Goal: Information Seeking & Learning: Learn about a topic

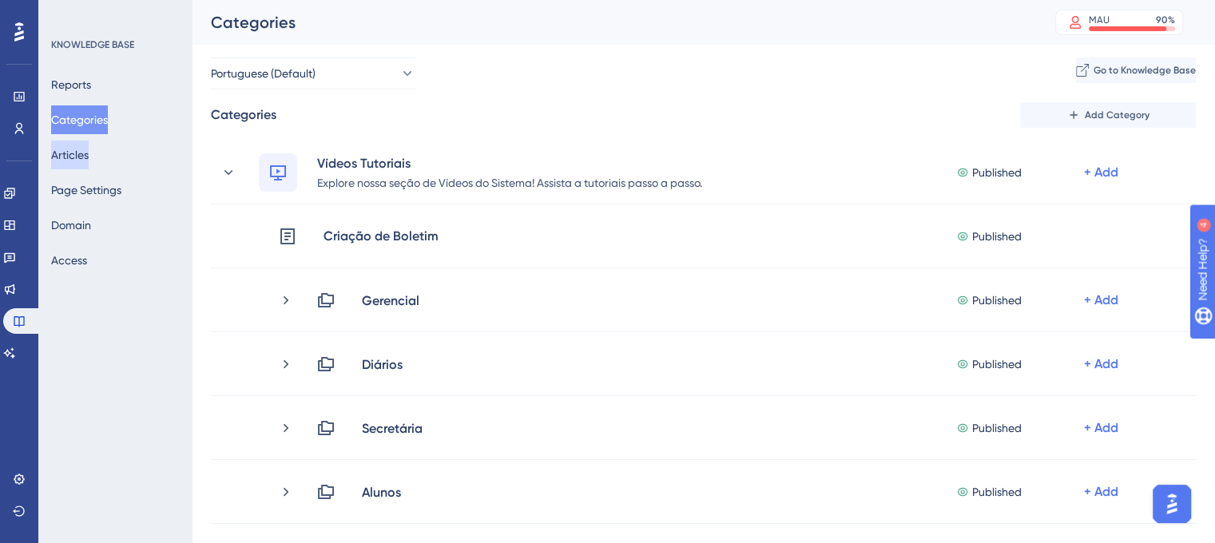
click at [89, 158] on button "Articles" at bounding box center [70, 155] width 38 height 29
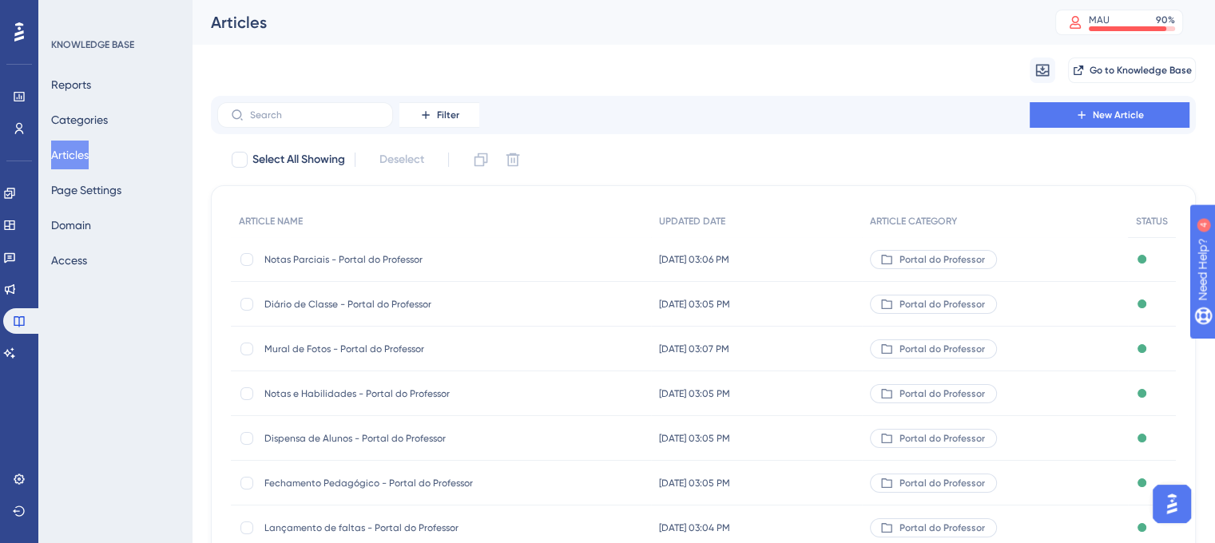
click at [861, 38] on div "Articles MAU 90 % Click to see add-on and upgrade options" at bounding box center [703, 22] width 1023 height 45
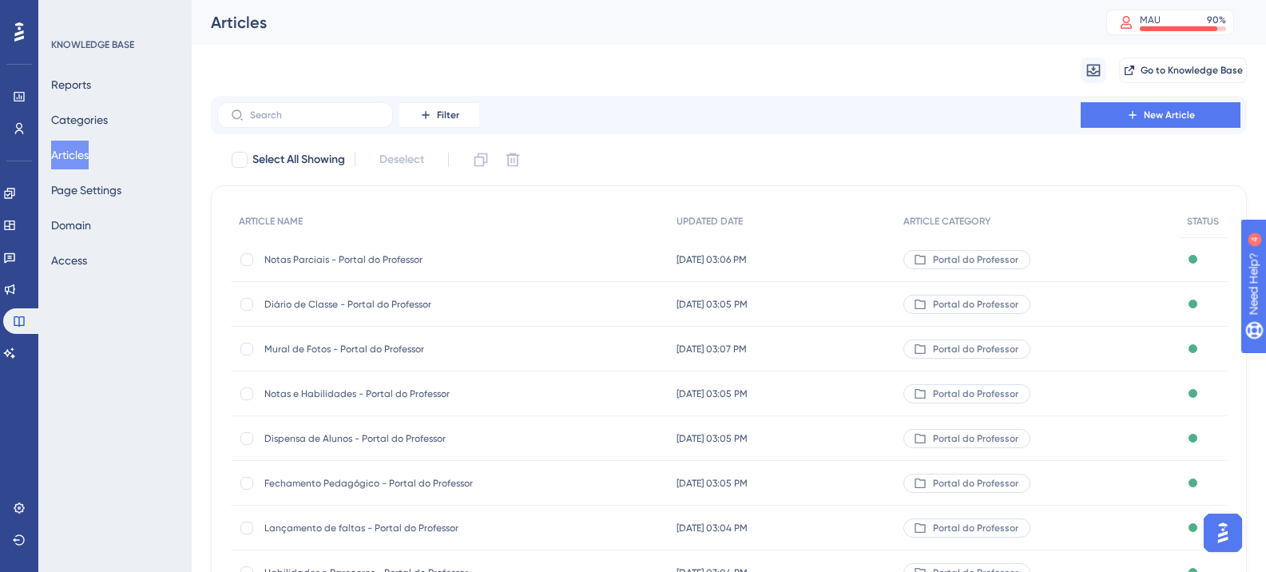
click at [376, 259] on span "Notas Parciais - Portal do Professor" at bounding box center [392, 259] width 256 height 13
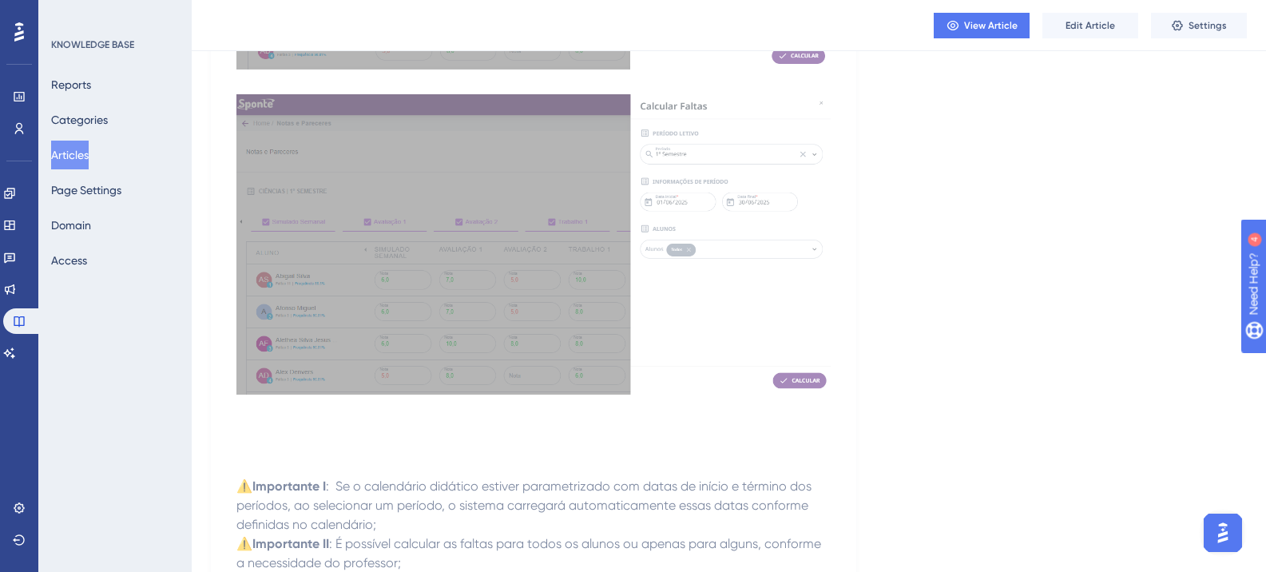
scroll to position [6951, 0]
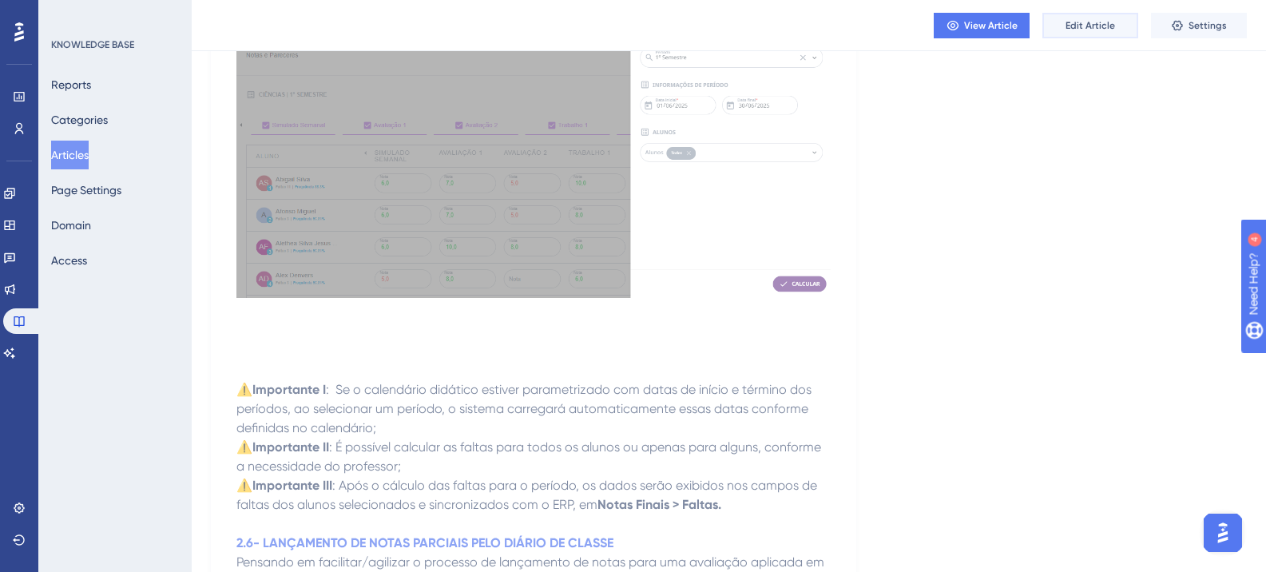
click at [1111, 26] on span "Edit Article" at bounding box center [1091, 25] width 50 height 13
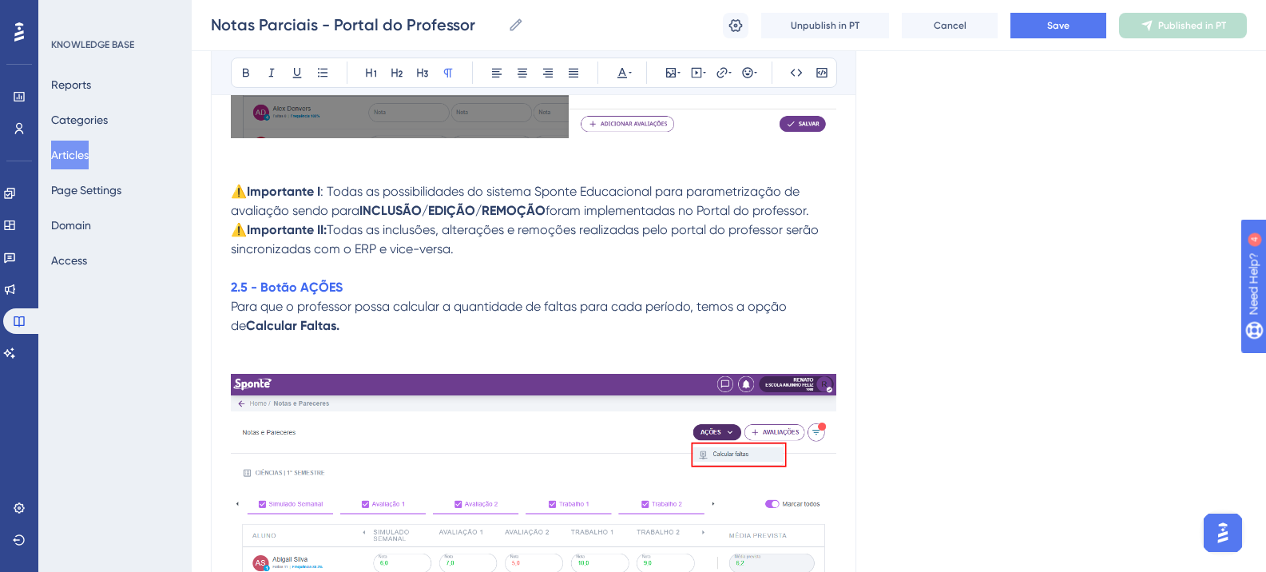
scroll to position [6068, 0]
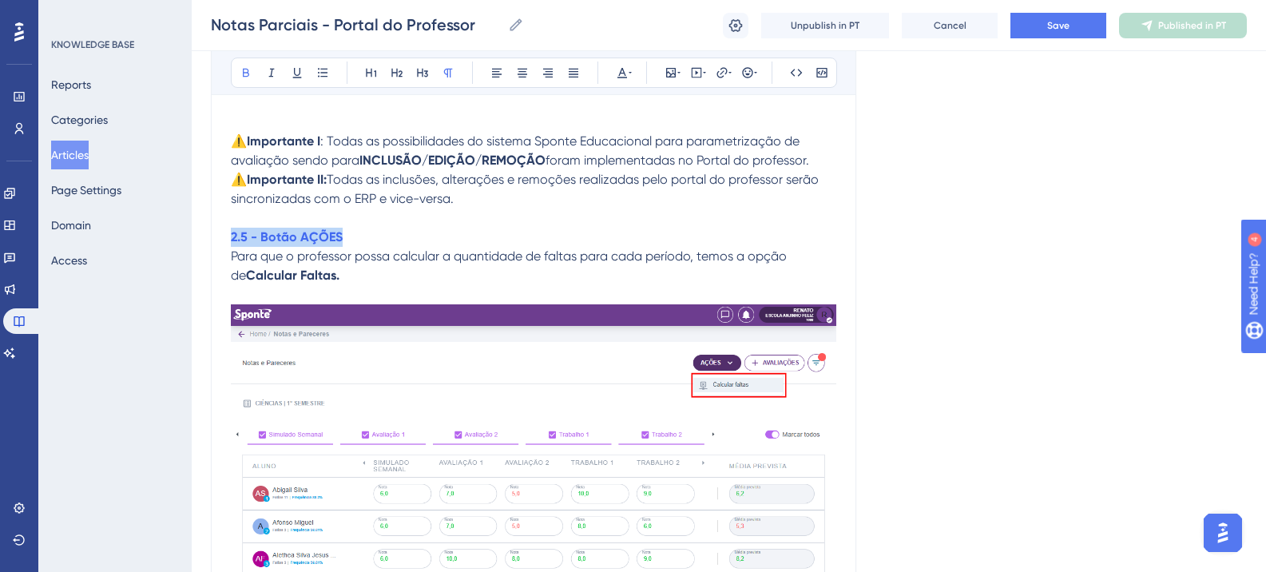
drag, startPoint x: 231, startPoint y: 235, endPoint x: 351, endPoint y: 235, distance: 119.8
click at [351, 235] on p "2.5 - Botão AÇÕES" at bounding box center [534, 237] width 606 height 19
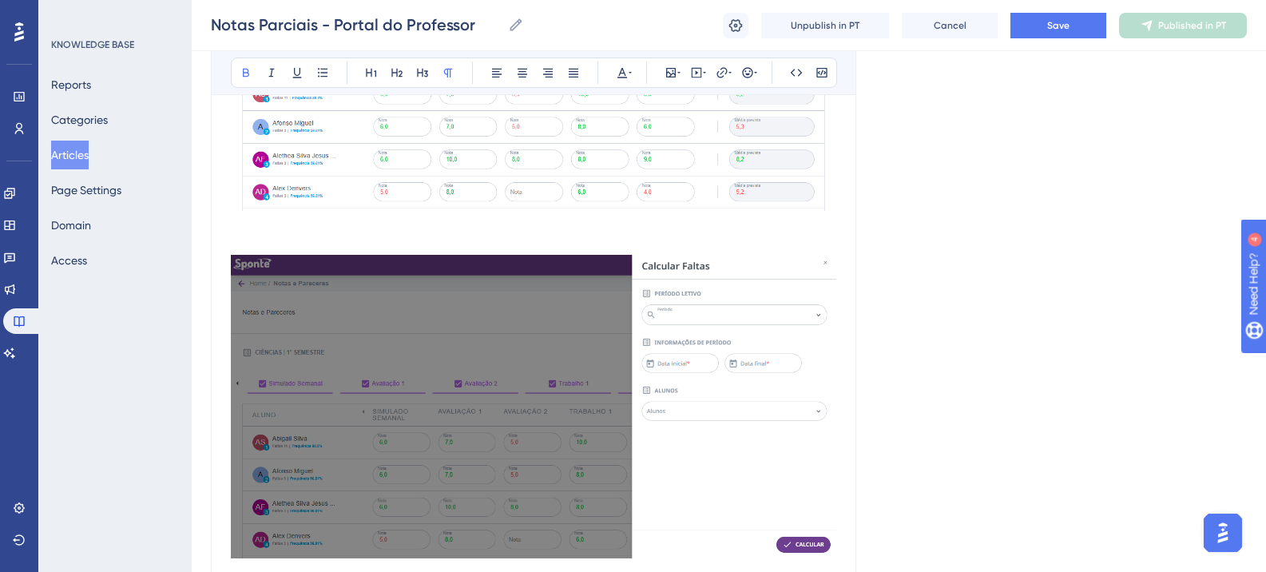
scroll to position [6148, 0]
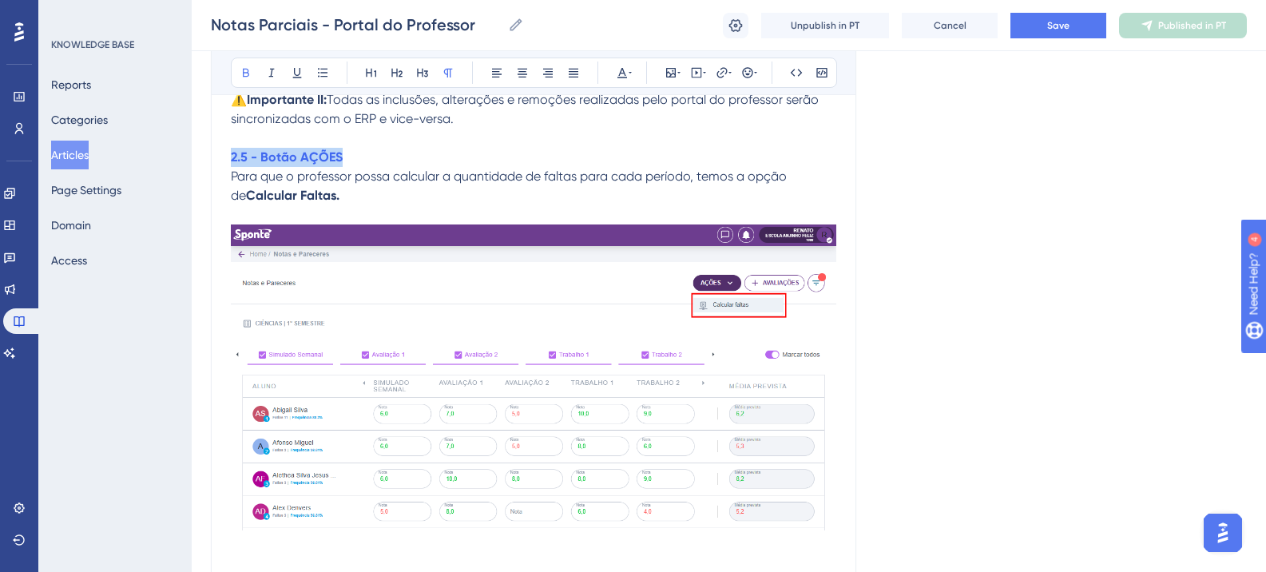
copy strong "2.5 - Botão AÇÕES"
click at [376, 165] on p "2.5 - Botão AÇÕES" at bounding box center [534, 157] width 606 height 19
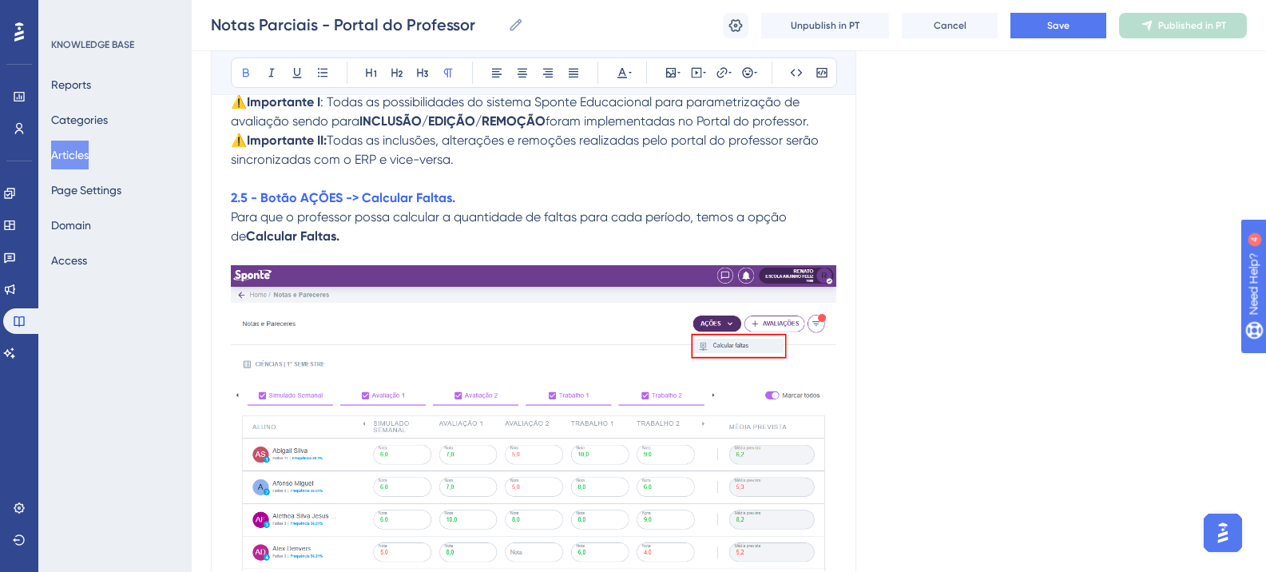
scroll to position [6068, 0]
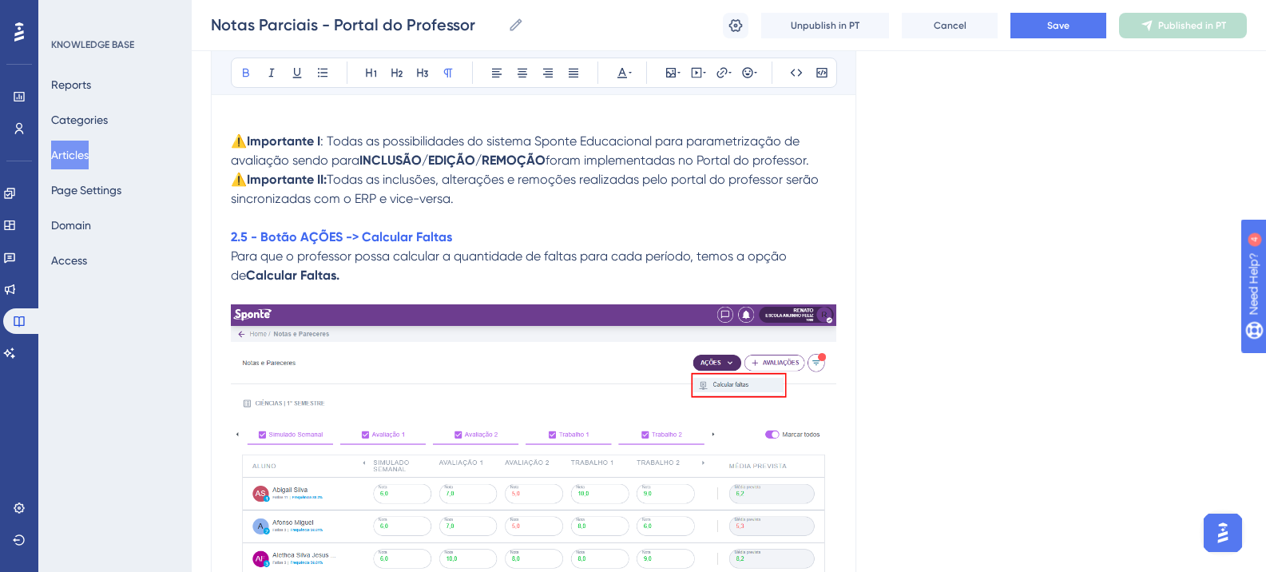
click at [248, 236] on strong "2.5 - Botão AÇÕES -> Calcular Faltas" at bounding box center [341, 236] width 221 height 15
copy strong "2.5.1 - Botão AÇÕES -> Calcular Faltas"
click at [480, 203] on p "⚠️ Importante II: Todas as inclusões, alterações e remoções realizadas pelo por…" at bounding box center [534, 189] width 606 height 38
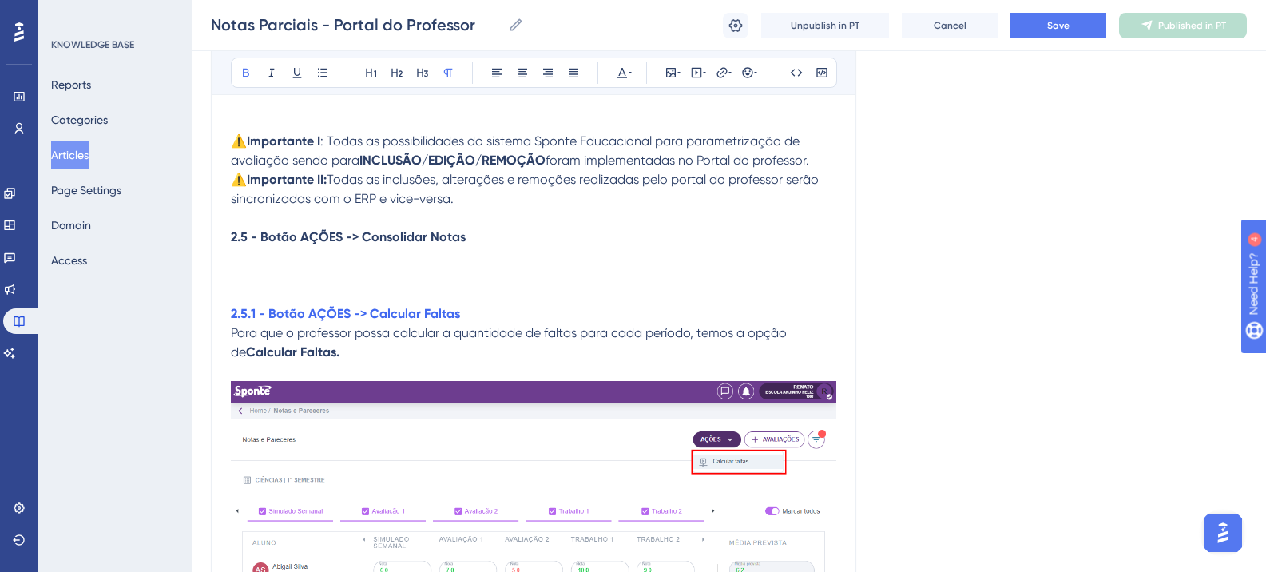
click at [240, 265] on p at bounding box center [534, 256] width 606 height 19
click at [249, 260] on p at bounding box center [534, 256] width 606 height 19
click at [250, 260] on p at bounding box center [534, 256] width 606 height 19
click at [467, 243] on p "2.5 - Botão AÇÕES -> Consolidar Notas" at bounding box center [534, 237] width 606 height 19
click at [243, 258] on p at bounding box center [534, 256] width 606 height 19
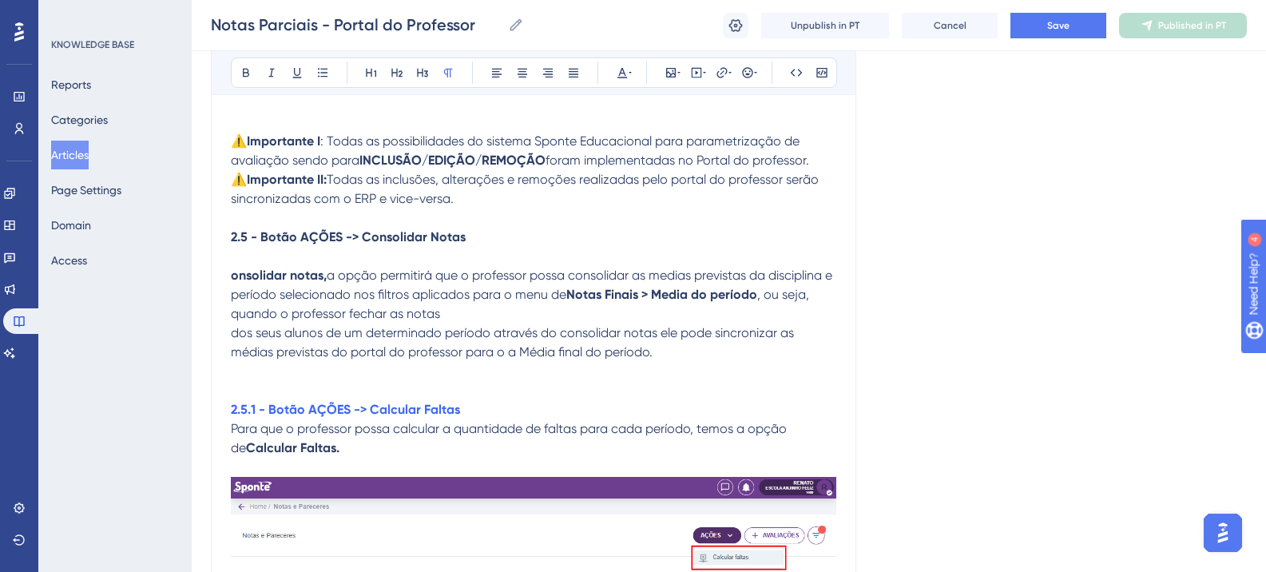
click at [234, 277] on strong "onsolidar notas," at bounding box center [279, 275] width 96 height 15
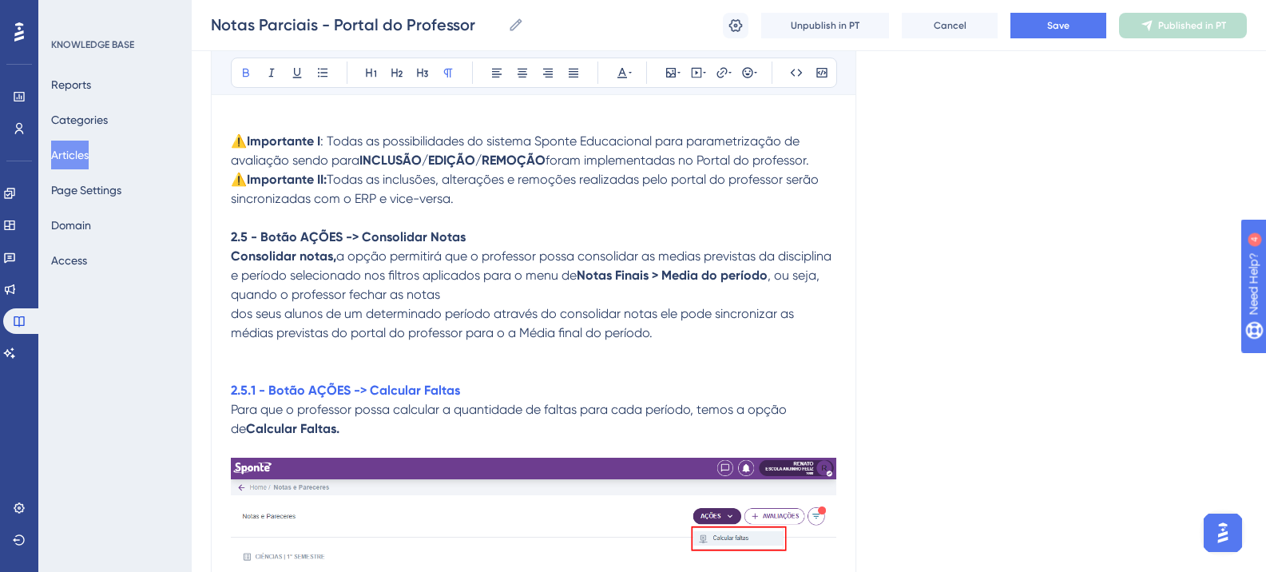
click at [244, 351] on p at bounding box center [534, 352] width 606 height 19
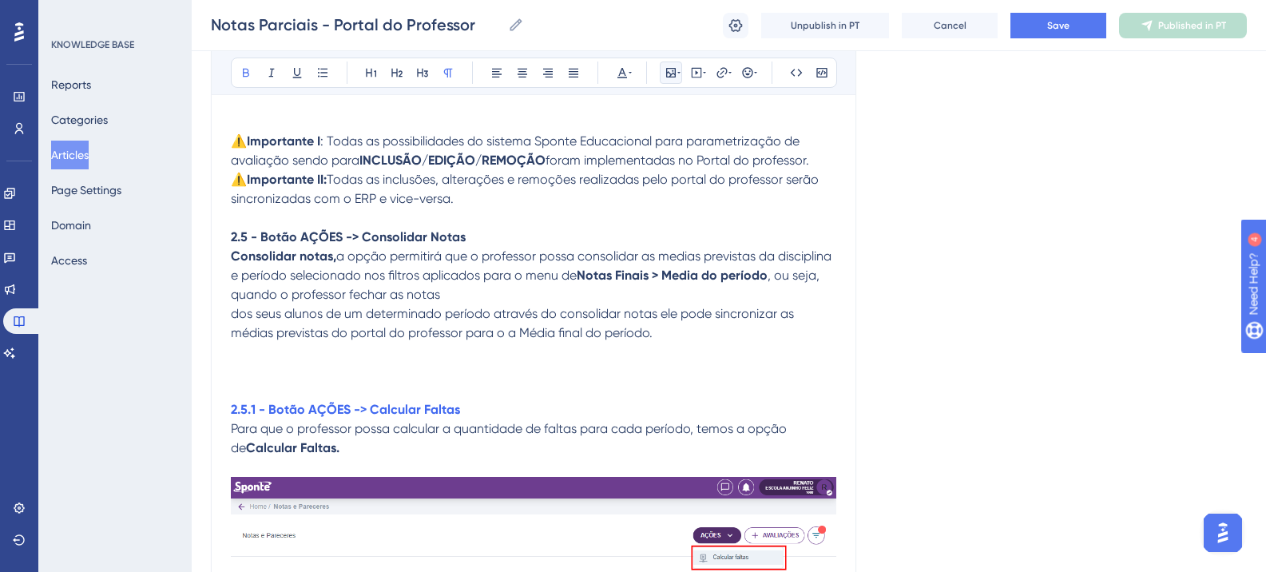
click at [674, 83] on button at bounding box center [671, 73] width 22 height 22
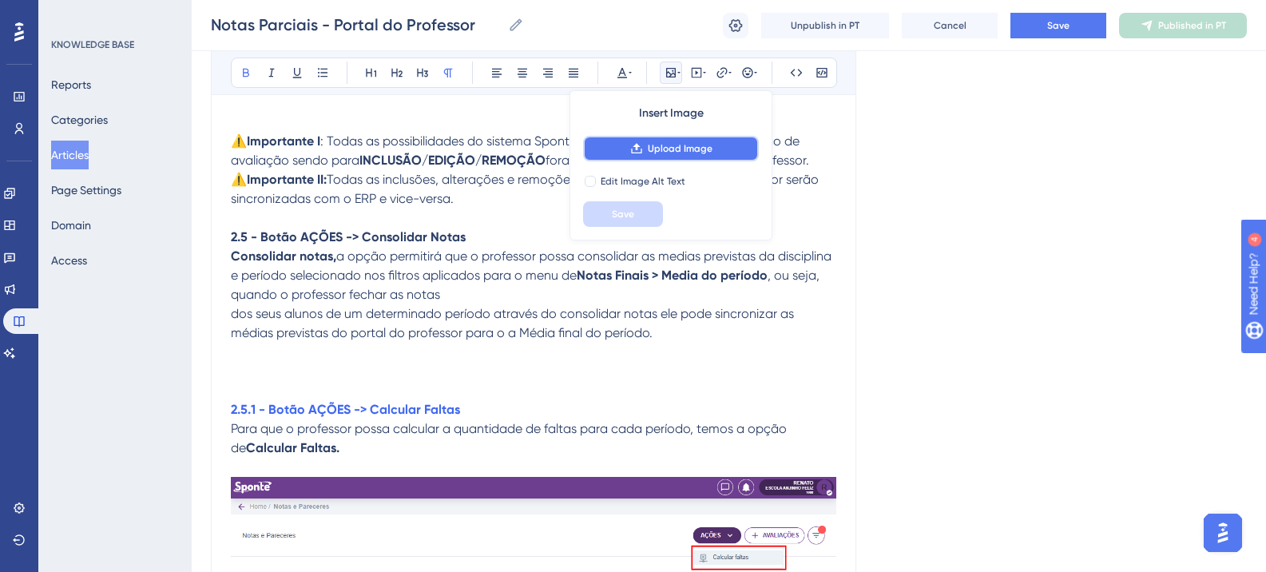
click at [650, 155] on button "Upload Image" at bounding box center [671, 149] width 176 height 26
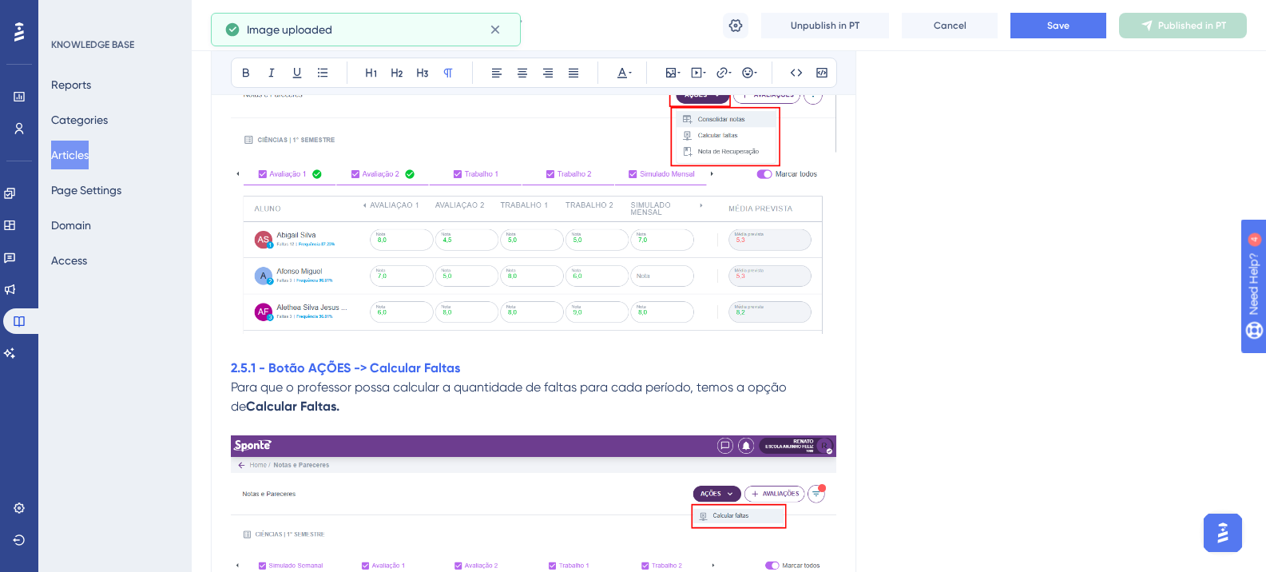
scroll to position [6308, 0]
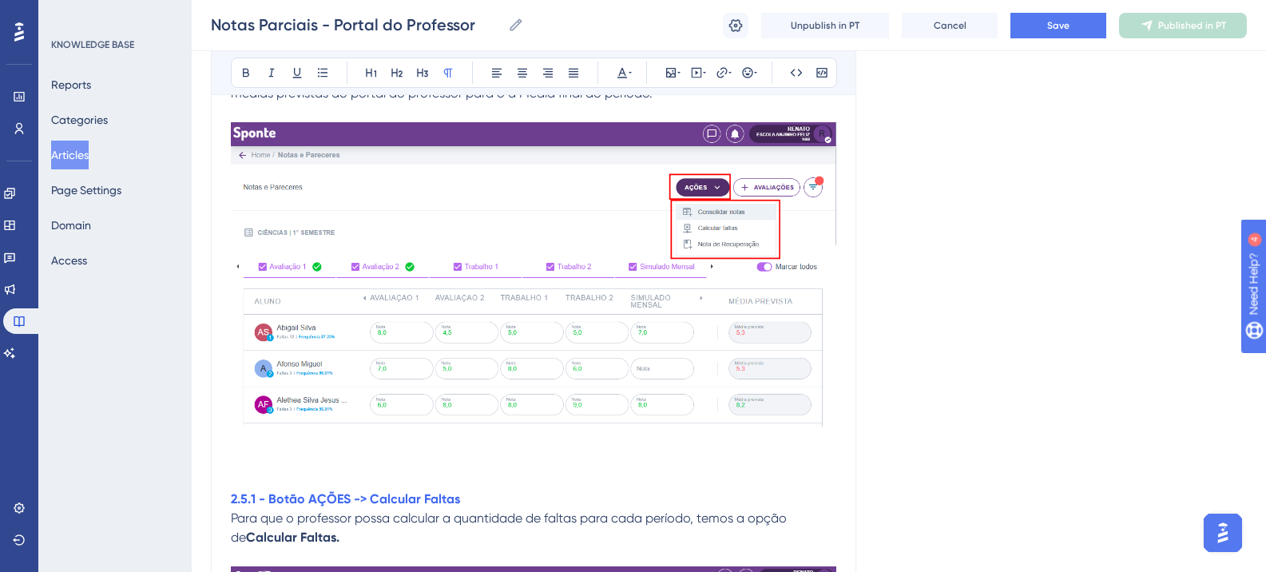
click at [834, 416] on img at bounding box center [534, 274] width 606 height 304
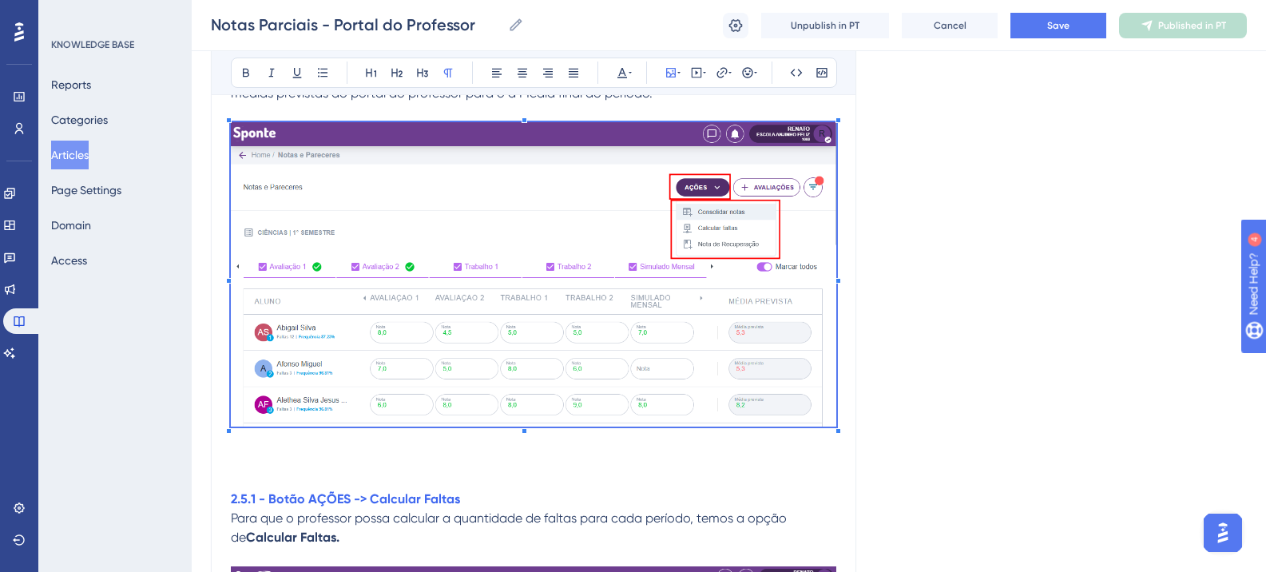
click at [343, 470] on p at bounding box center [534, 460] width 606 height 19
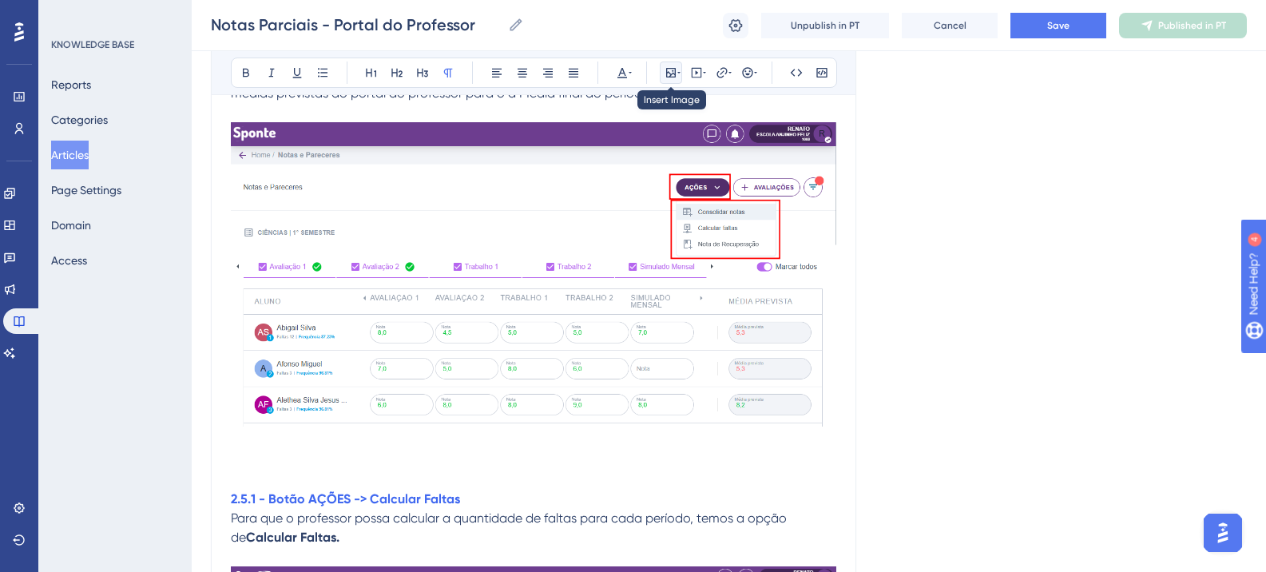
click at [673, 64] on button at bounding box center [671, 73] width 22 height 22
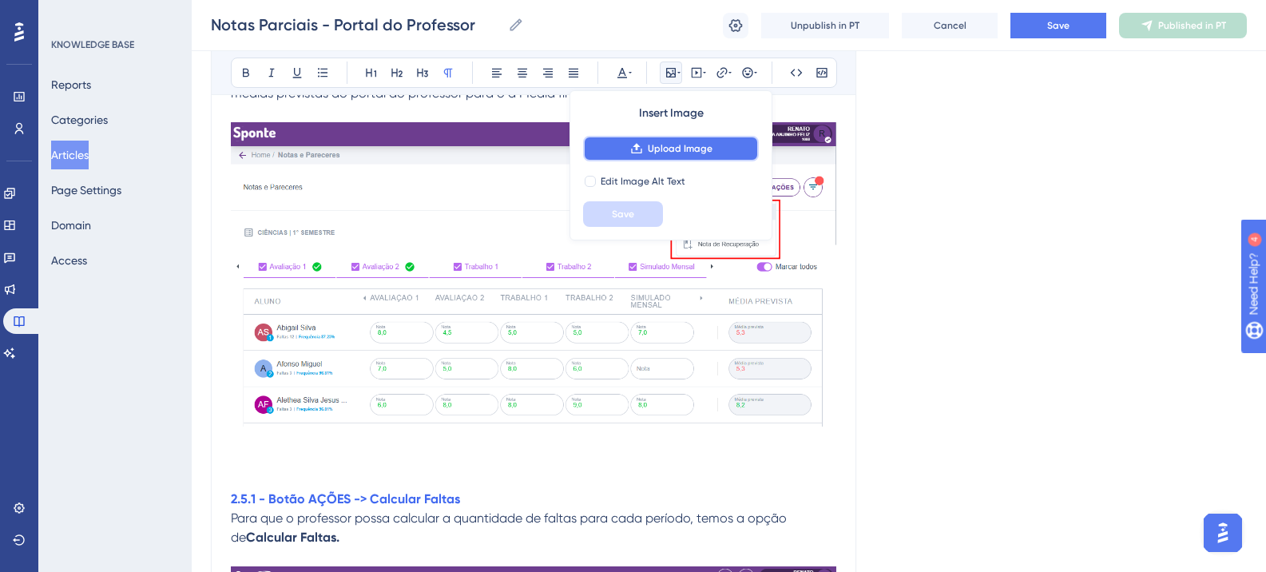
click at [663, 146] on span "Upload Image" at bounding box center [680, 148] width 65 height 13
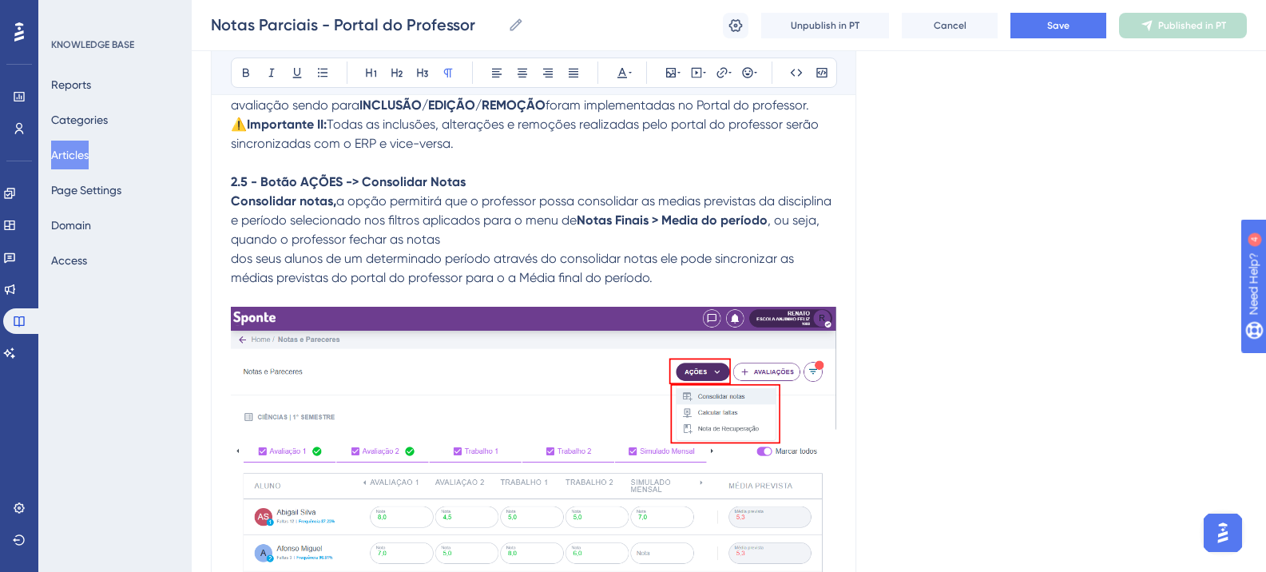
scroll to position [5988, 0]
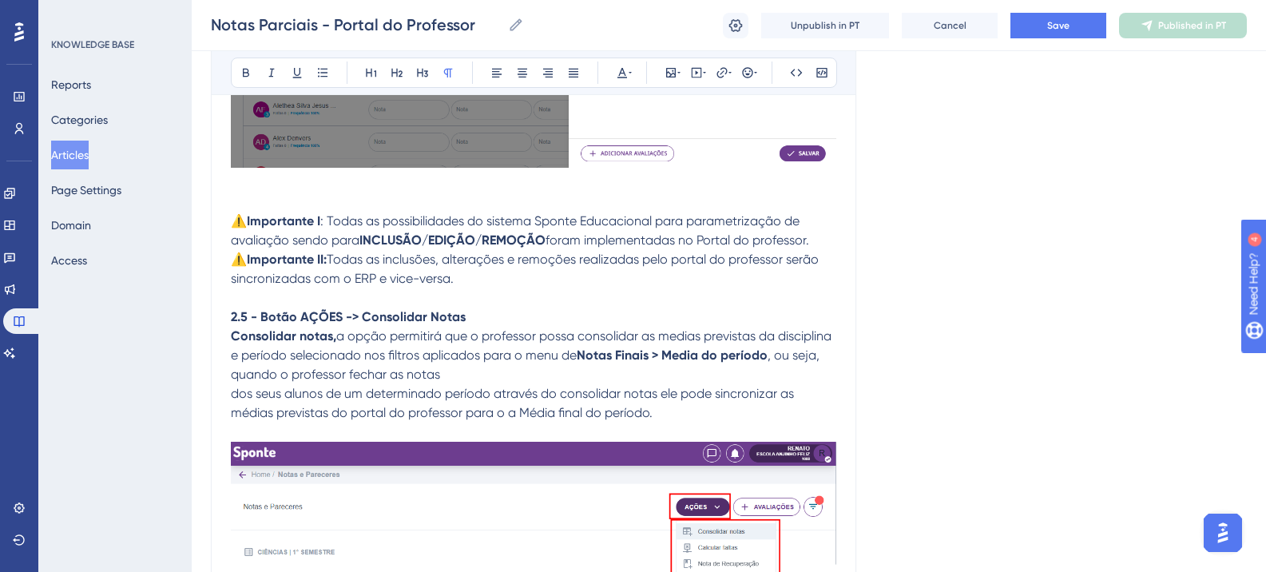
click at [677, 407] on p "dos seus alunos de um determinado período através do consolidar notas ele pode …" at bounding box center [534, 403] width 606 height 38
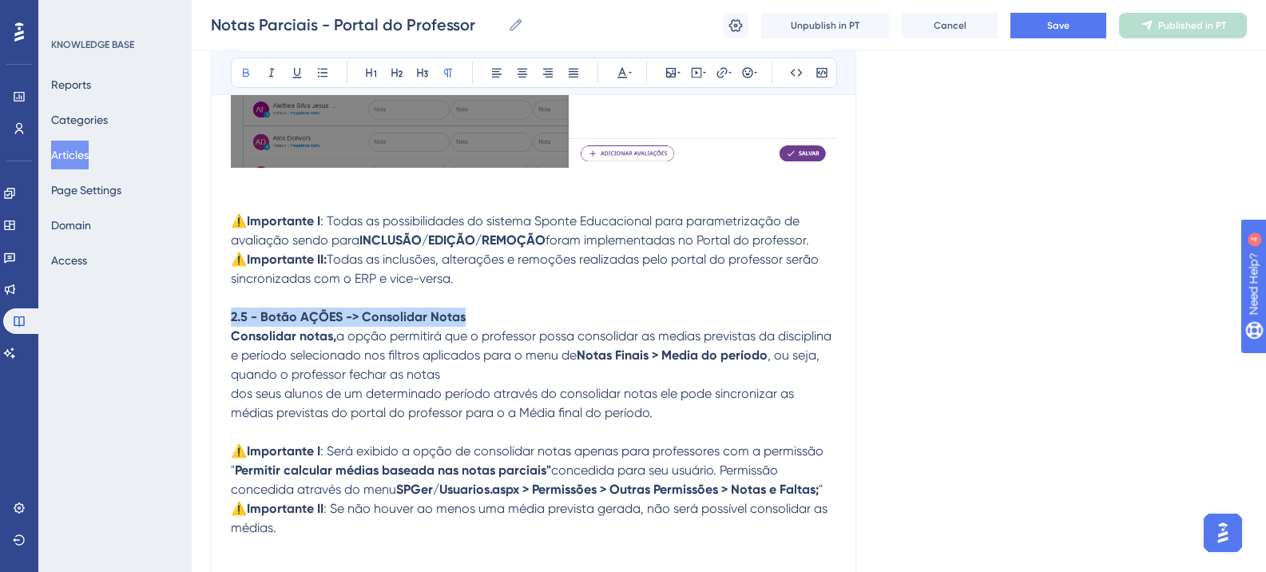
drag, startPoint x: 233, startPoint y: 314, endPoint x: 518, endPoint y: 315, distance: 285.2
click at [518, 315] on p "2.5 - Botão AÇÕES -> Consolidar Notas" at bounding box center [534, 317] width 606 height 19
click at [432, 82] on button at bounding box center [422, 73] width 22 height 22
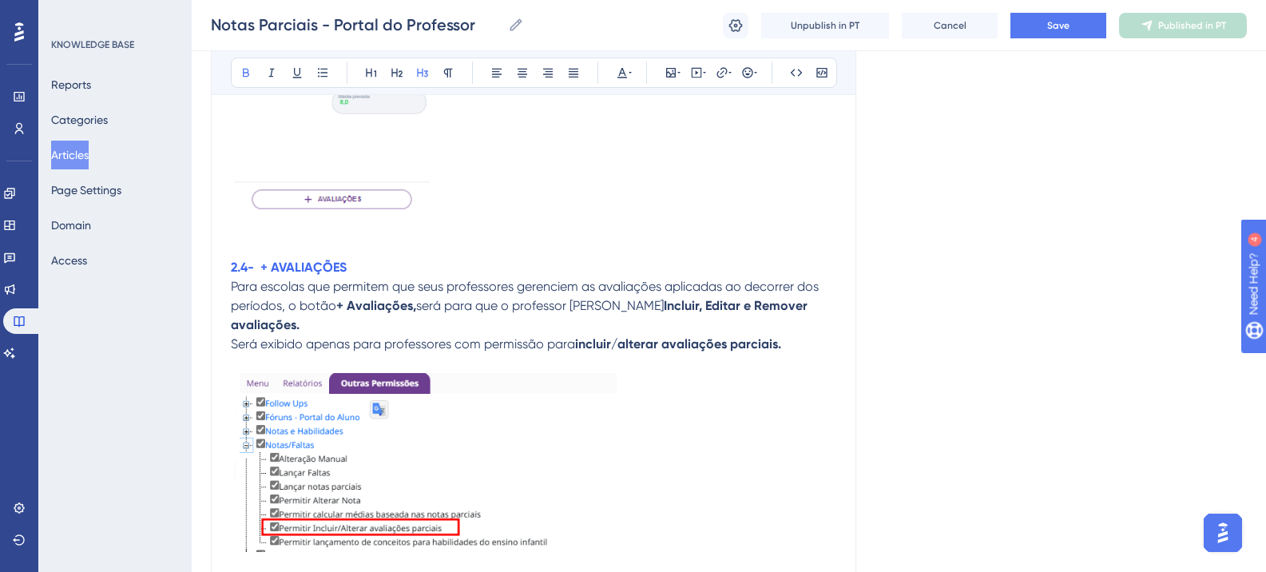
scroll to position [4950, 0]
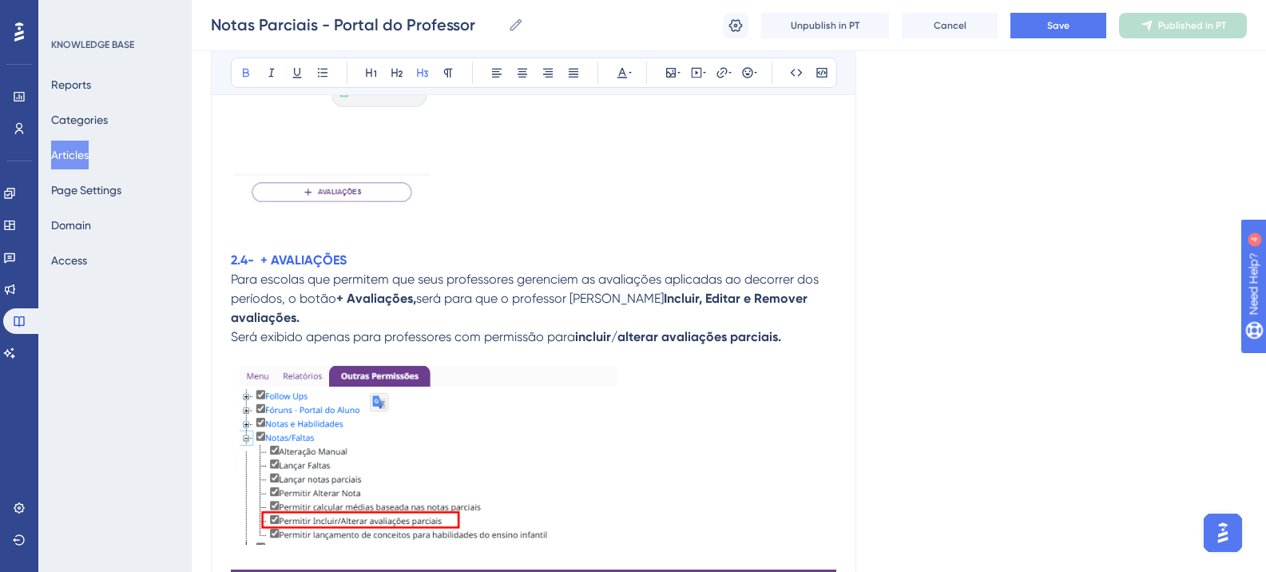
click at [307, 268] on strong "2.4- + AVALIAÇÕES" at bounding box center [289, 259] width 116 height 15
click at [414, 87] on div "Bold Italic Underline Bullet Point Heading 1 Heading 2 Heading 3 Normal Align L…" at bounding box center [534, 73] width 606 height 30
click at [420, 78] on icon at bounding box center [422, 72] width 13 height 13
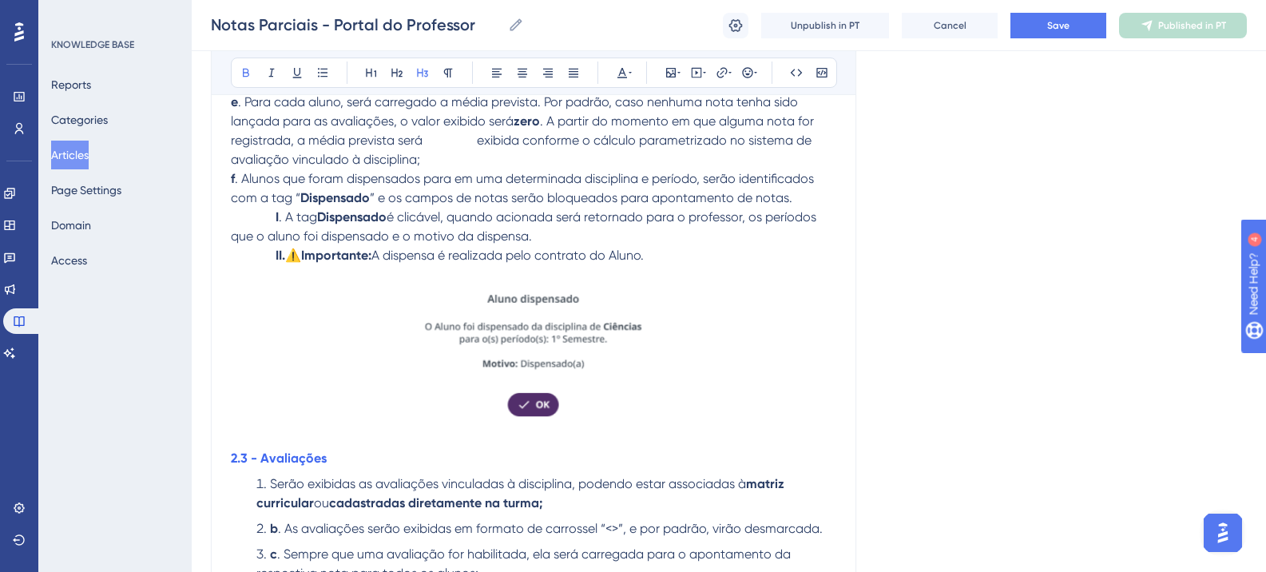
scroll to position [3591, 0]
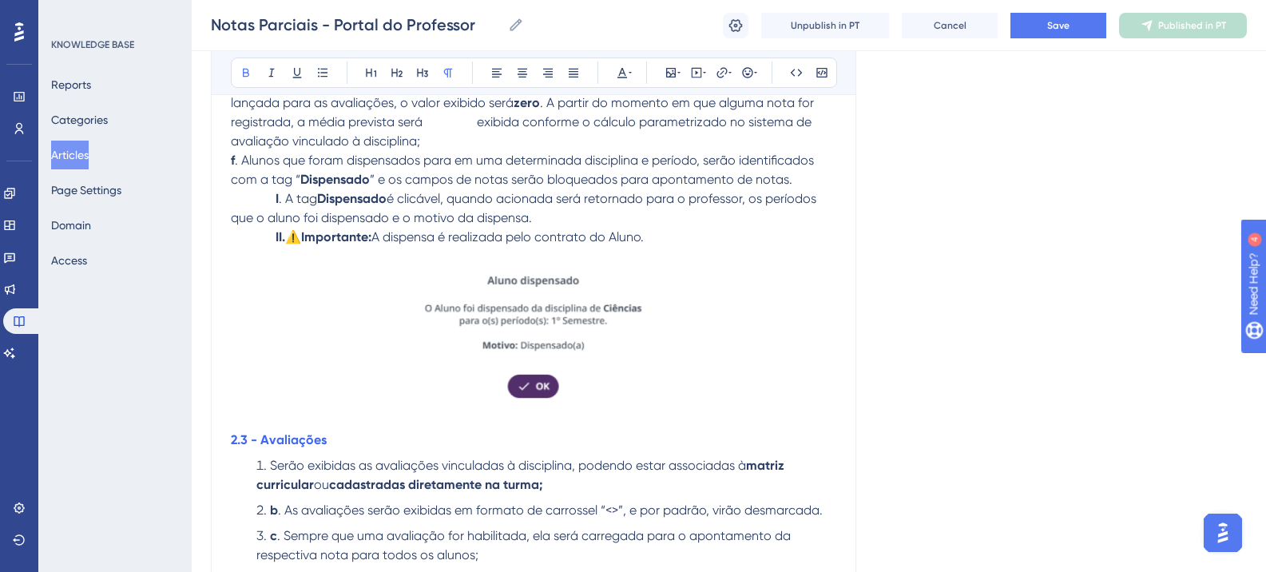
click at [290, 436] on strong "2.3 - Avaliações" at bounding box center [279, 439] width 96 height 15
click at [423, 79] on button at bounding box center [422, 73] width 22 height 22
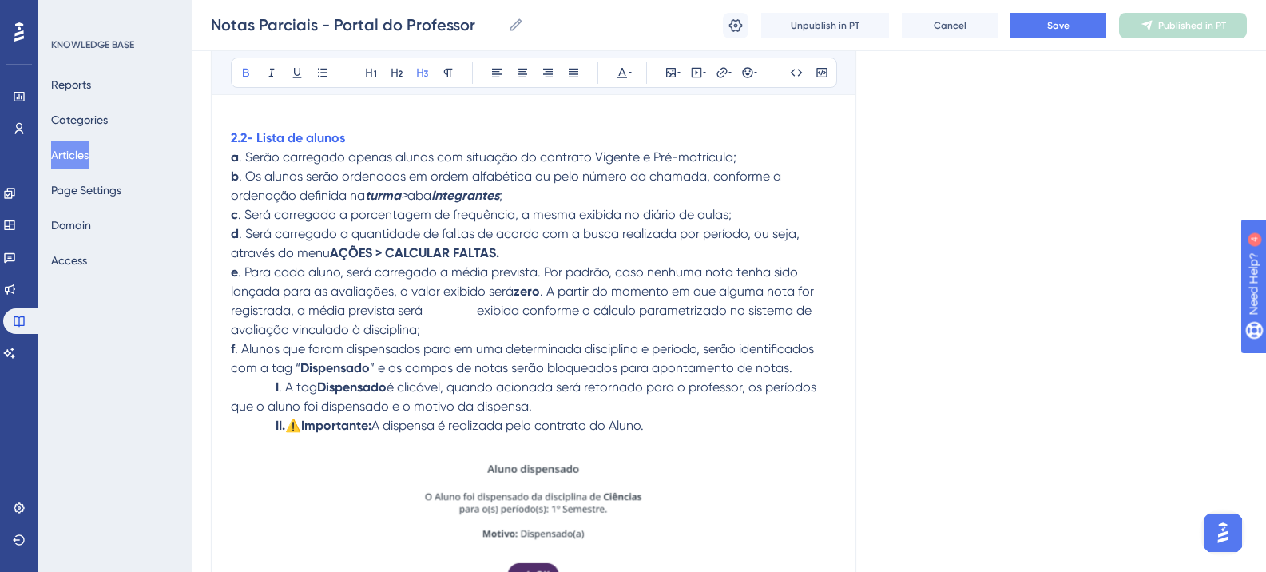
scroll to position [3352, 0]
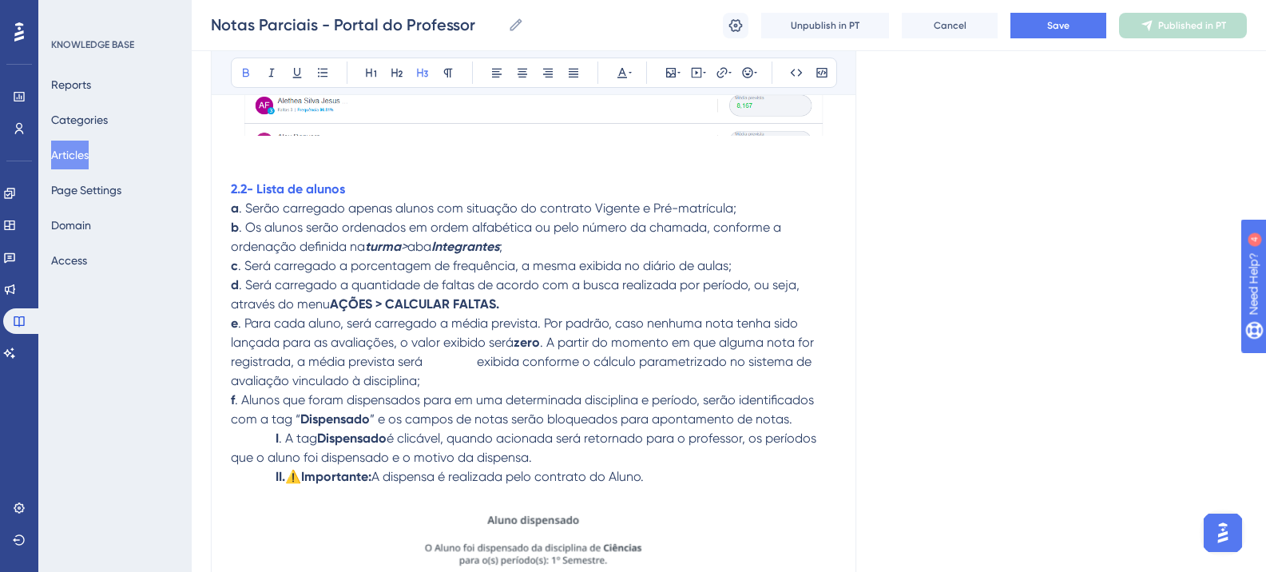
click at [297, 193] on strong "2.2- Lista de alunos" at bounding box center [288, 188] width 114 height 15
click at [416, 77] on icon at bounding box center [422, 72] width 13 height 13
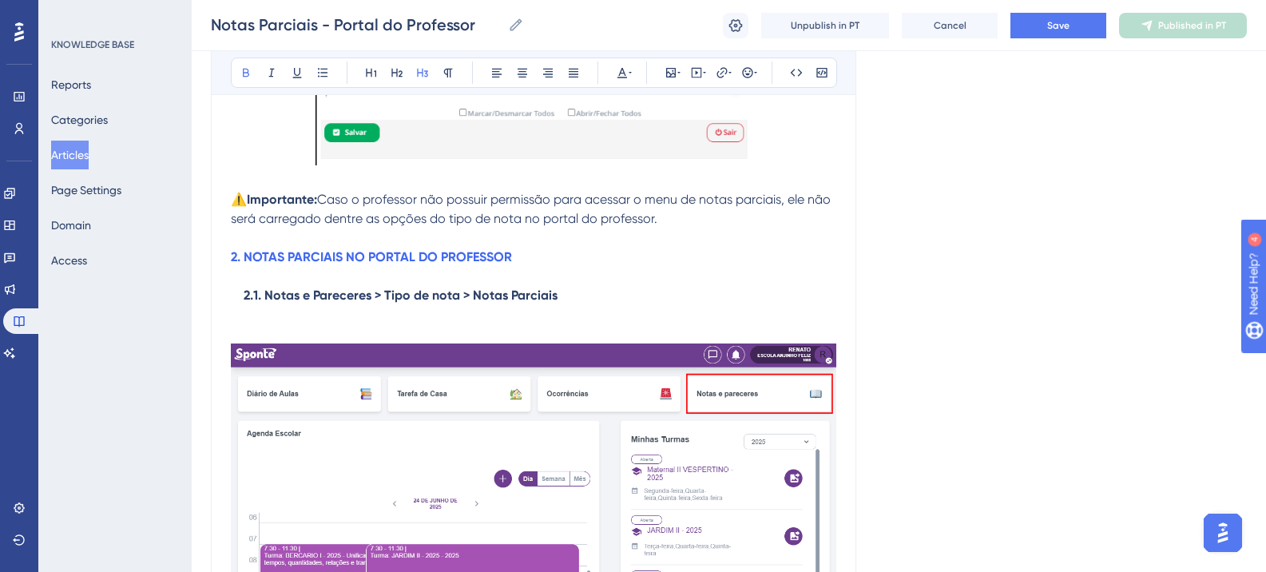
scroll to position [1115, 0]
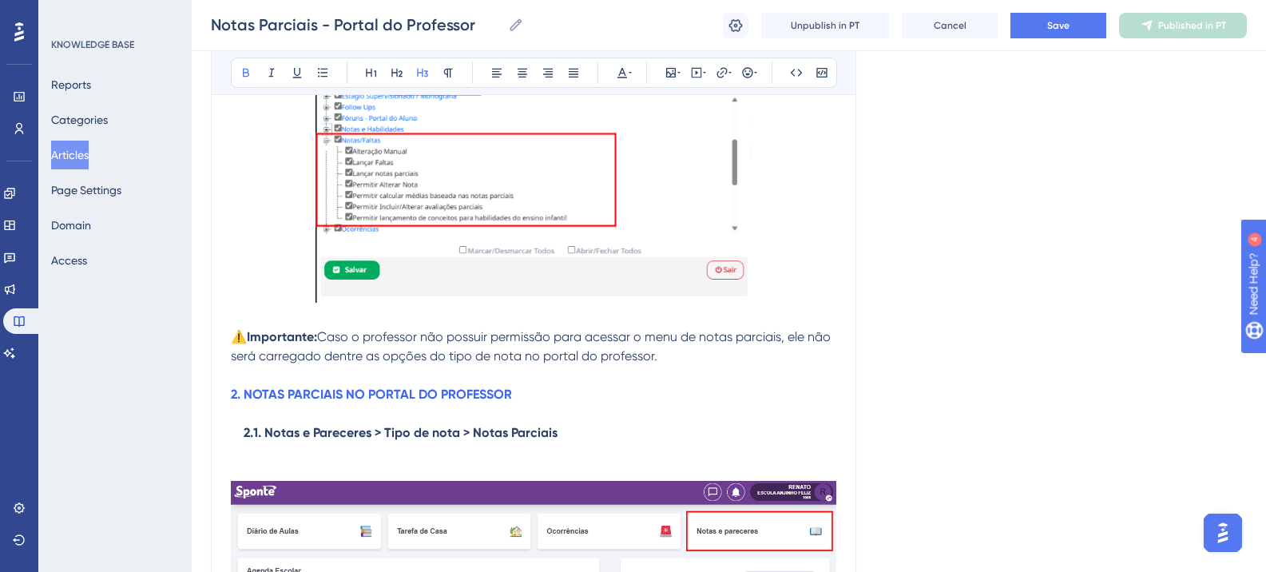
click at [372, 403] on p "2. NOTAS PARCIAIS NO PORTAL DO PROFESSOR" at bounding box center [534, 394] width 606 height 19
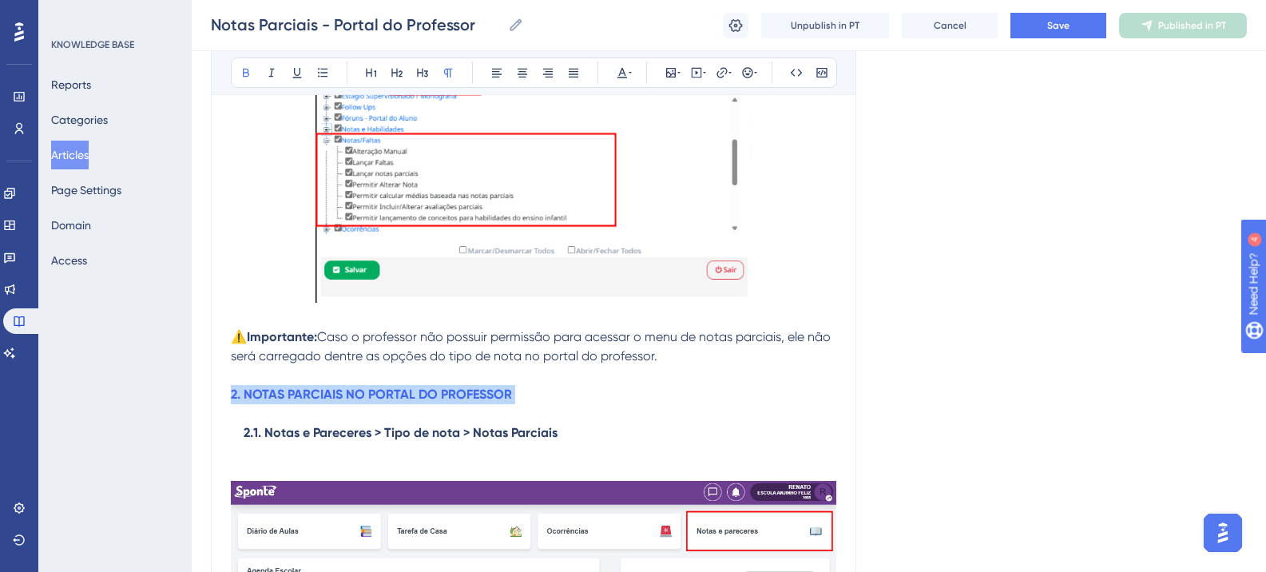
click at [372, 403] on p "2. NOTAS PARCIAIS NO PORTAL DO PROFESSOR" at bounding box center [534, 394] width 606 height 19
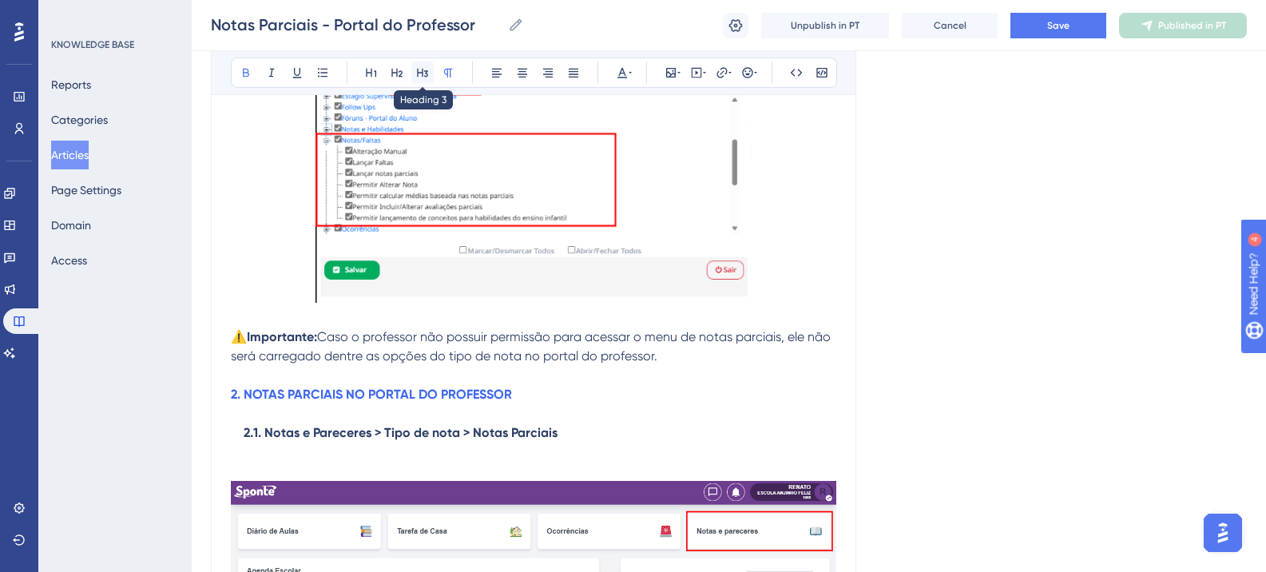
click at [431, 70] on button at bounding box center [422, 73] width 22 height 22
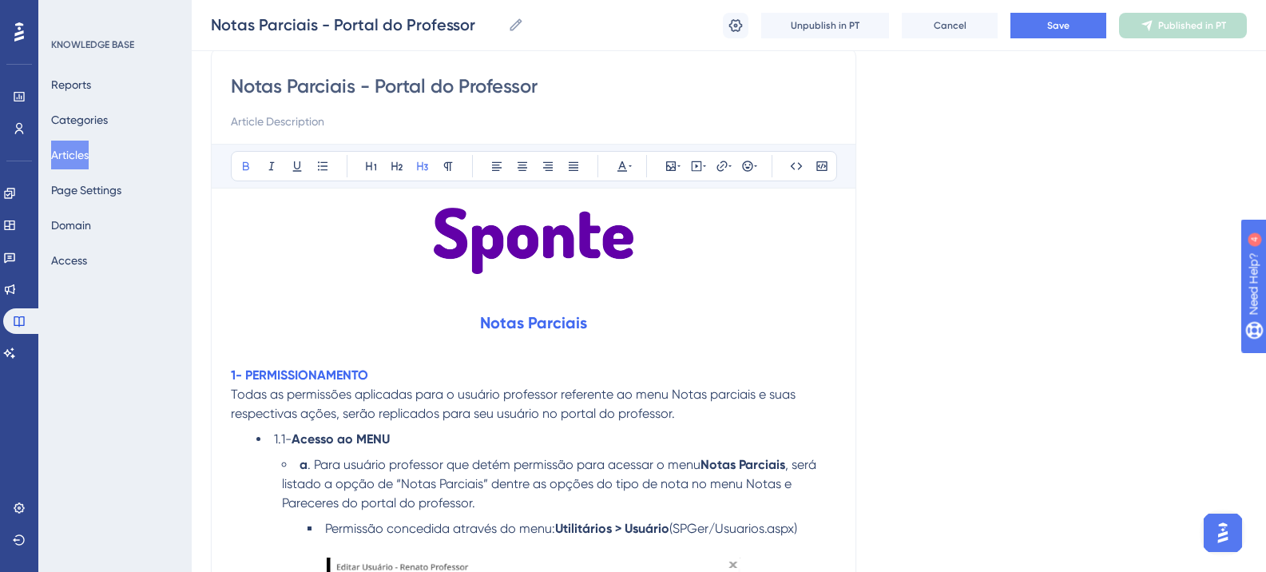
scroll to position [156, 0]
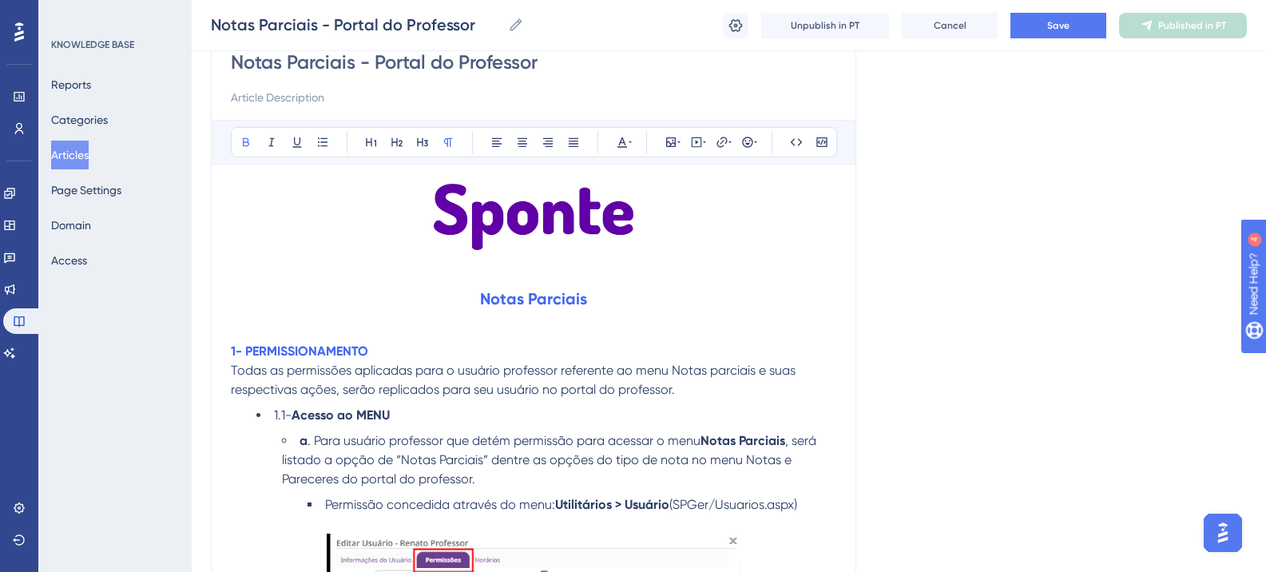
click at [308, 356] on strong "1- PERMISSIONAMENTO" at bounding box center [299, 351] width 137 height 15
click at [415, 141] on button at bounding box center [422, 142] width 22 height 22
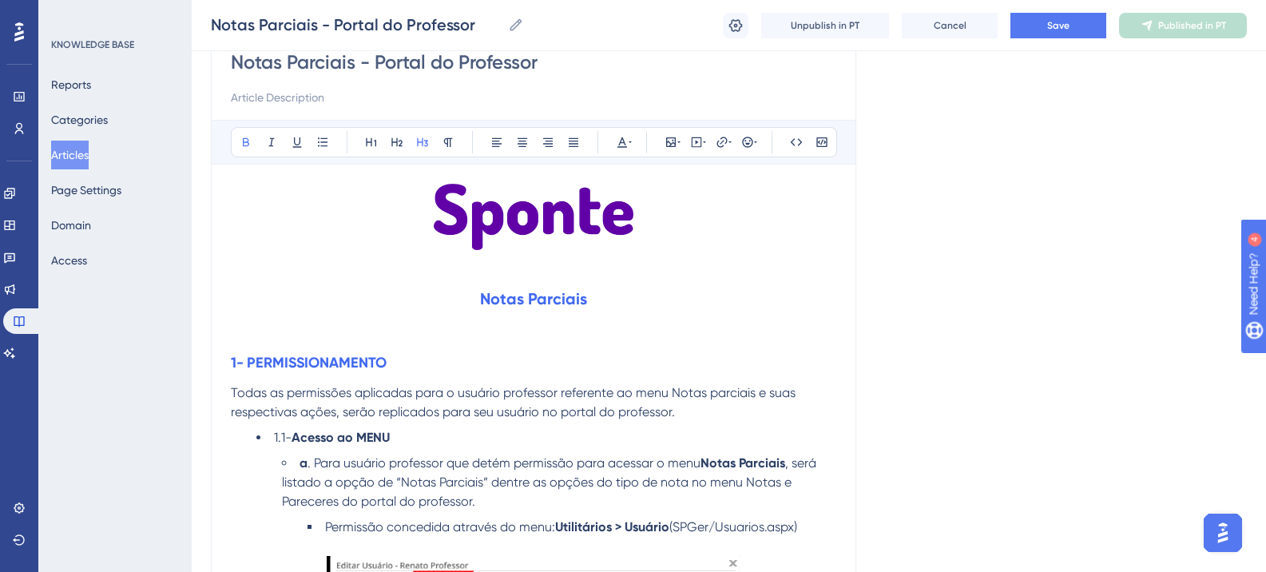
click at [535, 295] on strong "Notas Parciais" at bounding box center [533, 298] width 107 height 19
click at [423, 141] on icon at bounding box center [422, 142] width 11 height 9
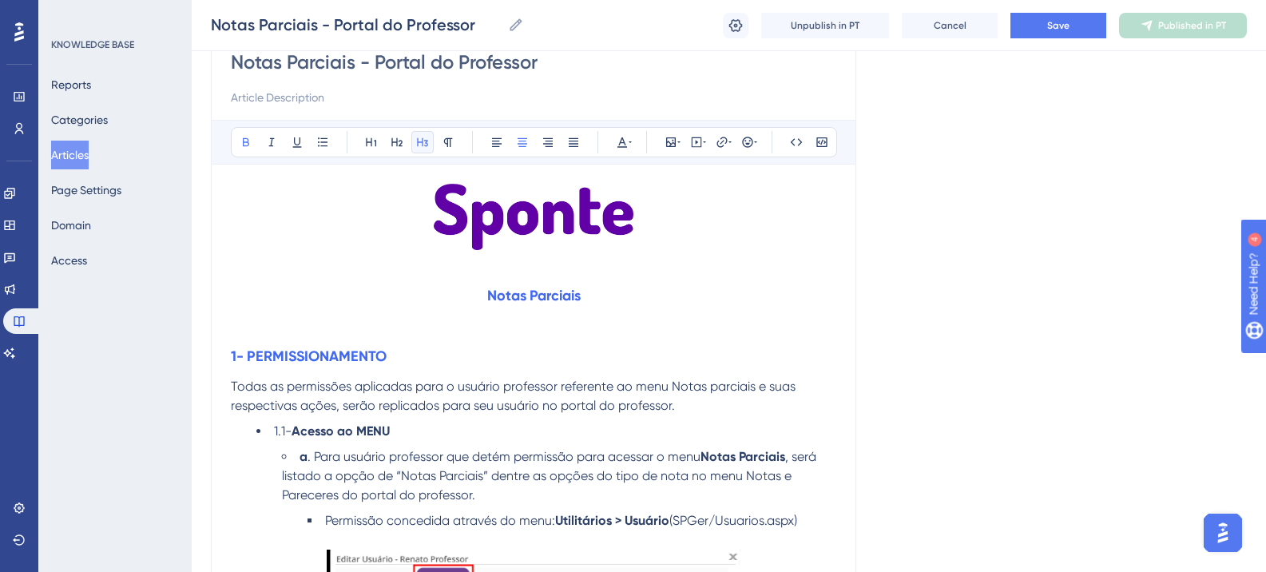
click at [422, 141] on icon at bounding box center [422, 142] width 13 height 13
click at [394, 151] on button at bounding box center [397, 142] width 22 height 22
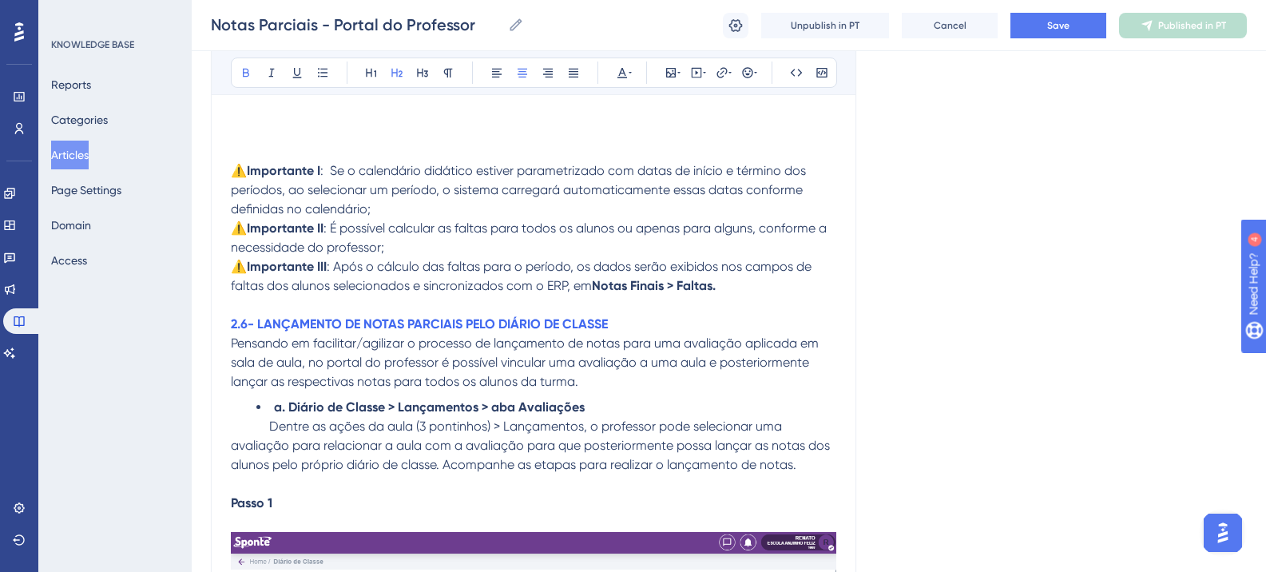
scroll to position [8385, 0]
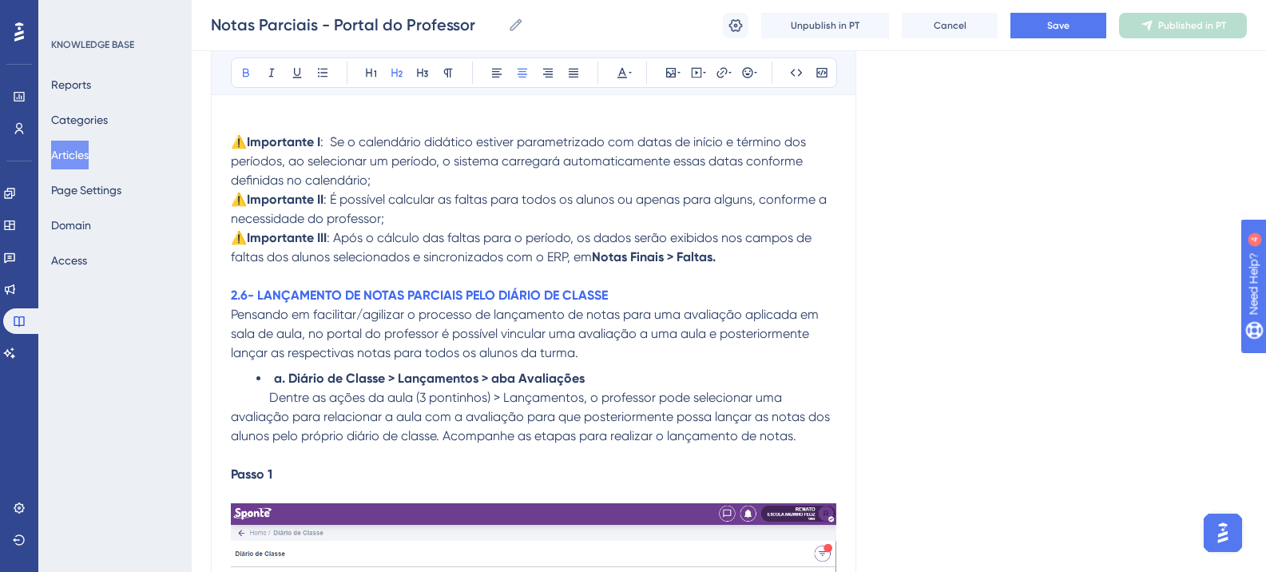
click at [741, 252] on p "⚠️Importante III : Após o cálculo das faltas para o período, os dados serão exi…" at bounding box center [534, 248] width 606 height 38
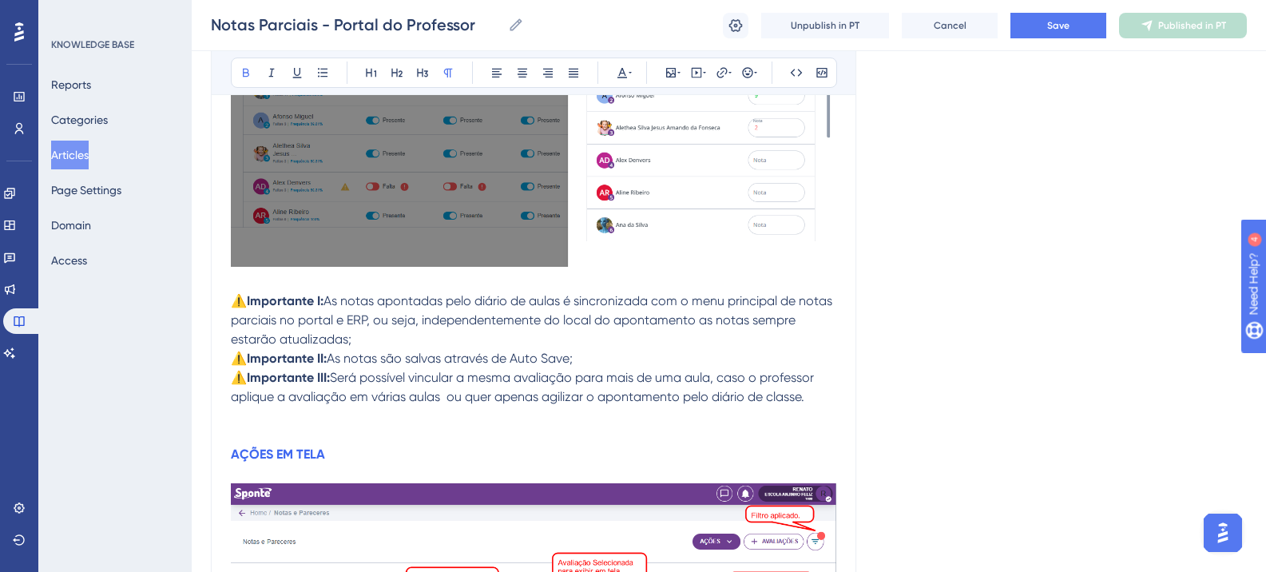
scroll to position [10383, 0]
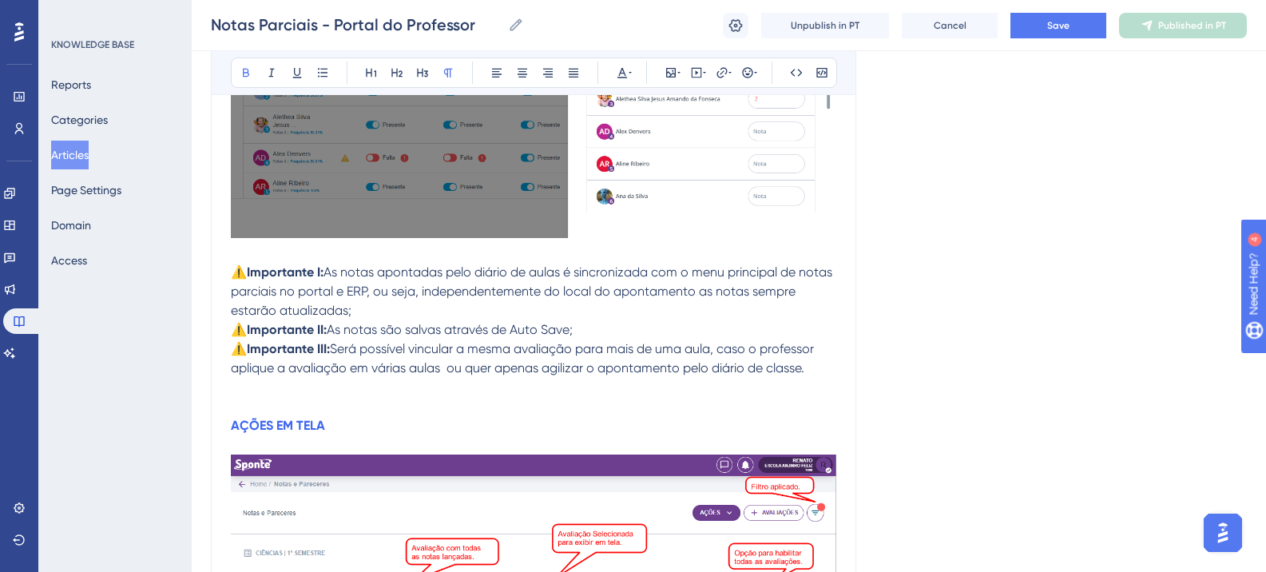
click at [232, 427] on strong "AÇÕES EM TELA" at bounding box center [278, 425] width 94 height 15
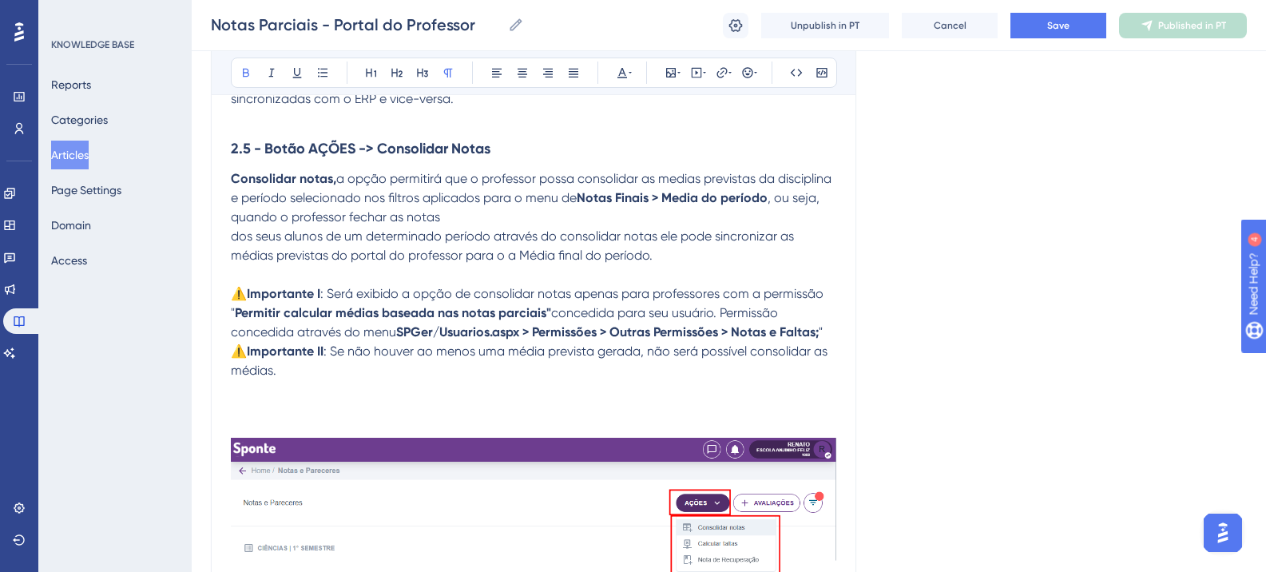
scroll to position [6308, 0]
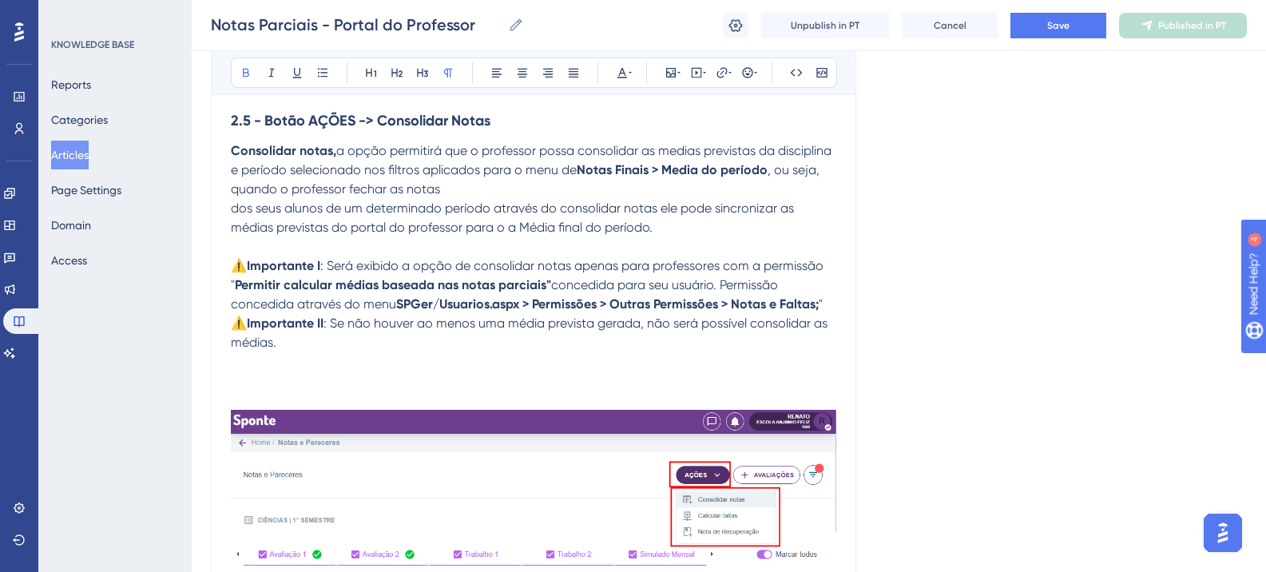
click at [249, 391] on p at bounding box center [534, 400] width 606 height 19
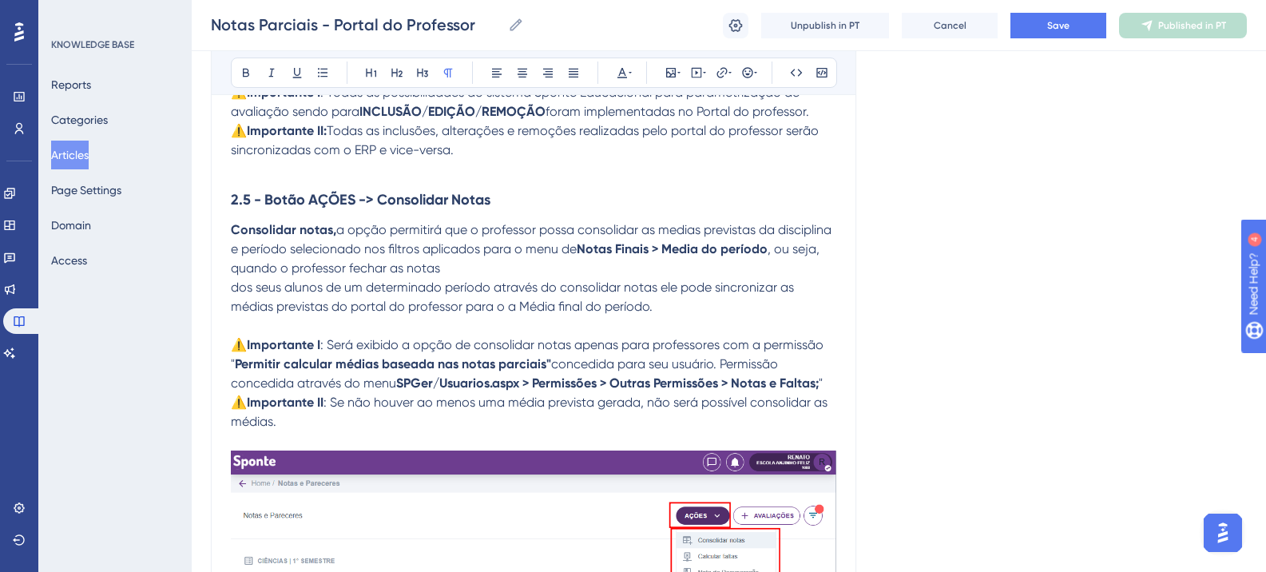
scroll to position [6228, 0]
click at [347, 202] on strong "2.5 - Botão AÇÕES -> Consolidar Notas" at bounding box center [361, 201] width 260 height 18
click at [629, 72] on icon at bounding box center [630, 73] width 3 height 2
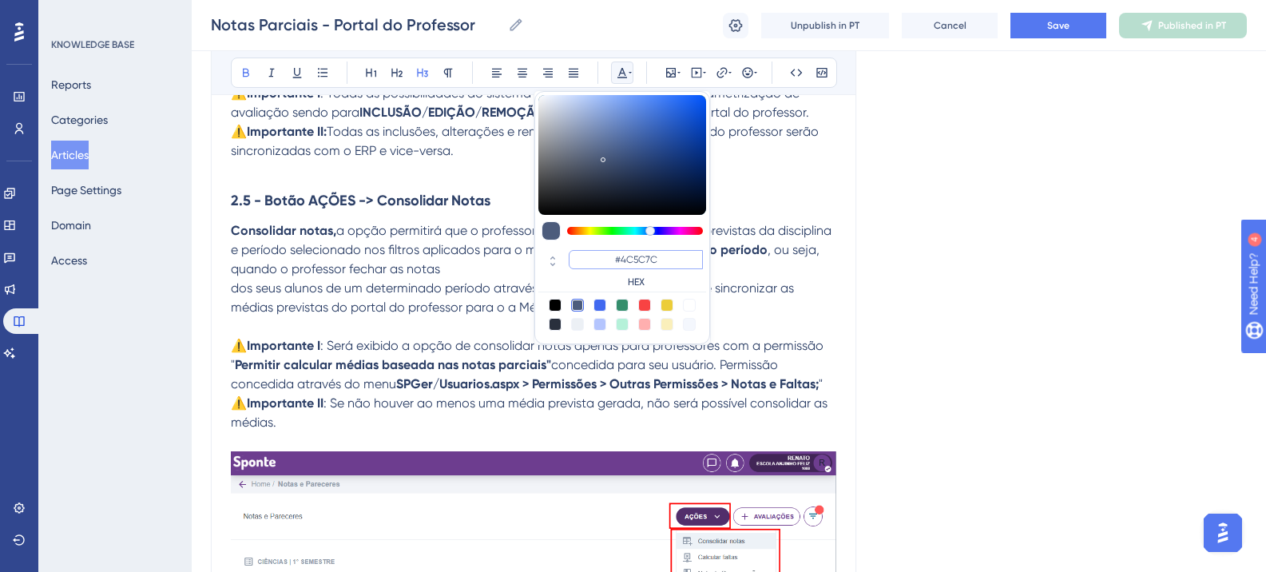
drag, startPoint x: 665, startPoint y: 256, endPoint x: 568, endPoint y: 254, distance: 96.7
click at [568, 254] on div "#4C5C7C HEX" at bounding box center [623, 270] width 168 height 46
paste input "6200A8"
type input "#6200A8"
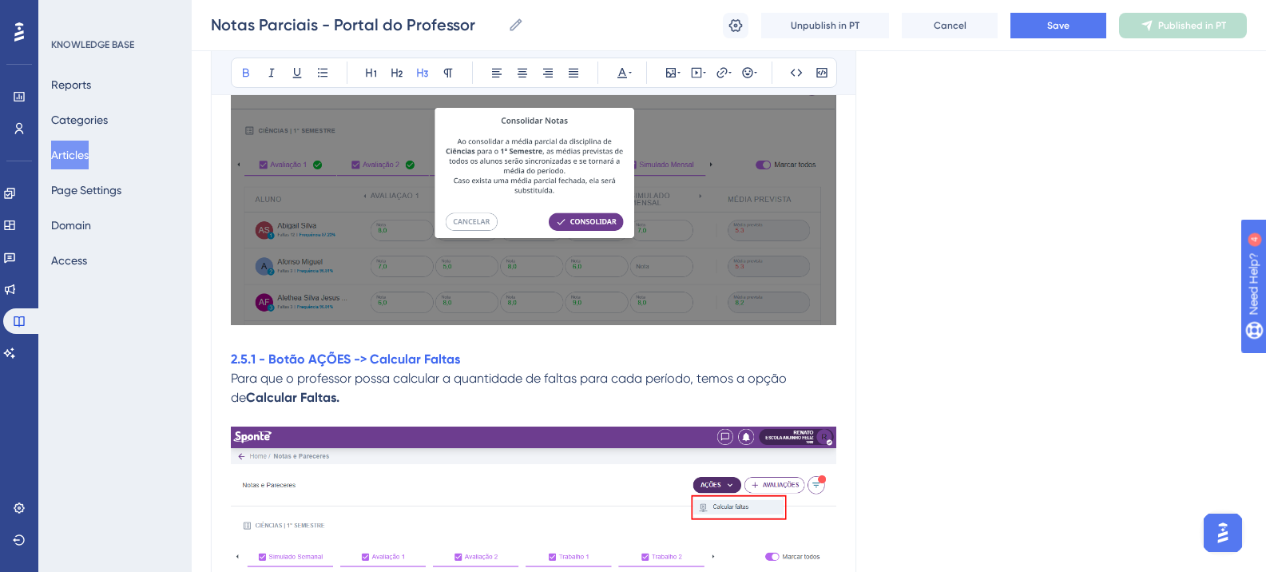
scroll to position [7027, 0]
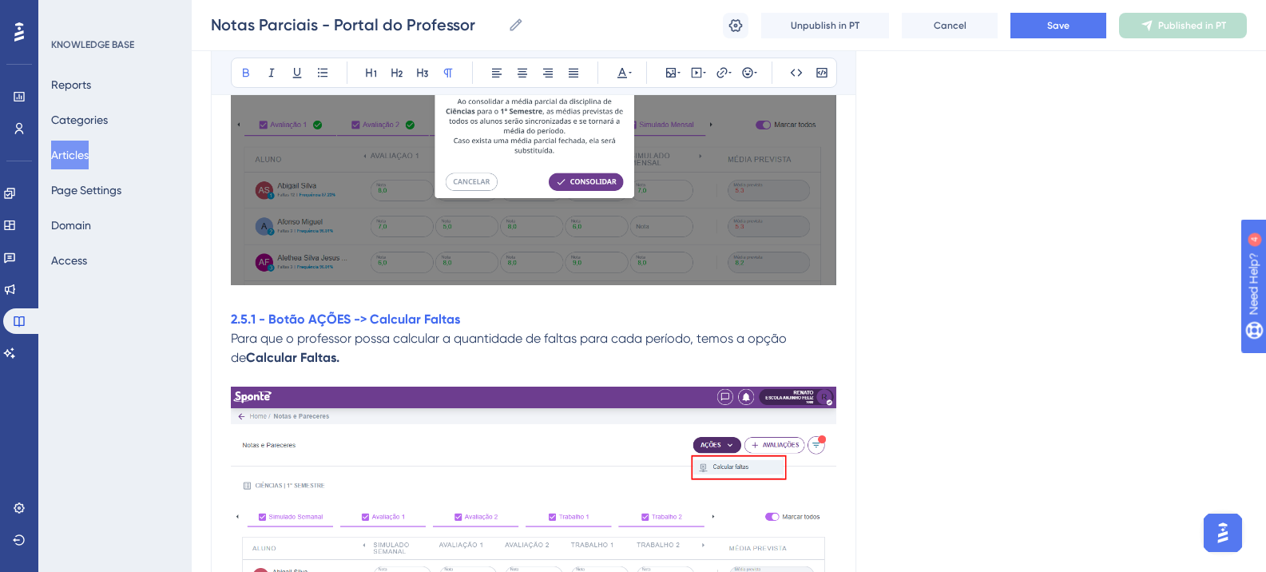
click at [339, 316] on strong "2.5.1 - Botão AÇÕES -> Calcular Faltas" at bounding box center [345, 319] width 229 height 15
click at [620, 76] on icon at bounding box center [622, 72] width 13 height 13
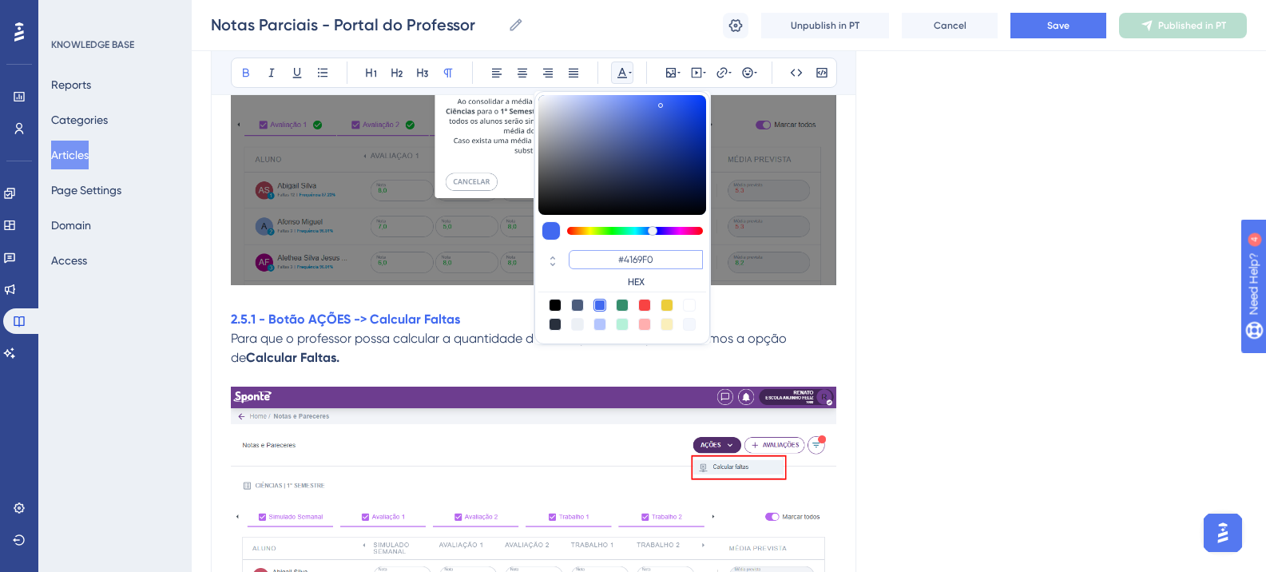
drag, startPoint x: 666, startPoint y: 252, endPoint x: 572, endPoint y: 256, distance: 93.5
click at [572, 256] on input "#4169F0" at bounding box center [636, 259] width 134 height 19
paste input "6200A8"
type input "#6200A8"
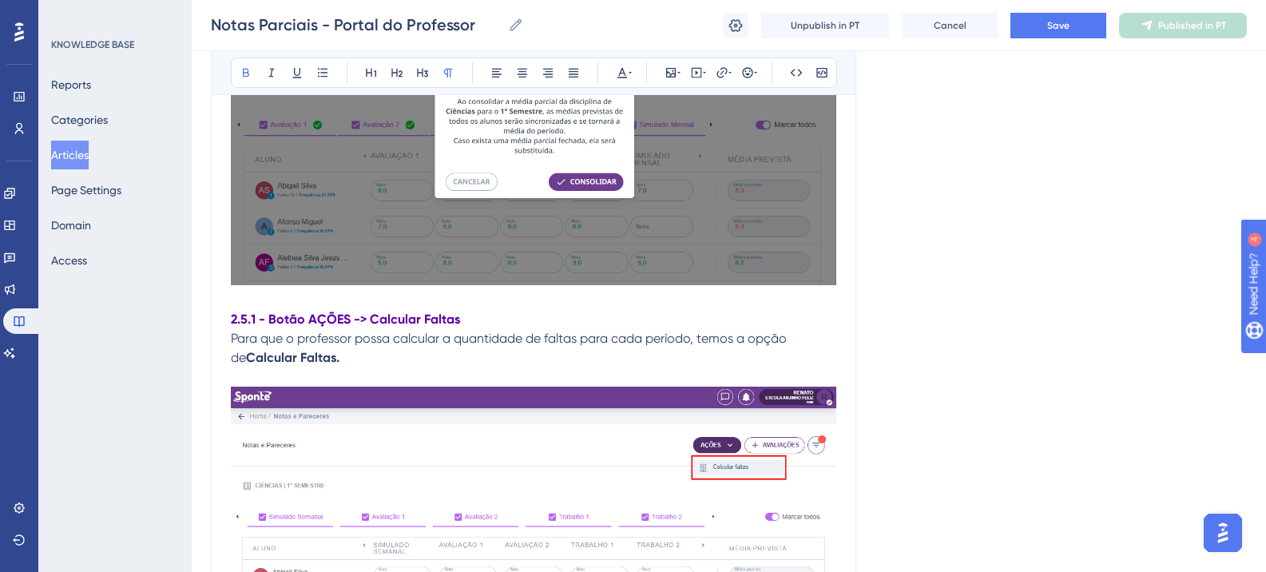
click at [325, 322] on strong "2.5.1 - Botão AÇÕES -> Calcular Faltas" at bounding box center [345, 319] width 229 height 15
click at [419, 68] on icon at bounding box center [422, 72] width 13 height 13
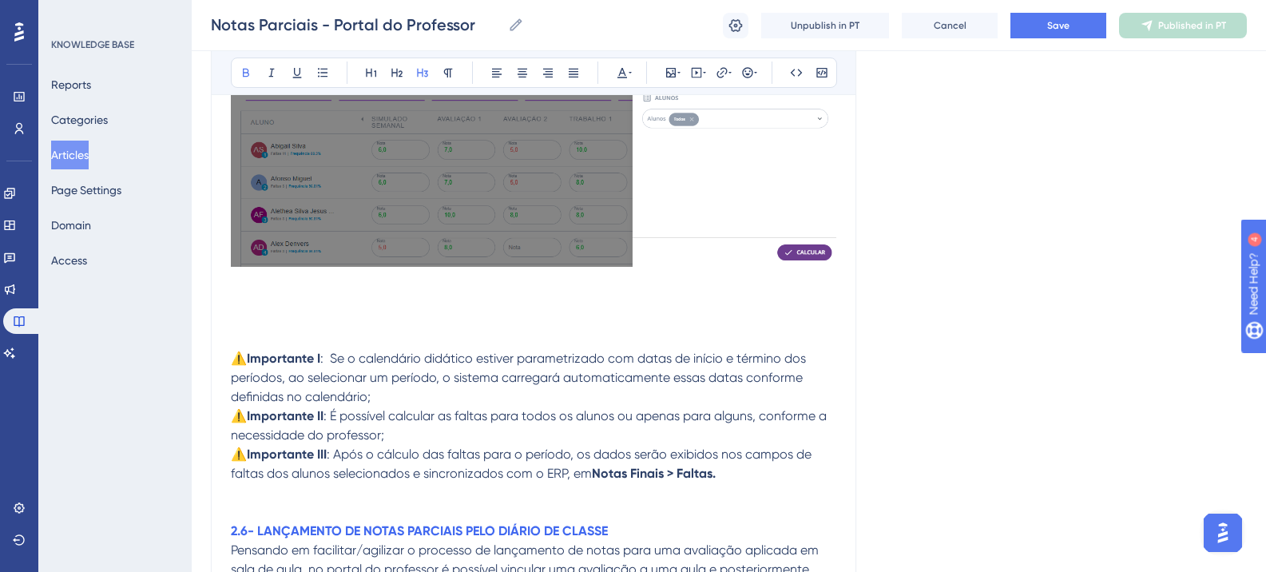
scroll to position [8225, 0]
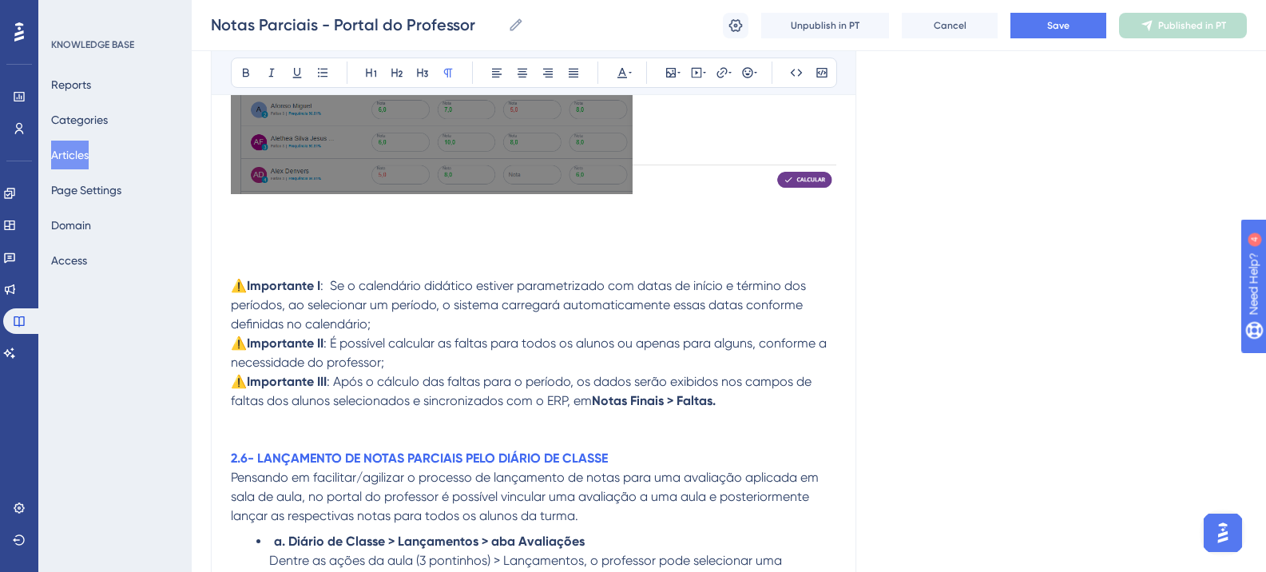
click at [231, 268] on p at bounding box center [534, 266] width 606 height 19
click at [233, 285] on strong "⚠️Importante I" at bounding box center [275, 285] width 89 height 15
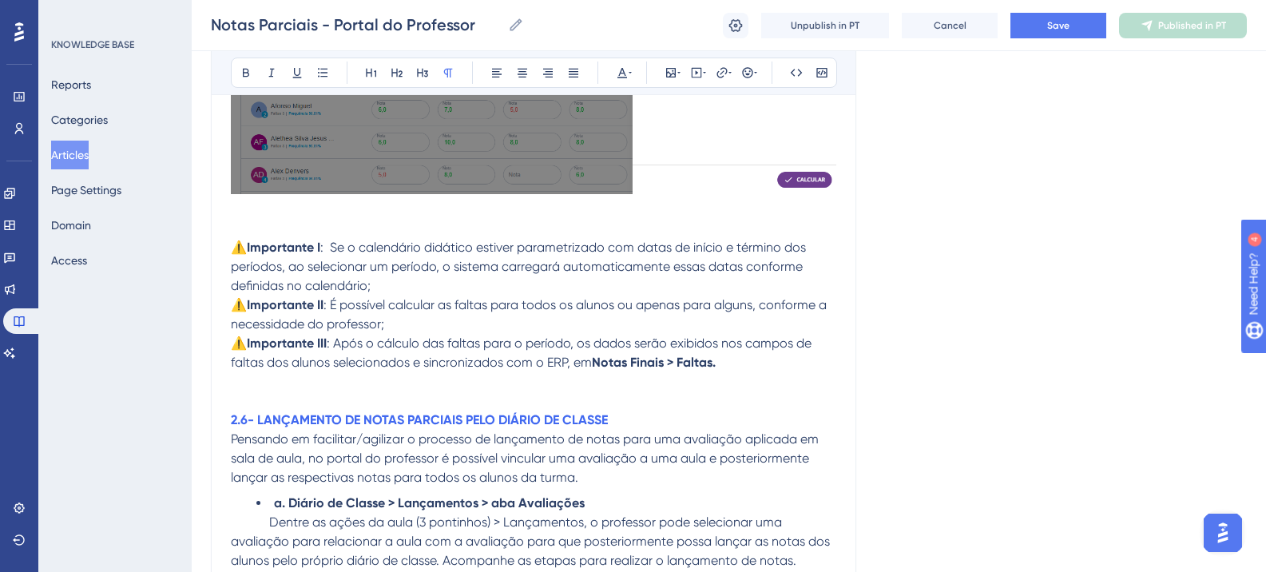
drag, startPoint x: 234, startPoint y: 252, endPoint x: 750, endPoint y: 356, distance: 526.3
copy div "⚠️Importante I : Se o calendário didático estiver parametrizado com datas de in…"
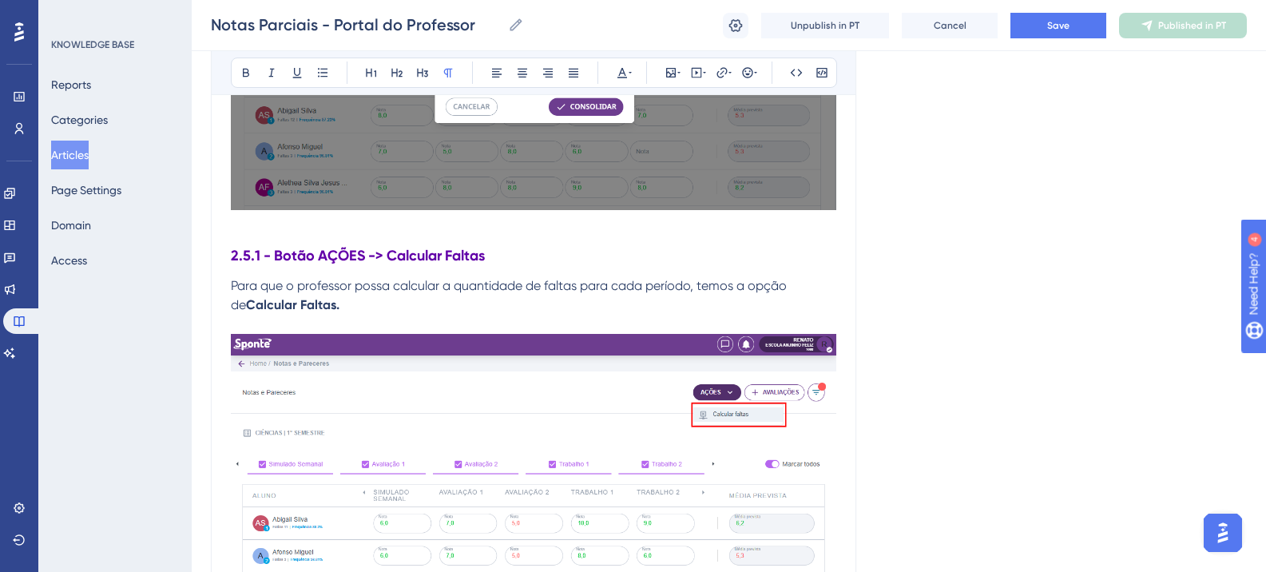
scroll to position [7097, 0]
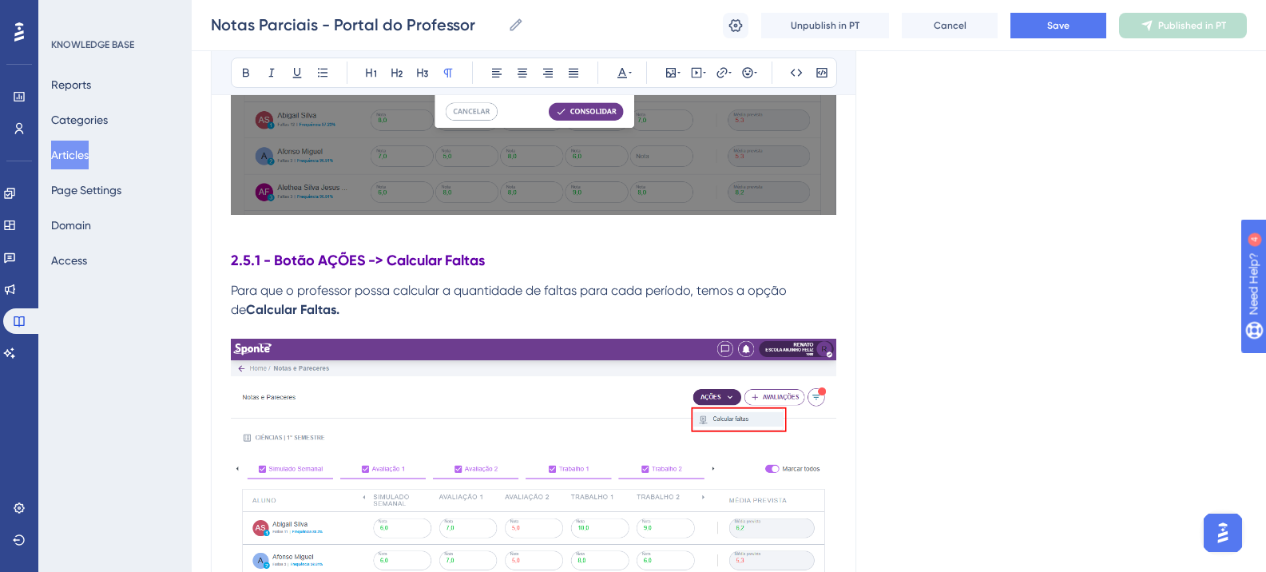
click at [363, 315] on p "Para que o professor possa calcular a quantidade de faltas para cada período, t…" at bounding box center [534, 300] width 606 height 38
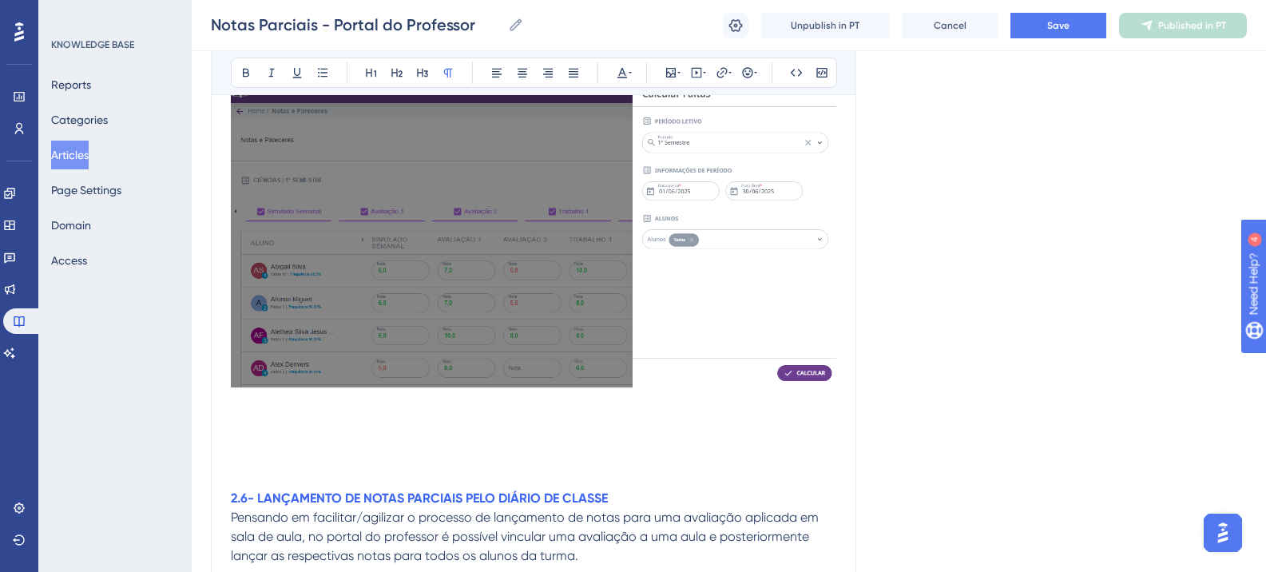
scroll to position [8296, 0]
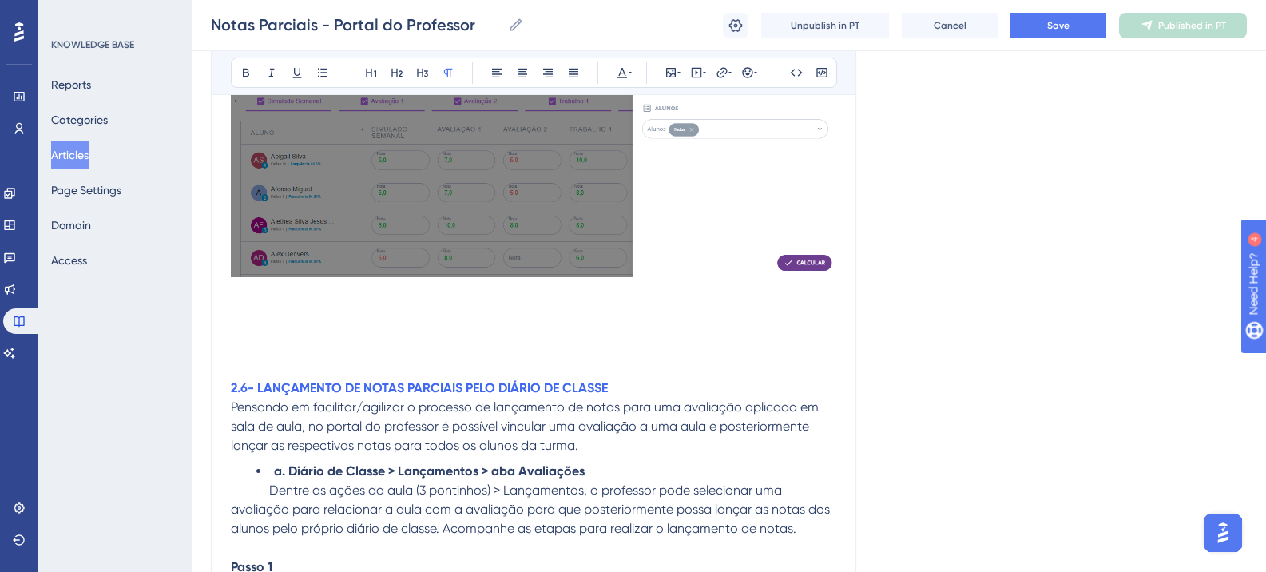
click at [316, 316] on p at bounding box center [534, 311] width 606 height 19
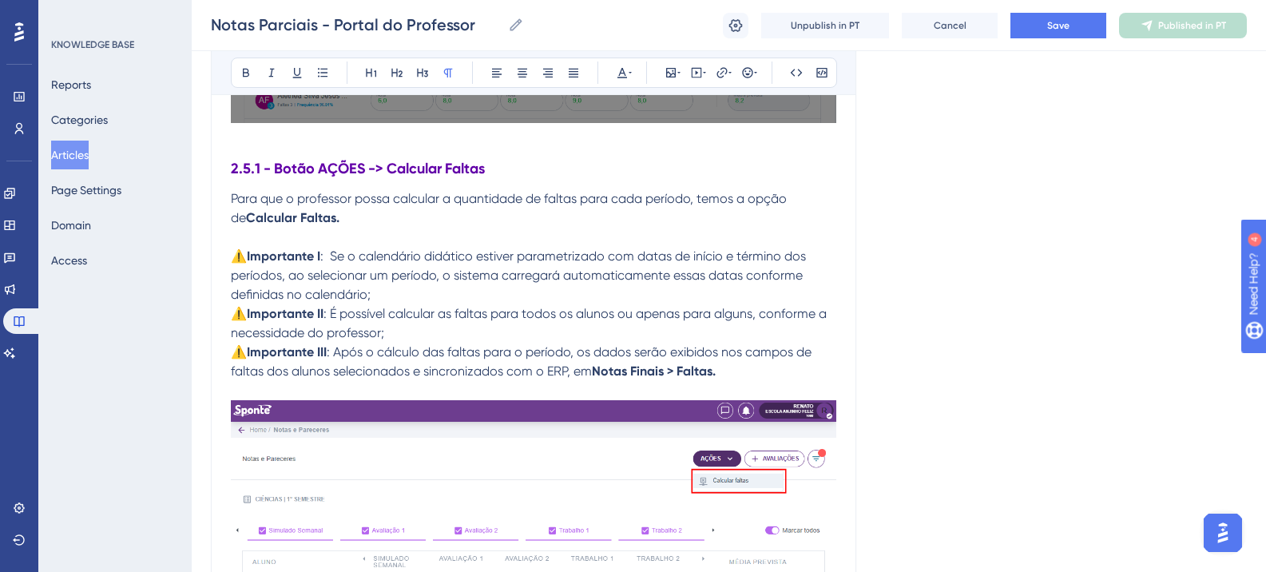
scroll to position [7097, 0]
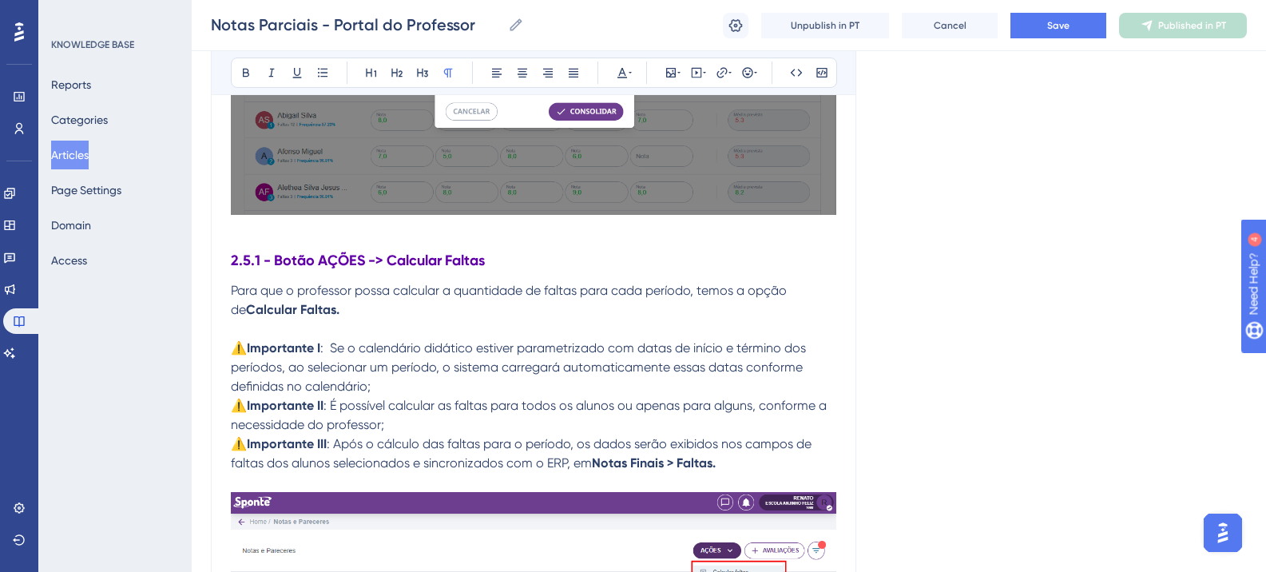
click at [264, 266] on strong "2.5.1 - Botão AÇÕES -> Calcular Faltas" at bounding box center [358, 261] width 254 height 18
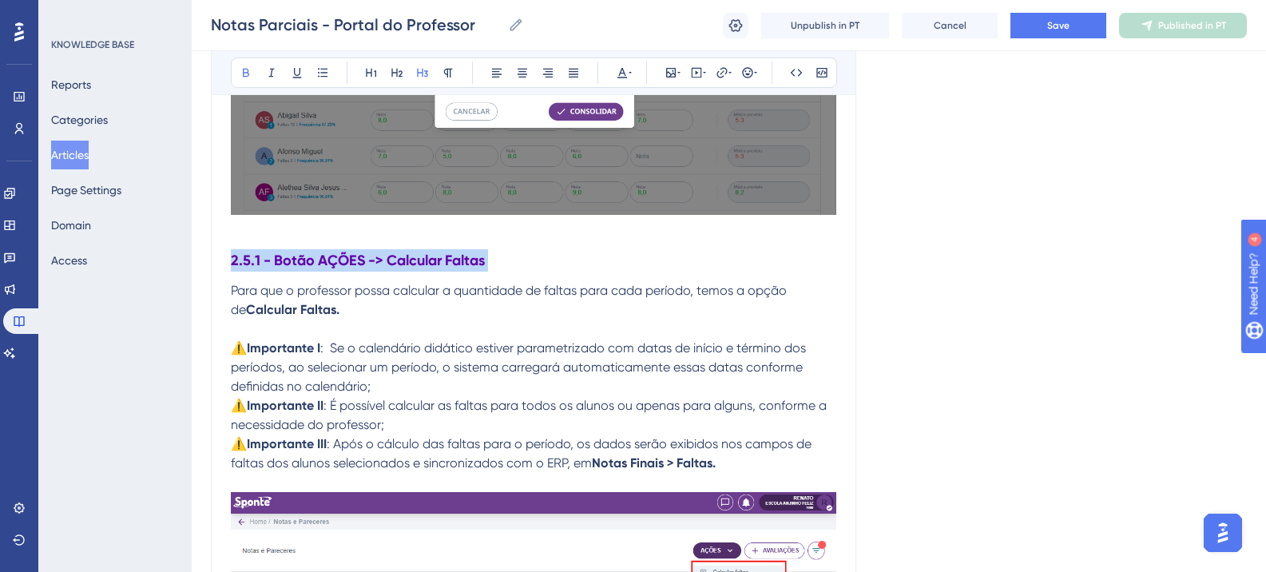
click at [264, 265] on strong "2.5.1 - Botão AÇÕES -> Calcular Faltas" at bounding box center [358, 261] width 254 height 18
click at [288, 262] on strong "2.5.1 - Botão AÇÕES -> Calcular Faltas" at bounding box center [358, 261] width 254 height 18
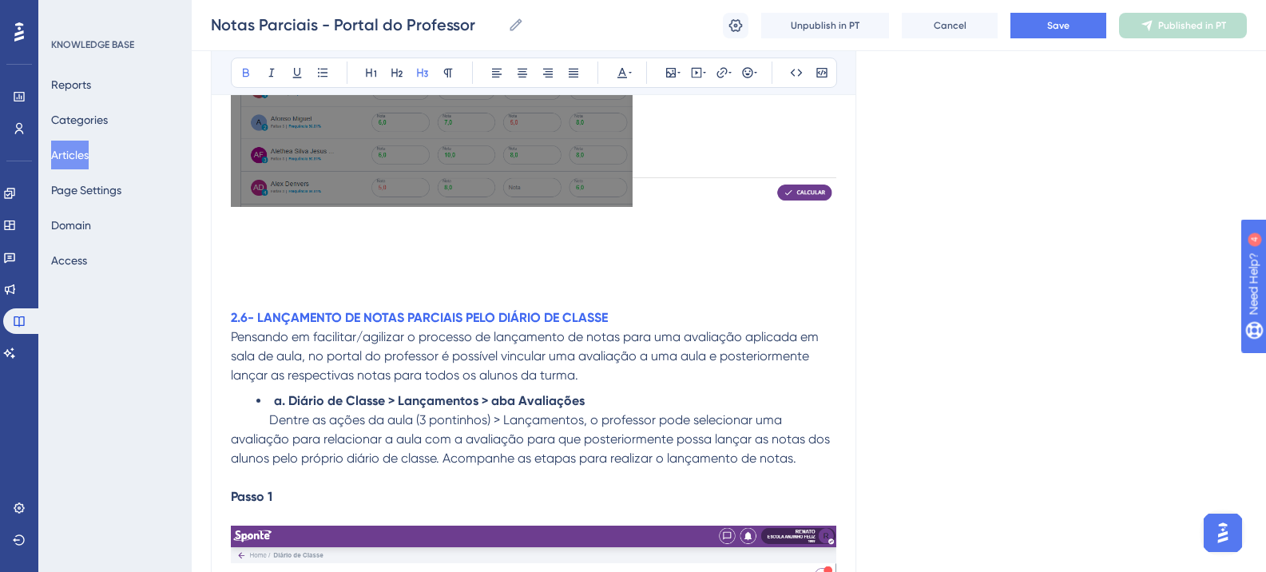
scroll to position [8376, 0]
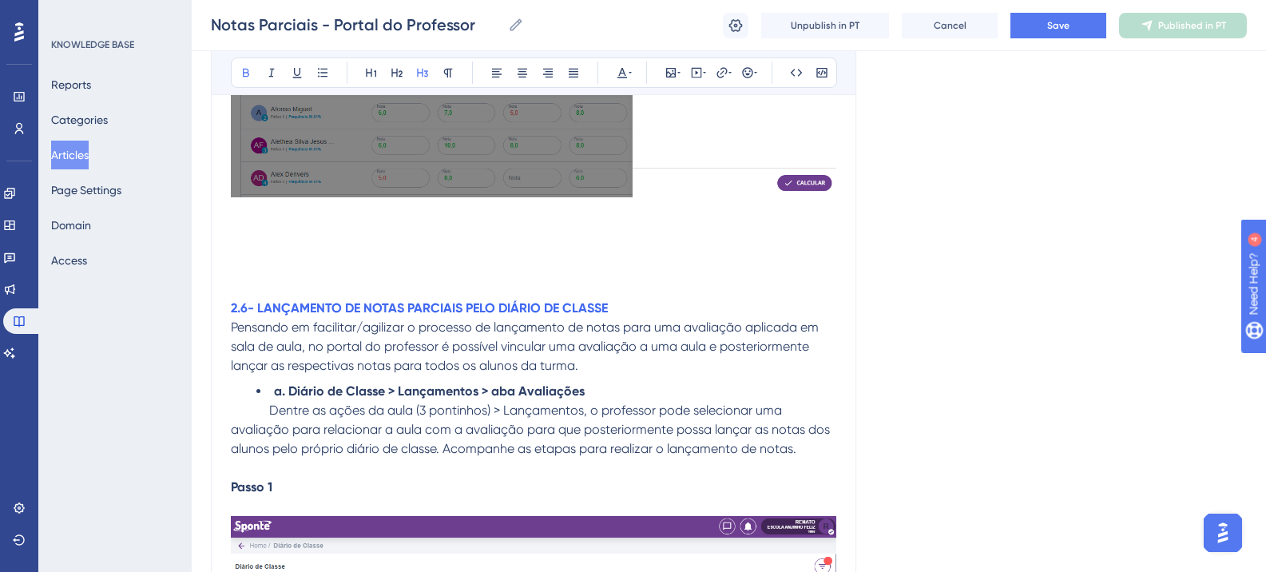
click at [249, 229] on p at bounding box center [534, 231] width 606 height 19
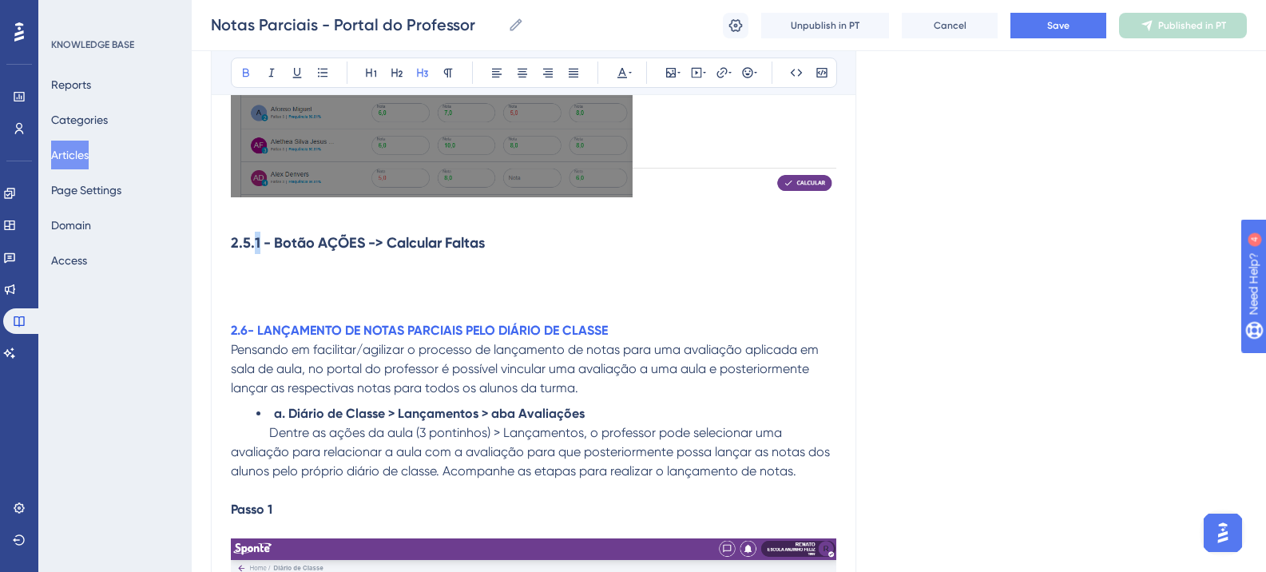
click at [260, 243] on strong "2.5.1 - Botão AÇÕES -> Calcular Faltas" at bounding box center [358, 243] width 254 height 18
drag, startPoint x: 391, startPoint y: 248, endPoint x: 526, endPoint y: 248, distance: 135.0
click at [526, 248] on h3 "2.5.2 - Botão AÇÕES -> Calcular Faltas" at bounding box center [534, 243] width 606 height 42
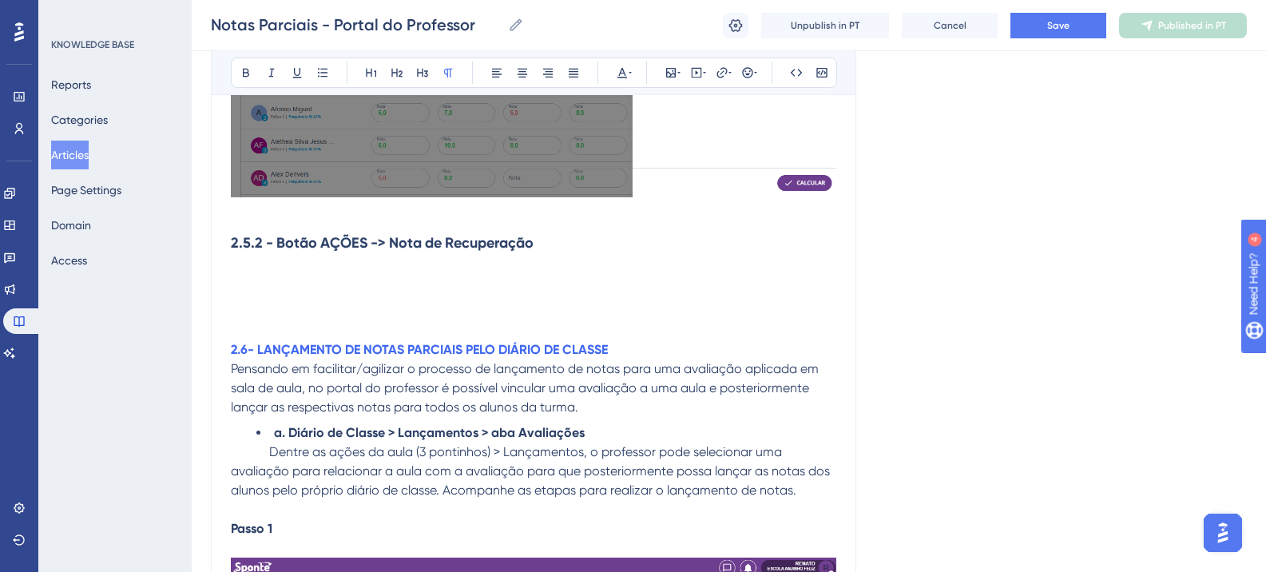
click at [262, 271] on p at bounding box center [534, 273] width 606 height 19
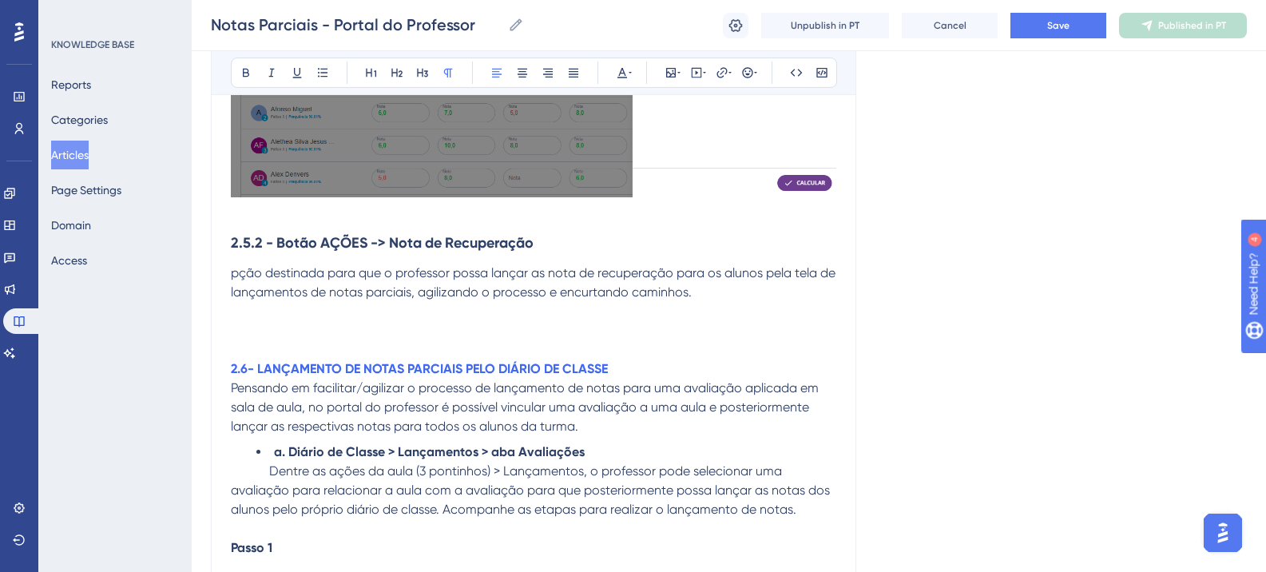
click at [232, 272] on span "pção destinada para que o professor possa lançar as nota de recuperação para os…" at bounding box center [535, 282] width 608 height 34
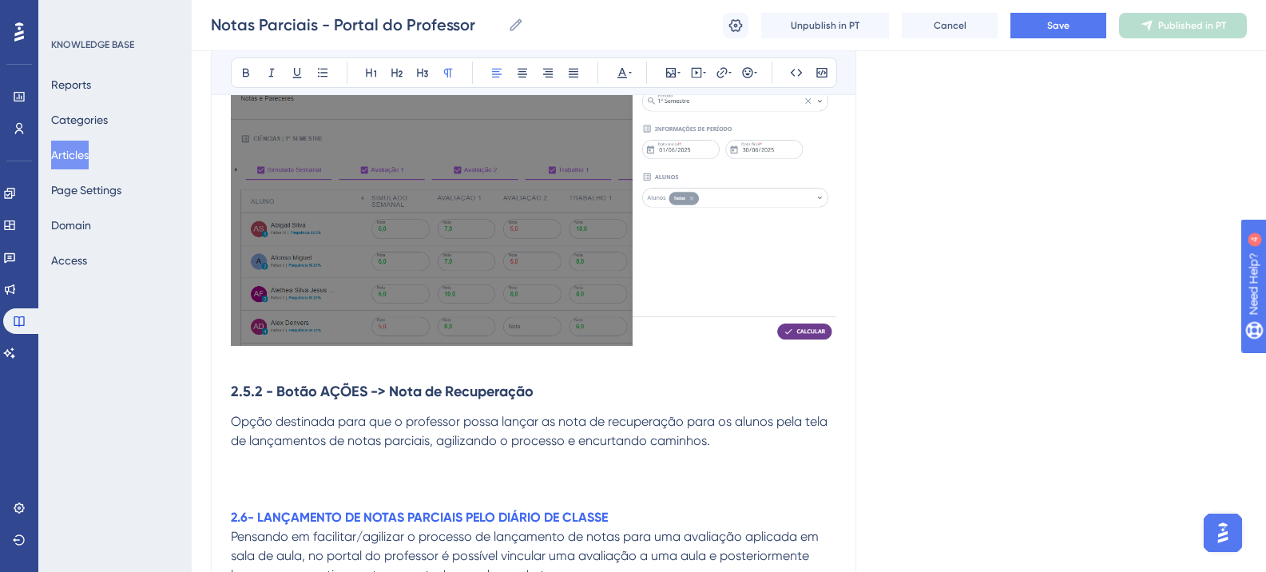
scroll to position [8296, 0]
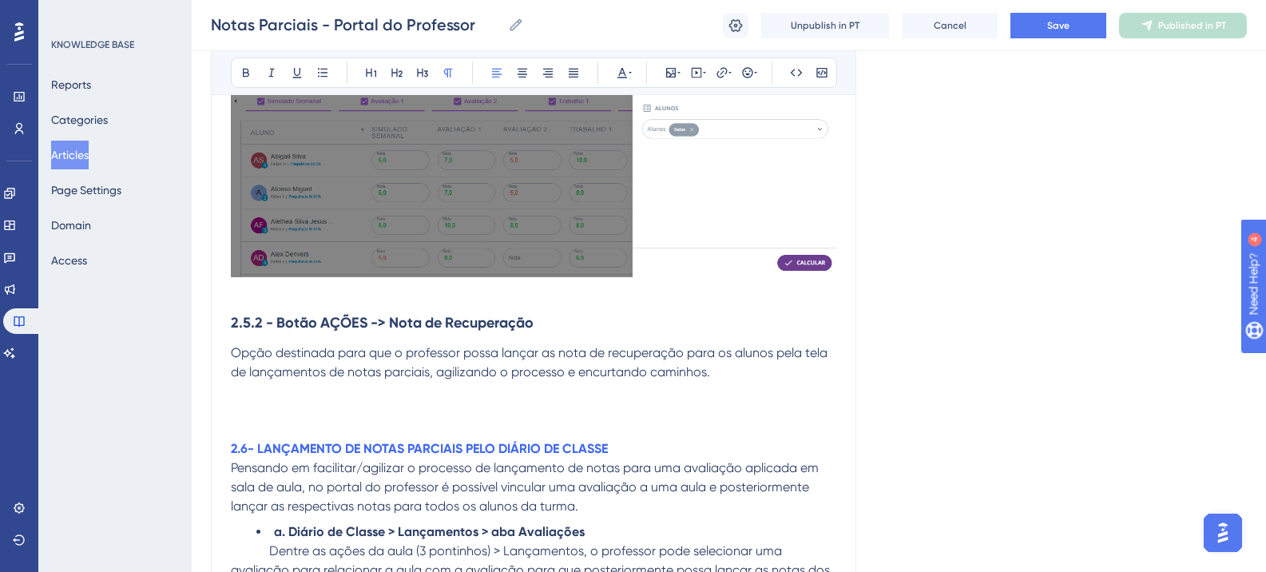
click at [244, 395] on p at bounding box center [534, 391] width 606 height 19
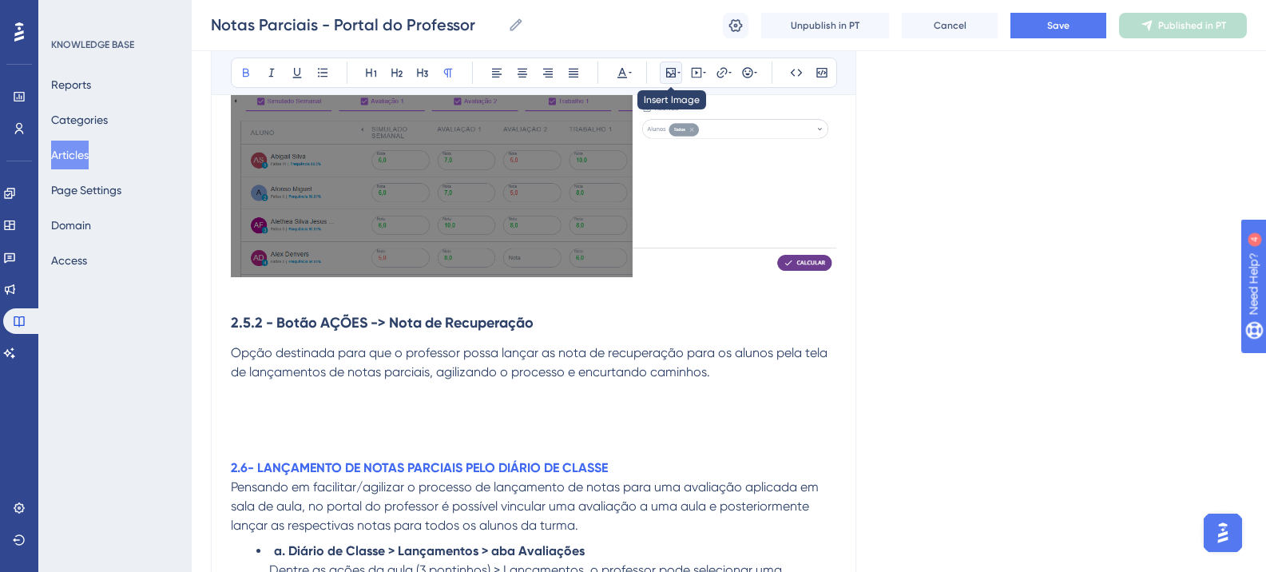
click at [678, 72] on icon at bounding box center [679, 73] width 3 height 2
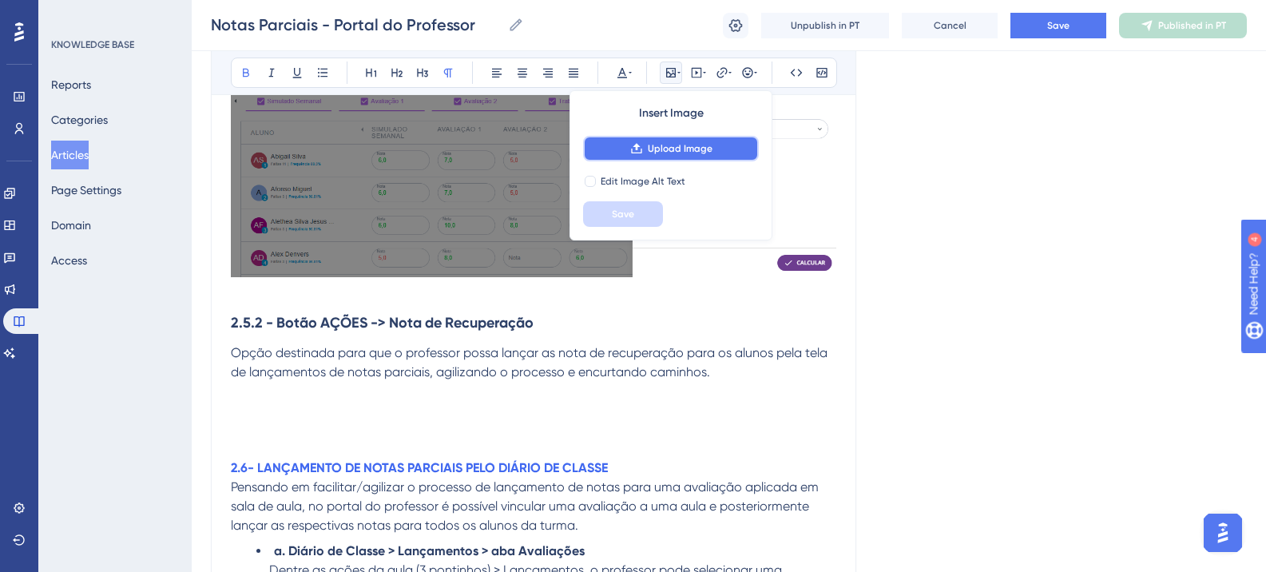
click at [677, 141] on button "Upload Image" at bounding box center [671, 149] width 176 height 26
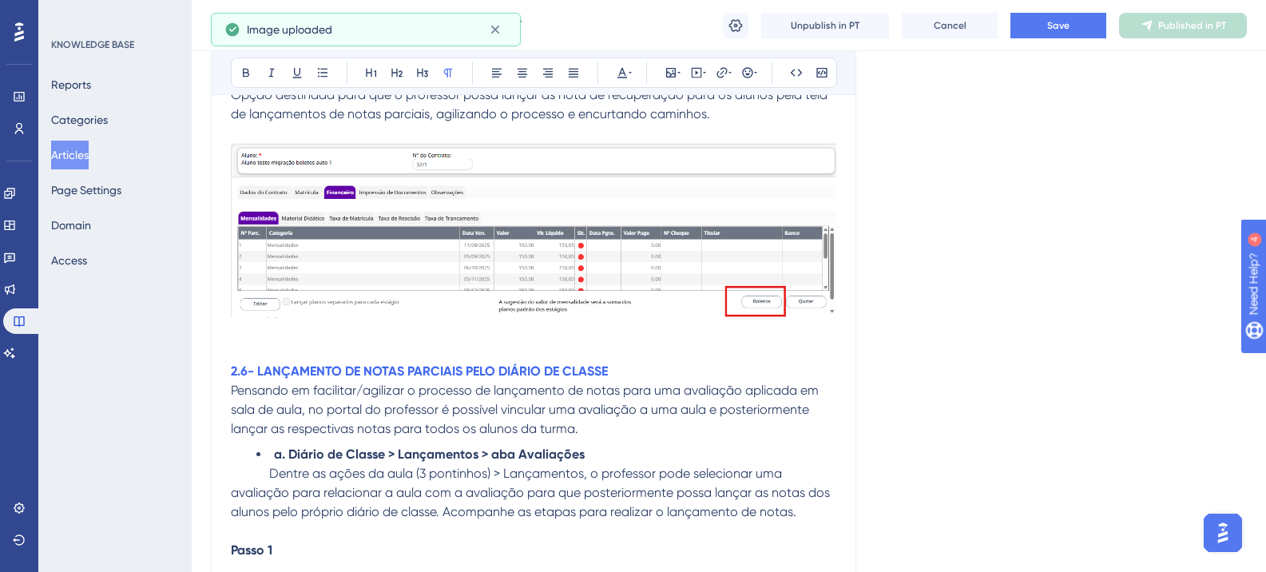
scroll to position [8535, 0]
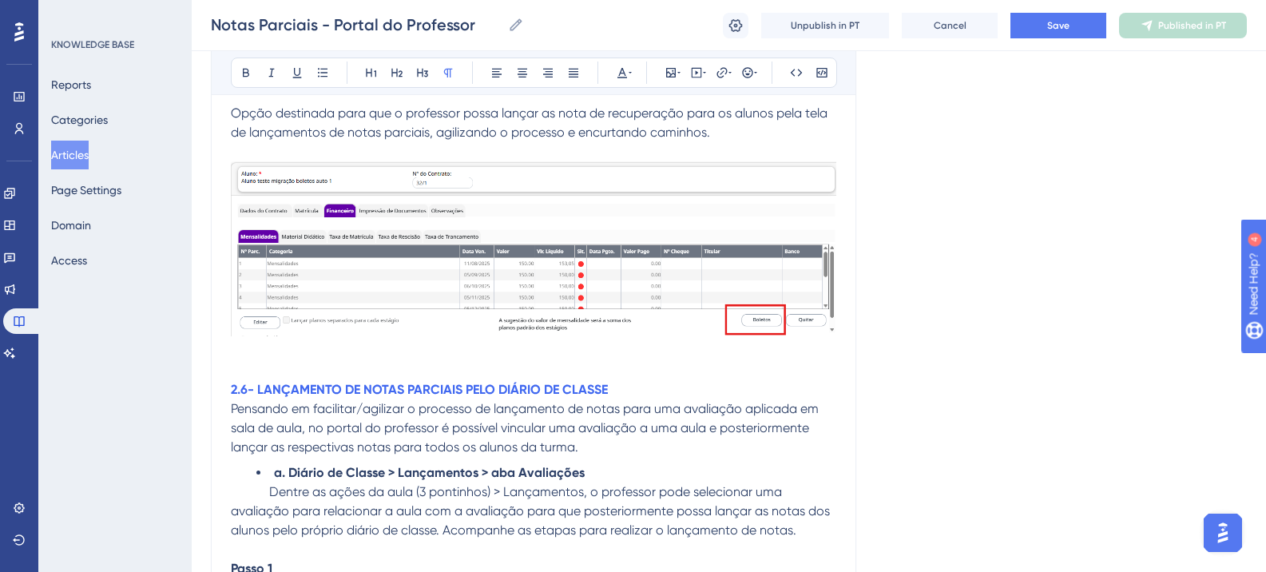
drag, startPoint x: 57, startPoint y: 333, endPoint x: 320, endPoint y: 285, distance: 267.2
click at [322, 285] on img at bounding box center [534, 248] width 606 height 174
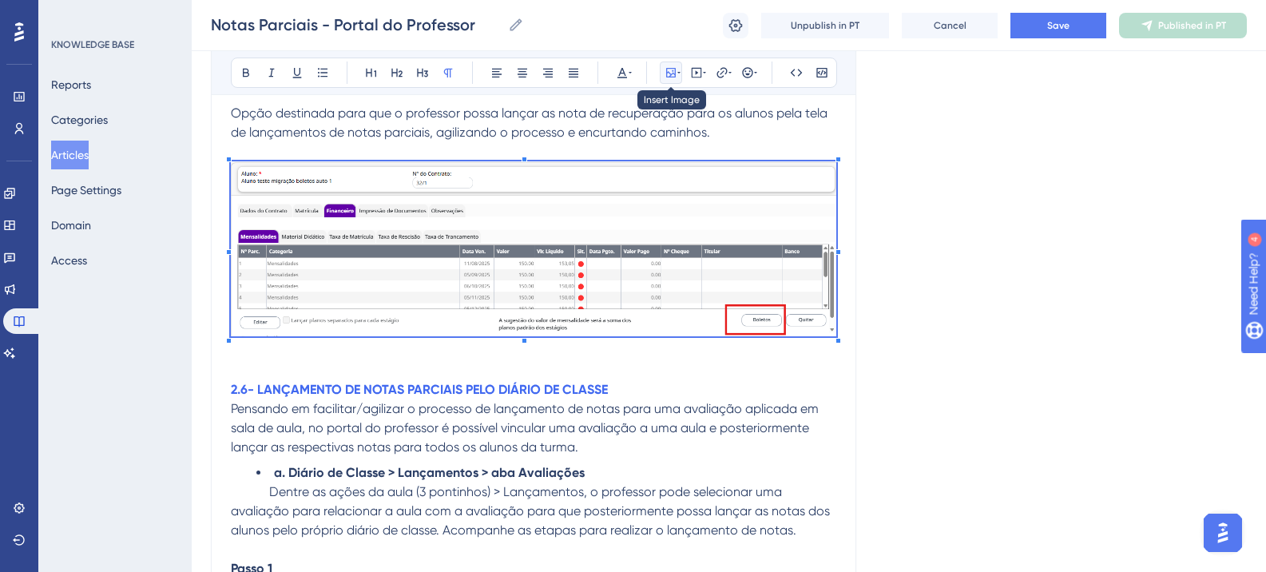
click at [675, 75] on icon at bounding box center [671, 73] width 10 height 10
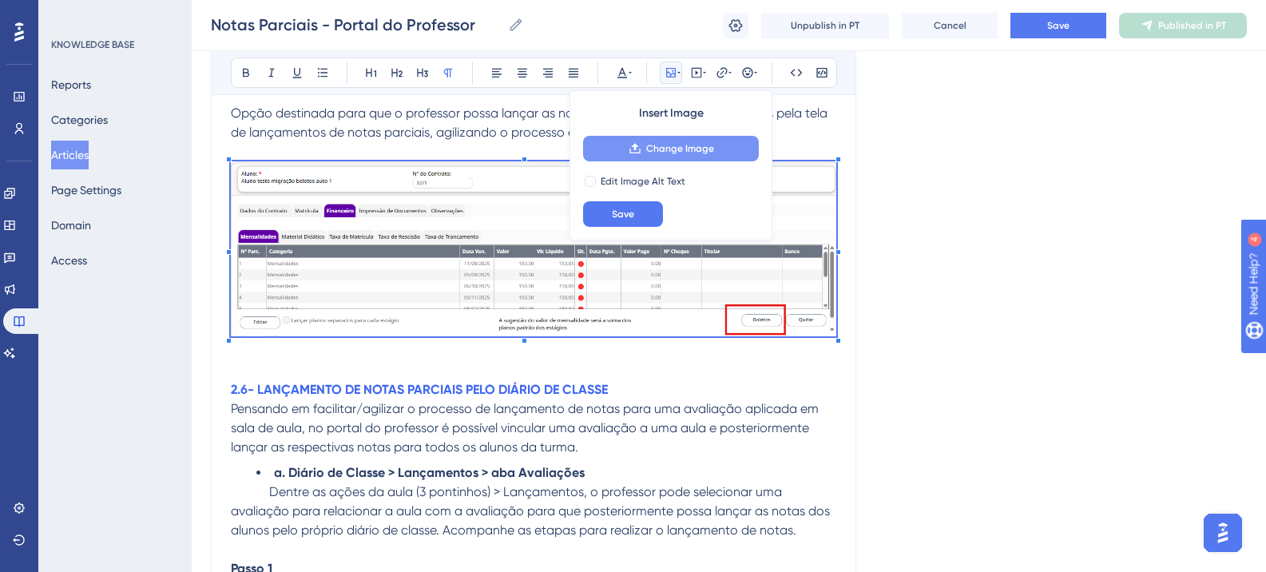
click at [670, 142] on span "Change Image" at bounding box center [680, 148] width 68 height 13
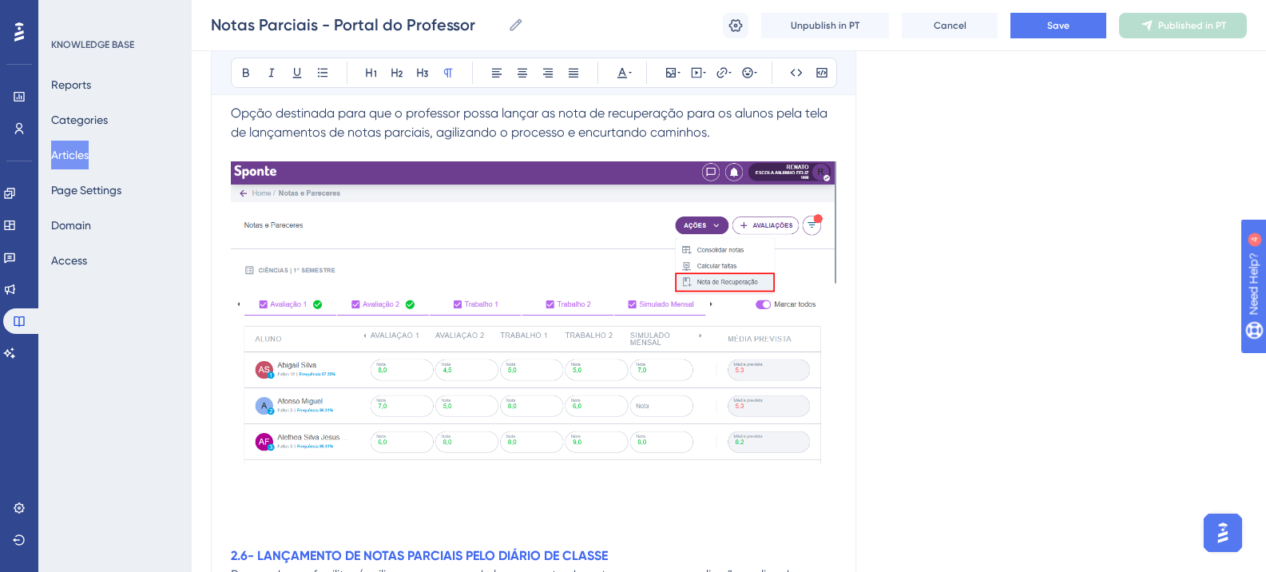
click at [251, 491] on p at bounding box center [534, 498] width 606 height 19
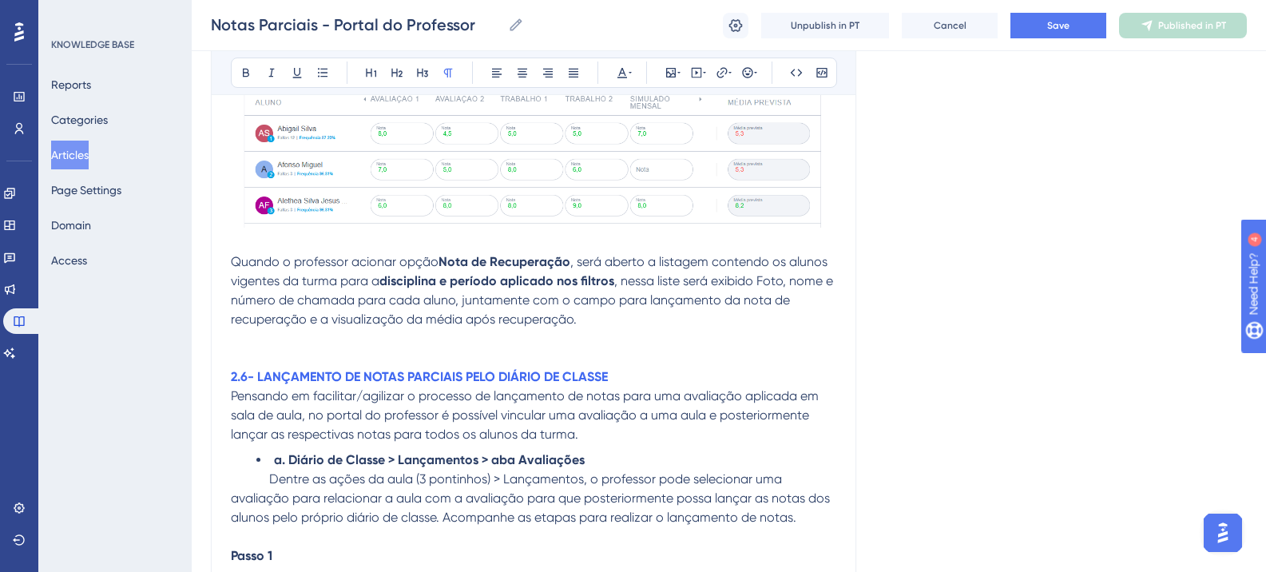
scroll to position [8775, 0]
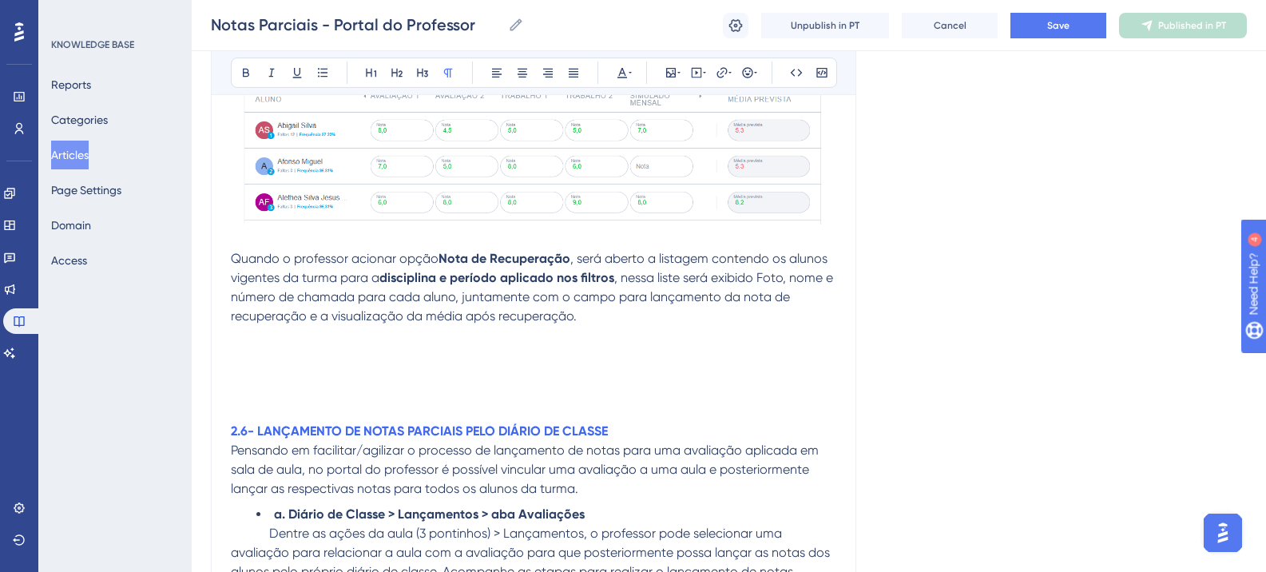
click at [245, 344] on p at bounding box center [534, 335] width 606 height 19
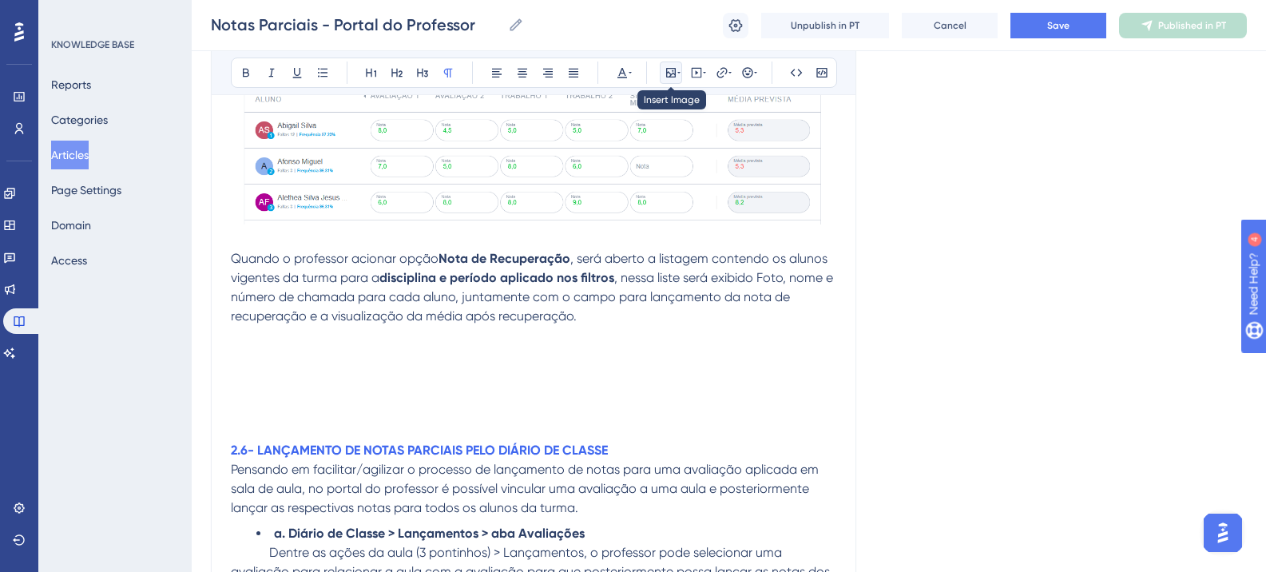
click at [670, 70] on icon at bounding box center [671, 72] width 13 height 13
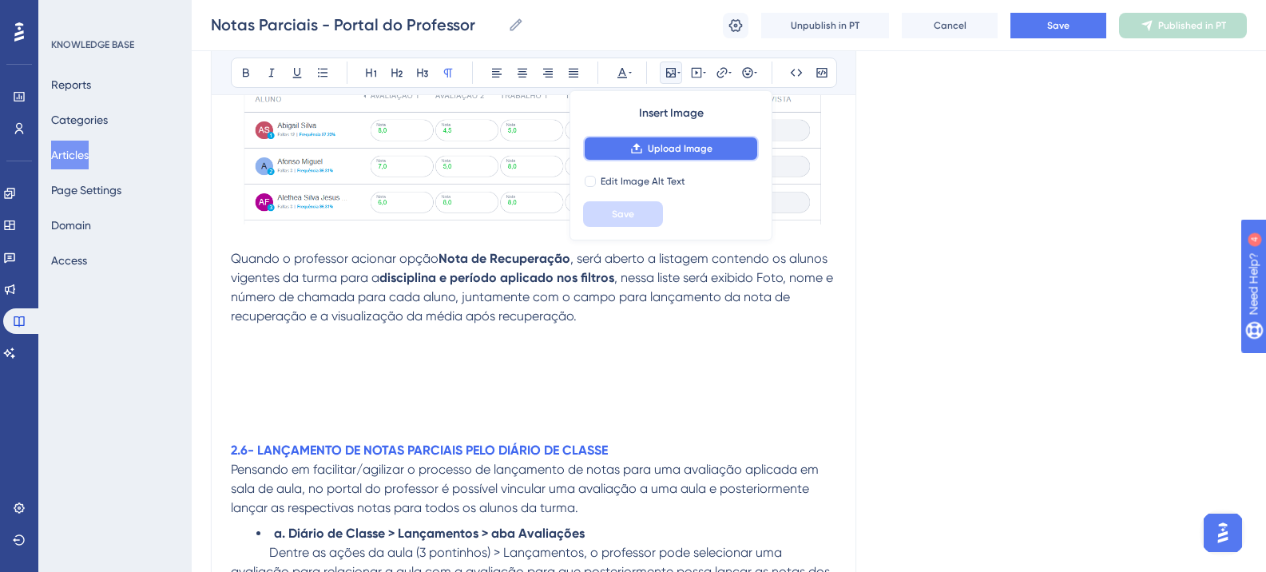
click at [653, 141] on button "Upload Image" at bounding box center [671, 149] width 176 height 26
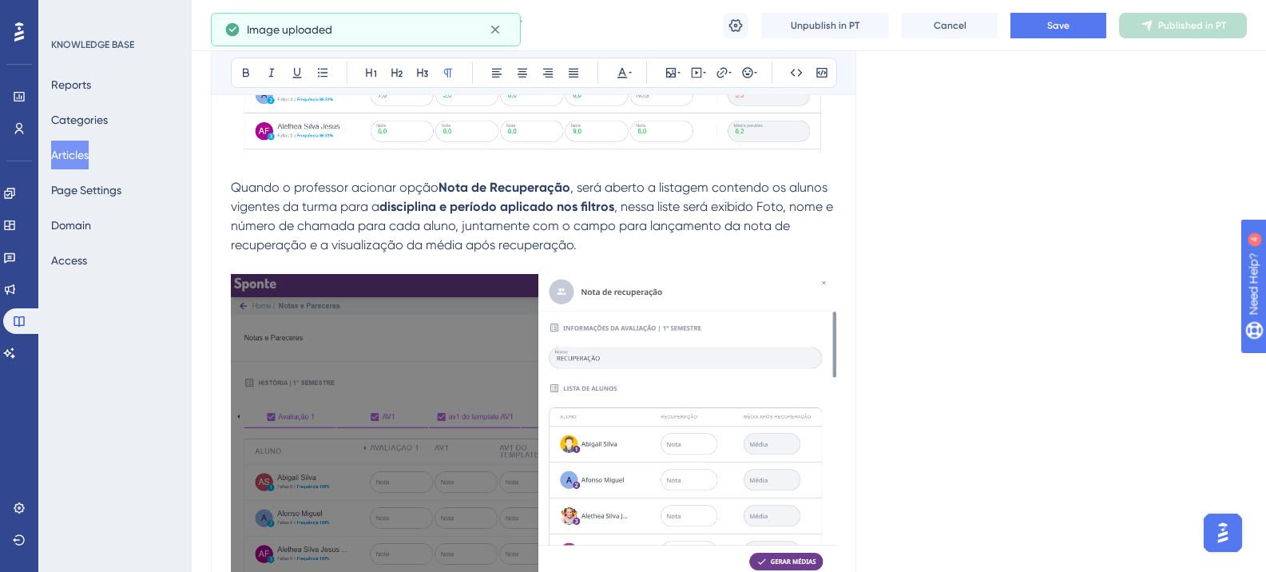
scroll to position [9015, 0]
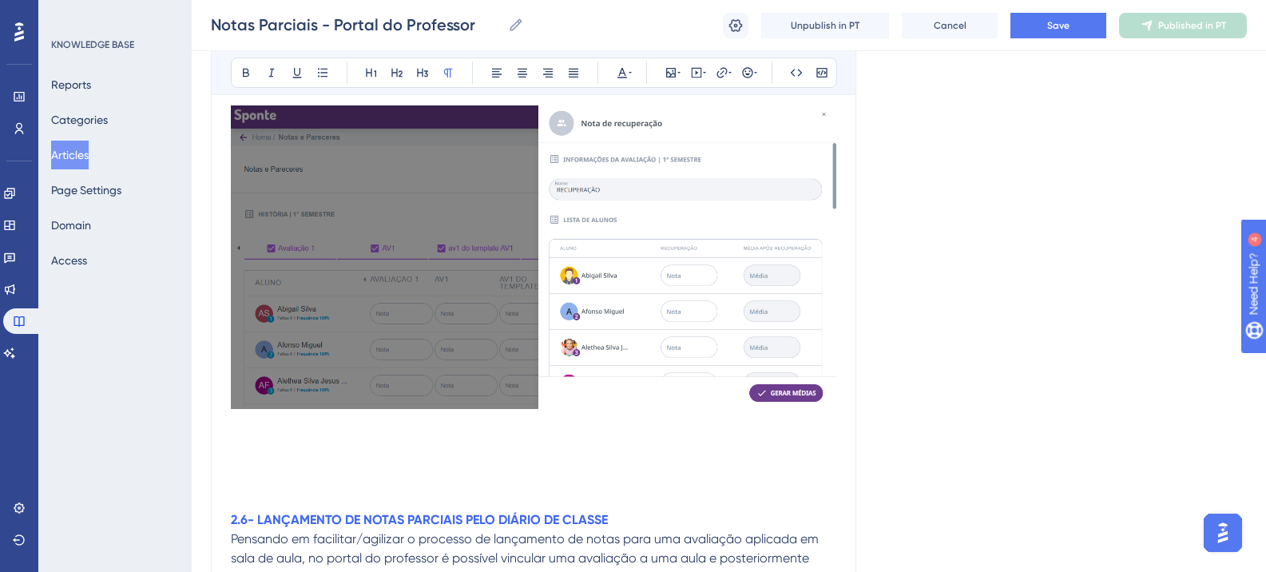
click at [257, 432] on p at bounding box center [534, 424] width 606 height 19
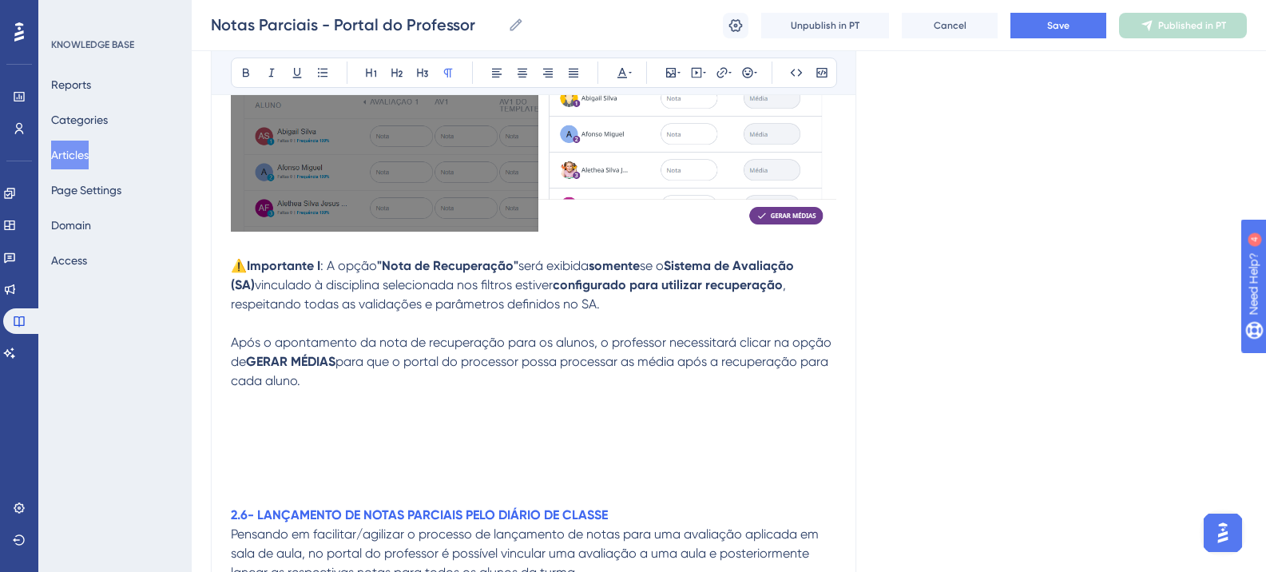
scroll to position [9334, 0]
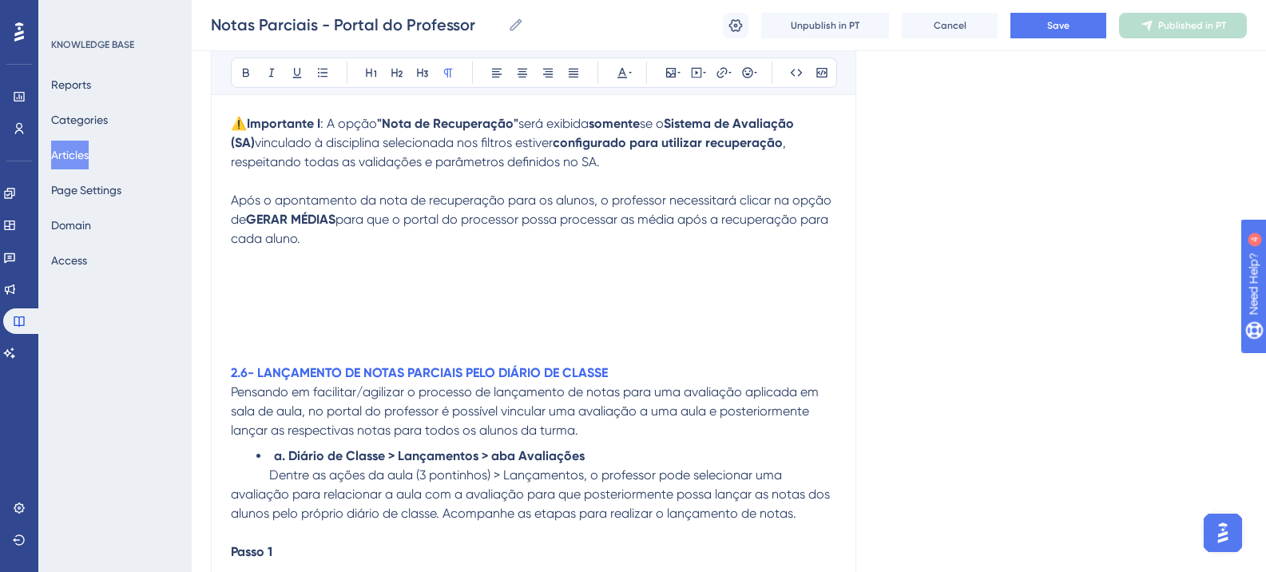
click at [273, 271] on p at bounding box center [534, 277] width 606 height 19
click at [672, 80] on button at bounding box center [671, 73] width 22 height 22
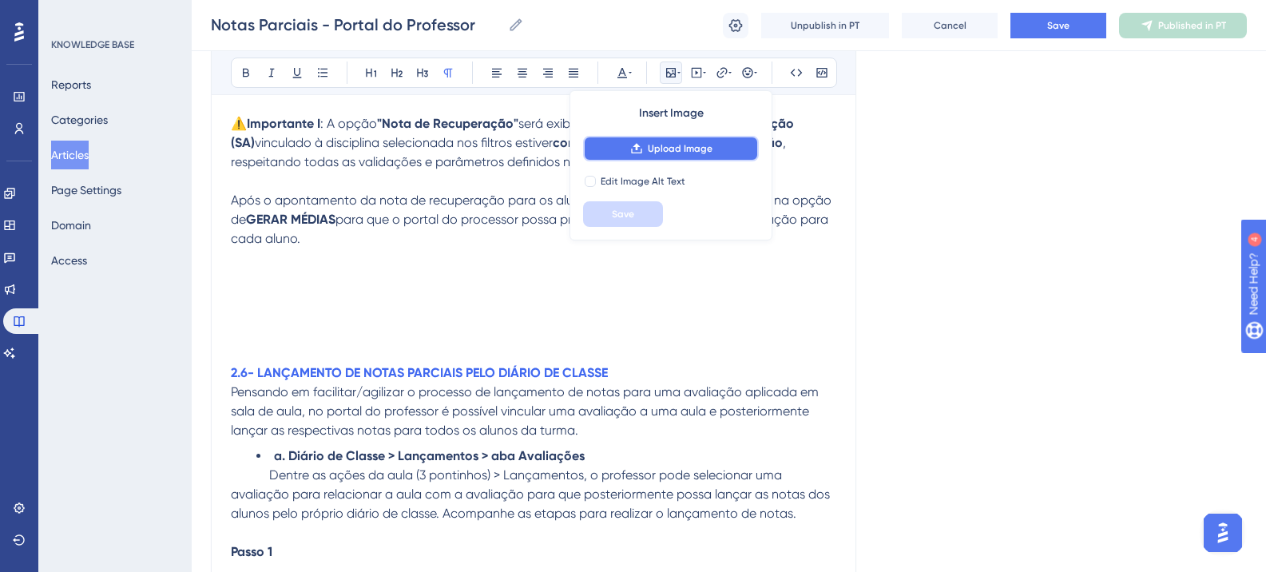
click at [661, 138] on button "Upload Image" at bounding box center [671, 149] width 176 height 26
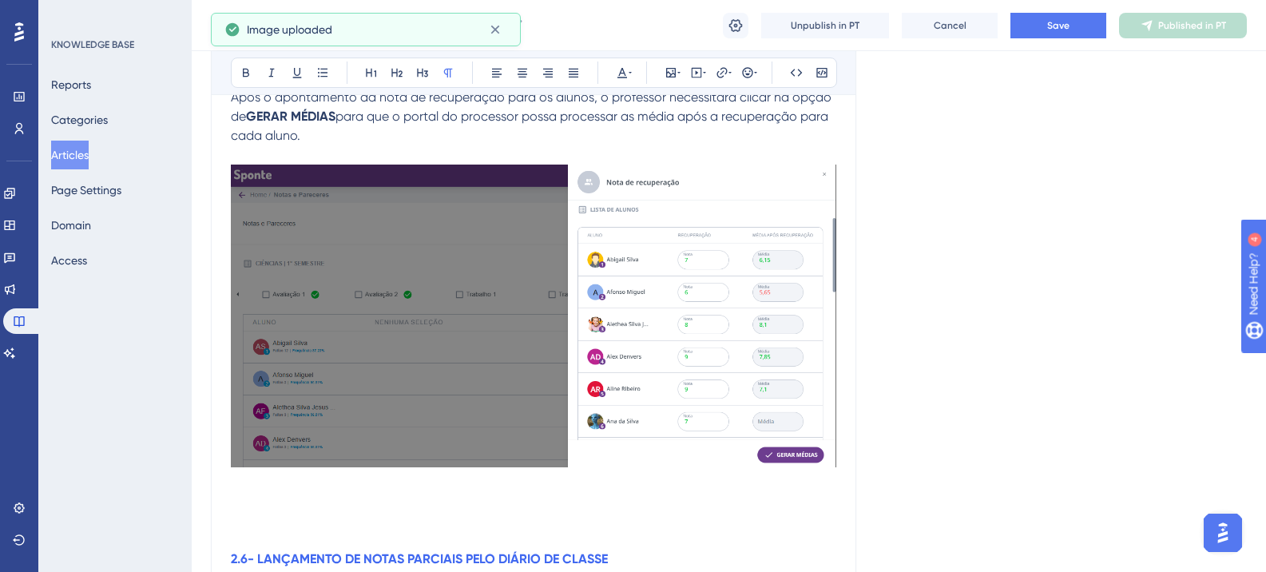
scroll to position [9494, 0]
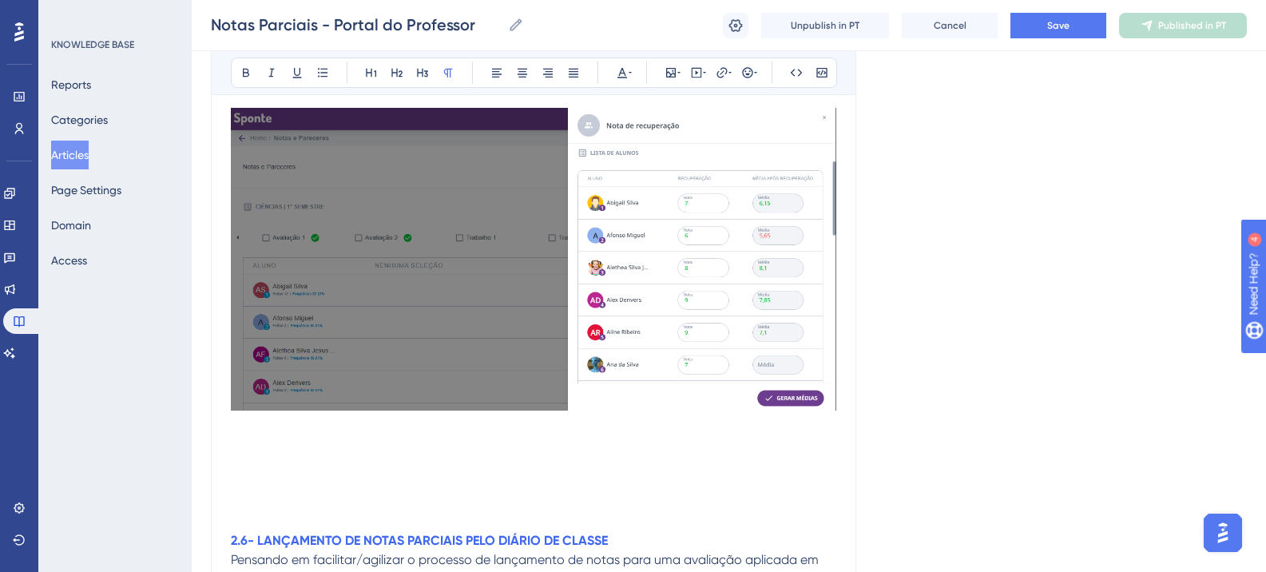
click at [244, 439] on p at bounding box center [534, 444] width 606 height 19
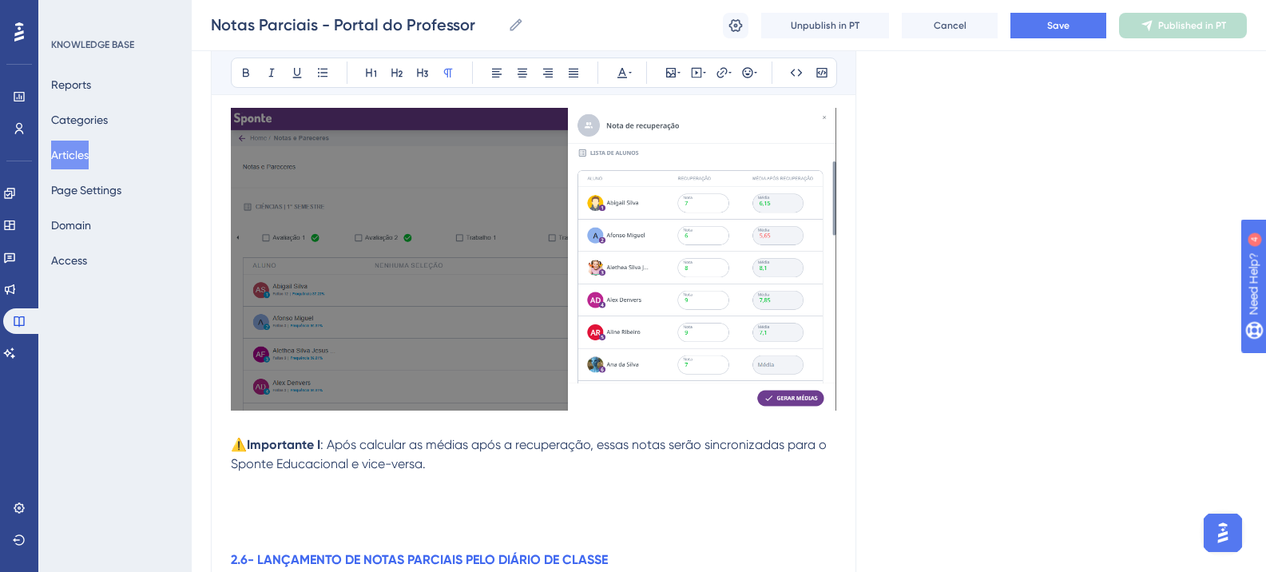
click at [240, 538] on p at bounding box center [534, 540] width 606 height 19
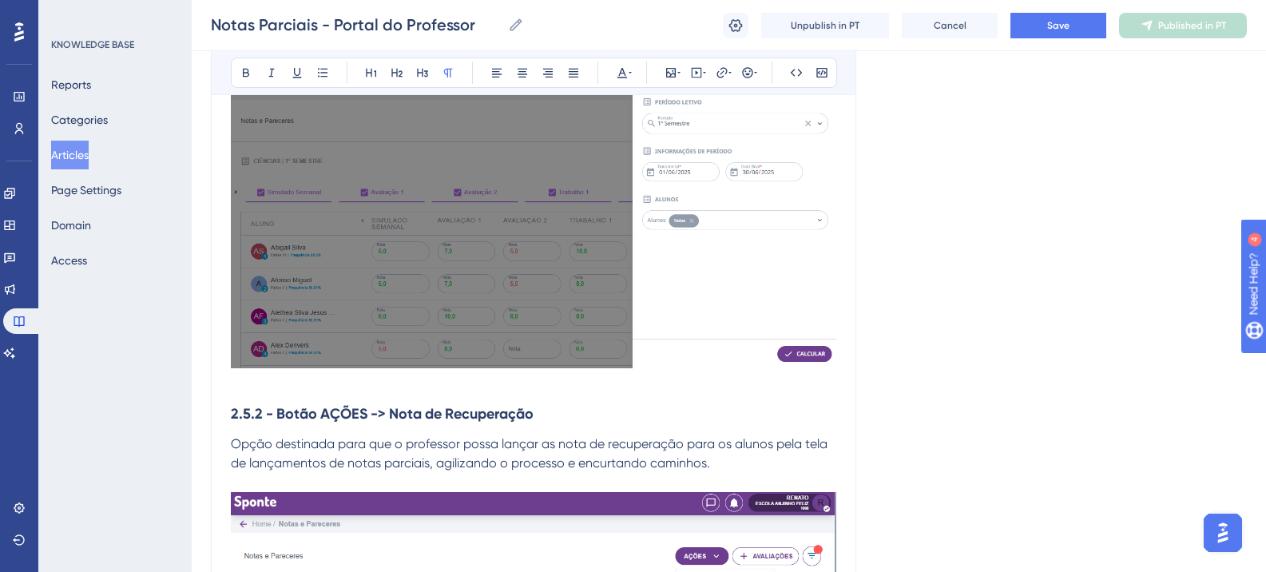
scroll to position [8216, 0]
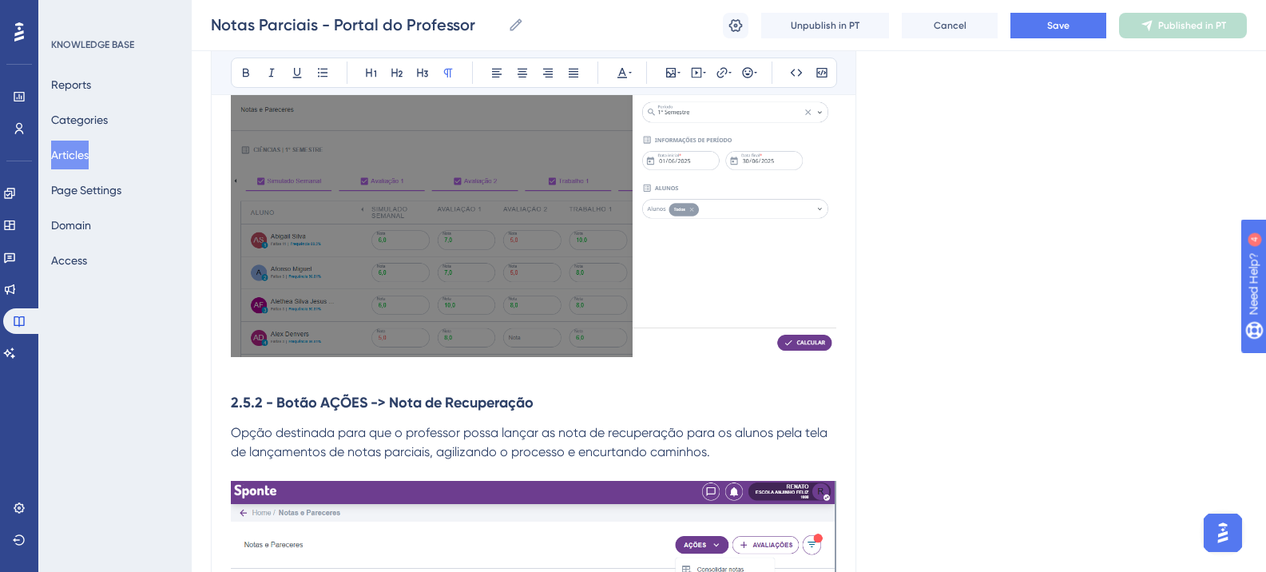
click at [336, 397] on strong "2.5.2 - Botão AÇÕES -> Nota de Recuperação" at bounding box center [382, 403] width 303 height 18
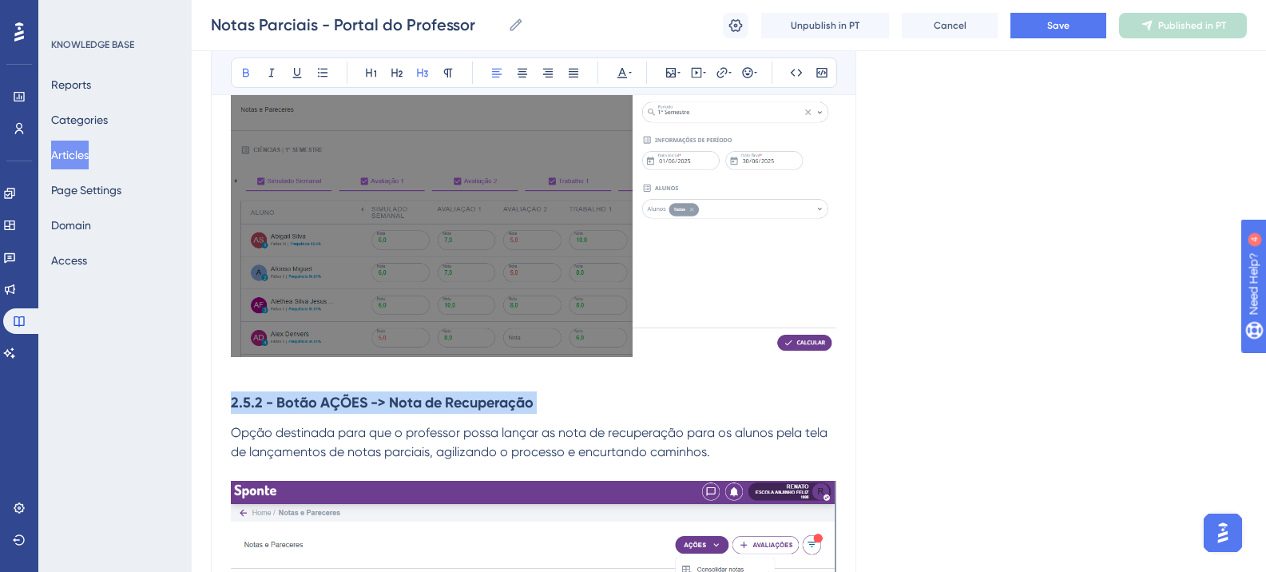
click at [336, 397] on strong "2.5.2 - Botão AÇÕES -> Nota de Recuperação" at bounding box center [382, 403] width 303 height 18
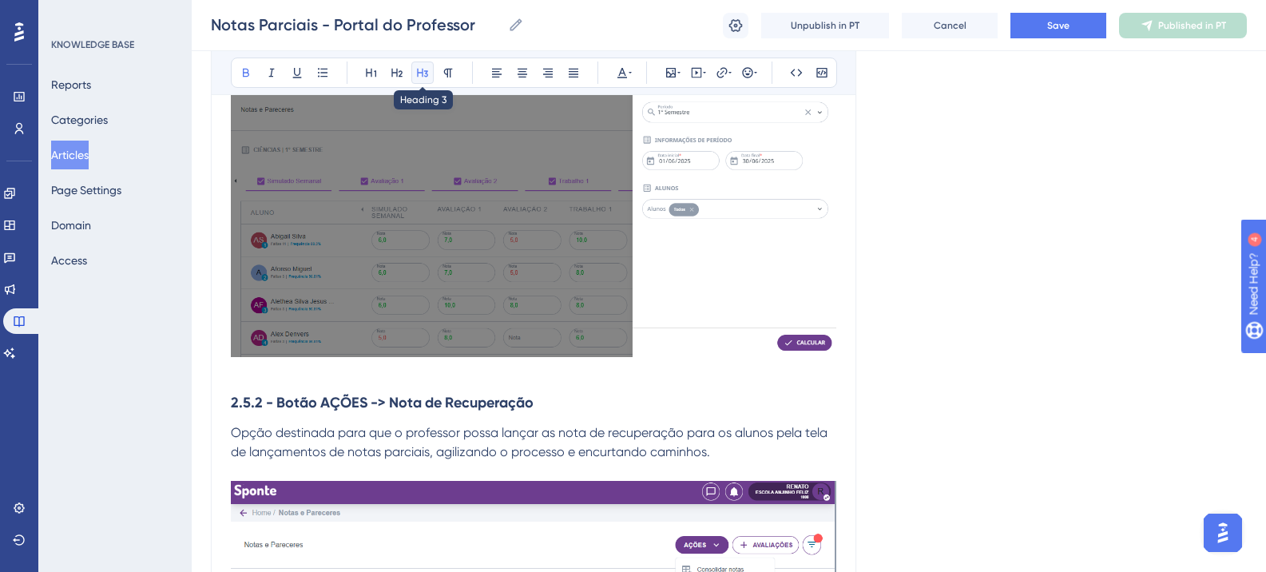
click at [429, 74] on button at bounding box center [422, 73] width 22 height 22
click at [418, 411] on strong "2.5.2 - Botão AÇÕES -> Nota de Recuperação" at bounding box center [382, 403] width 303 height 18
click at [456, 399] on strong "2.5.2 - Botão AÇÕES -> Nota de Recuperação" at bounding box center [382, 403] width 303 height 18
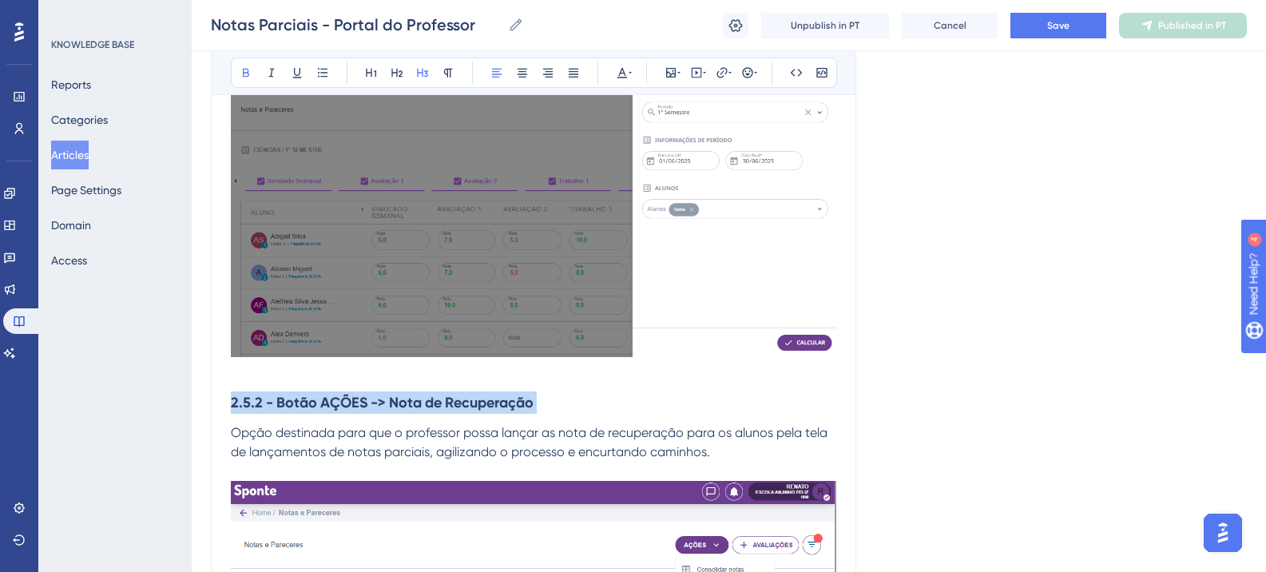
click at [456, 399] on strong "2.5.2 - Botão AÇÕES -> Nota de Recuperação" at bounding box center [382, 403] width 303 height 18
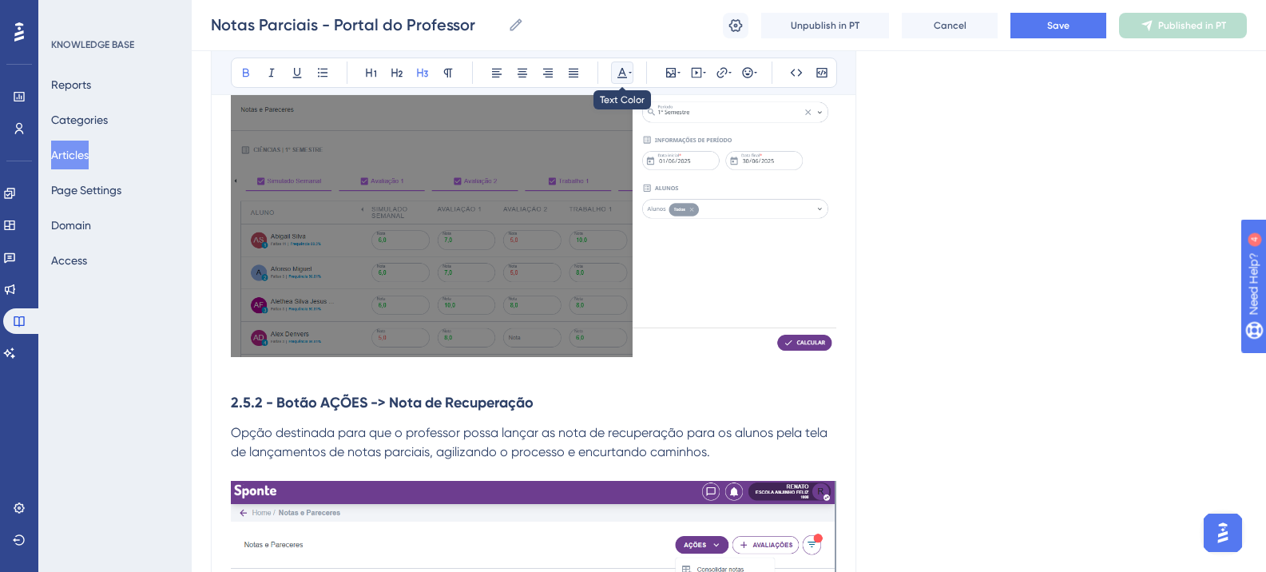
click at [631, 76] on icon at bounding box center [630, 72] width 3 height 13
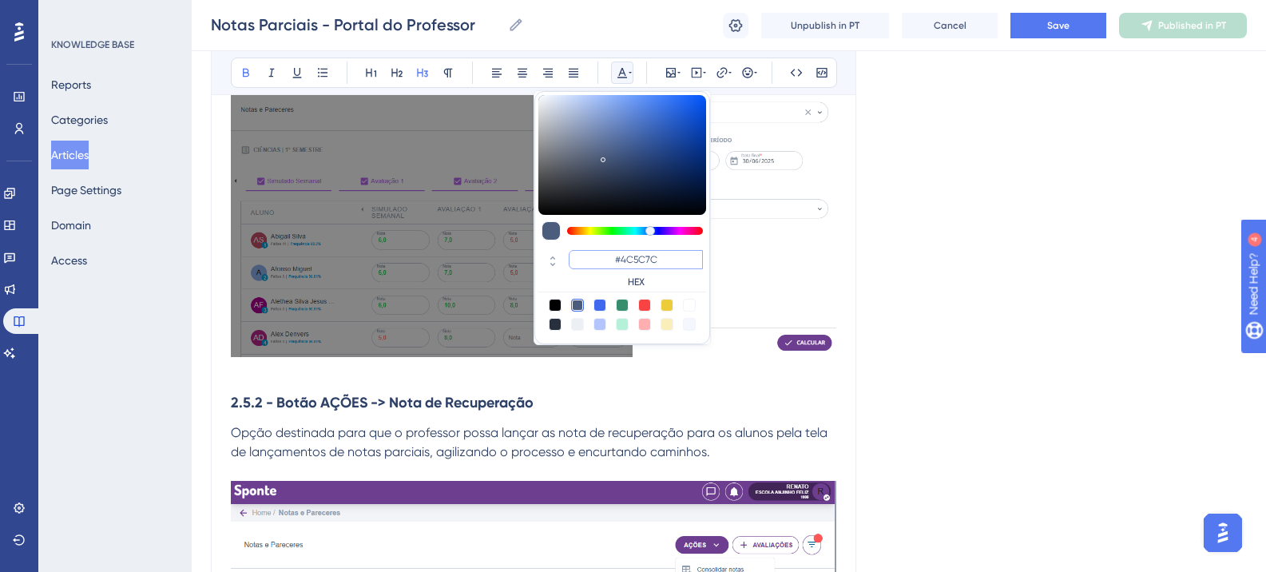
drag, startPoint x: 670, startPoint y: 263, endPoint x: 585, endPoint y: 254, distance: 85.1
click at [585, 254] on input "#4C5C7C" at bounding box center [636, 259] width 134 height 19
paste input "6200A8"
type input "#6200A8"
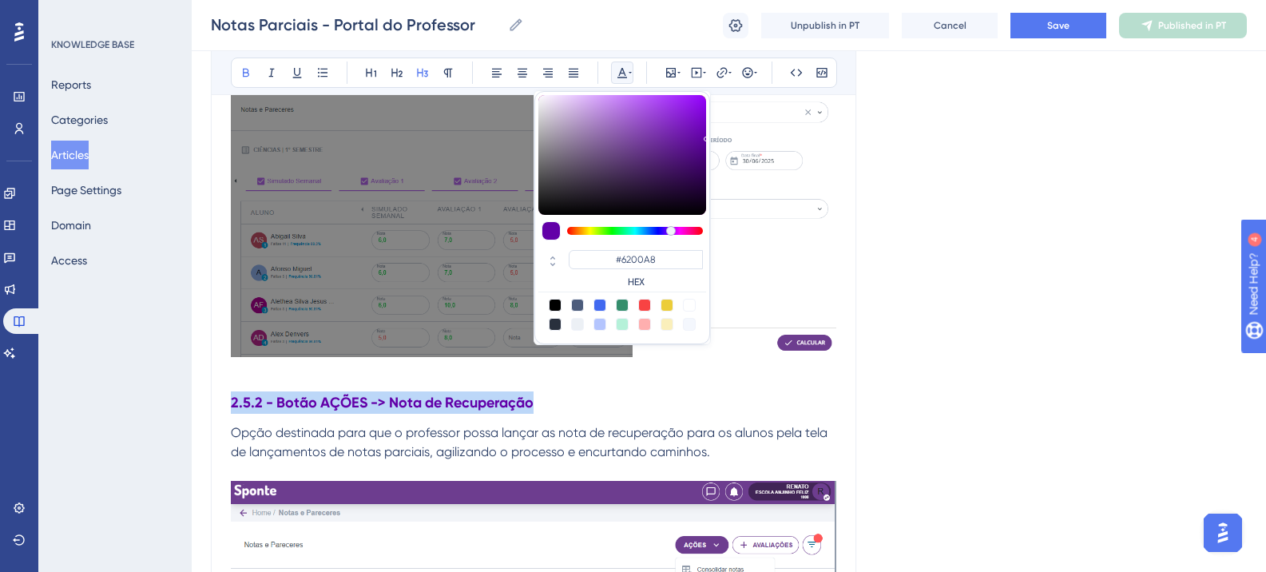
click at [833, 293] on img at bounding box center [534, 204] width 606 height 306
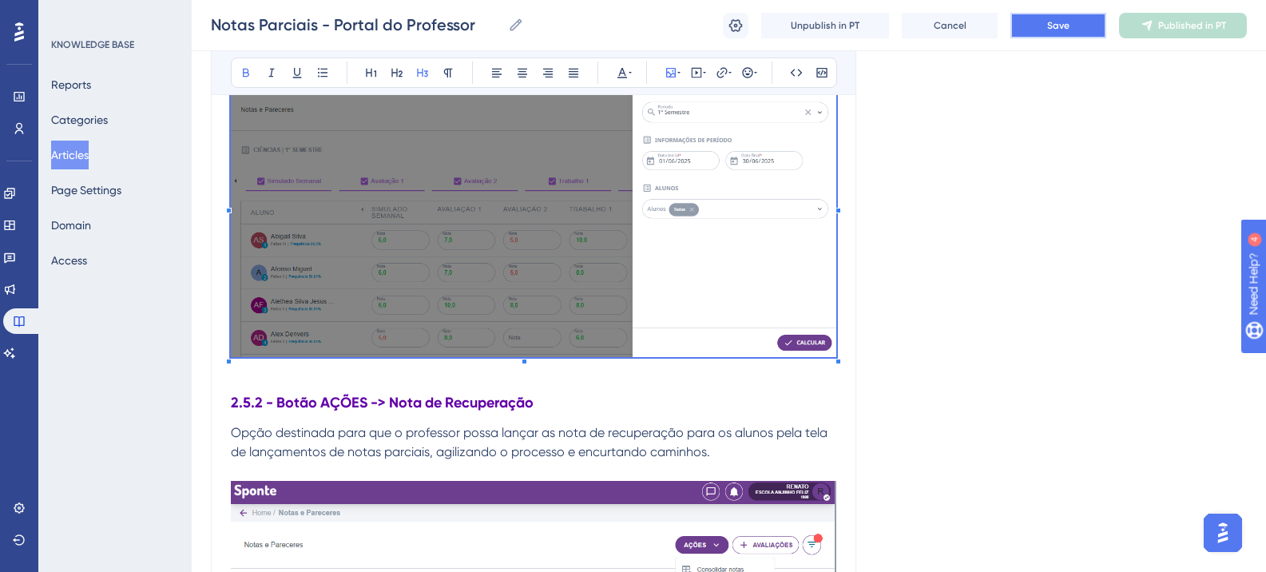
click at [1074, 28] on button "Save" at bounding box center [1059, 26] width 96 height 26
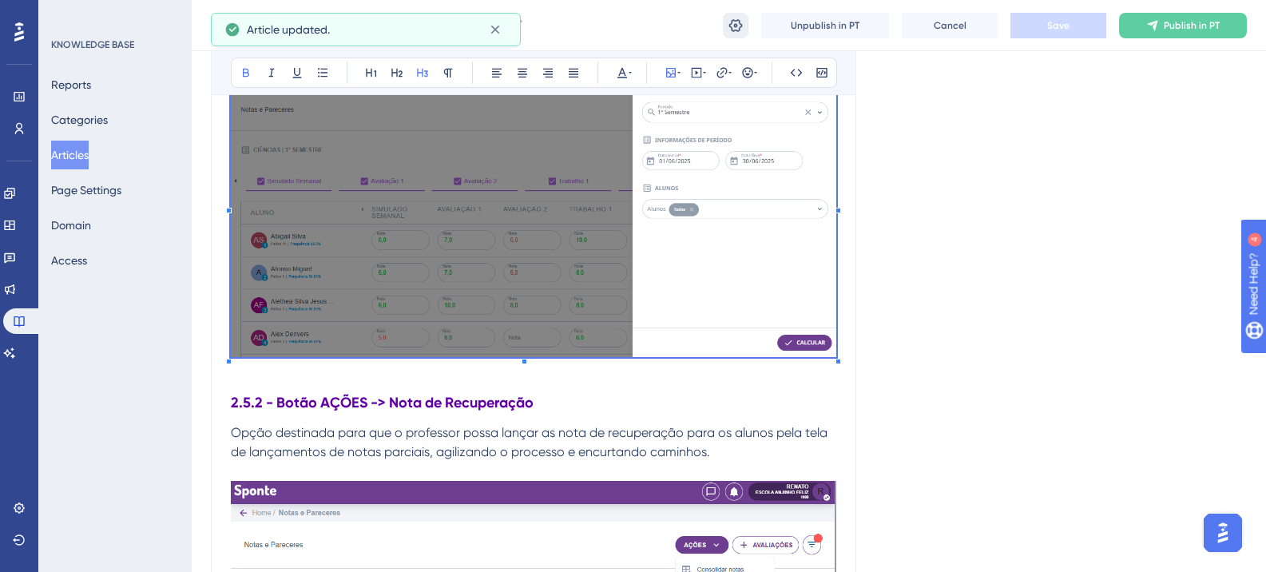
click at [723, 32] on button at bounding box center [736, 26] width 26 height 26
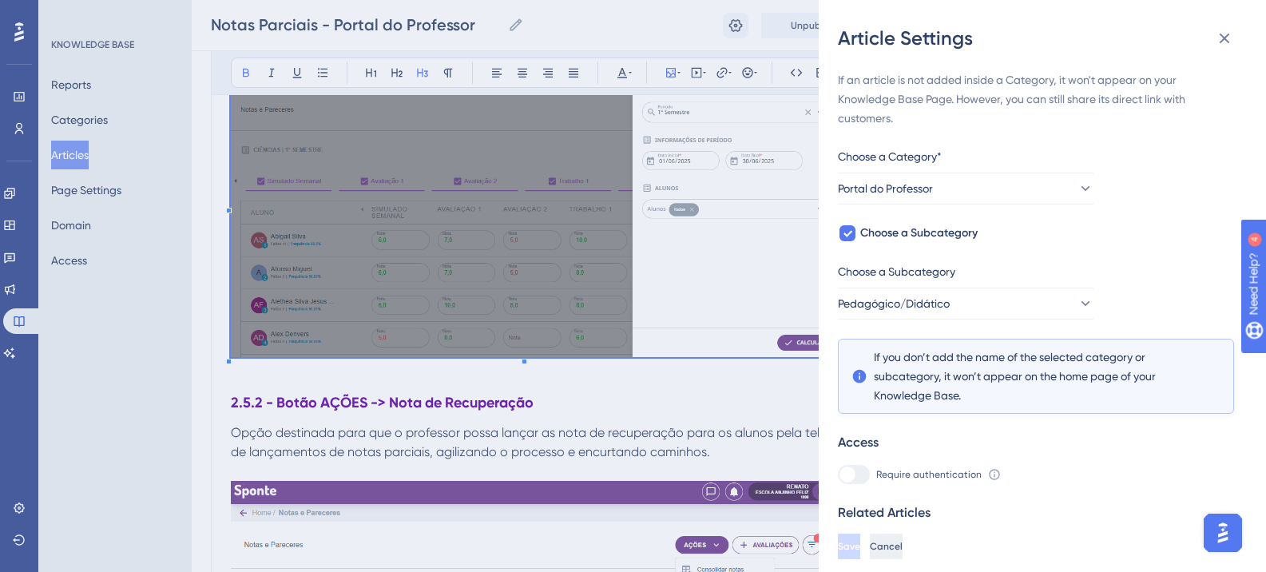
click at [903, 543] on span "Cancel" at bounding box center [886, 546] width 33 height 13
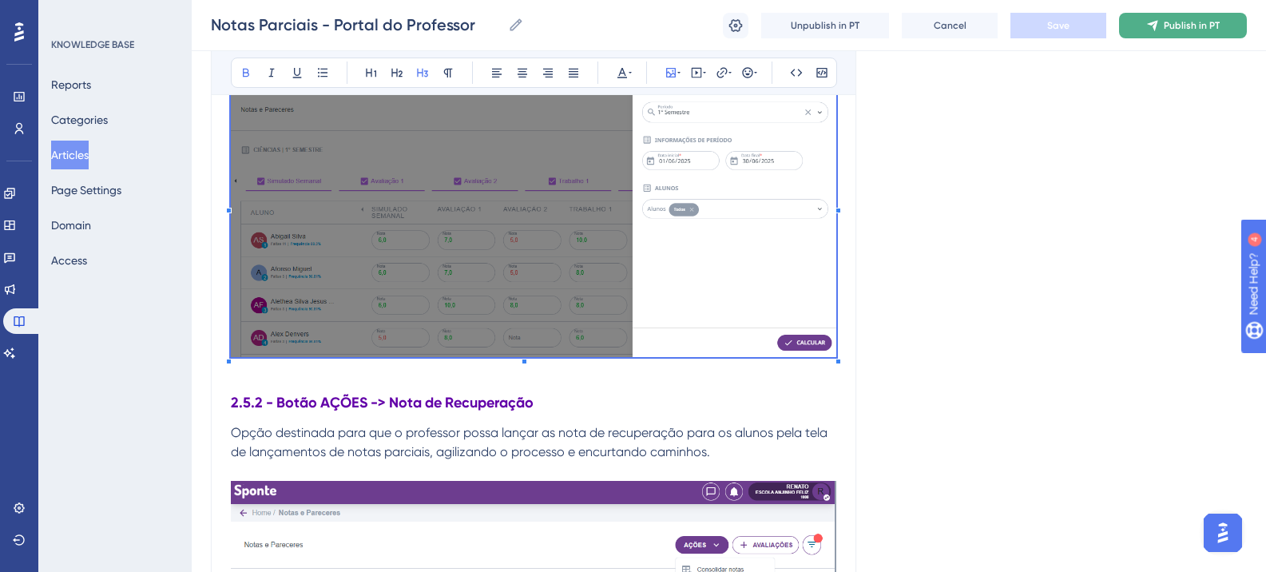
click at [1182, 30] on span "Publish in PT" at bounding box center [1192, 25] width 56 height 13
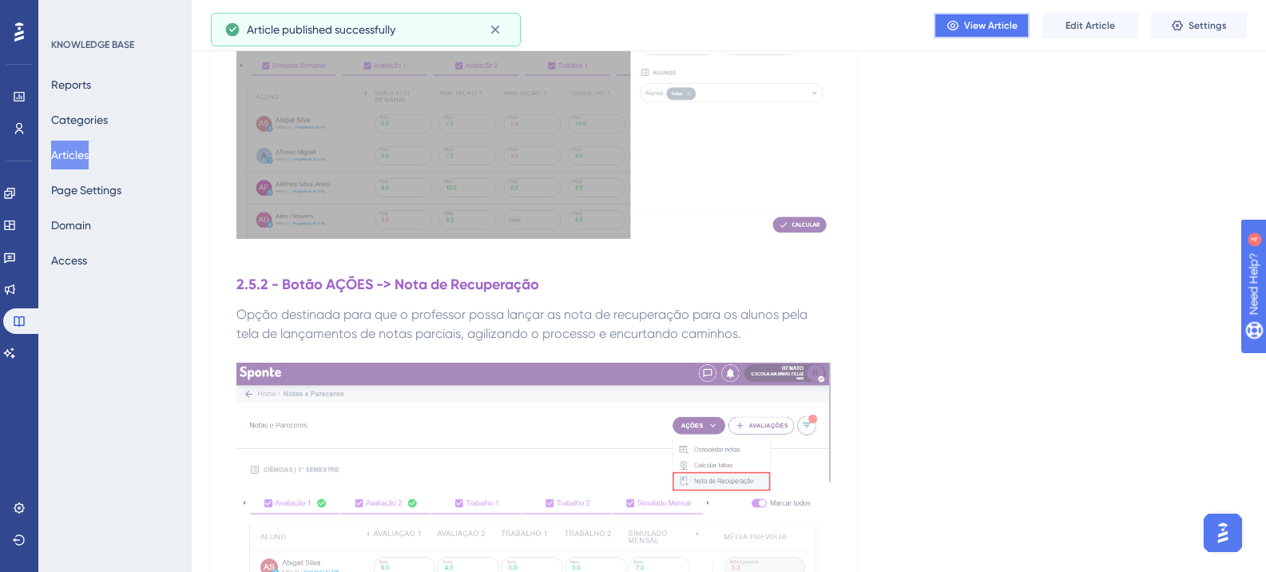
click at [980, 23] on span "View Article" at bounding box center [991, 25] width 54 height 13
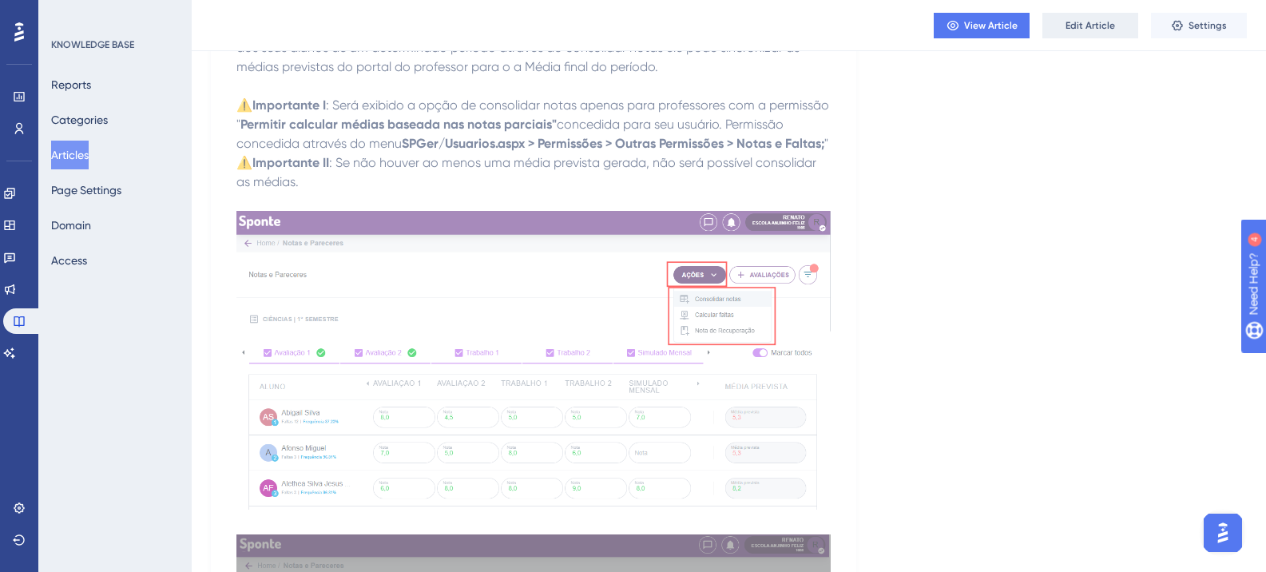
click at [1079, 32] on button "Edit Article" at bounding box center [1091, 26] width 96 height 26
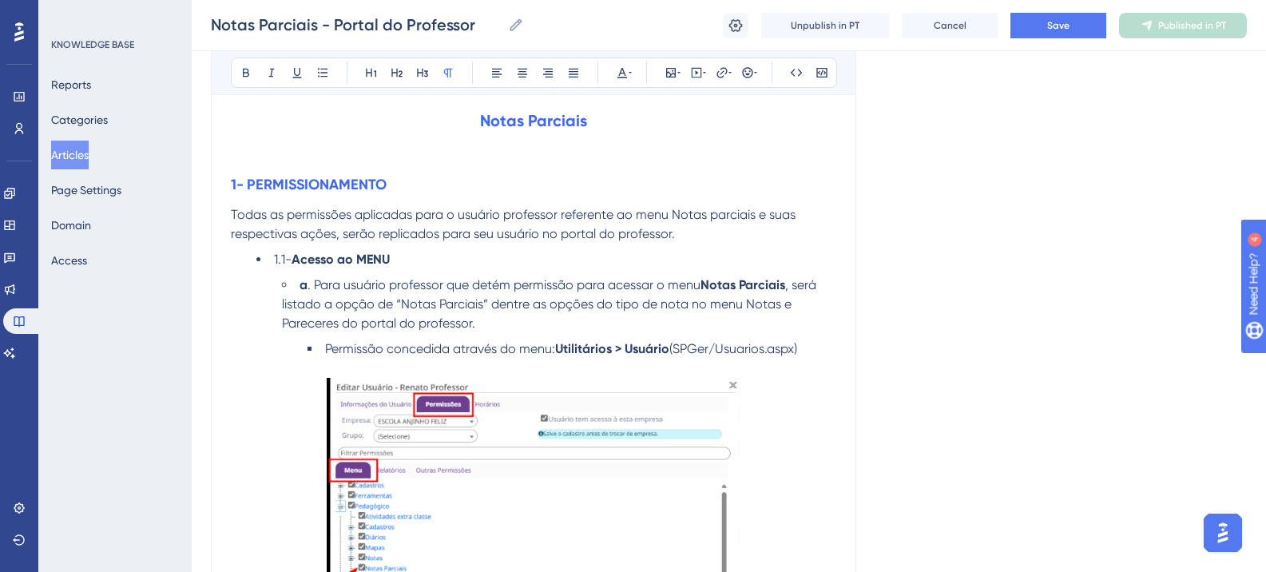
scroll to position [43, 0]
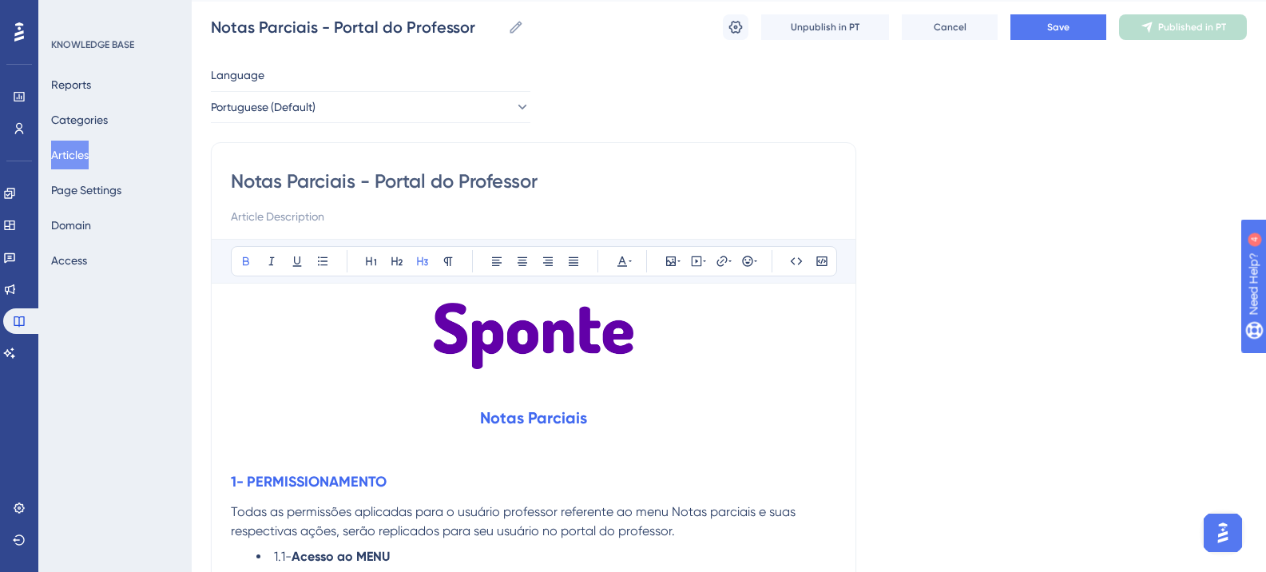
click at [332, 477] on strong "1- PERMISSIONAMENTO" at bounding box center [309, 482] width 156 height 18
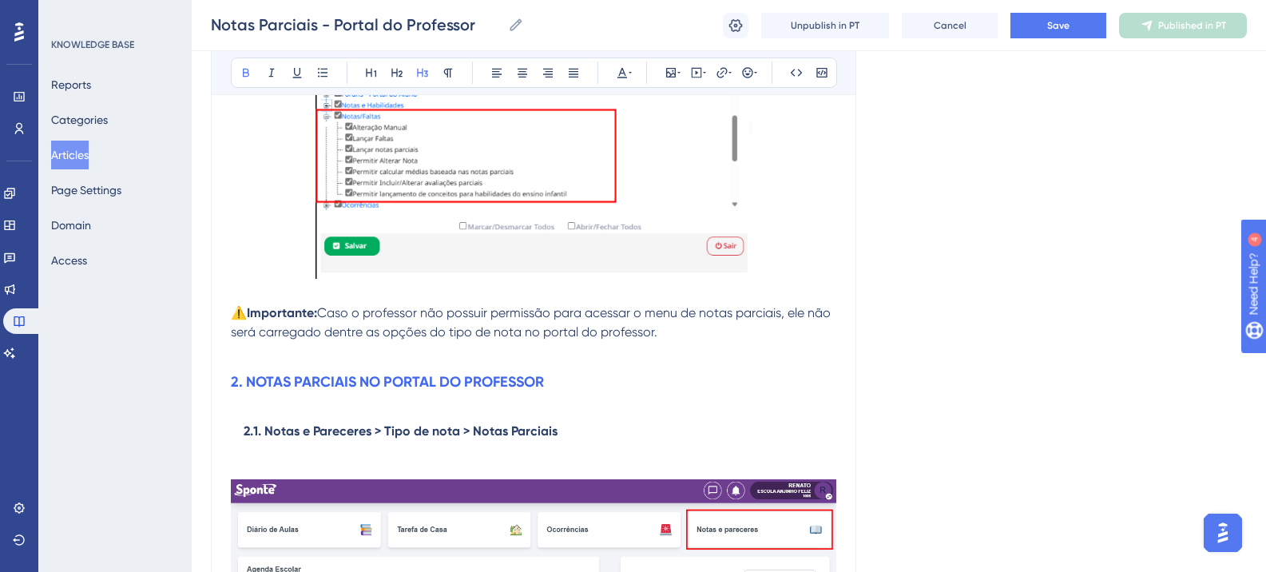
scroll to position [1162, 0]
click at [321, 386] on strong "2. NOTAS PARCIAIS NO PORTAL DO PROFESSOR" at bounding box center [387, 381] width 313 height 18
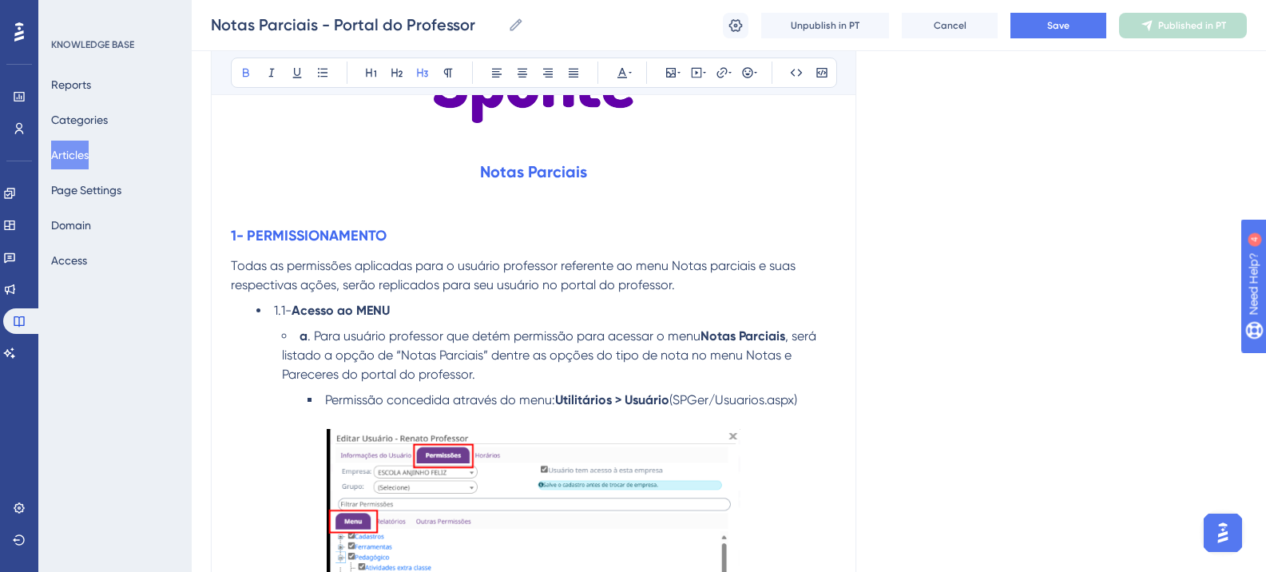
scroll to position [123, 0]
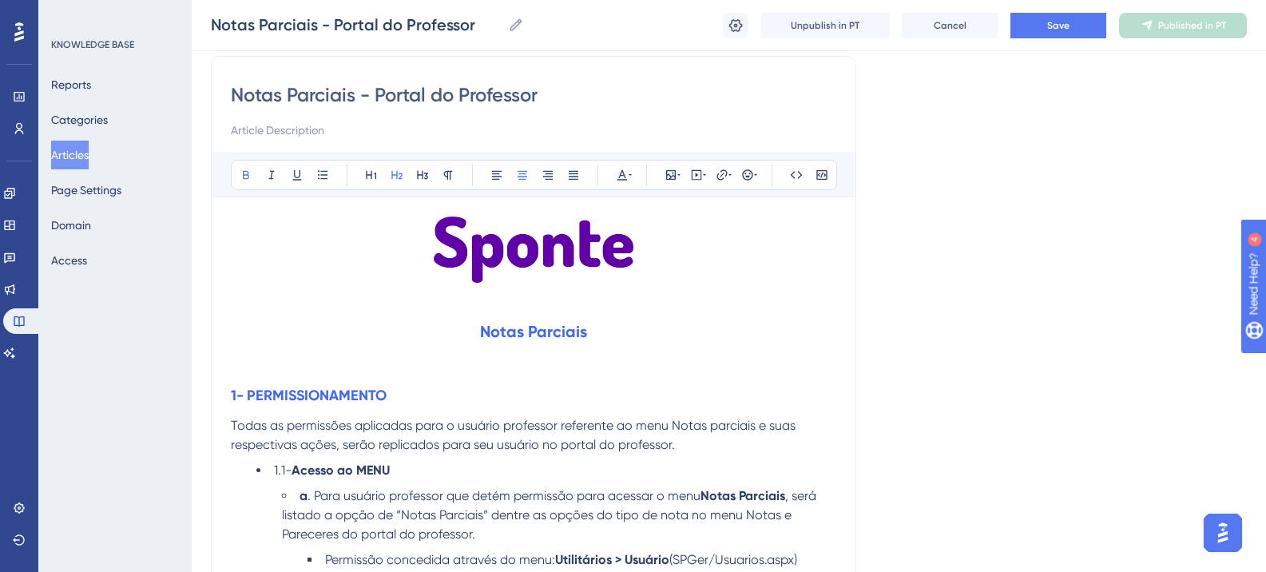
click at [479, 308] on h2 "Notas Parciais" at bounding box center [534, 332] width 606 height 48
click at [324, 392] on strong "1- PERMISSIONAMENTO" at bounding box center [309, 396] width 156 height 18
click at [630, 181] on button at bounding box center [622, 175] width 22 height 22
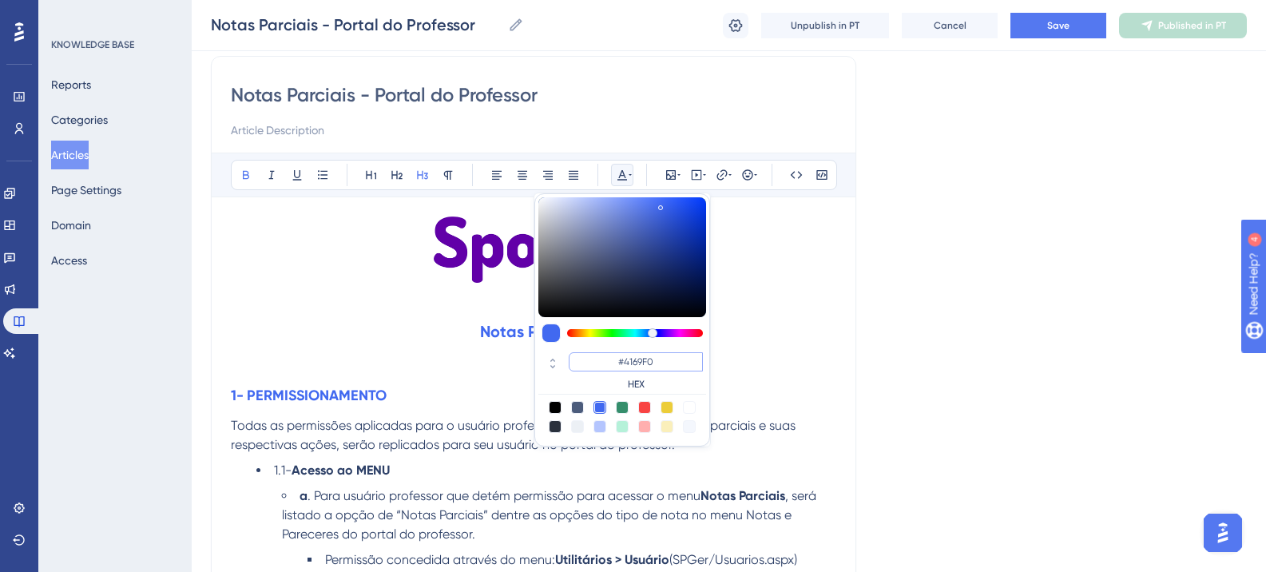
drag, startPoint x: 676, startPoint y: 360, endPoint x: 587, endPoint y: 360, distance: 88.7
click at [588, 360] on input "#4169F0" at bounding box center [636, 361] width 134 height 19
paste input "6200A8"
type input "#6200A8"
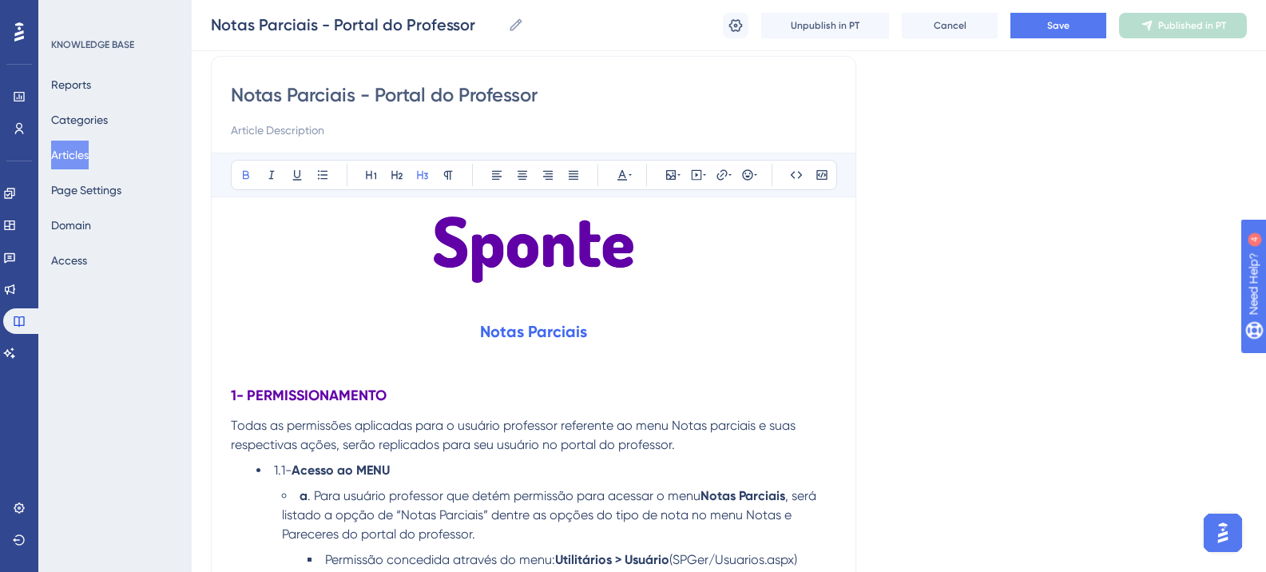
click at [483, 334] on strong "Notas Parciais" at bounding box center [533, 331] width 107 height 19
click at [244, 173] on icon at bounding box center [246, 175] width 13 height 13
click at [619, 334] on h2 "Notas Parciais" at bounding box center [534, 332] width 606 height 48
drag, startPoint x: 477, startPoint y: 299, endPoint x: 595, endPoint y: 299, distance: 118.2
click at [595, 299] on p "Portal do Professor" at bounding box center [534, 297] width 606 height 19
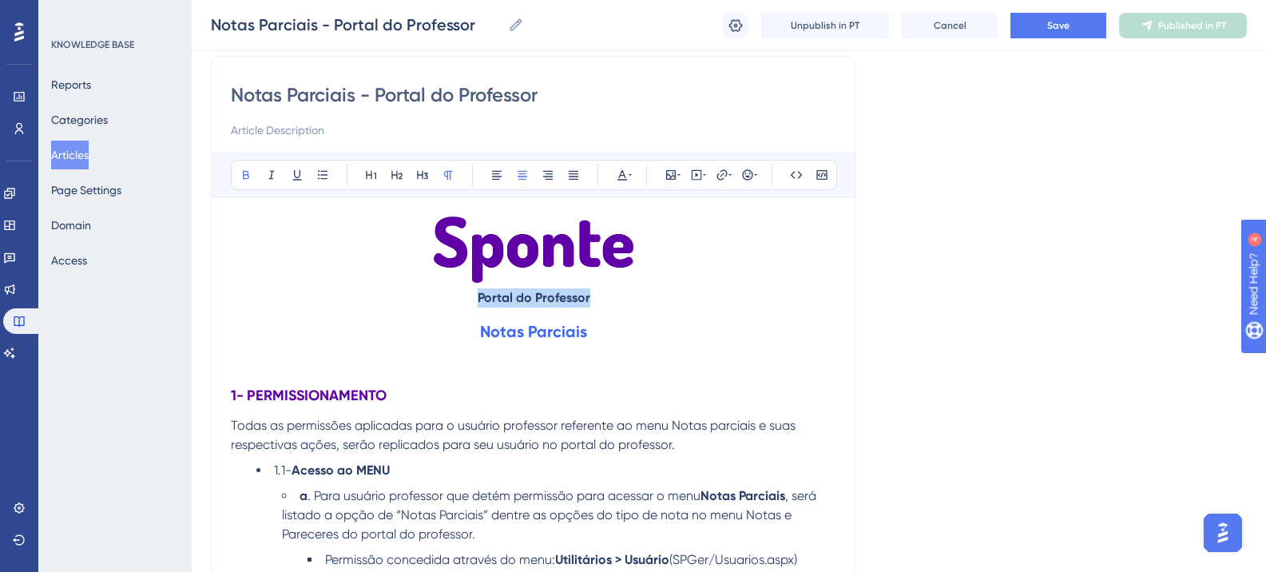
click at [553, 292] on strong "Portal do Professor" at bounding box center [534, 297] width 113 height 15
drag, startPoint x: 477, startPoint y: 295, endPoint x: 595, endPoint y: 295, distance: 118.2
click at [595, 295] on p "Portal do Professor" at bounding box center [534, 297] width 606 height 19
click at [616, 177] on icon at bounding box center [622, 175] width 13 height 13
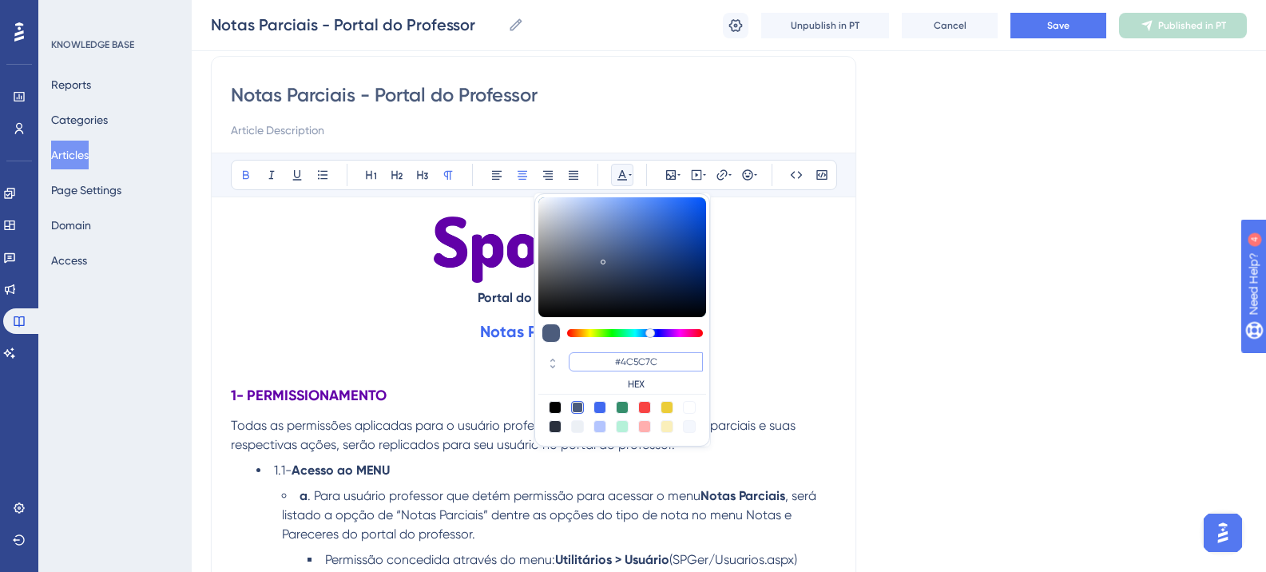
drag, startPoint x: 653, startPoint y: 364, endPoint x: 590, endPoint y: 364, distance: 63.1
click at [590, 364] on input "#4C5C7C" at bounding box center [636, 361] width 134 height 19
paste input "270049"
type input "#270049"
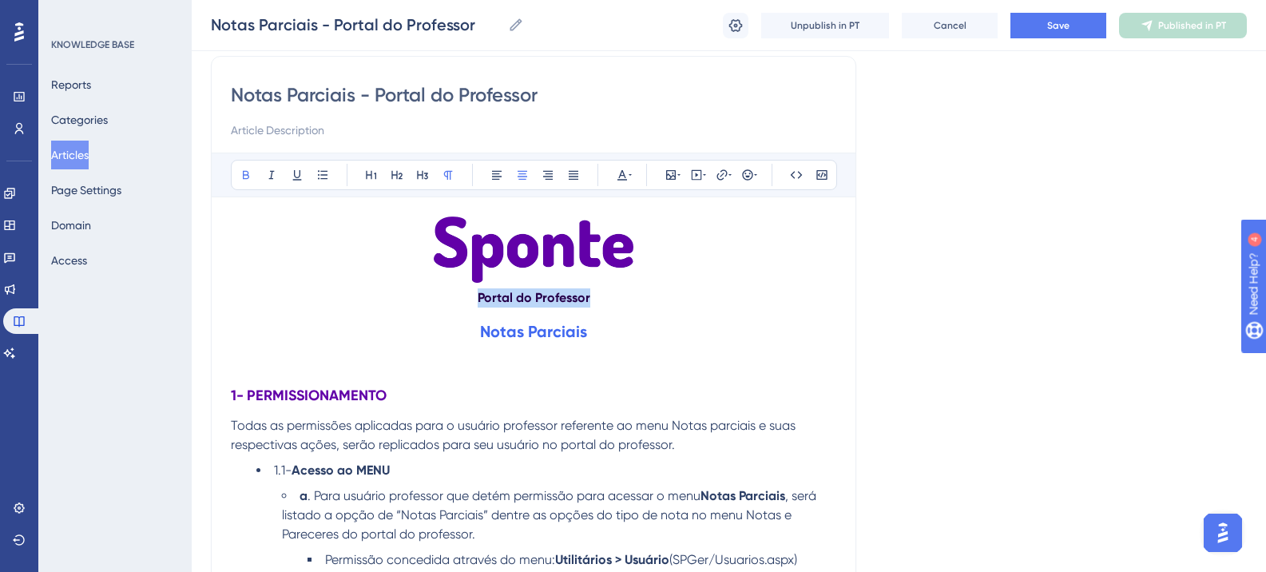
drag, startPoint x: 479, startPoint y: 300, endPoint x: 593, endPoint y: 300, distance: 114.3
click at [593, 300] on p "Portal do Professor" at bounding box center [534, 297] width 606 height 19
click at [614, 164] on button at bounding box center [622, 175] width 22 height 22
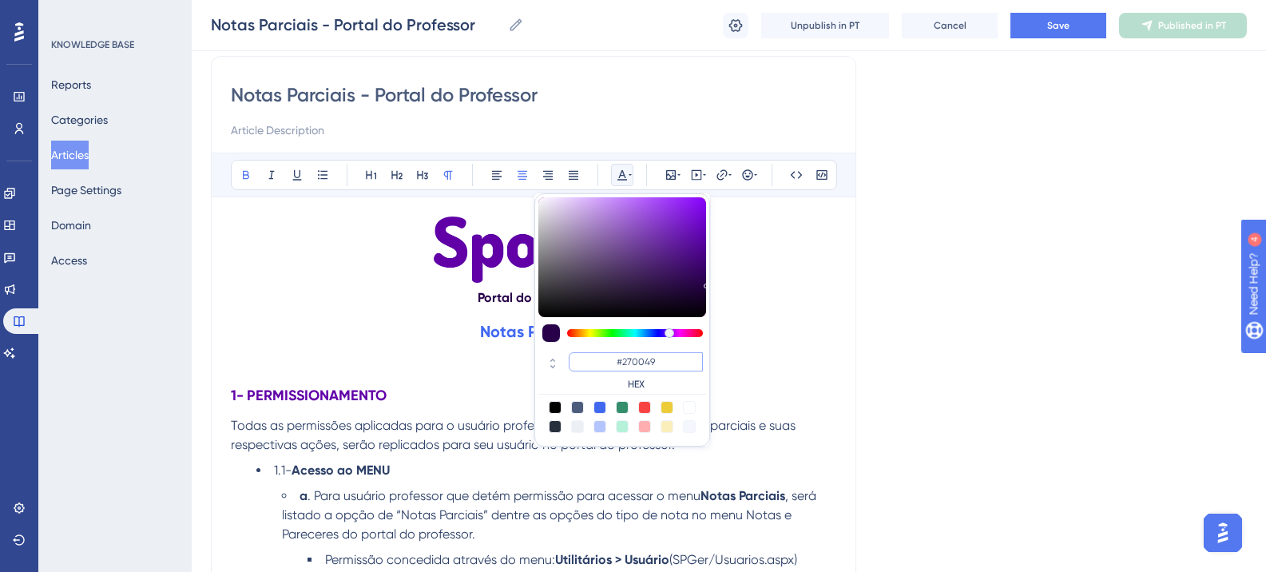
drag, startPoint x: 660, startPoint y: 352, endPoint x: 606, endPoint y: 359, distance: 54.7
click at [606, 359] on input "#270049" at bounding box center [636, 361] width 134 height 19
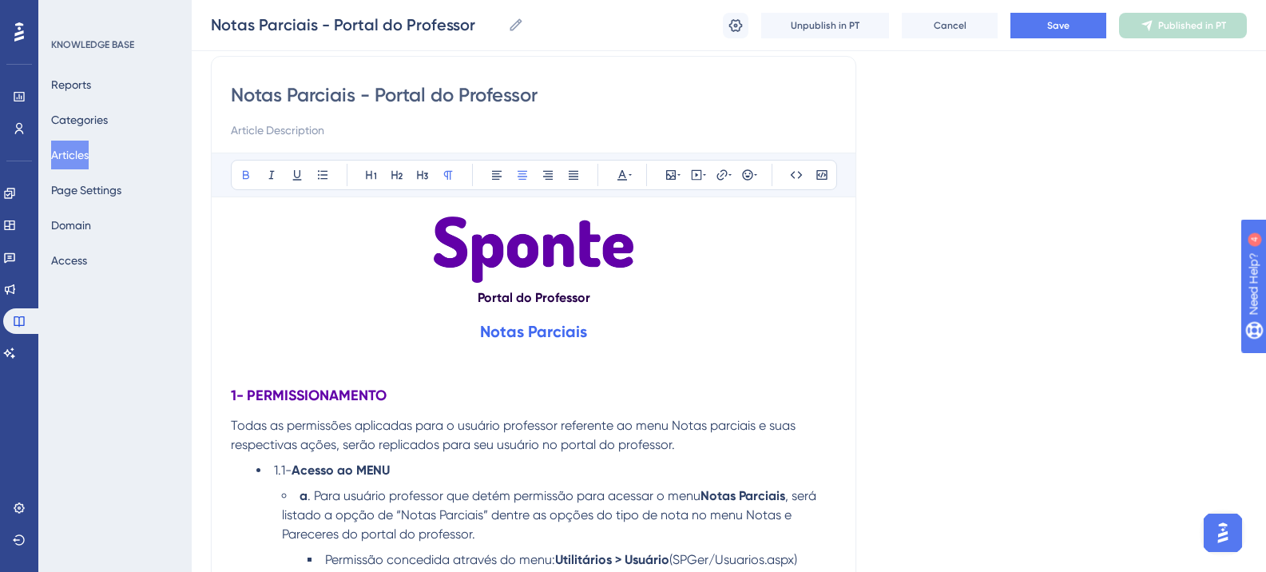
click at [503, 300] on strong "Portal do Professor" at bounding box center [534, 297] width 113 height 15
click at [399, 182] on button at bounding box center [397, 175] width 22 height 22
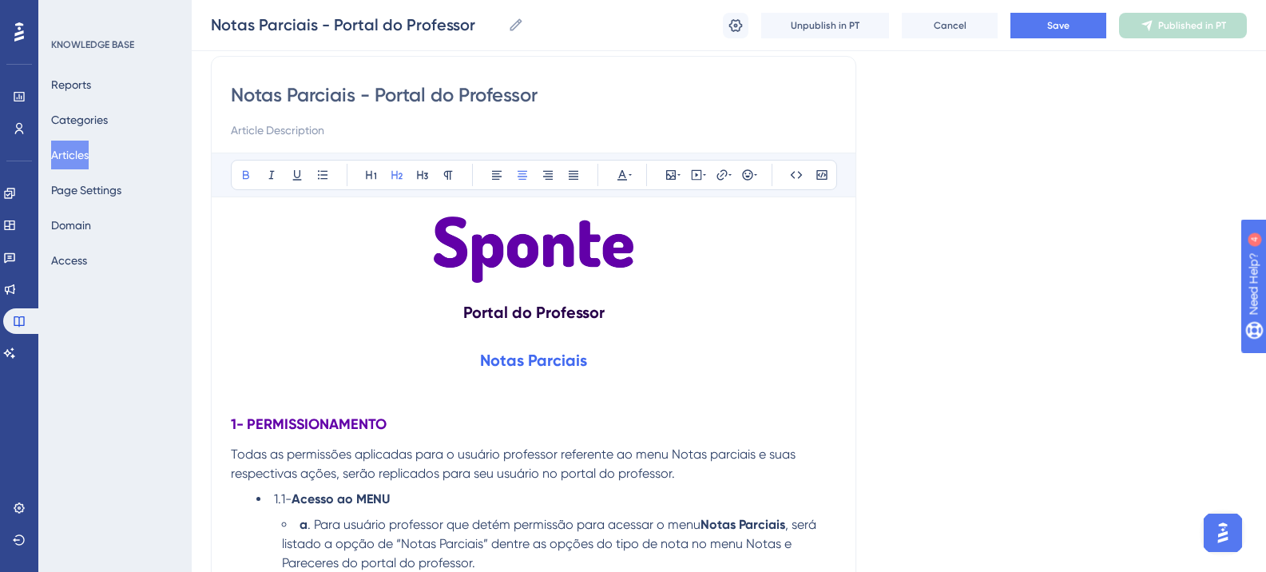
click at [558, 359] on strong "Notas Parciais" at bounding box center [533, 360] width 107 height 19
click at [622, 173] on icon at bounding box center [622, 175] width 13 height 13
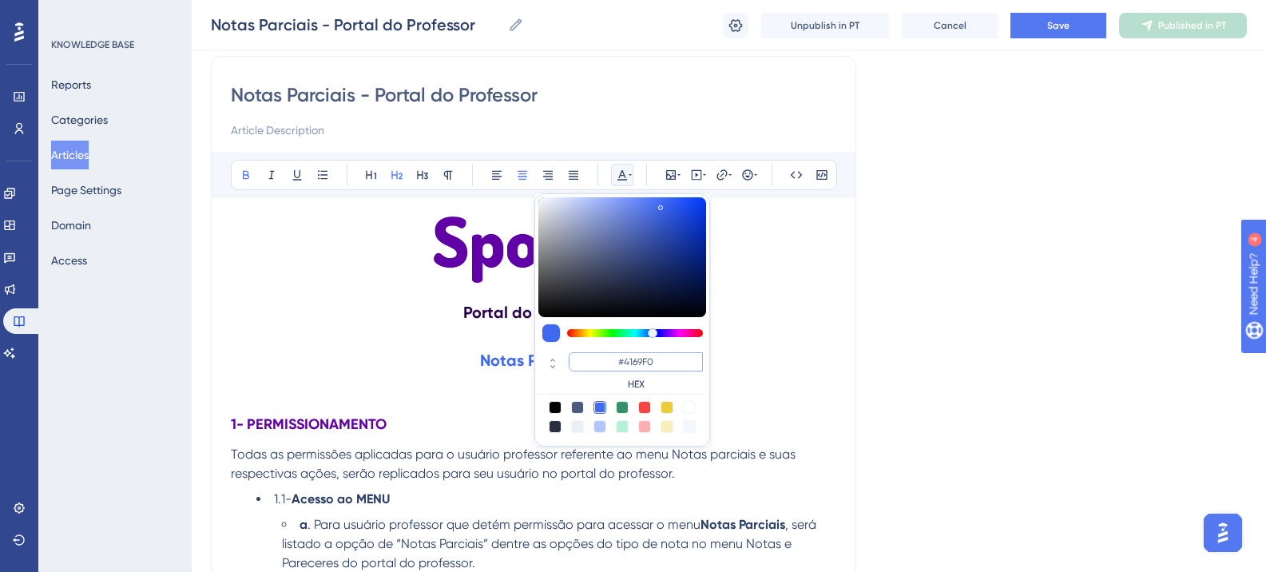
drag, startPoint x: 654, startPoint y: 357, endPoint x: 582, endPoint y: 357, distance: 71.1
click at [582, 357] on input "#4169F0" at bounding box center [636, 361] width 134 height 19
paste input "6200A8"
type input "#6200A8"
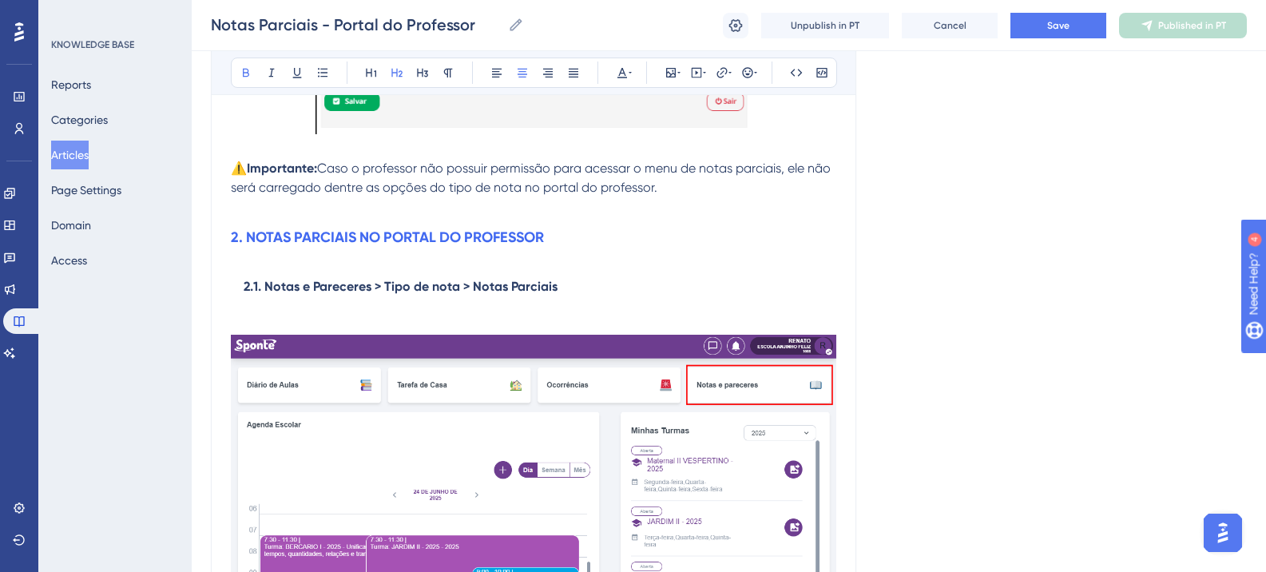
scroll to position [1242, 0]
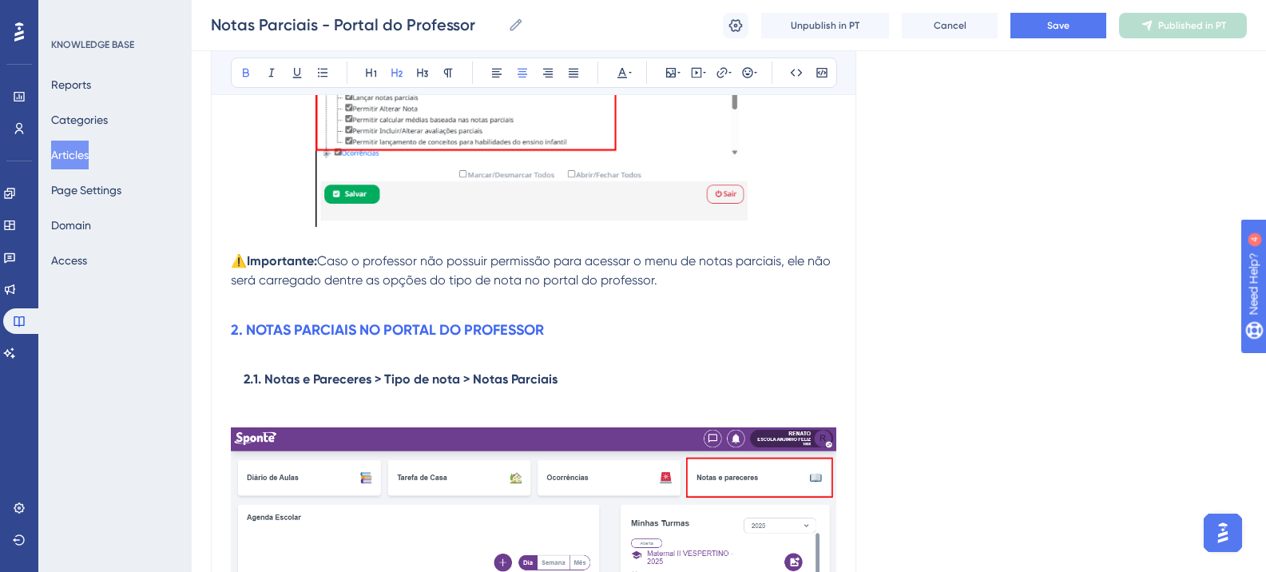
click at [334, 329] on strong "2. NOTAS PARCIAIS NO PORTAL DO PROFESSOR" at bounding box center [387, 330] width 313 height 18
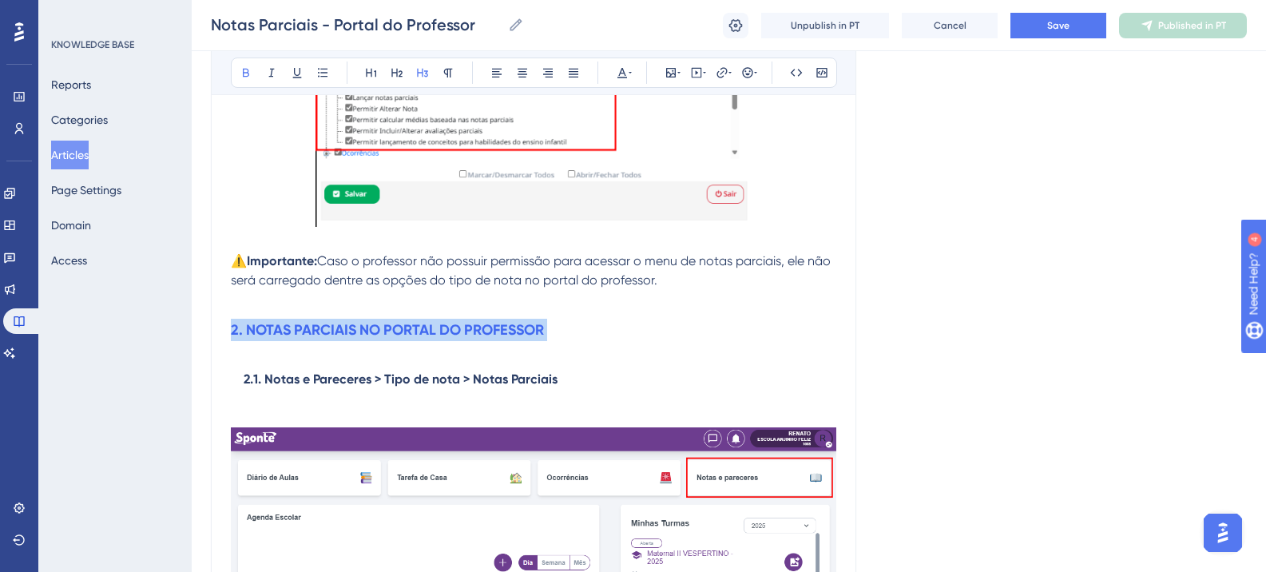
click at [334, 329] on strong "2. NOTAS PARCIAIS NO PORTAL DO PROFESSOR" at bounding box center [387, 330] width 313 height 18
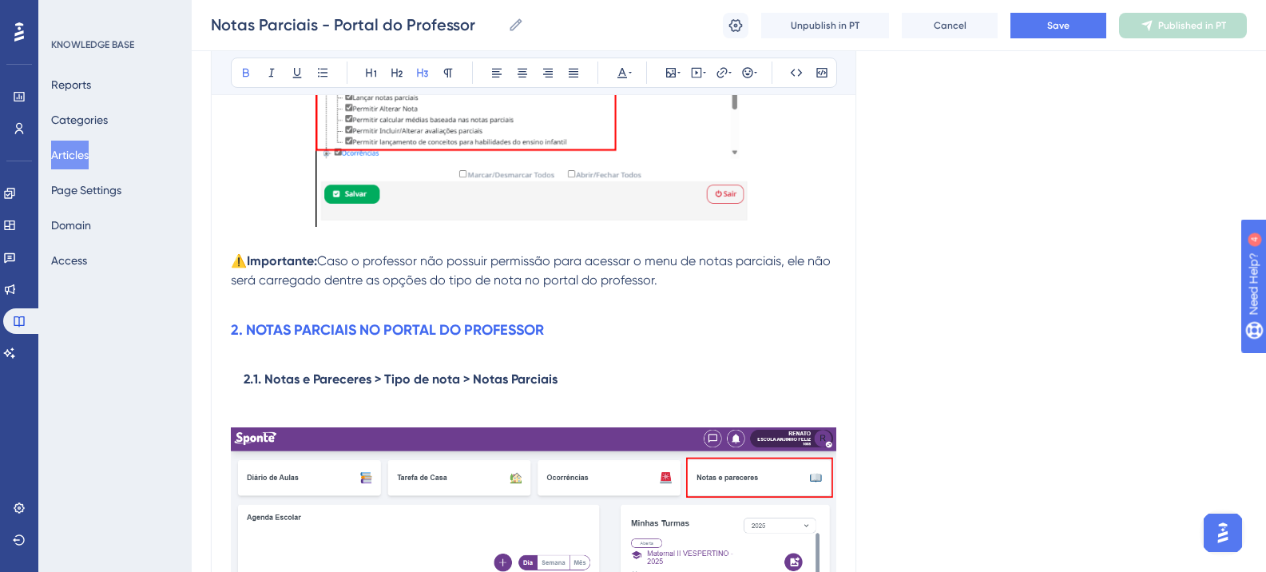
click at [614, 84] on div "Bold Italic Underline Bullet Point Heading 1 Heading 2 Heading 3 Normal Align L…" at bounding box center [534, 73] width 606 height 30
click at [618, 76] on icon at bounding box center [622, 72] width 13 height 13
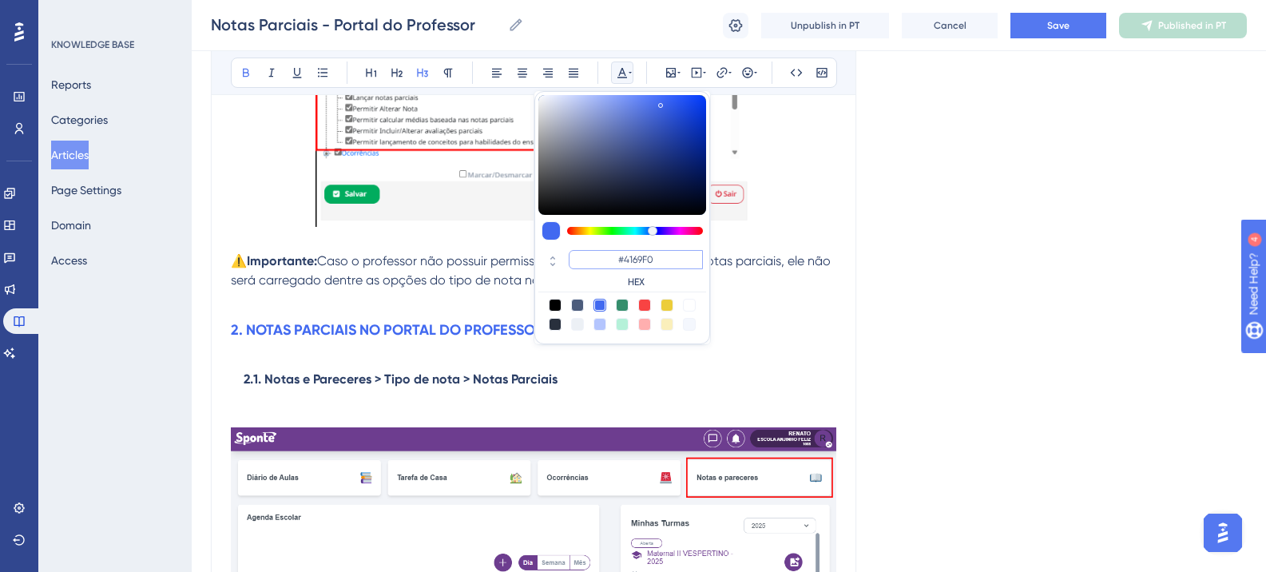
drag, startPoint x: 662, startPoint y: 253, endPoint x: 605, endPoint y: 256, distance: 56.8
click at [605, 256] on input "#4169F0" at bounding box center [636, 259] width 134 height 19
paste input "6200A8"
type input "#6200A8"
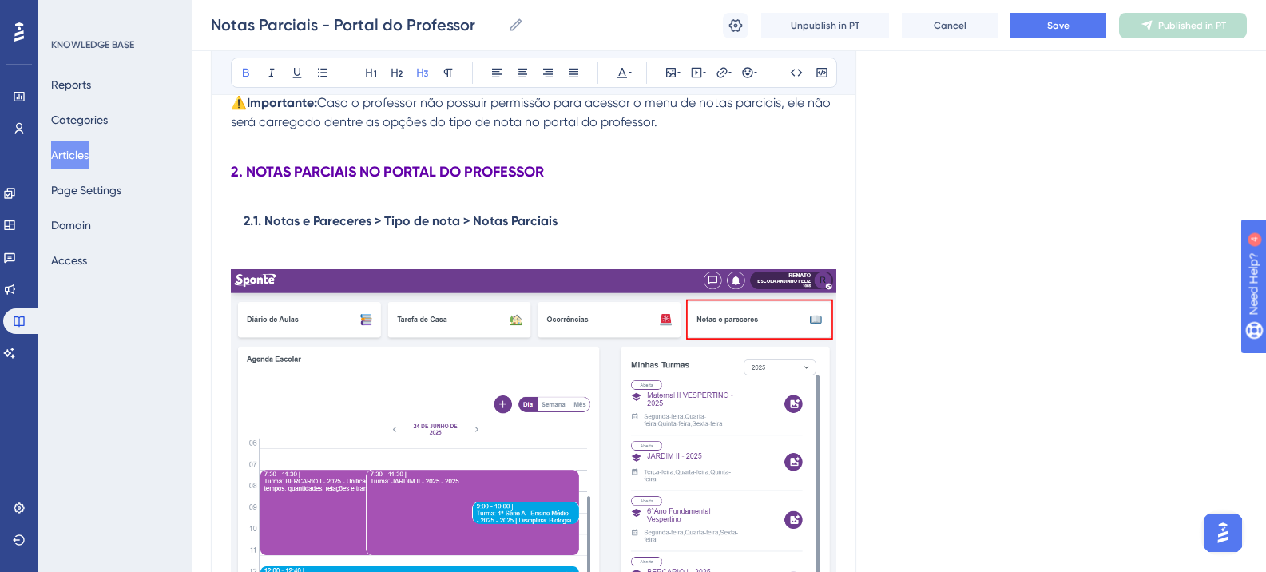
scroll to position [1401, 0]
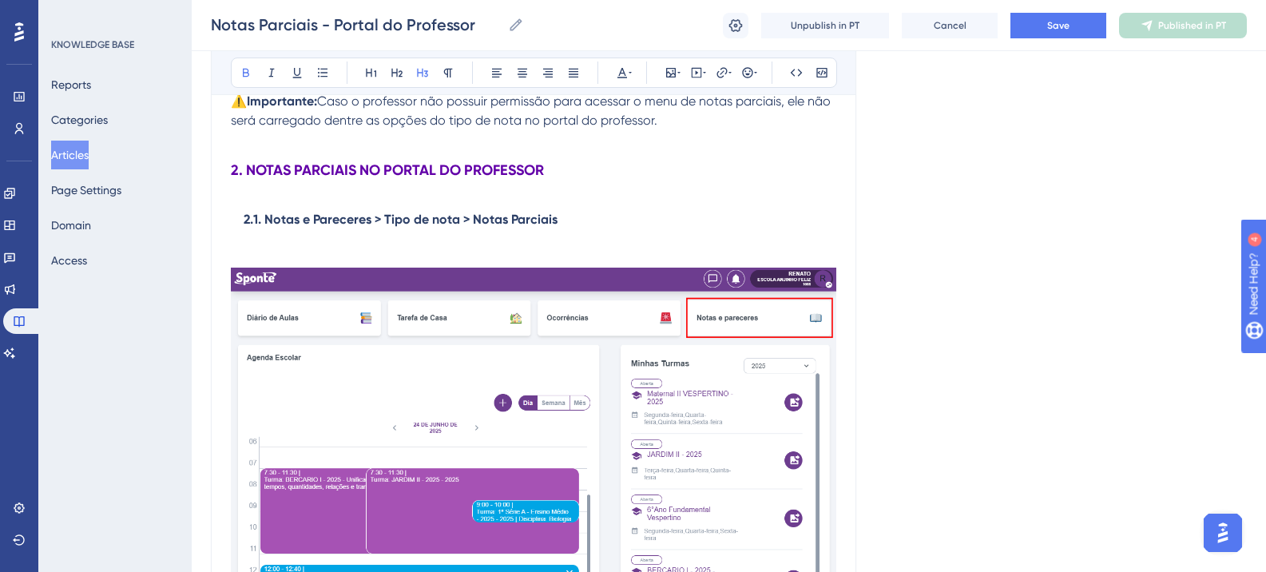
click at [236, 170] on strong "2. NOTAS PARCIAIS NO PORTAL DO PROFESSOR" at bounding box center [387, 170] width 313 height 18
click at [233, 169] on strong "2. NOTAS PARCIAIS NO PORTAL DO PROFESSOR" at bounding box center [387, 170] width 313 height 18
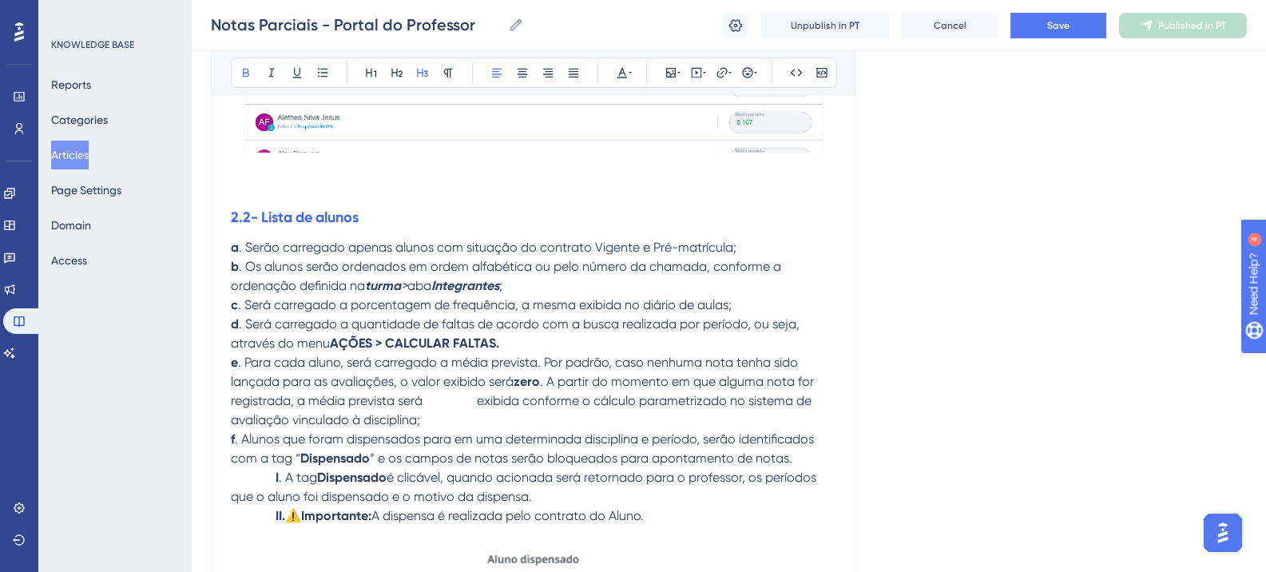
scroll to position [3399, 0]
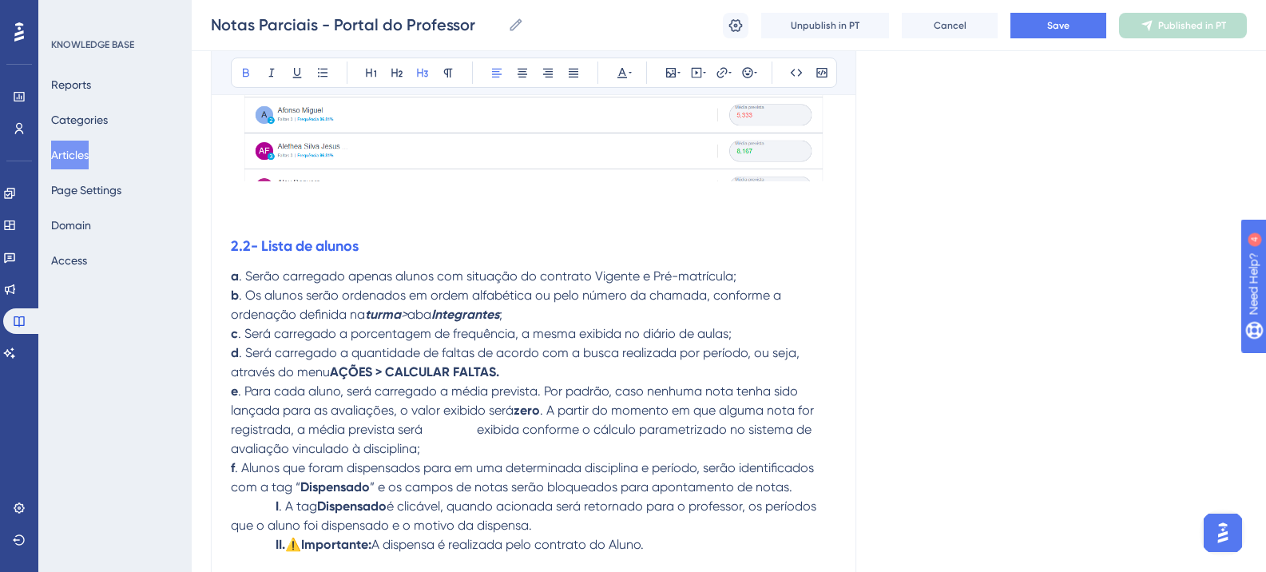
click at [290, 252] on strong "2.2- Lista de alunos" at bounding box center [295, 246] width 128 height 18
click at [291, 248] on strong "2.2- Lista de alunos" at bounding box center [295, 246] width 128 height 18
click at [292, 248] on strong "2.2- Lista de alunos" at bounding box center [295, 246] width 128 height 18
click at [419, 75] on icon at bounding box center [422, 72] width 13 height 13
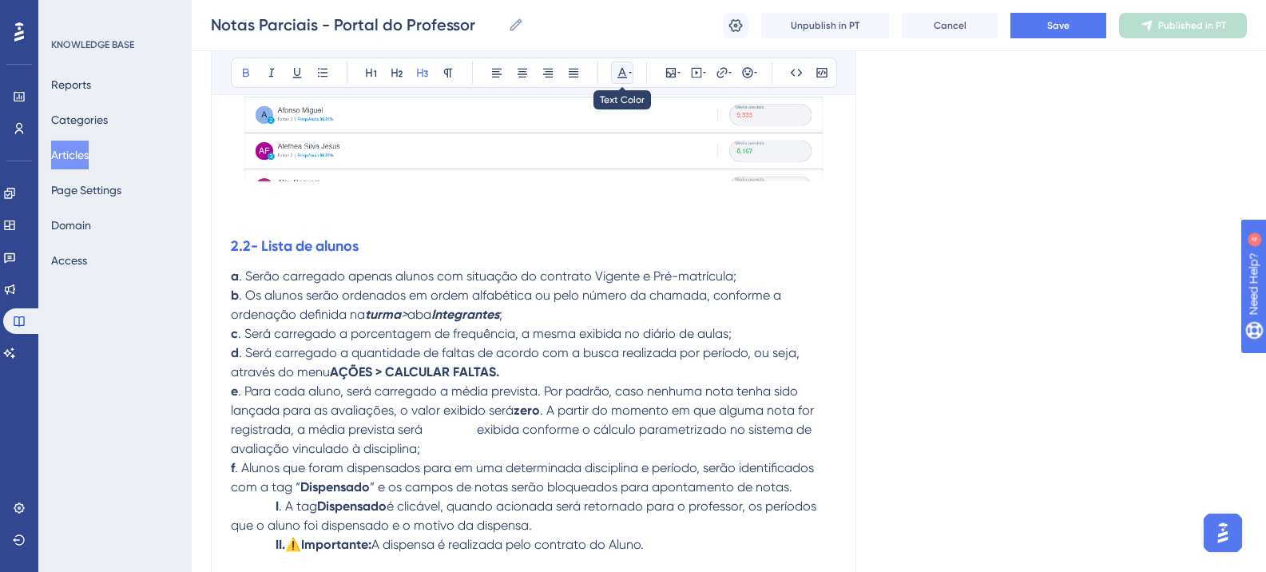
click at [629, 78] on icon at bounding box center [630, 72] width 3 height 13
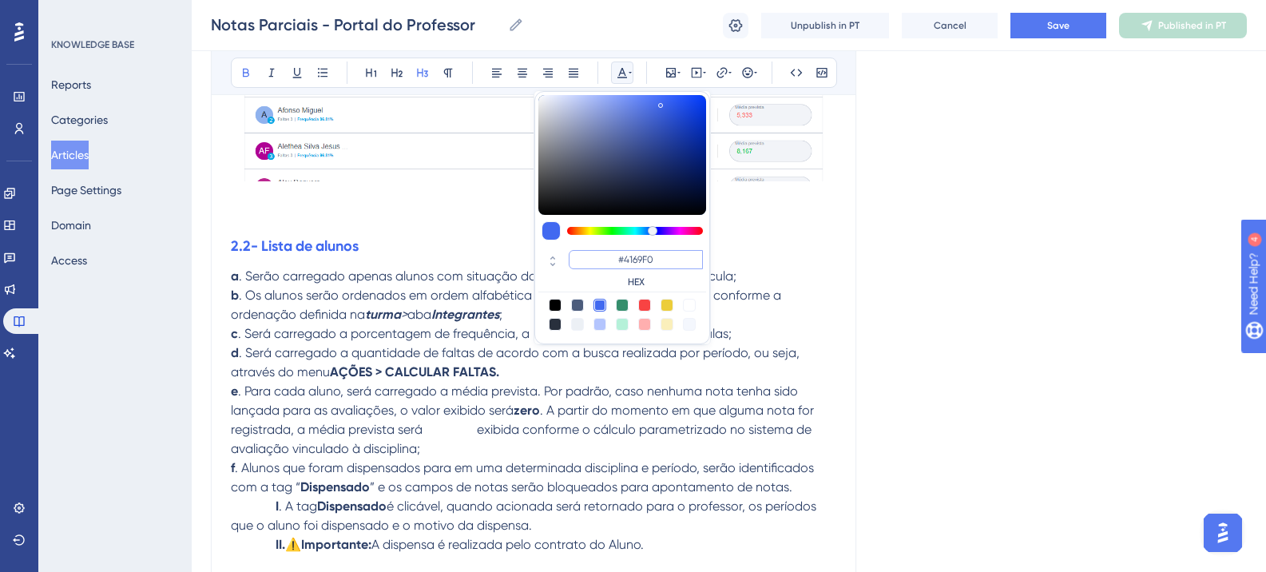
drag, startPoint x: 679, startPoint y: 254, endPoint x: 611, endPoint y: 255, distance: 67.9
click at [611, 255] on input "#4169F0" at bounding box center [636, 259] width 134 height 19
paste input "6200A8"
type input "#6200A8"
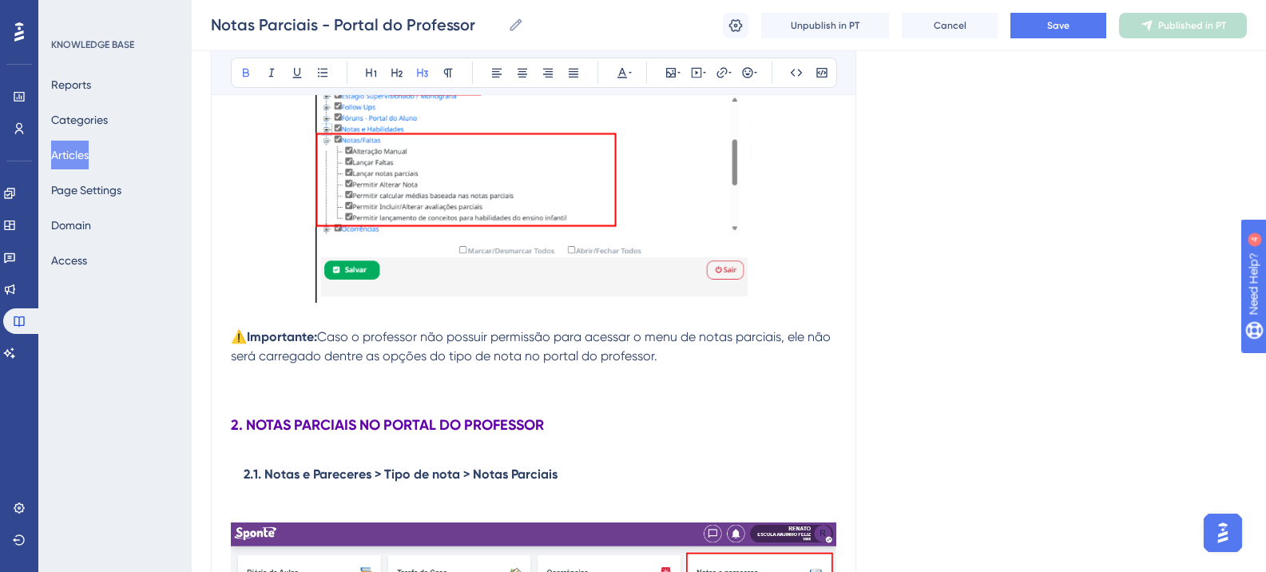
scroll to position [1242, 0]
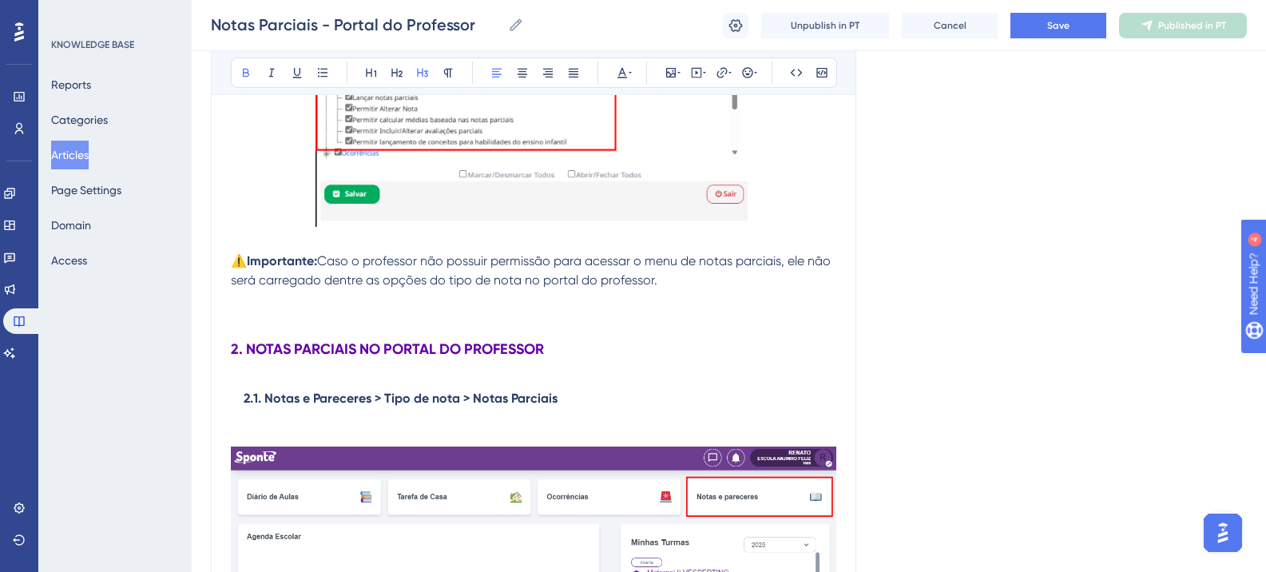
click at [329, 348] on strong "2. NOTAS PARCIAIS NO PORTAL DO PROFESSOR" at bounding box center [387, 349] width 313 height 18
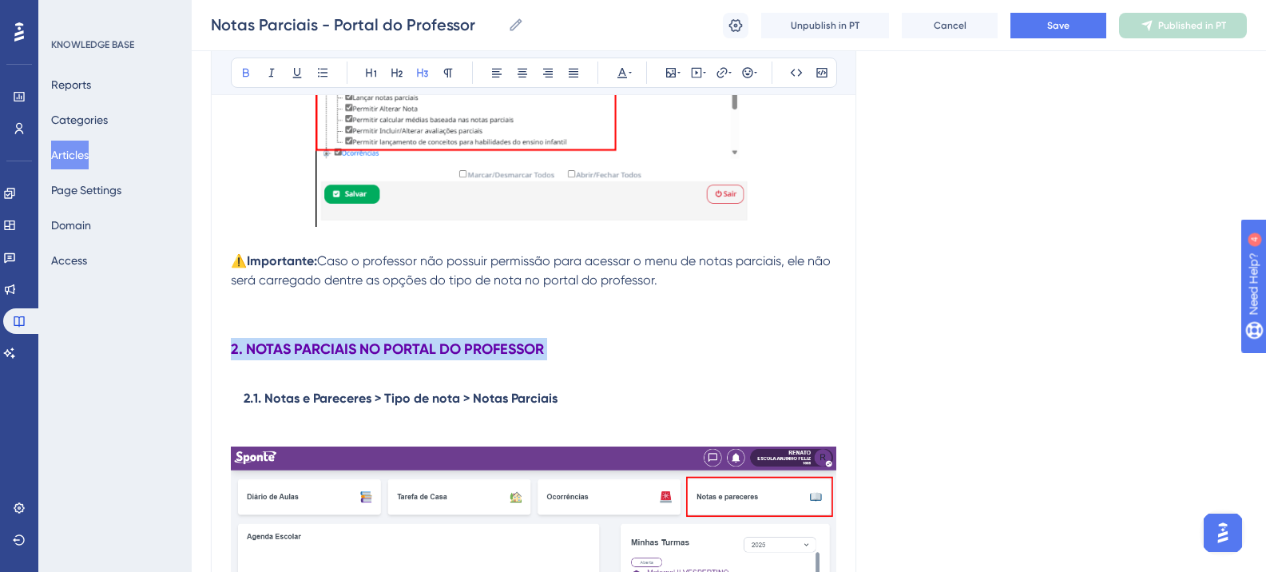
click at [329, 348] on strong "2. NOTAS PARCIAIS NO PORTAL DO PROFESSOR" at bounding box center [387, 349] width 313 height 18
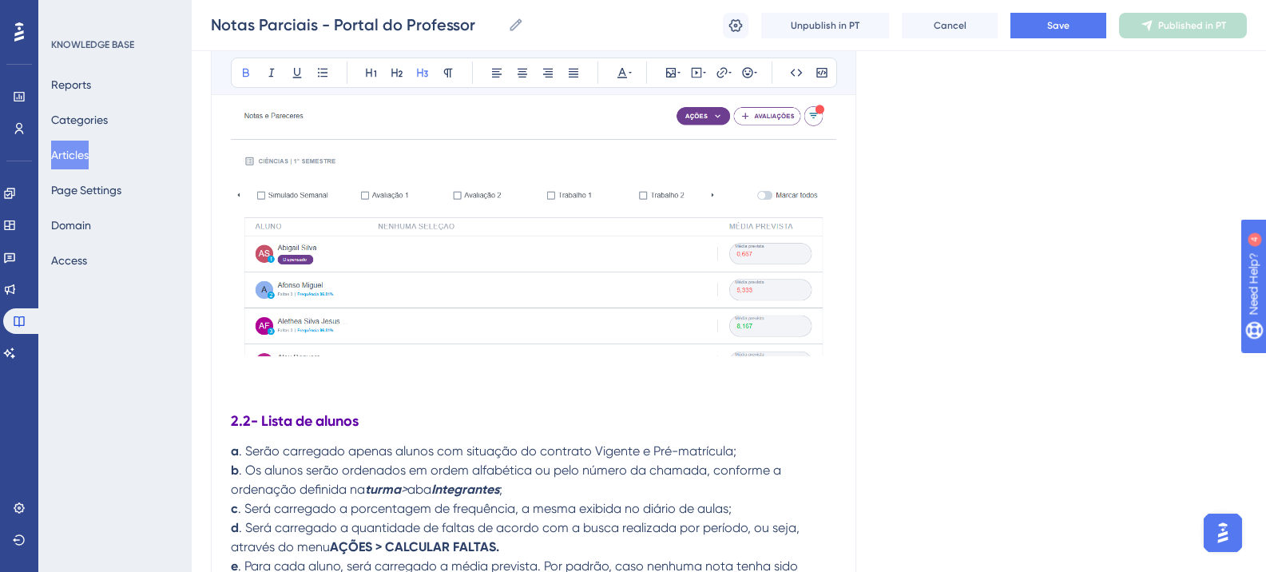
scroll to position [3399, 0]
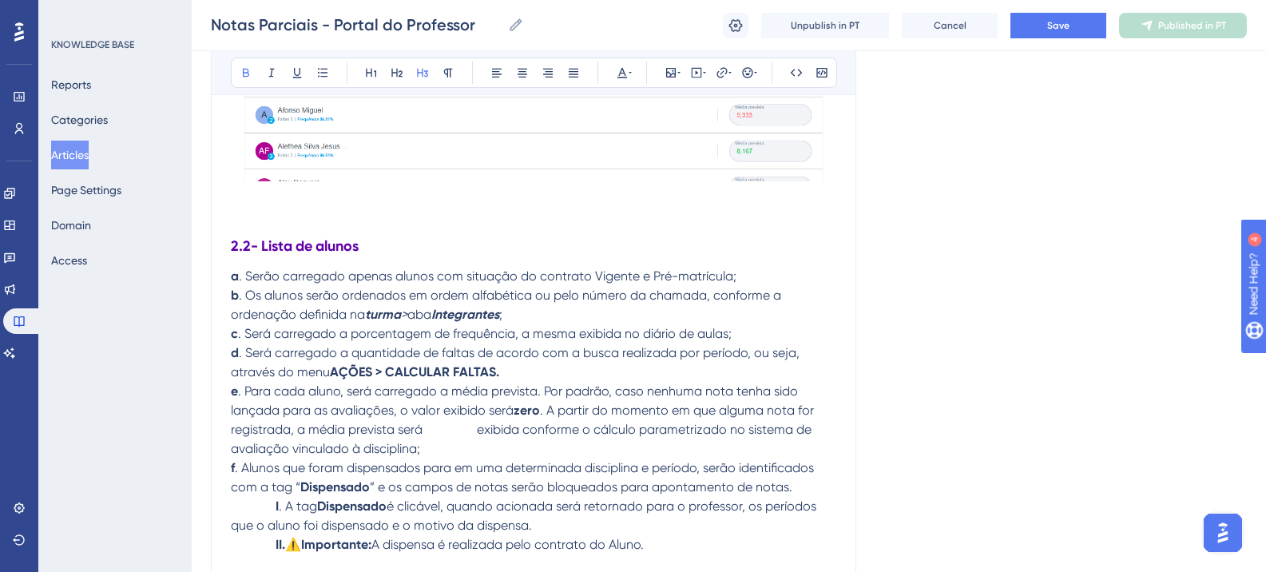
click at [287, 244] on strong "2.2- Lista de alunos" at bounding box center [295, 246] width 128 height 18
click at [401, 70] on icon at bounding box center [397, 72] width 13 height 13
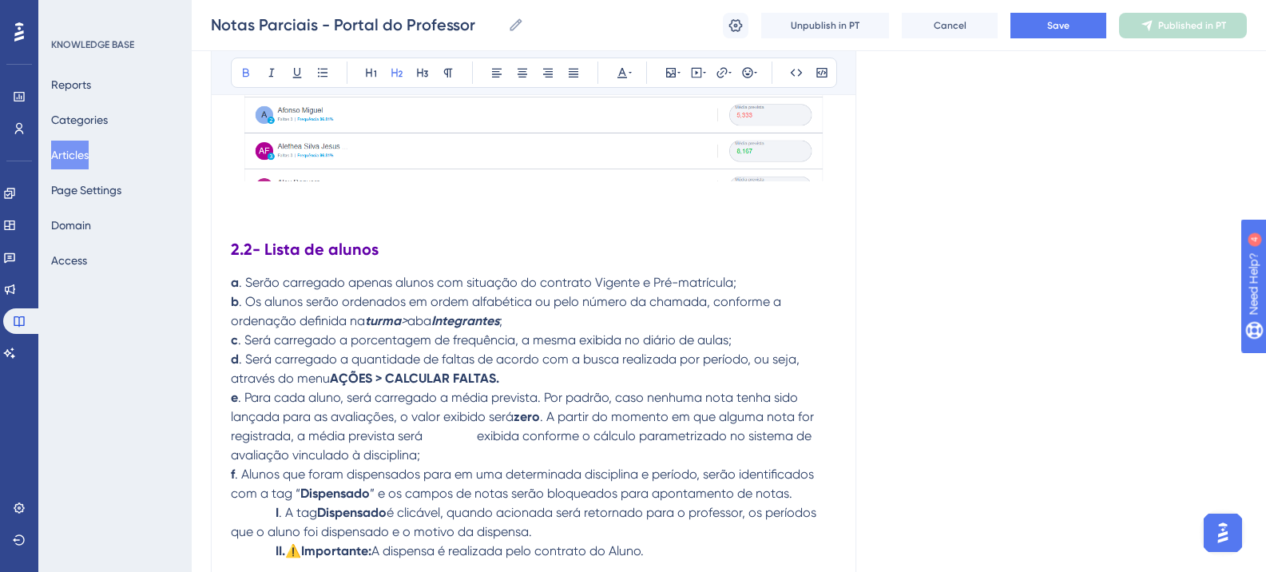
click at [511, 216] on p at bounding box center [534, 215] width 606 height 19
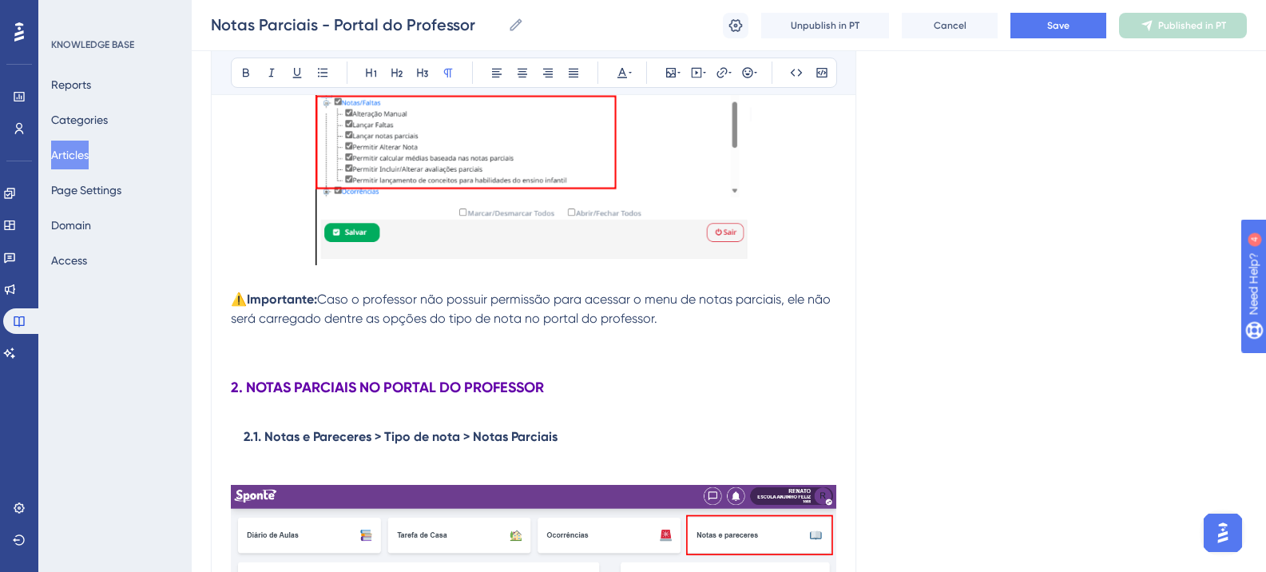
scroll to position [1242, 0]
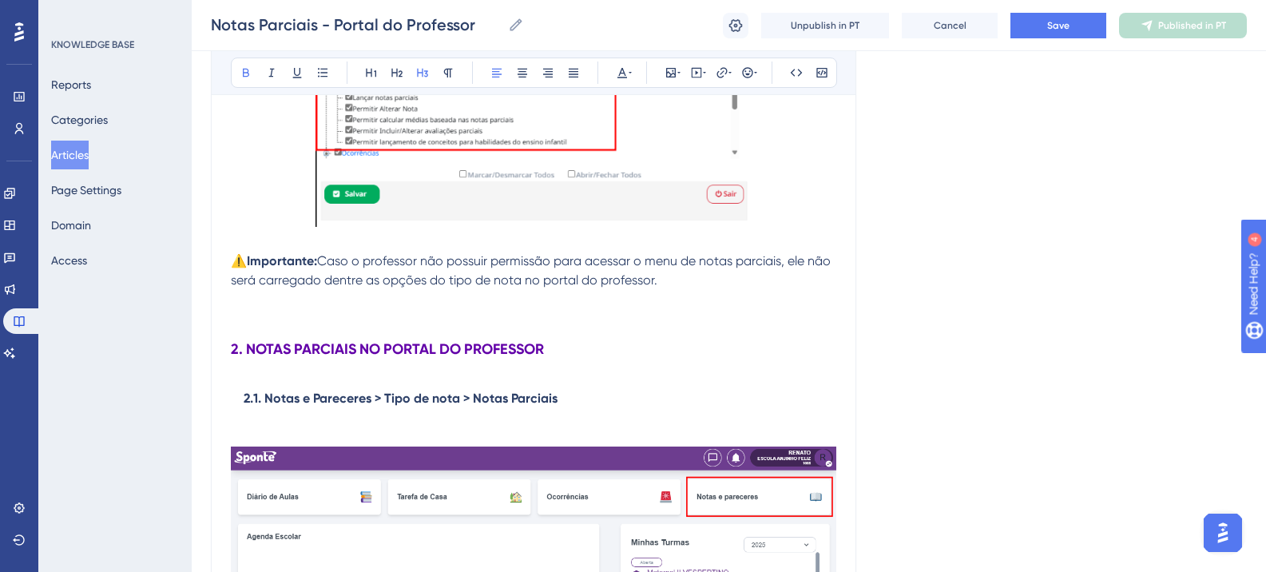
click at [339, 340] on strong "2. NOTAS PARCIAIS NO PORTAL DO PROFESSOR" at bounding box center [387, 349] width 313 height 18
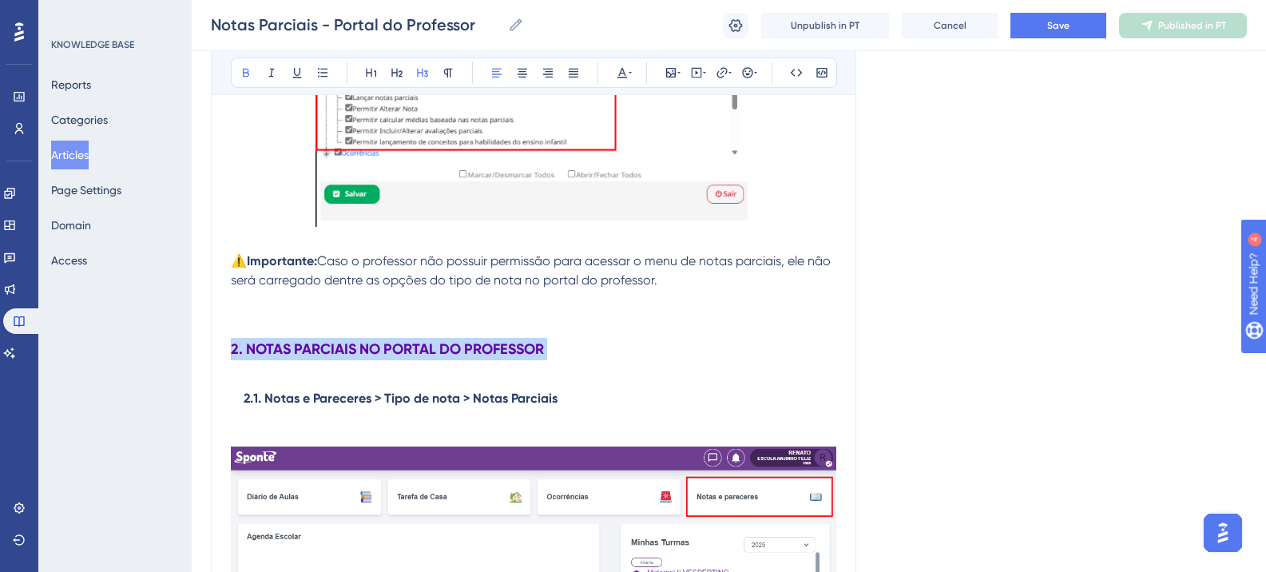
click at [339, 340] on strong "2. NOTAS PARCIAIS NO PORTAL DO PROFESSOR" at bounding box center [387, 349] width 313 height 18
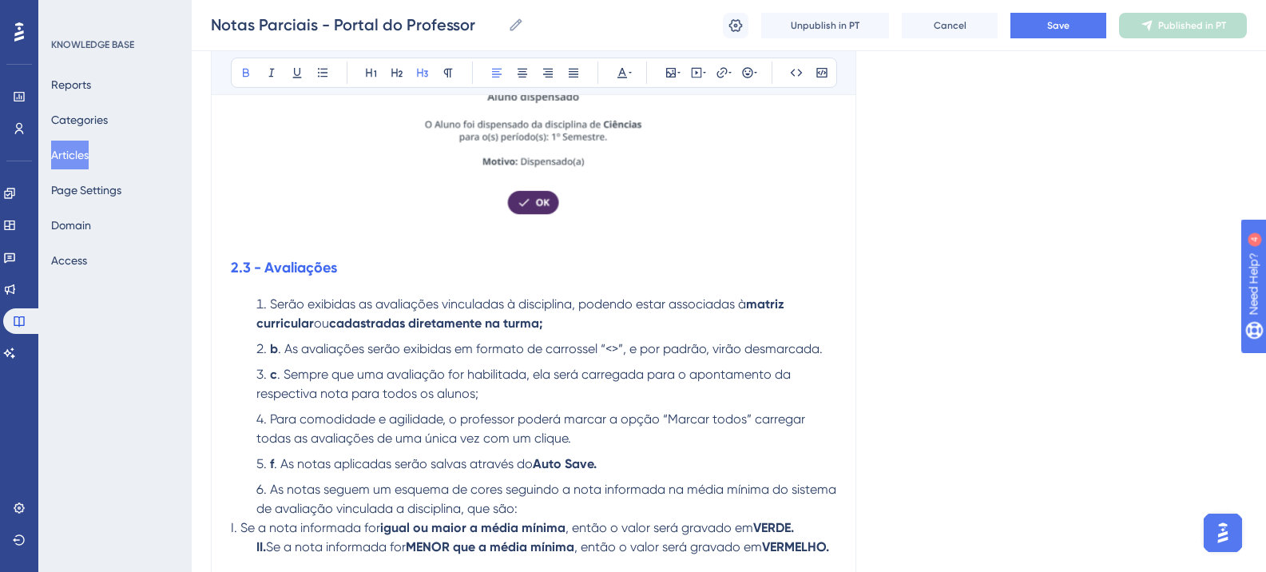
scroll to position [3878, 0]
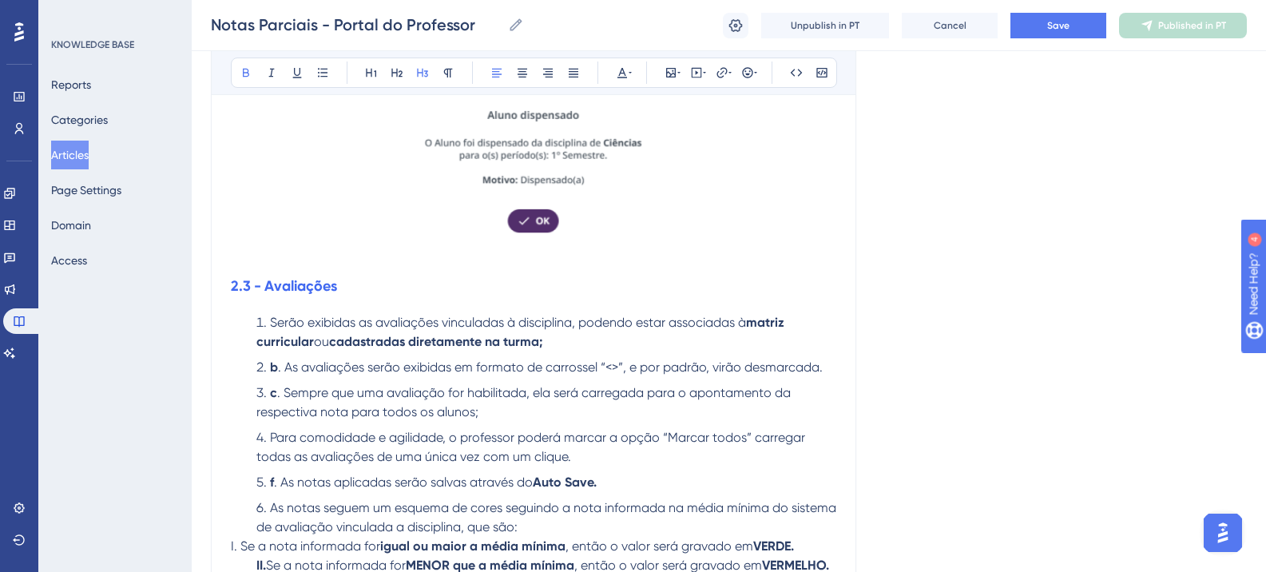
click at [293, 288] on strong "2.3 - Avaliações" at bounding box center [284, 286] width 106 height 18
drag, startPoint x: 400, startPoint y: 78, endPoint x: 419, endPoint y: 78, distance: 18.4
click at [400, 78] on icon at bounding box center [397, 72] width 13 height 13
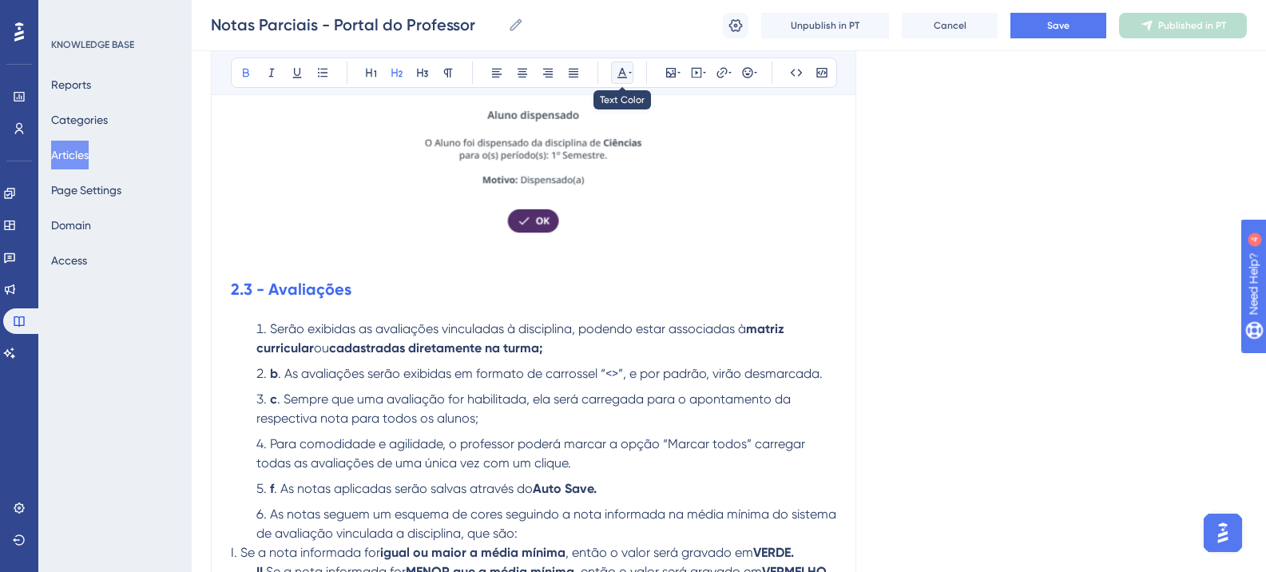
click at [627, 76] on icon at bounding box center [622, 72] width 13 height 13
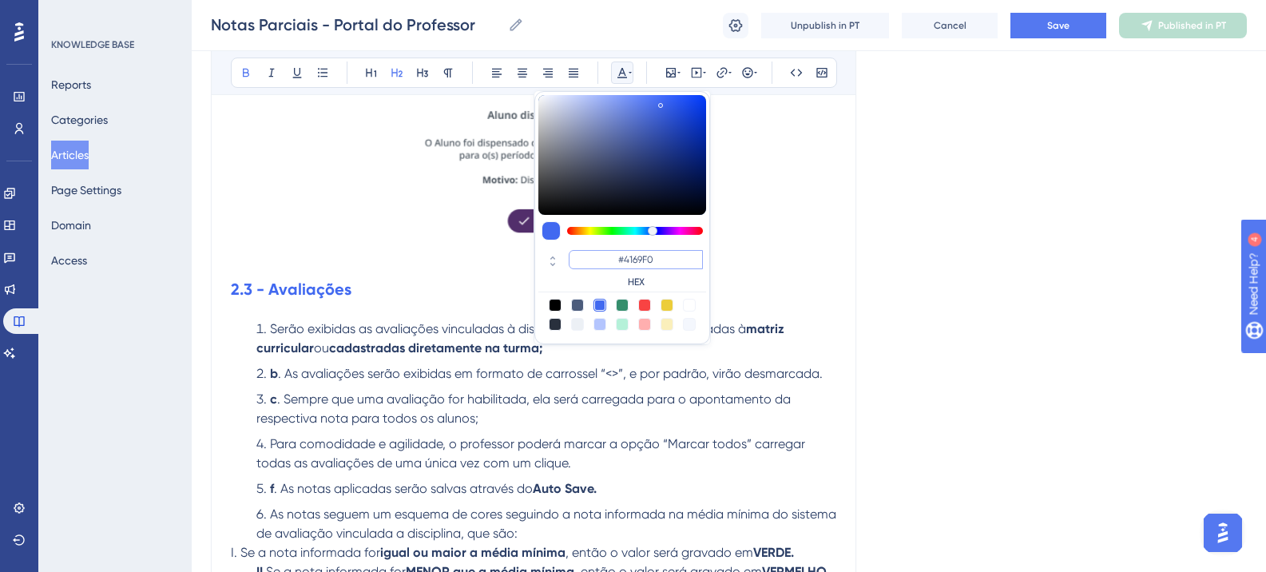
drag, startPoint x: 659, startPoint y: 266, endPoint x: 605, endPoint y: 260, distance: 54.6
click at [605, 260] on input "#4169F0" at bounding box center [636, 259] width 134 height 19
paste input "6200A8"
type input "#6200A8"
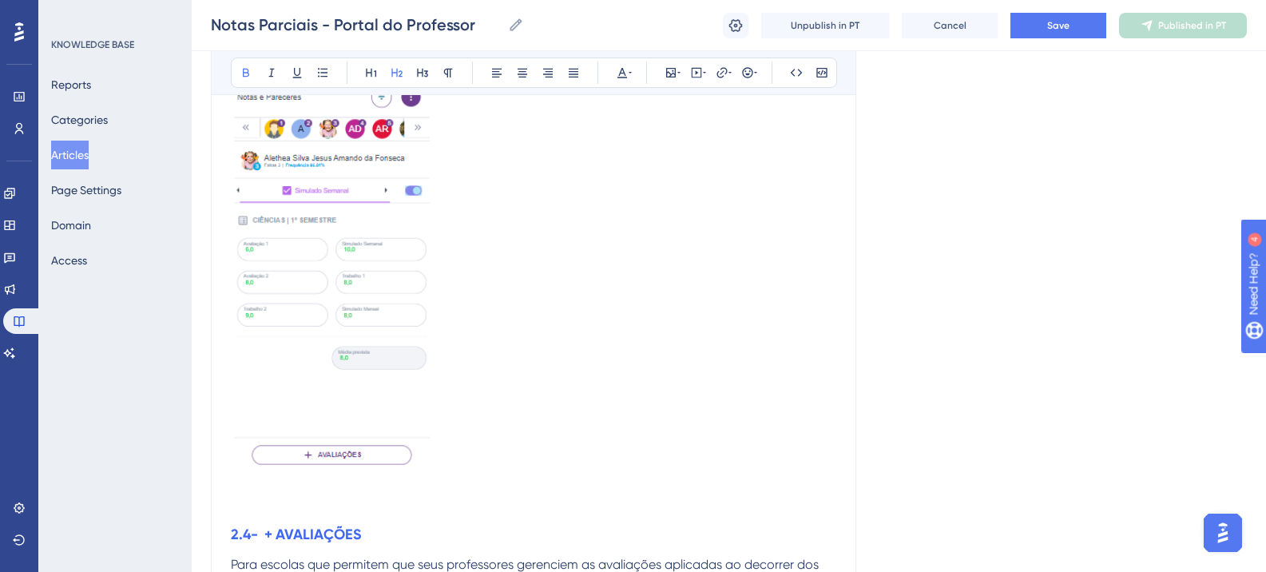
scroll to position [5077, 0]
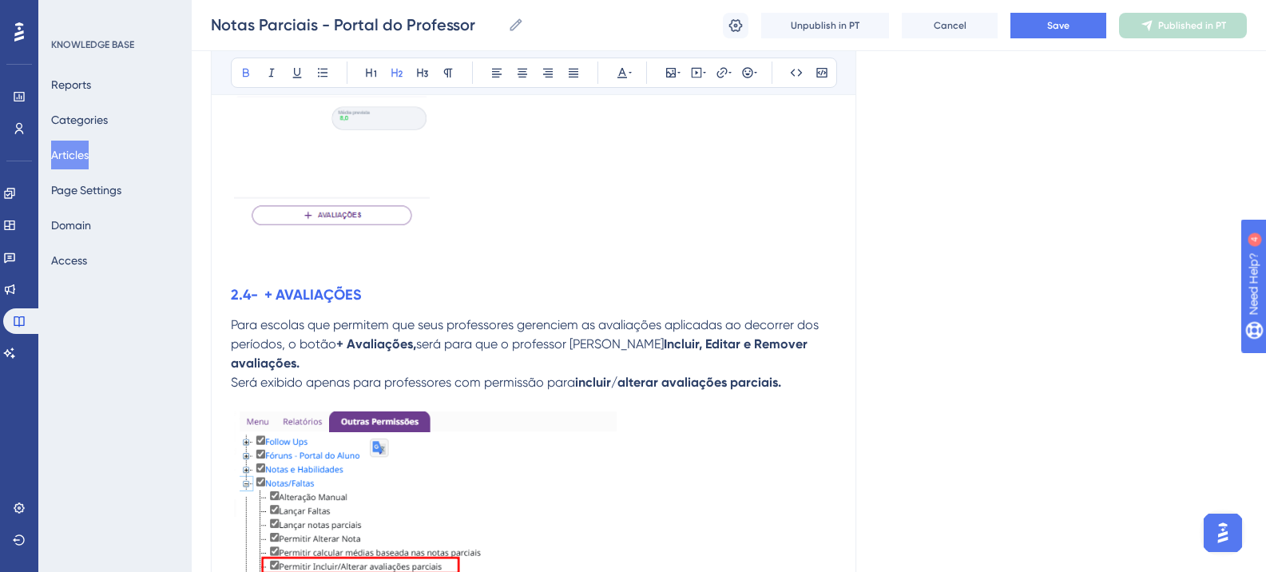
click at [300, 304] on strong "2.4- + AVALIAÇÕES" at bounding box center [296, 295] width 130 height 18
click at [255, 304] on strong "2.4- + AVALIAÇÕES" at bounding box center [296, 295] width 130 height 18
click at [256, 304] on strong "2.4- + AVALIAÇÕES" at bounding box center [296, 295] width 130 height 18
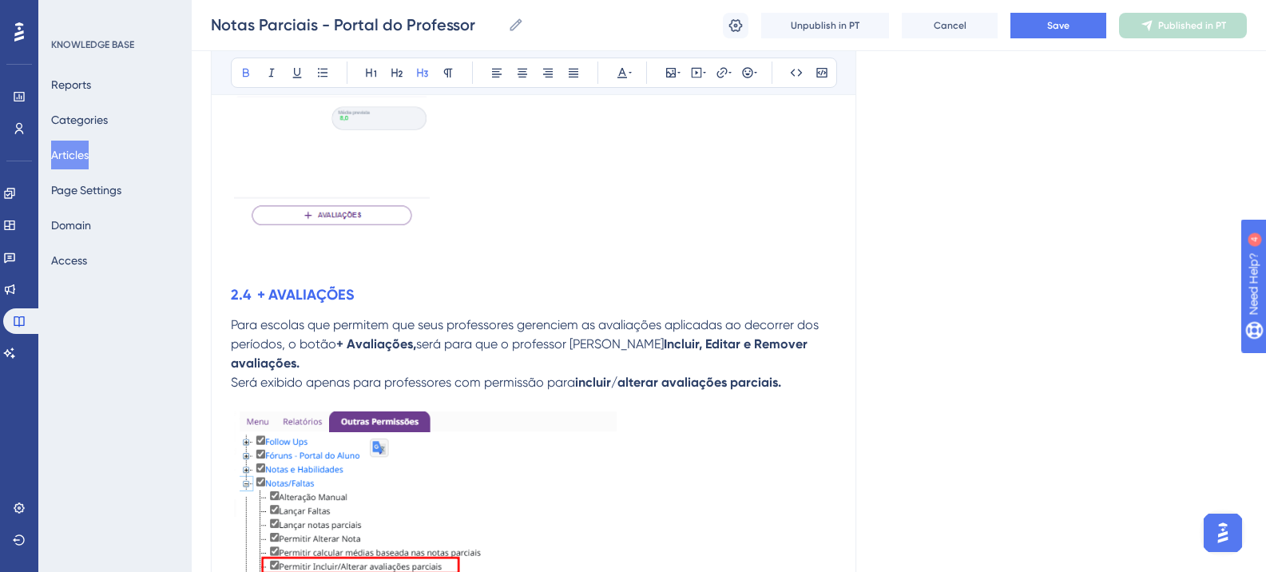
click at [282, 304] on strong "2.4 + AVALIAÇÕES" at bounding box center [292, 295] width 123 height 18
click at [254, 304] on strong "2.4 + AVALIAÇÕES" at bounding box center [292, 295] width 123 height 18
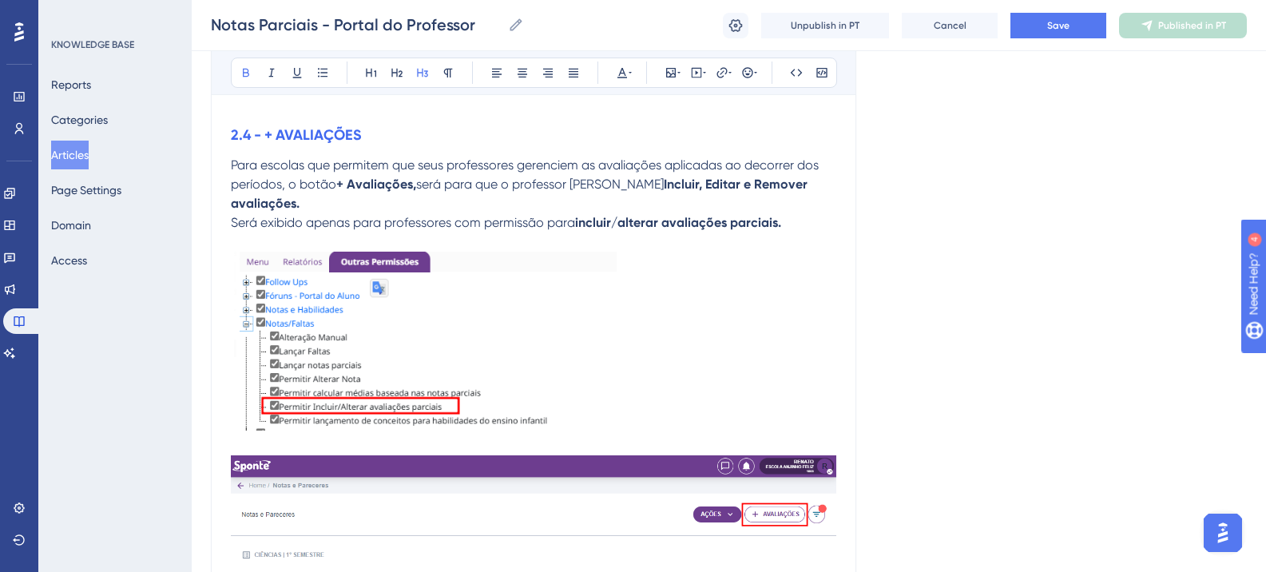
scroll to position [5157, 0]
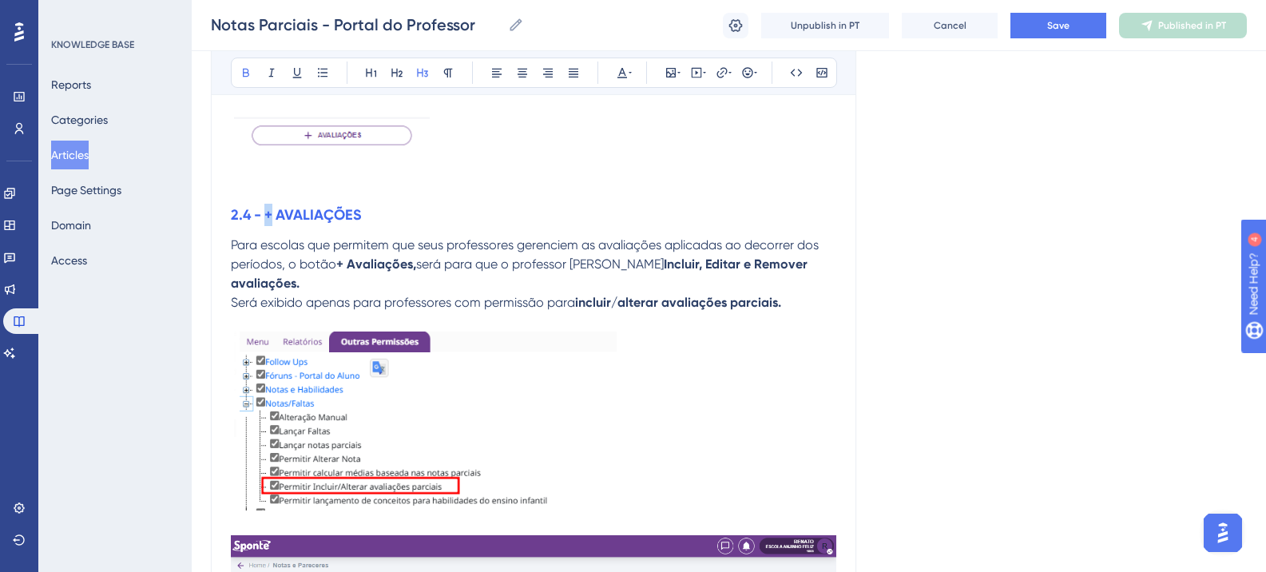
click at [267, 224] on strong "2.4 - + AVALIAÇÕES" at bounding box center [296, 215] width 130 height 18
click at [347, 224] on strong "2.4 - Cadastro de AVALIAÇÕES" at bounding box center [333, 215] width 205 height 18
click at [400, 76] on icon at bounding box center [396, 73] width 11 height 9
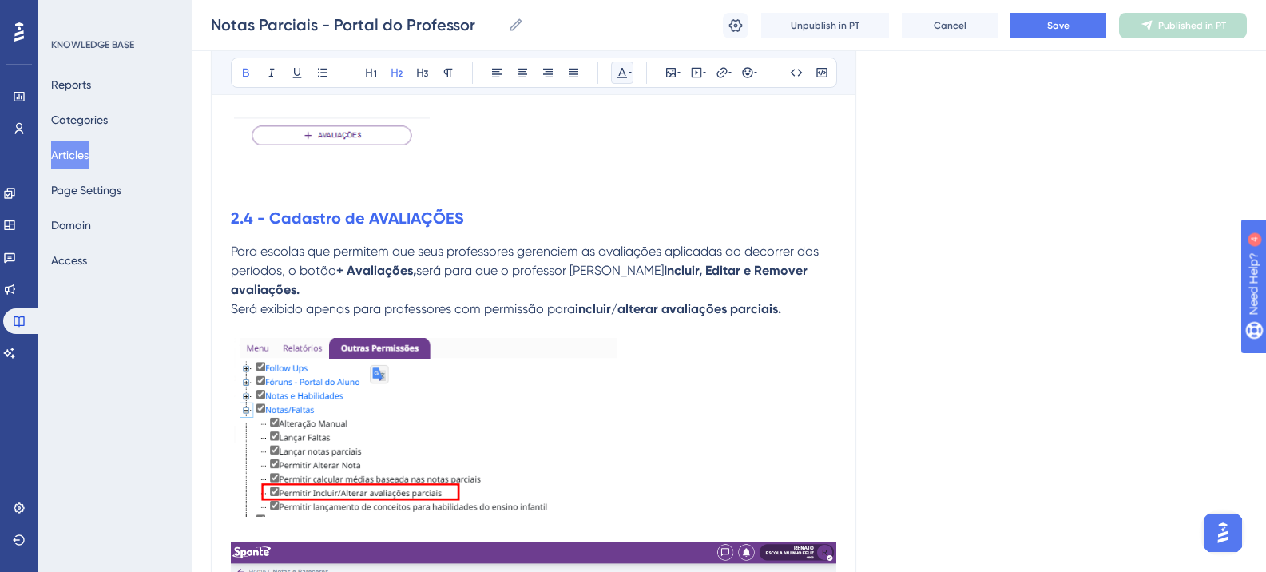
click at [632, 75] on button at bounding box center [622, 73] width 22 height 22
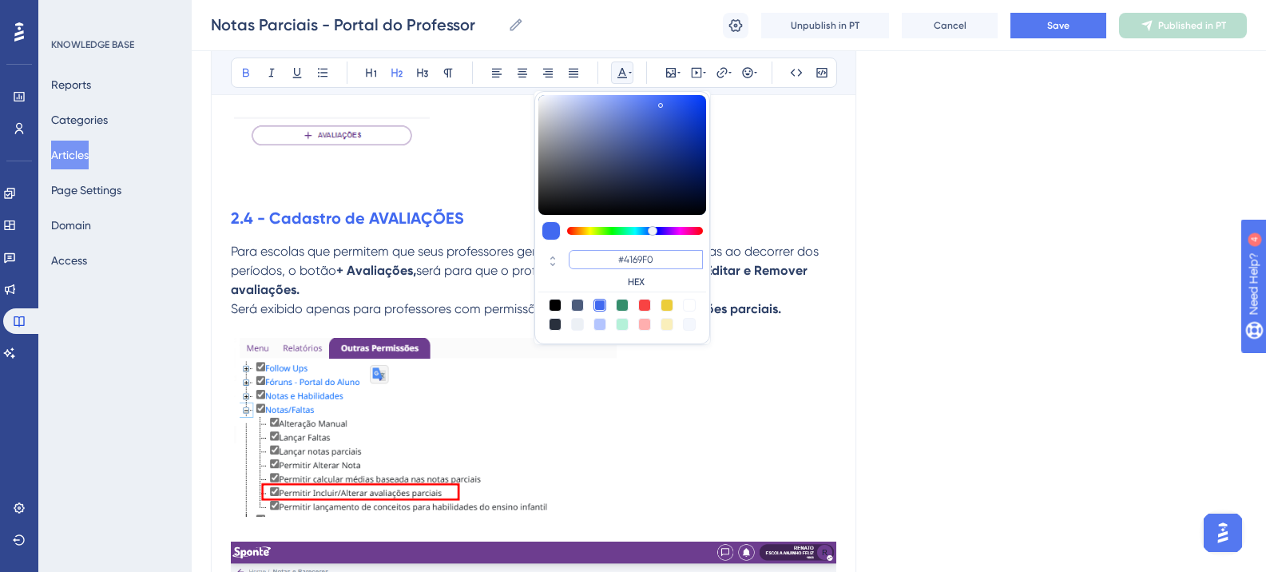
drag, startPoint x: 643, startPoint y: 252, endPoint x: 588, endPoint y: 253, distance: 55.1
click at [588, 253] on input "#4169F0" at bounding box center [636, 259] width 134 height 19
paste input "6200A8"
type input "#6200A8"
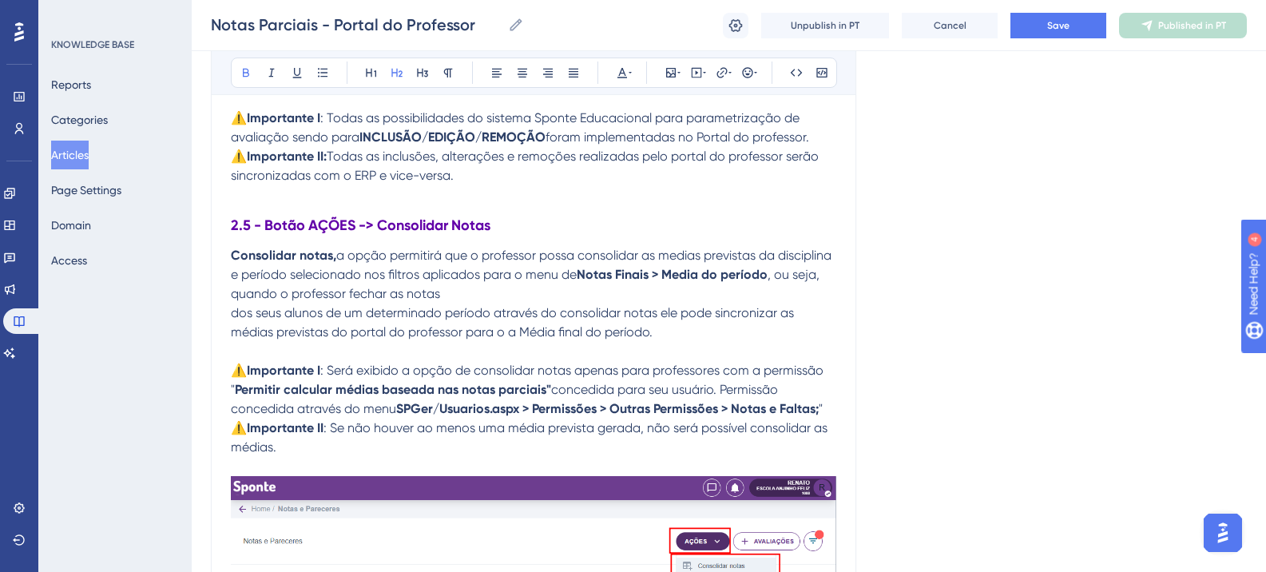
scroll to position [6275, 0]
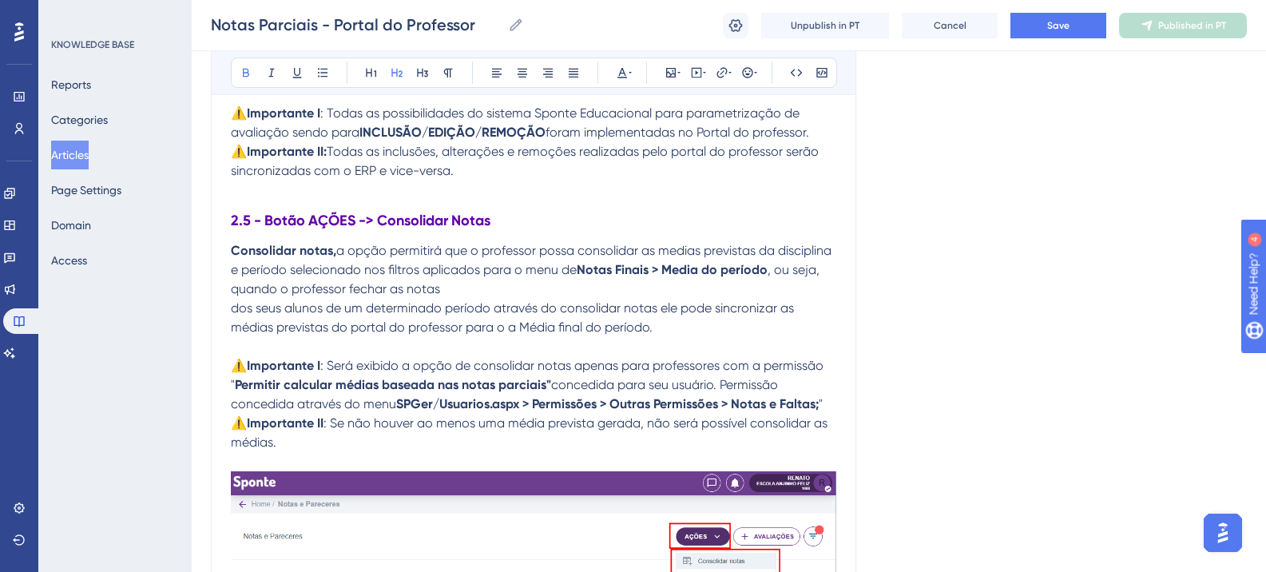
click at [315, 220] on strong "2.5 - Botão AÇÕES -> Consolidar Notas" at bounding box center [361, 221] width 260 height 18
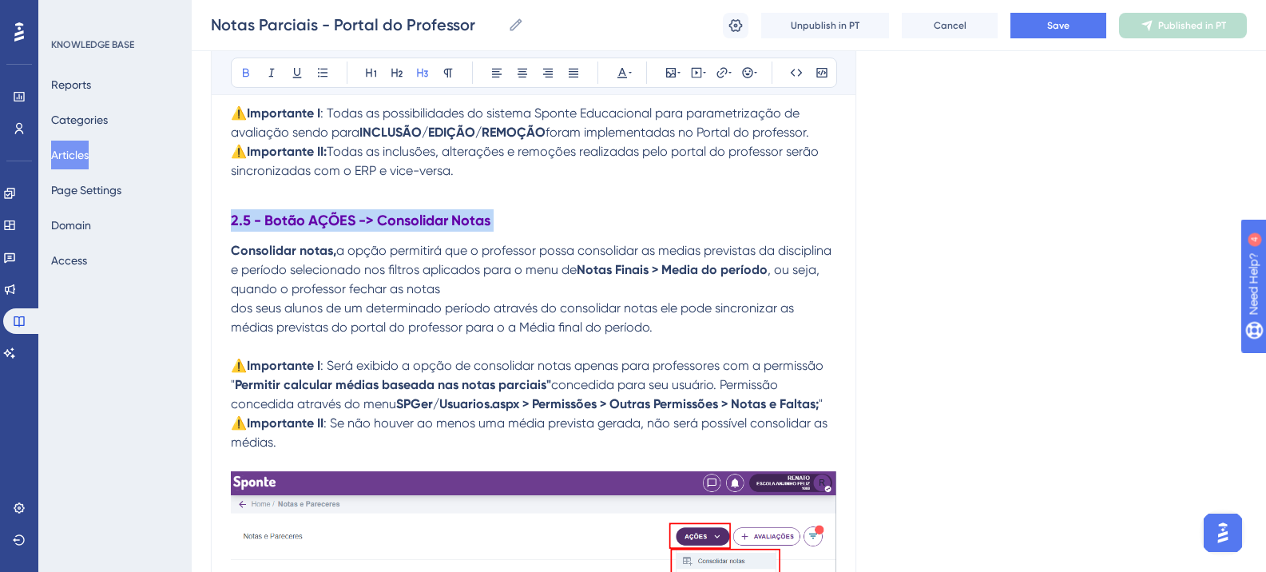
click at [315, 220] on strong "2.5 - Botão AÇÕES -> Consolidar Notas" at bounding box center [361, 221] width 260 height 18
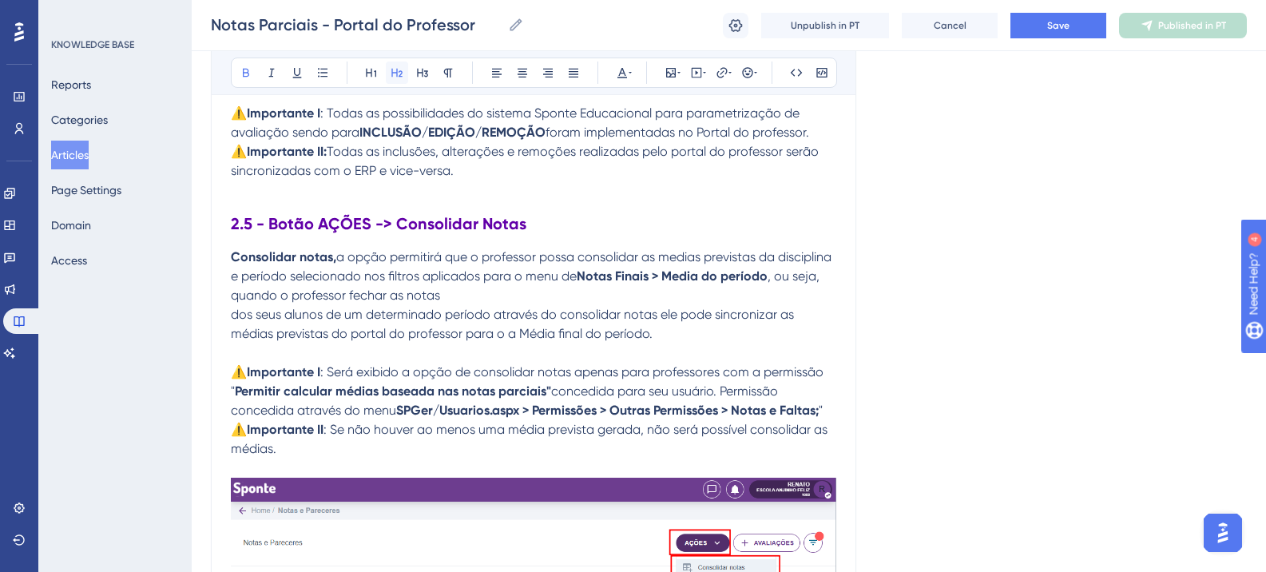
click at [391, 74] on icon at bounding box center [397, 72] width 13 height 13
click at [643, 184] on p at bounding box center [534, 190] width 606 height 19
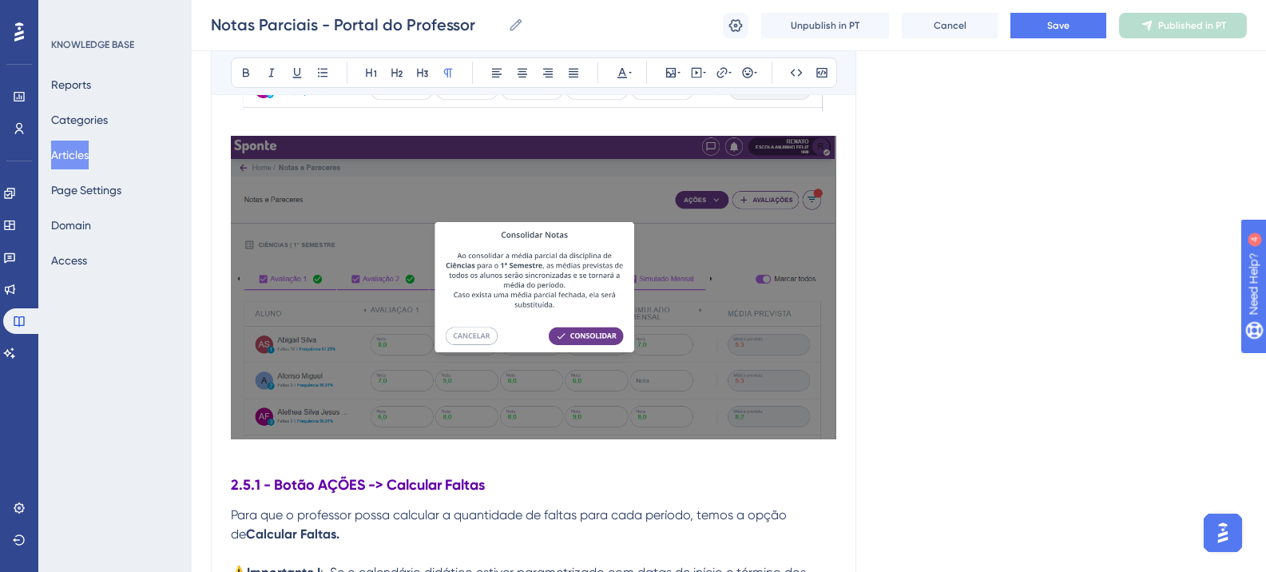
scroll to position [7074, 0]
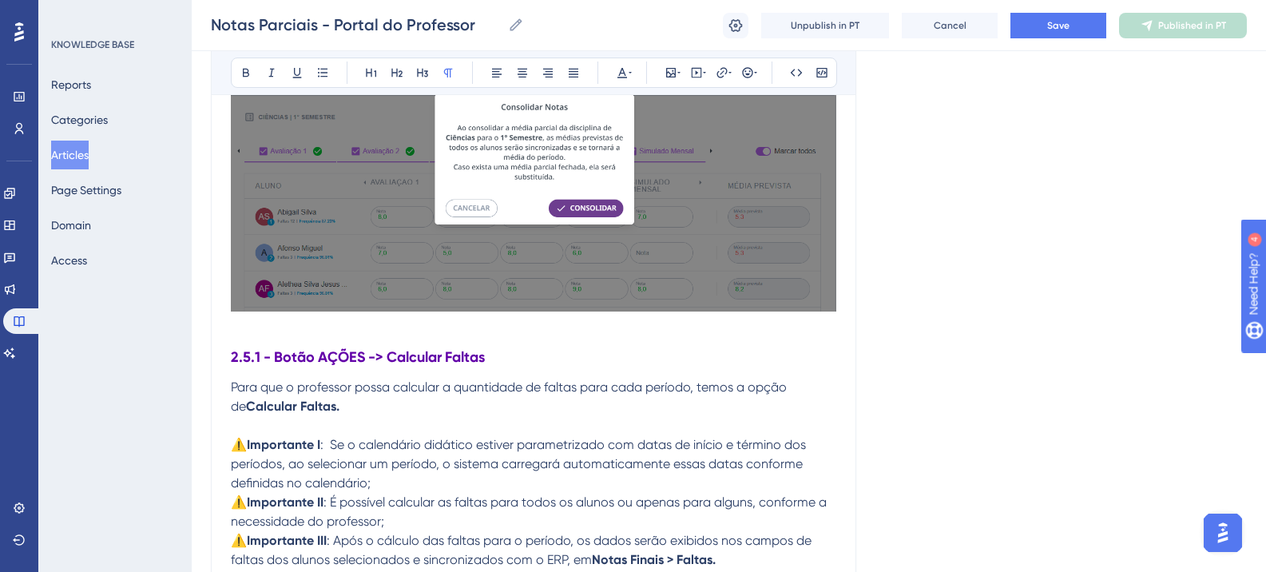
click at [328, 348] on strong "2.5.1 - Botão AÇÕES -> Calcular Faltas" at bounding box center [358, 357] width 254 height 18
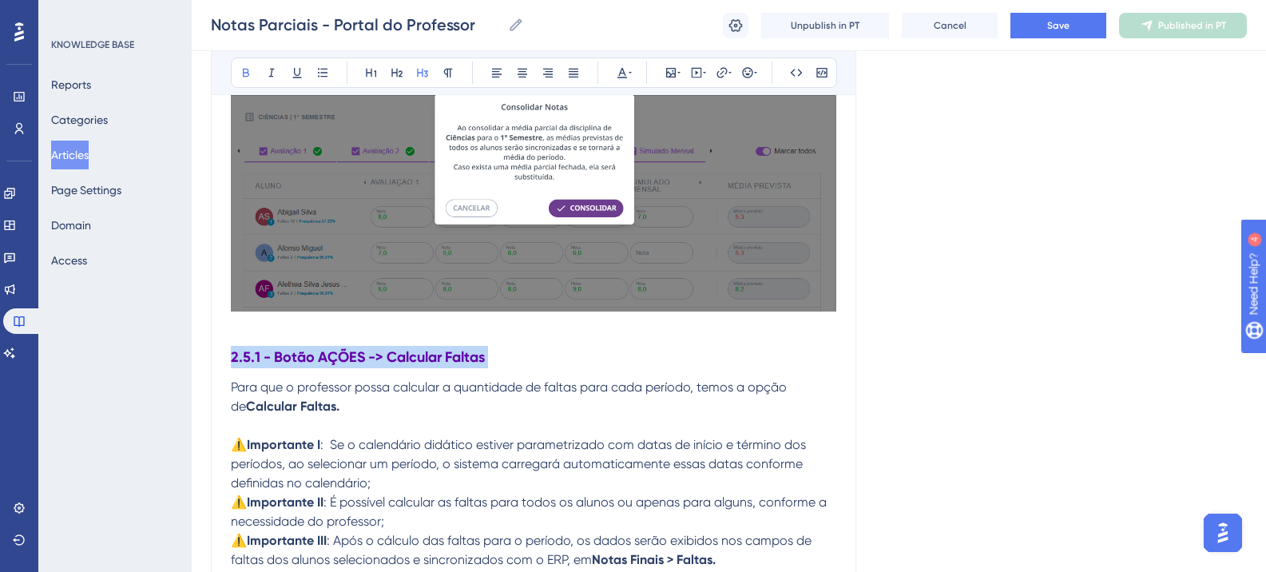
click at [328, 348] on strong "2.5.1 - Botão AÇÕES -> Calcular Faltas" at bounding box center [358, 357] width 254 height 18
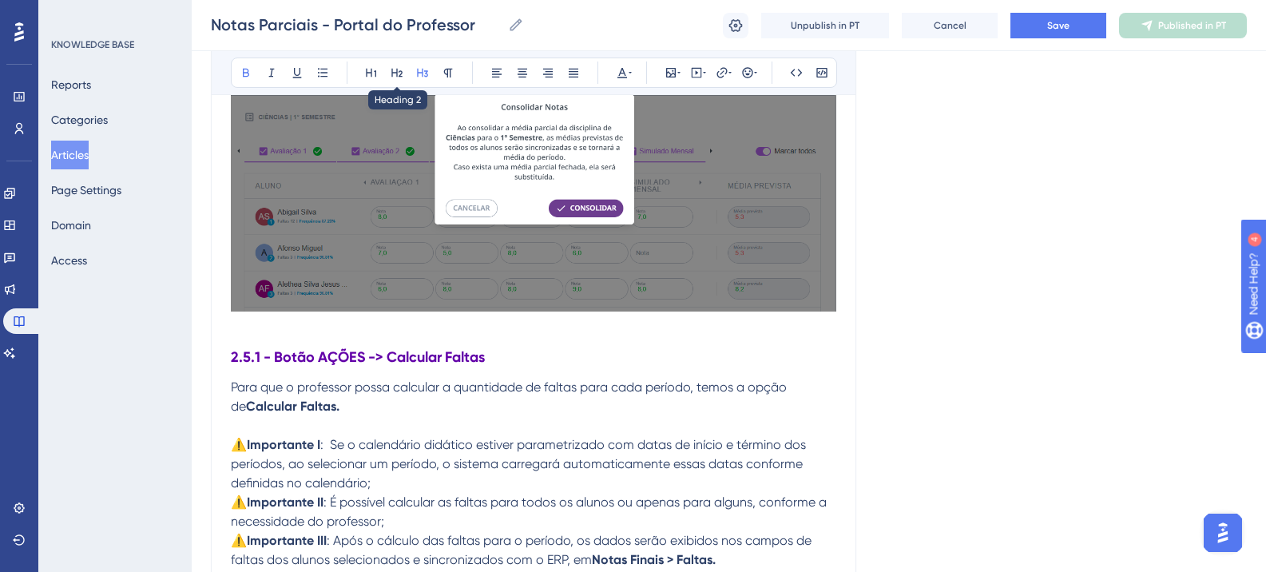
click at [395, 67] on icon at bounding box center [397, 72] width 13 height 13
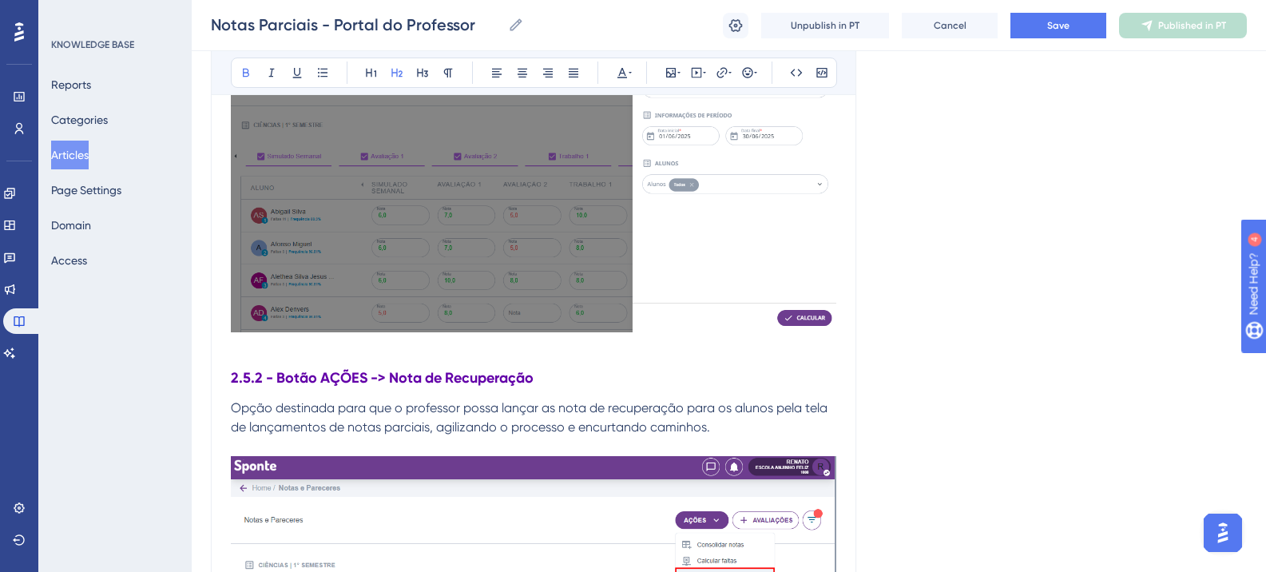
scroll to position [8432, 0]
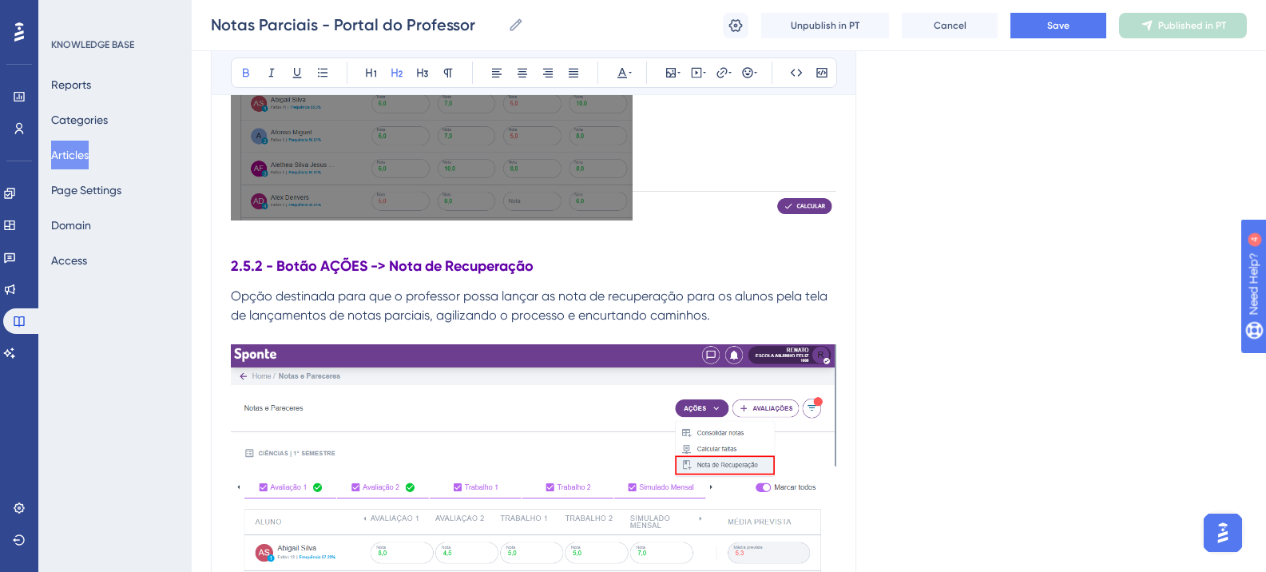
click at [337, 267] on strong "2.5.2 - Botão AÇÕES -> Nota de Recuperação" at bounding box center [382, 266] width 303 height 18
click at [396, 67] on icon at bounding box center [397, 72] width 13 height 13
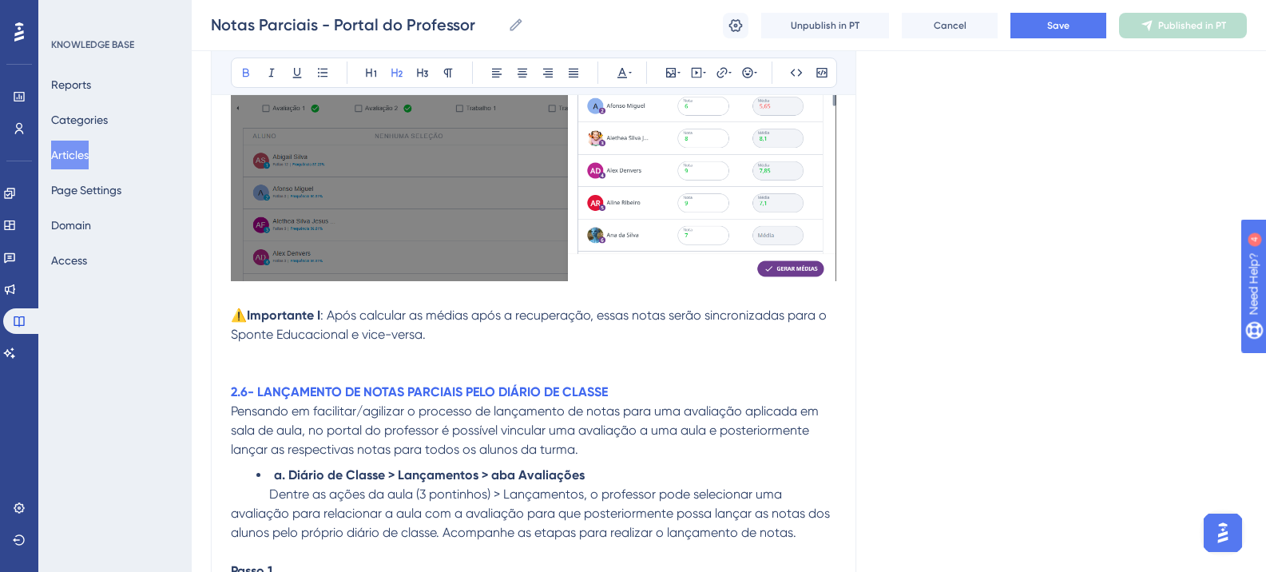
scroll to position [9711, 0]
click at [354, 388] on strong "2.6- LANÇAMENTO DE NOTAS PARCIAIS PELO DIÁRIO DE CLASSE" at bounding box center [419, 391] width 377 height 15
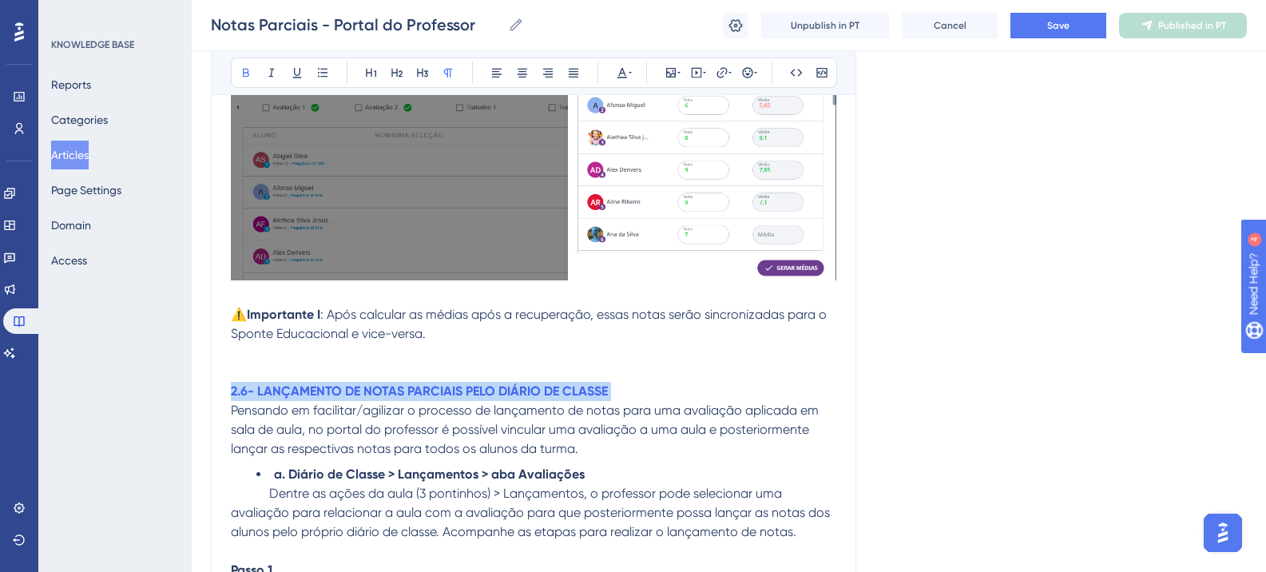
click at [354, 388] on strong "2.6- LANÇAMENTO DE NOTAS PARCIAIS PELO DIÁRIO DE CLASSE" at bounding box center [419, 391] width 377 height 15
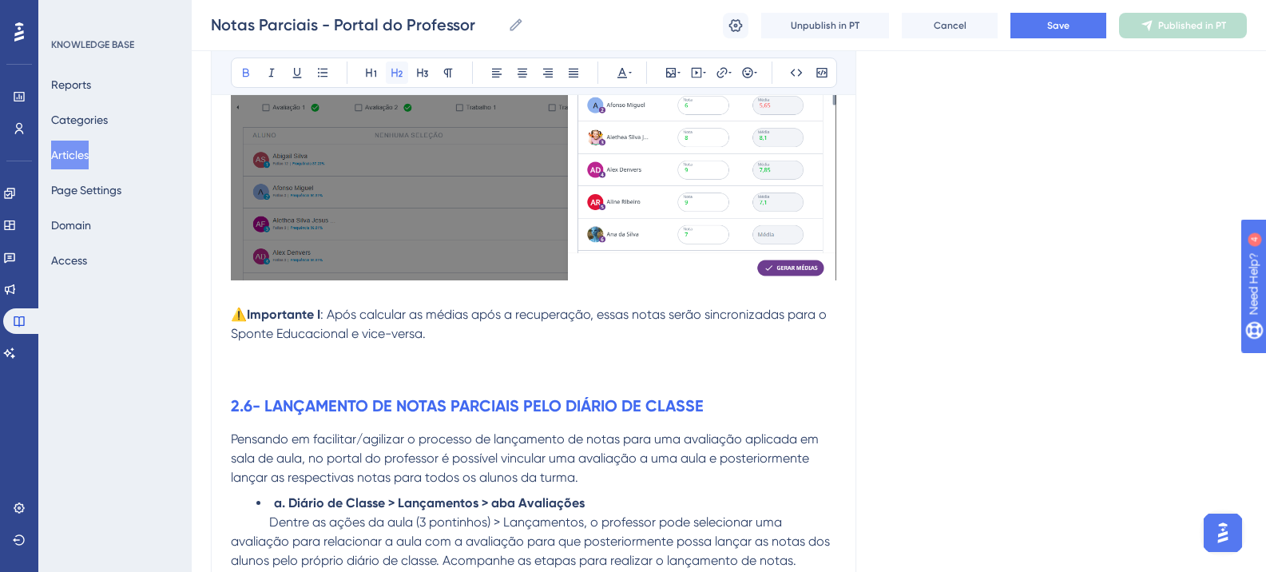
click at [406, 73] on button at bounding box center [397, 73] width 22 height 22
click at [625, 76] on icon at bounding box center [622, 72] width 13 height 13
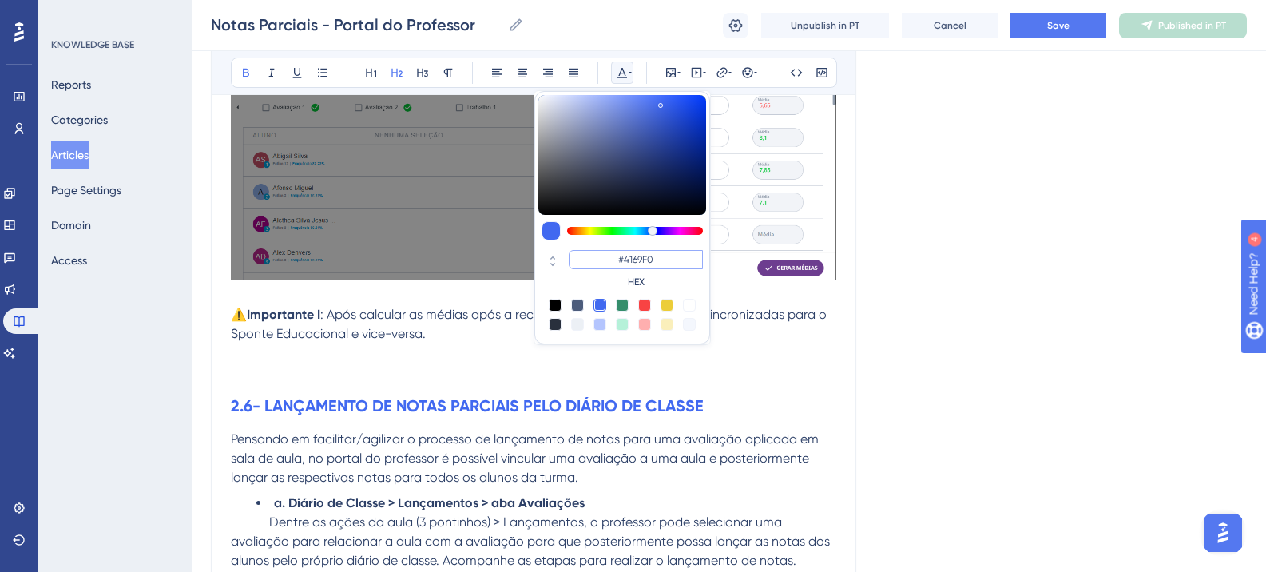
drag, startPoint x: 618, startPoint y: 256, endPoint x: 594, endPoint y: 253, distance: 25.0
click at [594, 253] on input "#4169F0" at bounding box center [636, 259] width 134 height 19
paste input "6200A8"
type input "#6200A8"
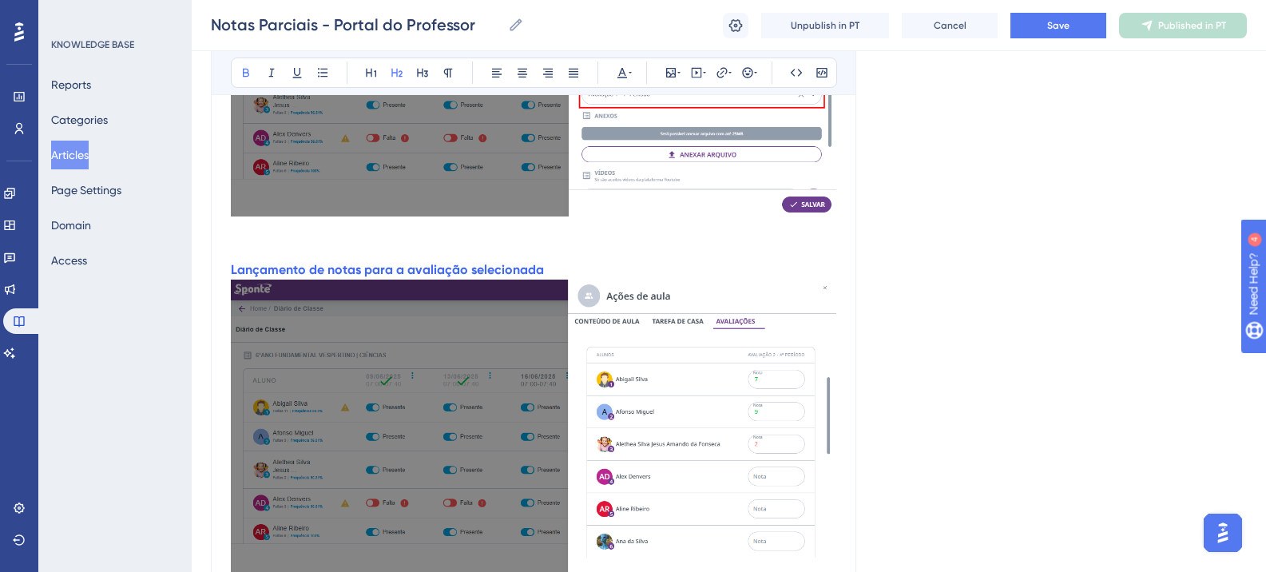
scroll to position [11548, 0]
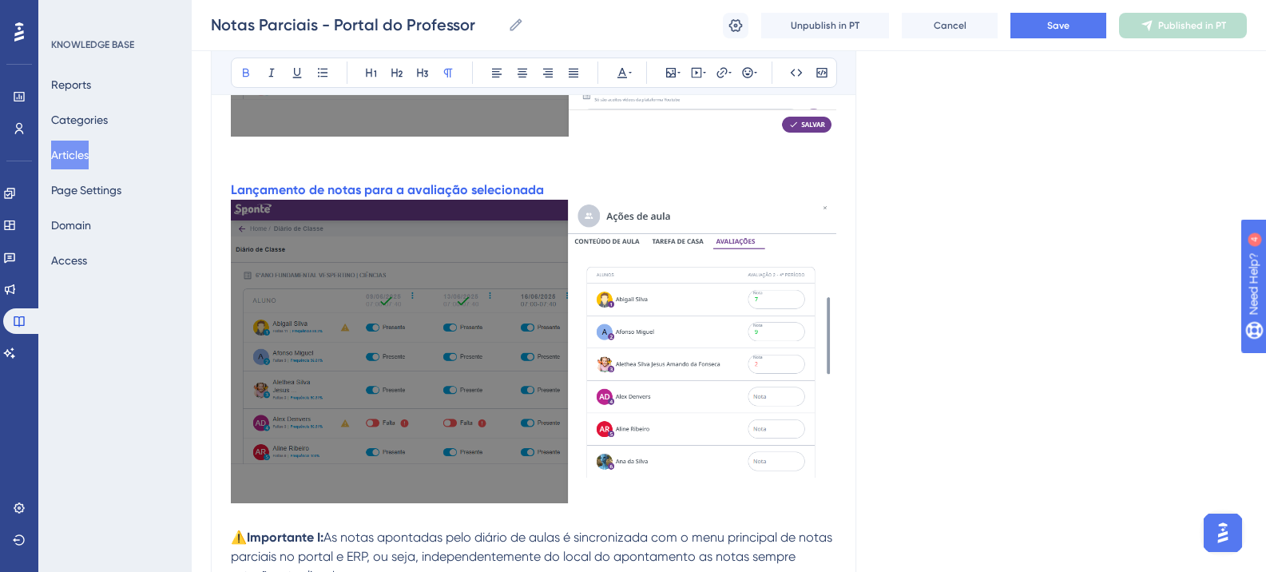
click at [550, 191] on p "Lançamento de notas para a avaliação selecionada" at bounding box center [534, 190] width 606 height 19
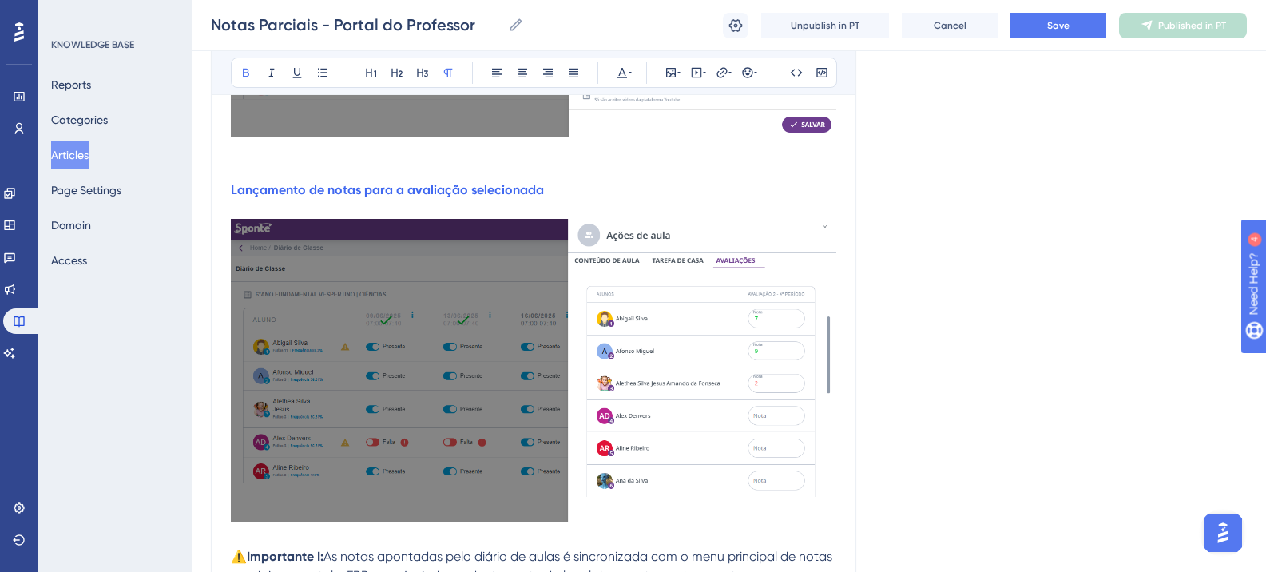
click at [505, 181] on p "Lançamento de notas para a avaliação selecionada" at bounding box center [534, 190] width 606 height 19
click at [491, 189] on strong "Lançamento de notas para a avaliação selecionada" at bounding box center [387, 189] width 313 height 15
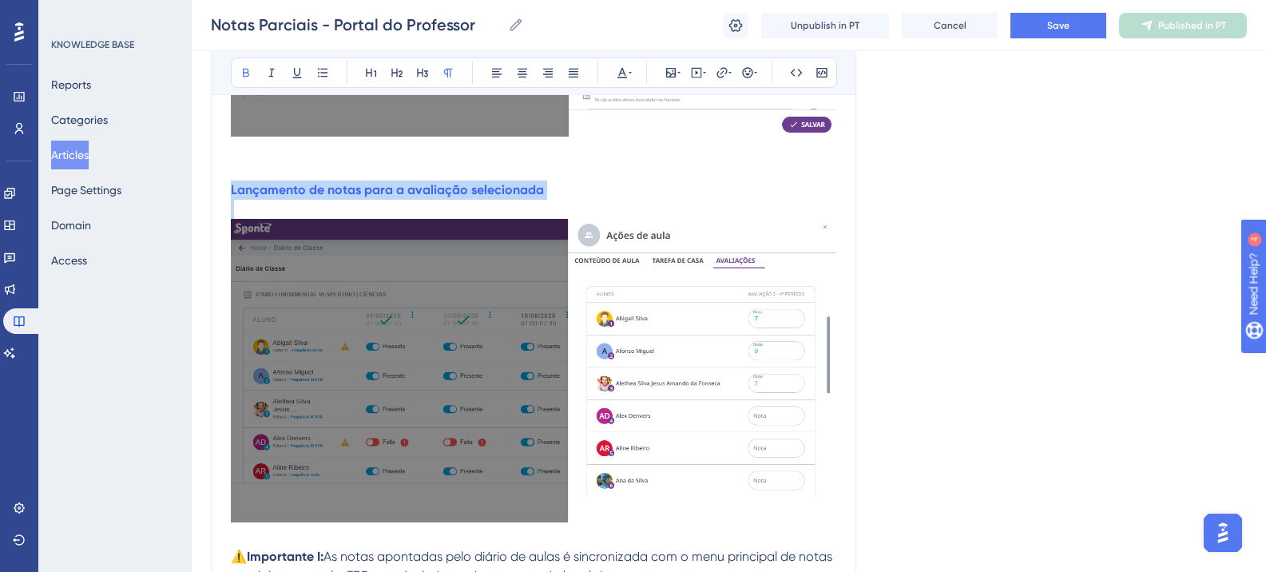
click at [491, 189] on strong "Lançamento de notas para a avaliação selecionada" at bounding box center [387, 189] width 313 height 15
drag, startPoint x: 491, startPoint y: 189, endPoint x: 566, endPoint y: 126, distance: 98.1
click at [491, 189] on strong "Lançamento de notas para a avaliação selecionada" at bounding box center [387, 189] width 313 height 15
click at [560, 169] on p at bounding box center [534, 170] width 606 height 19
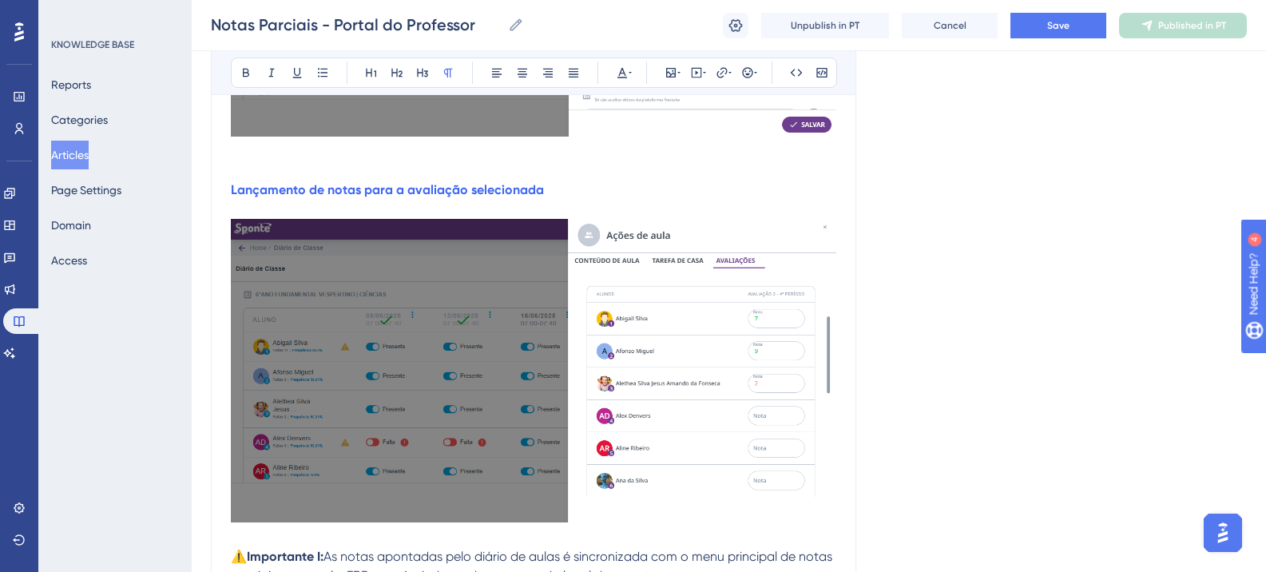
click at [560, 188] on p "Lançamento de notas para a avaliação selecionada" at bounding box center [534, 190] width 606 height 19
click at [488, 188] on strong "Lançamento de notas para a avaliação selecionada:" at bounding box center [389, 189] width 316 height 15
click at [628, 77] on icon at bounding box center [622, 72] width 13 height 13
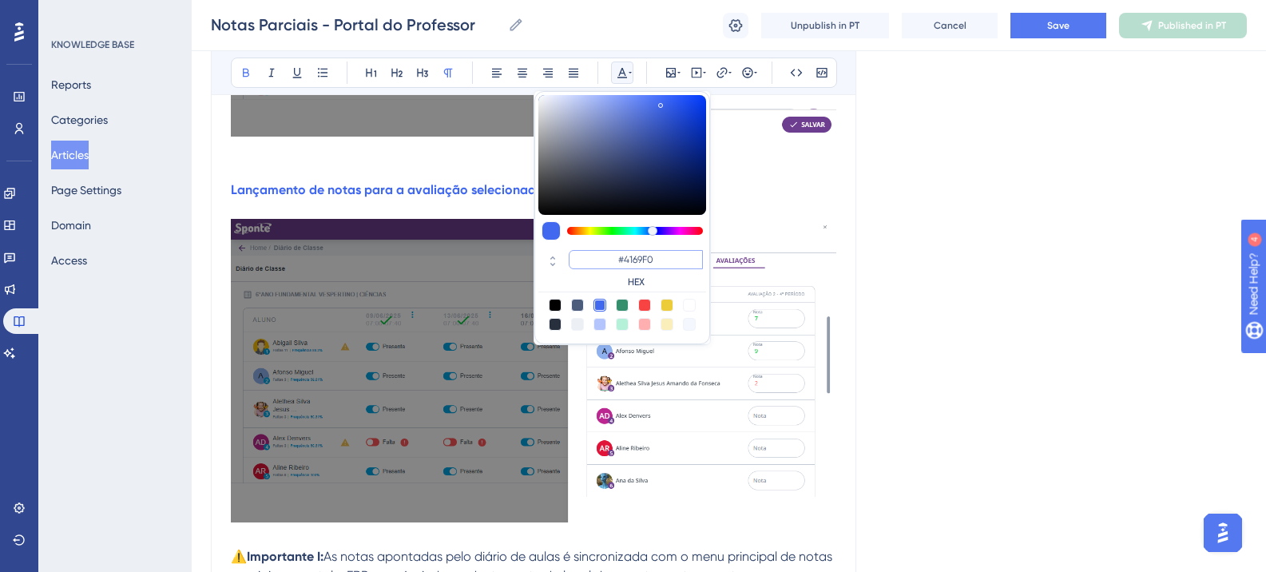
drag, startPoint x: 644, startPoint y: 256, endPoint x: 596, endPoint y: 256, distance: 47.9
click at [597, 256] on input "#4169F0" at bounding box center [636, 259] width 134 height 19
paste input "6200A8"
type input "#6200A8"
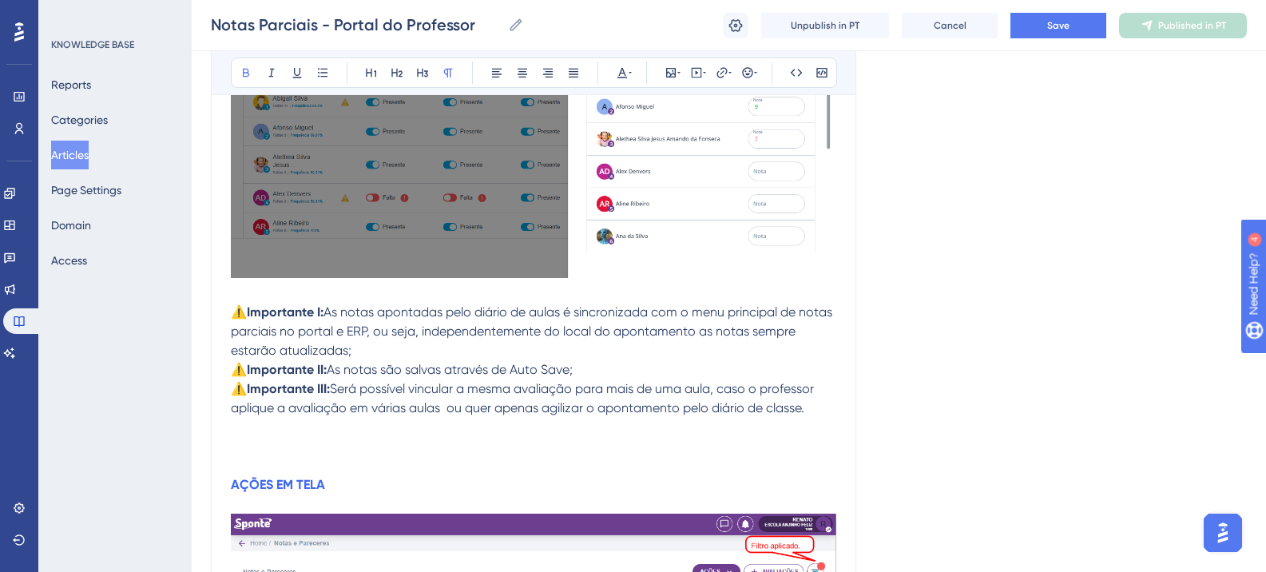
scroll to position [12028, 0]
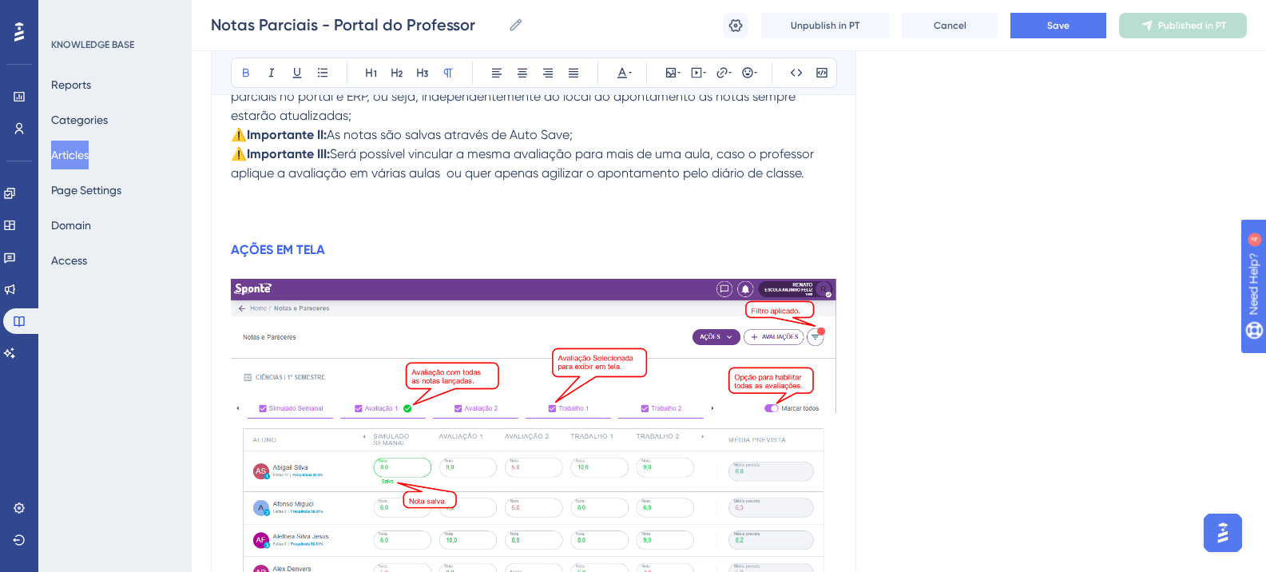
click at [276, 254] on strong "AÇÕES EM TELA" at bounding box center [278, 249] width 94 height 15
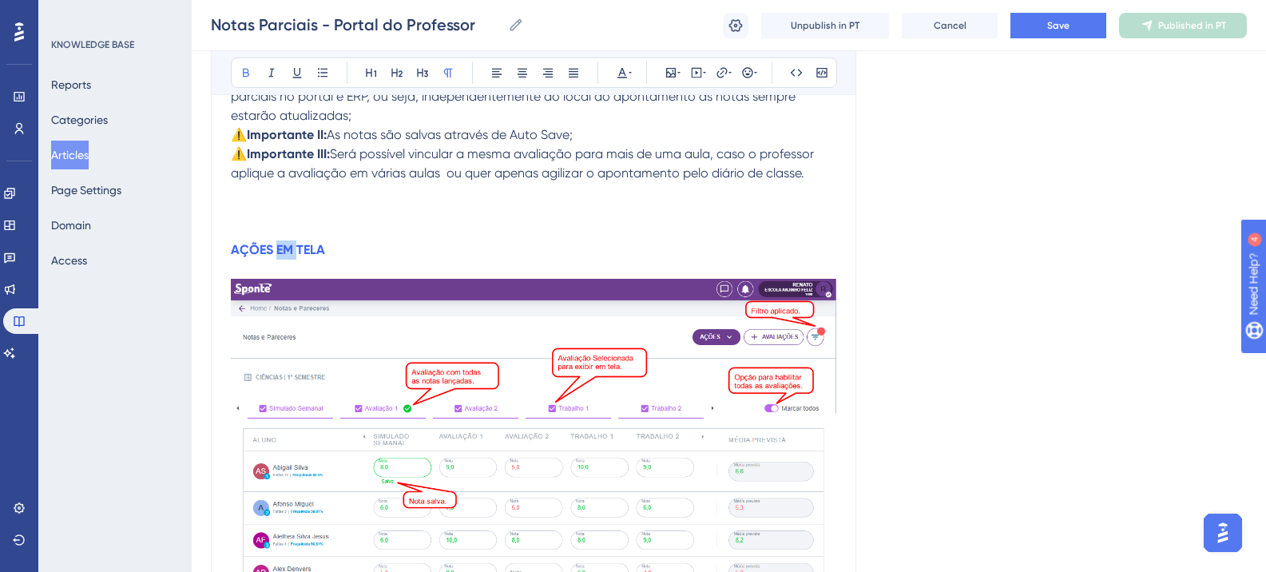
click at [276, 254] on strong "AÇÕES EM TELA" at bounding box center [278, 249] width 94 height 15
click at [233, 250] on strong "AÇÕES EM TELA" at bounding box center [278, 249] width 94 height 15
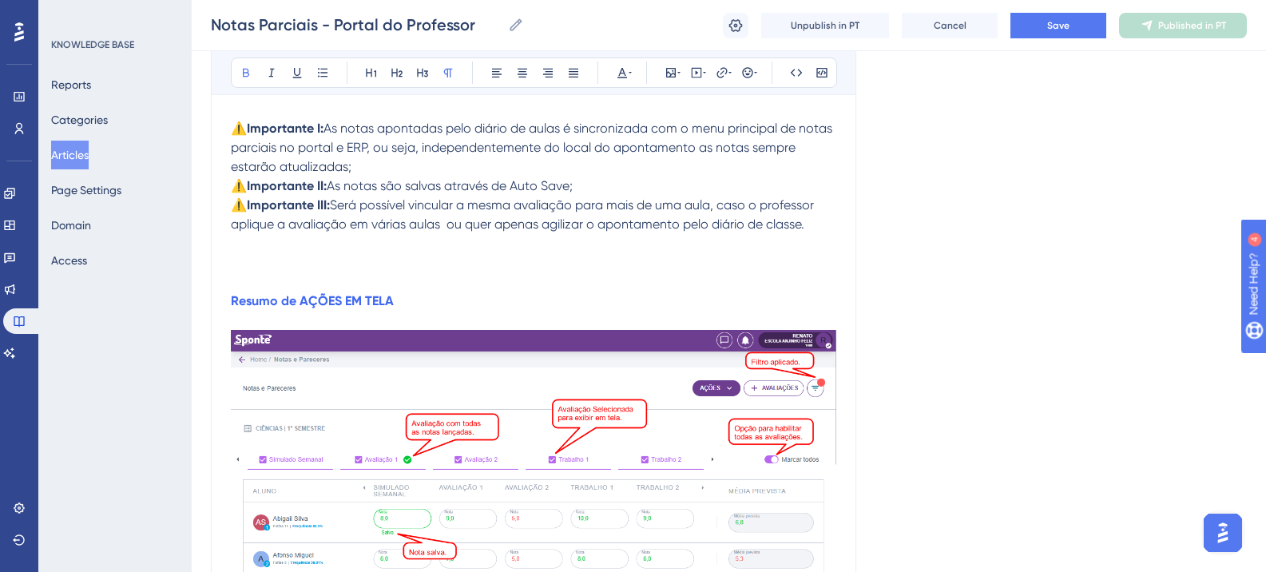
scroll to position [11973, 0]
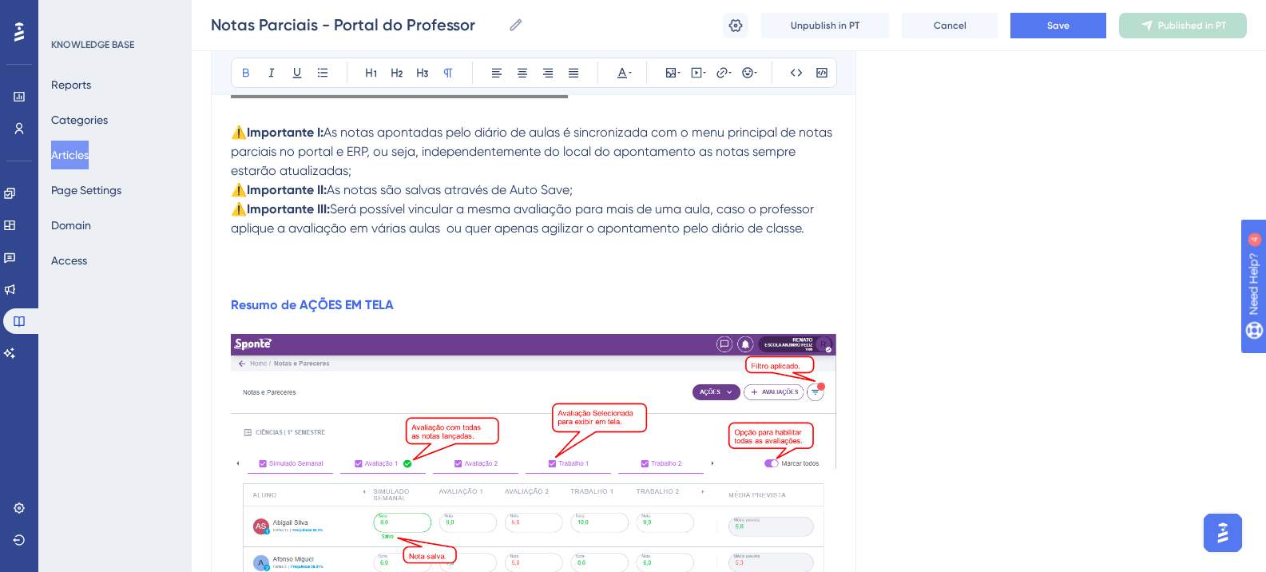
click at [233, 304] on strong "Resumo de AÇÕES EM TELA" at bounding box center [312, 304] width 163 height 15
click at [271, 304] on strong "2.7 - Resumo de AÇÕES EM TELA" at bounding box center [327, 304] width 192 height 15
click at [393, 73] on icon at bounding box center [396, 73] width 11 height 9
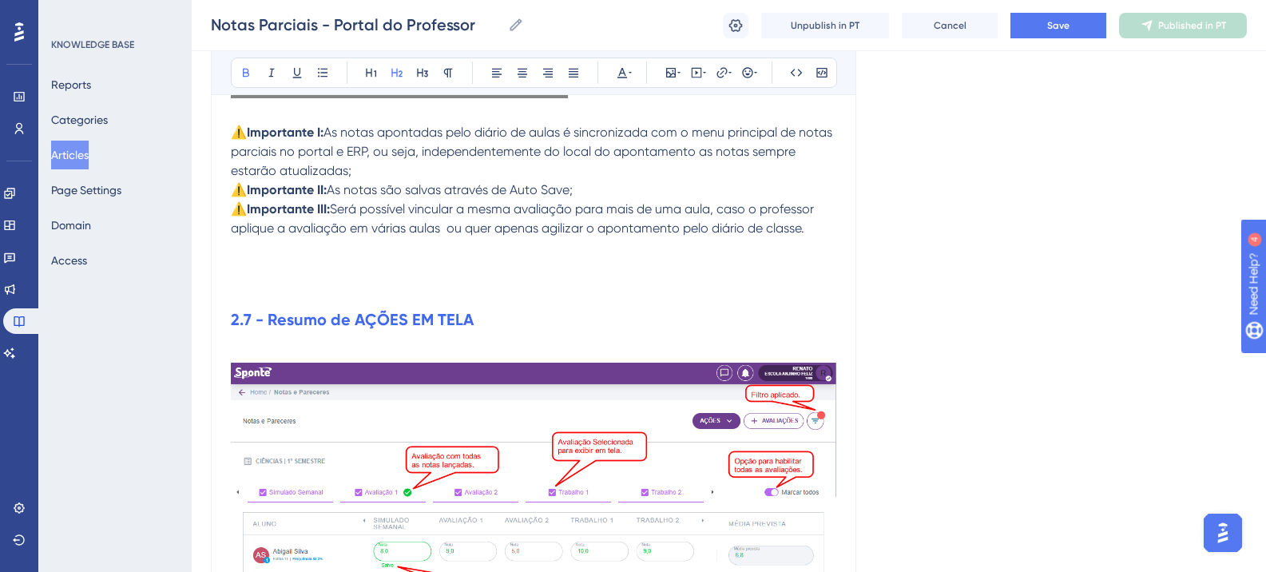
click at [610, 70] on div "Bold Italic Underline Bullet Point Heading 1 Heading 2 Heading 3 Normal Align L…" at bounding box center [534, 73] width 606 height 30
click at [627, 72] on icon at bounding box center [622, 72] width 13 height 13
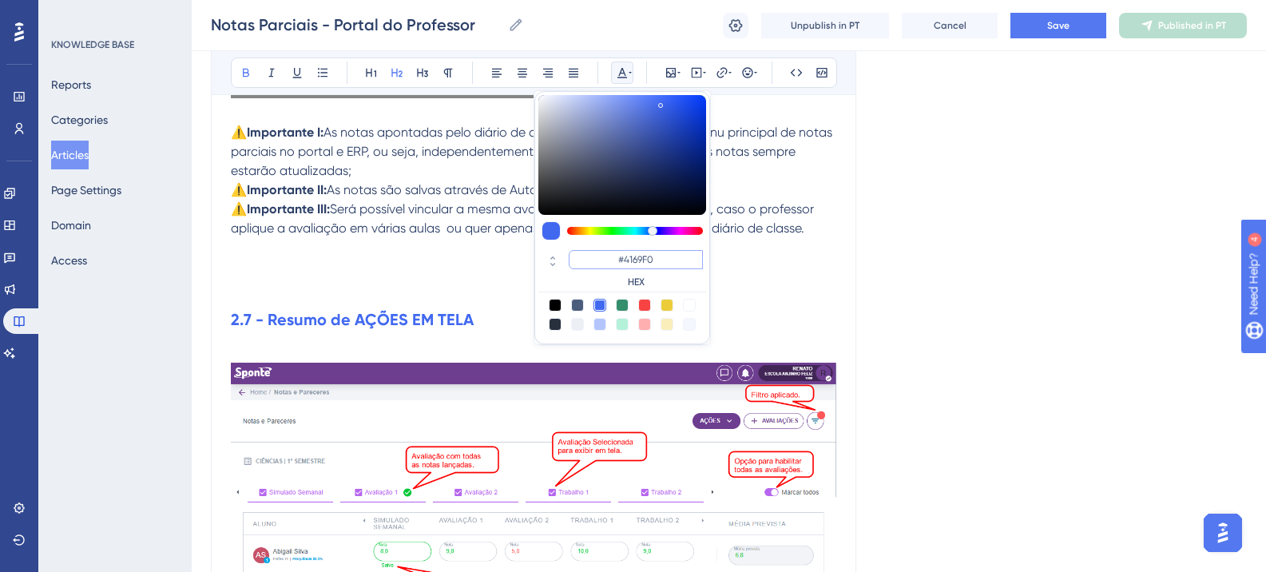
drag, startPoint x: 626, startPoint y: 256, endPoint x: 595, endPoint y: 255, distance: 31.2
click at [596, 256] on input "#4169F0" at bounding box center [636, 259] width 134 height 19
paste input "6200A8"
type input "#6200A8"
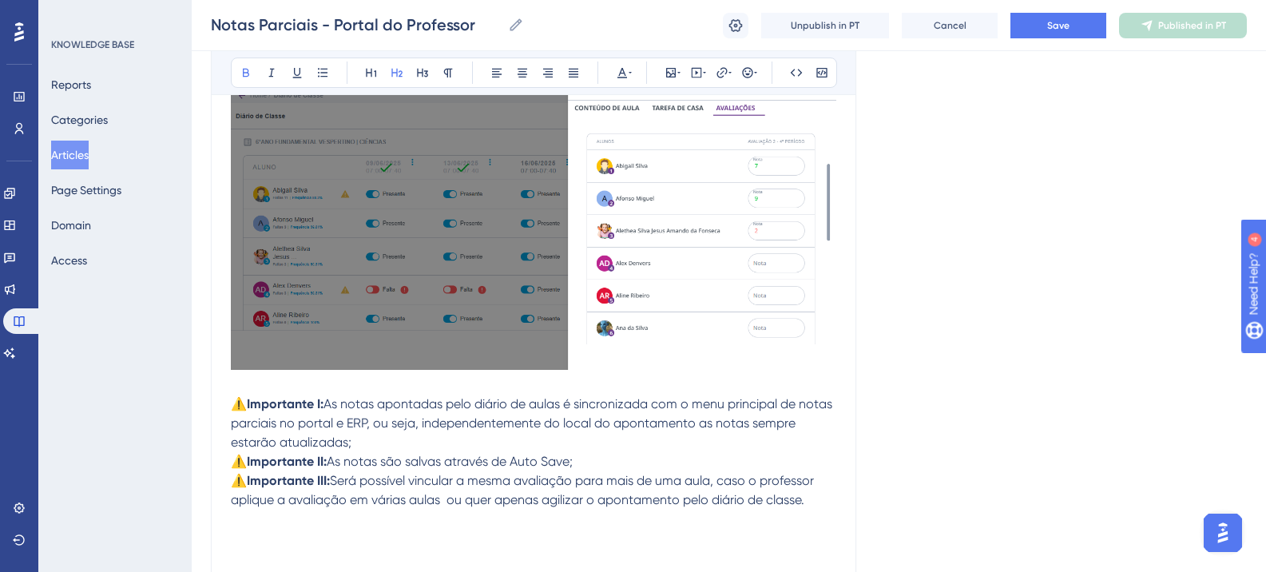
scroll to position [11645, 0]
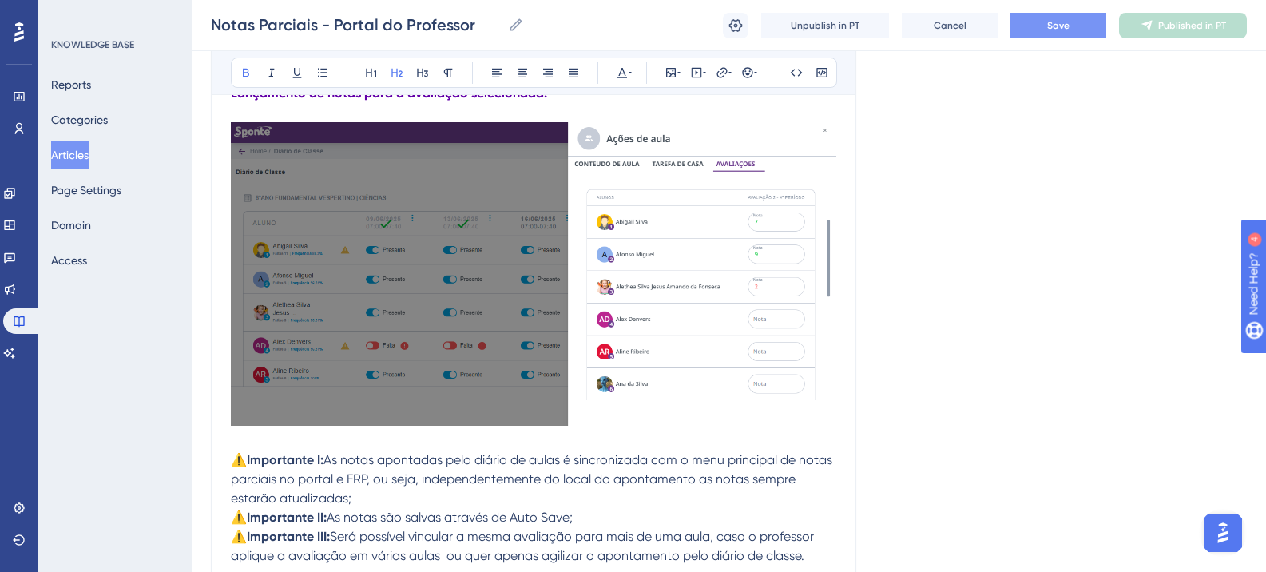
click at [1058, 34] on button "Save" at bounding box center [1059, 26] width 96 height 26
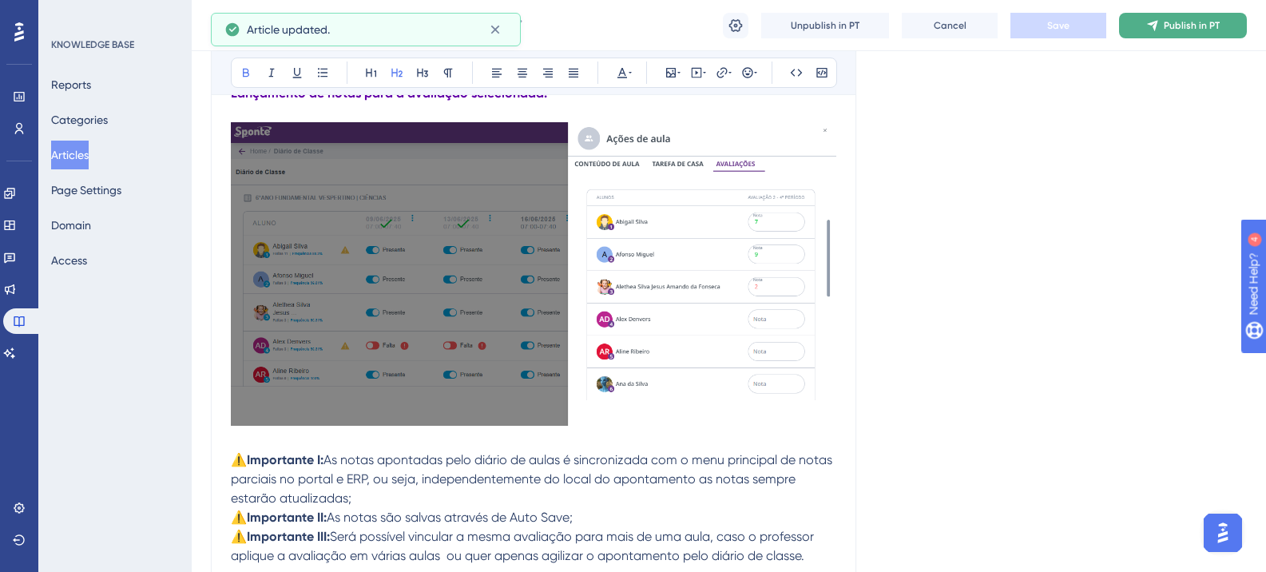
click at [1171, 37] on button "Publish in PT" at bounding box center [1183, 26] width 128 height 26
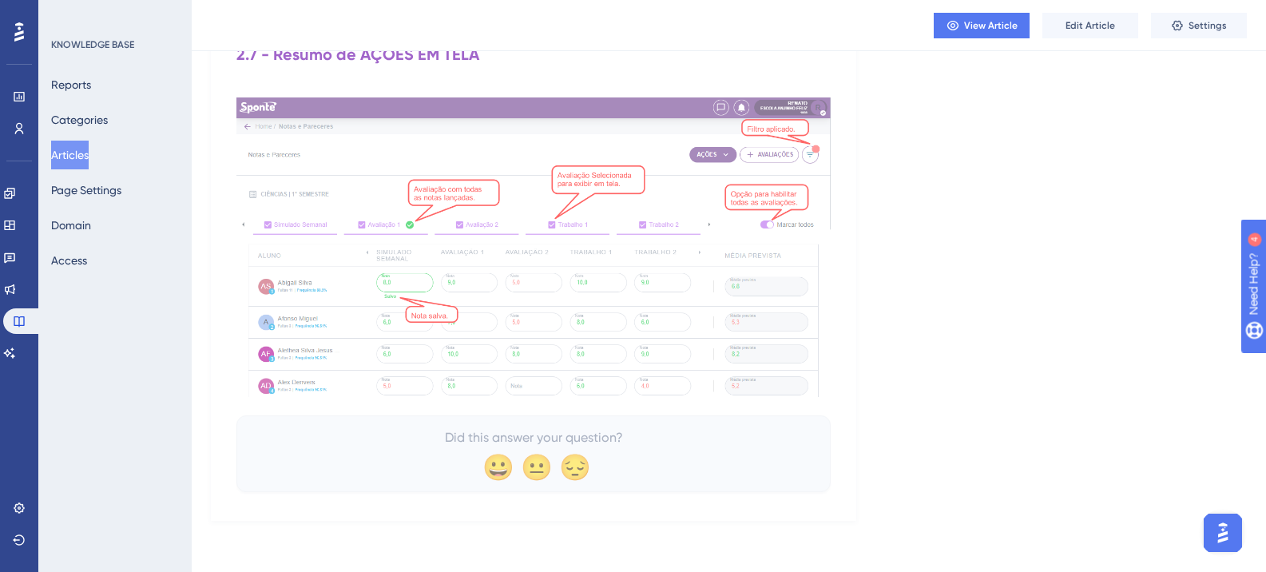
scroll to position [12132, 0]
click at [1096, 34] on button "Edit Article" at bounding box center [1091, 26] width 96 height 26
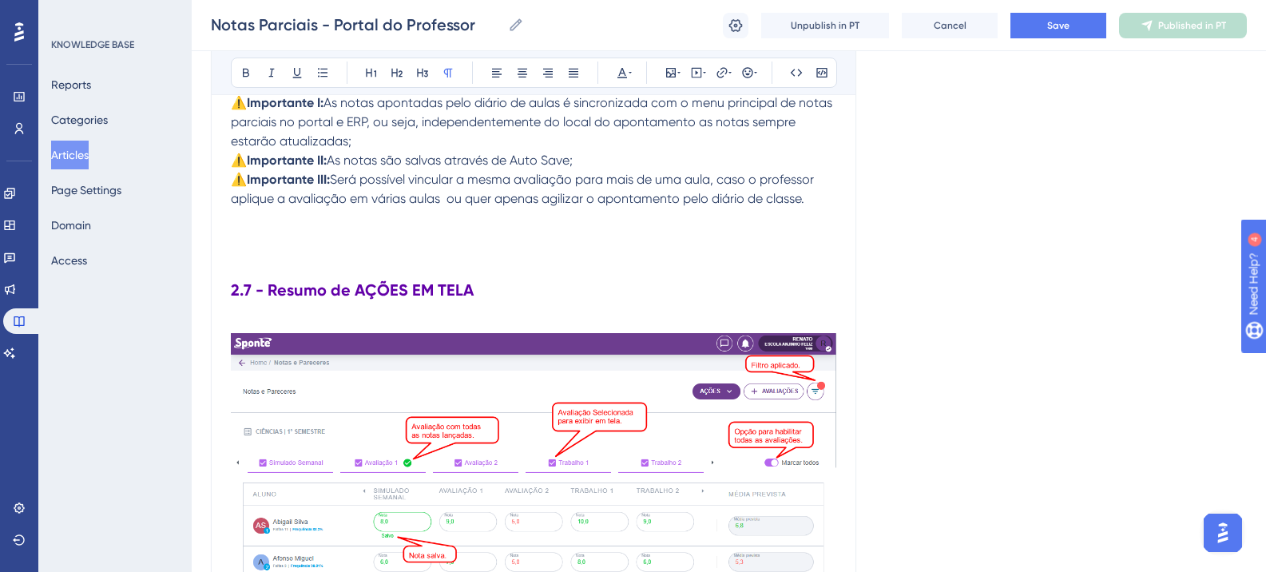
scroll to position [12001, 0]
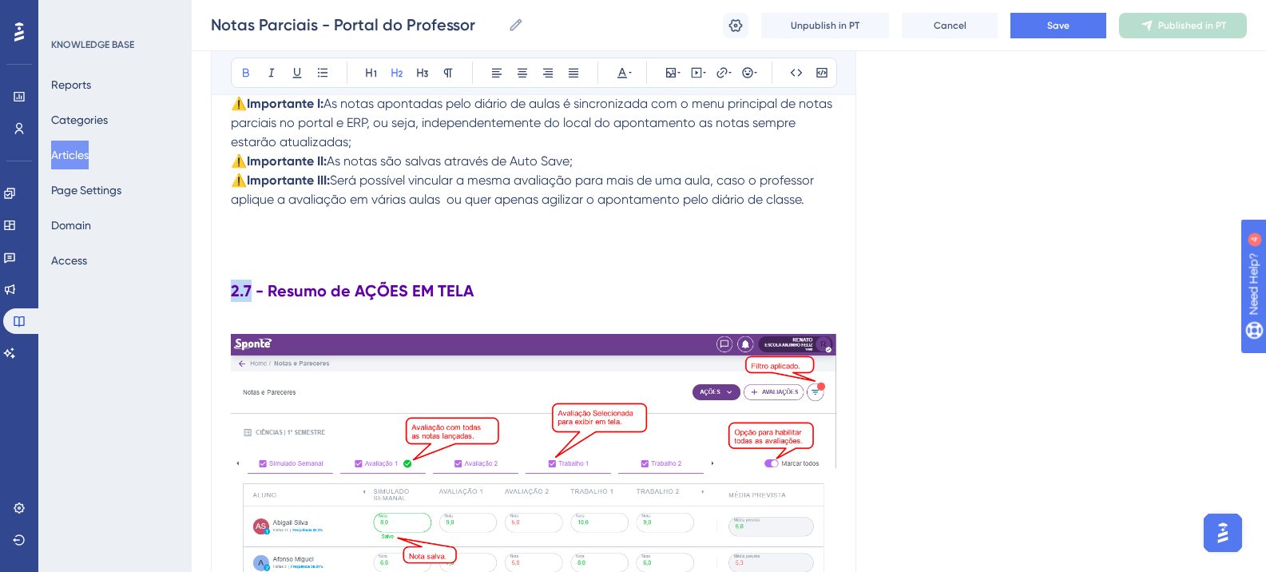
drag, startPoint x: 234, startPoint y: 294, endPoint x: 249, endPoint y: 294, distance: 15.2
click at [249, 294] on strong "2.7 - Resumo de AÇÕES EM TELA" at bounding box center [352, 290] width 243 height 19
click at [1071, 30] on button "Save" at bounding box center [1059, 26] width 96 height 26
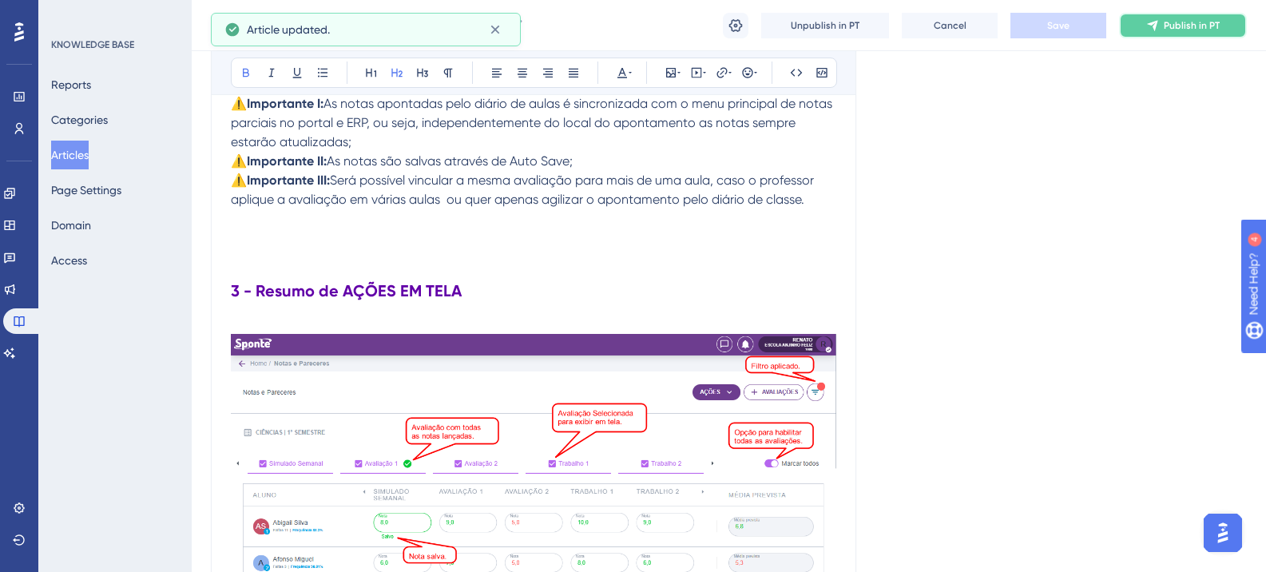
click at [1136, 31] on button "Publish in PT" at bounding box center [1183, 26] width 128 height 26
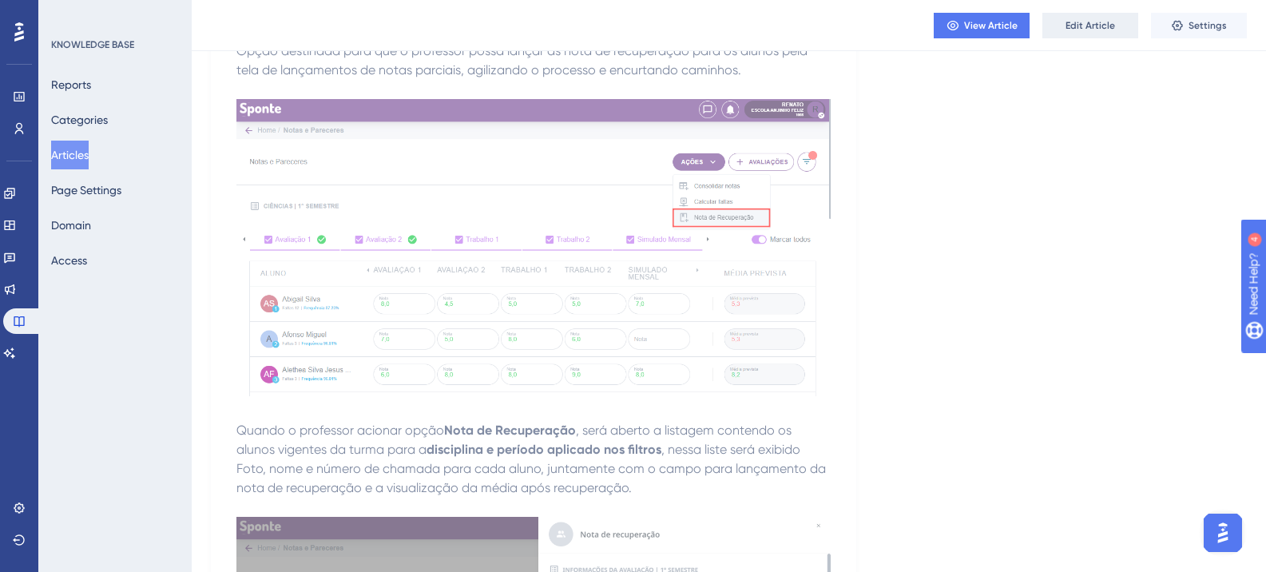
click at [1078, 27] on span "Edit Article" at bounding box center [1091, 25] width 50 height 13
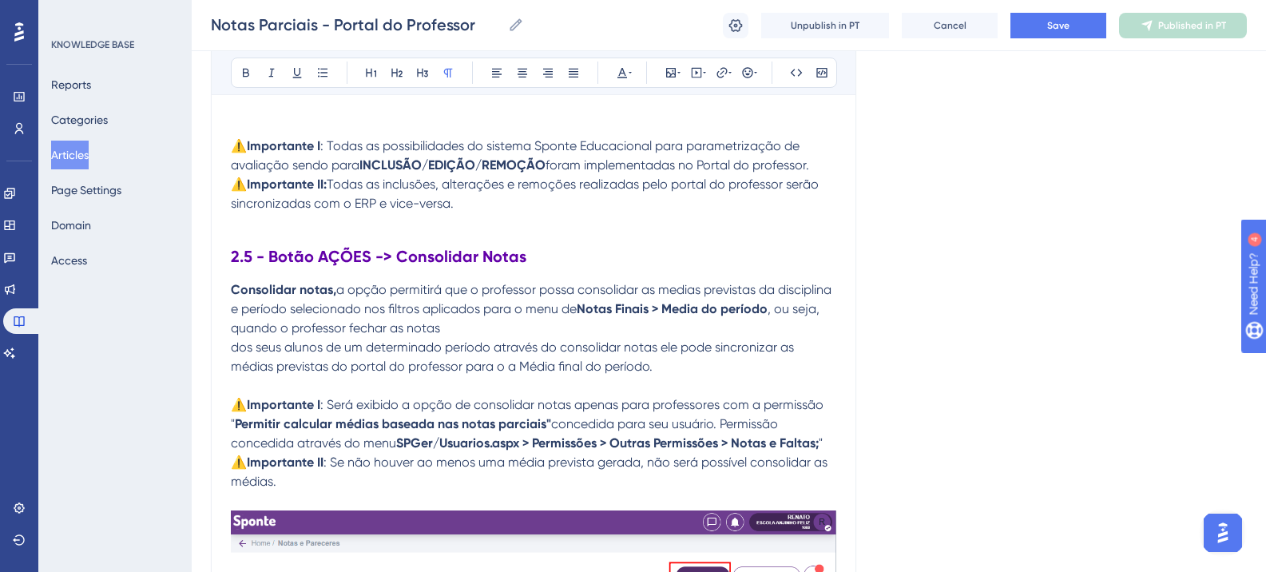
scroll to position [6278, 0]
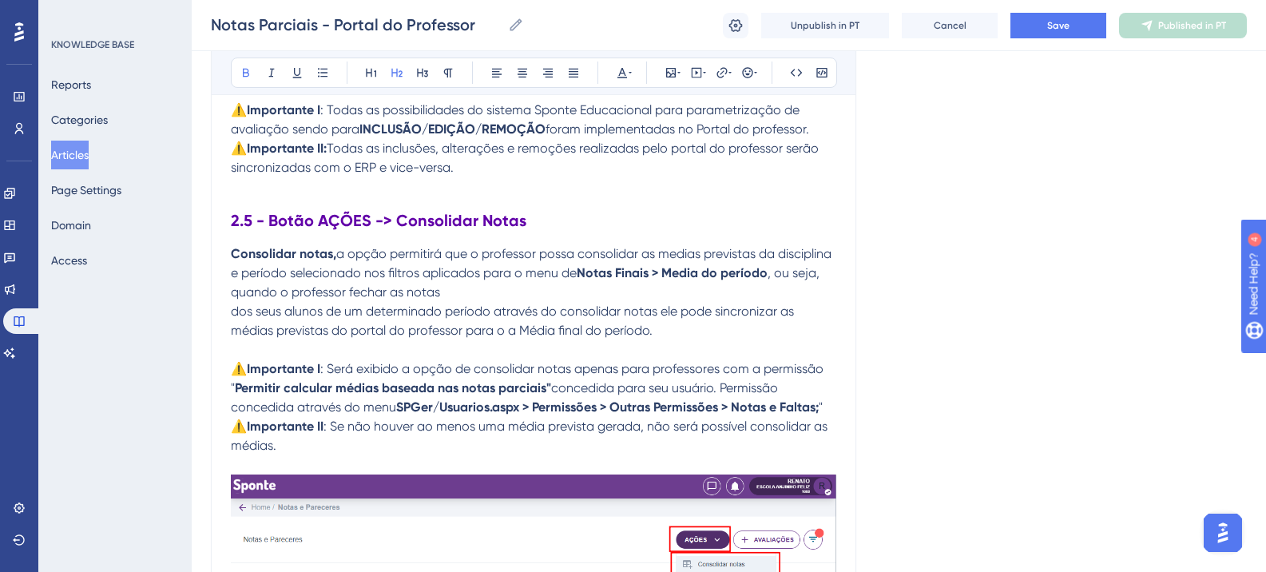
click at [401, 217] on strong "2.5 - Botão AÇÕES -> Consolidar Notas" at bounding box center [379, 220] width 296 height 19
drag, startPoint x: 398, startPoint y: 219, endPoint x: 532, endPoint y: 211, distance: 134.5
click at [532, 211] on h2 "2.5 - Botão AÇÕES -> Consolidar Notas" at bounding box center [534, 221] width 606 height 48
copy strong "Consolidar Notas"
drag, startPoint x: 269, startPoint y: 221, endPoint x: 527, endPoint y: 221, distance: 258.1
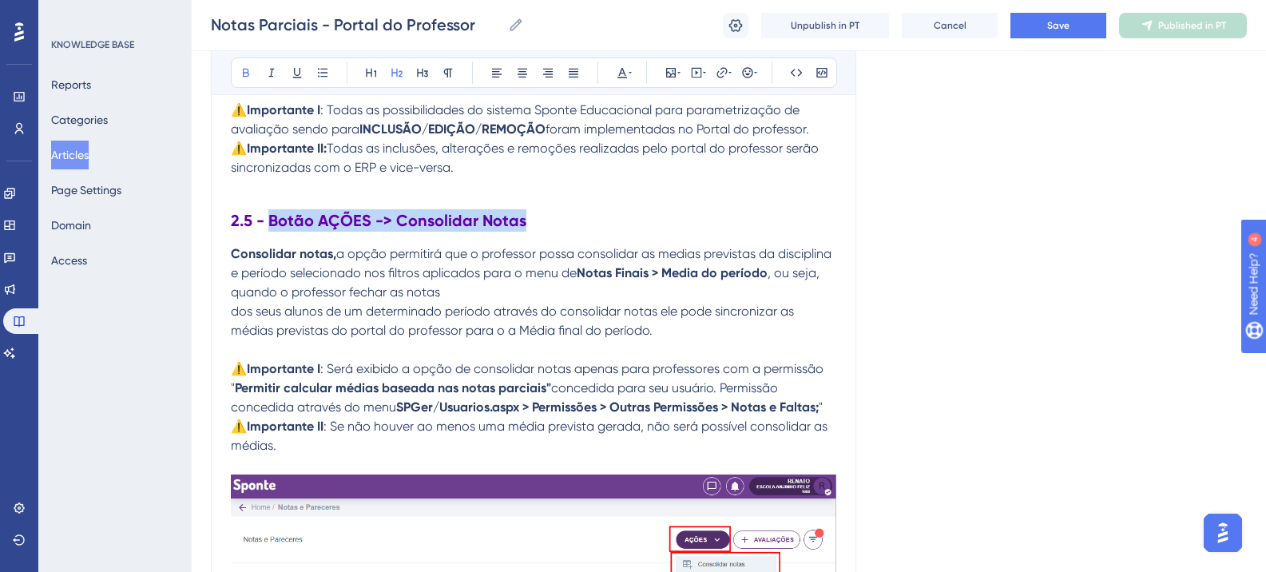
click at [527, 221] on h2 "2.5 - Botão AÇÕES -> Consolidar Notas" at bounding box center [534, 221] width 606 height 48
drag, startPoint x: 288, startPoint y: 222, endPoint x: 396, endPoint y: 222, distance: 108.7
click at [396, 222] on h2 "2.5 - Consolidar Notas (Ações -> Consolidar Notas)" at bounding box center [534, 221] width 606 height 48
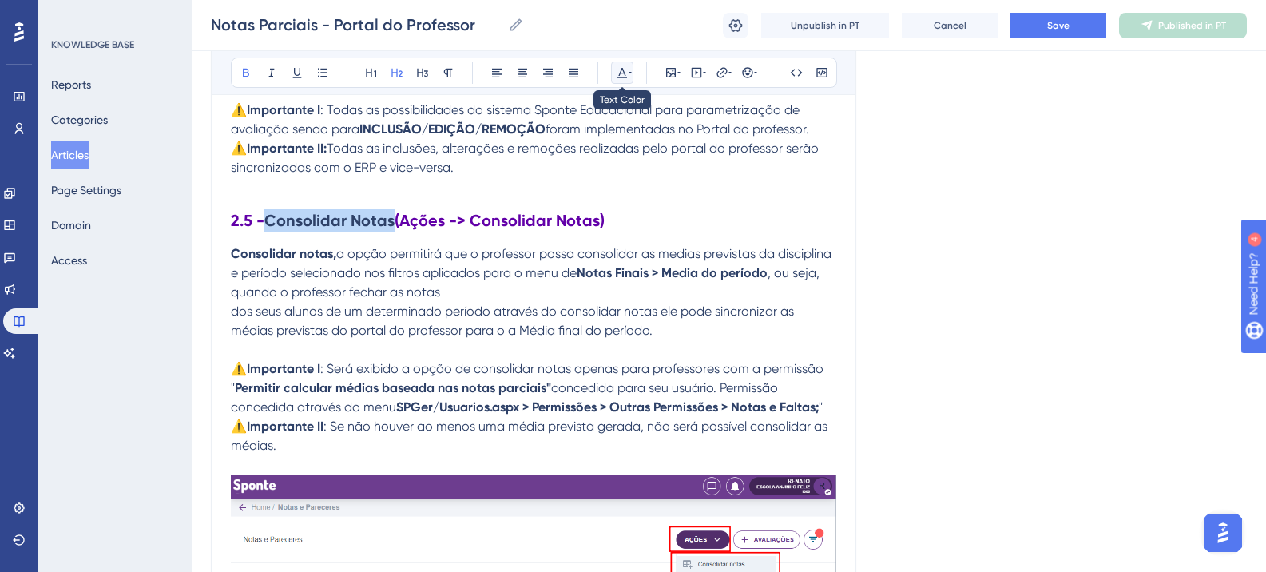
click at [618, 78] on icon at bounding box center [623, 73] width 10 height 10
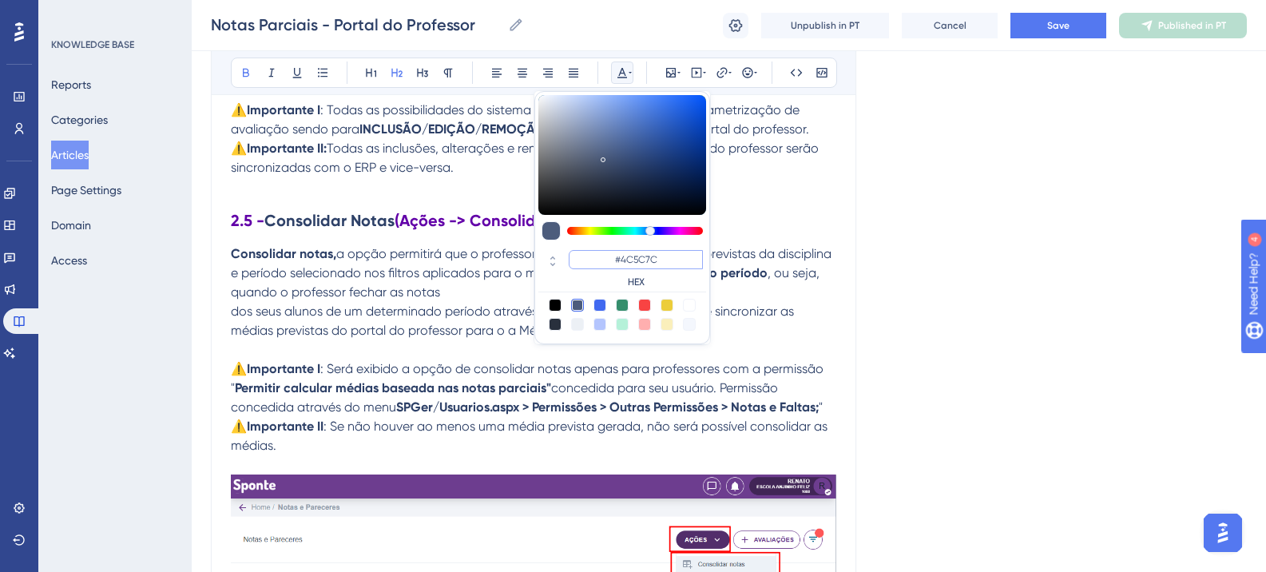
drag, startPoint x: 666, startPoint y: 258, endPoint x: 586, endPoint y: 257, distance: 79.9
click at [586, 257] on input "#4C5C7C" at bounding box center [636, 259] width 134 height 19
paste input "CDAA"
type input "#4C5C7C"
click at [887, 270] on div "Language Portuguese (Default) Notas Parciais - Portal do Professor Bold Italic …" at bounding box center [729, 154] width 1036 height 12660
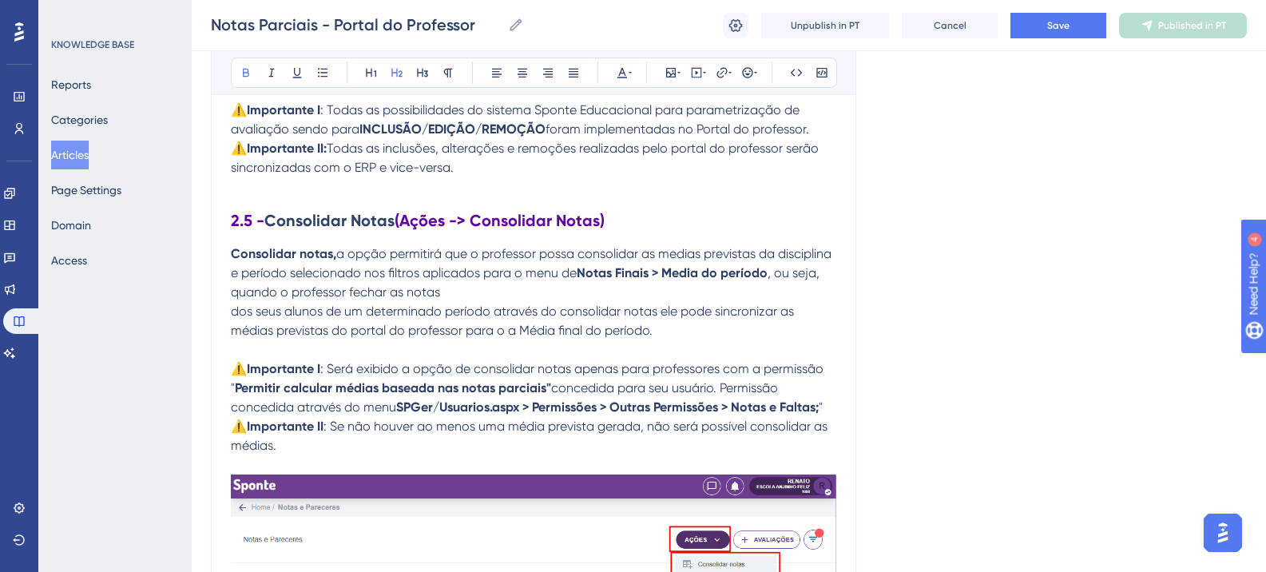
click at [491, 216] on strong "(Ações -> Consolidar Notas)" at bounding box center [500, 220] width 210 height 19
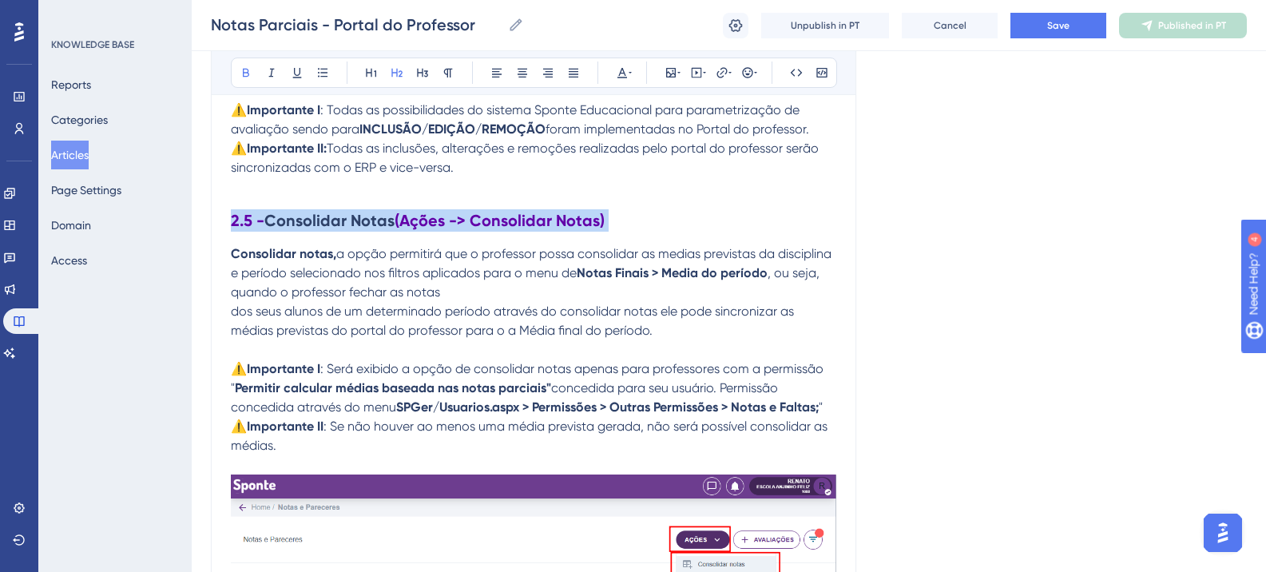
click at [491, 216] on strong "(Ações -> Consolidar Notas)" at bounding box center [500, 220] width 210 height 19
click at [515, 209] on h2 "2.5 - Consolidar Notas (Ações -> Consolidar Notas)" at bounding box center [534, 221] width 606 height 48
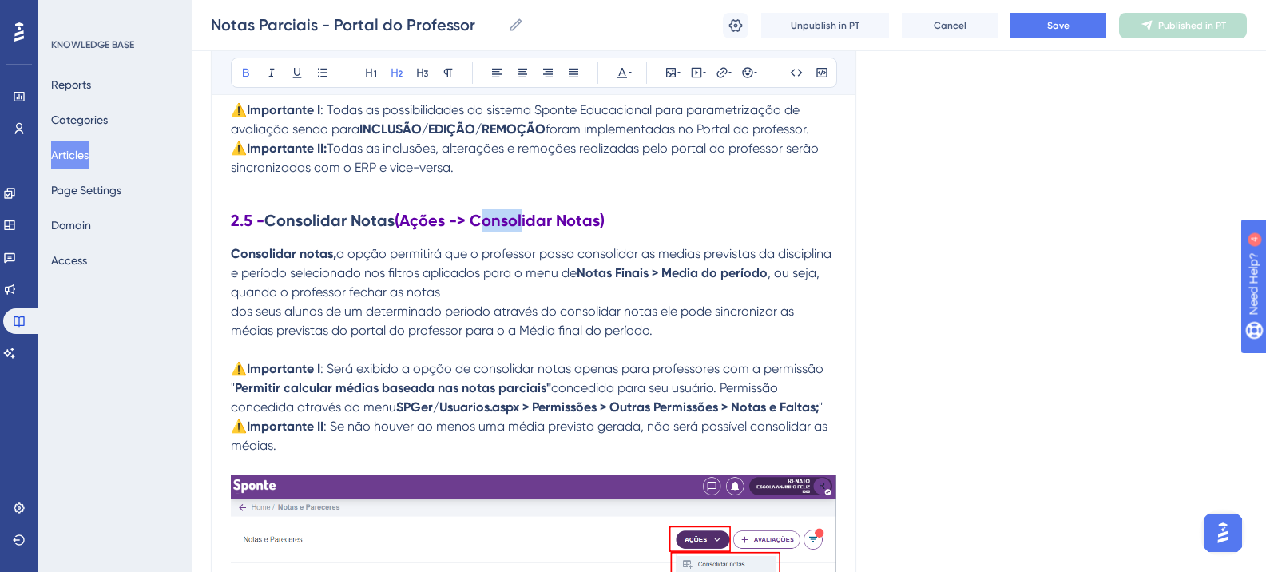
drag, startPoint x: 479, startPoint y: 219, endPoint x: 538, endPoint y: 205, distance: 60.8
click at [519, 216] on strong "(Ações -> Consolidar Notas)" at bounding box center [500, 220] width 210 height 19
click at [633, 78] on button at bounding box center [622, 73] width 22 height 22
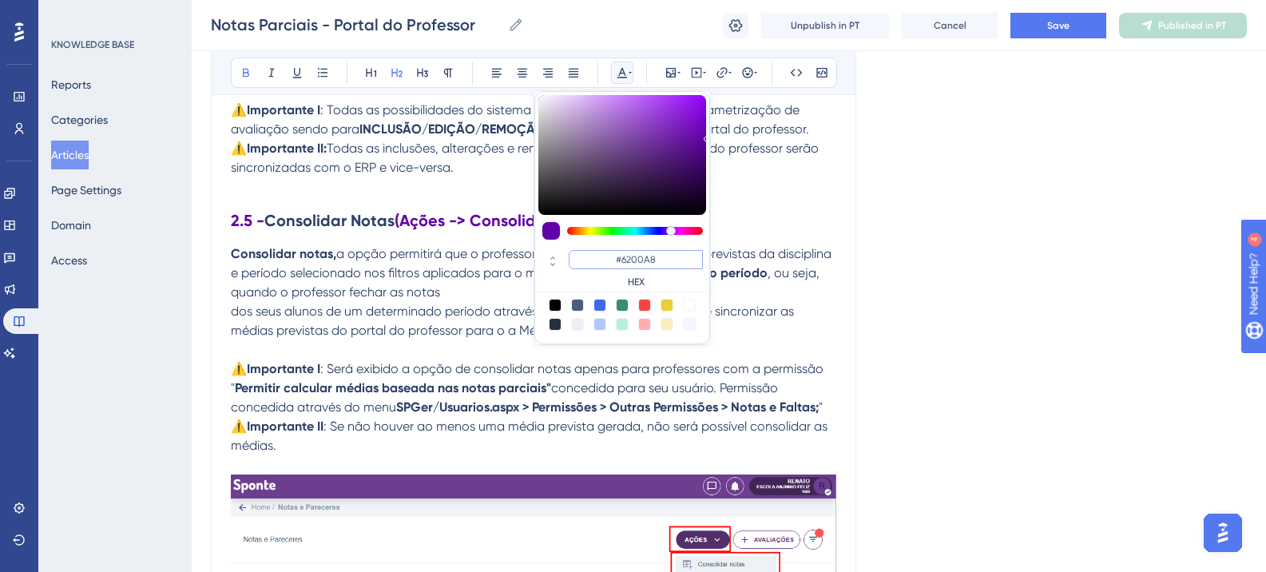
drag, startPoint x: 634, startPoint y: 259, endPoint x: 598, endPoint y: 259, distance: 36.0
click at [598, 259] on input "#6200A8" at bounding box center [636, 259] width 134 height 19
drag, startPoint x: 961, startPoint y: 248, endPoint x: 514, endPoint y: 247, distance: 447.4
click at [961, 247] on div "Language Portuguese (Default) Notas Parciais - Portal do Professor Bold Italic …" at bounding box center [729, 154] width 1036 height 12660
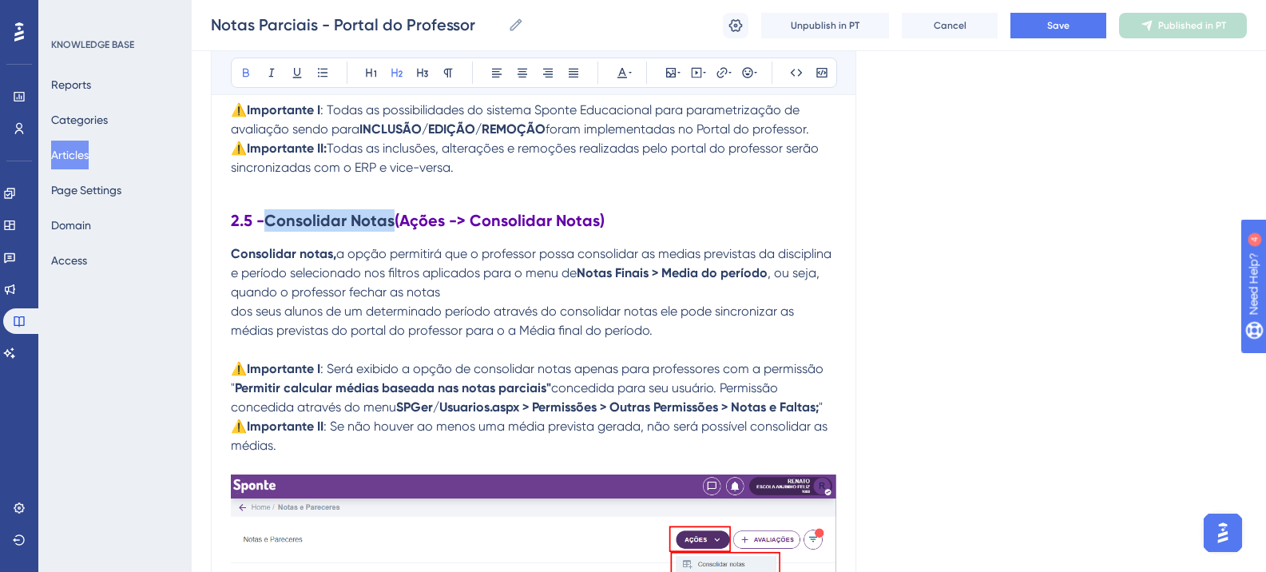
drag, startPoint x: 272, startPoint y: 223, endPoint x: 393, endPoint y: 221, distance: 121.5
click at [393, 221] on strong "Consolidar Notas" at bounding box center [329, 220] width 130 height 19
click at [620, 70] on icon at bounding box center [622, 72] width 13 height 13
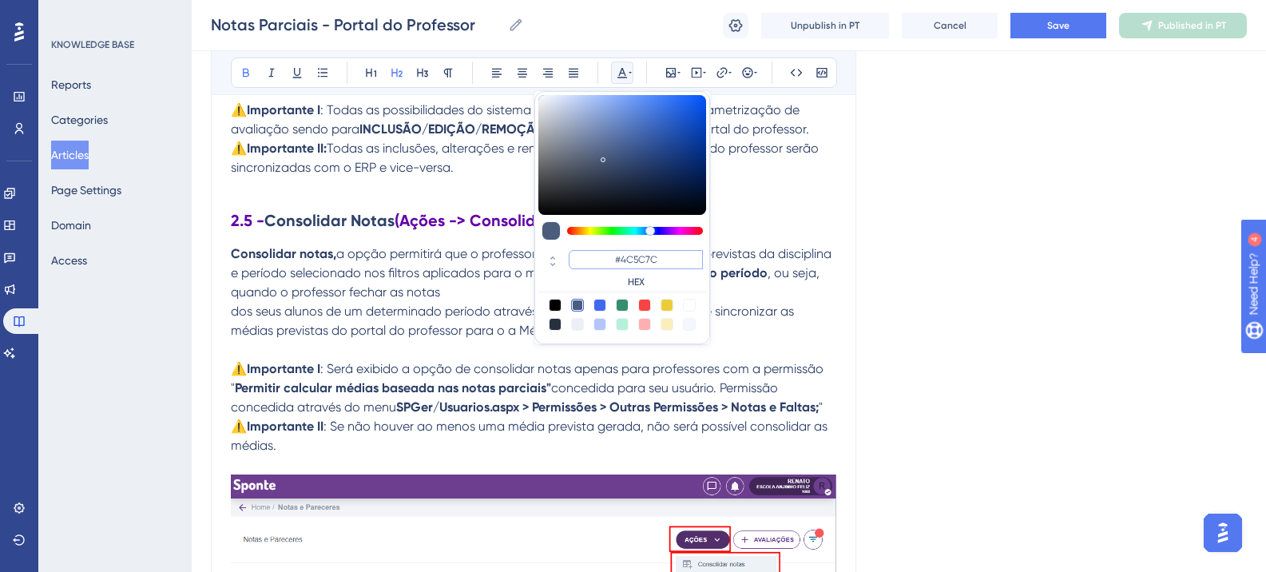
drag, startPoint x: 658, startPoint y: 255, endPoint x: 606, endPoint y: 256, distance: 52.7
click at [606, 256] on input "#4C5C7C" at bounding box center [636, 259] width 134 height 19
paste input "6200A8"
type input "#6200A8"
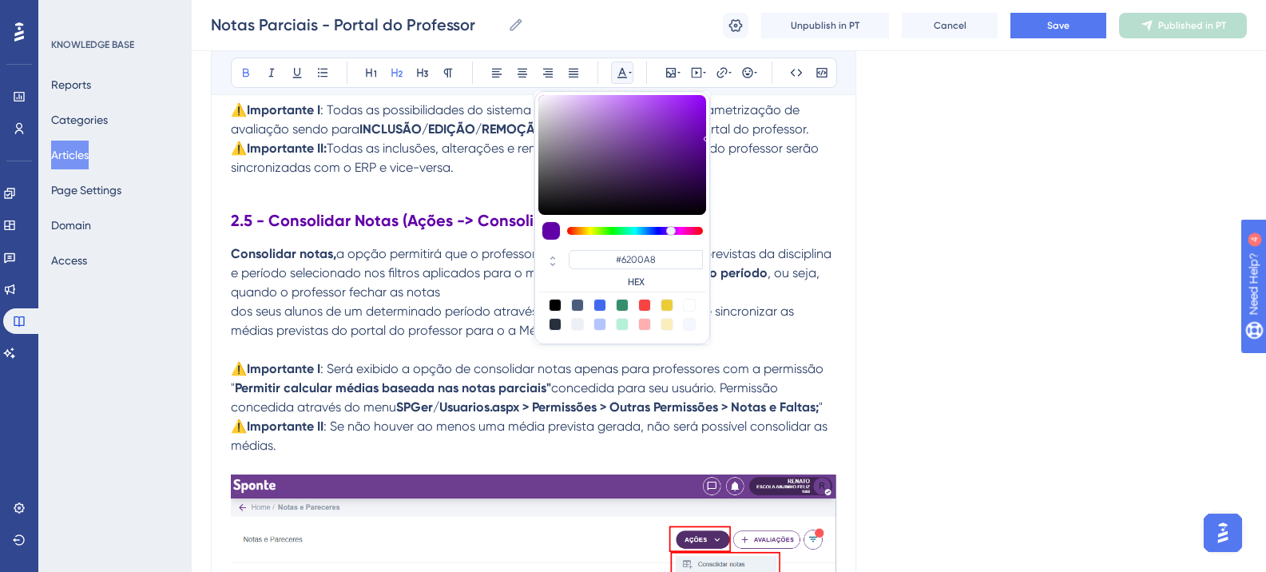
click at [877, 289] on div "Language Portuguese (Default) Notas Parciais - Portal do Professor Bold Italic …" at bounding box center [729, 154] width 1036 height 12660
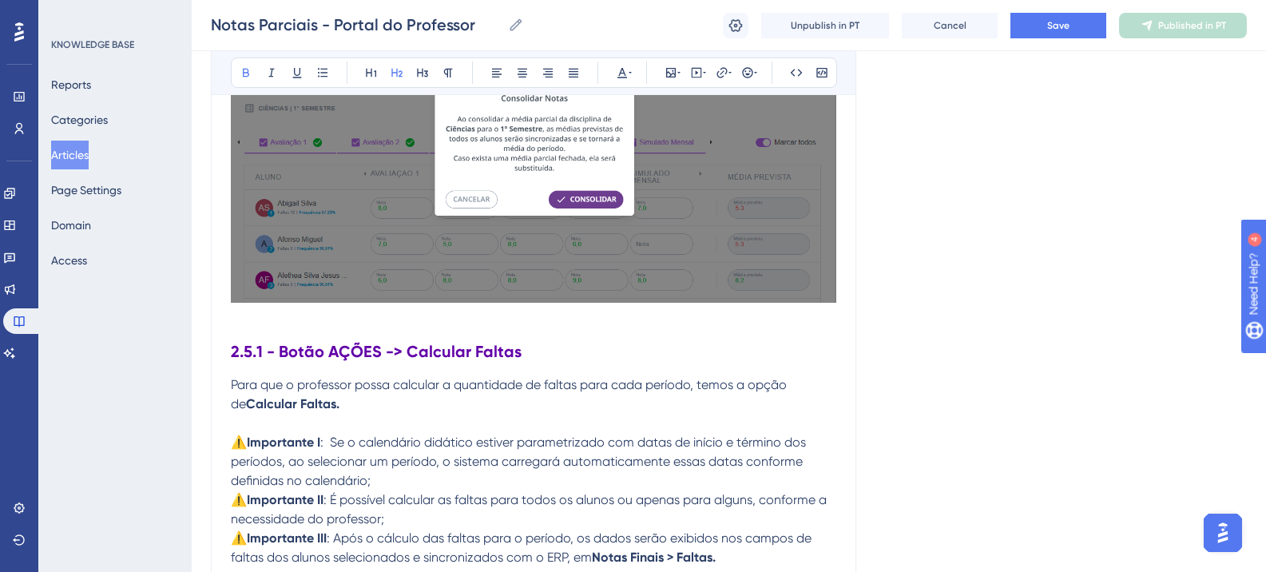
scroll to position [7157, 0]
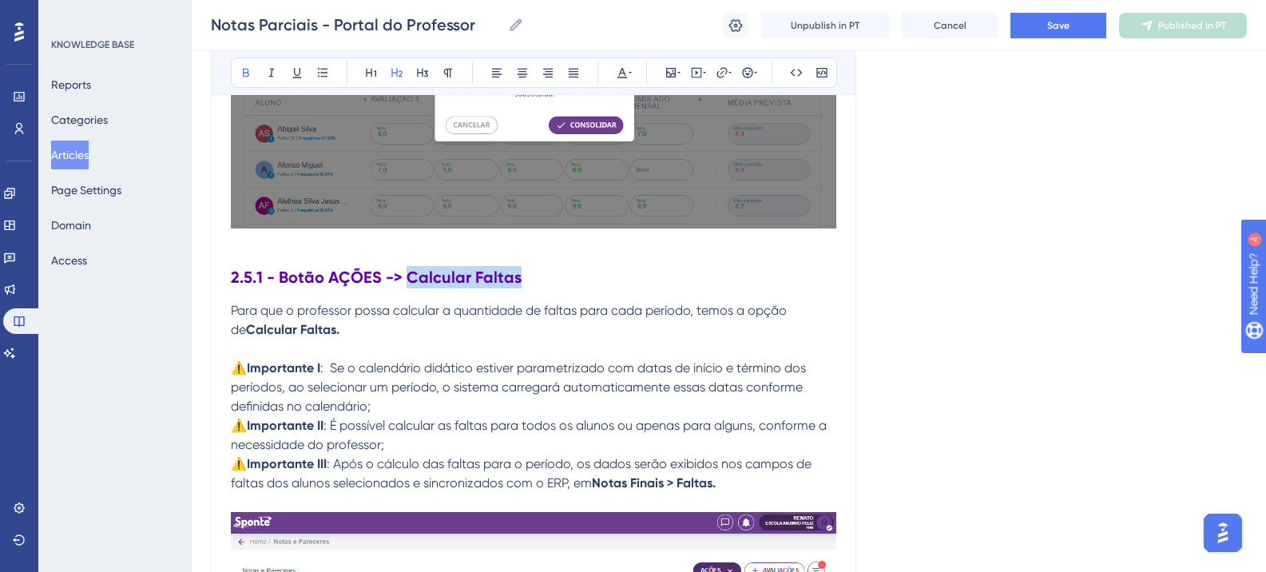
drag, startPoint x: 405, startPoint y: 276, endPoint x: 490, endPoint y: 279, distance: 84.8
click at [520, 277] on h2 "2.5.1 - Botão AÇÕES -> Calcular Faltas" at bounding box center [534, 277] width 606 height 48
copy strong "Calcular Faltas"
click at [281, 281] on strong "2.5.1 - Botão AÇÕES -> Calcular Faltas" at bounding box center [376, 277] width 291 height 19
drag, startPoint x: 458, startPoint y: 279, endPoint x: 408, endPoint y: 281, distance: 49.6
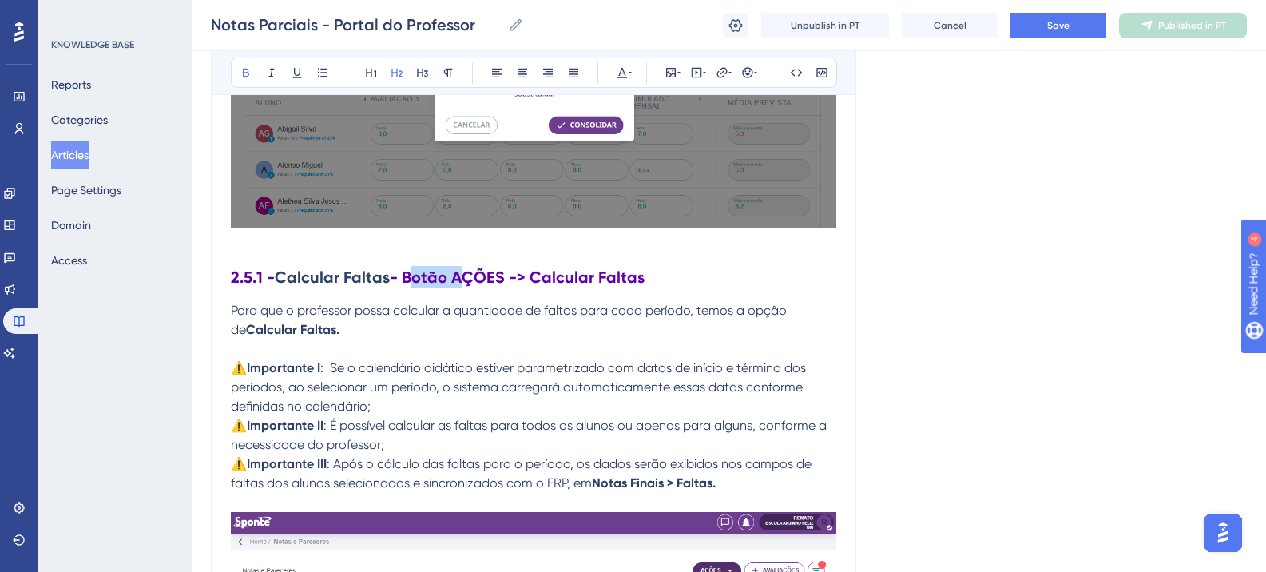
click at [408, 281] on strong "- Botão AÇÕES -> Calcular Faltas" at bounding box center [517, 277] width 255 height 19
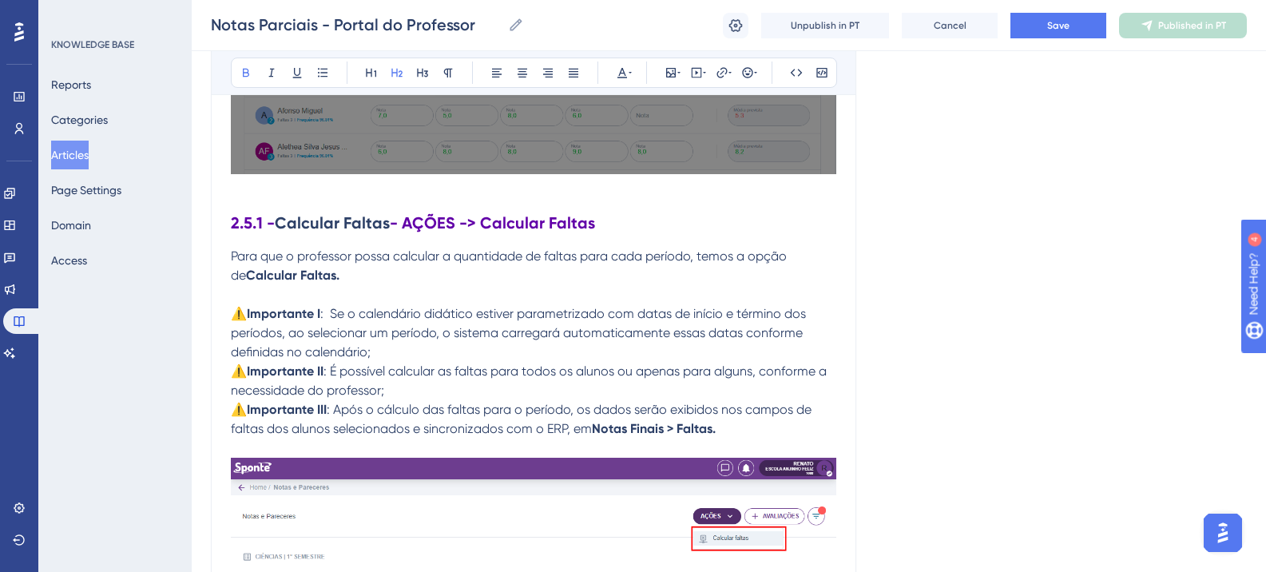
scroll to position [7237, 0]
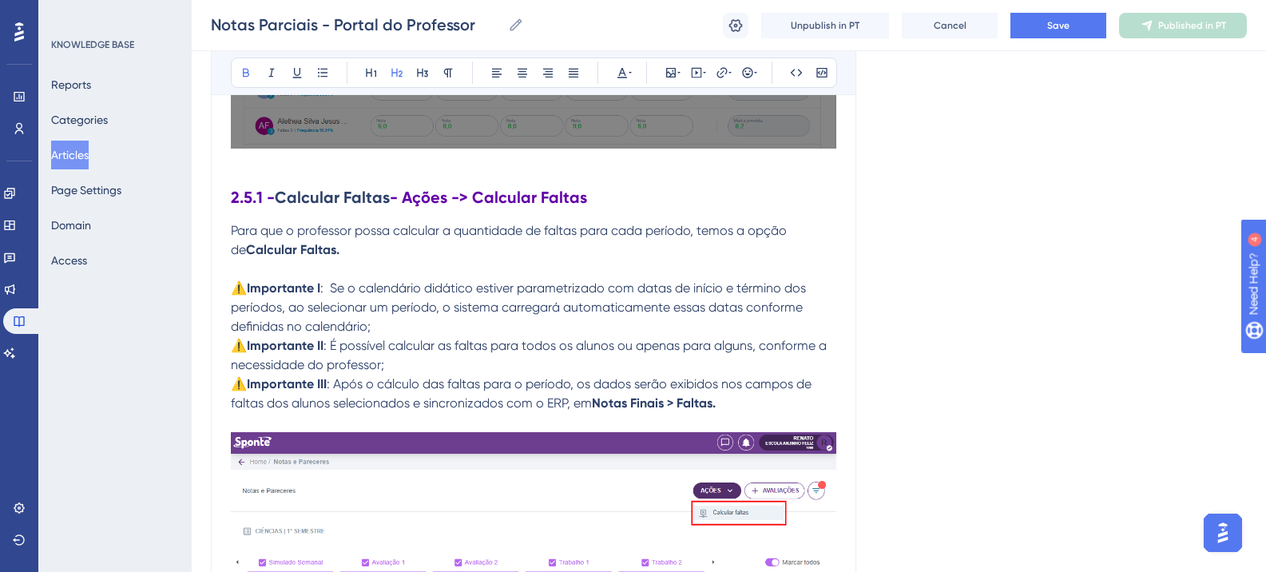
click at [409, 202] on strong "- Ações -> Calcular Faltas" at bounding box center [488, 197] width 197 height 19
click at [586, 201] on strong "- Ações -> Calcular Faltas" at bounding box center [488, 197] width 197 height 19
click at [596, 197] on h2 "2.5.1 - Calcular Faltas - (Ações -> Calcular Faltas" at bounding box center [534, 197] width 606 height 48
click at [402, 198] on strong "- (Ações -> Calcular Faltas)" at bounding box center [493, 197] width 207 height 19
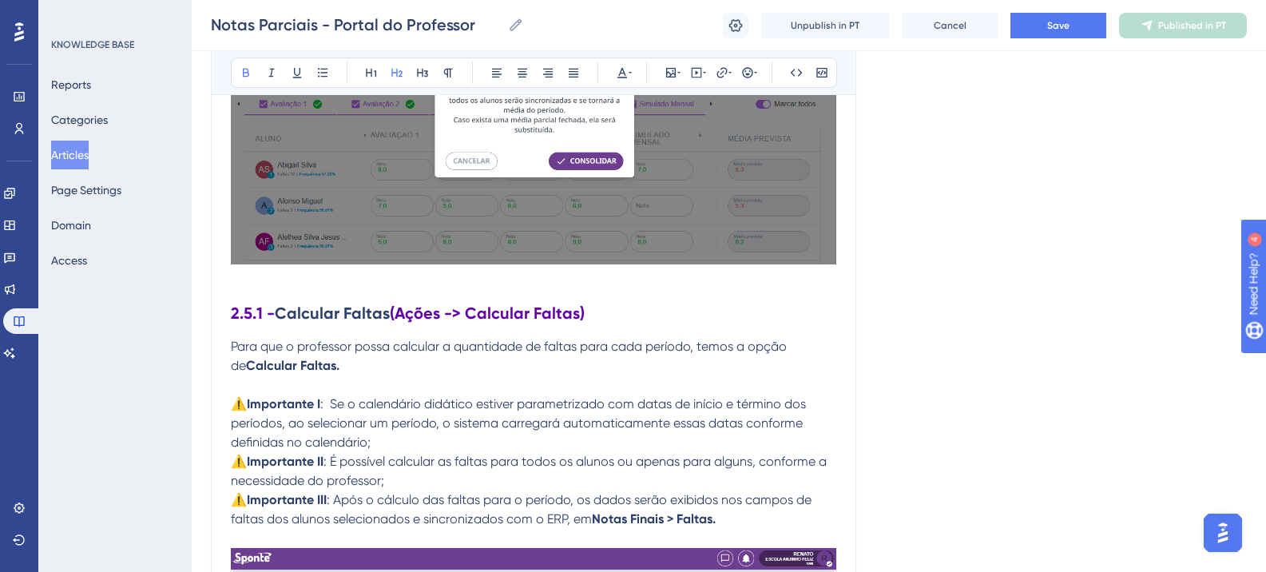
scroll to position [7157, 0]
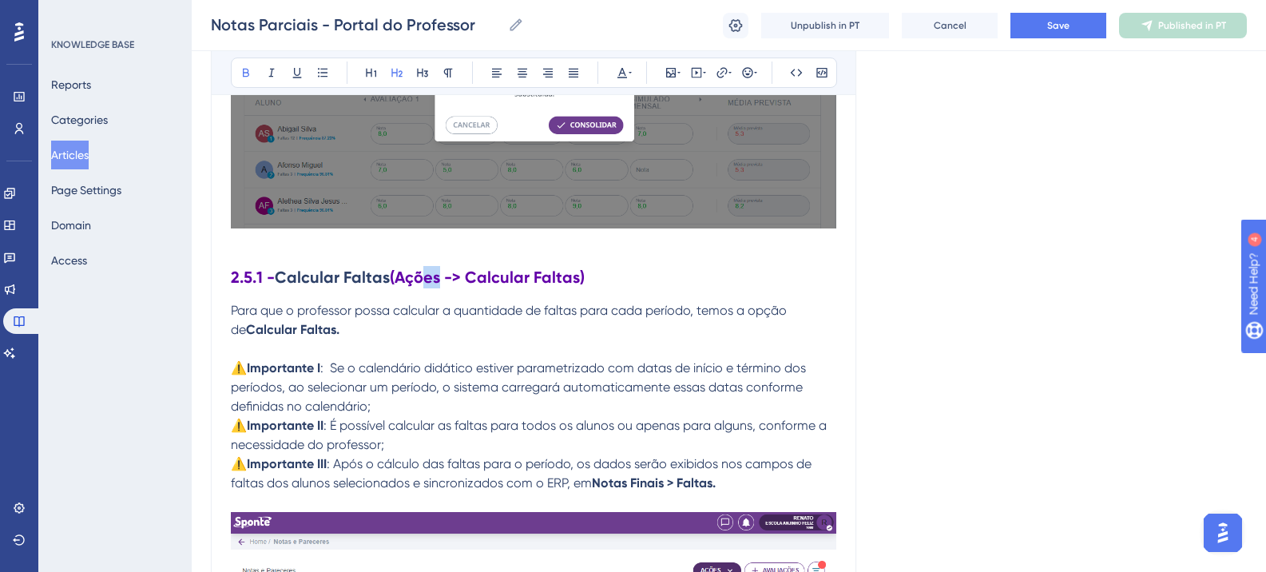
drag, startPoint x: 415, startPoint y: 278, endPoint x: 428, endPoint y: 277, distance: 13.6
click at [428, 277] on strong "(Ações -> Calcular Faltas)" at bounding box center [487, 277] width 195 height 19
copy strong "çõ"
drag, startPoint x: 283, startPoint y: 284, endPoint x: 385, endPoint y: 282, distance: 102.3
click at [385, 282] on strong "Calcular Faltas" at bounding box center [332, 277] width 115 height 19
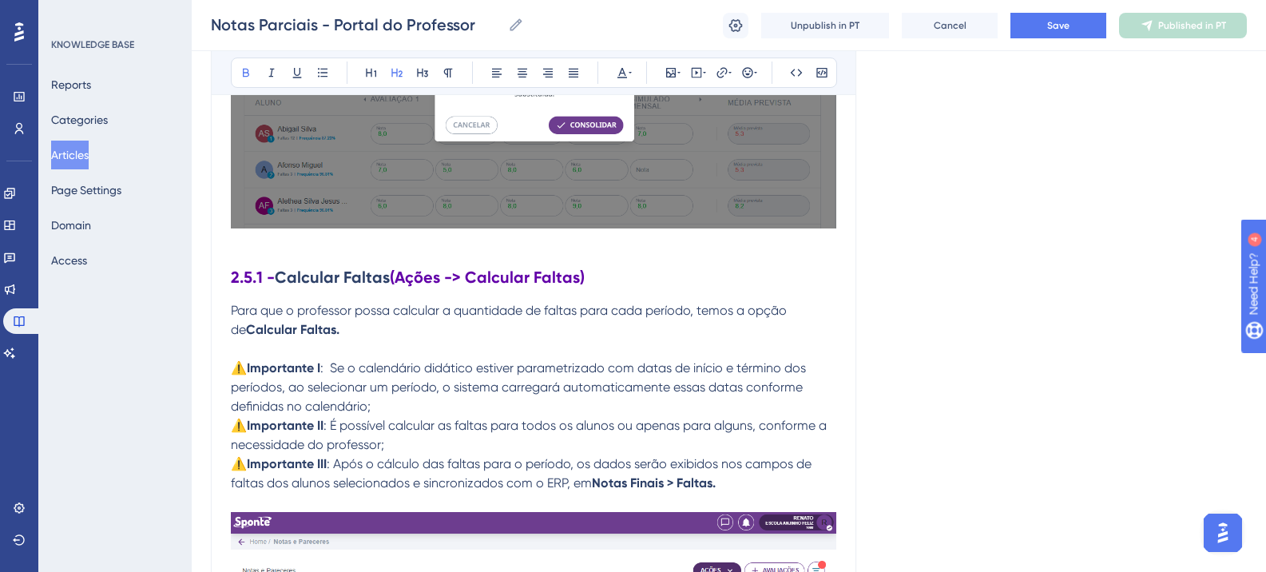
click at [448, 280] on strong "(Ações -> Calcular Faltas)" at bounding box center [487, 277] width 195 height 19
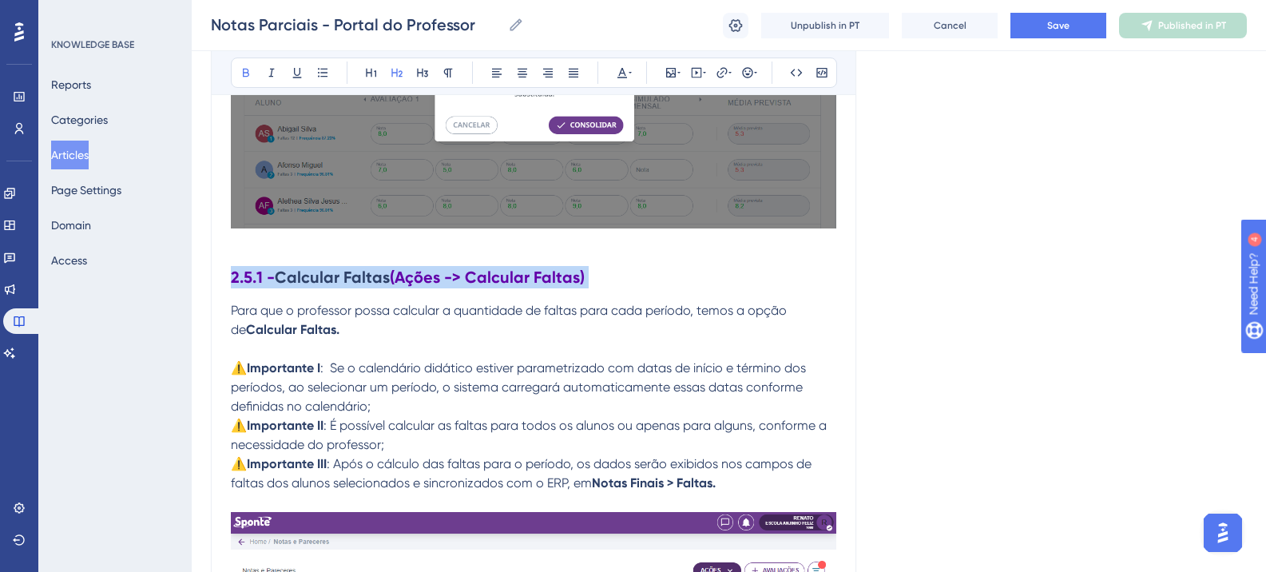
click at [448, 280] on strong "(Ações -> Calcular Faltas)" at bounding box center [487, 277] width 195 height 19
click at [536, 261] on h2 "2.5.1 - Calcular Faltas (Ações -> Calcular Faltas)" at bounding box center [534, 277] width 606 height 48
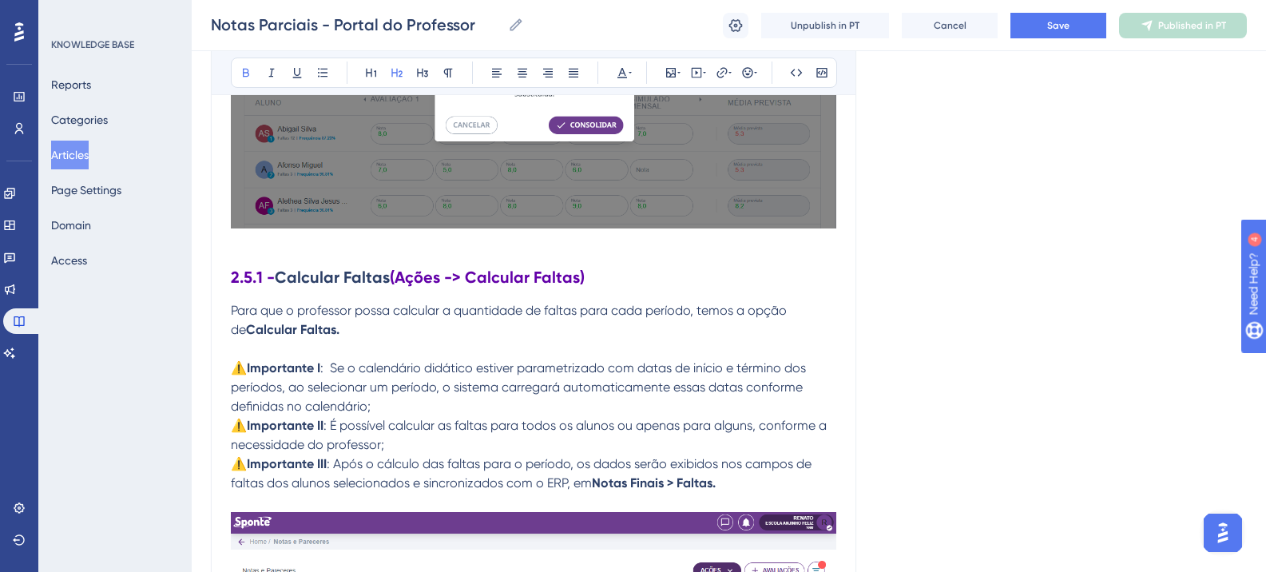
click at [524, 284] on strong "(Ações -> Calcular Faltas)" at bounding box center [487, 277] width 195 height 19
click at [622, 73] on icon at bounding box center [623, 73] width 10 height 10
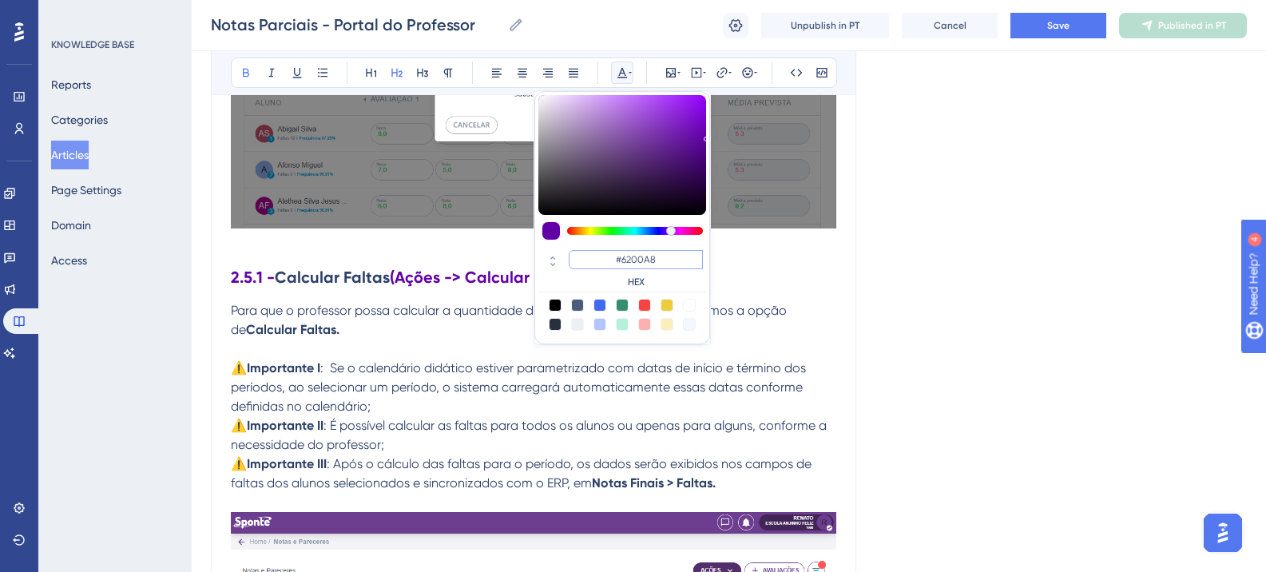
drag, startPoint x: 652, startPoint y: 264, endPoint x: 622, endPoint y: 261, distance: 29.7
click at [622, 261] on input "#6200A8" at bounding box center [636, 259] width 134 height 19
click at [647, 255] on input "#6200A8" at bounding box center [636, 259] width 134 height 19
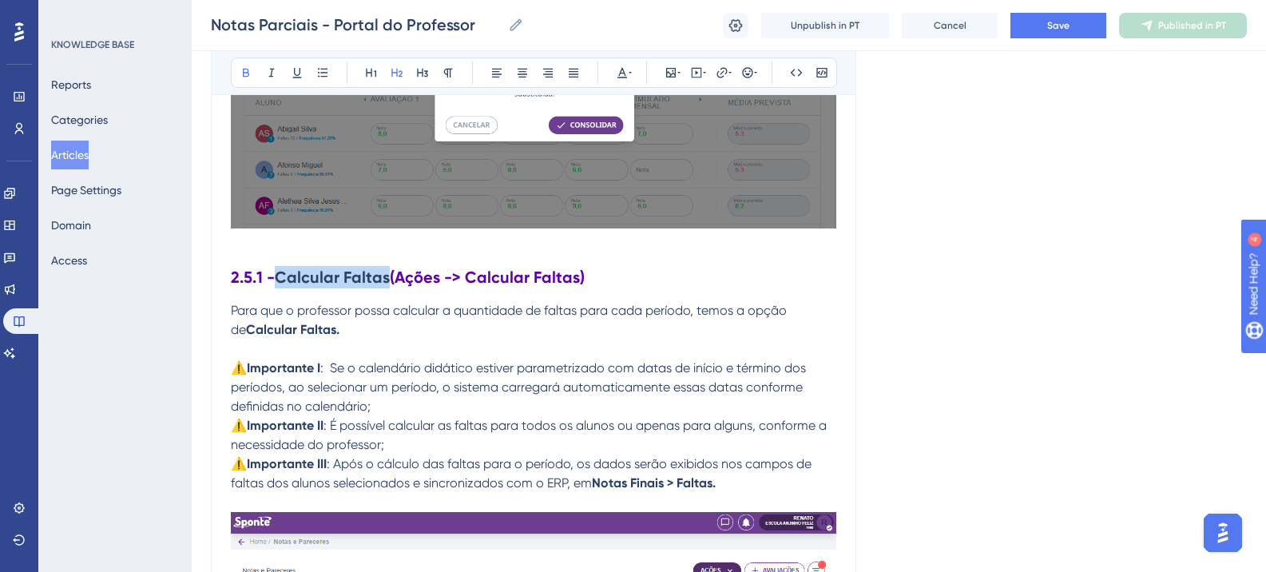
drag, startPoint x: 284, startPoint y: 279, endPoint x: 388, endPoint y: 279, distance: 104.7
click at [388, 279] on strong "Calcular Faltas" at bounding box center [332, 277] width 115 height 19
click at [618, 81] on button at bounding box center [622, 73] width 22 height 22
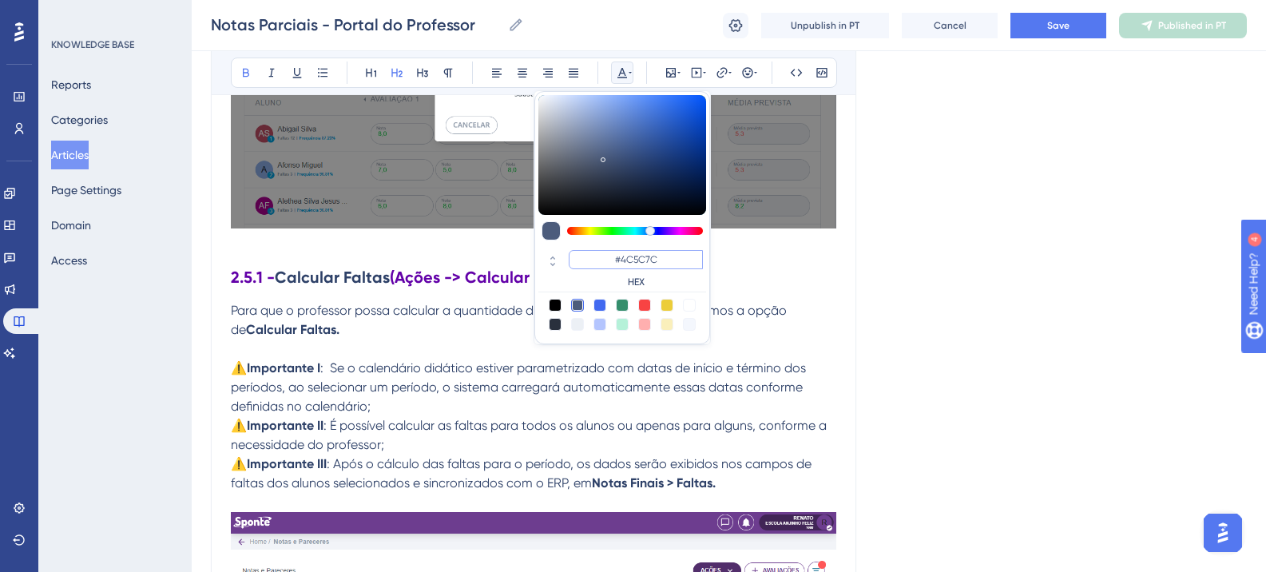
drag, startPoint x: 668, startPoint y: 260, endPoint x: 607, endPoint y: 260, distance: 60.7
click at [607, 260] on input "#4C5C7C" at bounding box center [636, 259] width 134 height 19
paste input "6200A8"
type input "#6200A8"
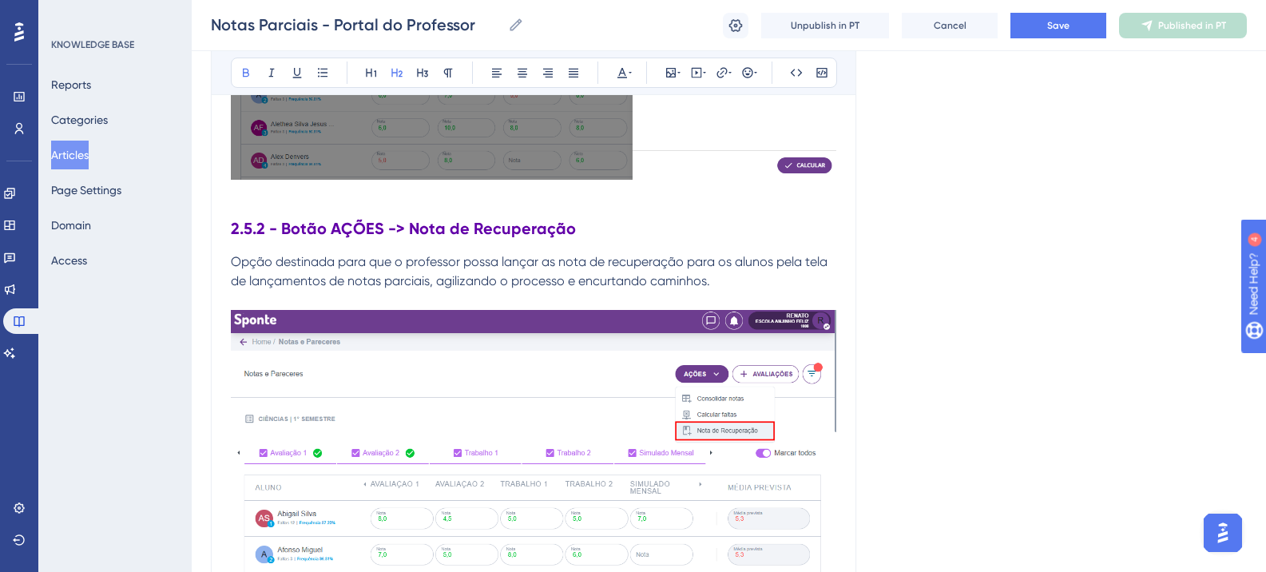
scroll to position [8436, 0]
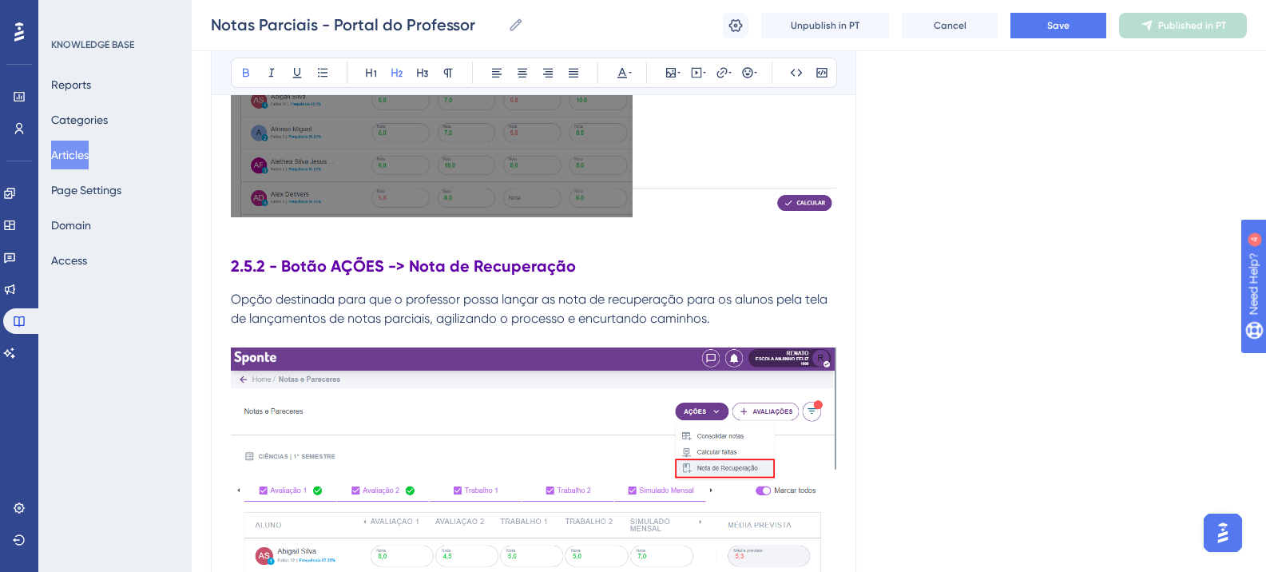
click at [282, 266] on strong "2.5.2 - Botão AÇÕES -> Nota de Recuperação" at bounding box center [403, 265] width 345 height 19
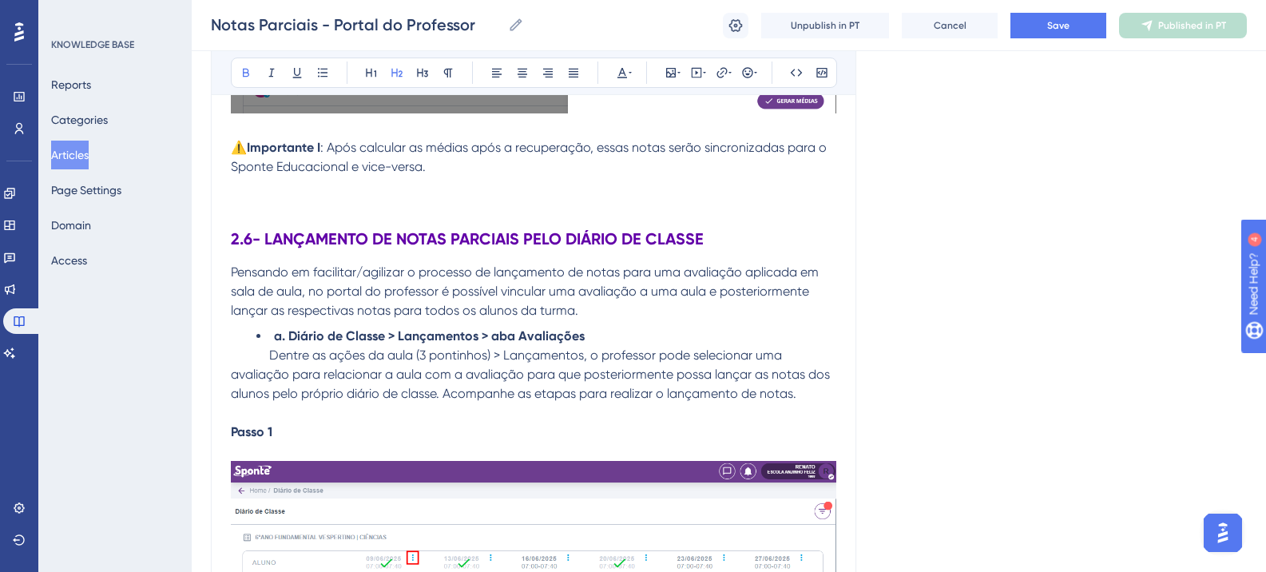
scroll to position [9874, 0]
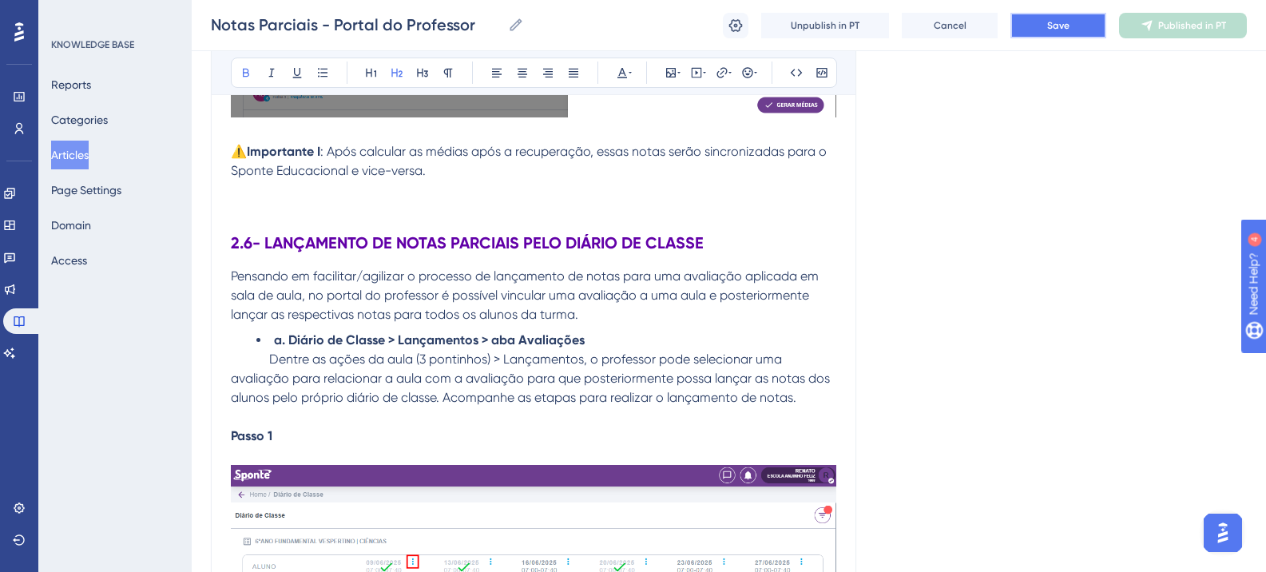
click at [1055, 22] on span "Save" at bounding box center [1058, 25] width 22 height 13
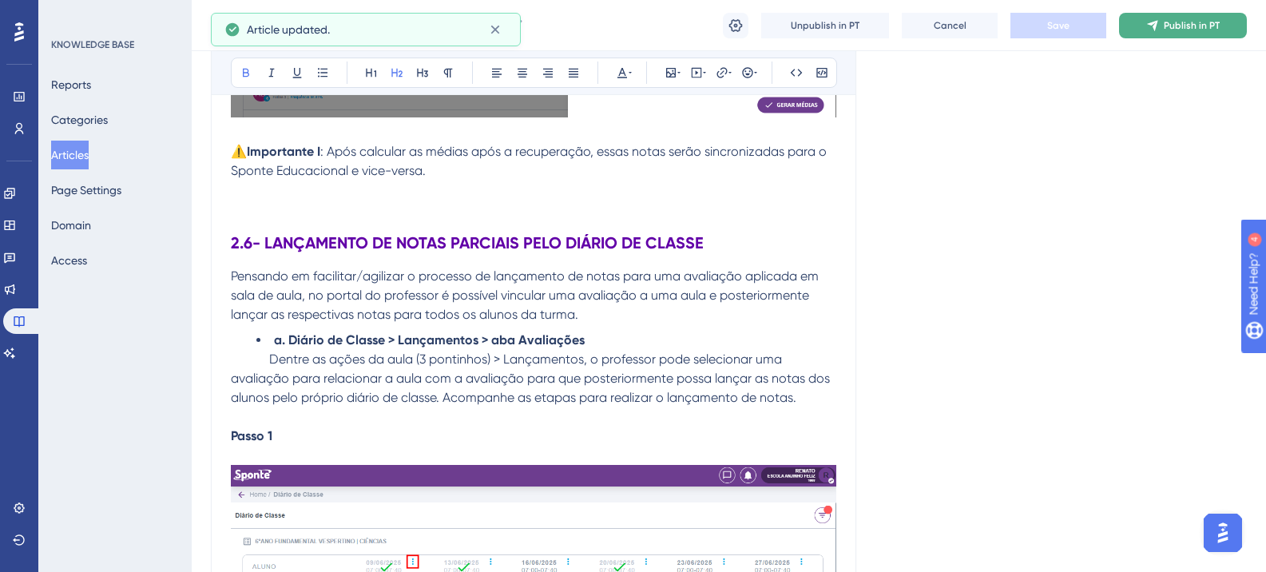
click at [1169, 30] on span "Publish in PT" at bounding box center [1192, 25] width 56 height 13
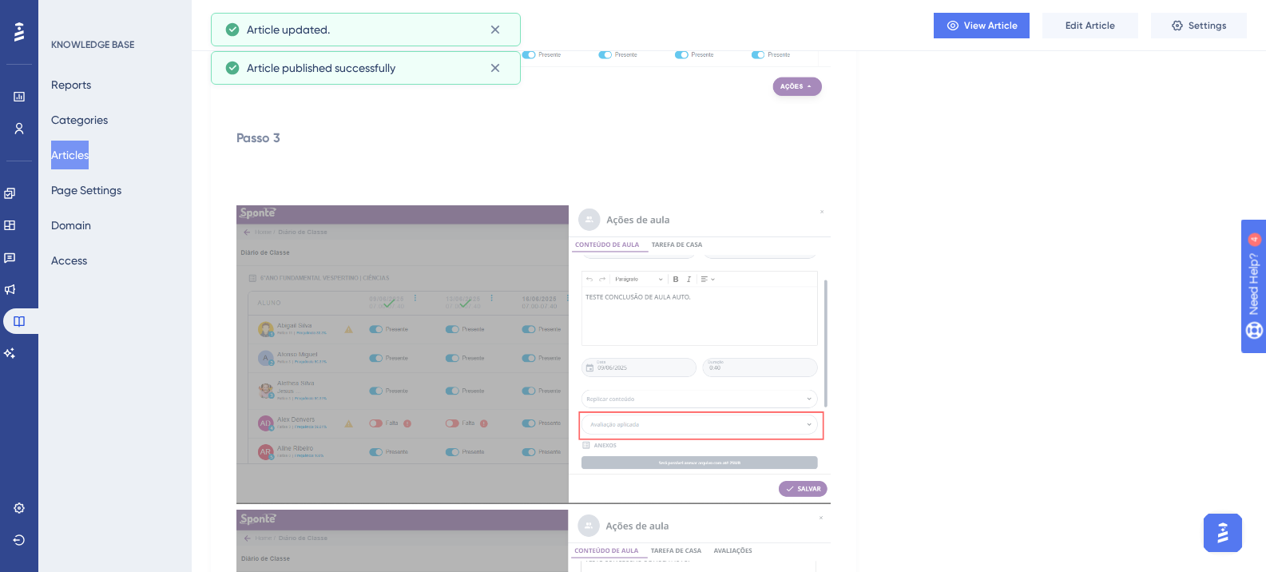
scroll to position [11232, 0]
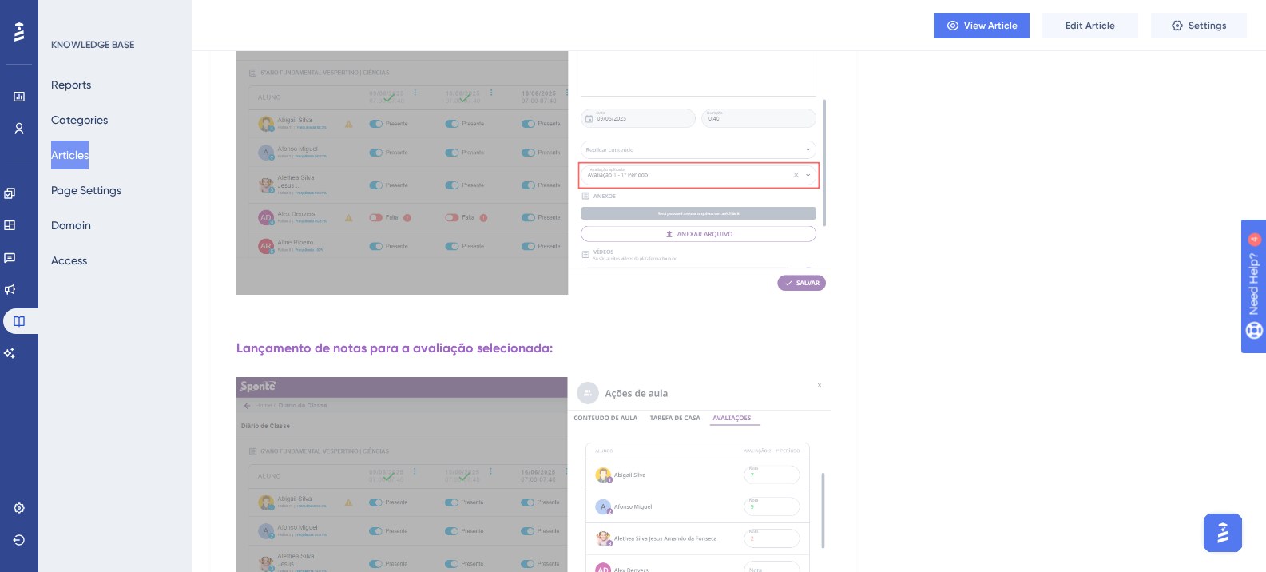
click at [82, 153] on button "Articles" at bounding box center [70, 155] width 38 height 29
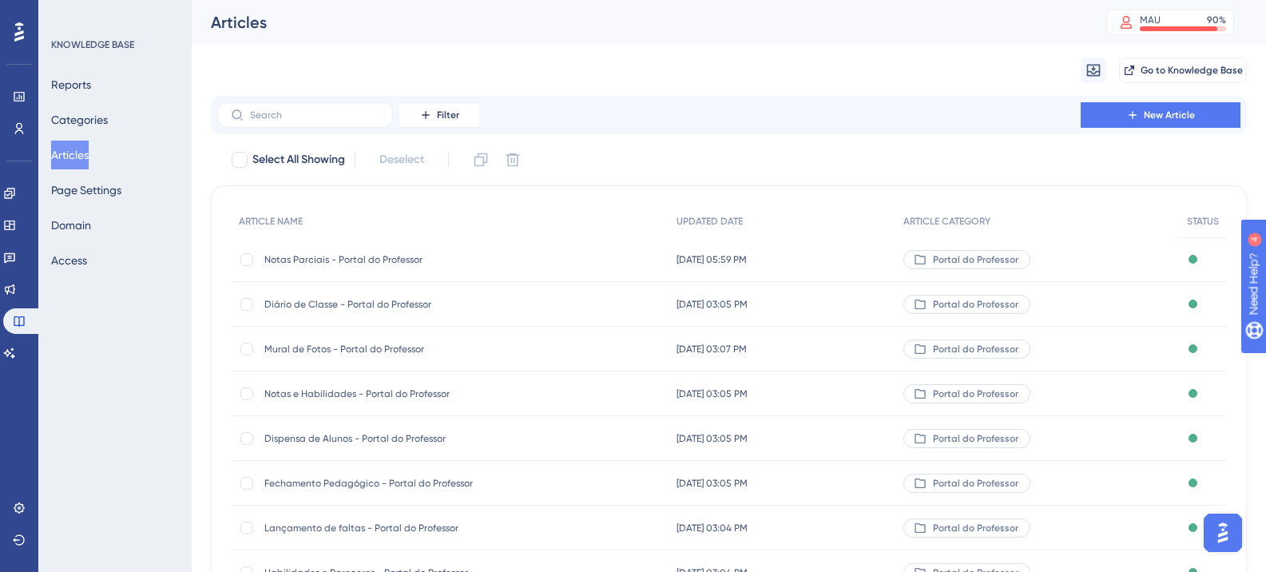
click at [384, 304] on span "Diário de Classe - Portal do Professor" at bounding box center [392, 304] width 256 height 13
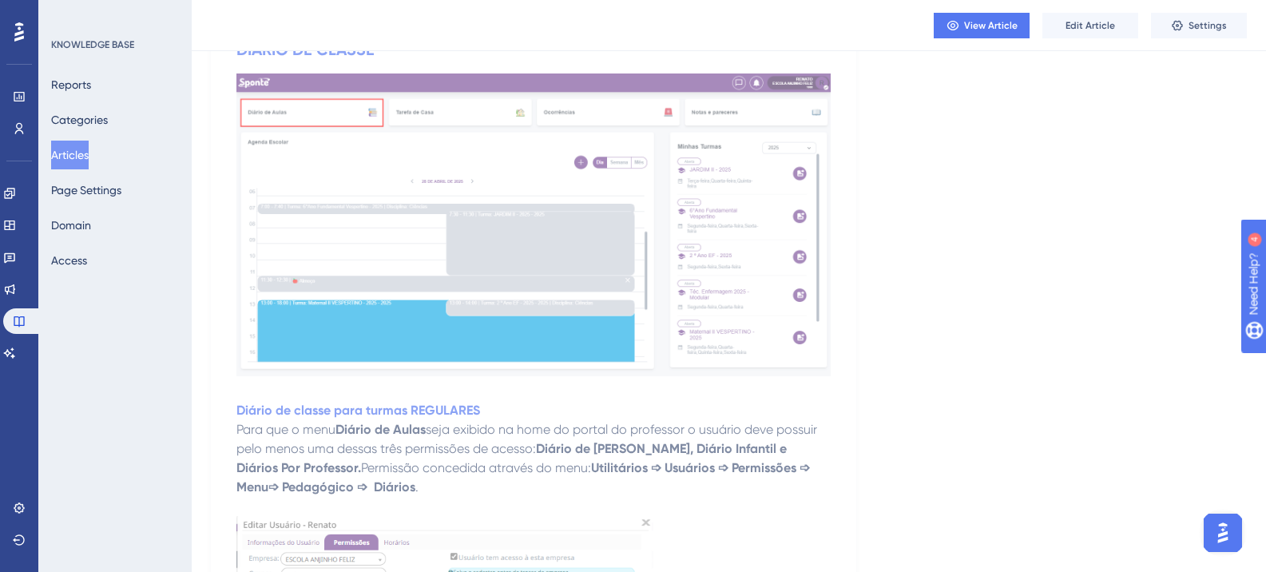
scroll to position [80, 0]
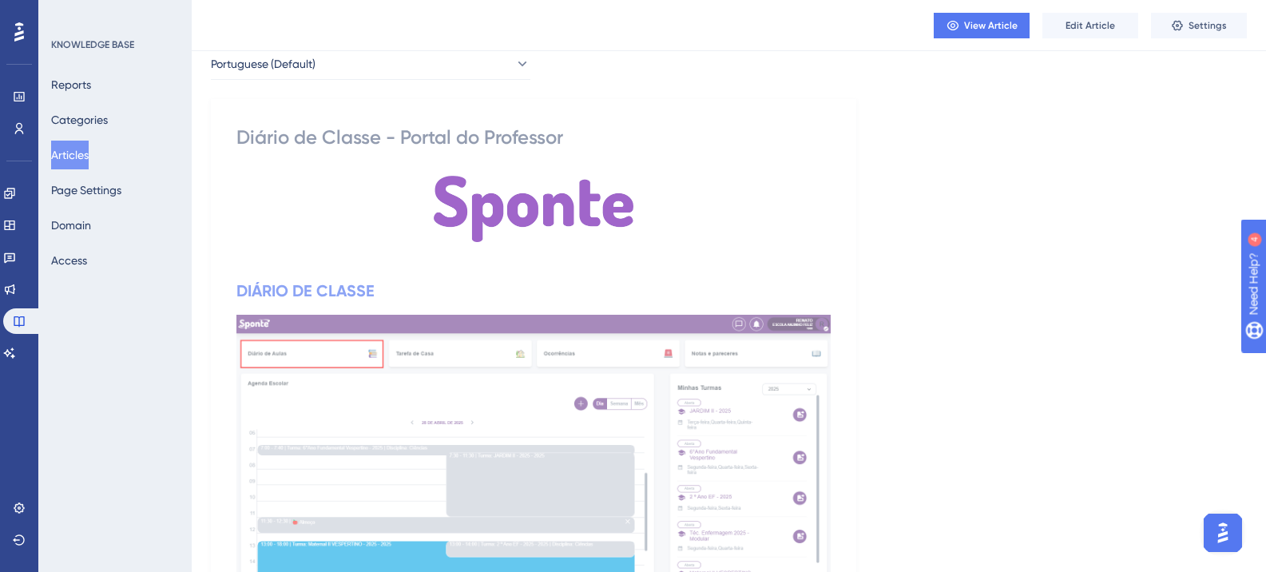
click at [65, 150] on button "Articles" at bounding box center [70, 155] width 38 height 29
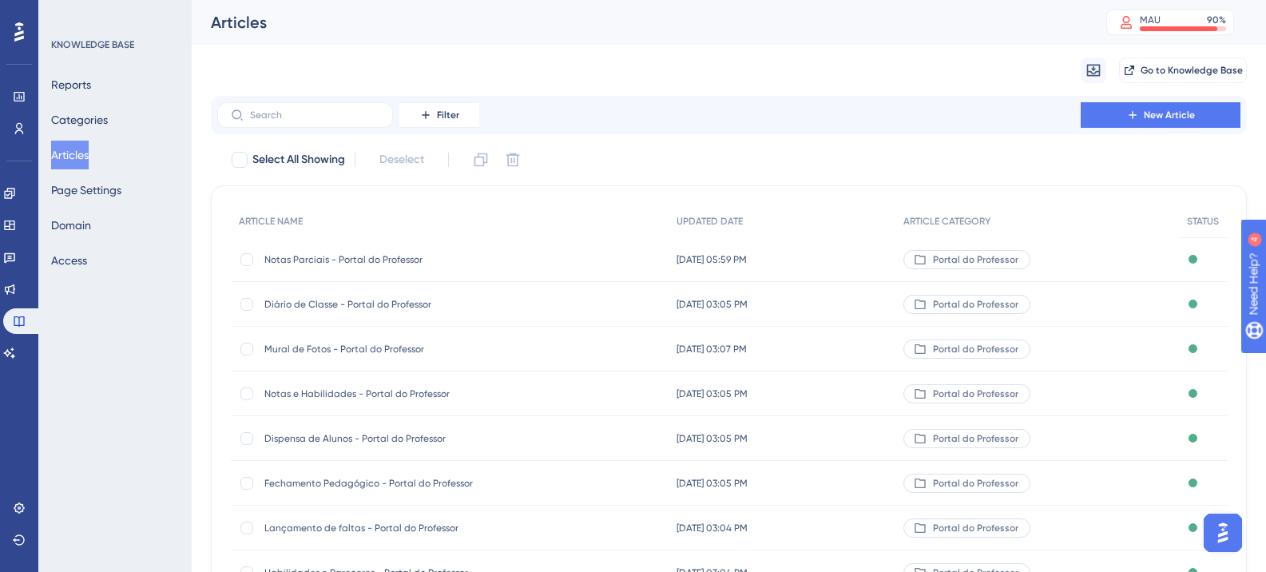
drag, startPoint x: 338, startPoint y: 265, endPoint x: 144, endPoint y: 406, distance: 239.7
click at [144, 406] on div "KNOWLEDGE BASE Reports Categories Articles Page Settings Domain Access" at bounding box center [114, 286] width 153 height 572
click at [348, 298] on span "Diário de Classe - Portal do Professor" at bounding box center [392, 304] width 256 height 13
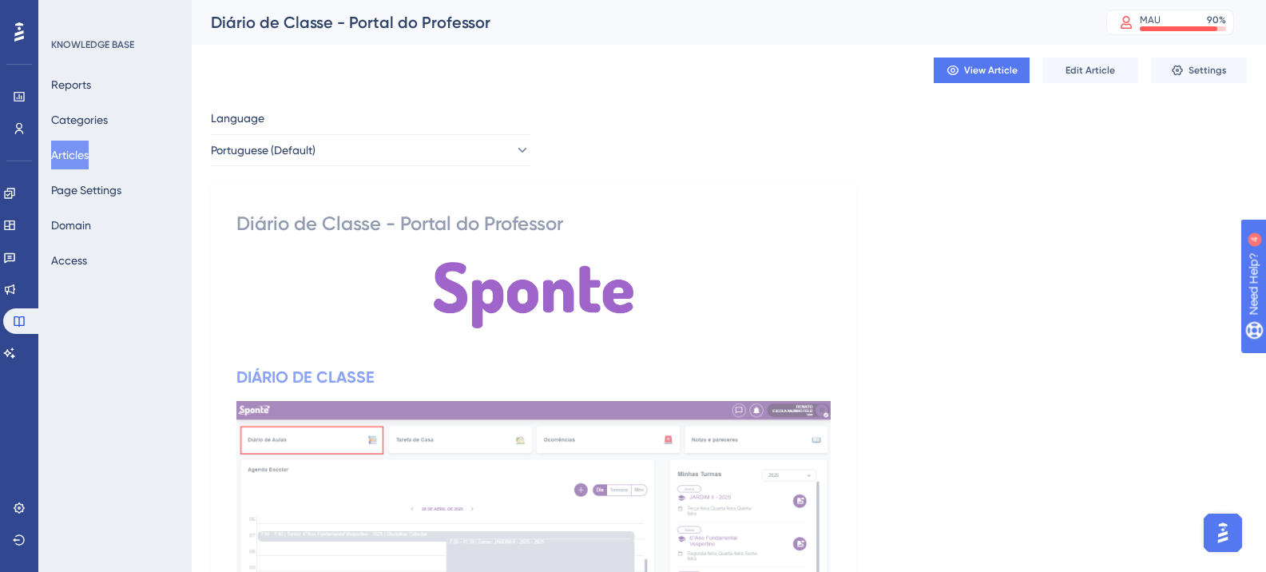
click at [1067, 51] on div "View Article Edit Article Settings" at bounding box center [729, 70] width 1036 height 51
click at [1067, 64] on span "Edit Article" at bounding box center [1091, 70] width 50 height 13
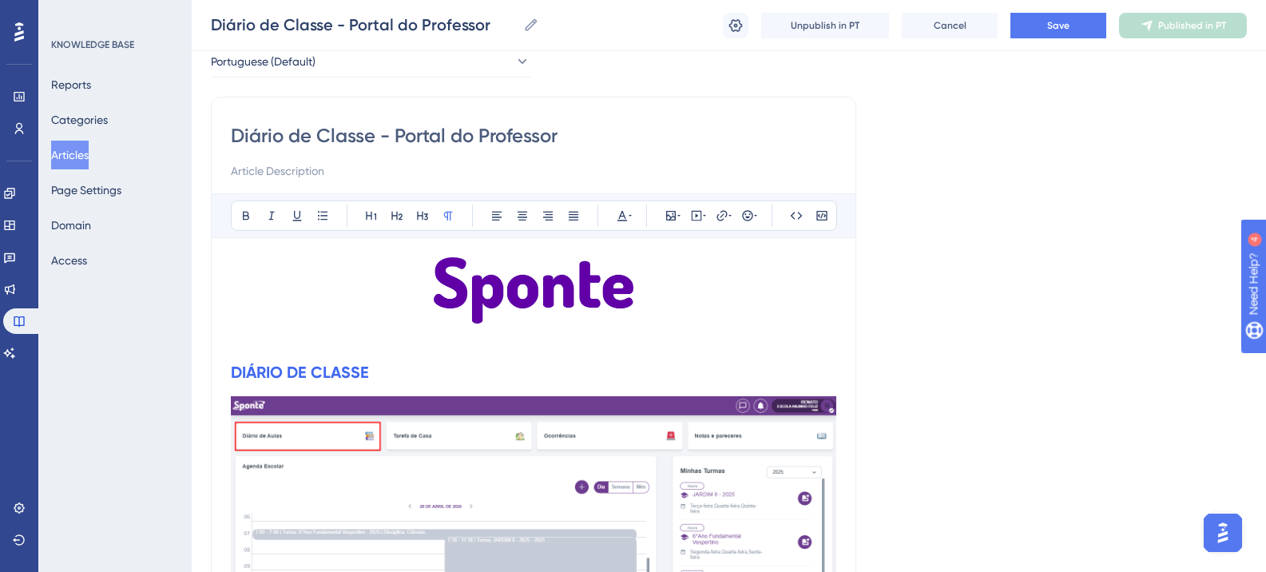
scroll to position [58, 0]
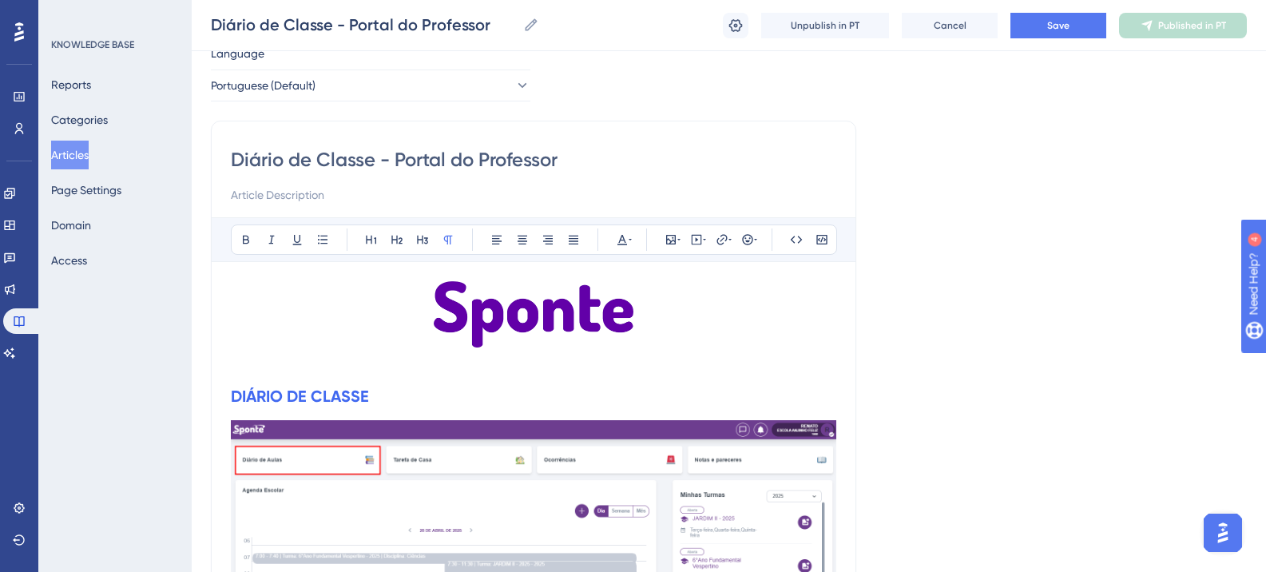
click at [660, 322] on p at bounding box center [534, 317] width 606 height 72
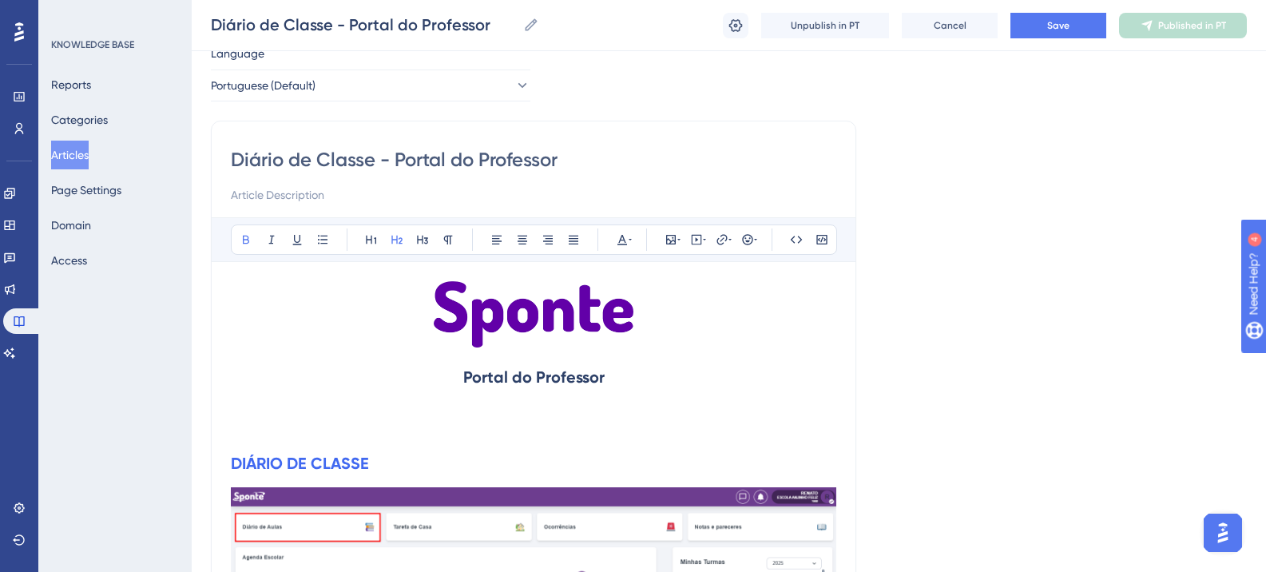
drag, startPoint x: 233, startPoint y: 466, endPoint x: 372, endPoint y: 465, distance: 138.2
click at [369, 465] on strong "DIÁRIO DE CLASSE" at bounding box center [300, 463] width 138 height 19
copy strong "DIÁRIO DE CLASSE"
click at [492, 428] on p at bounding box center [534, 429] width 606 height 19
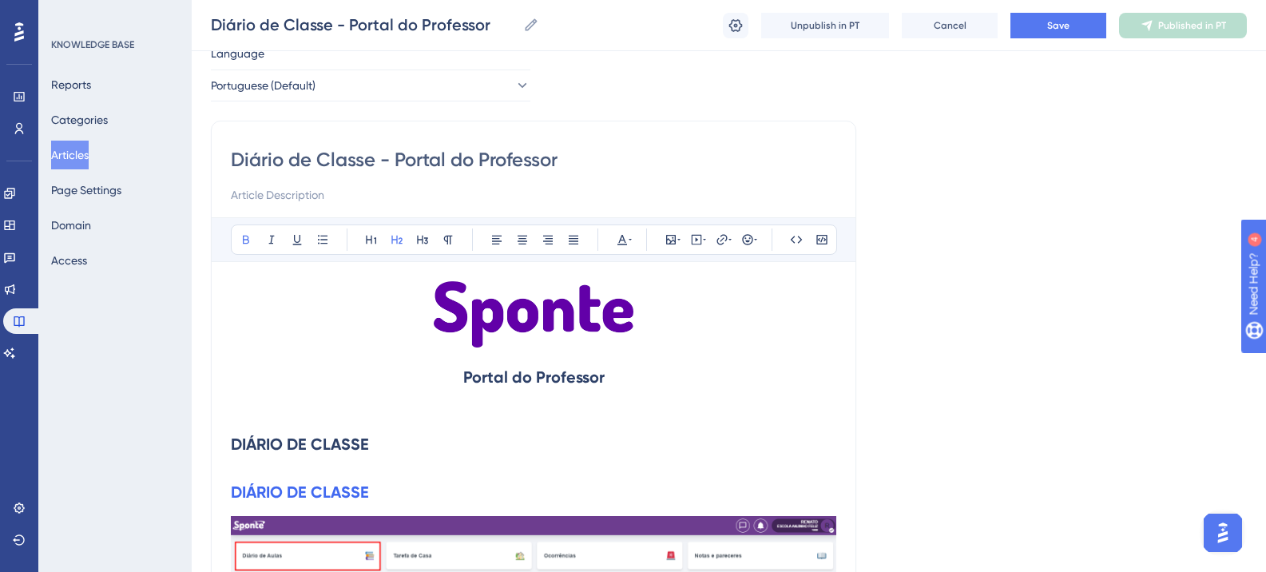
drag, startPoint x: 232, startPoint y: 446, endPoint x: 403, endPoint y: 449, distance: 171.0
click at [403, 449] on h2 "DIÁRIO DE CLASSE" at bounding box center [534, 444] width 606 height 48
click at [516, 249] on button at bounding box center [522, 240] width 22 height 22
click at [453, 423] on h2 "DIÁRIO DE CLASSE" at bounding box center [534, 444] width 606 height 48
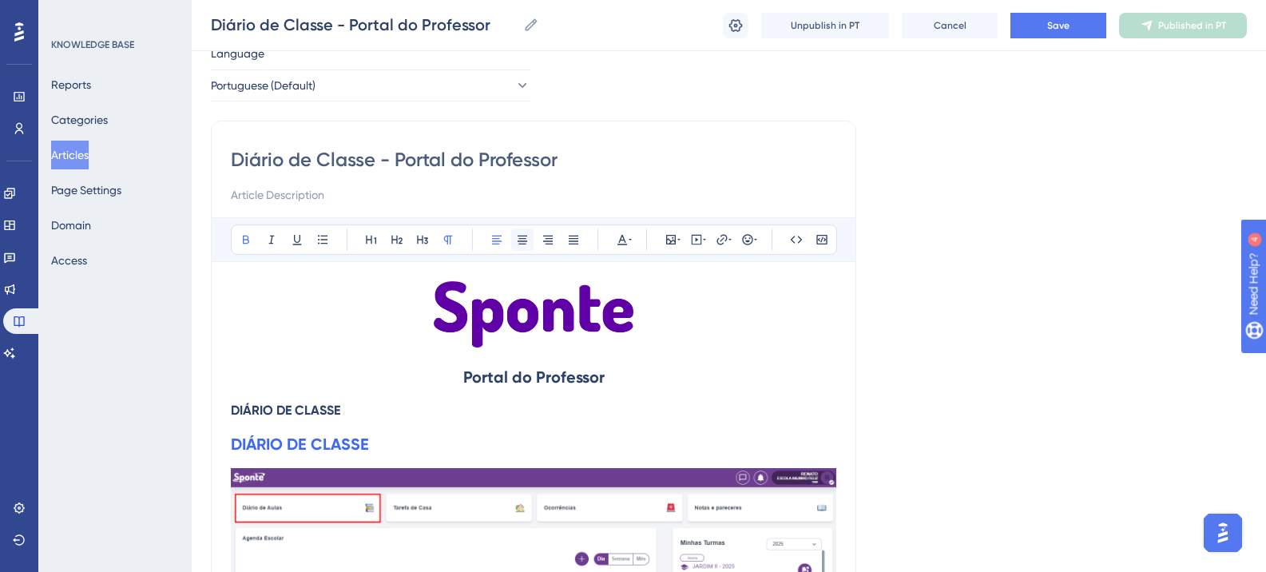
click at [524, 245] on icon at bounding box center [522, 239] width 13 height 13
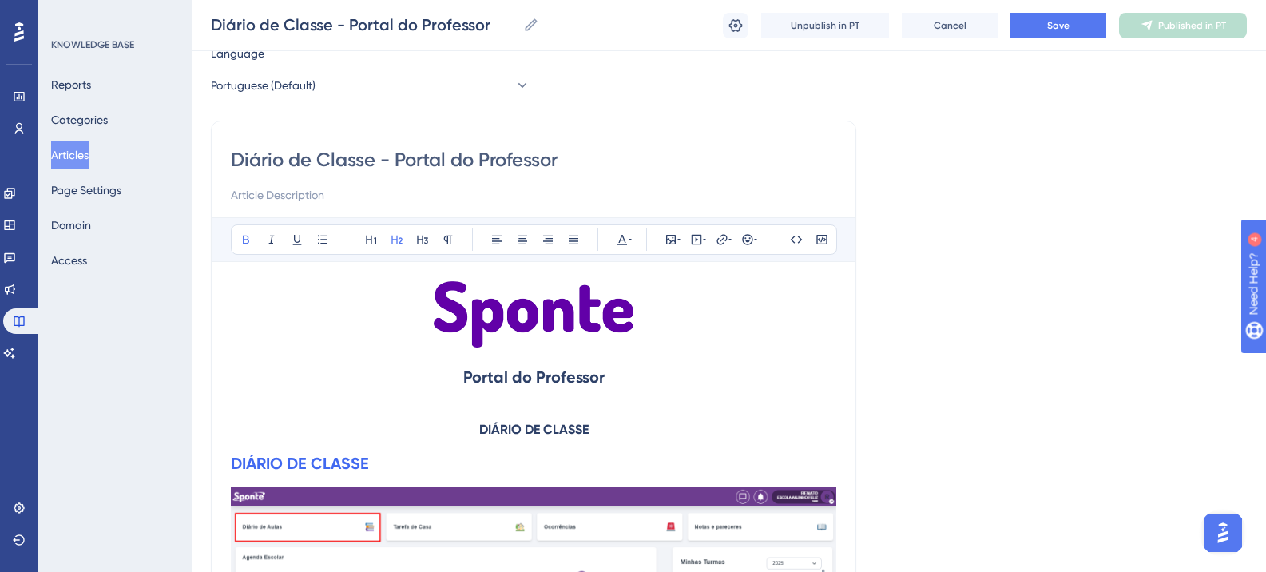
drag, startPoint x: 375, startPoint y: 459, endPoint x: 230, endPoint y: 464, distance: 144.7
click at [517, 430] on strong "DIÁRIO DE CLASSE" at bounding box center [533, 429] width 109 height 15
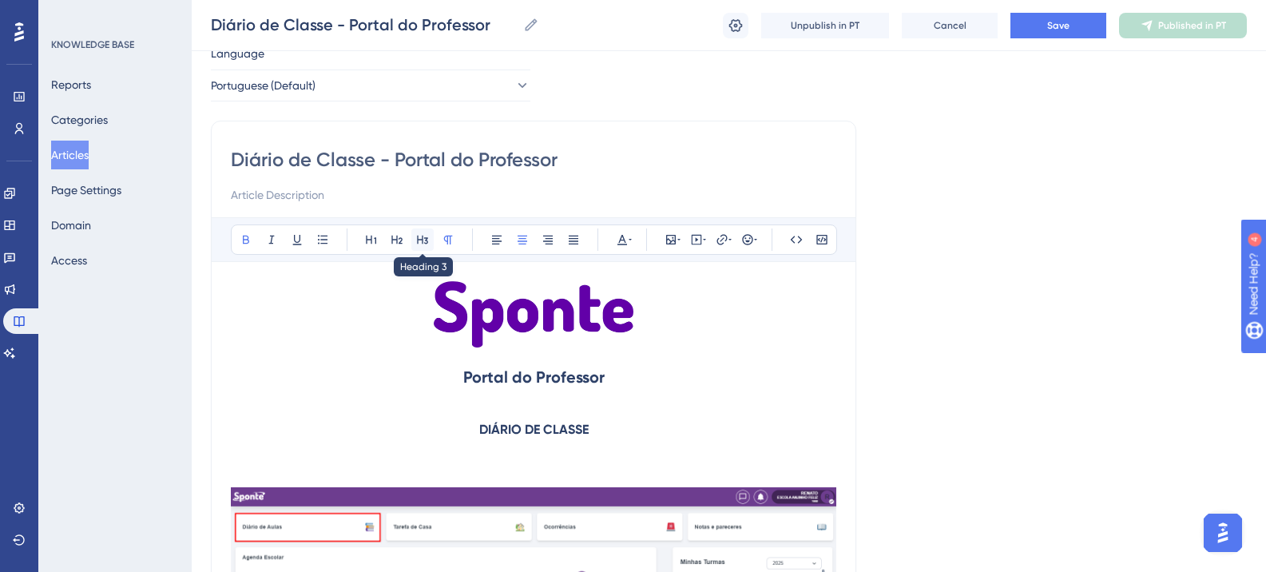
click at [412, 245] on button at bounding box center [422, 240] width 22 height 22
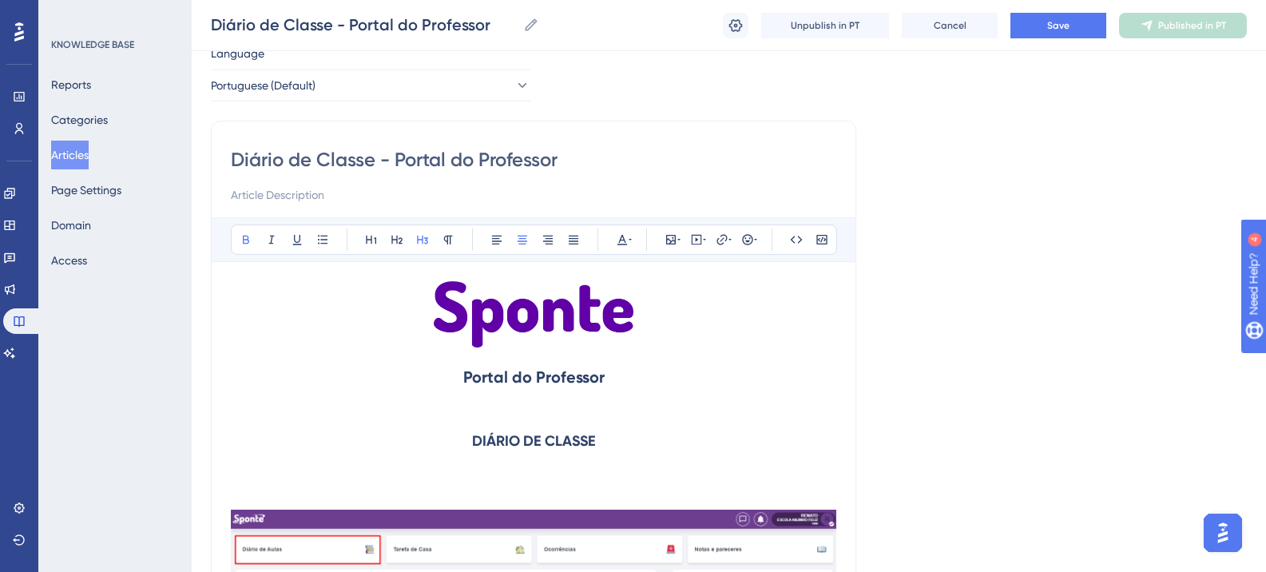
click at [670, 420] on h3 "DIÁRIO DE CLASSE" at bounding box center [534, 441] width 606 height 42
click at [539, 376] on strong "Portal do Professor" at bounding box center [533, 377] width 141 height 19
click at [623, 238] on icon at bounding box center [623, 240] width 10 height 10
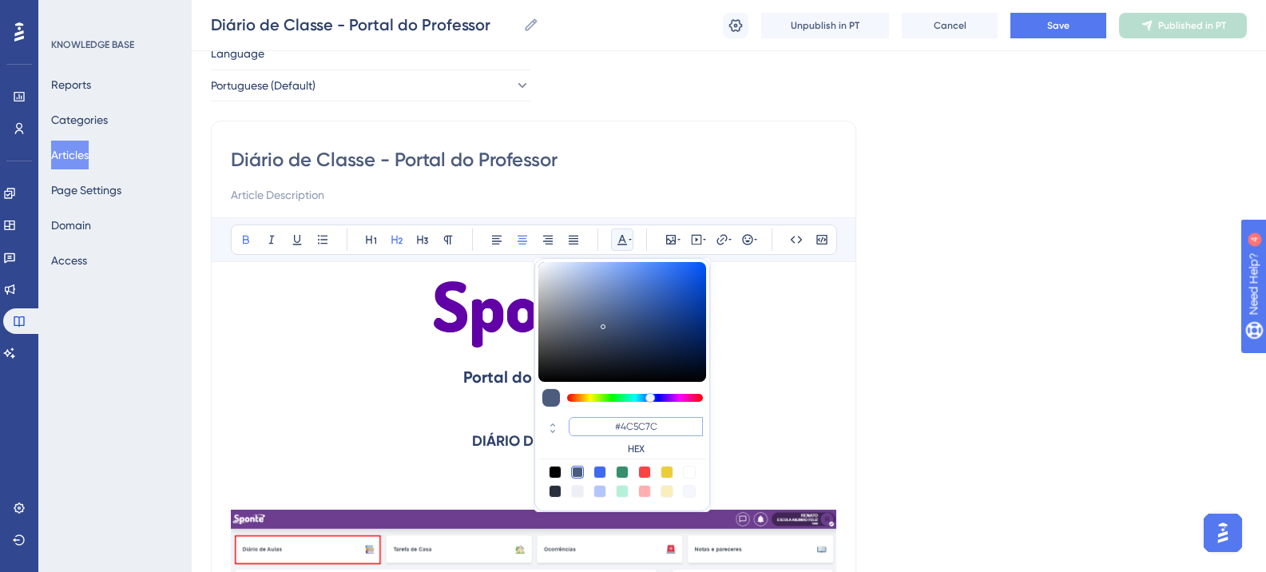
drag, startPoint x: 648, startPoint y: 423, endPoint x: 590, endPoint y: 421, distance: 57.6
click at [590, 421] on input "#4C5C7C" at bounding box center [636, 426] width 134 height 19
paste input "270049"
type input "#270049"
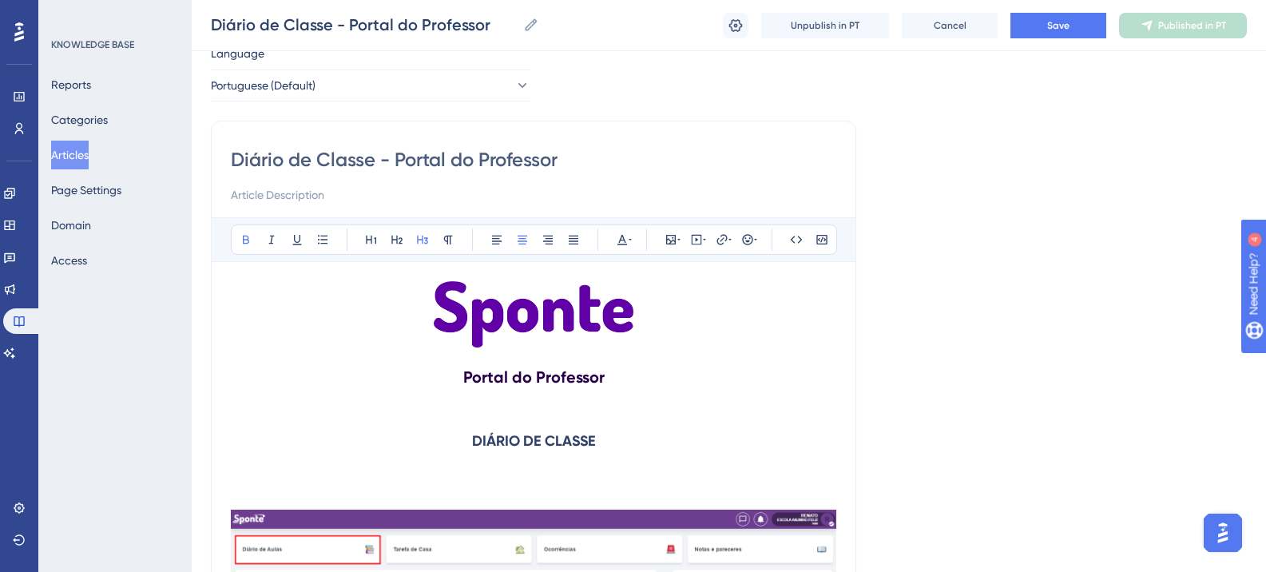
drag, startPoint x: 470, startPoint y: 441, endPoint x: 598, endPoint y: 441, distance: 128.6
click at [598, 441] on h3 "DIÁRIO DE CLASSE" at bounding box center [534, 441] width 606 height 42
click at [531, 432] on strong "DIÁRIO DE CLASSE" at bounding box center [534, 441] width 124 height 18
click at [531, 439] on strong "DIÁRIO DE CLASSE" at bounding box center [534, 441] width 124 height 18
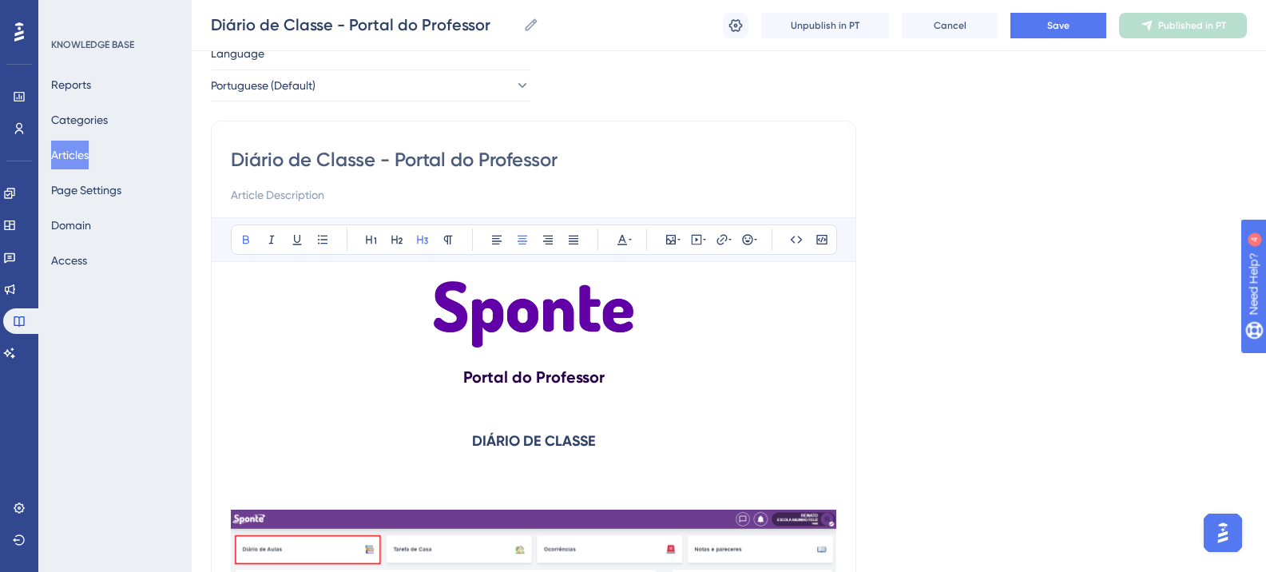
click at [516, 443] on strong "DIÁRIO DE CLASSE" at bounding box center [534, 441] width 124 height 18
click at [618, 245] on icon at bounding box center [622, 239] width 13 height 13
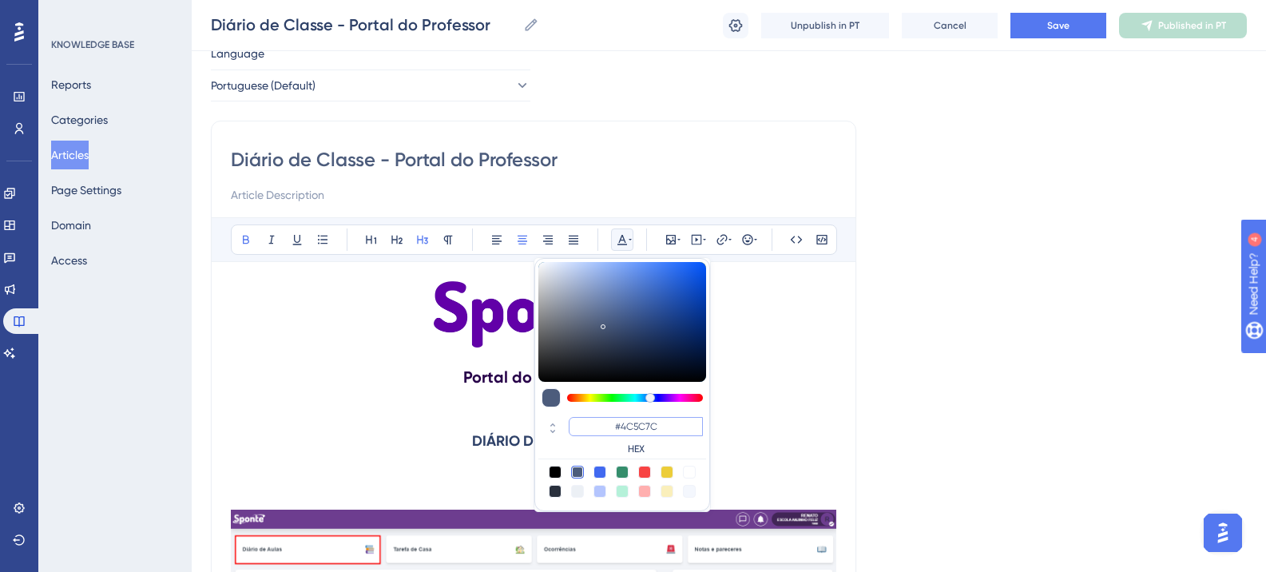
drag, startPoint x: 654, startPoint y: 419, endPoint x: 599, endPoint y: 421, distance: 55.2
click at [599, 421] on input "#4C5C7C" at bounding box center [636, 426] width 134 height 19
paste input "6200A8"
type input "#6200A8"
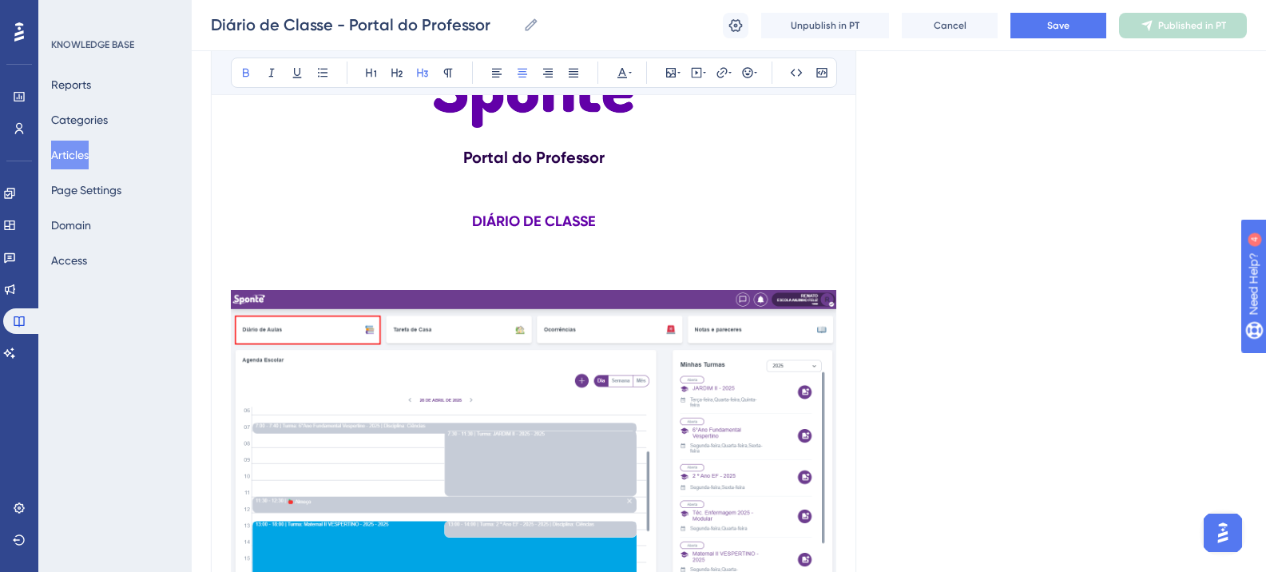
scroll to position [218, 0]
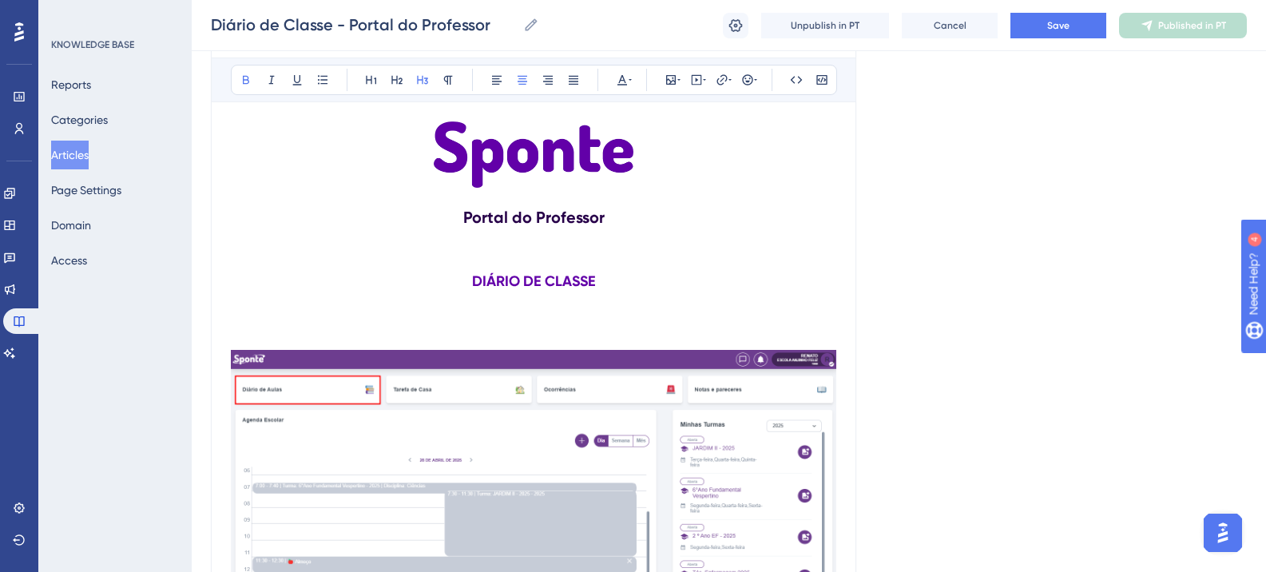
click at [251, 321] on h2 at bounding box center [534, 326] width 606 height 48
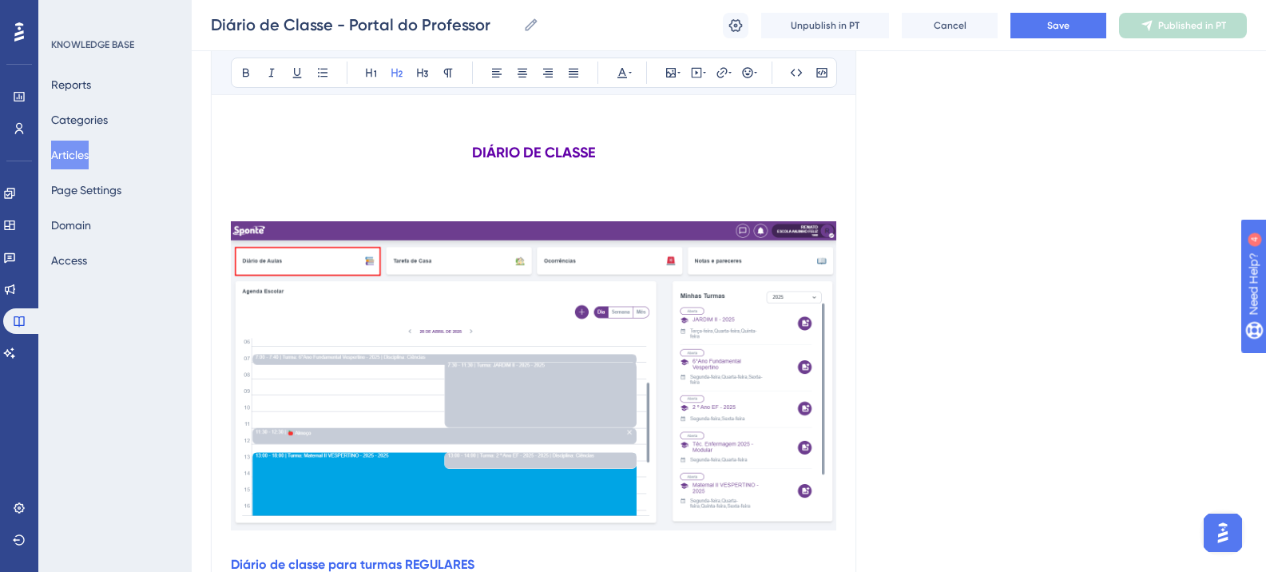
scroll to position [308, 0]
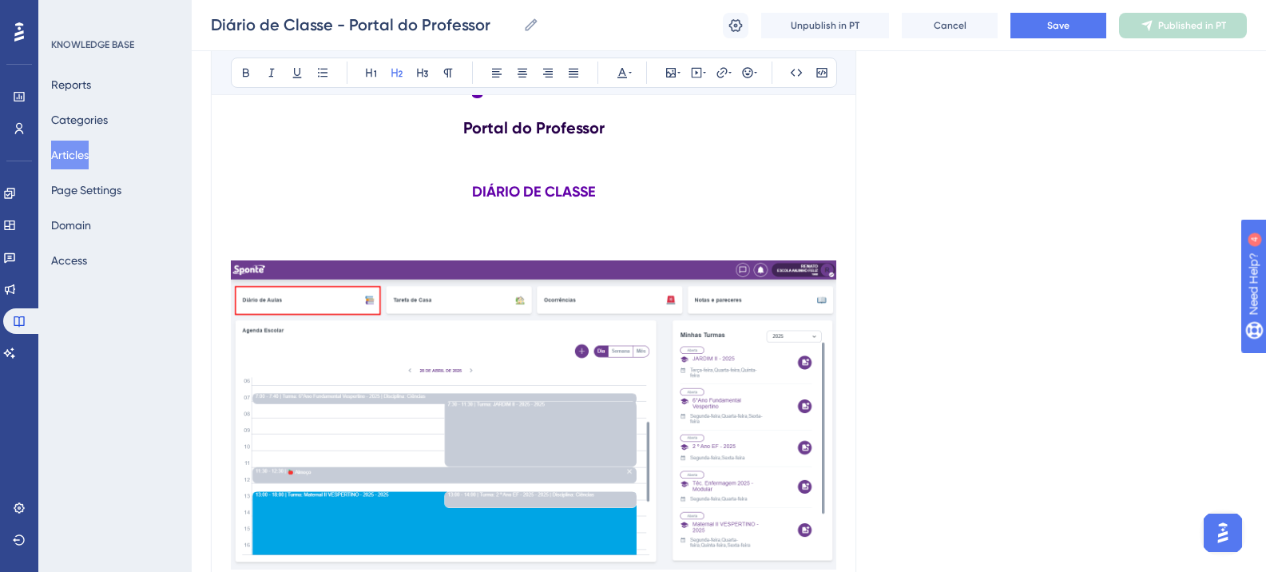
click at [495, 189] on strong "DIÁRIO DE CLASSE" at bounding box center [534, 192] width 124 height 18
click at [514, 196] on strong "DIÁRIO DE CLASSE" at bounding box center [534, 192] width 124 height 18
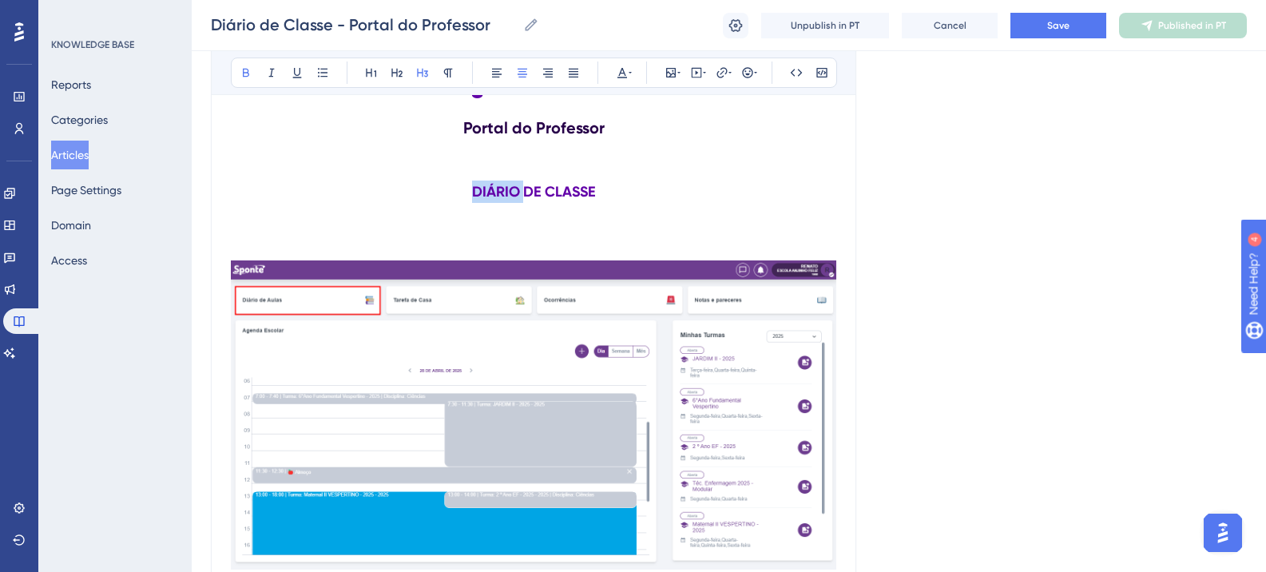
click at [501, 192] on strong "DIÁRIO DE CLASSE" at bounding box center [534, 192] width 124 height 18
click at [482, 287] on img at bounding box center [534, 414] width 606 height 309
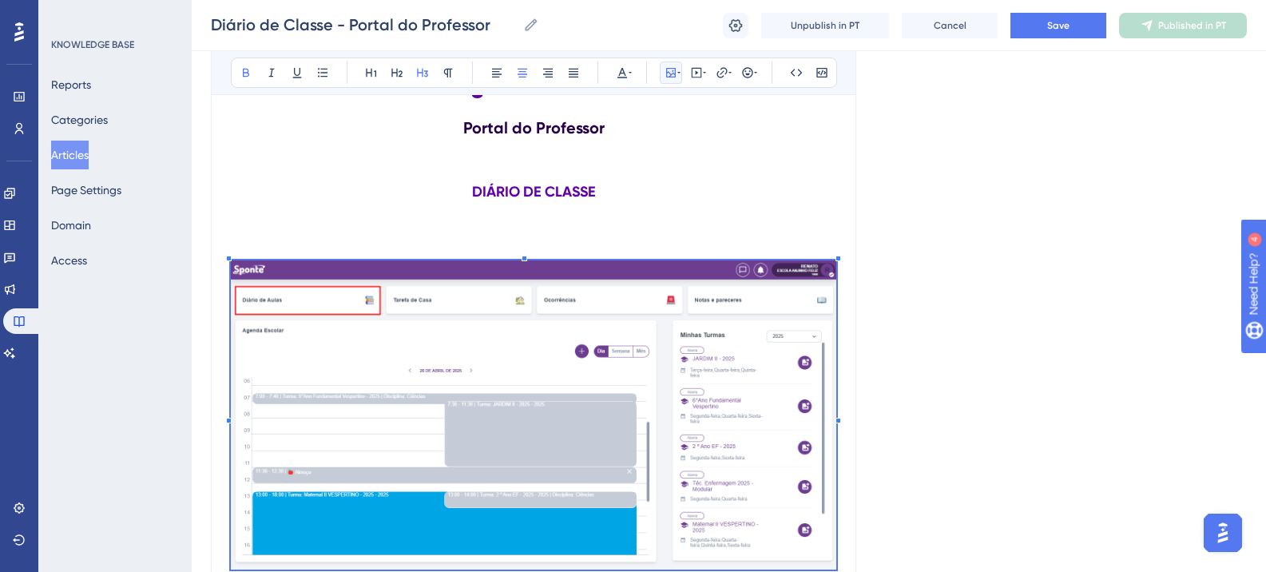
scroll to position [627, 0]
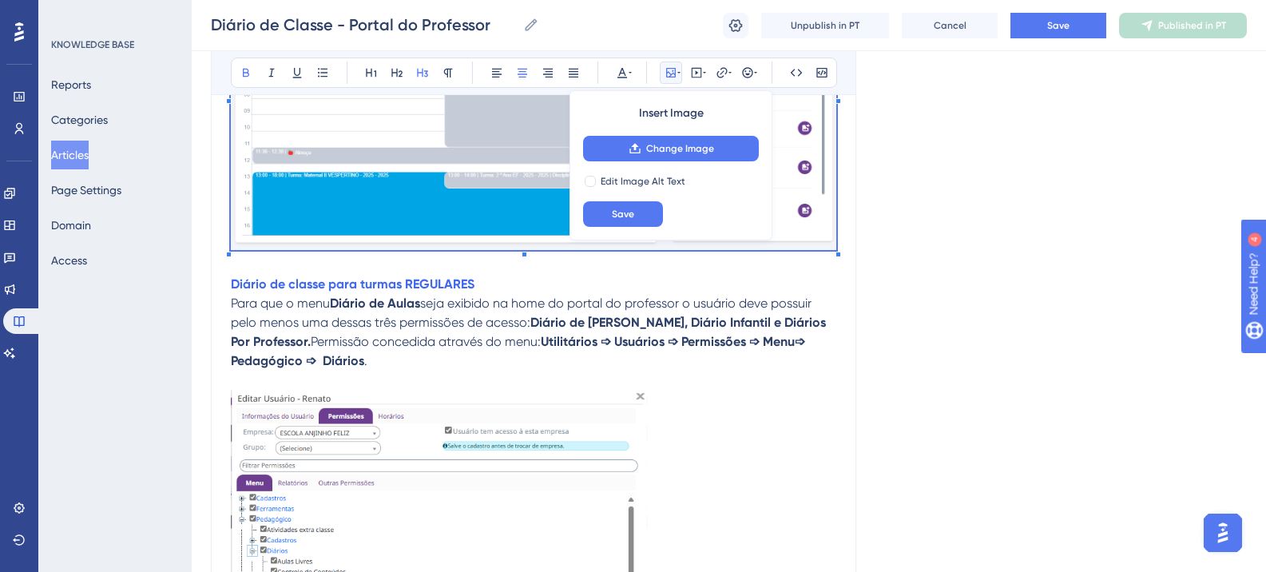
click at [590, 292] on p "Diário de classe para turmas REGULARES" at bounding box center [534, 284] width 606 height 19
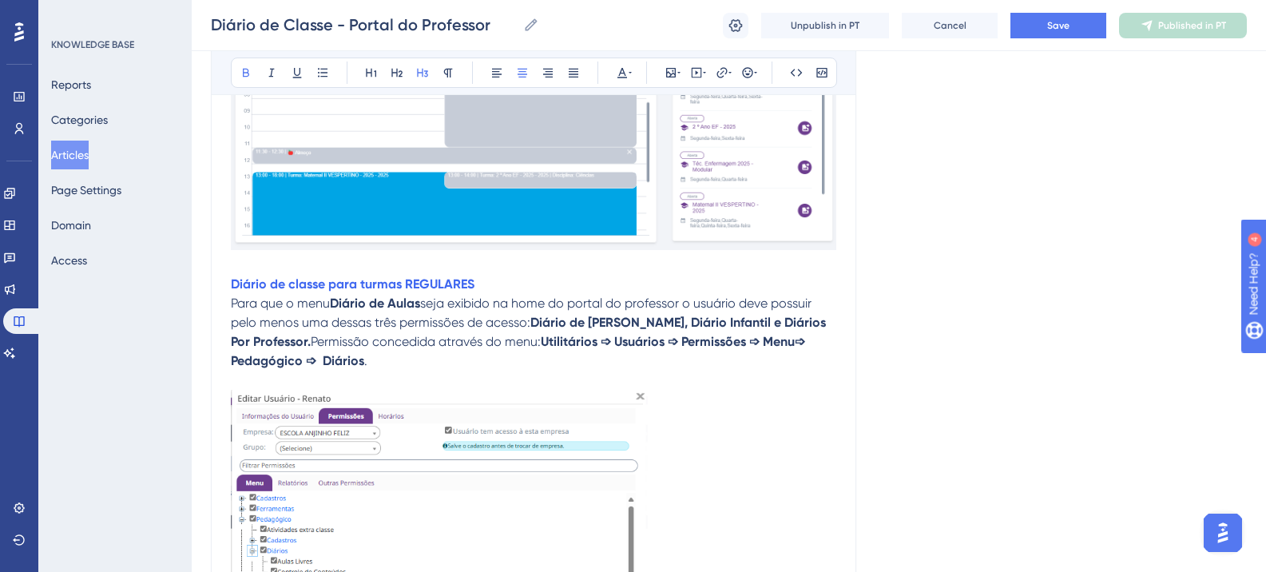
click at [232, 287] on strong "Diário de classe para turmas REGULARES" at bounding box center [353, 283] width 244 height 15
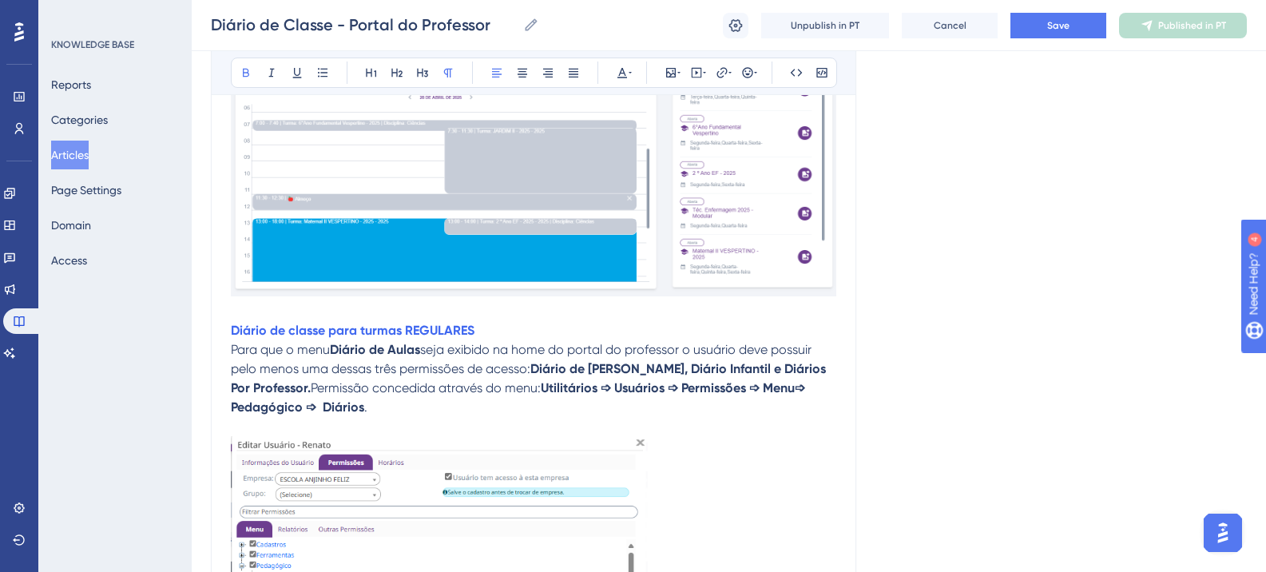
scroll to position [588, 0]
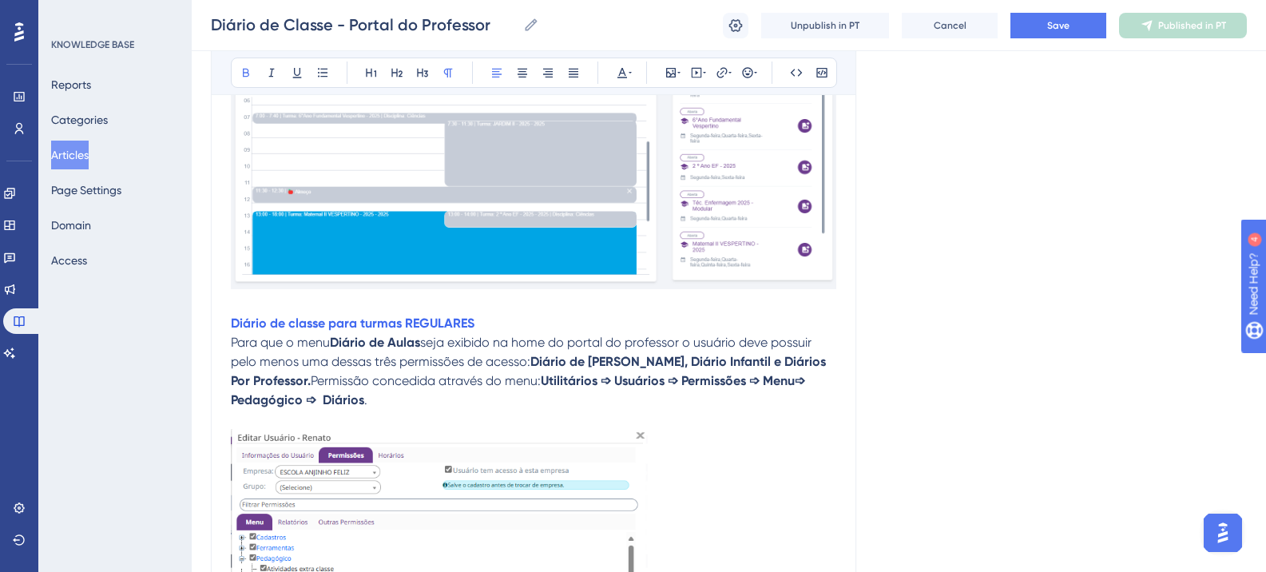
click at [317, 320] on strong "Diário de classe para turmas REGULARES" at bounding box center [353, 323] width 244 height 15
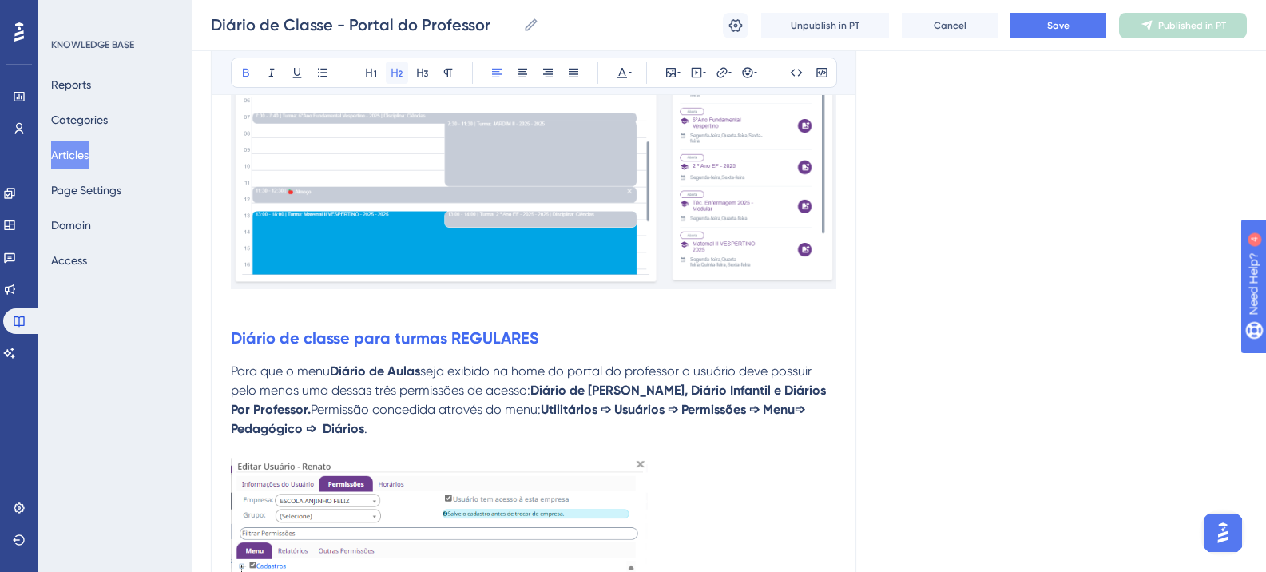
click at [401, 76] on icon at bounding box center [396, 73] width 11 height 9
click at [565, 368] on span "seja exibido na home do portal do professor o usuário deve possuir pelo menos u…" at bounding box center [523, 381] width 584 height 34
click at [468, 337] on strong "Diário de classe para turmas REGULARES" at bounding box center [385, 337] width 308 height 19
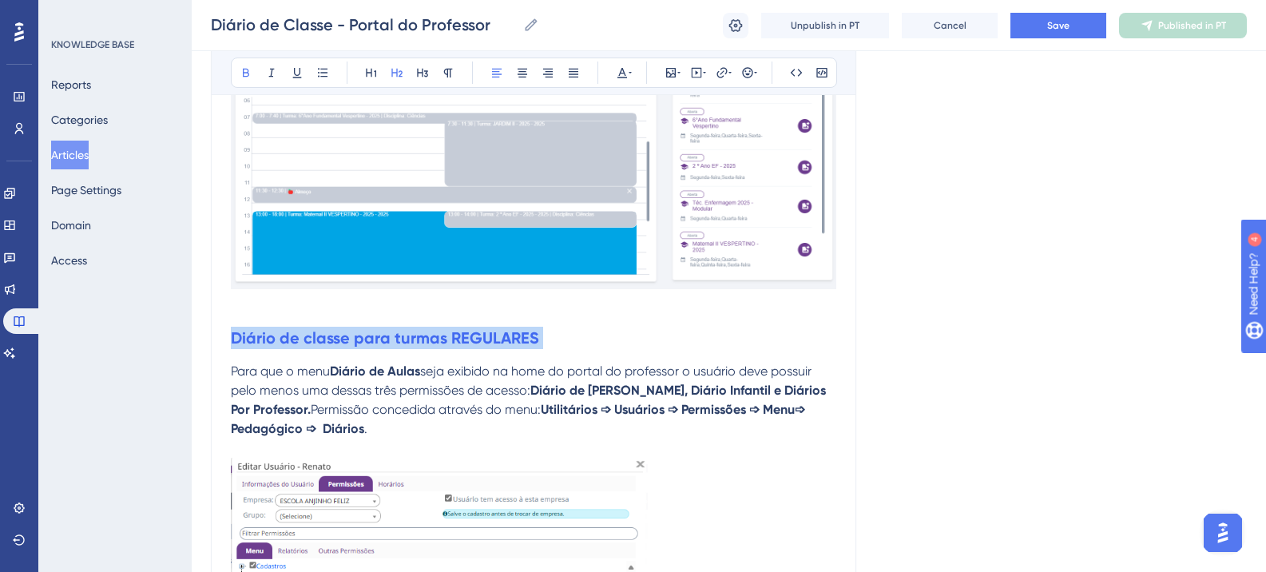
click at [468, 337] on strong "Diário de classe para turmas REGULARES" at bounding box center [385, 337] width 308 height 19
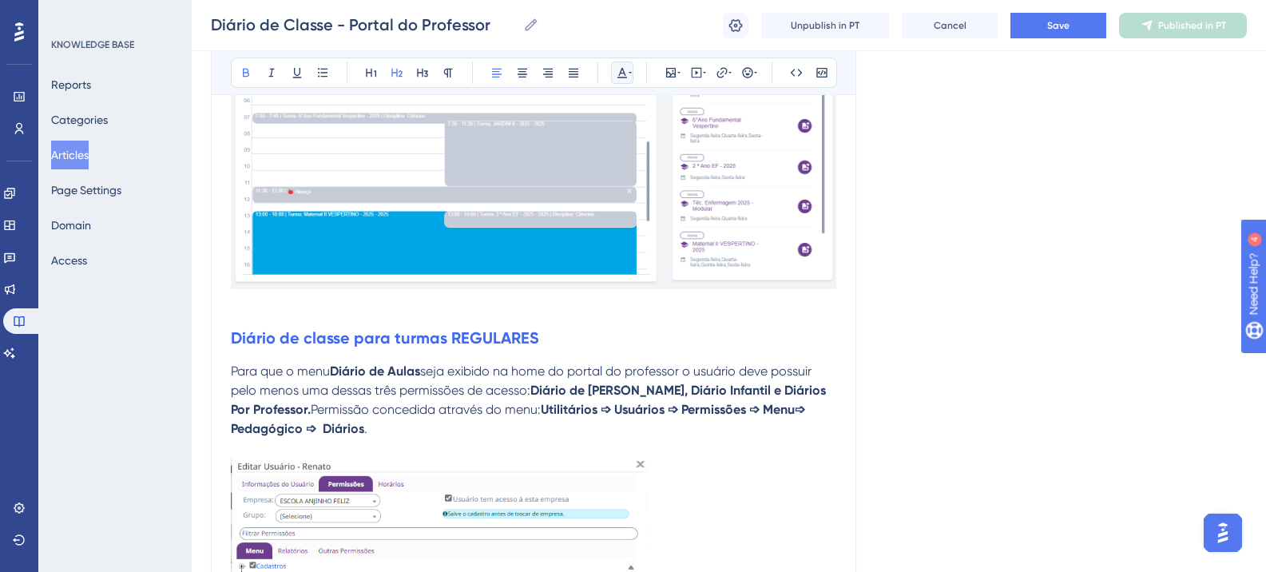
click at [611, 73] on button at bounding box center [622, 73] width 22 height 22
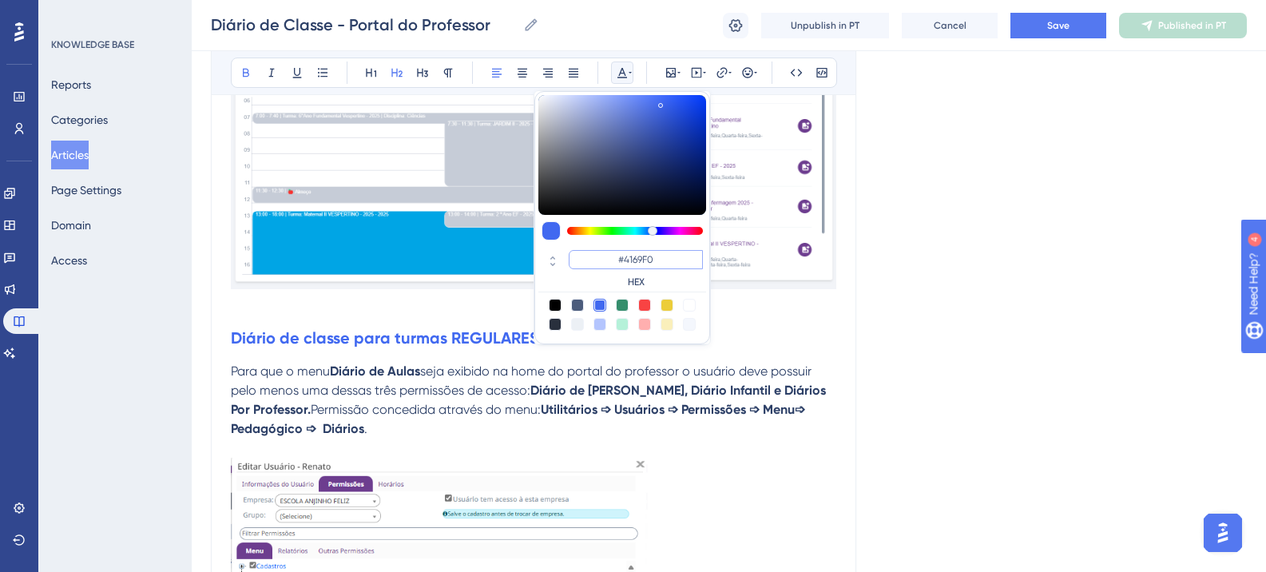
click at [642, 260] on input "#4169F0" at bounding box center [636, 259] width 134 height 19
paste input "6200A8"
type input "#6200A8"
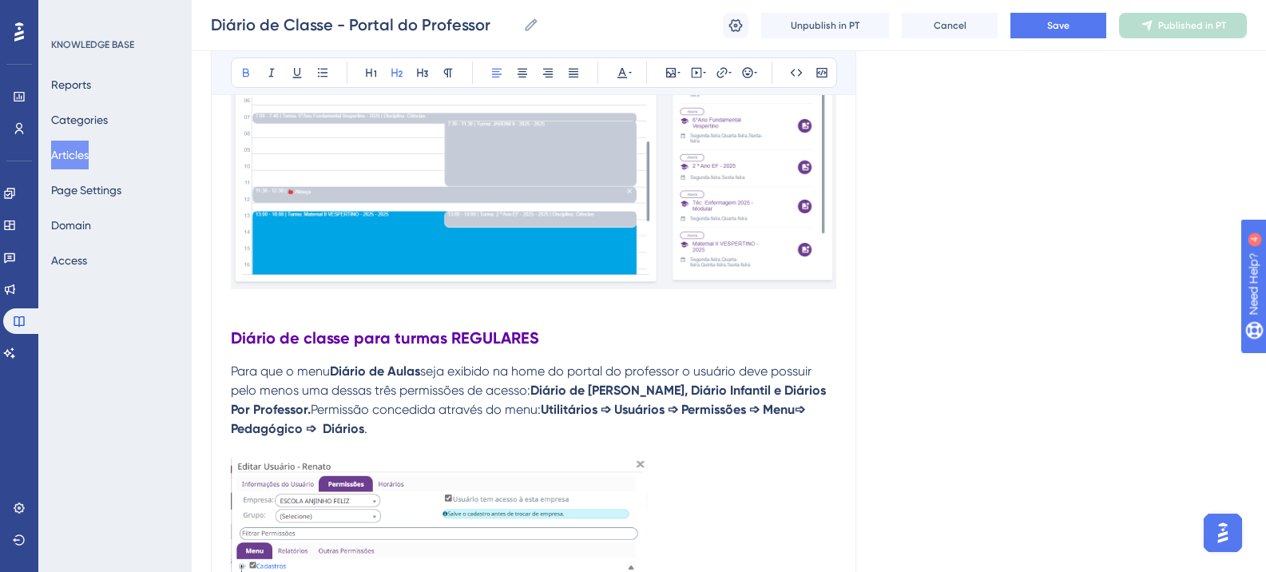
click at [231, 333] on strong "Diário de classe para turmas REGULARES" at bounding box center [385, 337] width 308 height 19
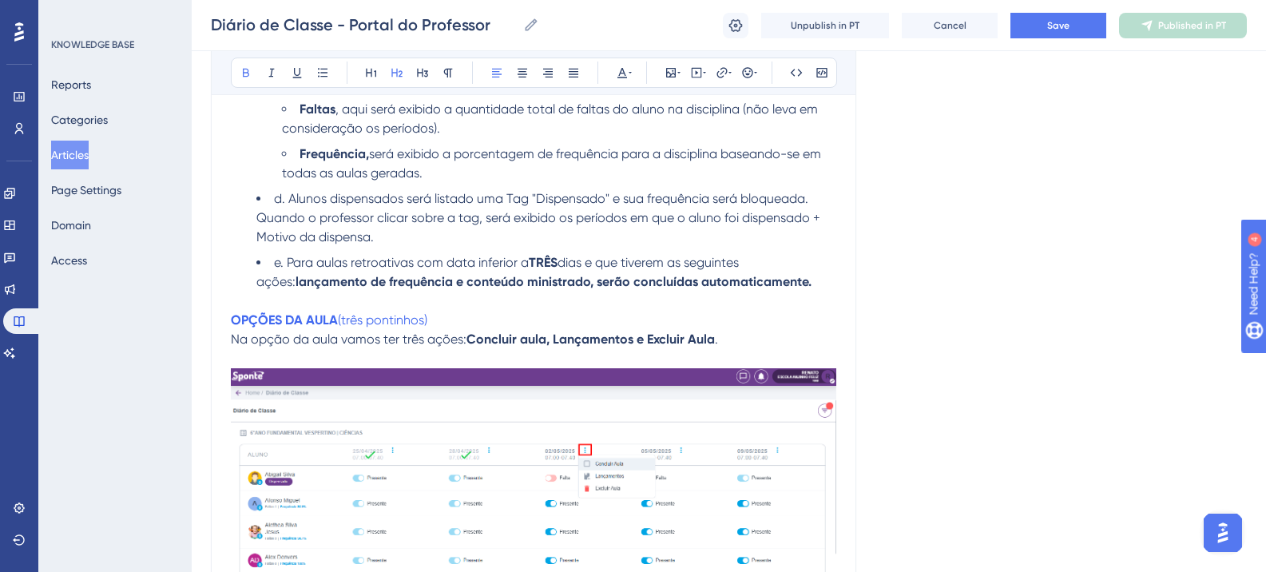
scroll to position [2985, 0]
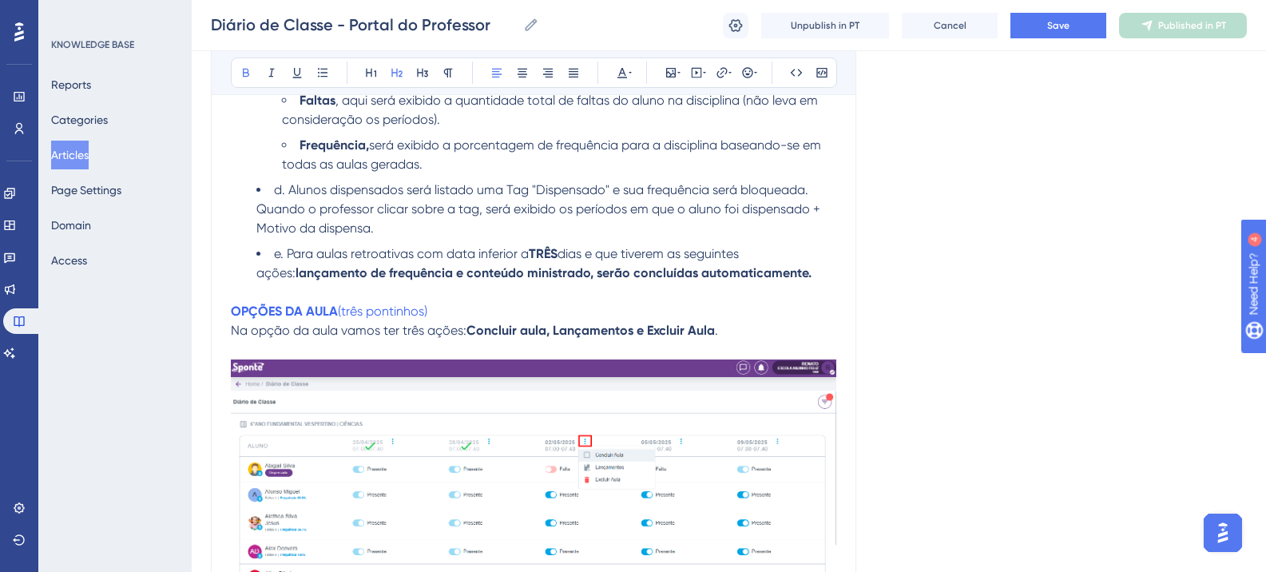
click at [288, 310] on strong "OPÇÕES DA AULA" at bounding box center [284, 311] width 107 height 15
click at [287, 310] on strong "OPÇÕES DA AULA" at bounding box center [284, 311] width 107 height 15
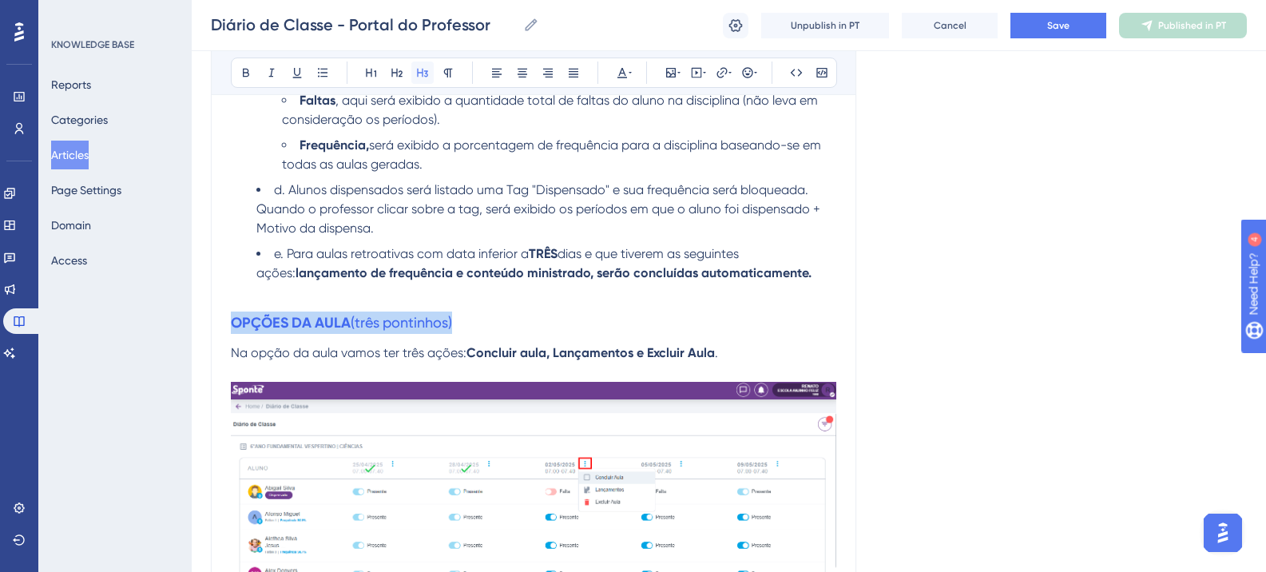
click at [417, 70] on icon at bounding box center [422, 72] width 13 height 13
click at [619, 76] on icon at bounding box center [623, 73] width 10 height 10
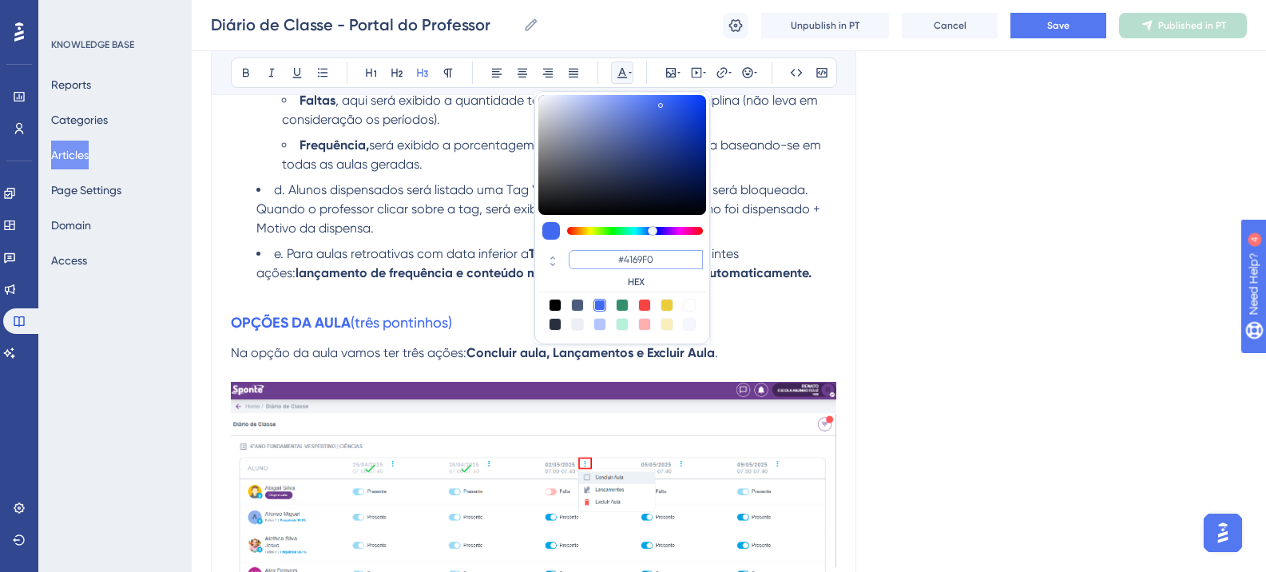
drag, startPoint x: 664, startPoint y: 256, endPoint x: 598, endPoint y: 251, distance: 65.7
click at [598, 251] on input "#4169F0" at bounding box center [636, 259] width 134 height 19
paste input "6200A8"
type input "#6200A8"
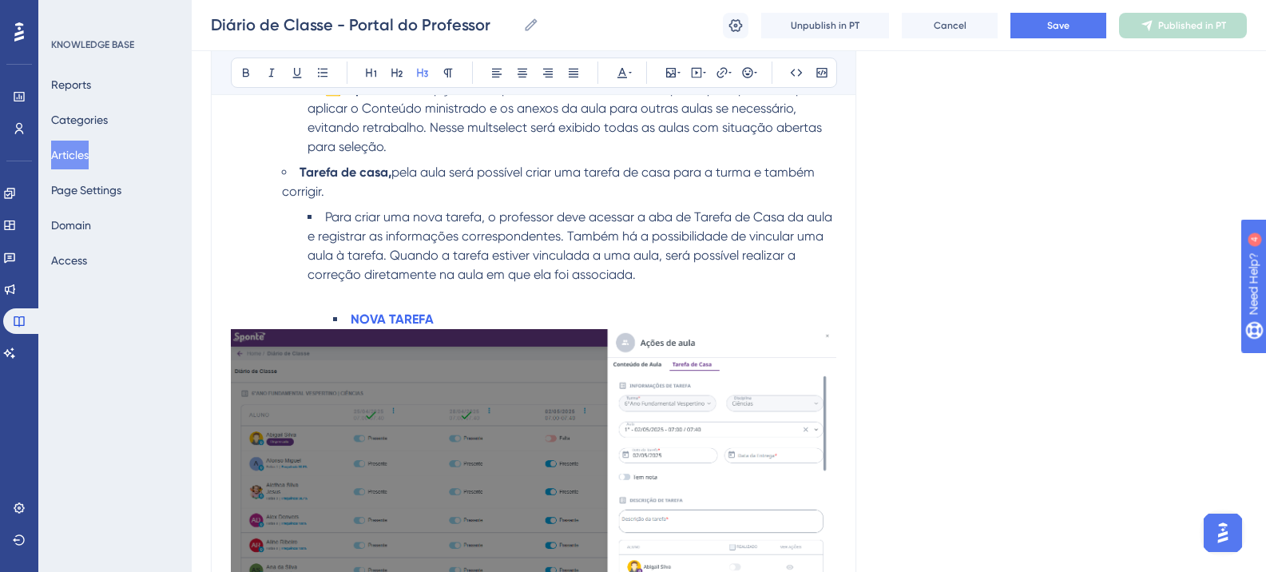
scroll to position [4104, 0]
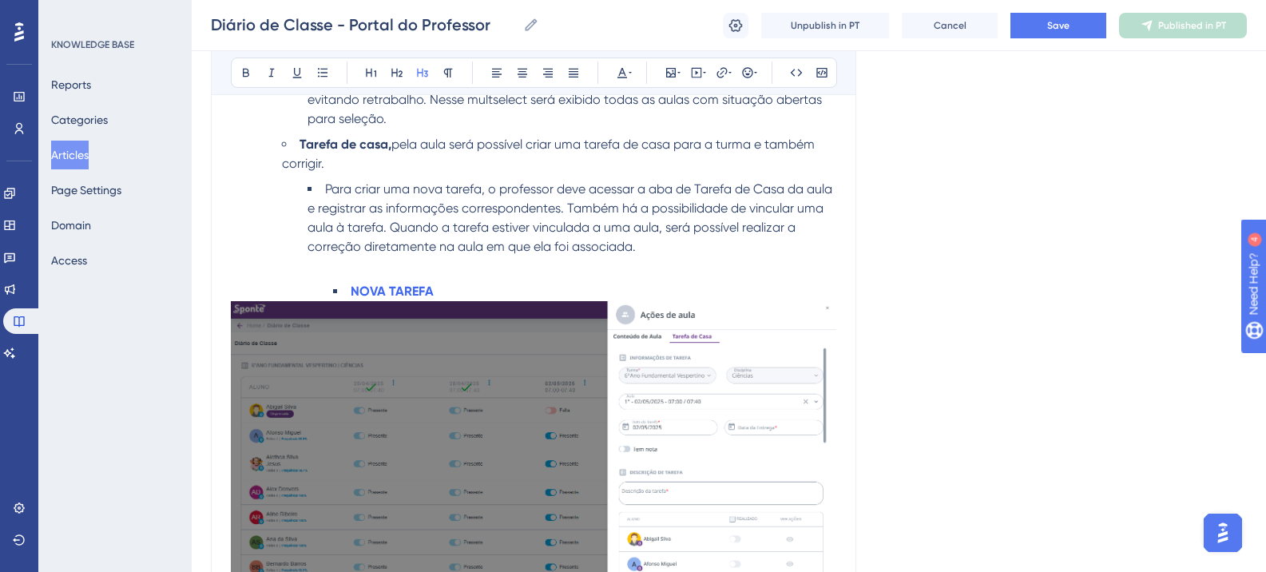
click at [395, 290] on strong "NOVA TAREFA" at bounding box center [392, 291] width 83 height 15
click at [397, 78] on icon at bounding box center [397, 72] width 13 height 13
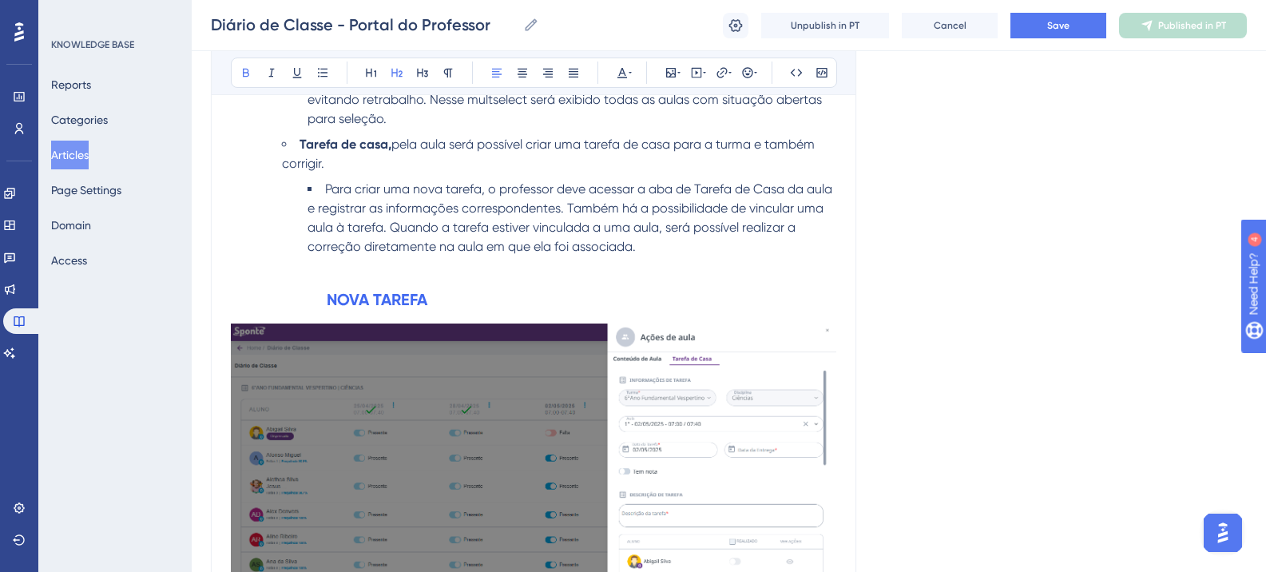
click at [460, 289] on h2 "NOVA TAREFA" at bounding box center [534, 300] width 606 height 48
click at [624, 76] on icon at bounding box center [622, 72] width 13 height 13
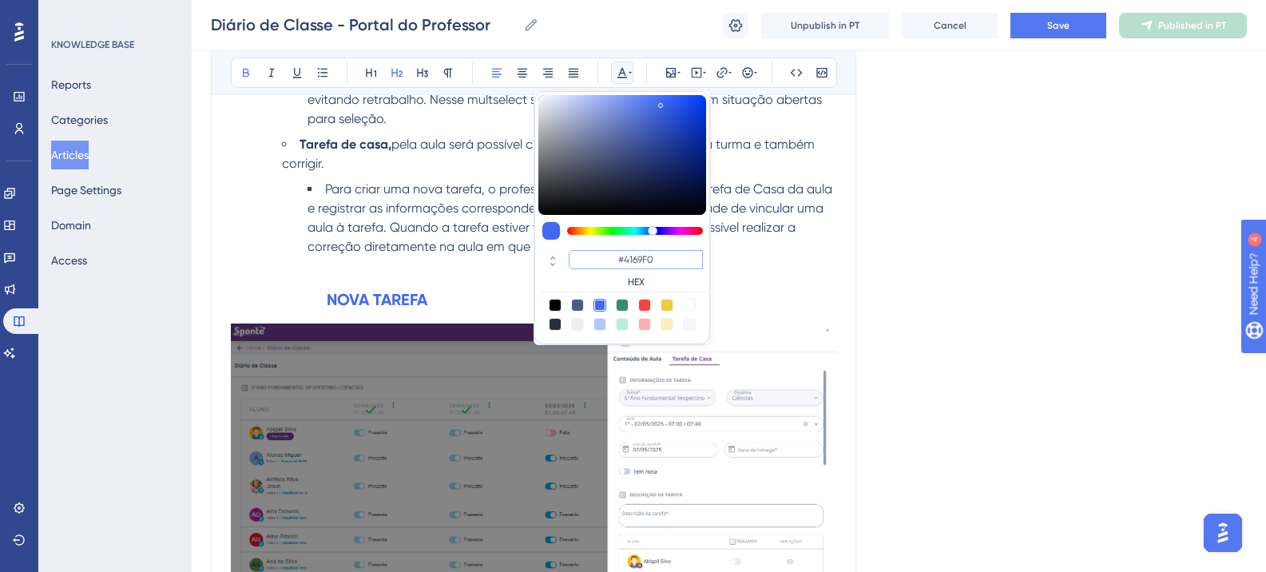
click at [601, 258] on input "#4169F0" at bounding box center [636, 259] width 134 height 19
paste input "6200A8"
type input "#6200A8"
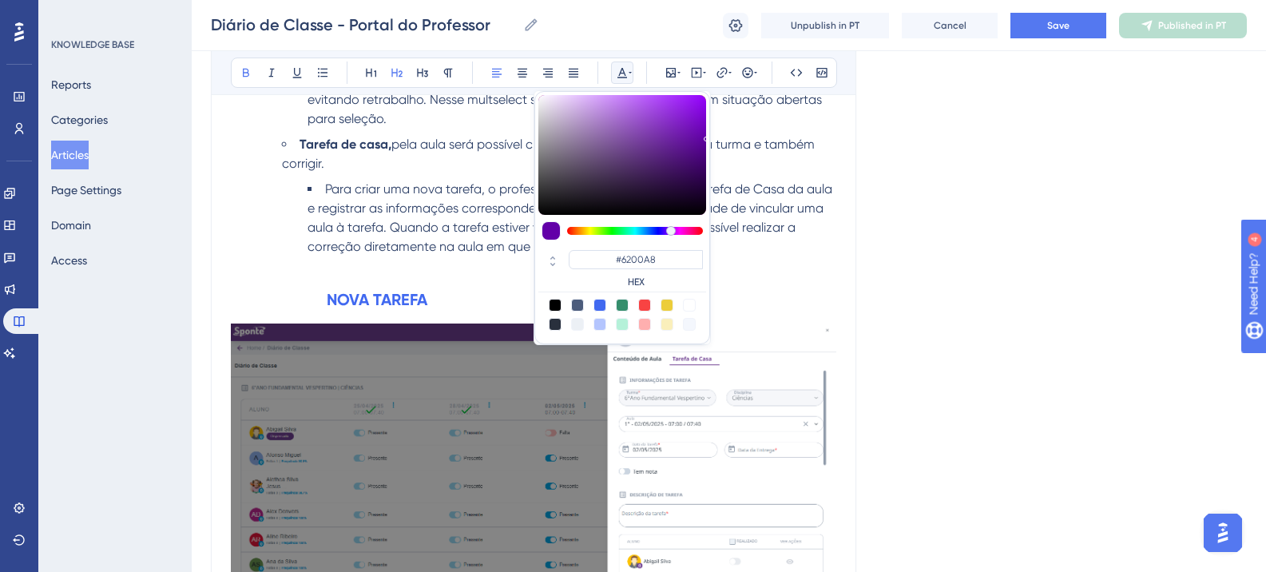
click at [1000, 312] on div "Language Portuguese (Default) Diário de Classe - Portal do Professor Bold Itali…" at bounding box center [729, 80] width 1036 height 8162
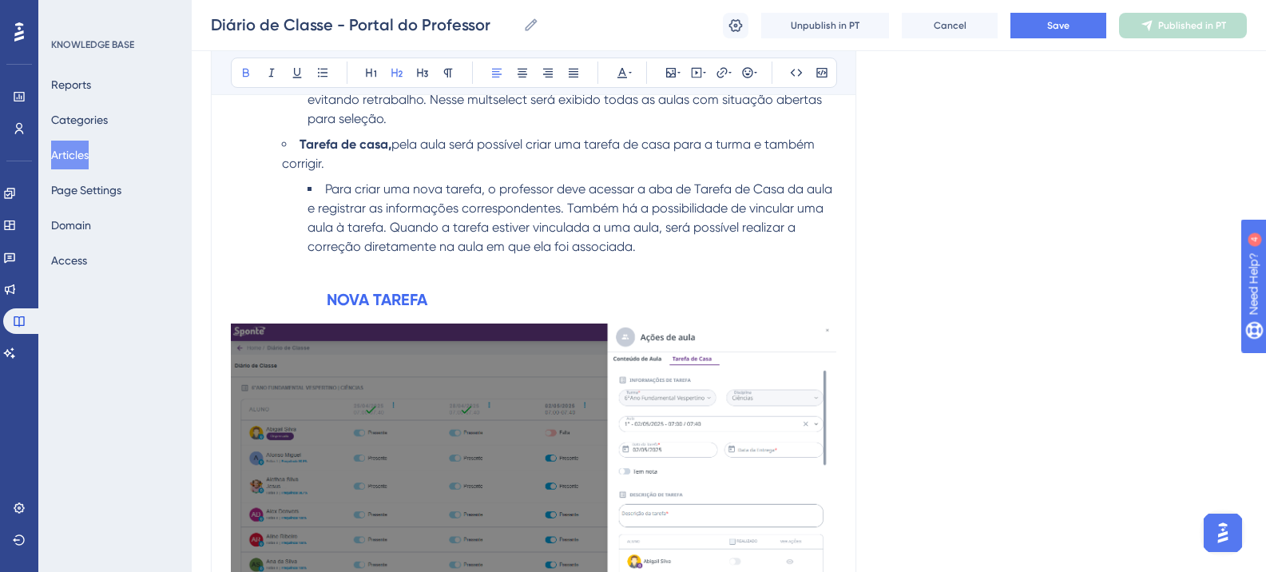
click at [407, 294] on strong "NOVA TAREFA" at bounding box center [377, 299] width 101 height 19
click at [617, 81] on button at bounding box center [622, 73] width 22 height 22
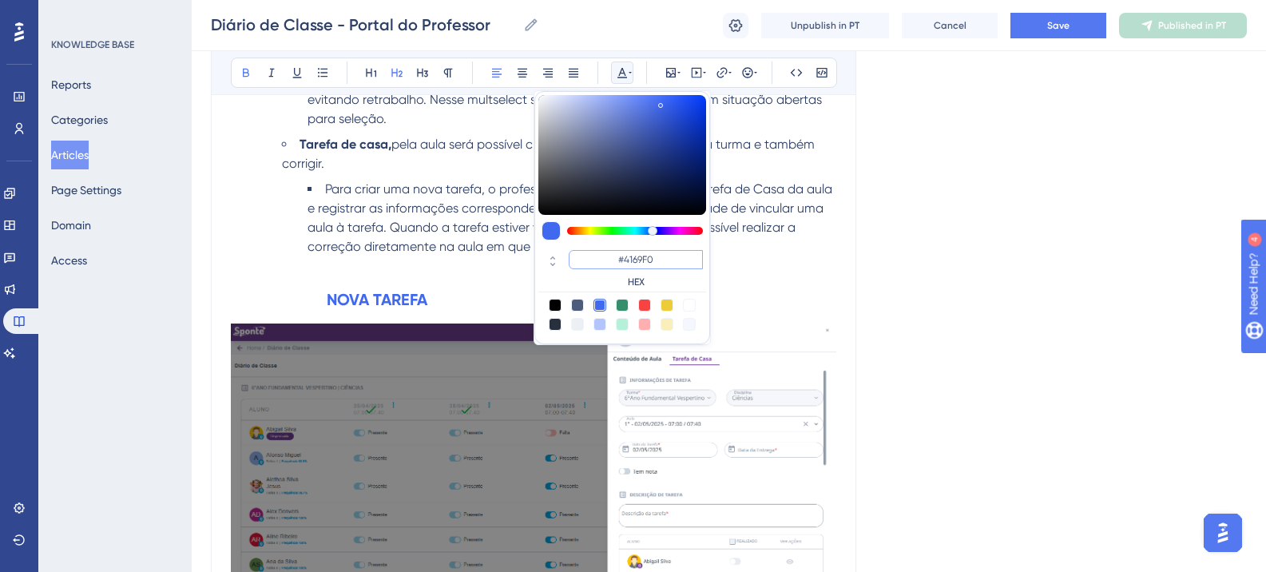
click at [634, 252] on input "#4169F0" at bounding box center [636, 259] width 134 height 19
paste input "6200A8"
type input "#6200A8"
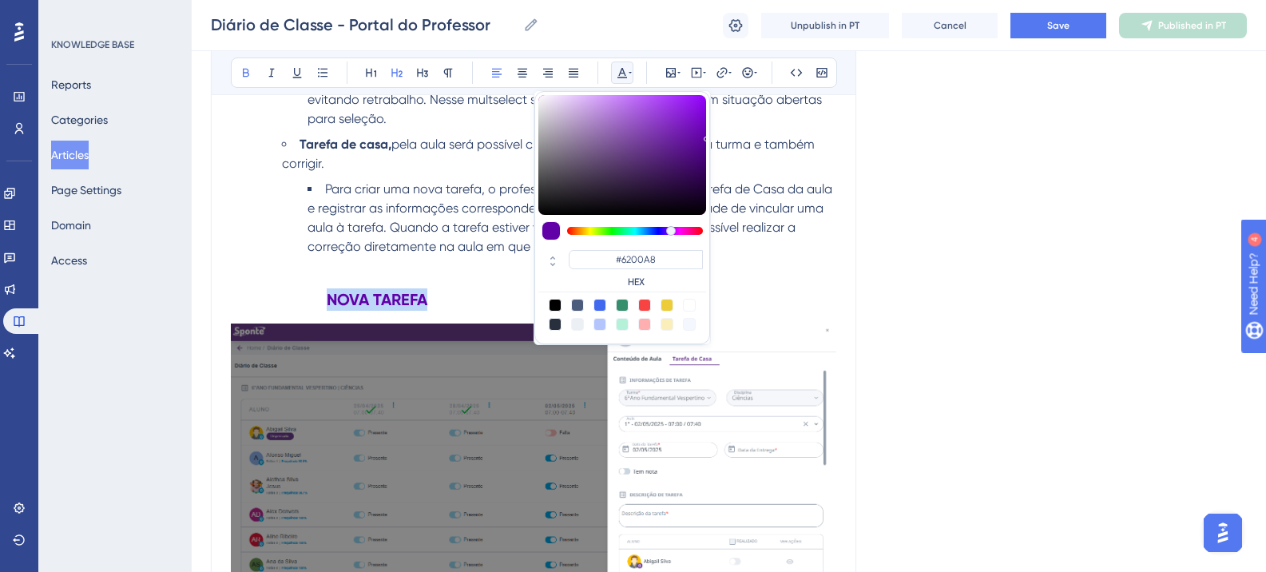
click at [926, 269] on div "Language Portuguese (Default) Diário de Classe - Portal do Professor Bold Itali…" at bounding box center [729, 80] width 1036 height 8162
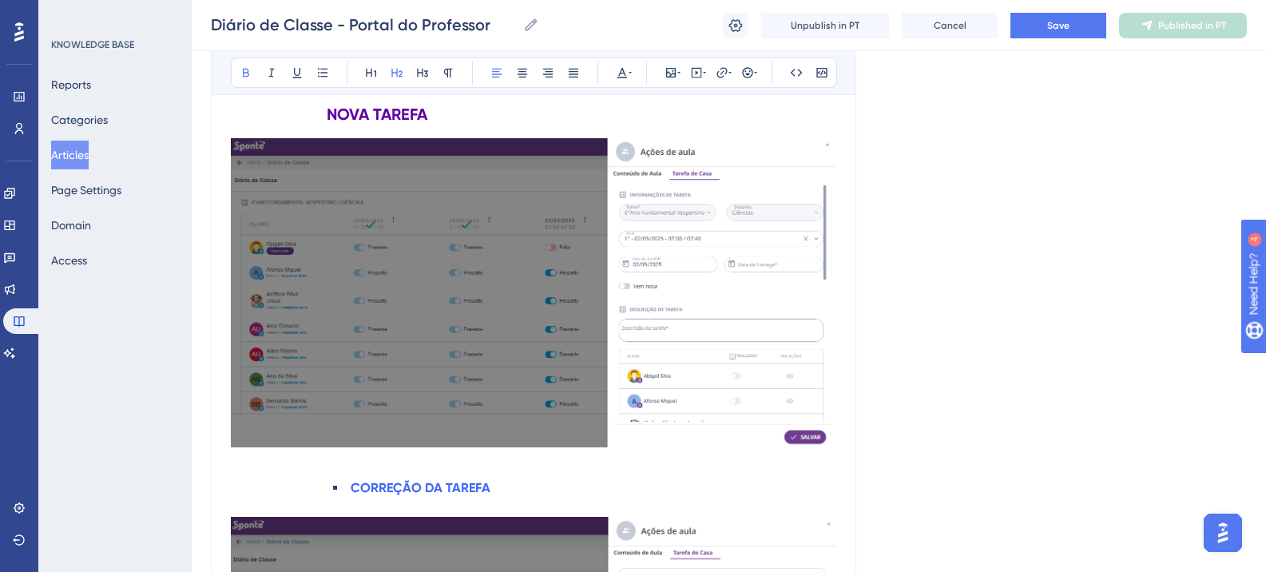
scroll to position [4183, 0]
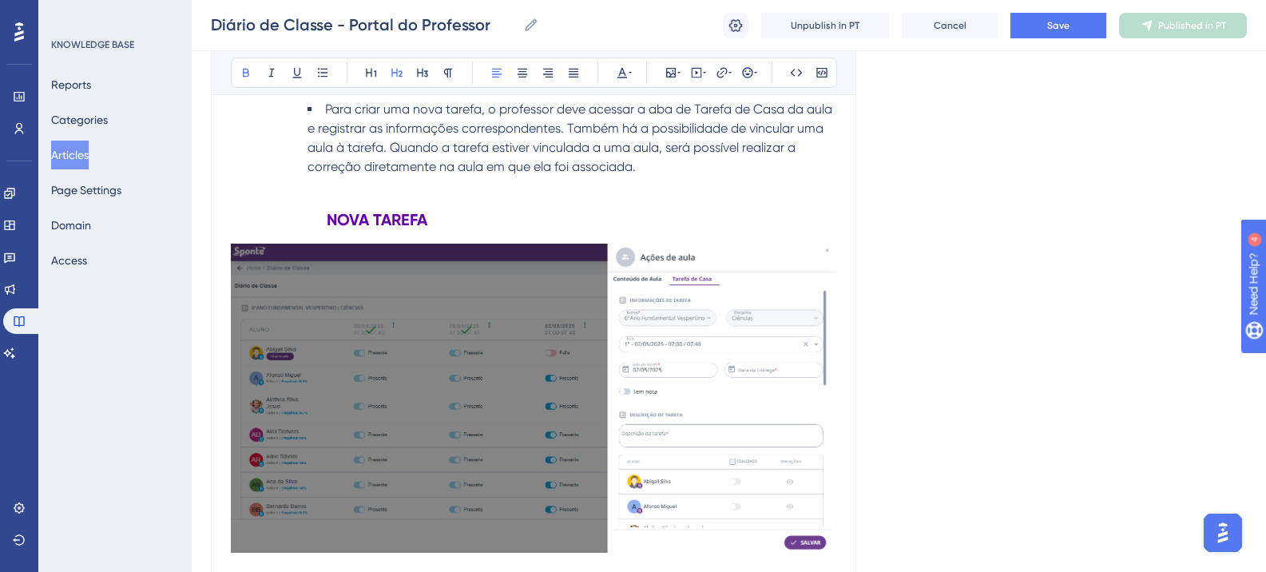
click at [433, 219] on h2 "NOVA TAREFA" at bounding box center [534, 220] width 606 height 48
click at [976, 295] on div "Language Portuguese (Default) Diário de Classe - Portal do Professor Bold Itali…" at bounding box center [729, 0] width 1036 height 8162
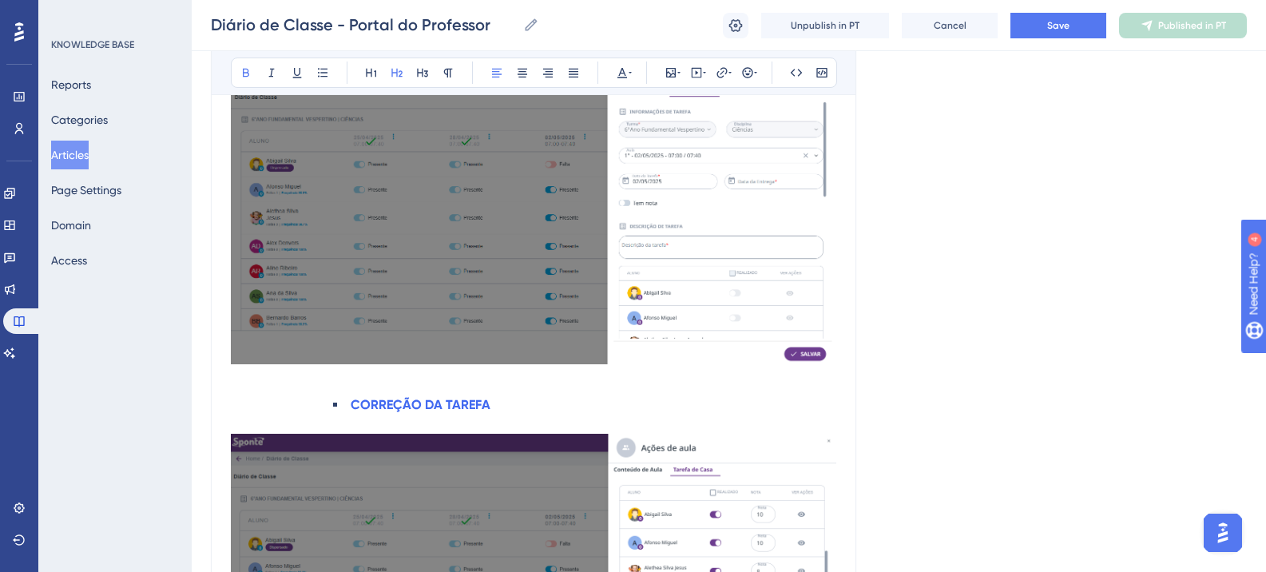
scroll to position [4423, 0]
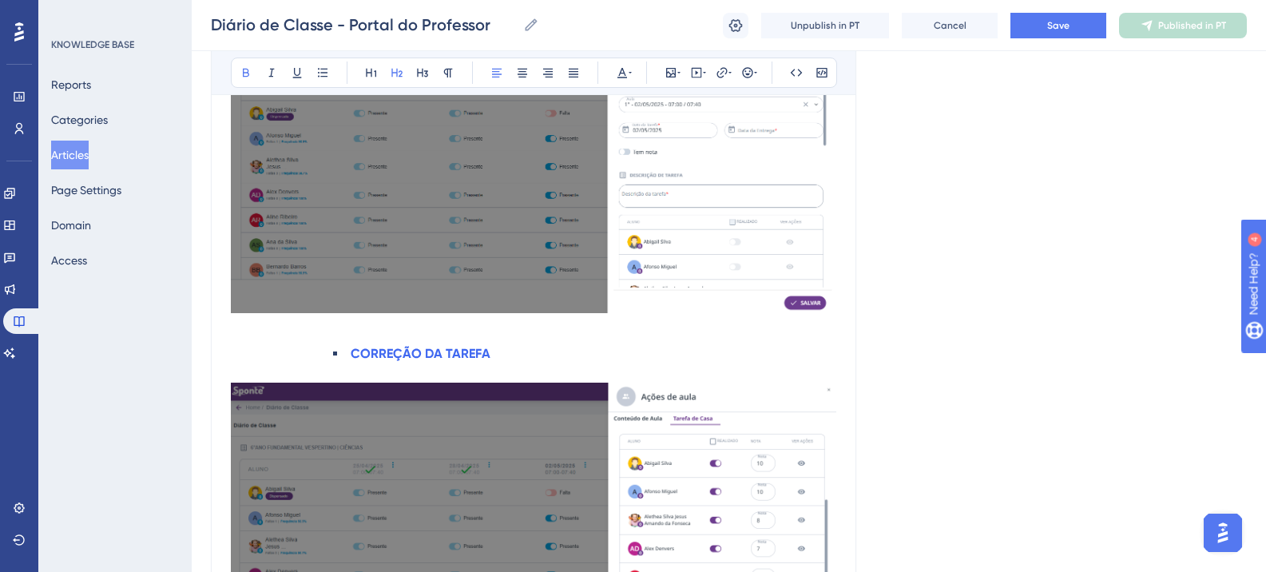
click at [419, 356] on strong "CORREÇÃO DA TAREFA" at bounding box center [421, 353] width 140 height 15
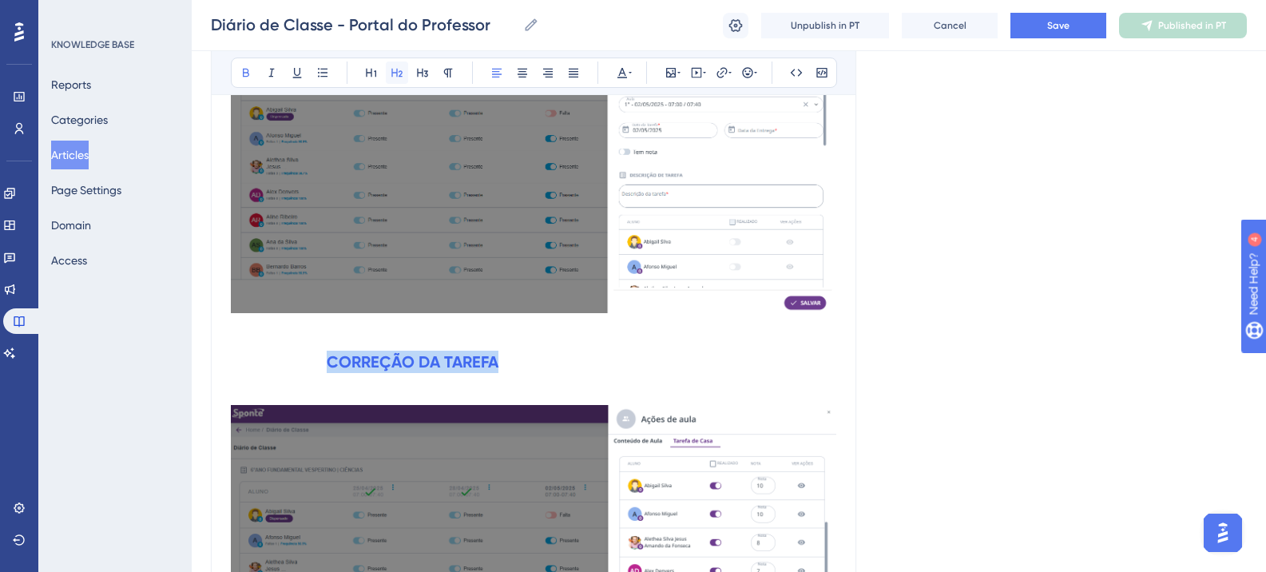
click at [401, 78] on icon at bounding box center [397, 72] width 13 height 13
click at [433, 353] on strong "CORREÇÃO DA TAREFA" at bounding box center [413, 361] width 172 height 19
click at [433, 354] on strong "CORREÇÃO DA TAREFA" at bounding box center [413, 361] width 172 height 19
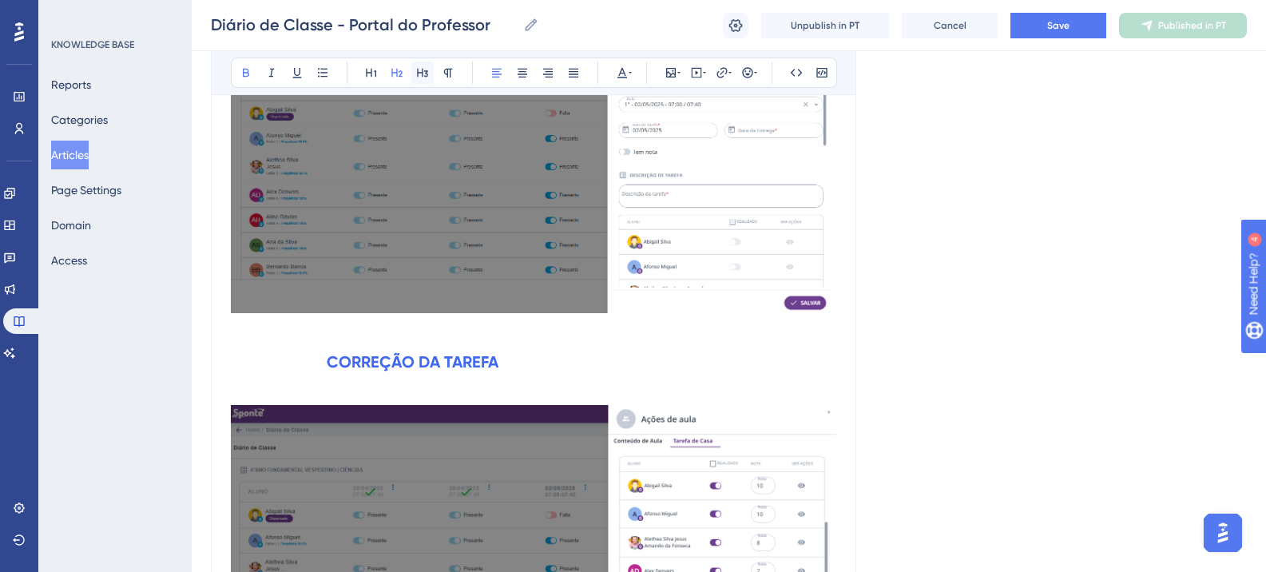
click at [427, 75] on icon at bounding box center [422, 72] width 13 height 13
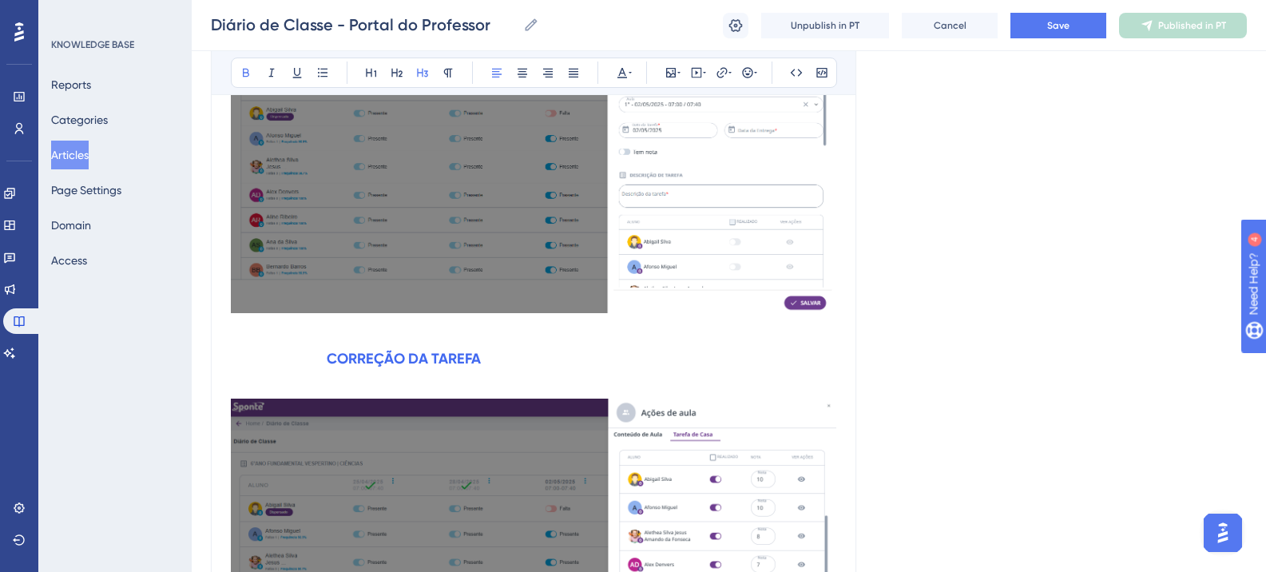
scroll to position [4183, 0]
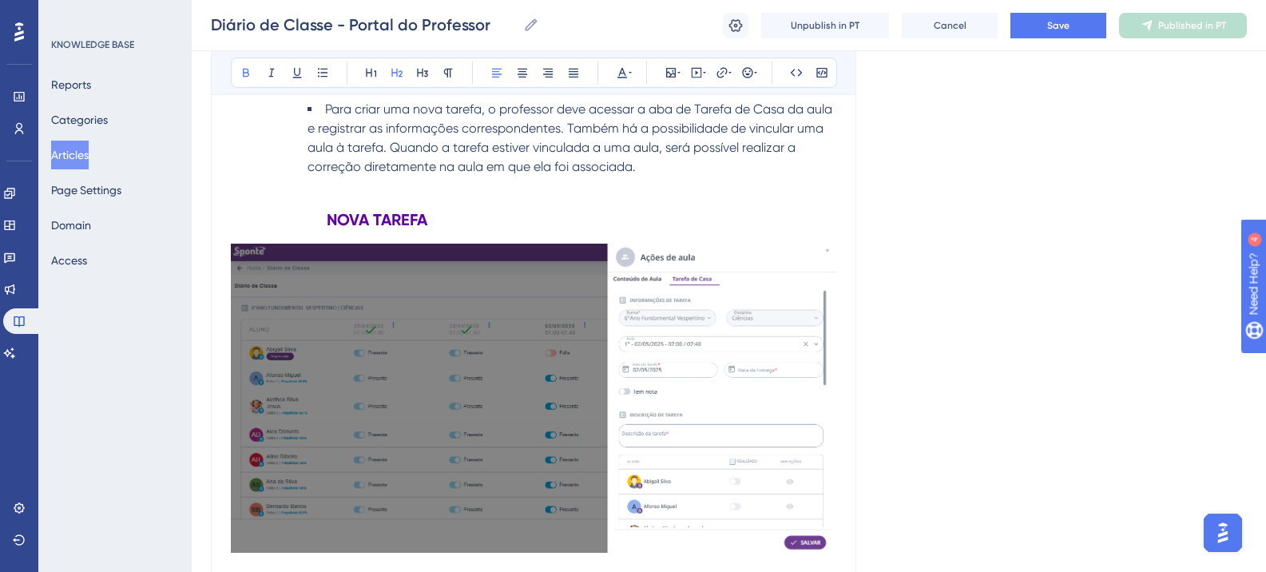
click at [394, 215] on strong "NOVA TAREFA" at bounding box center [377, 219] width 101 height 19
click at [423, 74] on icon at bounding box center [422, 72] width 13 height 13
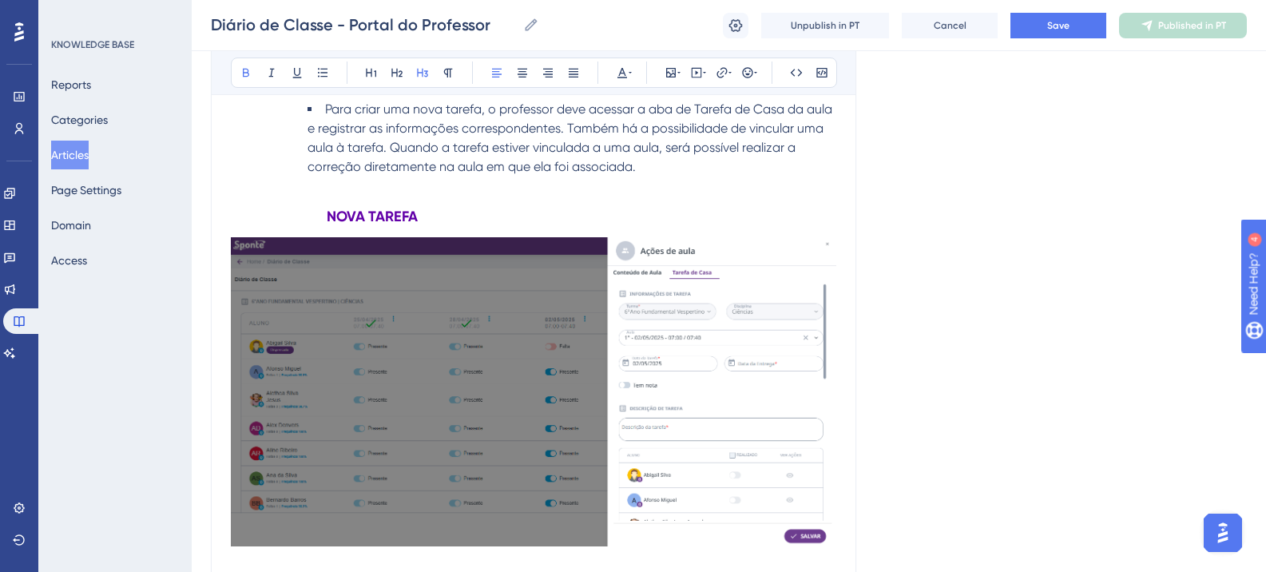
click at [348, 219] on strong "NOVA TAREFA" at bounding box center [372, 217] width 91 height 18
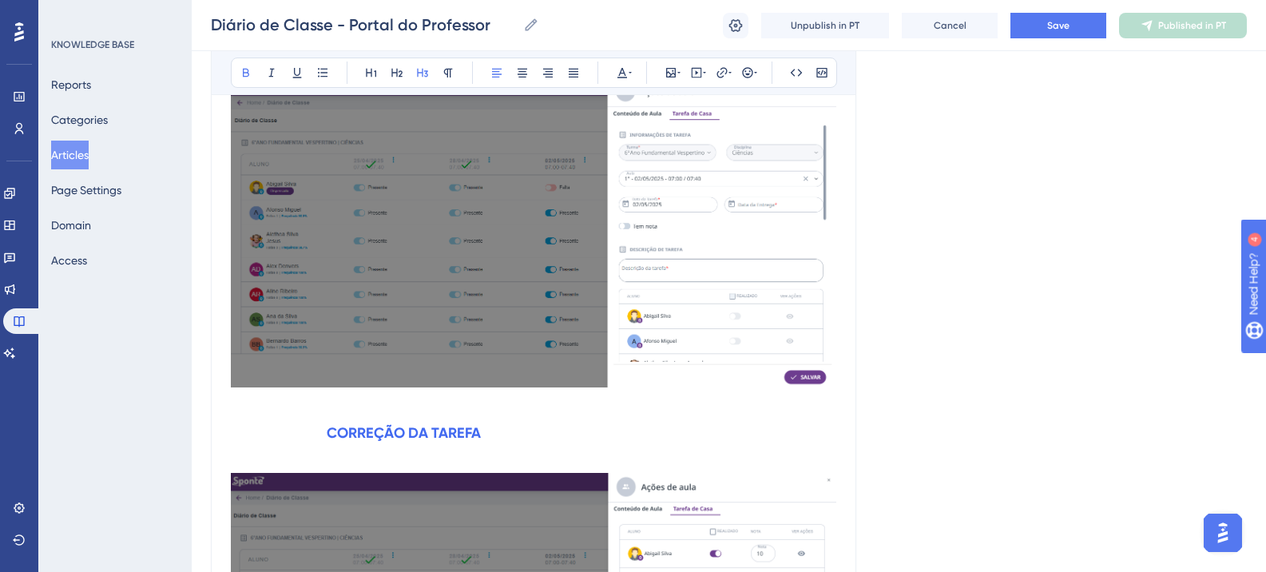
scroll to position [4343, 0]
click at [390, 427] on strong "CORREÇÃO DA TAREFA" at bounding box center [404, 432] width 154 height 18
click at [389, 427] on strong "CORREÇÃO DA TAREFA" at bounding box center [404, 432] width 154 height 18
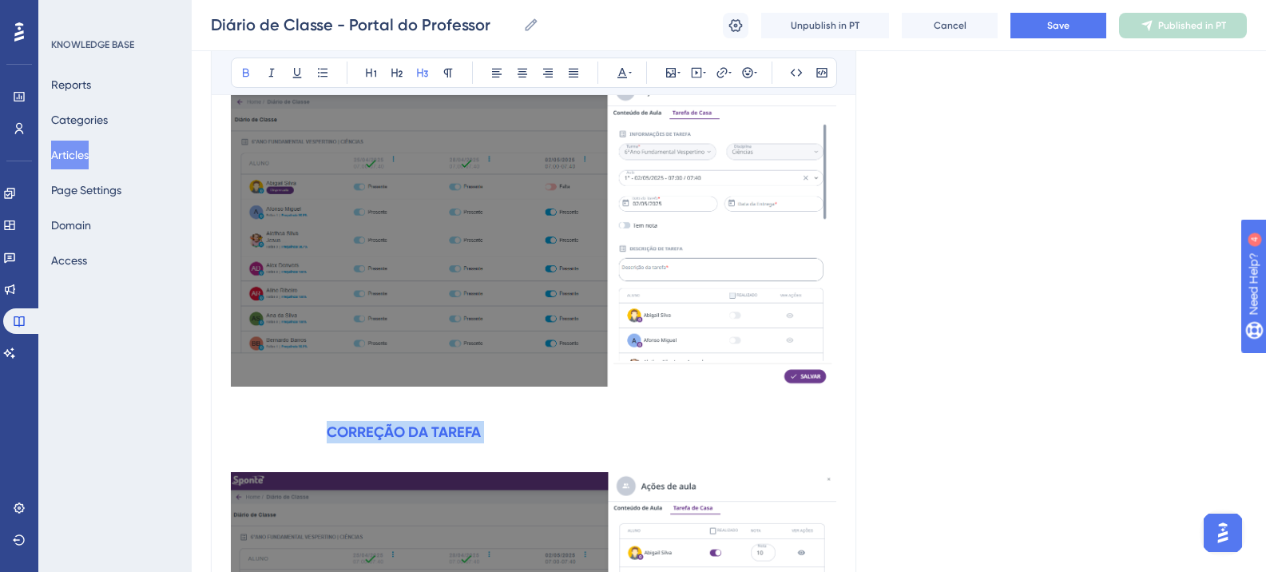
click at [389, 427] on strong "CORREÇÃO DA TAREFA" at bounding box center [404, 432] width 154 height 18
click at [624, 72] on icon at bounding box center [623, 73] width 10 height 10
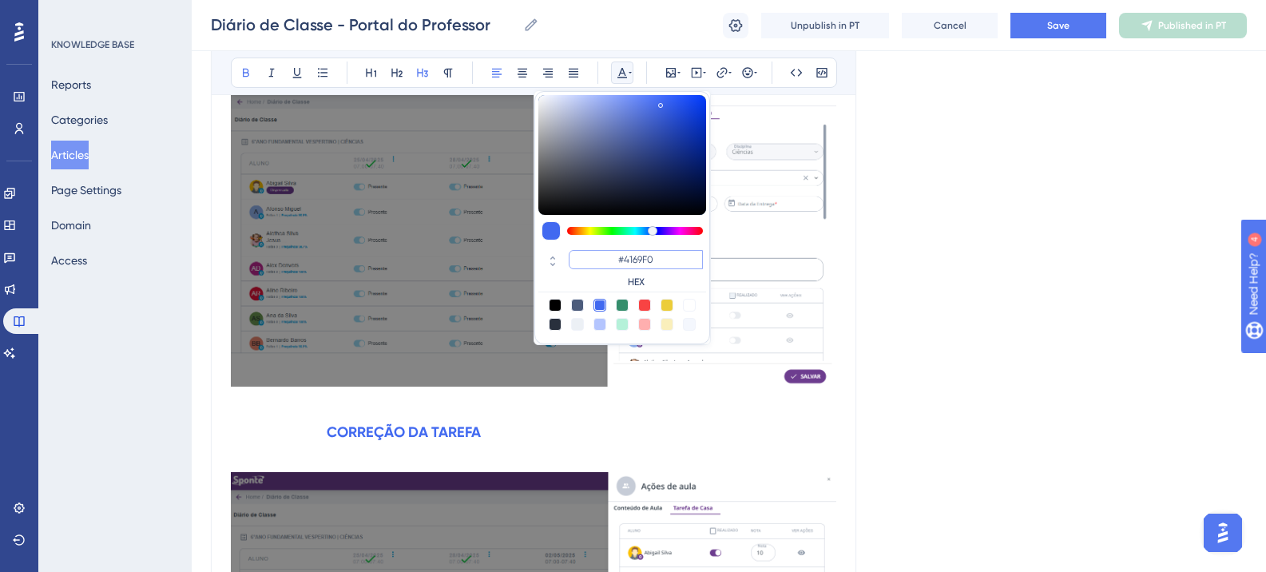
drag, startPoint x: 666, startPoint y: 263, endPoint x: 597, endPoint y: 254, distance: 70.1
click at [598, 254] on input "#4169F0" at bounding box center [636, 259] width 134 height 19
paste input "6200A8"
type input "#6200A8"
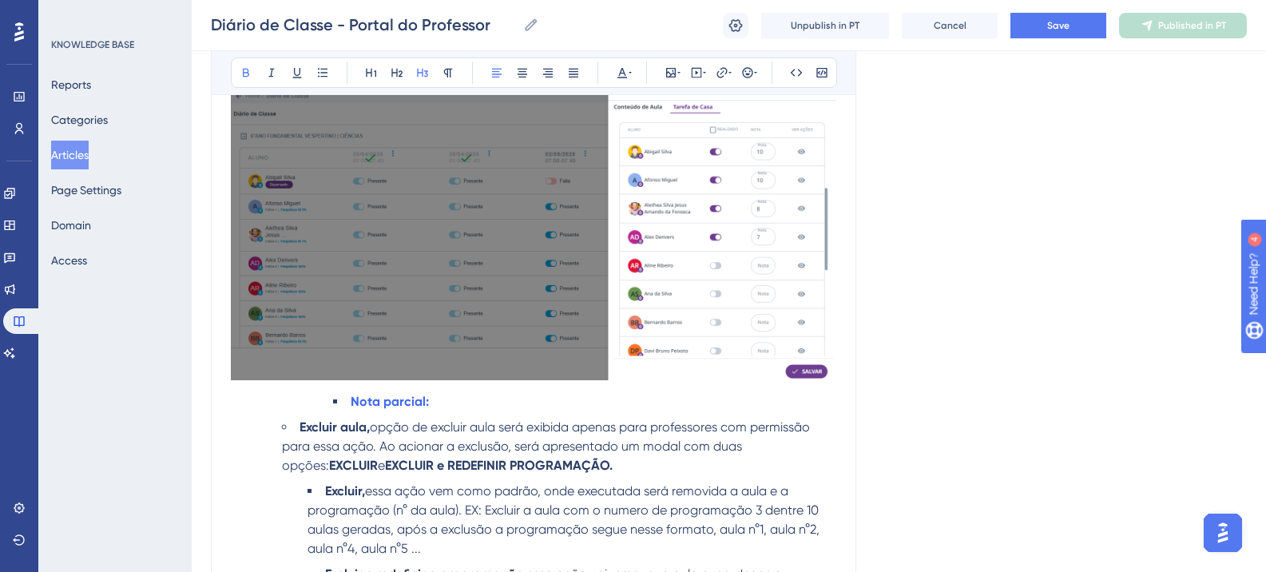
scroll to position [4823, 0]
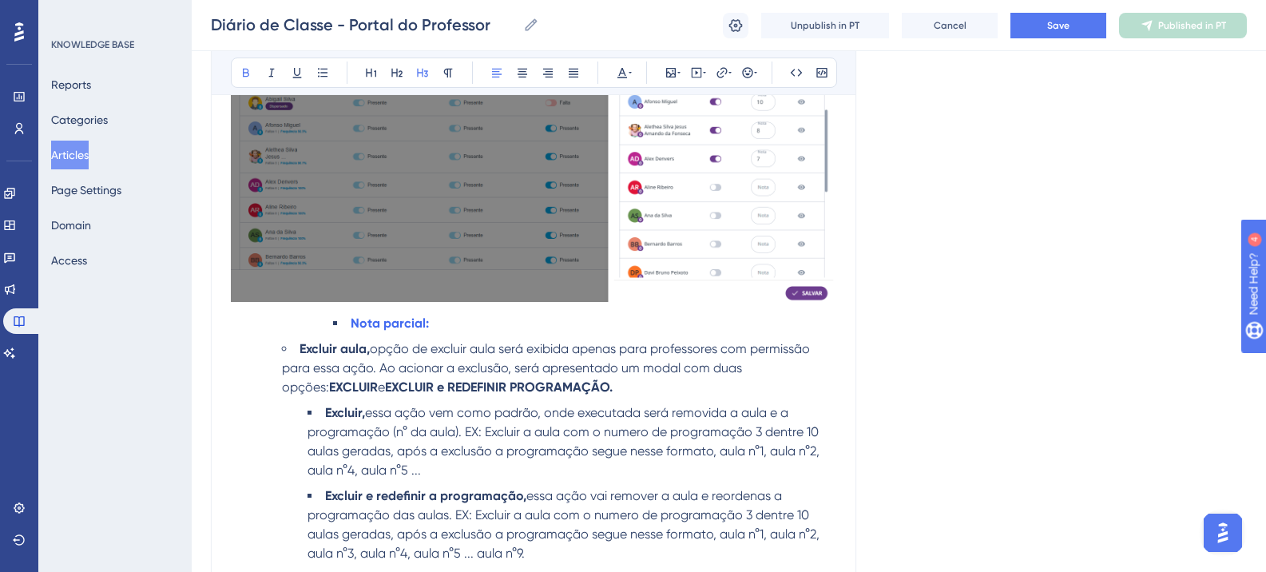
click at [399, 319] on strong "Nota parcial:" at bounding box center [390, 323] width 78 height 15
click at [418, 76] on icon at bounding box center [422, 73] width 11 height 9
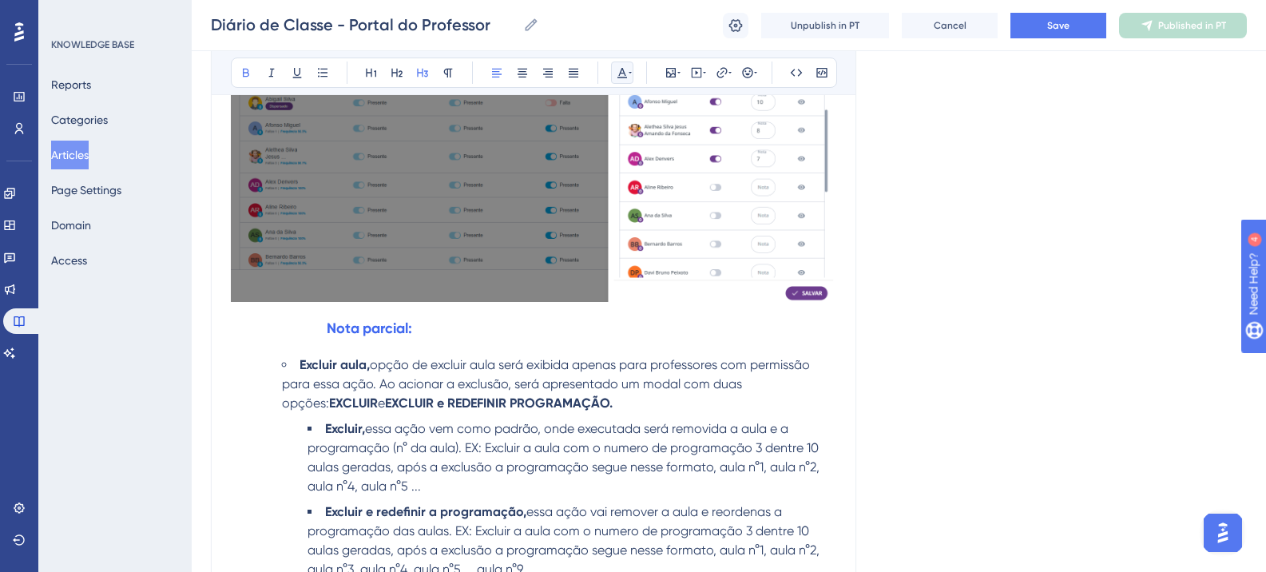
click at [630, 76] on icon at bounding box center [630, 72] width 3 height 13
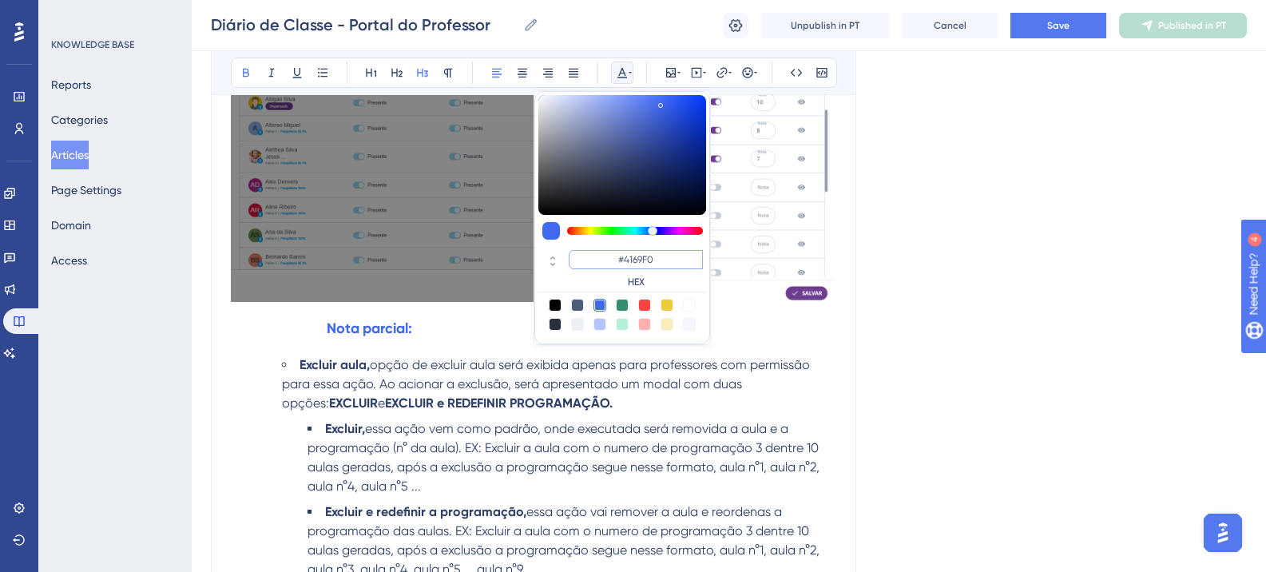
drag, startPoint x: 656, startPoint y: 258, endPoint x: 615, endPoint y: 258, distance: 40.7
click at [615, 258] on input "#4169F0" at bounding box center [636, 259] width 134 height 19
paste input "6200A8"
type input "#6200A8"
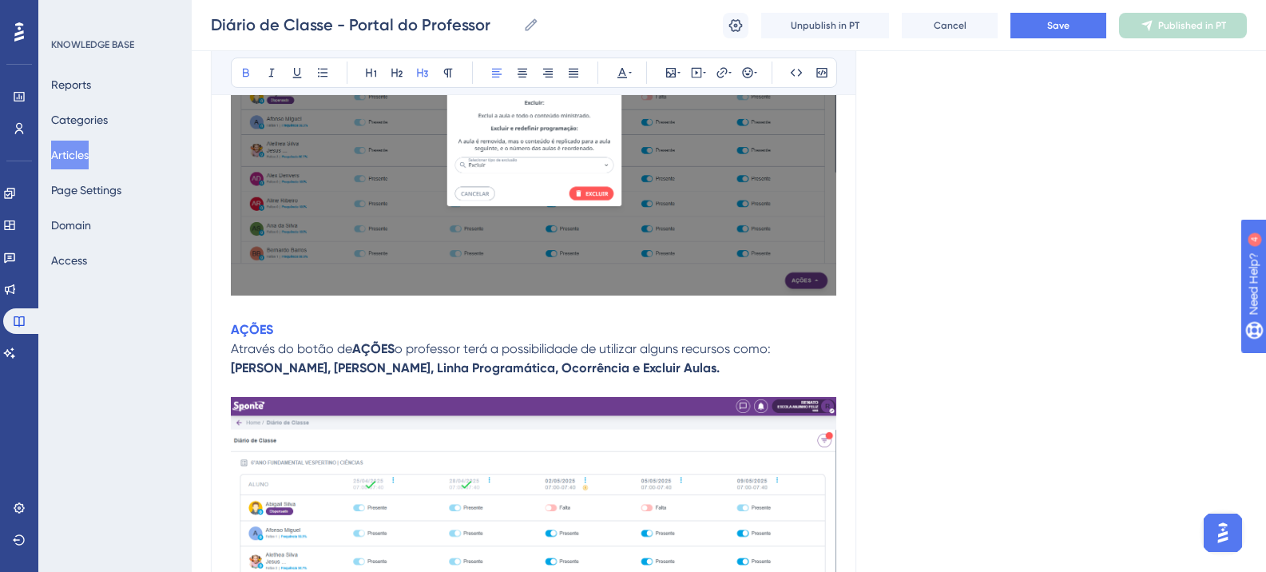
scroll to position [5462, 0]
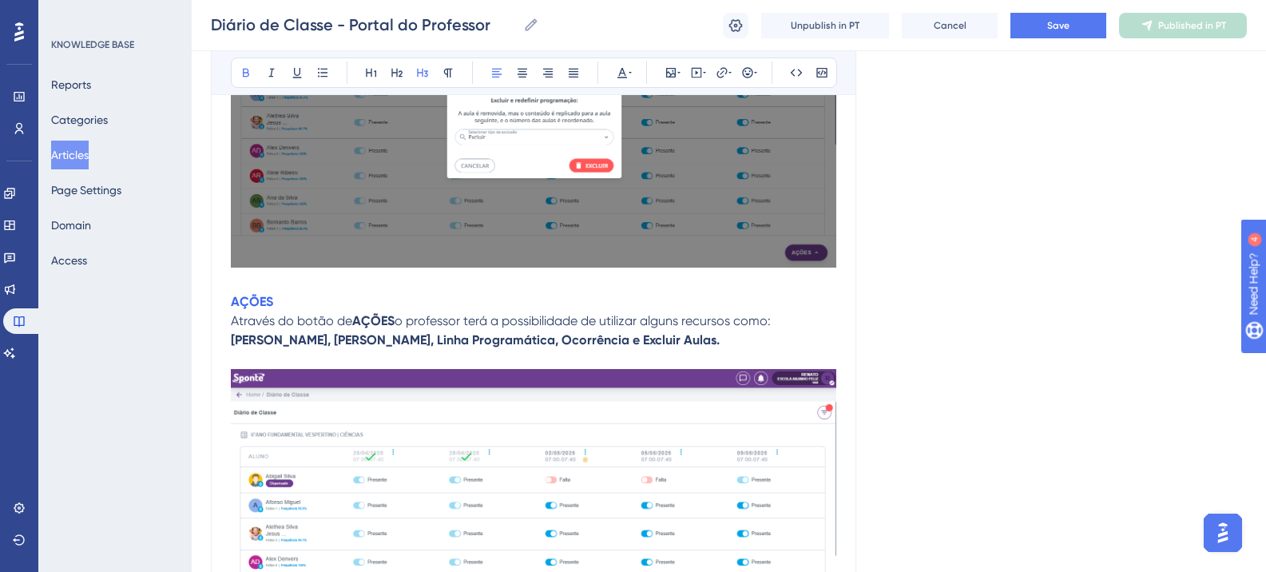
click at [268, 302] on strong "AÇÕES" at bounding box center [252, 301] width 42 height 15
click at [416, 75] on icon at bounding box center [422, 72] width 13 height 13
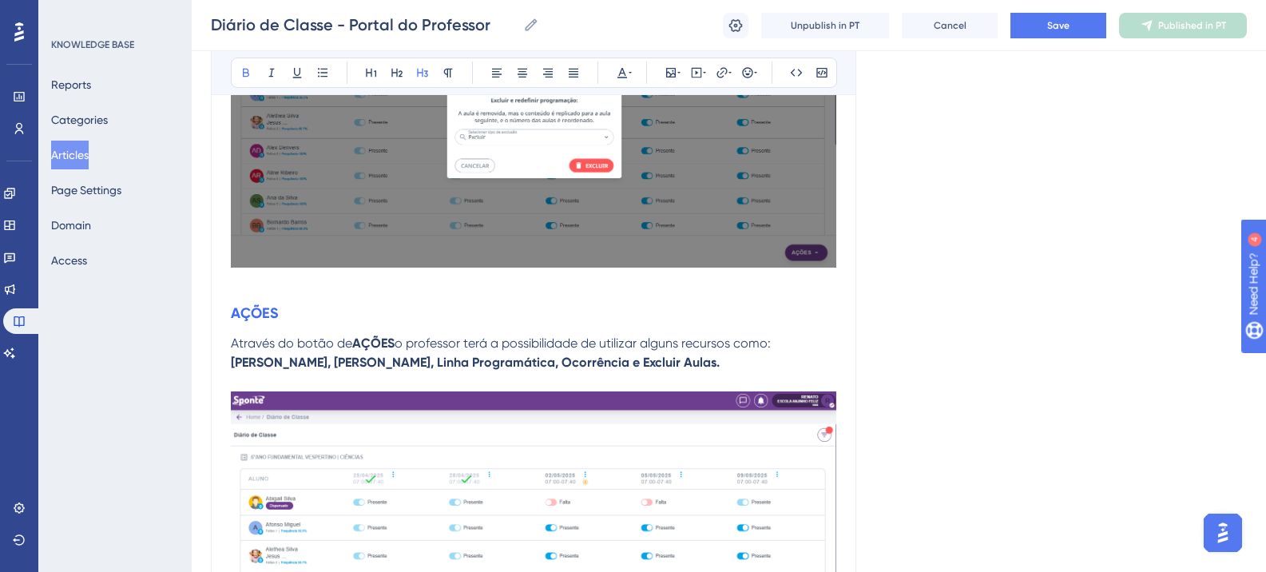
click at [236, 315] on strong "AÇÕES" at bounding box center [254, 313] width 47 height 18
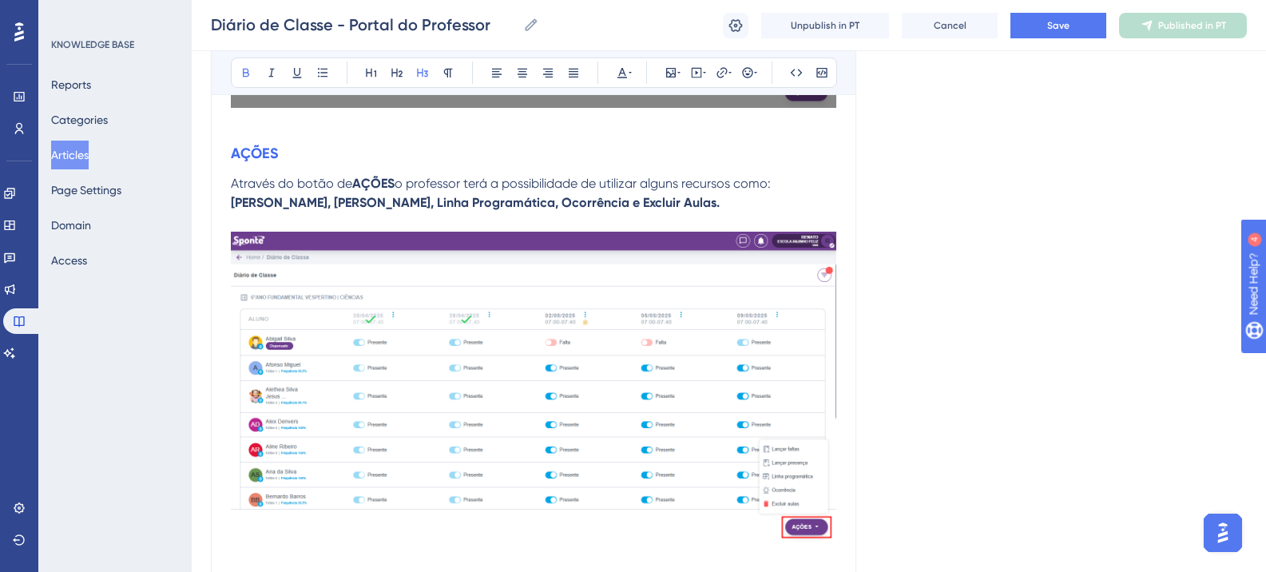
scroll to position [5542, 0]
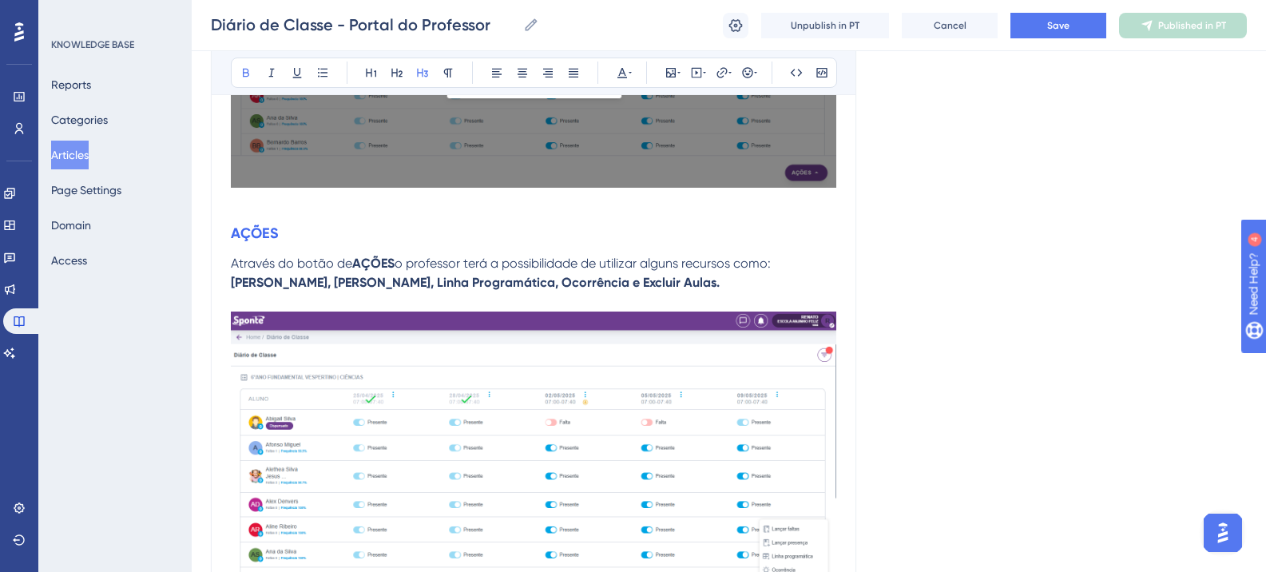
click at [236, 236] on strong "AÇÕES" at bounding box center [254, 234] width 47 height 18
click at [236, 234] on strong "AÇÕES" at bounding box center [254, 234] width 47 height 18
click at [233, 233] on strong "AÇÕES" at bounding box center [254, 234] width 47 height 18
click at [274, 230] on strong "Botão AÇÕES" at bounding box center [276, 234] width 91 height 18
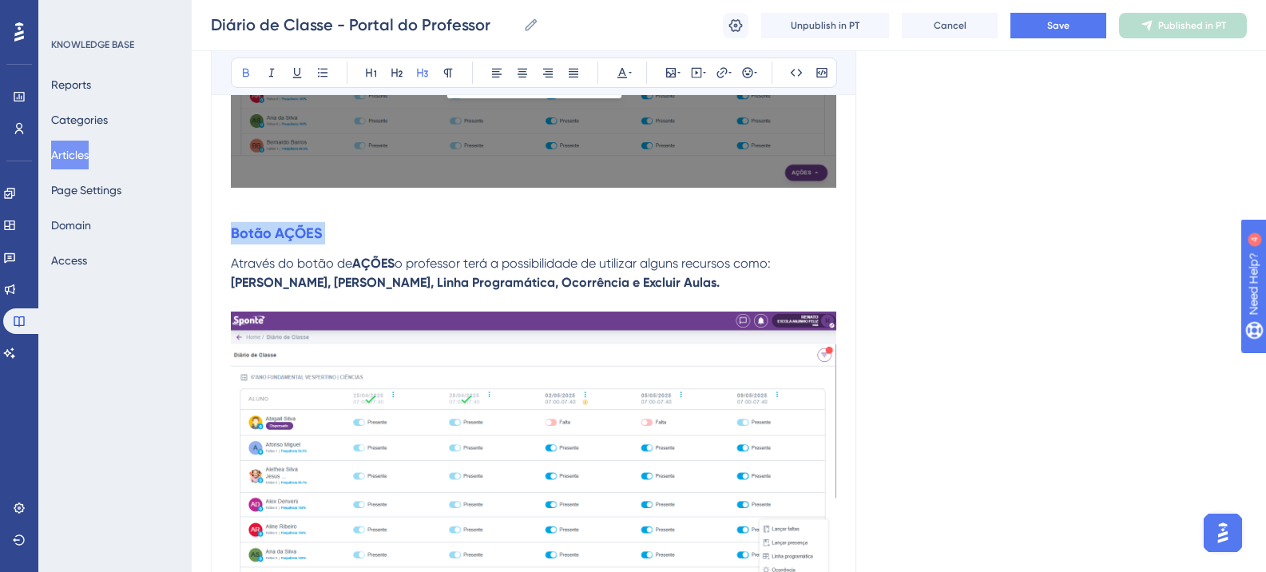
click at [274, 230] on strong "Botão AÇÕES" at bounding box center [276, 234] width 91 height 18
click at [423, 74] on icon at bounding box center [422, 73] width 11 height 9
click at [611, 75] on button at bounding box center [622, 73] width 22 height 22
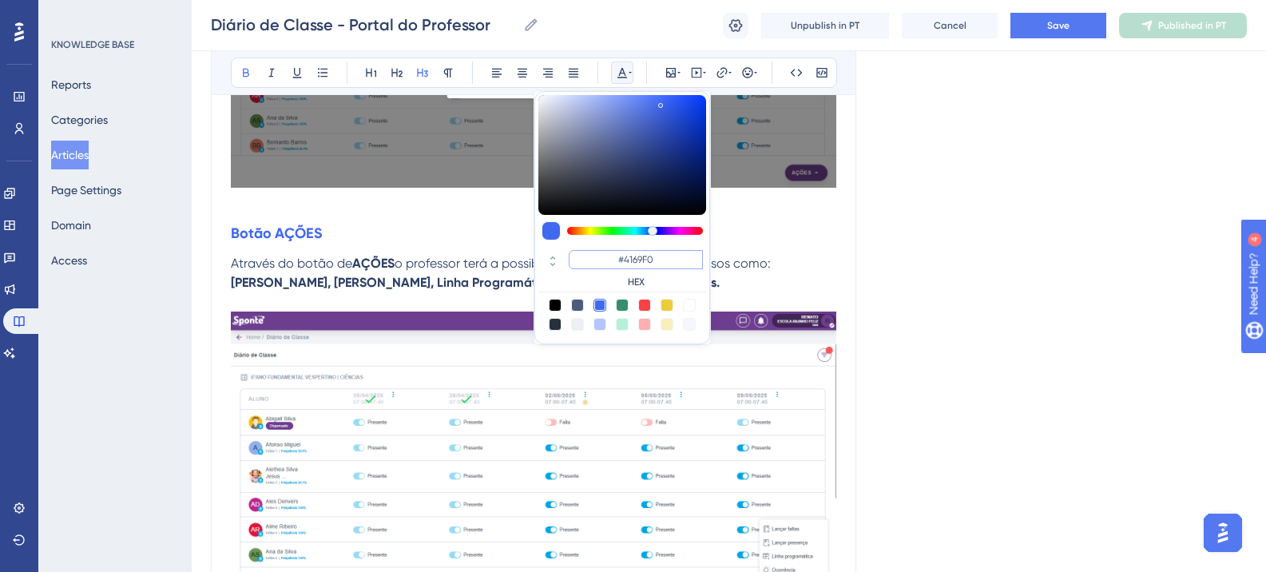
drag, startPoint x: 652, startPoint y: 253, endPoint x: 598, endPoint y: 248, distance: 53.7
click at [598, 248] on div "#4169F0 HEX" at bounding box center [623, 270] width 168 height 46
paste input "6200A8"
type input "#6200A8"
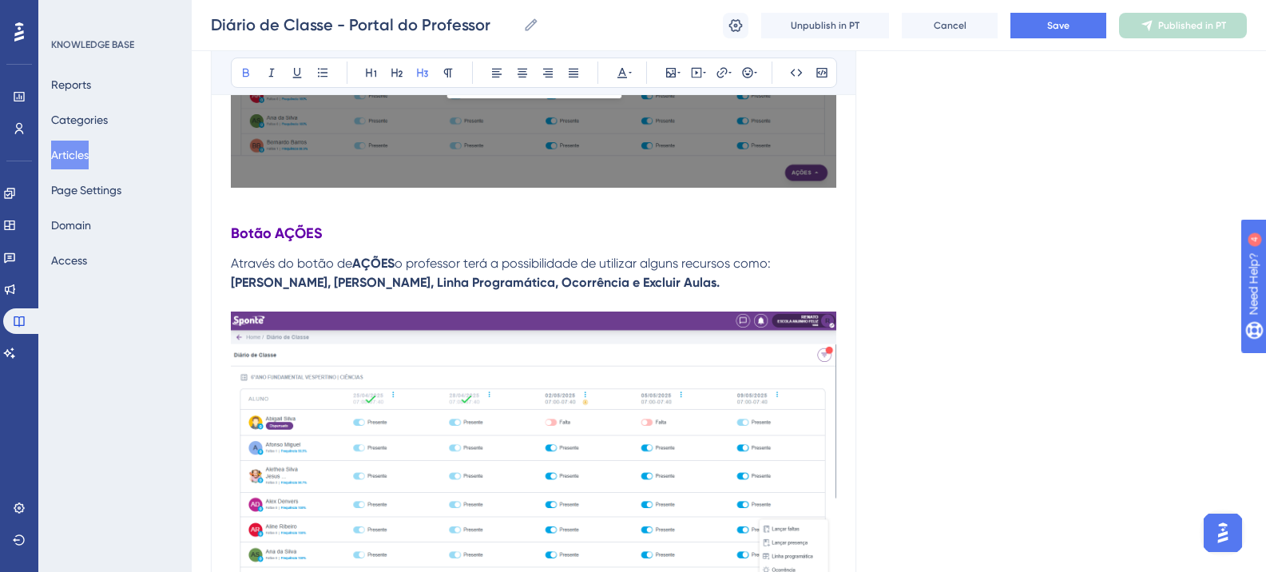
click at [294, 235] on strong "Botão AÇÕES" at bounding box center [276, 234] width 91 height 18
click at [294, 234] on strong "Botão AÇÕES" at bounding box center [276, 234] width 91 height 18
click at [398, 77] on icon at bounding box center [397, 72] width 13 height 13
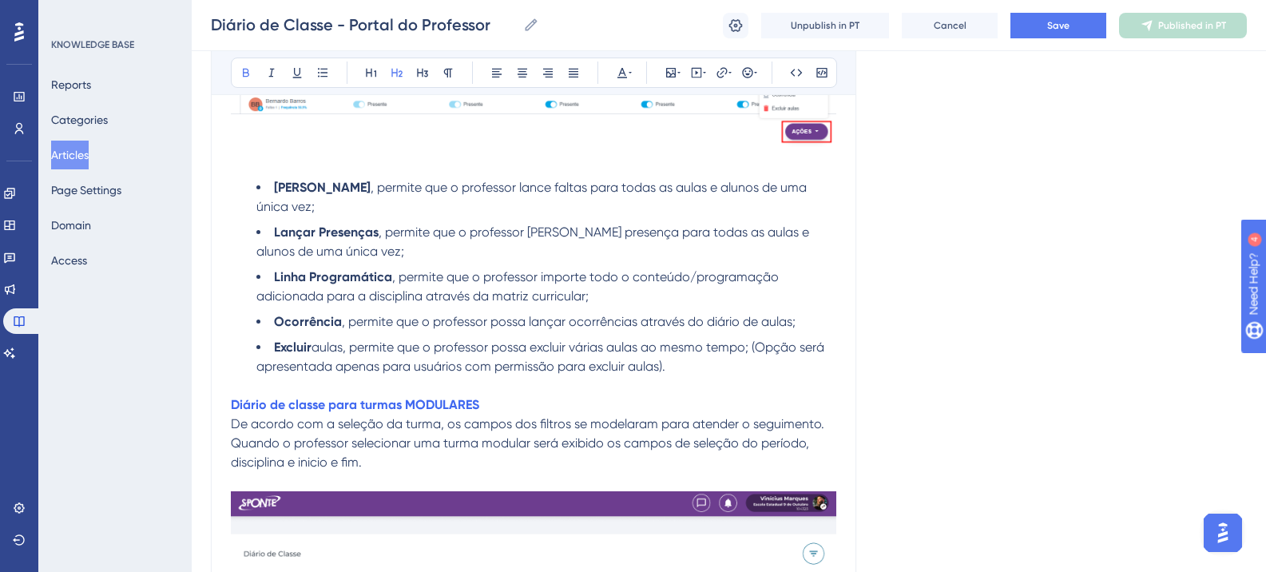
scroll to position [6101, 0]
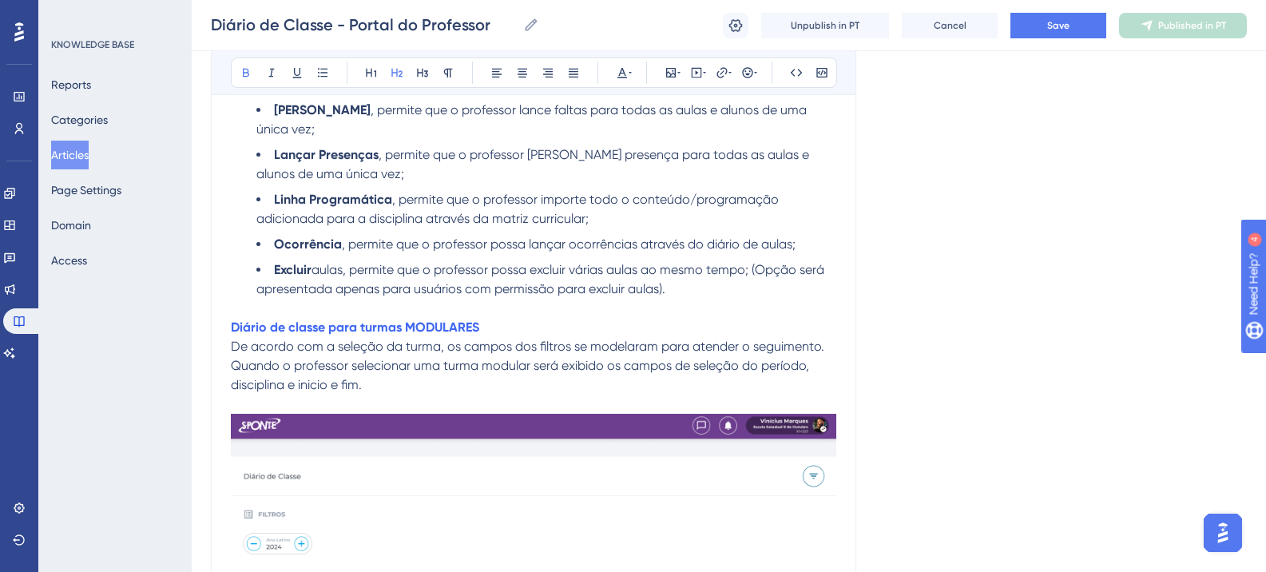
click at [384, 324] on strong "Diário de classe para turmas MODULARES" at bounding box center [355, 327] width 248 height 15
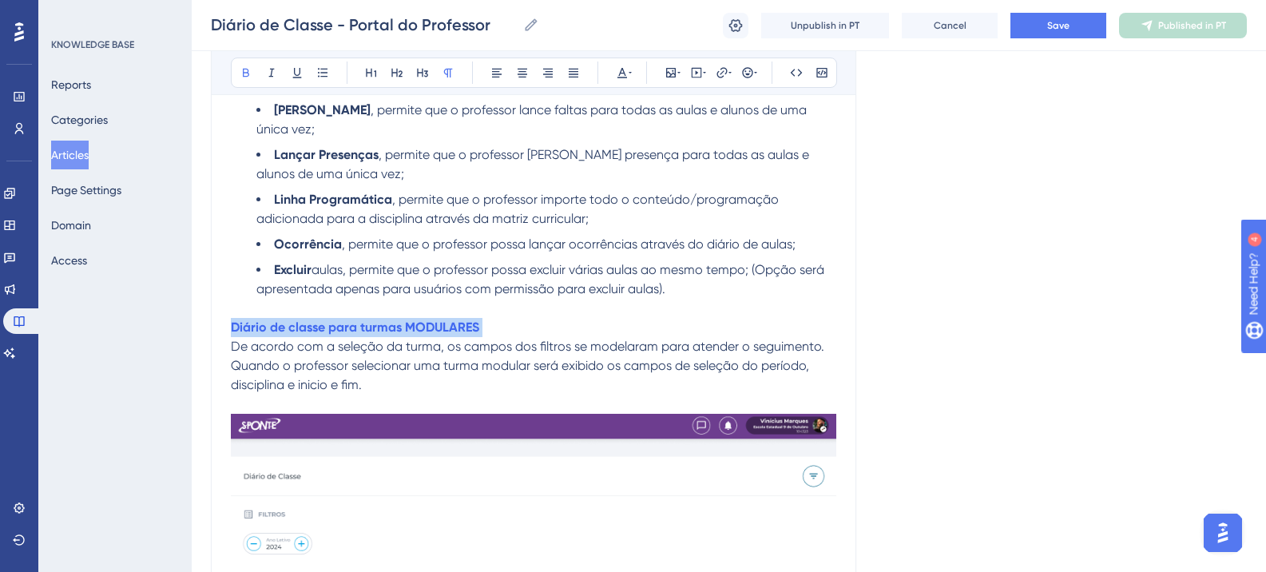
click at [384, 324] on strong "Diário de classe para turmas MODULARES" at bounding box center [355, 327] width 248 height 15
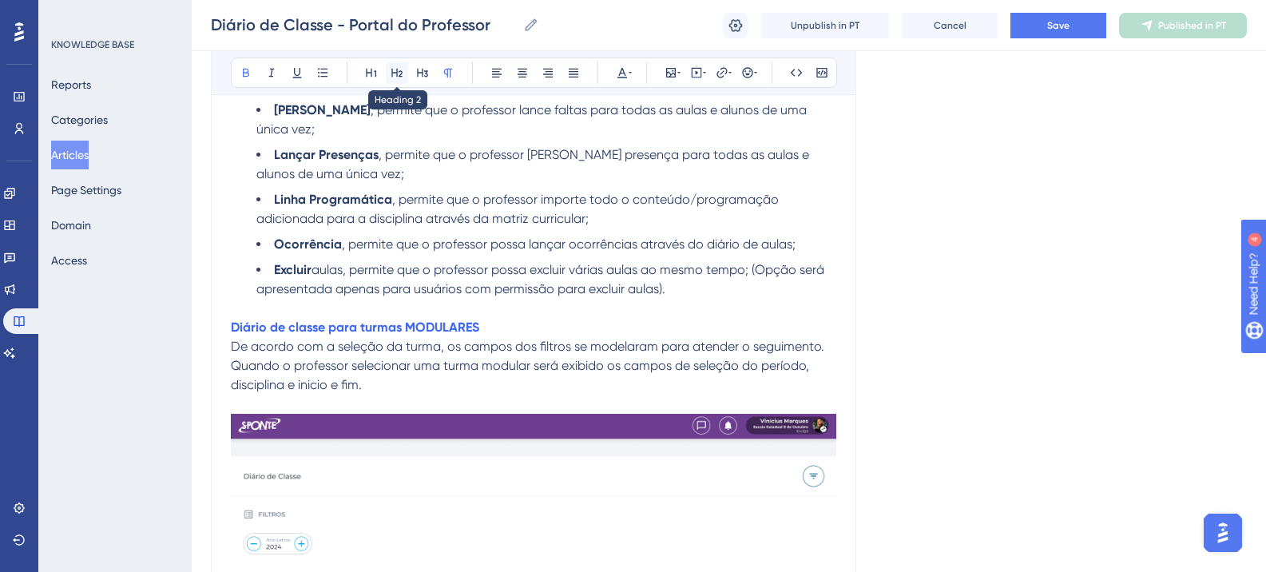
click at [396, 74] on icon at bounding box center [397, 72] width 13 height 13
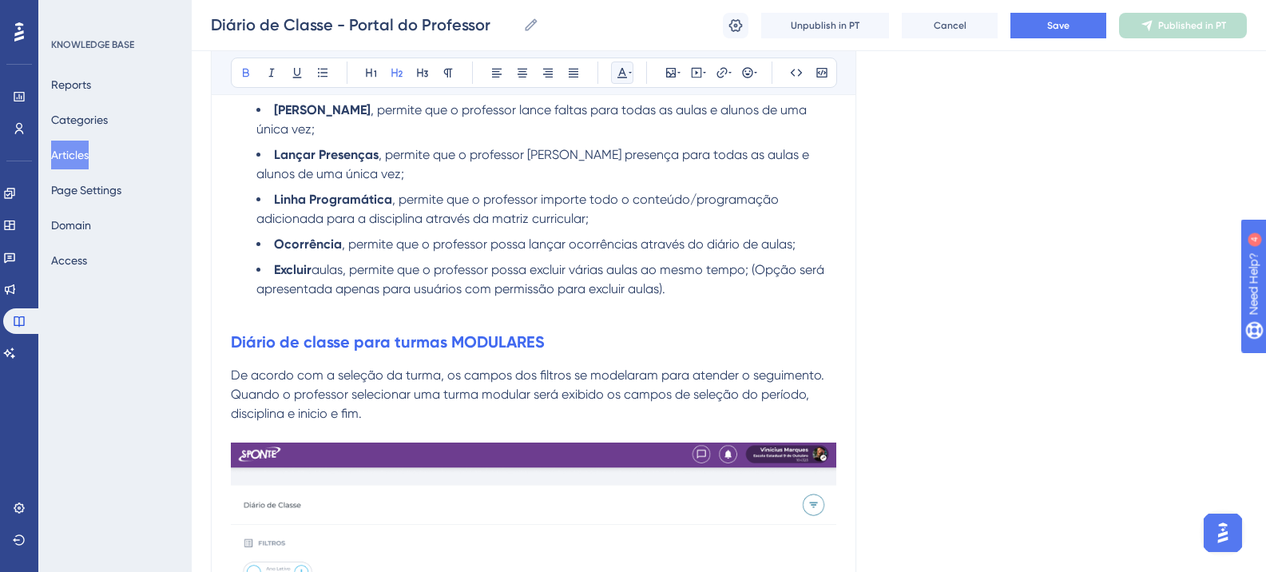
click at [621, 75] on icon at bounding box center [622, 72] width 13 height 13
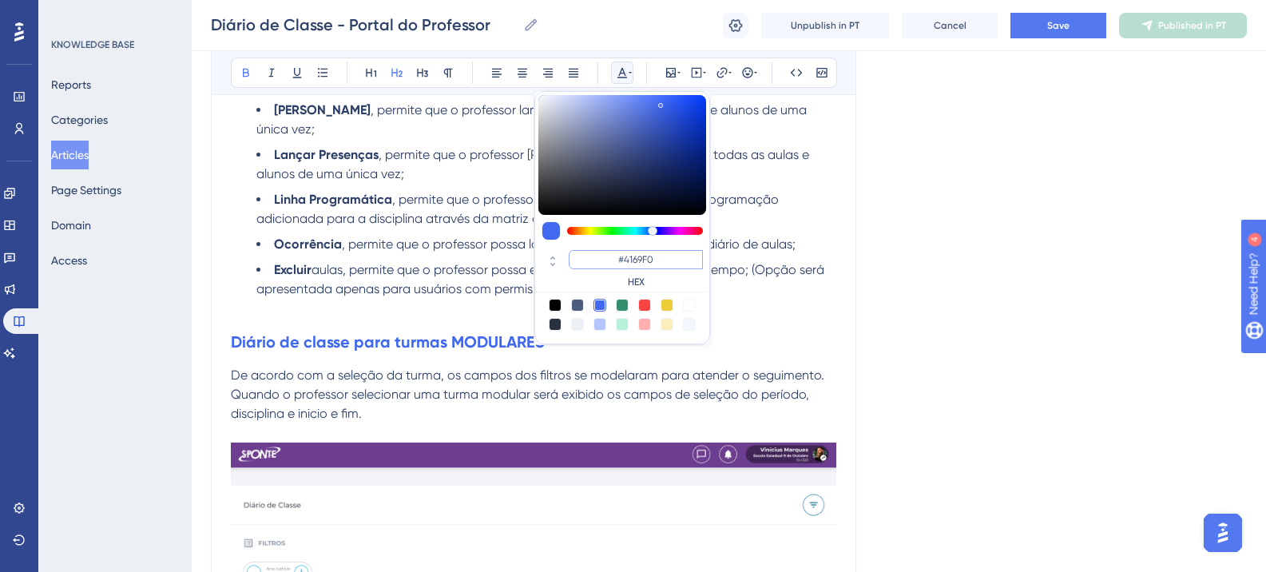
drag, startPoint x: 668, startPoint y: 261, endPoint x: 599, endPoint y: 254, distance: 69.1
click at [600, 255] on input "#4169F0" at bounding box center [636, 259] width 134 height 19
paste input "6200A8"
type input "#6200A8"
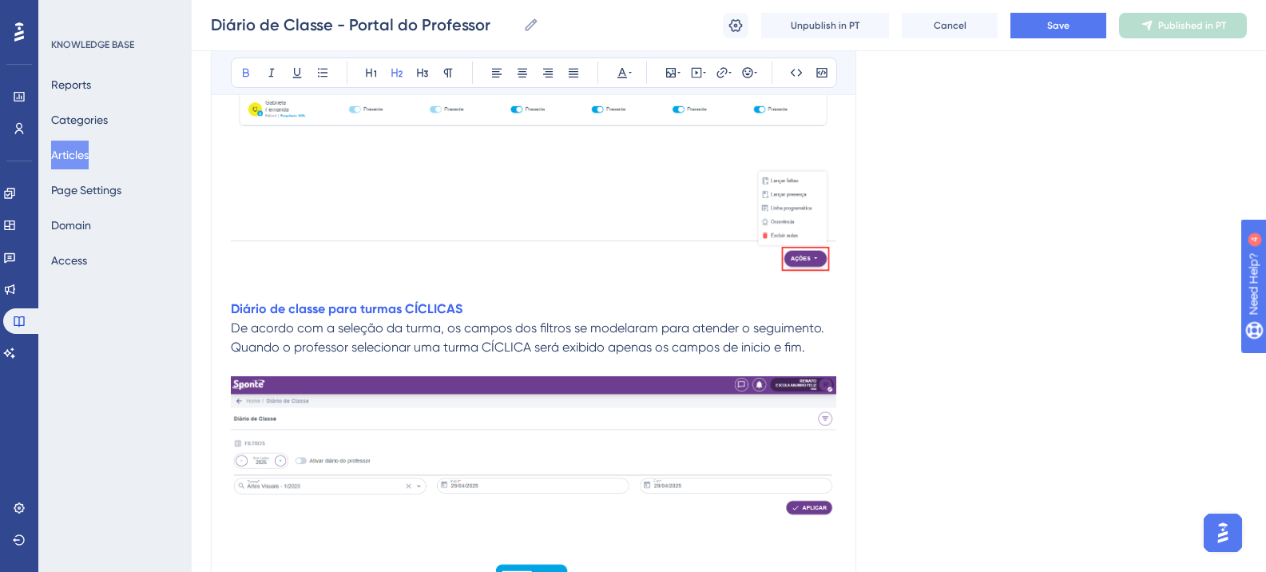
scroll to position [7060, 0]
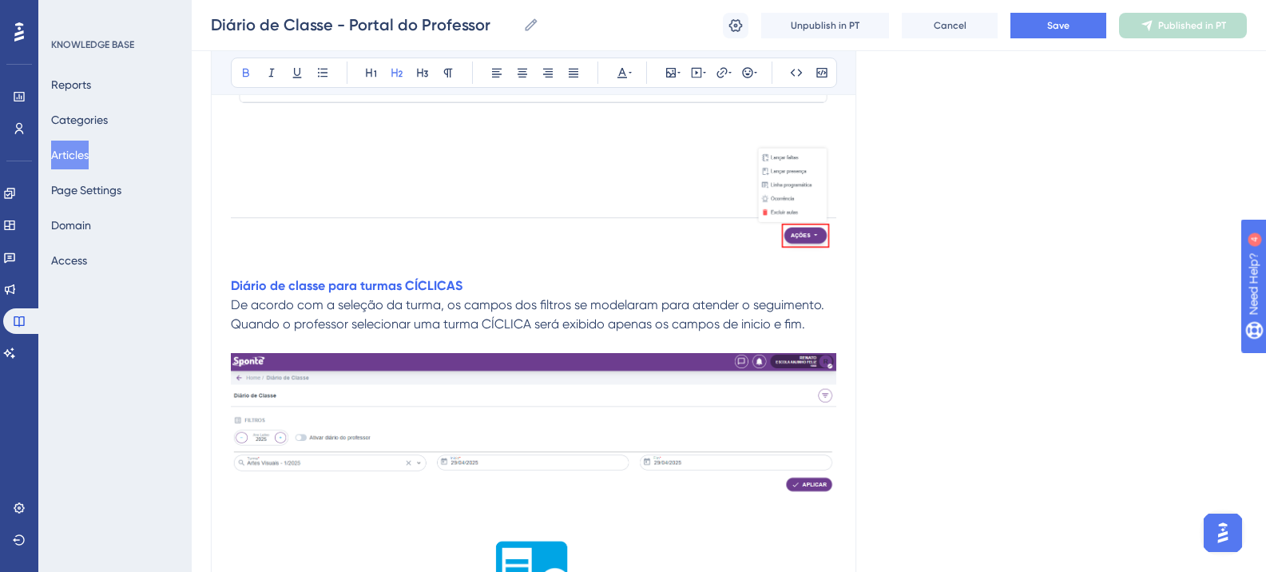
click at [304, 284] on strong "Diário de classe para turmas CÍCLICAS" at bounding box center [347, 285] width 232 height 15
click at [399, 75] on icon at bounding box center [397, 72] width 13 height 13
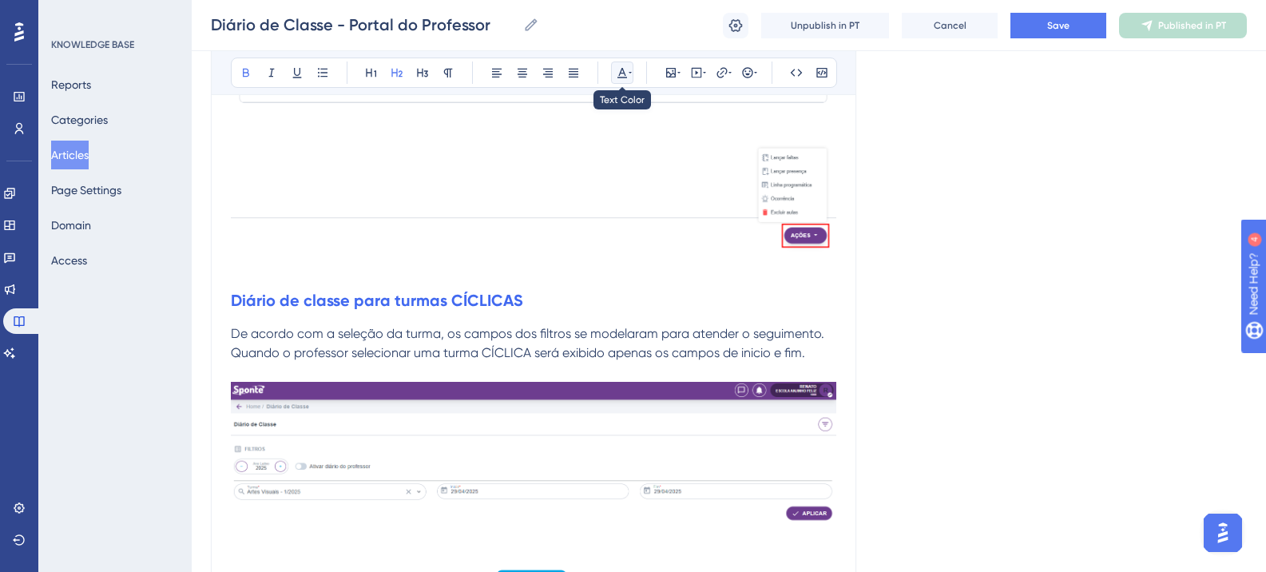
click at [625, 80] on button at bounding box center [622, 73] width 22 height 22
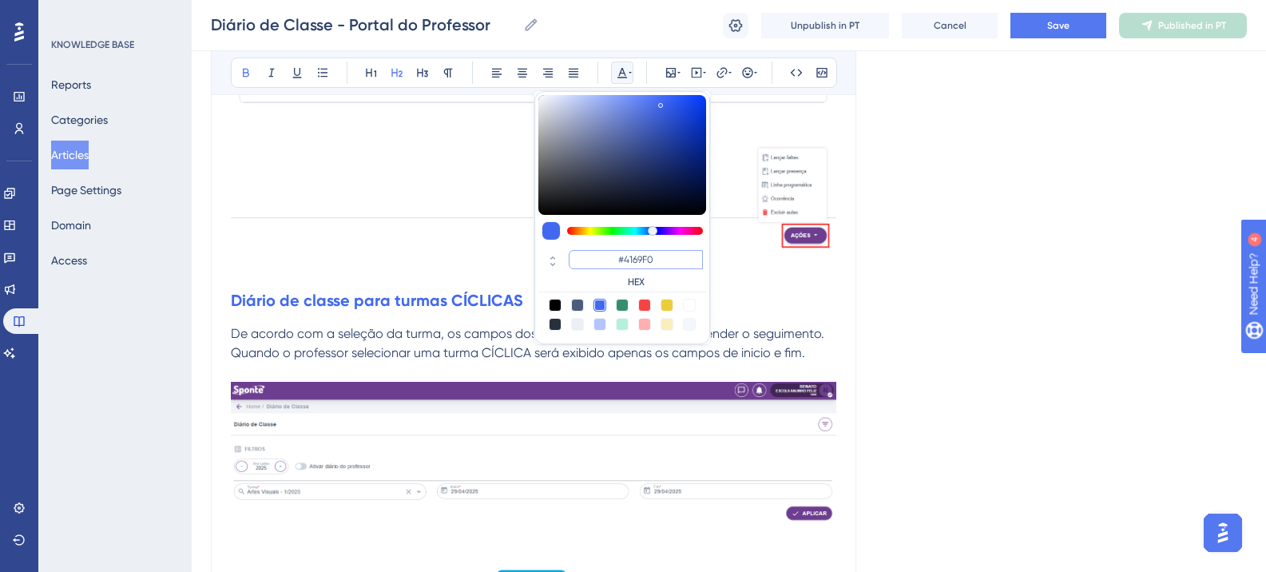
drag, startPoint x: 658, startPoint y: 264, endPoint x: 591, endPoint y: 254, distance: 67.8
click at [592, 255] on input "#4169F0" at bounding box center [636, 259] width 134 height 19
paste input "6200A8"
type input "#6200A8"
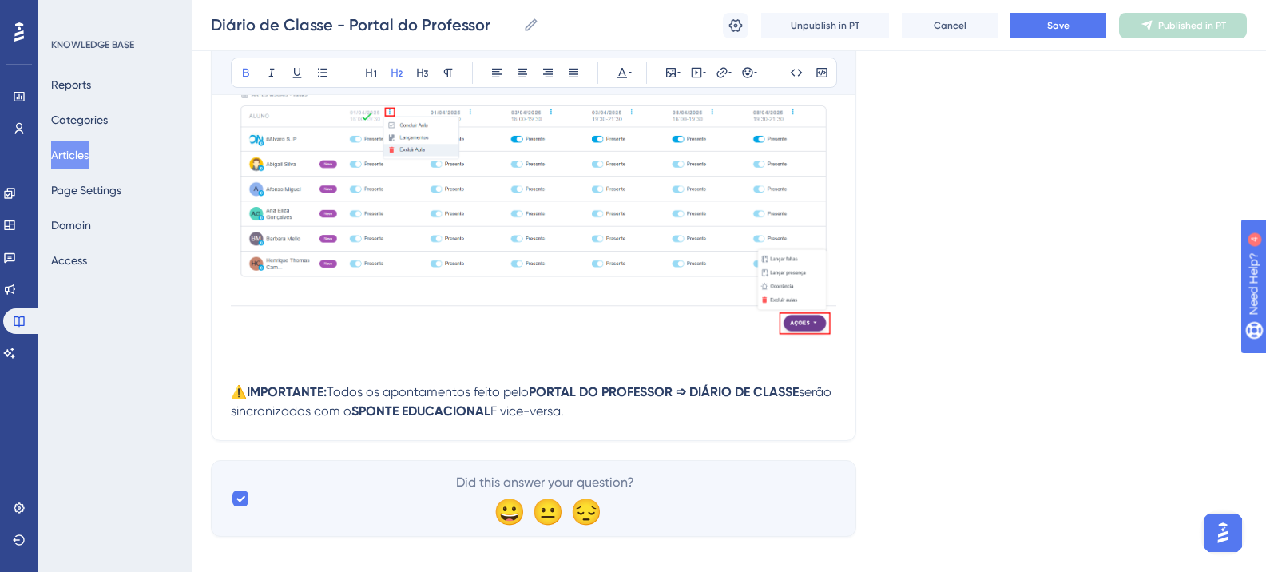
scroll to position [7855, 0]
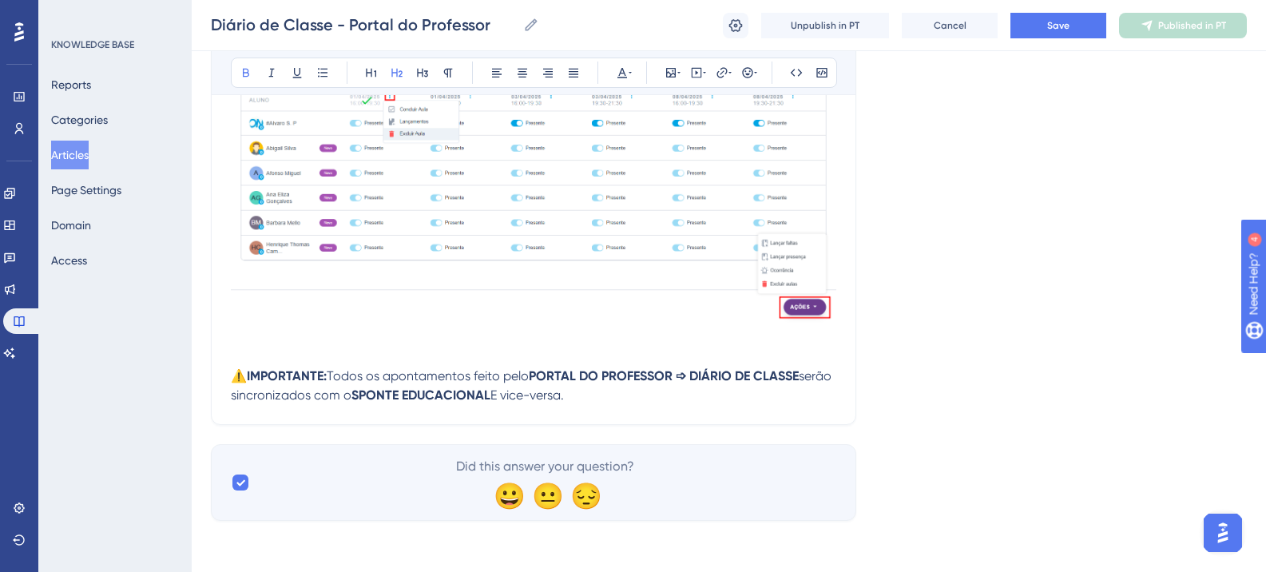
drag, startPoint x: 249, startPoint y: 371, endPoint x: 674, endPoint y: 392, distance: 425.6
click at [674, 392] on p "⚠️ IMPORTANTE: Todos os apontamentos feito pelo PORTAL DO PROFESSOR ➩ DIÁRIO DE…" at bounding box center [534, 386] width 606 height 38
click at [630, 74] on icon at bounding box center [630, 72] width 3 height 13
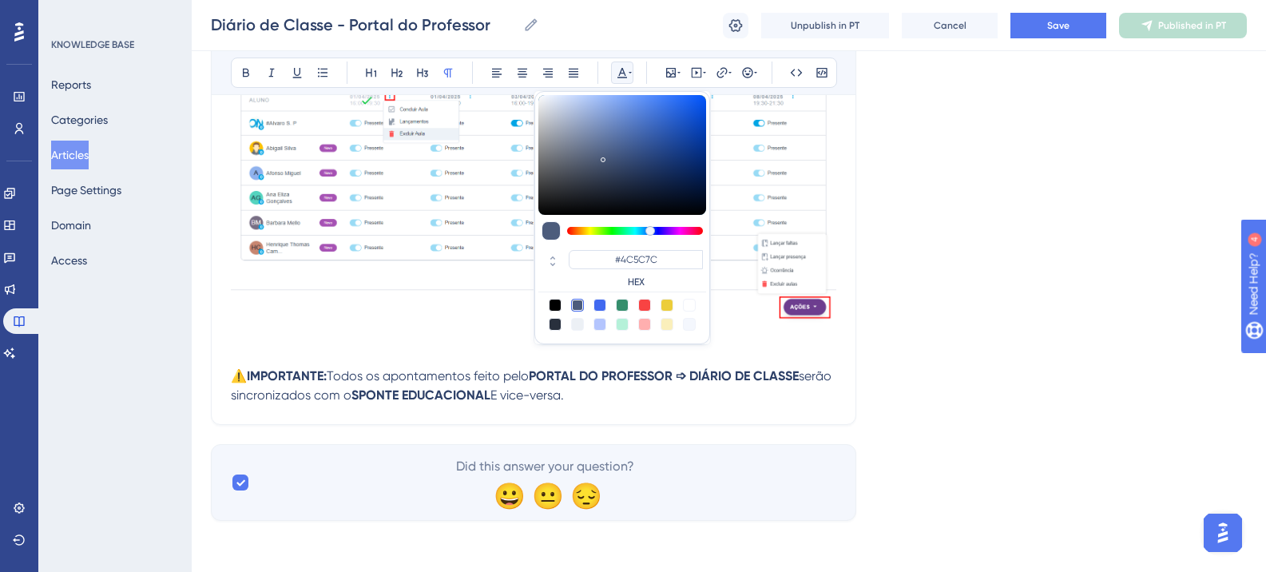
click at [643, 308] on div at bounding box center [644, 305] width 13 height 13
type input "#F84343"
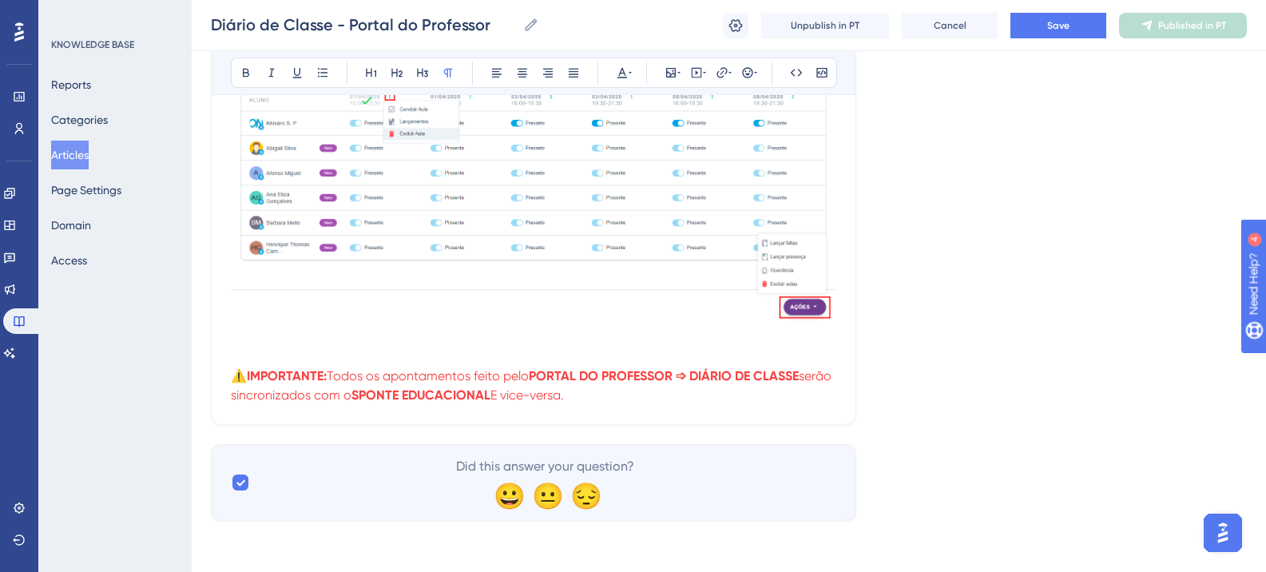
drag, startPoint x: 330, startPoint y: 376, endPoint x: 656, endPoint y: 399, distance: 326.8
click at [656, 399] on p "⚠️ IMPORTANTE: Todos os apontamentos feito pelo PORTAL DO PROFESSOR ➩ DIÁRIO DE…" at bounding box center [534, 386] width 606 height 38
click at [621, 76] on icon at bounding box center [622, 72] width 13 height 13
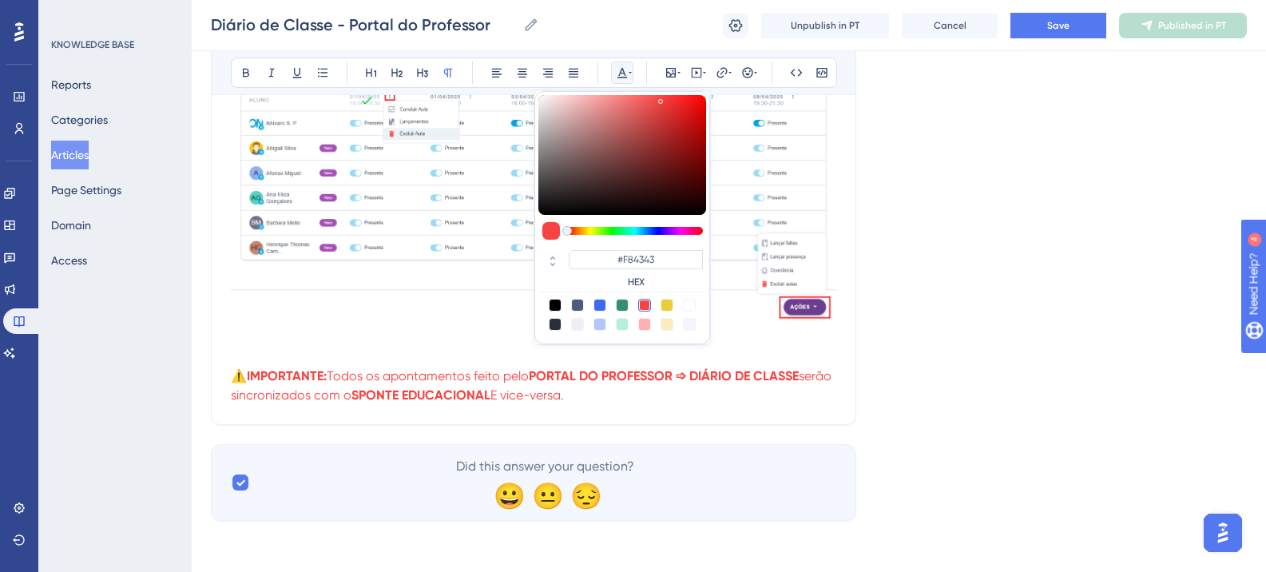
click at [556, 305] on div at bounding box center [555, 305] width 13 height 13
type input "#000000"
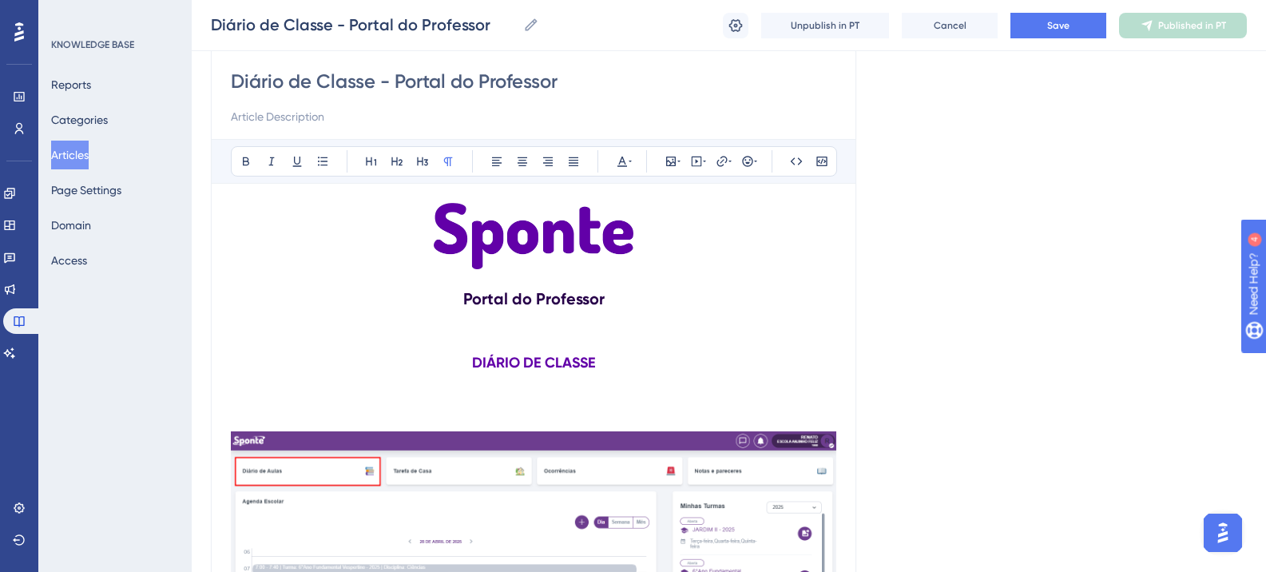
scroll to position [0, 0]
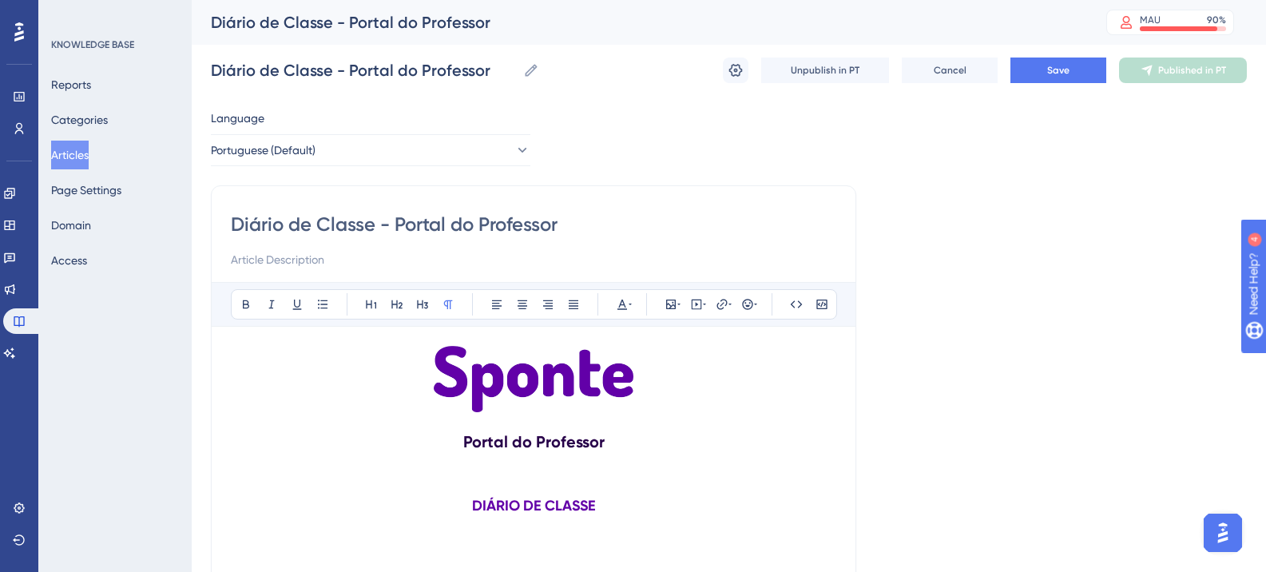
click at [1055, 83] on div "Diário de Classe - Portal do Professor Diário de Classe - Portal do Professor U…" at bounding box center [729, 70] width 1036 height 51
click at [1031, 77] on button "Save" at bounding box center [1059, 71] width 96 height 26
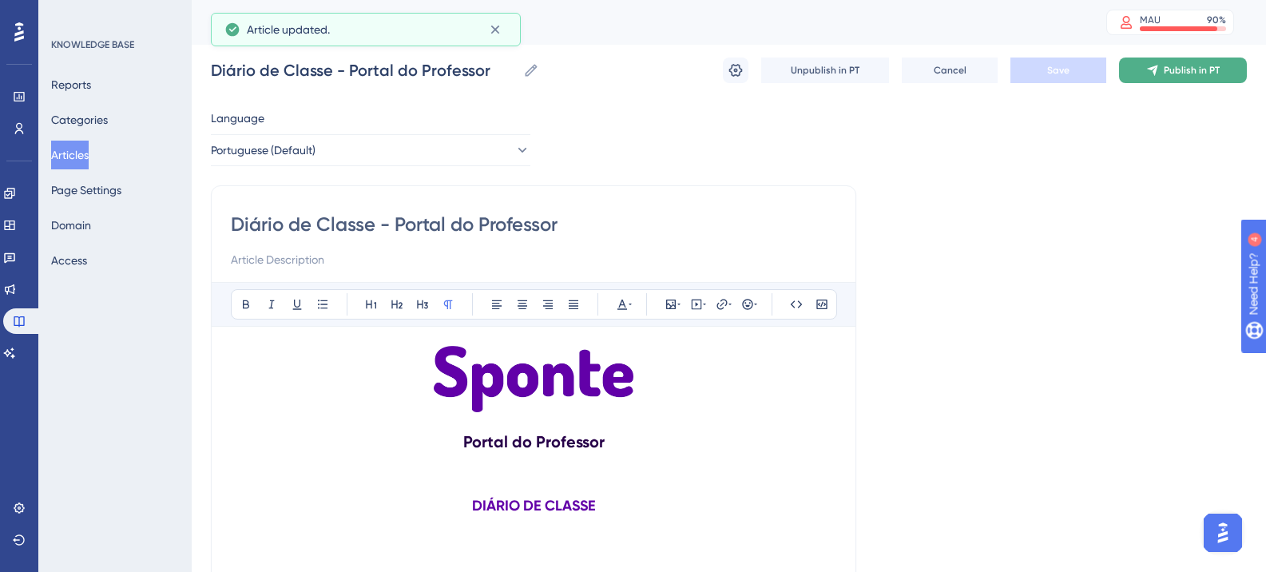
click at [1175, 62] on button "Publish in PT" at bounding box center [1183, 71] width 128 height 26
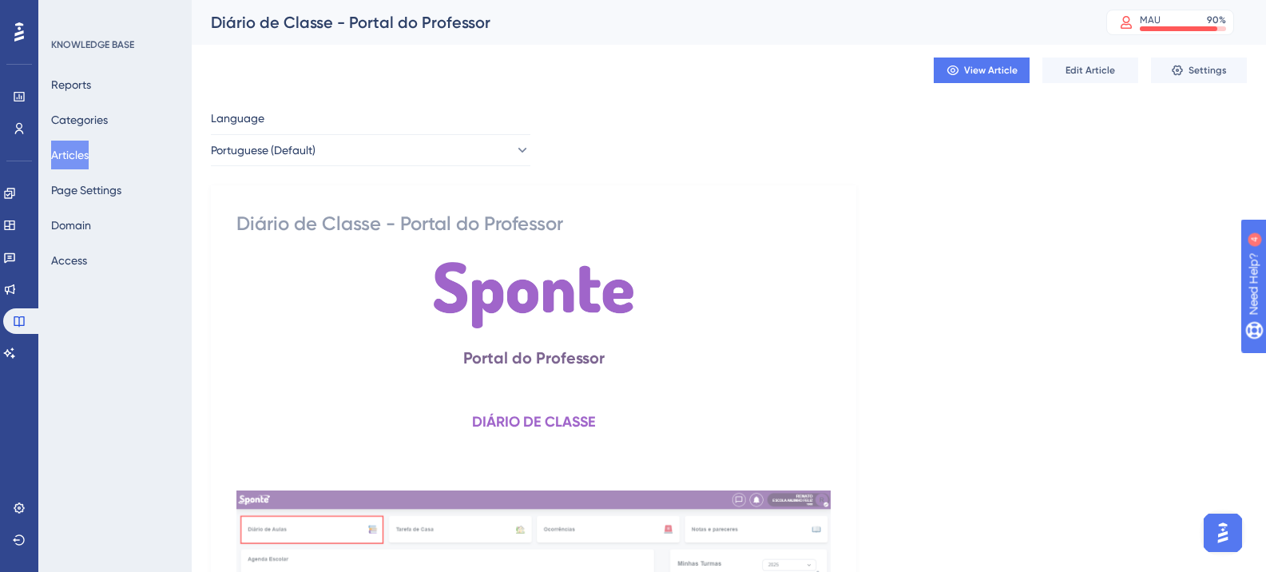
click at [77, 158] on button "Articles" at bounding box center [70, 155] width 38 height 29
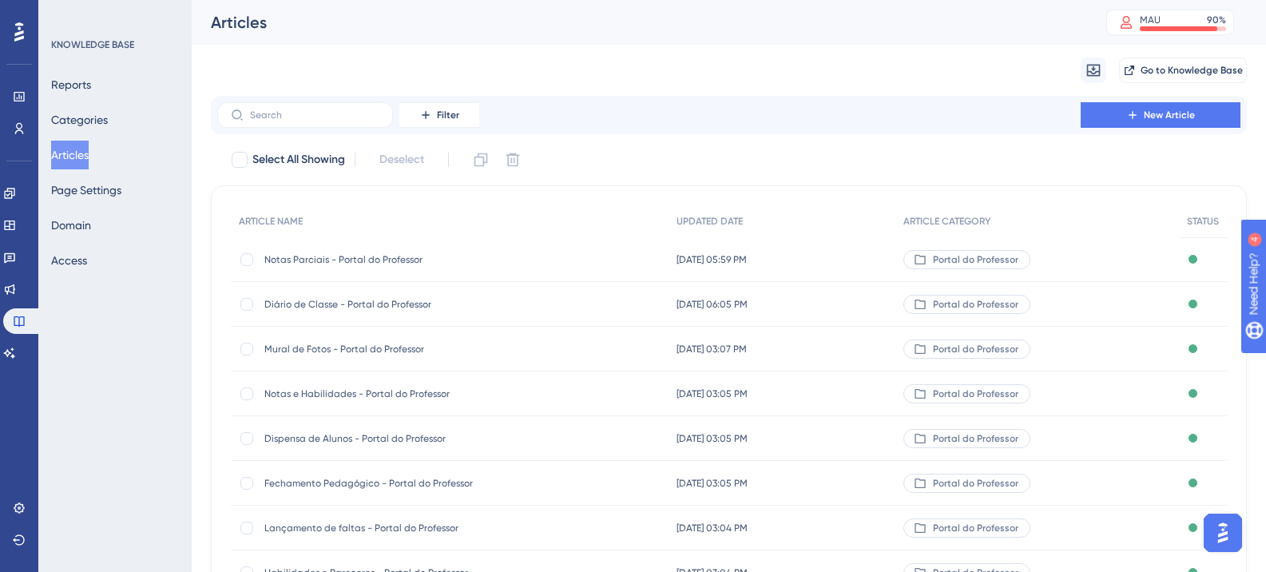
click at [421, 354] on span "Mural de Fotos - Portal do Professor" at bounding box center [392, 349] width 256 height 13
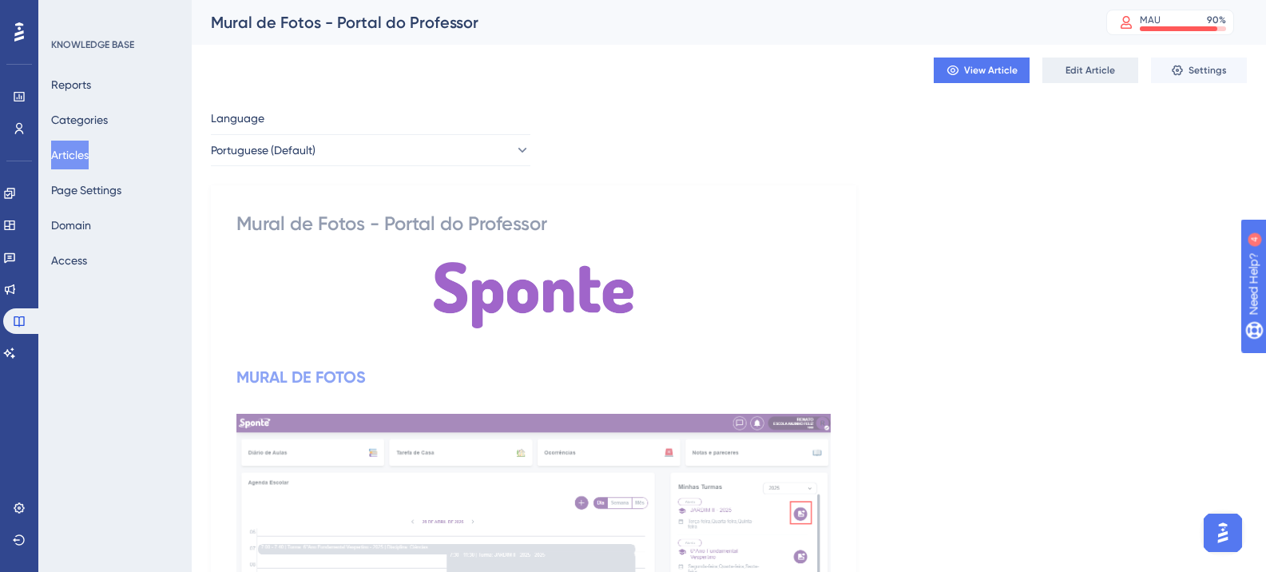
click at [1087, 61] on button "Edit Article" at bounding box center [1091, 71] width 96 height 26
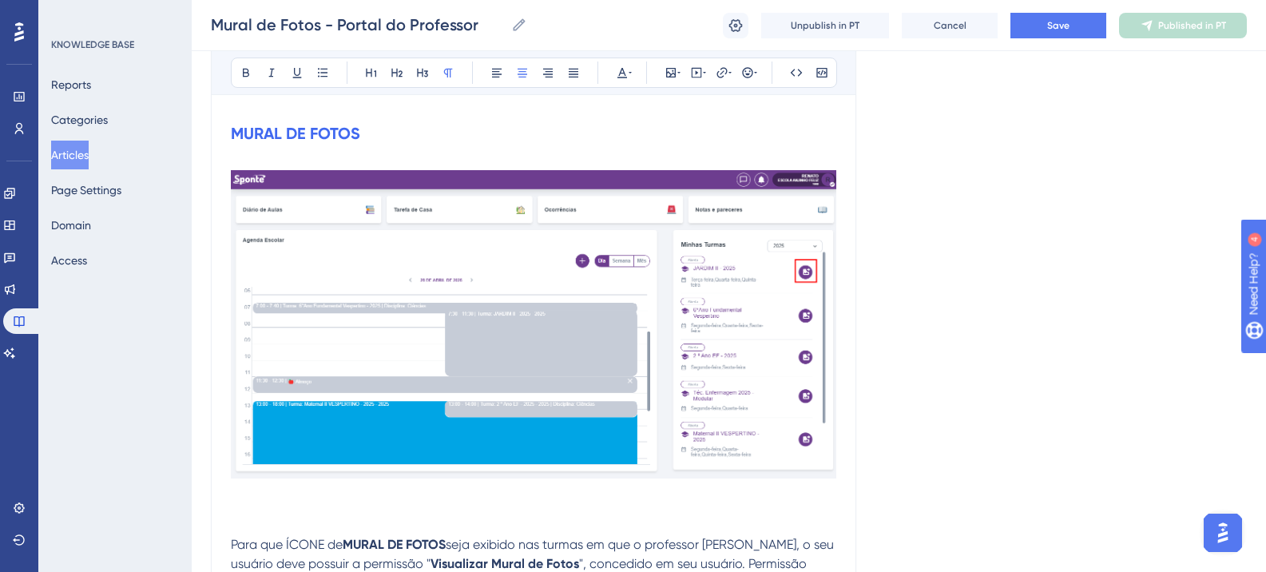
scroll to position [82, 0]
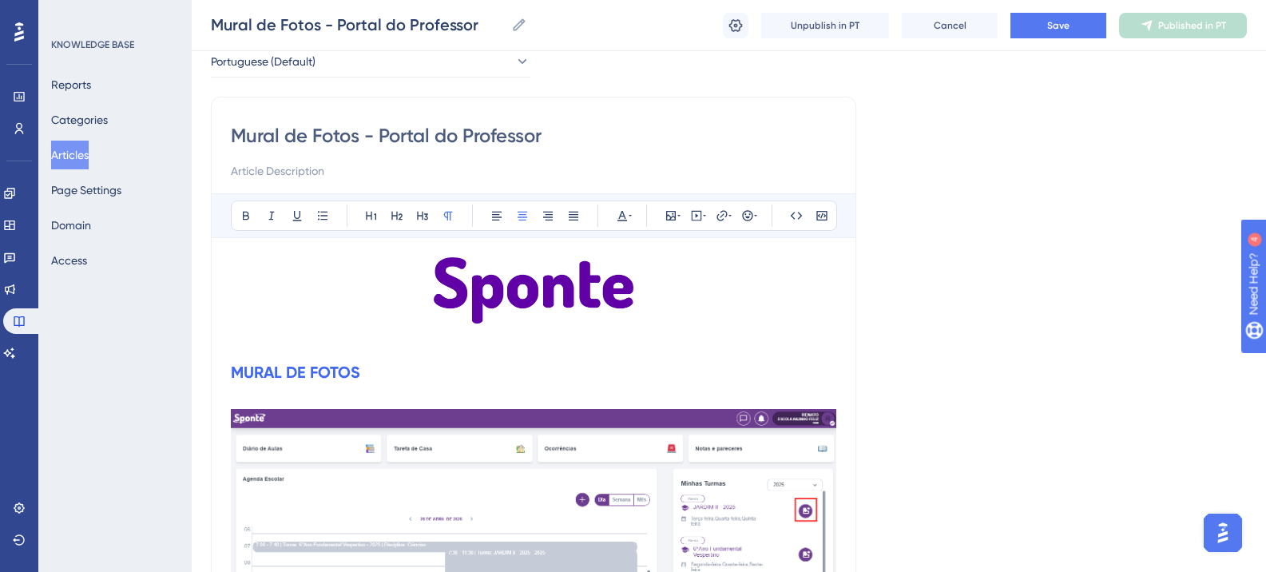
click at [570, 336] on p at bounding box center [534, 338] width 606 height 19
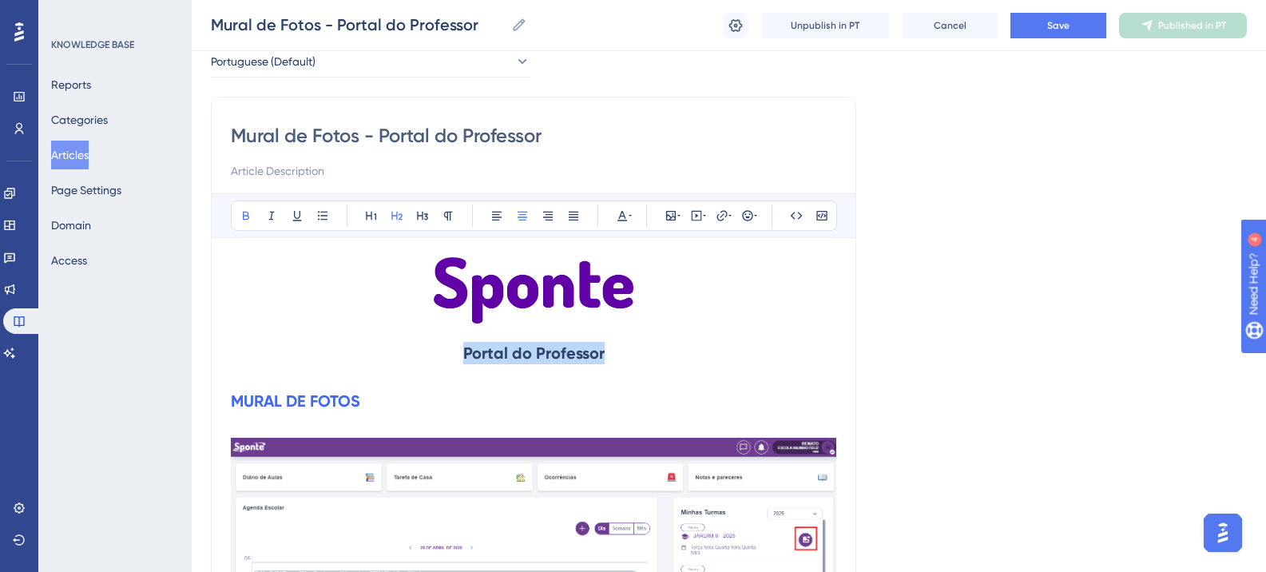
drag, startPoint x: 465, startPoint y: 354, endPoint x: 617, endPoint y: 354, distance: 151.8
click at [617, 354] on h2 "Portal do Professor" at bounding box center [534, 353] width 606 height 48
click at [617, 220] on icon at bounding box center [622, 215] width 13 height 13
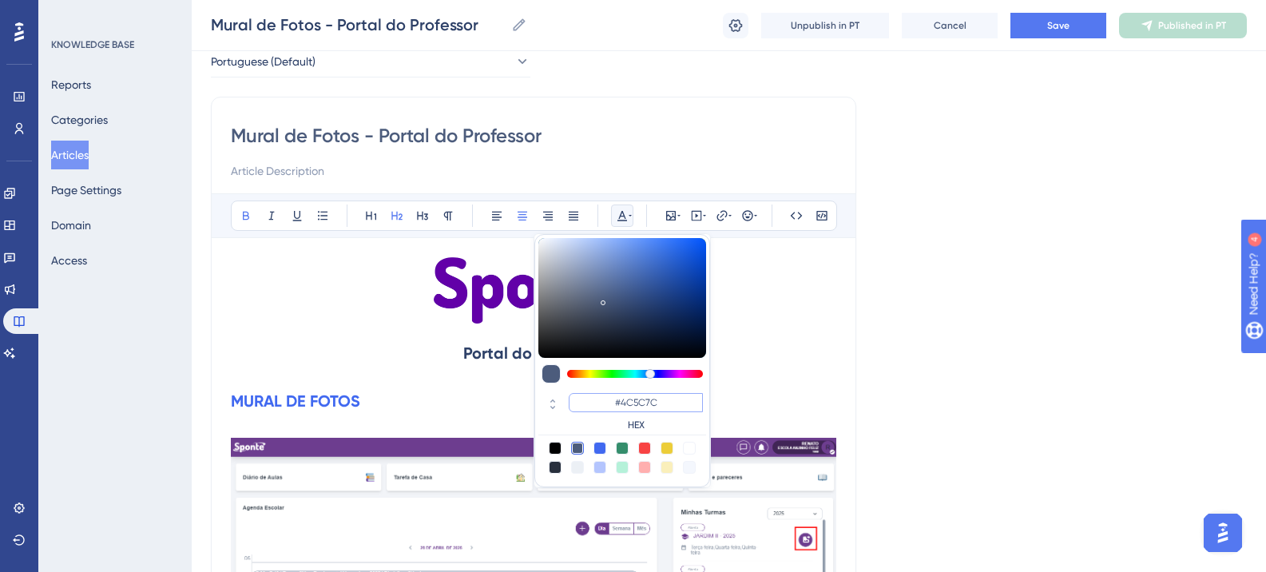
click at [638, 395] on input "#4C5C7C" at bounding box center [636, 402] width 134 height 19
paste input "270049"
type input "#270049"
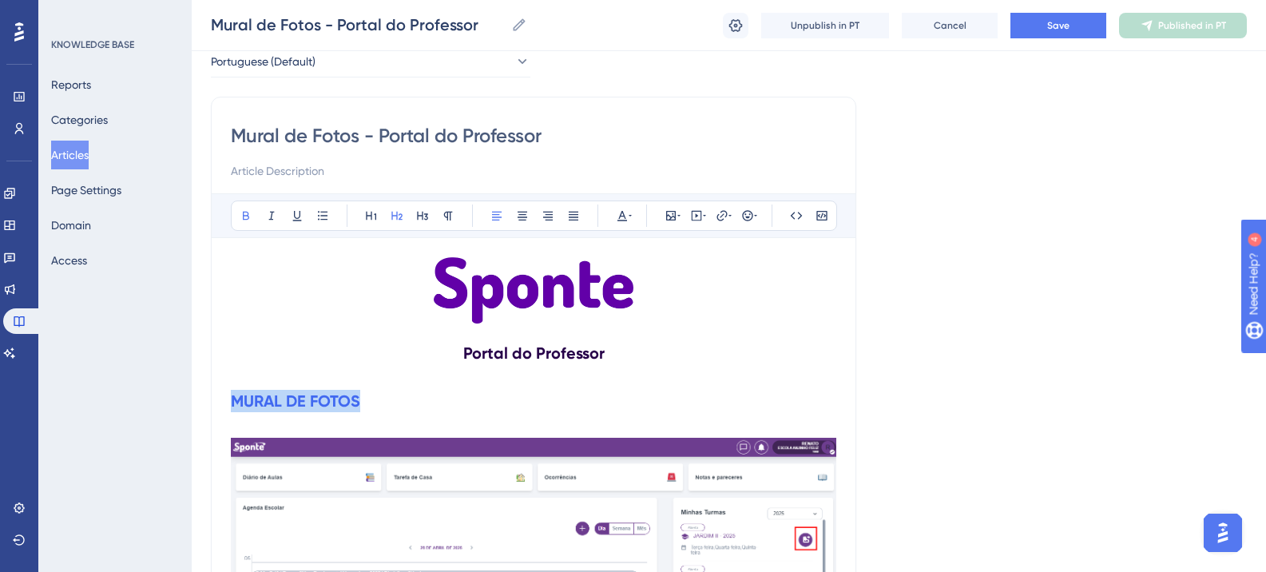
drag, startPoint x: 235, startPoint y: 401, endPoint x: 378, endPoint y: 407, distance: 143.1
click at [378, 407] on h2 "MURAL DE FOTOS" at bounding box center [534, 401] width 606 height 48
click at [523, 222] on button at bounding box center [522, 216] width 22 height 22
click at [522, 406] on strong "MURAL DE FOTOS" at bounding box center [533, 400] width 129 height 19
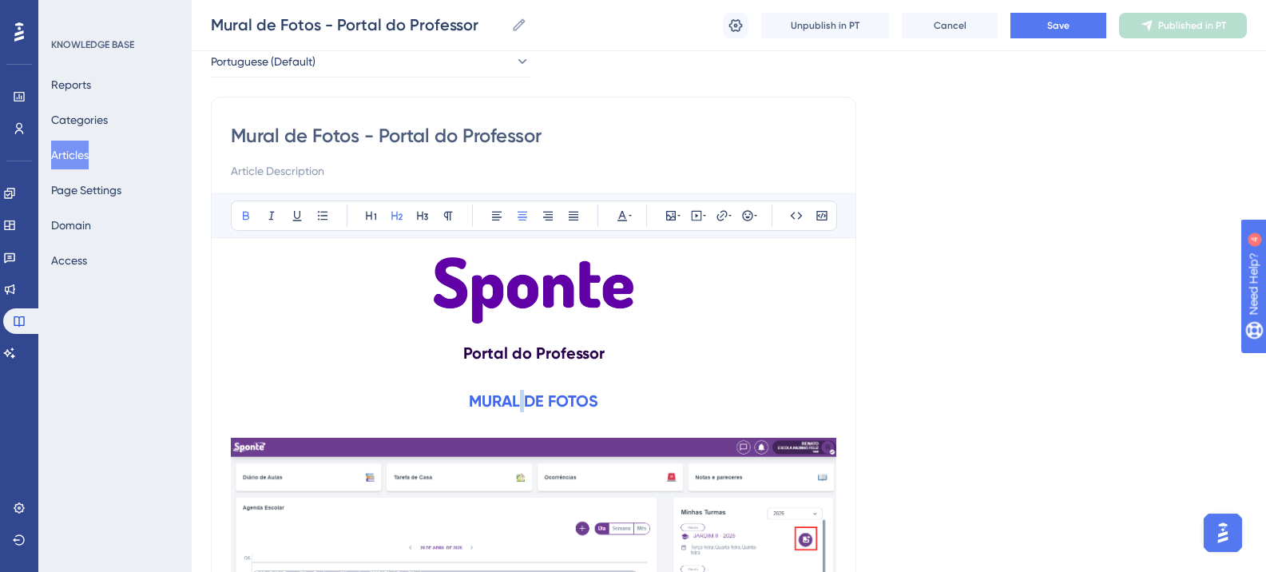
click at [522, 405] on strong "MURAL DE FOTOS" at bounding box center [533, 400] width 129 height 19
click at [428, 210] on icon at bounding box center [422, 215] width 13 height 13
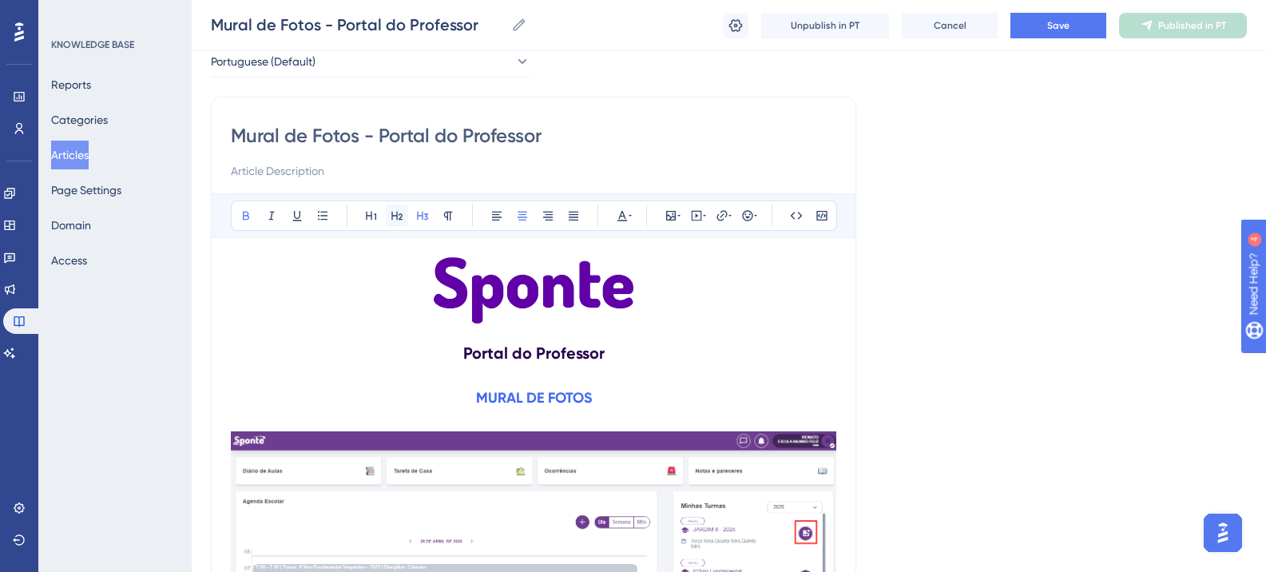
click at [401, 214] on icon at bounding box center [396, 216] width 11 height 9
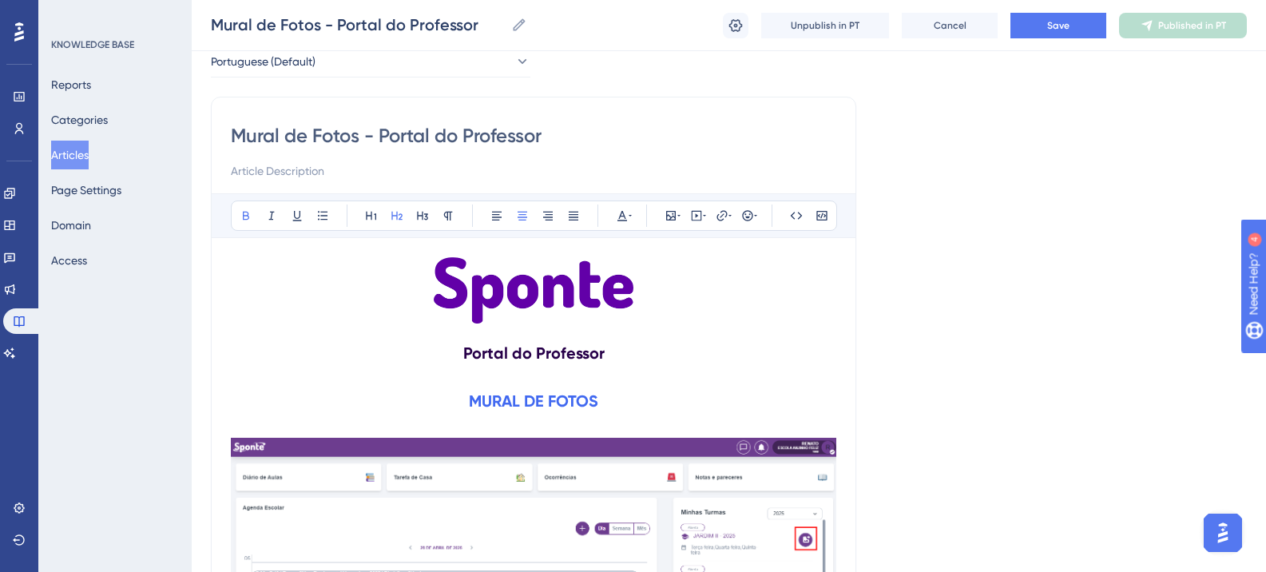
click at [537, 403] on strong "MURAL DE FOTOS" at bounding box center [533, 400] width 129 height 19
click at [625, 213] on icon at bounding box center [622, 215] width 13 height 13
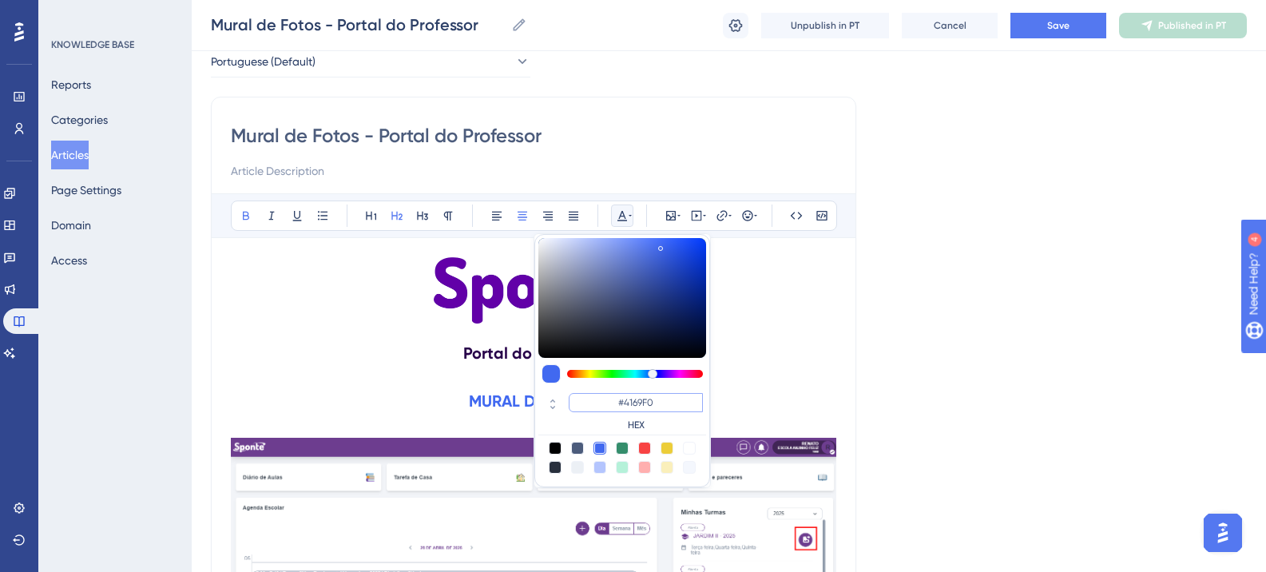
drag, startPoint x: 655, startPoint y: 411, endPoint x: 618, endPoint y: 408, distance: 37.6
click at [618, 409] on input "#4169F0" at bounding box center [636, 402] width 134 height 19
click at [630, 407] on input "#4169F0" at bounding box center [636, 402] width 134 height 19
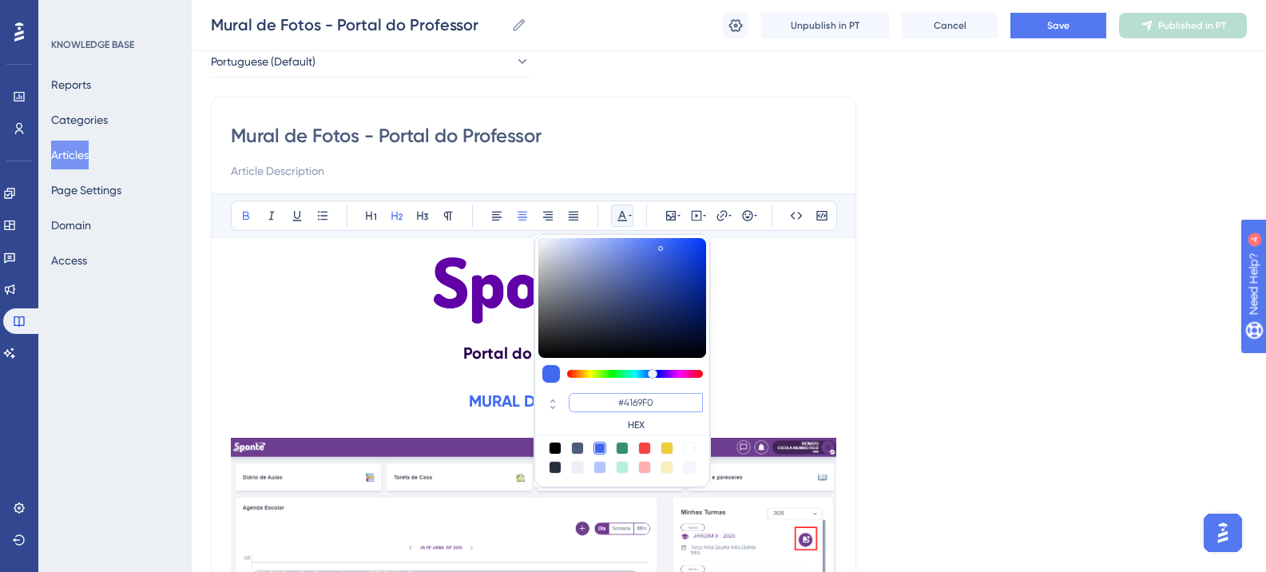
paste input "6200A8"
type input "#6200A8"
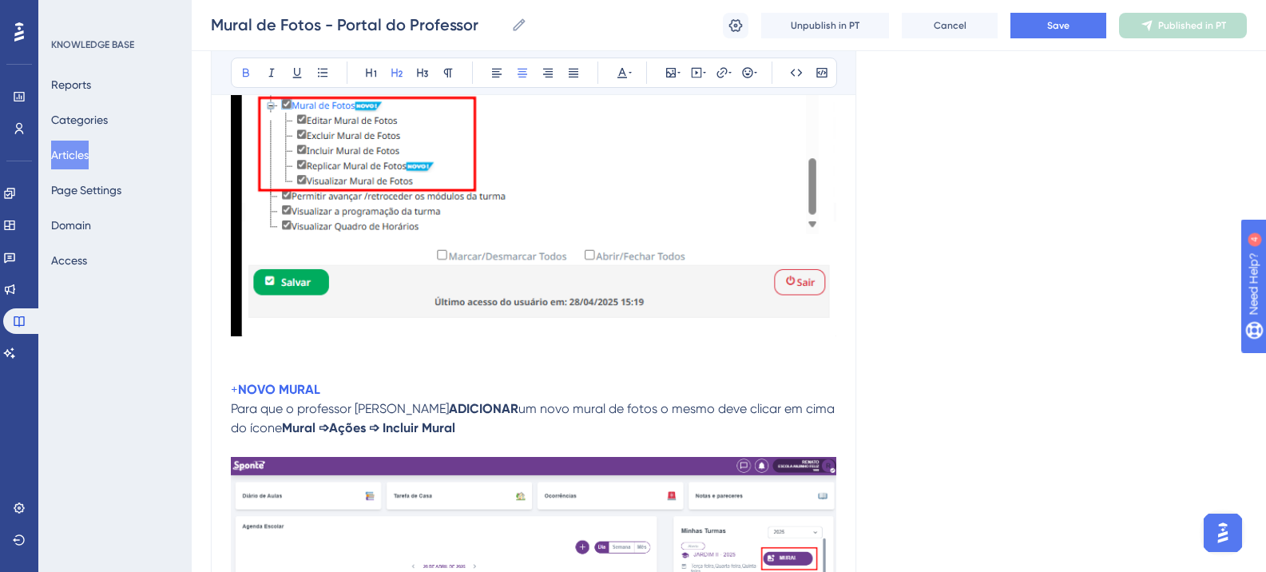
scroll to position [1201, 0]
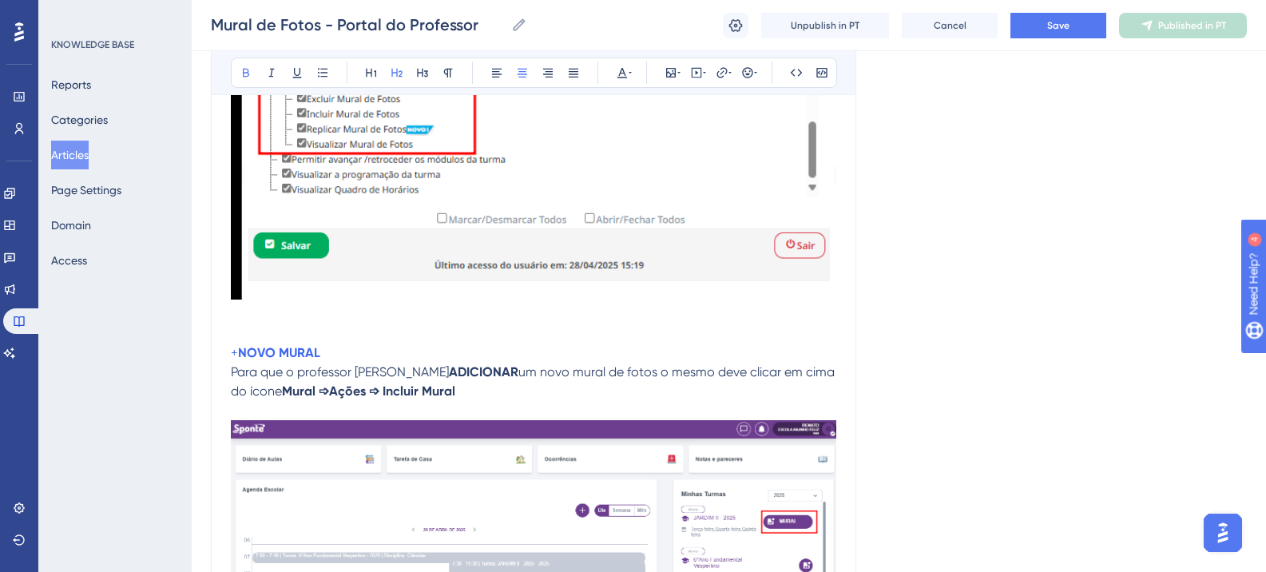
click at [267, 353] on strong "NOVO MURAL" at bounding box center [279, 352] width 82 height 15
click at [403, 79] on button at bounding box center [397, 73] width 22 height 22
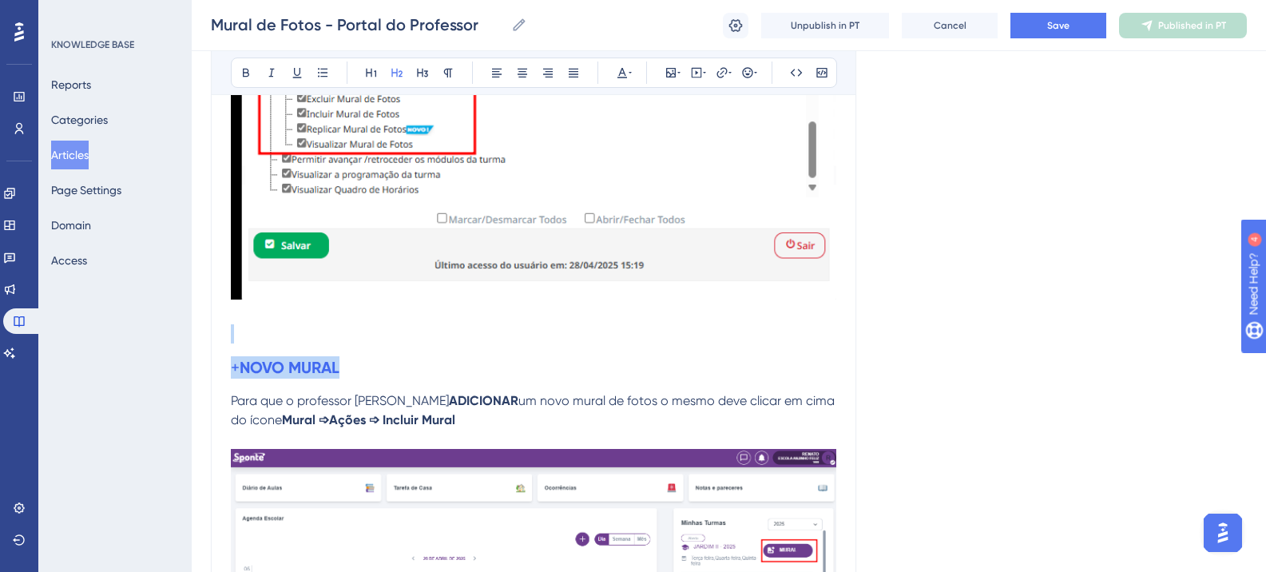
click at [506, 344] on h2 "+ NOVO MURAL" at bounding box center [534, 368] width 606 height 48
click at [260, 366] on strong "NOVO MURAL" at bounding box center [290, 367] width 100 height 19
click at [624, 73] on icon at bounding box center [623, 73] width 10 height 10
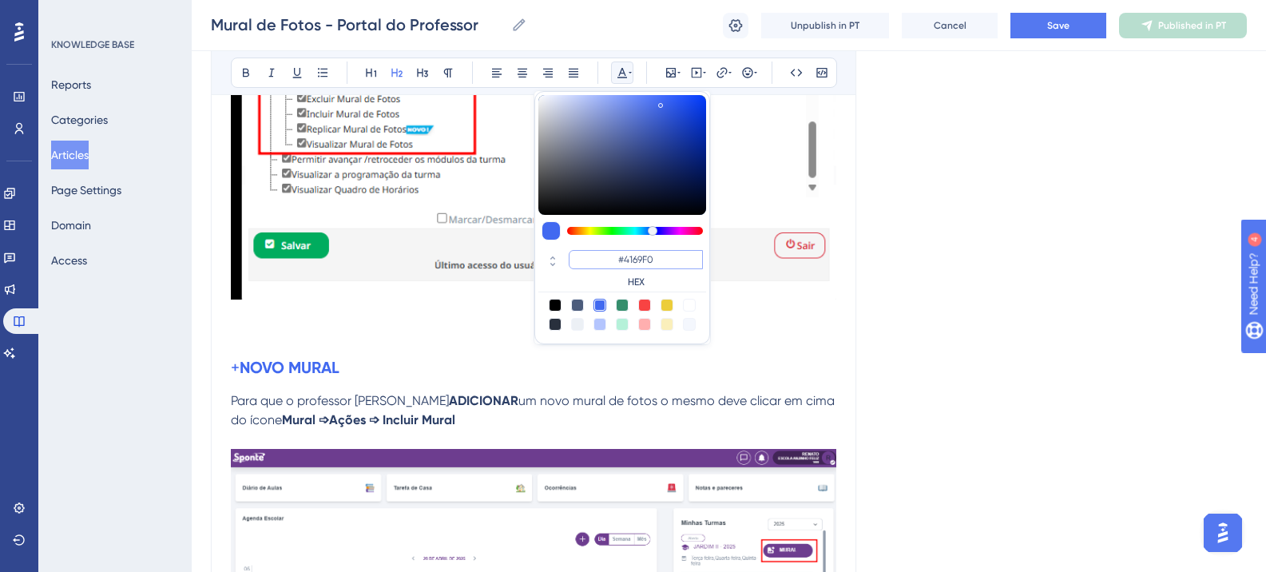
drag, startPoint x: 658, startPoint y: 258, endPoint x: 603, endPoint y: 257, distance: 55.1
click at [603, 257] on input "#4169F0" at bounding box center [636, 259] width 134 height 19
paste input "6200A8"
type input "#6200A8"
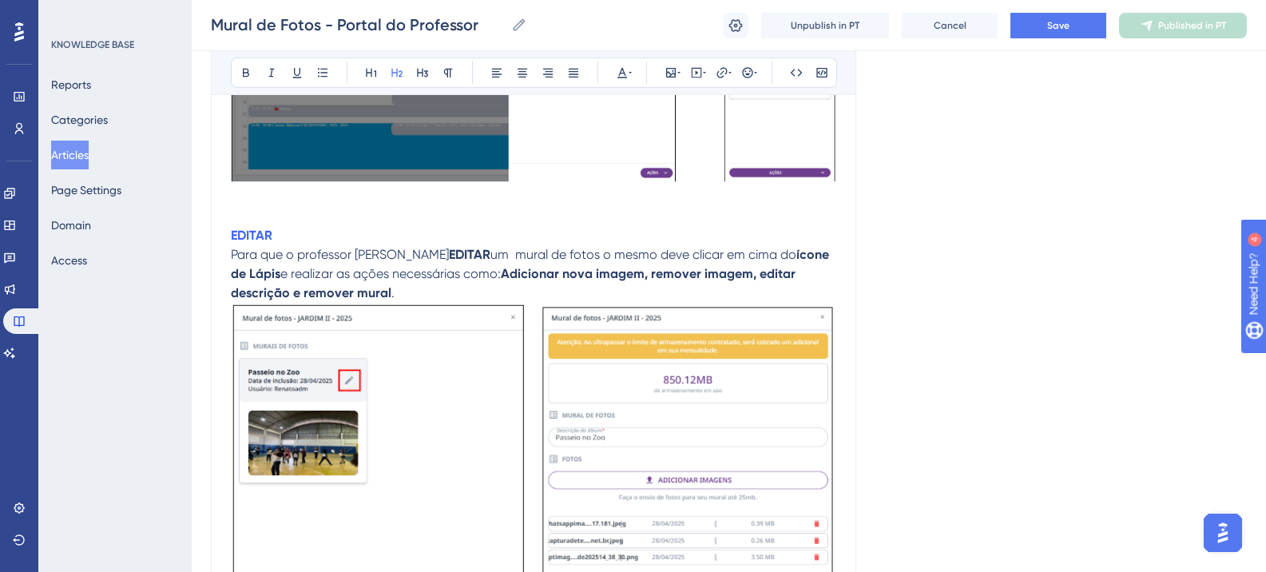
scroll to position [3038, 0]
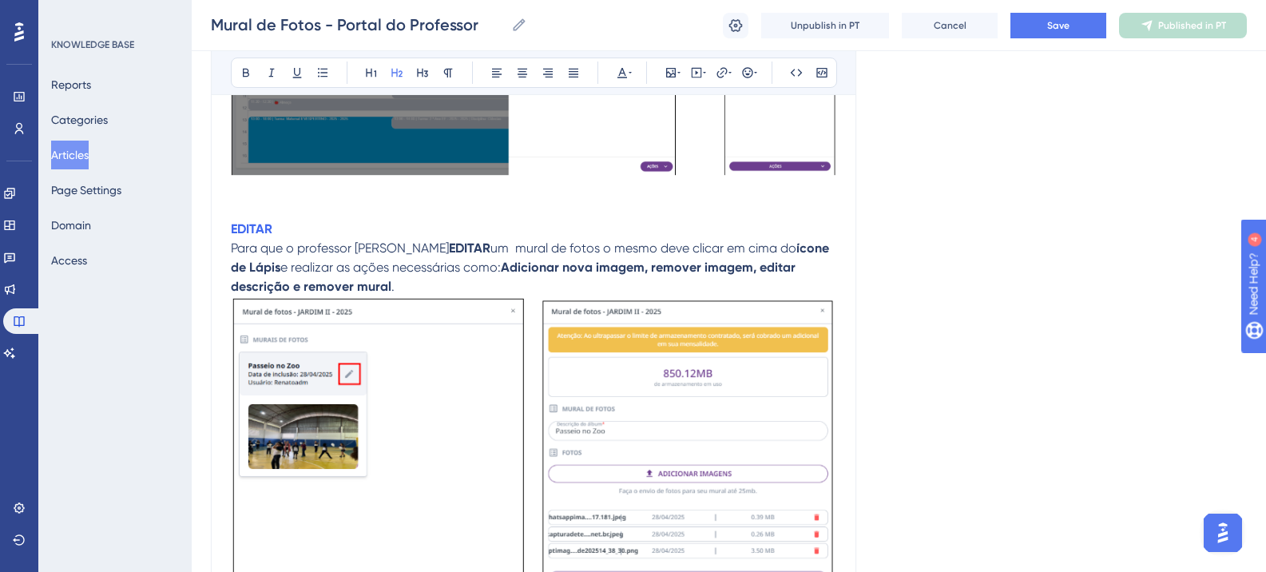
click at [249, 236] on strong "EDITAR" at bounding box center [252, 228] width 42 height 15
click at [251, 236] on strong "EDITAR" at bounding box center [252, 228] width 42 height 15
drag, startPoint x: 616, startPoint y: 72, endPoint x: 615, endPoint y: 81, distance: 8.8
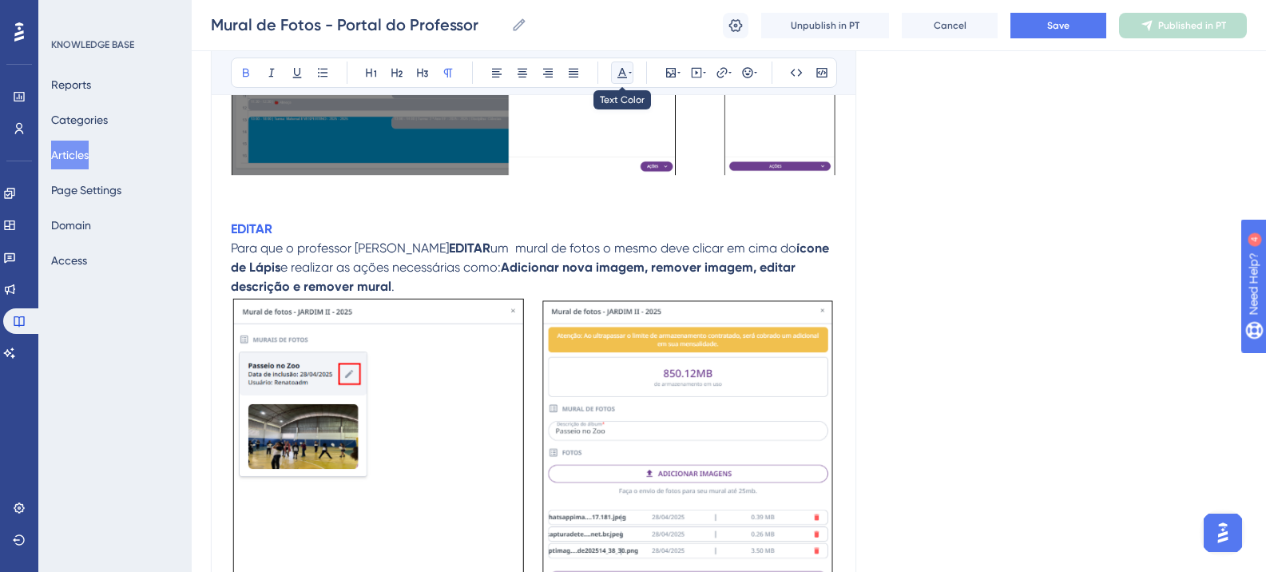
click at [615, 73] on button at bounding box center [622, 73] width 22 height 22
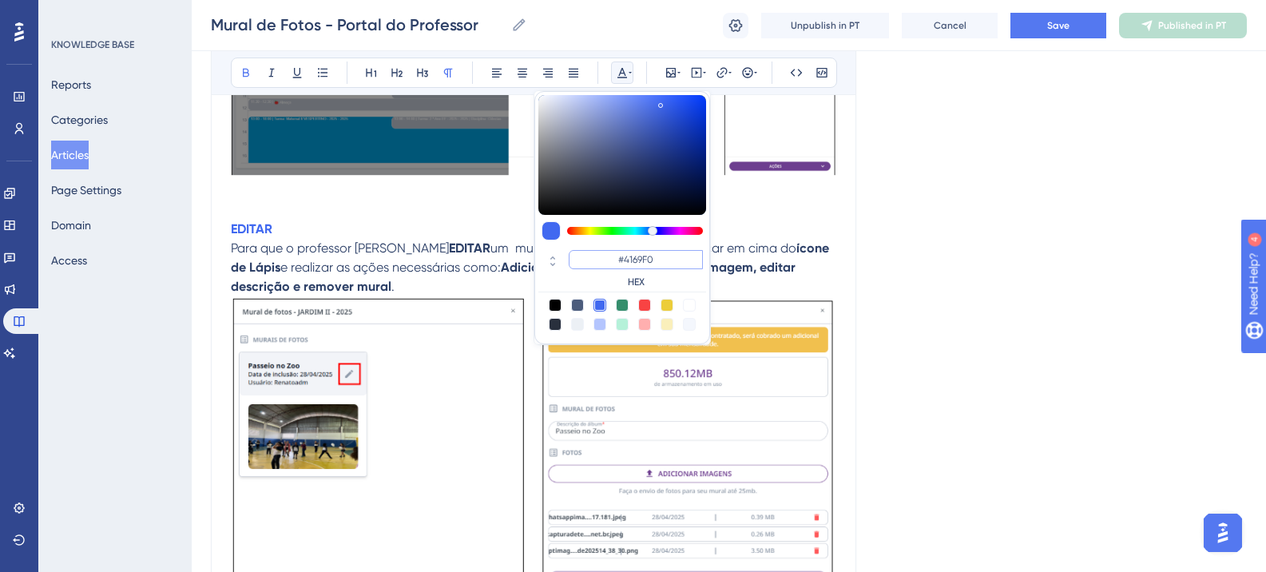
drag, startPoint x: 634, startPoint y: 260, endPoint x: 599, endPoint y: 260, distance: 34.4
click at [600, 260] on input "#4169F0" at bounding box center [636, 259] width 134 height 19
paste input "6200A8"
type input "#6200A8"
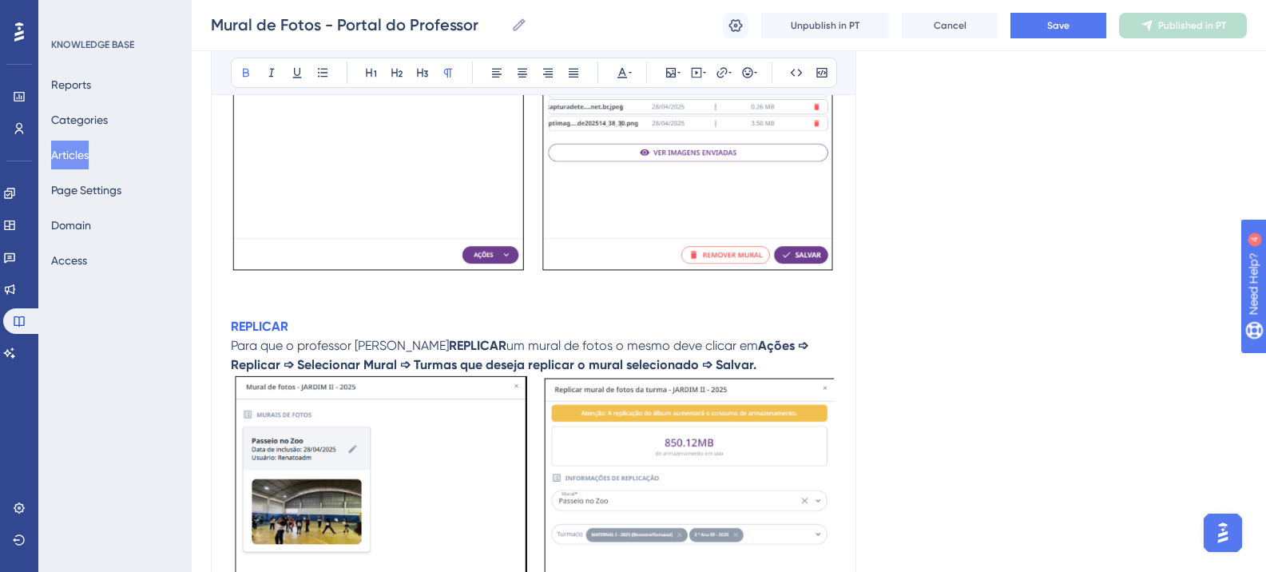
scroll to position [3598, 0]
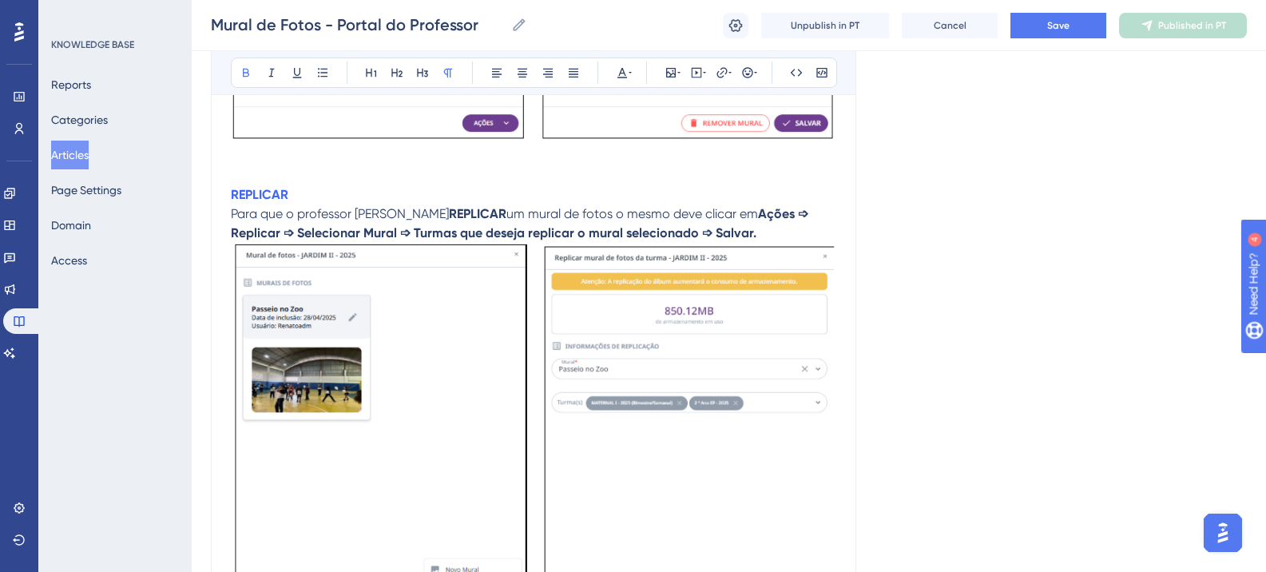
click at [267, 202] on strong "REPLICAR" at bounding box center [260, 194] width 58 height 15
click at [623, 73] on icon at bounding box center [623, 73] width 10 height 10
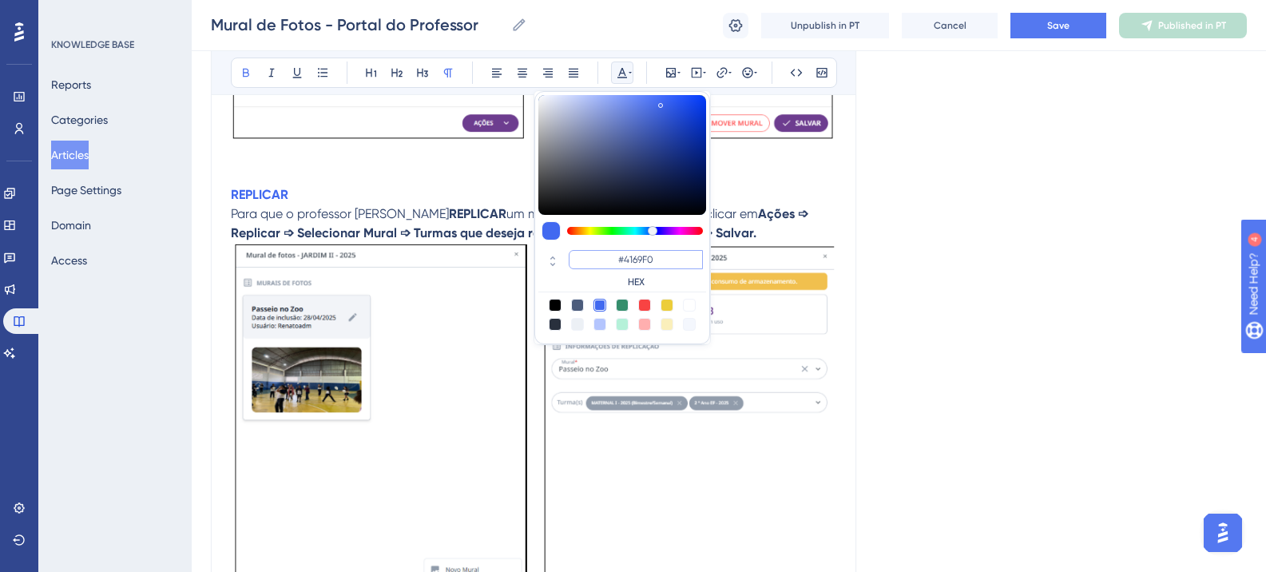
drag, startPoint x: 651, startPoint y: 262, endPoint x: 611, endPoint y: 260, distance: 40.0
click at [613, 260] on input "#4169F0" at bounding box center [636, 259] width 134 height 19
paste input "6200A8"
type input "#6200A8"
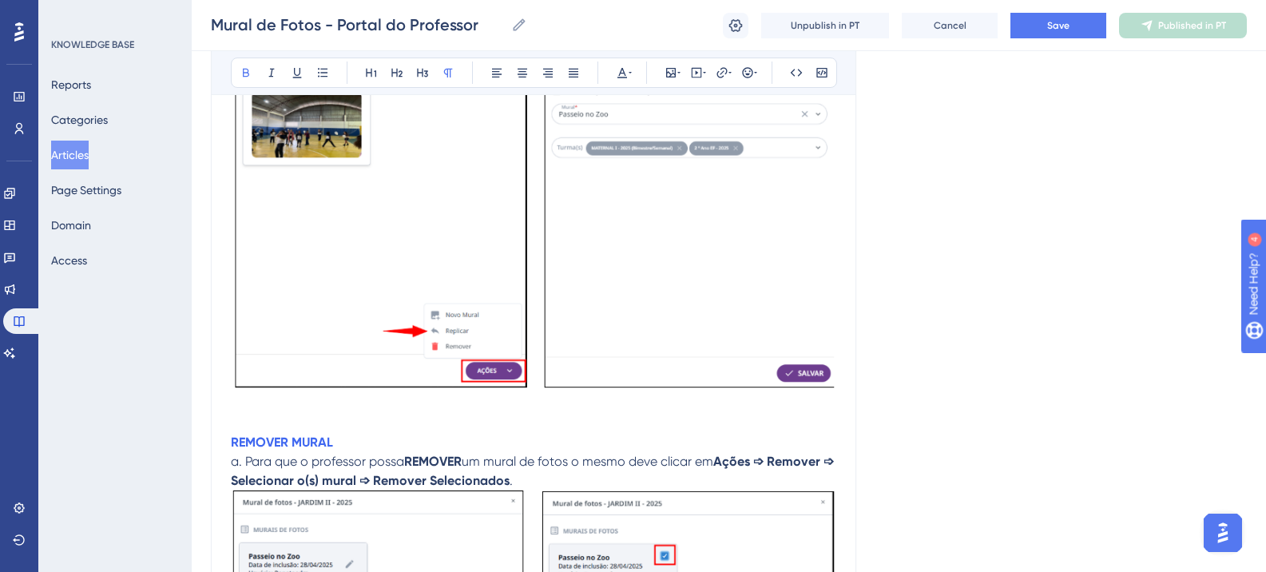
scroll to position [3997, 0]
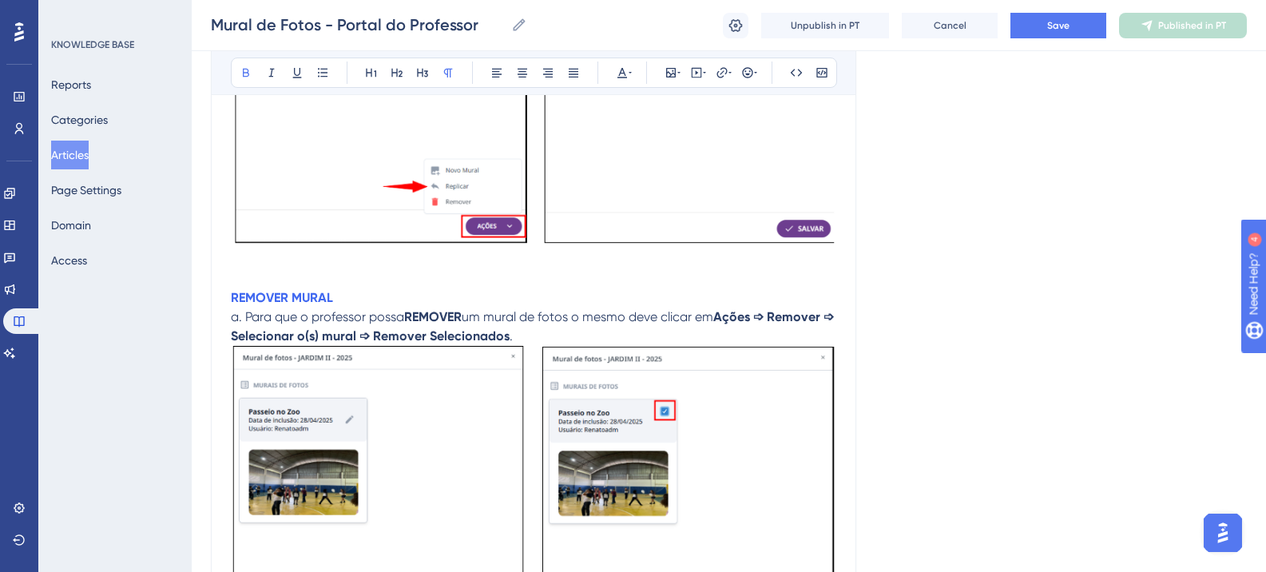
click at [300, 305] on strong "REMOVER MURAL" at bounding box center [282, 297] width 102 height 15
click at [635, 78] on div "Bold Italic Underline Bullet Point Heading 1 Heading 2 Heading 3 Normal Align L…" at bounding box center [534, 73] width 606 height 30
click at [626, 77] on icon at bounding box center [622, 72] width 13 height 13
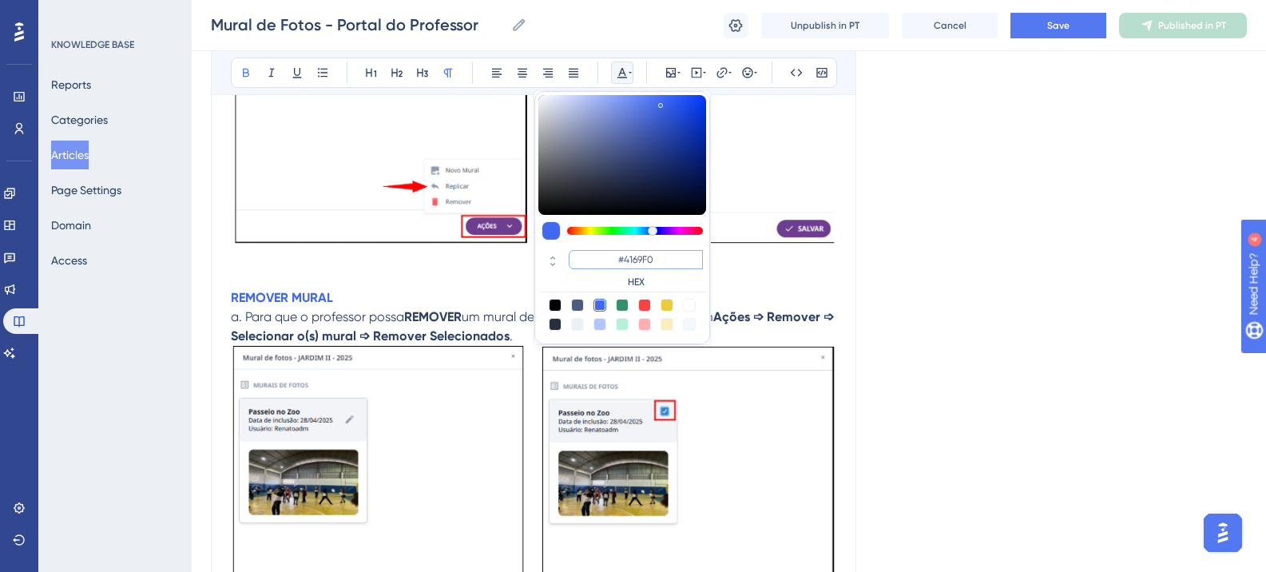
drag, startPoint x: 662, startPoint y: 256, endPoint x: 606, endPoint y: 256, distance: 55.9
click at [606, 256] on input "#4169F0" at bounding box center [636, 259] width 134 height 19
paste input "6200A8"
type input "#6200A8"
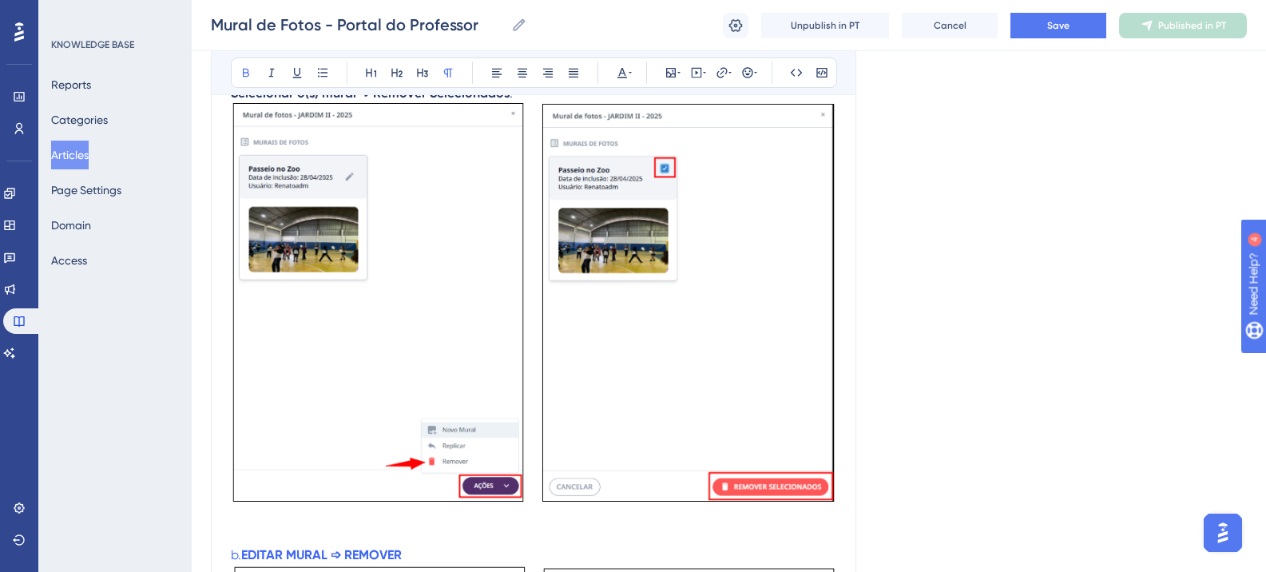
scroll to position [4477, 0]
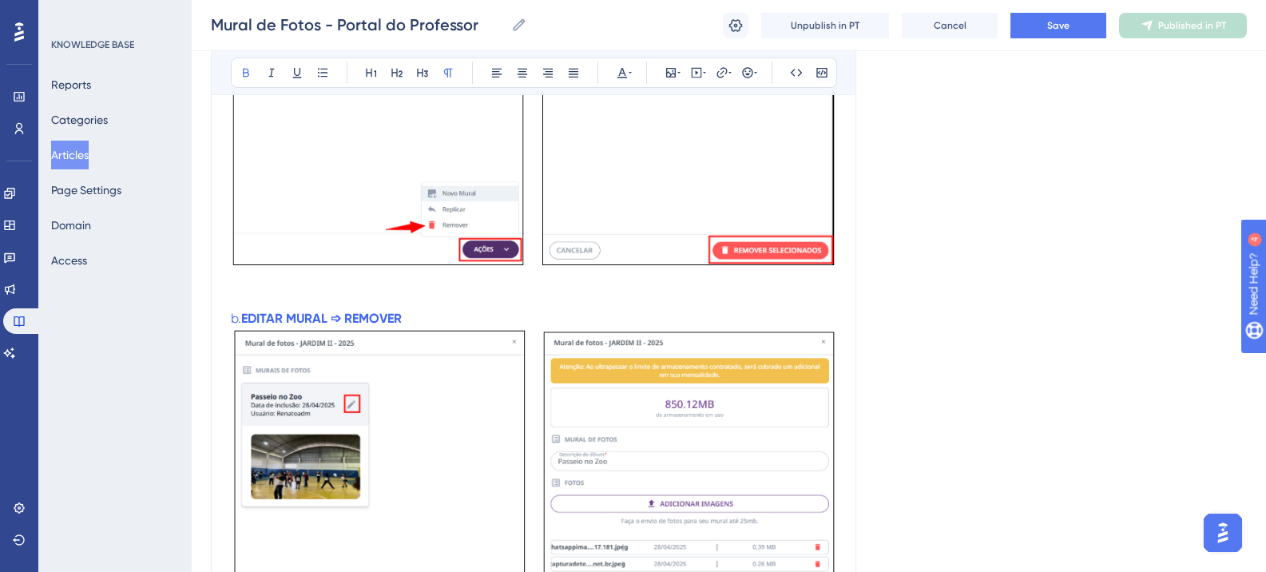
click at [312, 326] on strong "EDITAR MURAL ➩ REMOVER" at bounding box center [321, 318] width 161 height 15
click at [614, 76] on button at bounding box center [622, 73] width 22 height 22
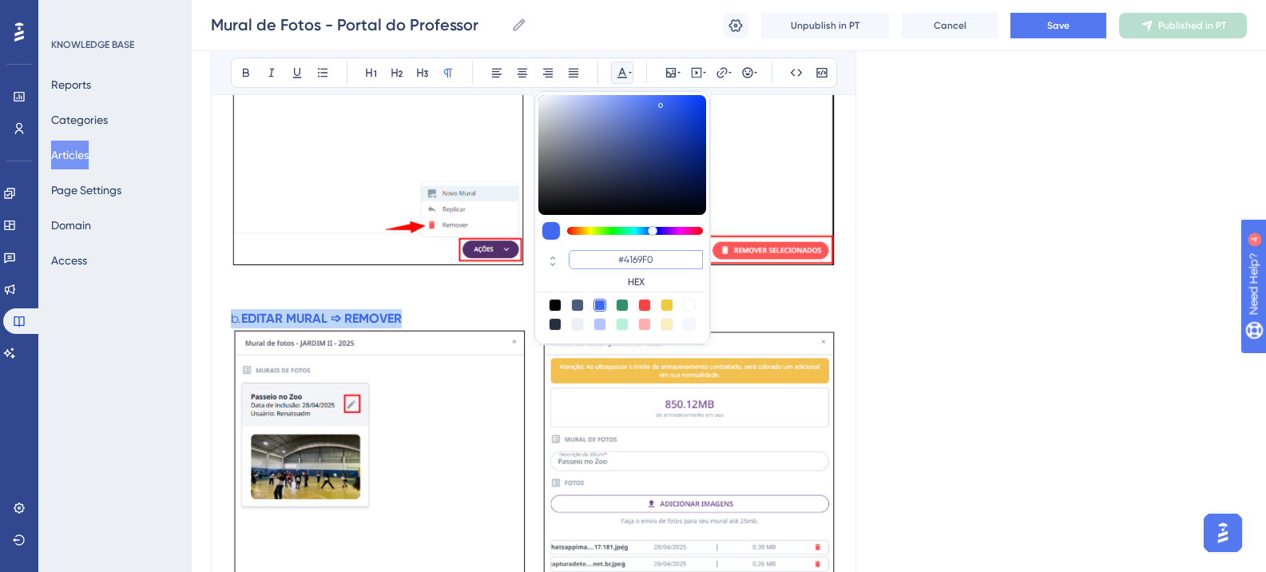
click at [659, 256] on input "#4169F0" at bounding box center [636, 259] width 134 height 19
click at [632, 256] on input "#4169F0" at bounding box center [636, 259] width 134 height 19
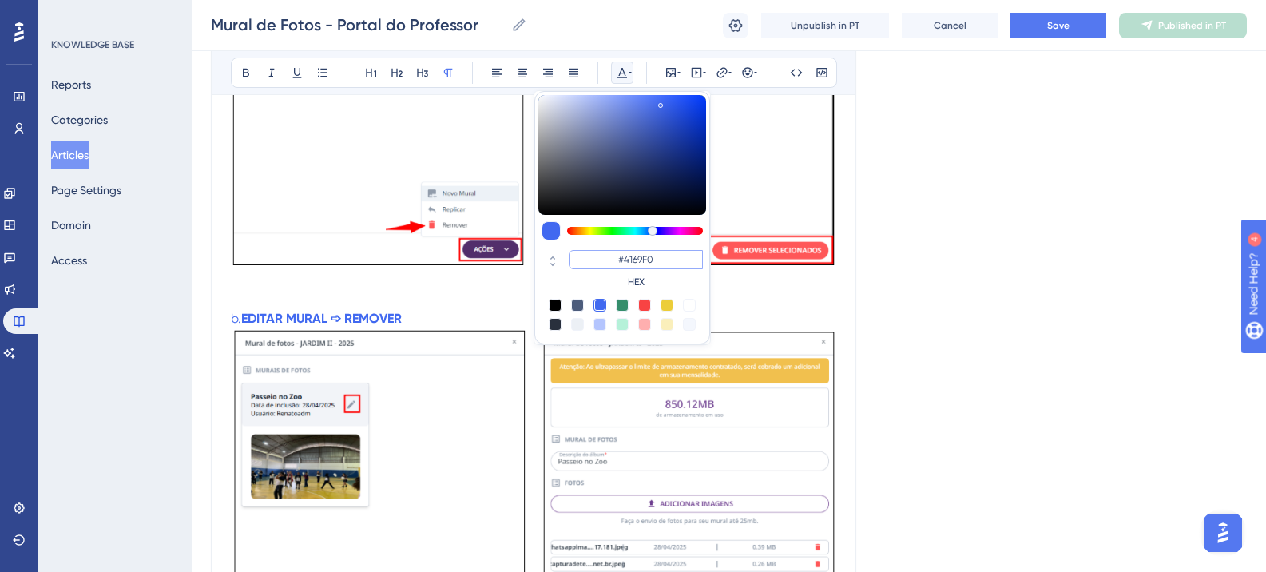
click at [632, 256] on input "#4169F0" at bounding box center [636, 259] width 134 height 19
click at [637, 263] on input "#4169F0" at bounding box center [636, 259] width 134 height 19
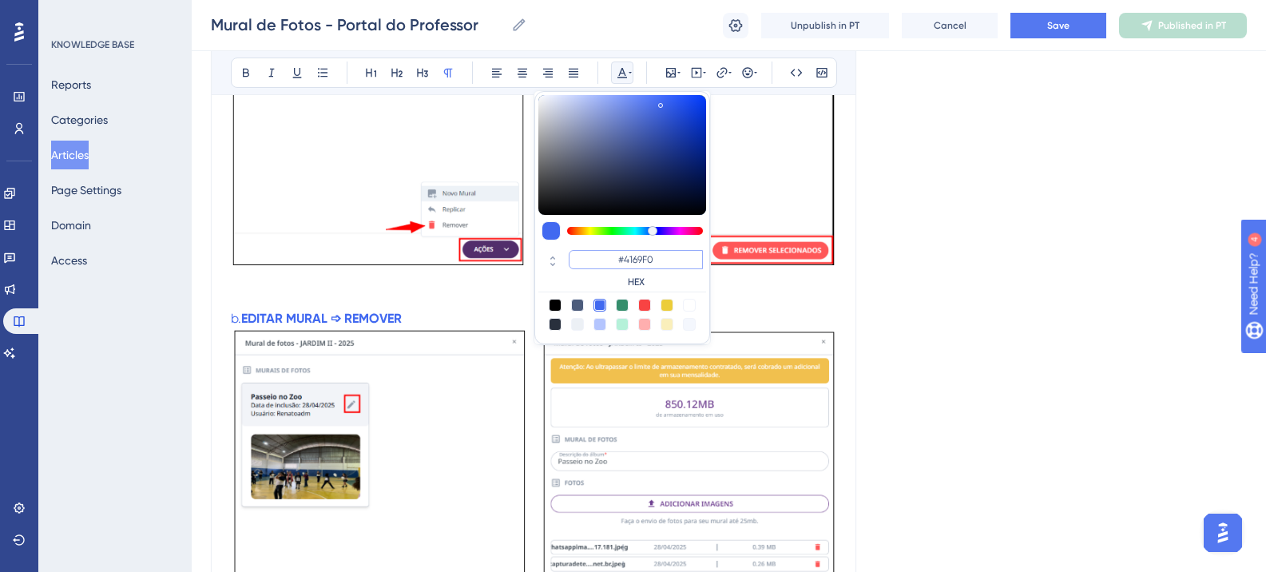
paste input "6200A8"
type input "#6200A8"
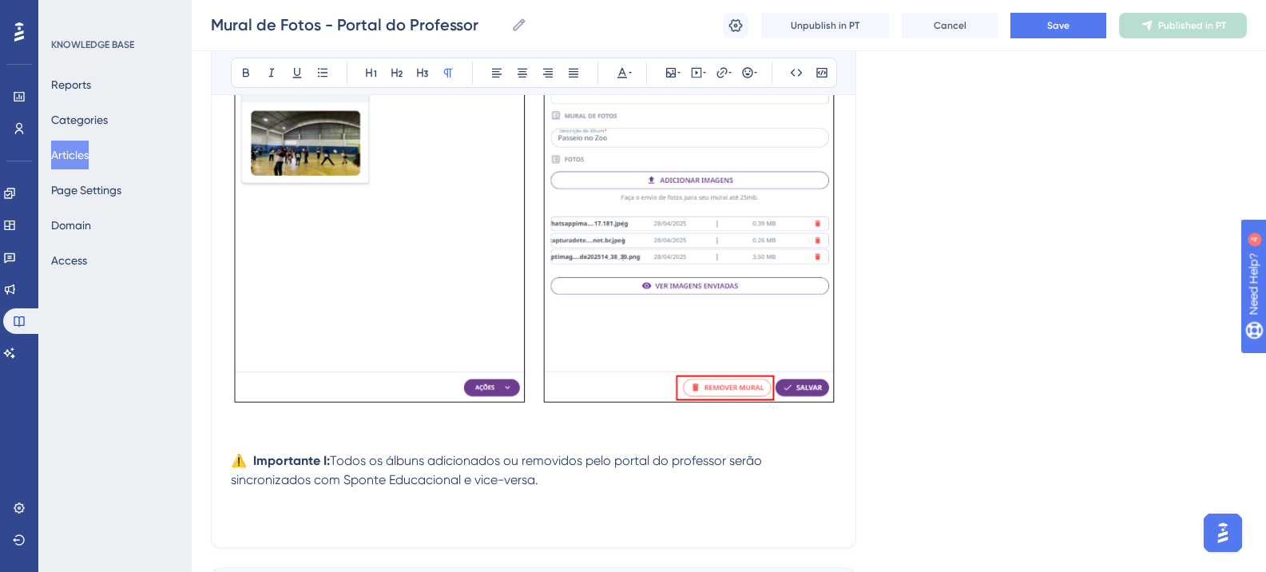
scroll to position [4942, 0]
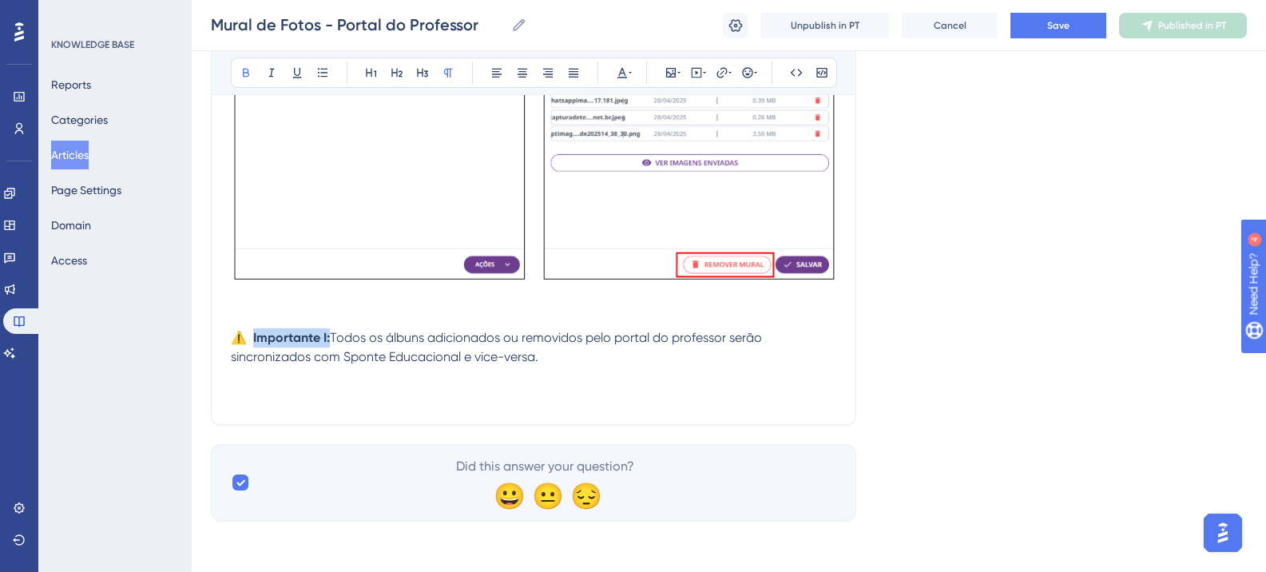
drag, startPoint x: 256, startPoint y: 336, endPoint x: 331, endPoint y: 343, distance: 75.4
click at [330, 343] on strong "⚠️ Importante I:" at bounding box center [280, 337] width 99 height 15
click at [618, 76] on icon at bounding box center [622, 72] width 13 height 13
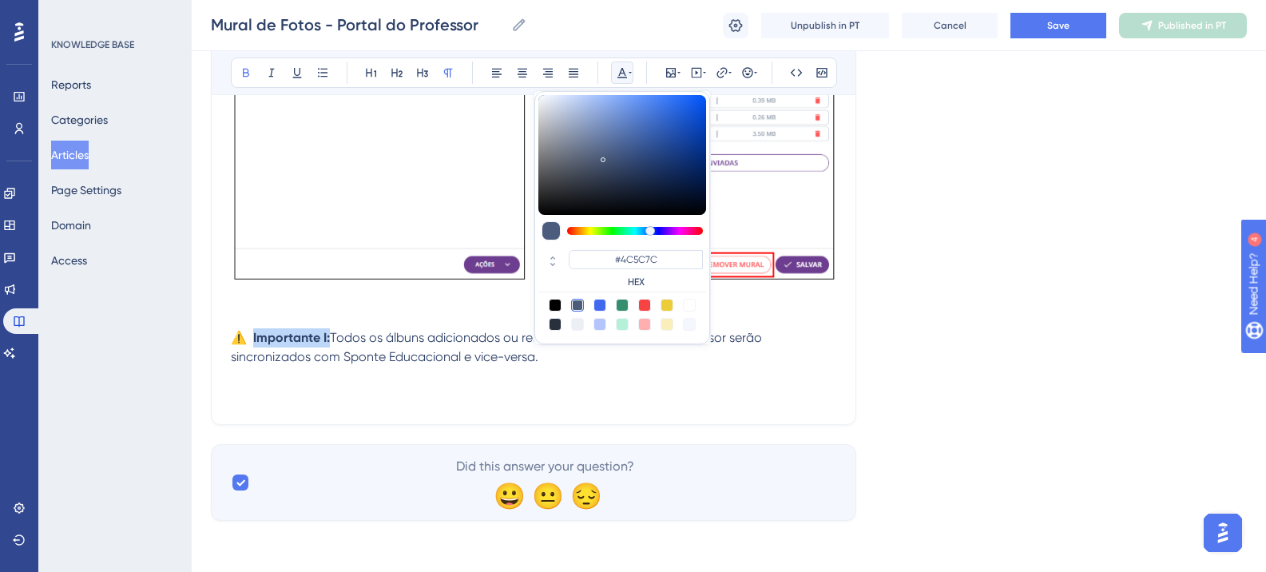
click at [647, 306] on div at bounding box center [644, 305] width 13 height 13
type input "#F84343"
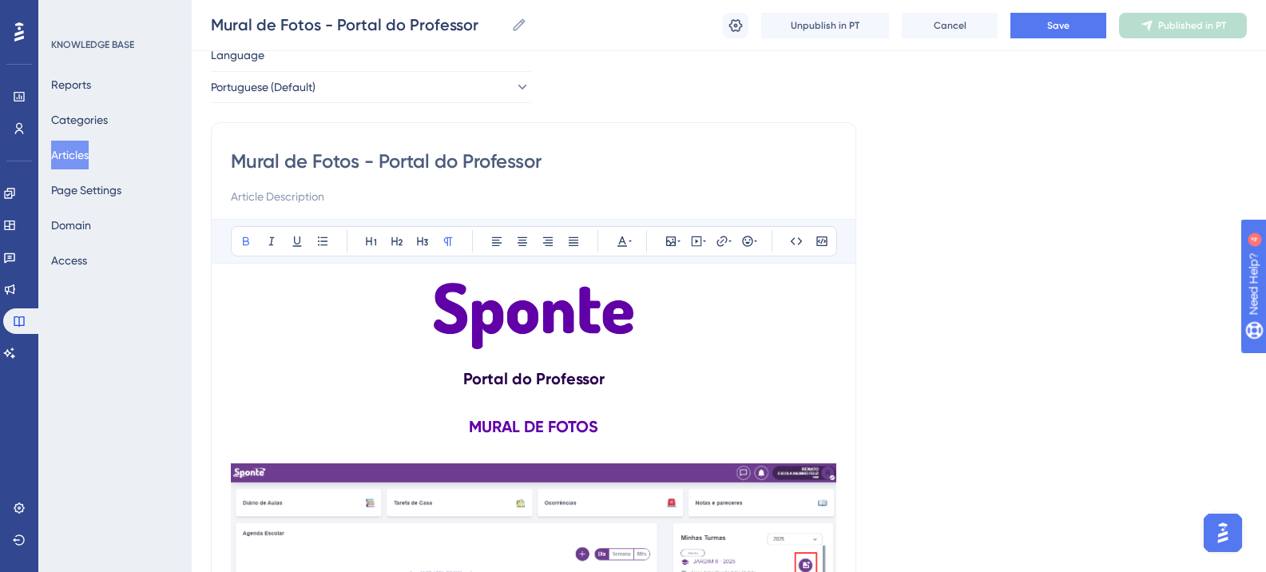
scroll to position [8, 0]
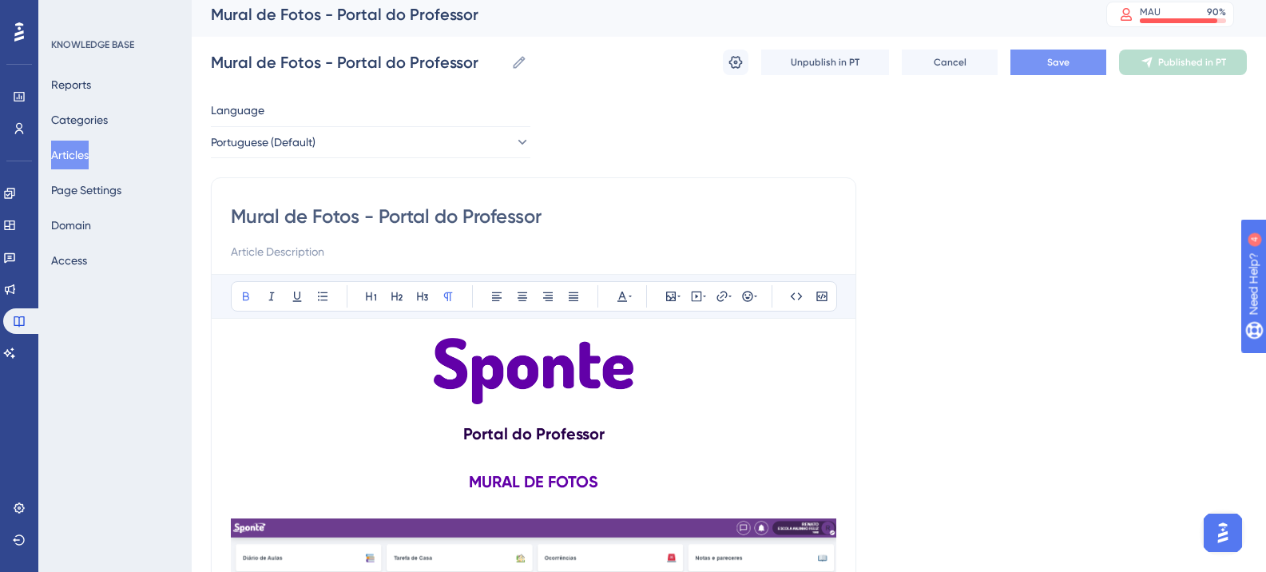
click at [1049, 63] on span "Save" at bounding box center [1058, 62] width 22 height 13
click at [1183, 57] on span "Publish in PT" at bounding box center [1192, 62] width 56 height 13
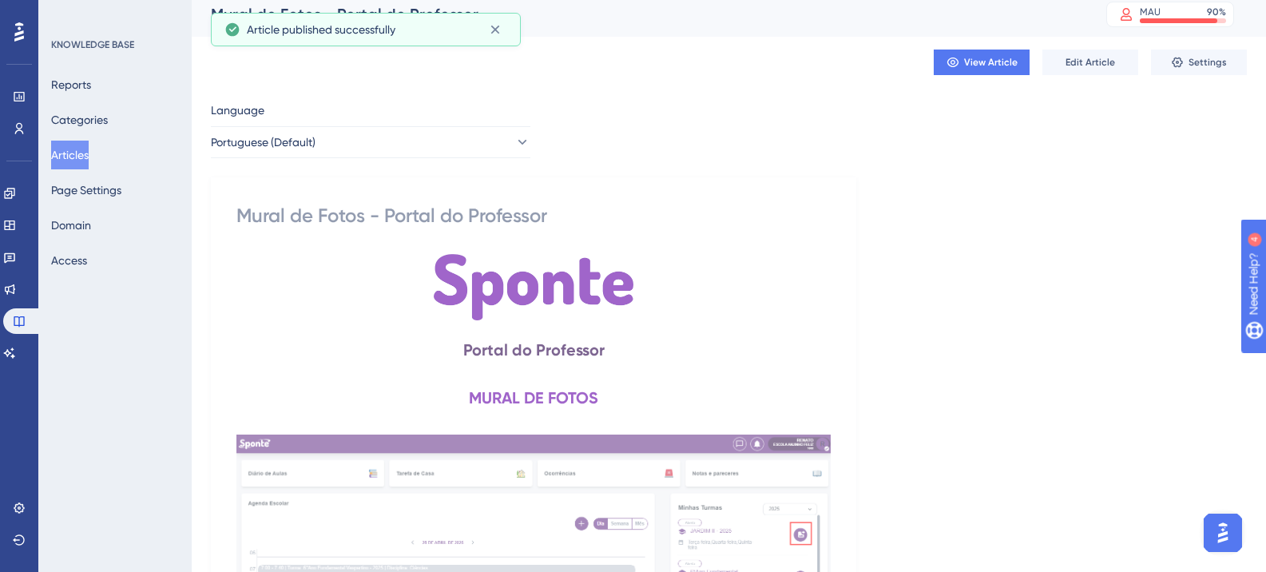
click at [56, 156] on button "Articles" at bounding box center [70, 155] width 38 height 29
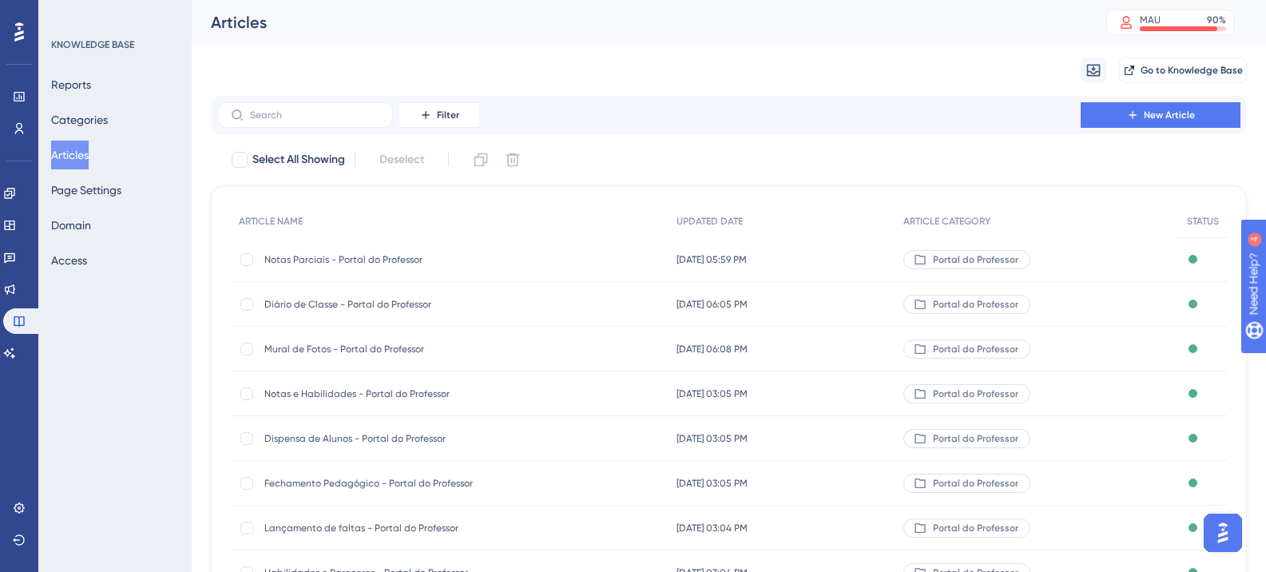
click at [308, 384] on div "Notas e Habilidades - Portal do Professor Notas e Habilidades - Portal do Profe…" at bounding box center [392, 394] width 256 height 45
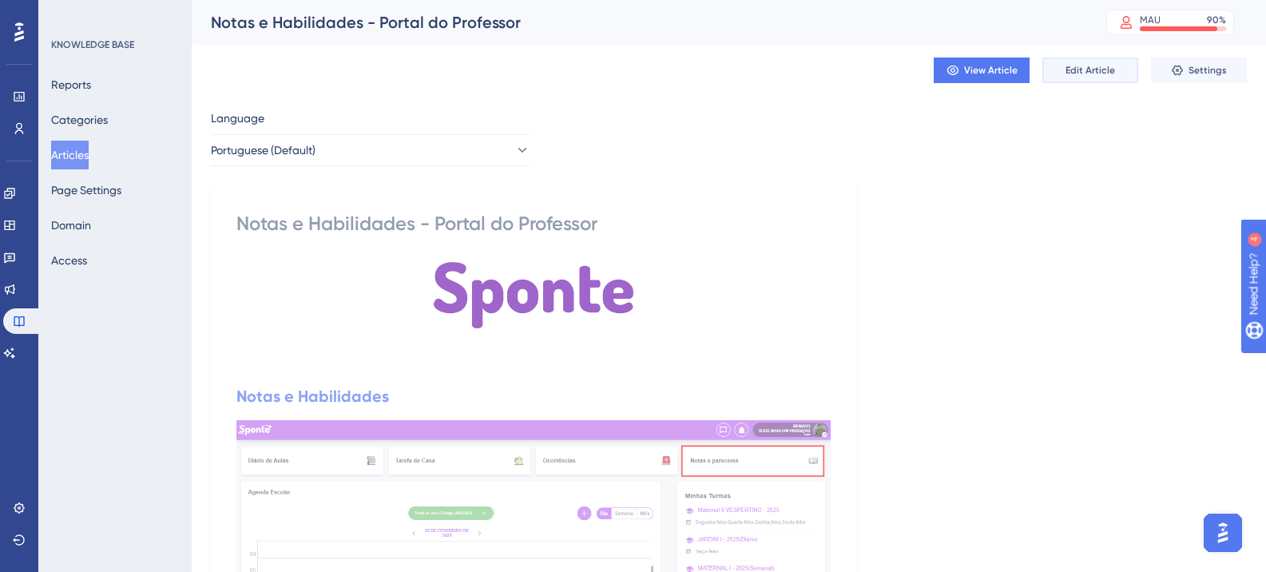
click at [1063, 72] on button "Edit Article" at bounding box center [1091, 71] width 96 height 26
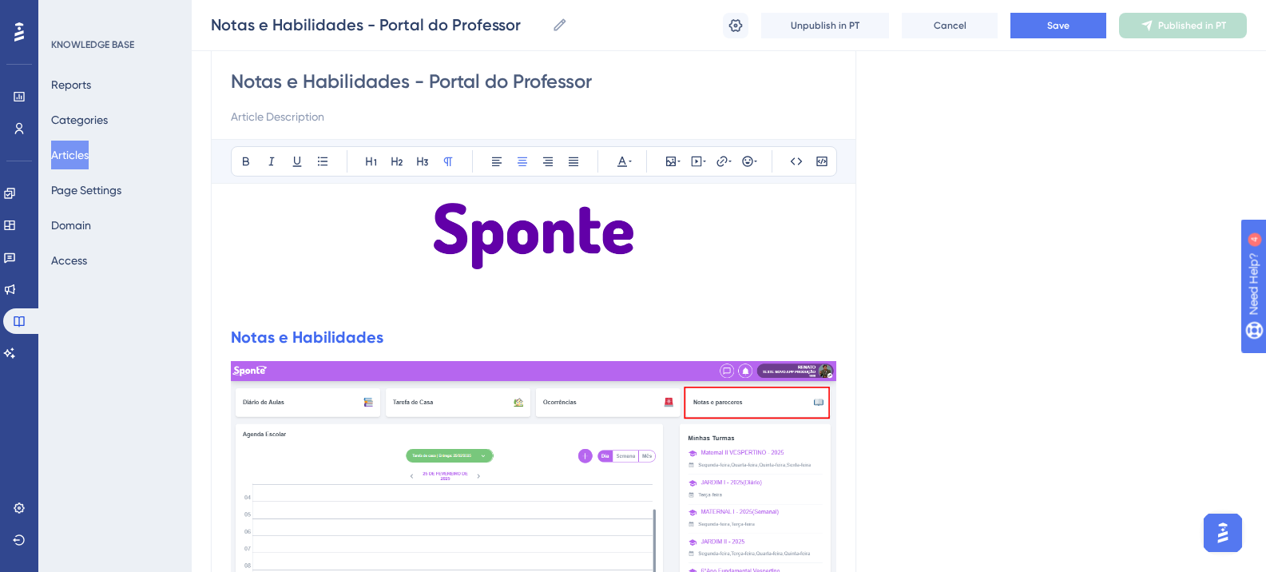
scroll to position [6, 0]
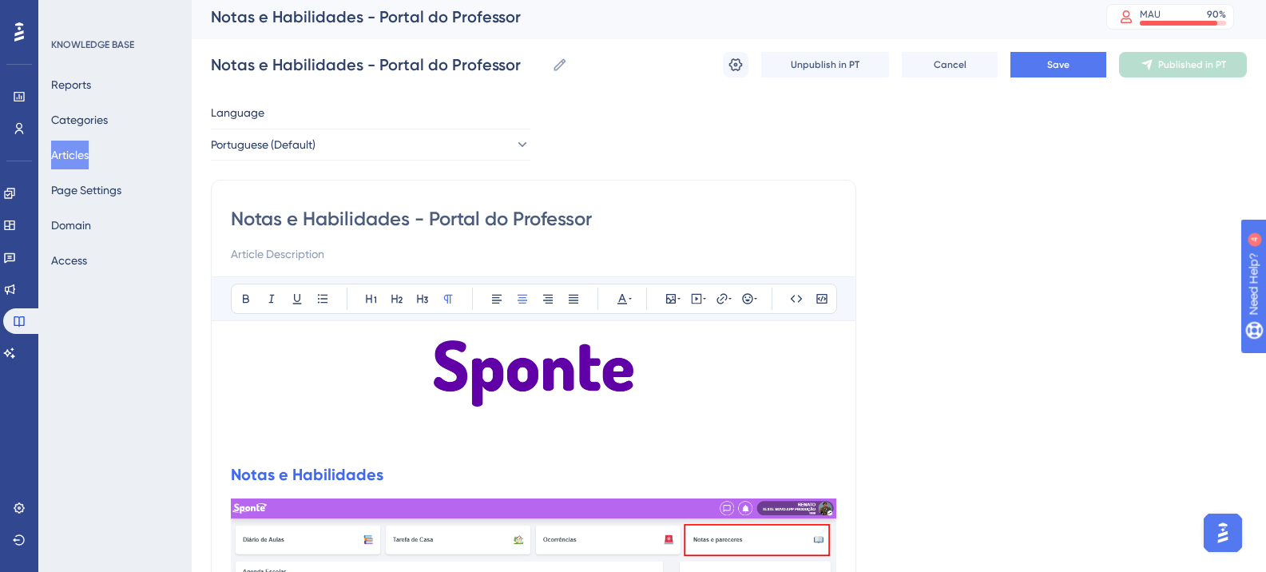
click at [656, 388] on p at bounding box center [534, 376] width 606 height 72
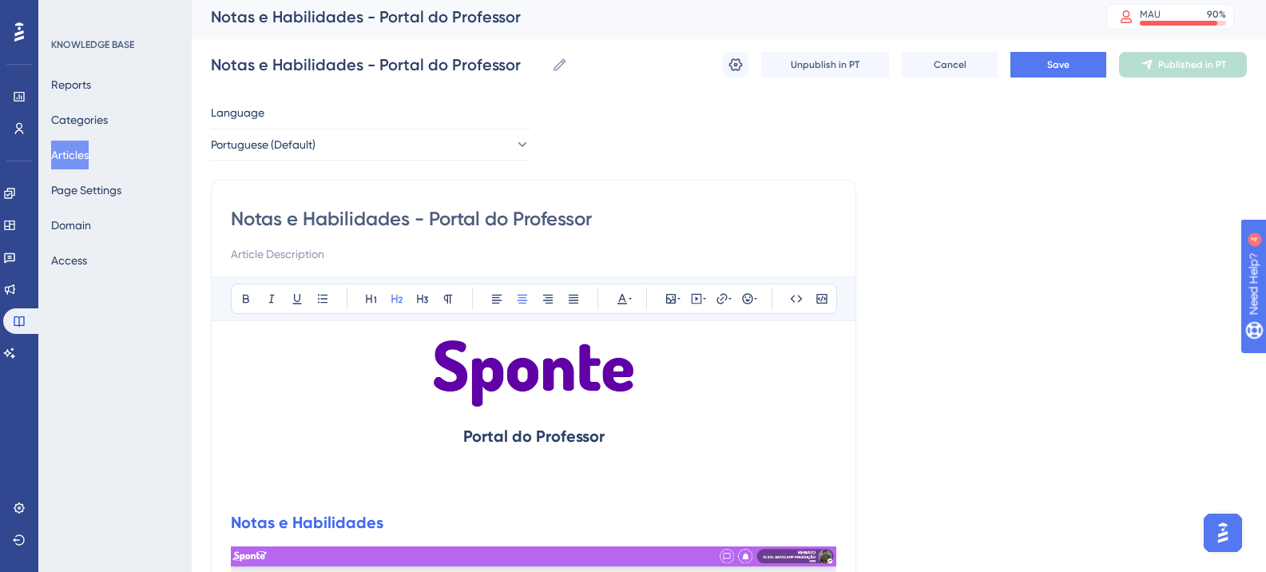
click at [568, 423] on h2 "Portal do Professor" at bounding box center [534, 436] width 606 height 48
click at [563, 427] on strong "Portal do Professor" at bounding box center [533, 436] width 141 height 19
click at [634, 296] on div "Bold Italic Underline Bullet Point Heading 1 Heading 2 Heading 3 Normal Align L…" at bounding box center [534, 299] width 606 height 30
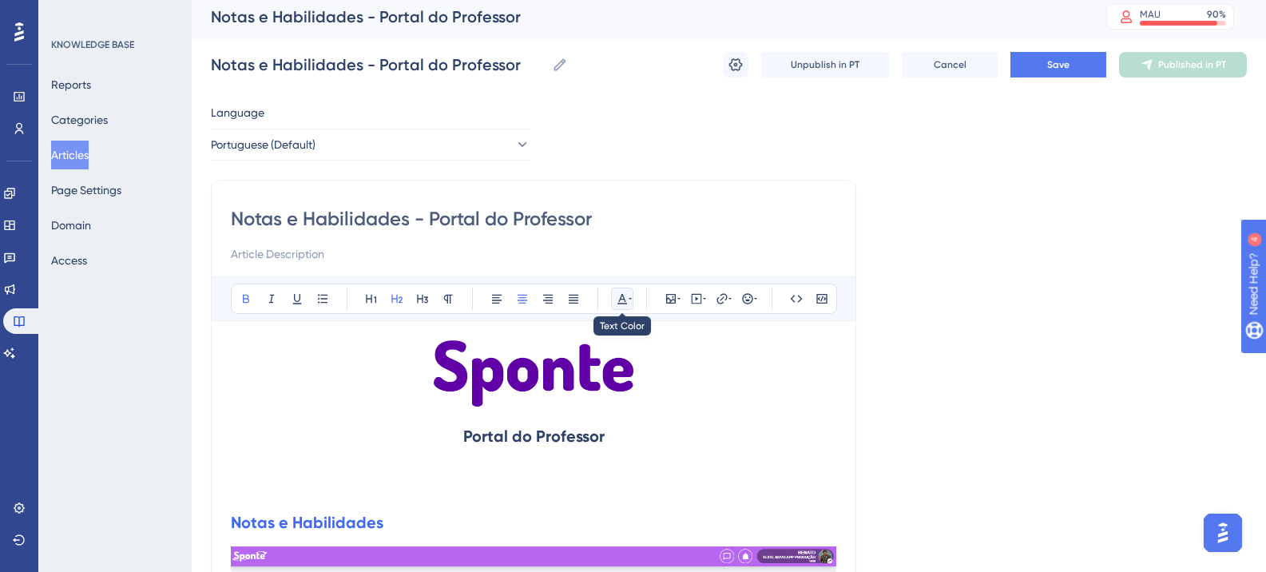
click at [626, 299] on icon at bounding box center [622, 298] width 13 height 13
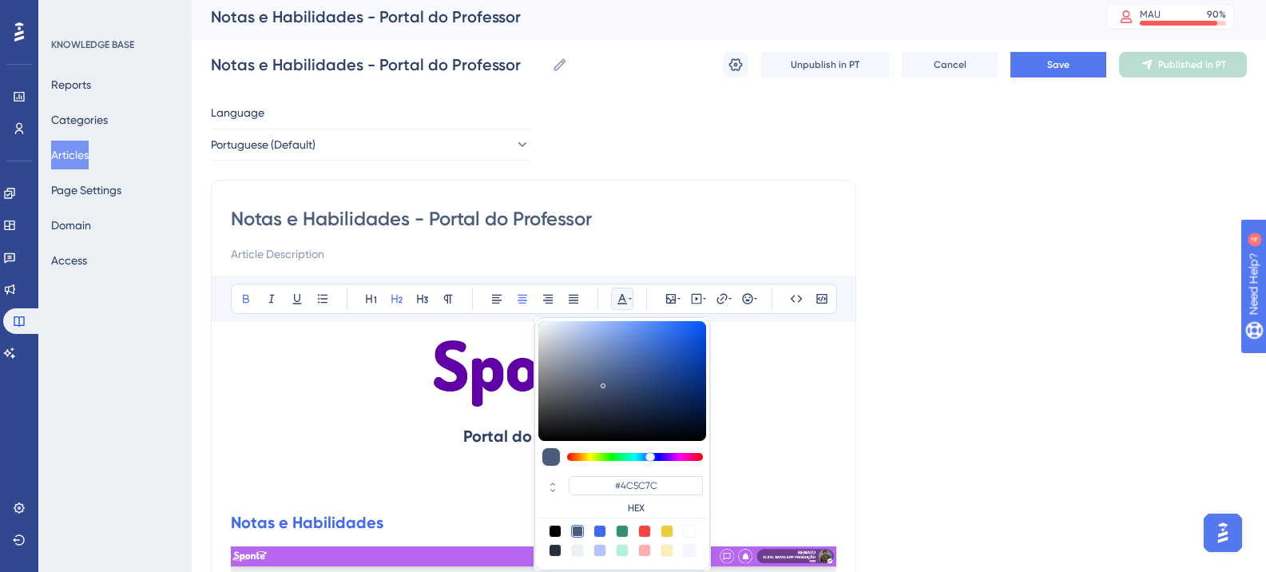
scroll to position [18, 0]
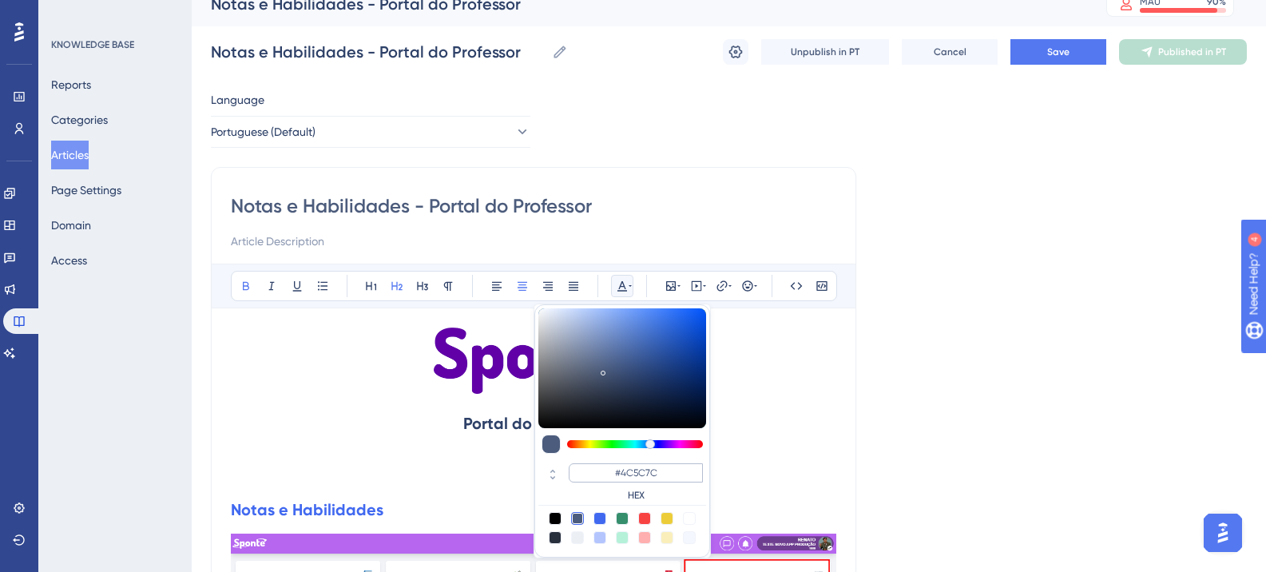
drag, startPoint x: 663, startPoint y: 460, endPoint x: 624, endPoint y: 467, distance: 39.8
click at [625, 467] on div "#4C5C7C HEX" at bounding box center [623, 483] width 168 height 46
click at [624, 468] on input "#4C5C7C" at bounding box center [636, 472] width 134 height 19
paste input "270049"
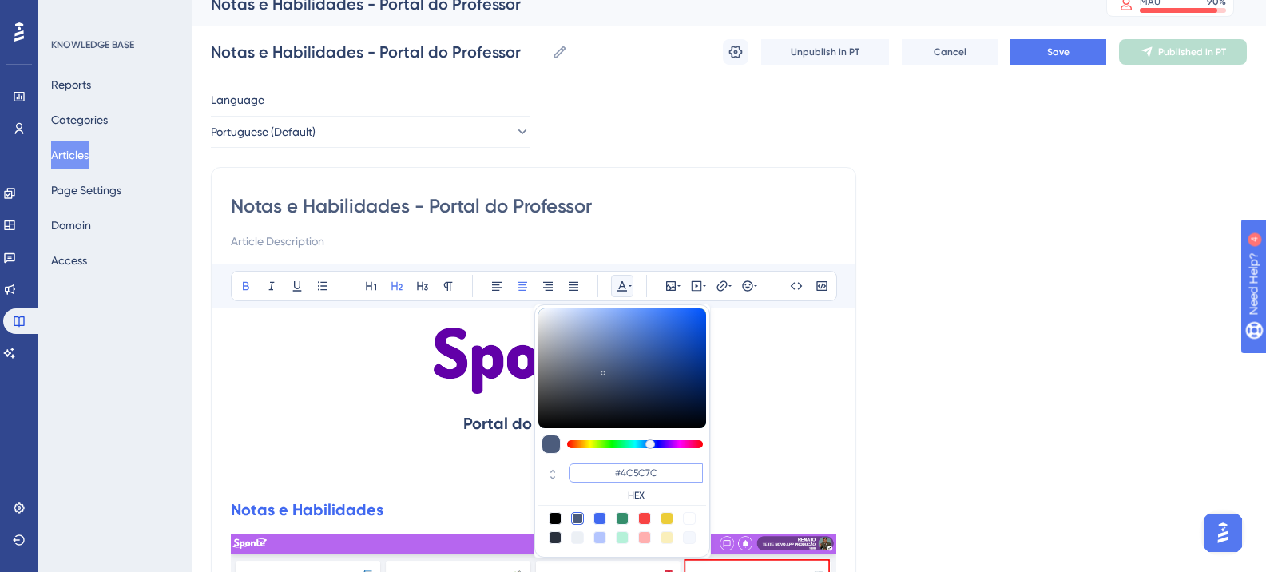
type input "#270049"
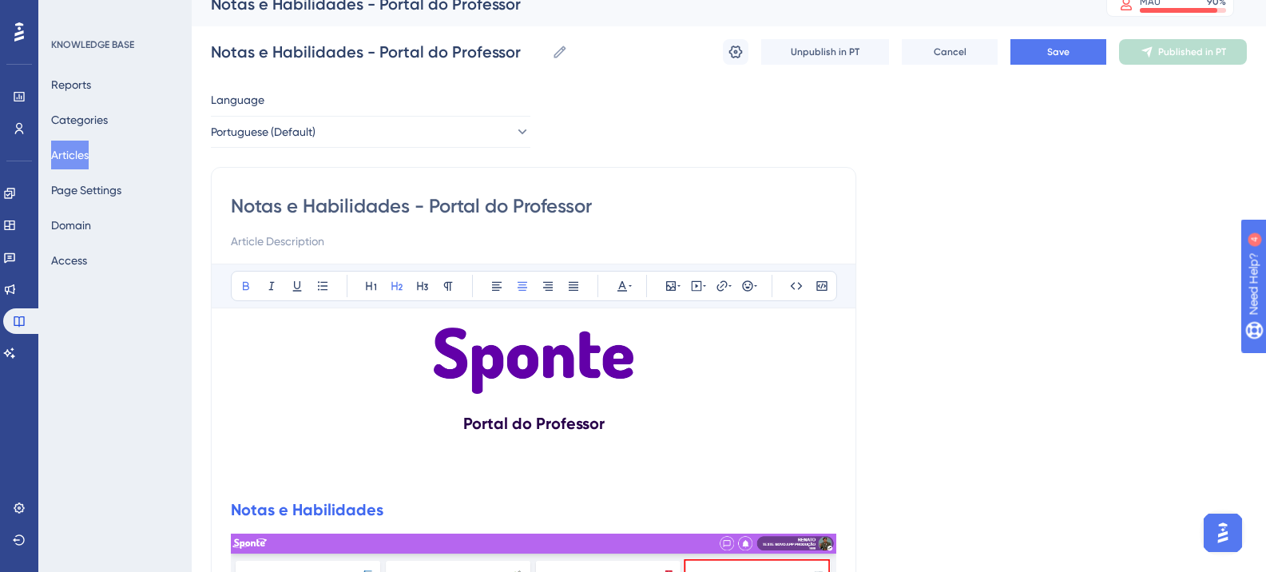
click at [661, 419] on h2 "Portal do Professor" at bounding box center [534, 423] width 606 height 48
click at [488, 419] on strong "Portal do Professor" at bounding box center [533, 423] width 141 height 19
click at [491, 422] on strong "Portal do Professor" at bounding box center [533, 423] width 141 height 19
click at [625, 286] on icon at bounding box center [623, 286] width 10 height 10
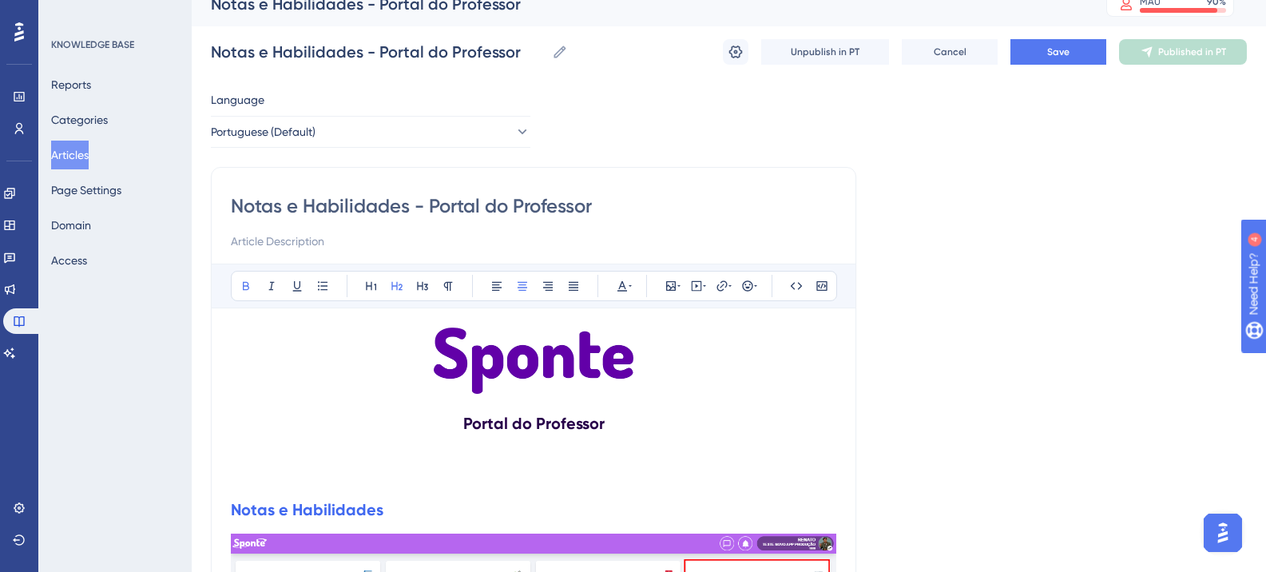
click at [610, 422] on h2 "Portal do Professor" at bounding box center [534, 423] width 606 height 48
drag, startPoint x: 232, startPoint y: 510, endPoint x: 380, endPoint y: 512, distance: 148.6
click at [380, 512] on h2 "Notas e Habilidades" at bounding box center [534, 510] width 606 height 48
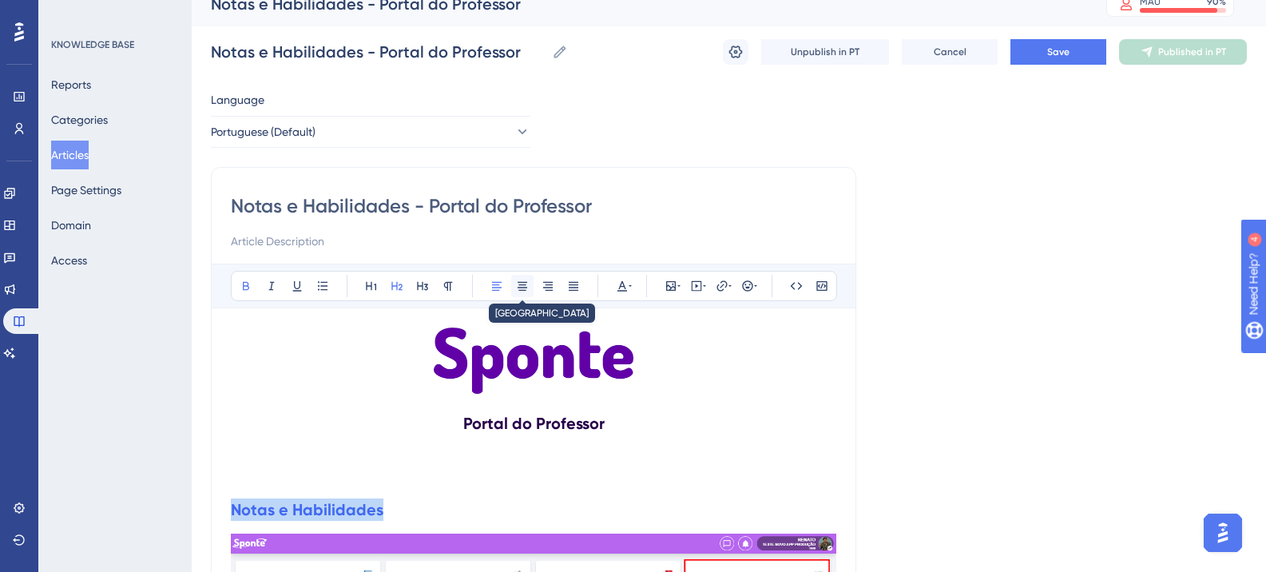
click at [519, 282] on icon at bounding box center [523, 286] width 10 height 9
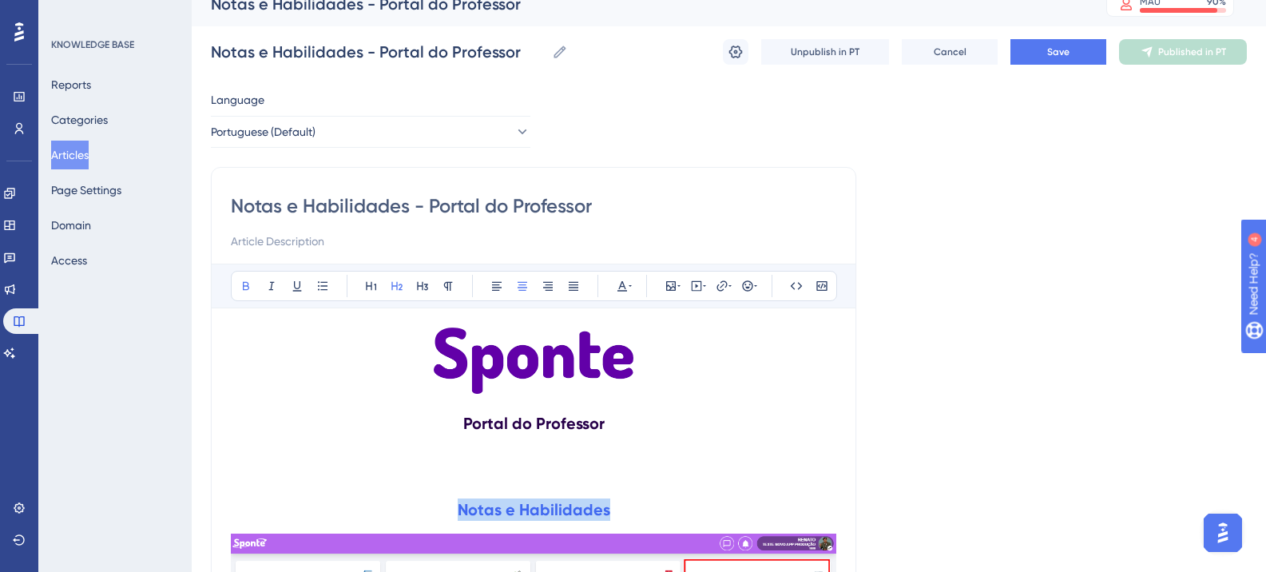
click at [324, 510] on h2 "Notas e Habilidades" at bounding box center [534, 510] width 606 height 48
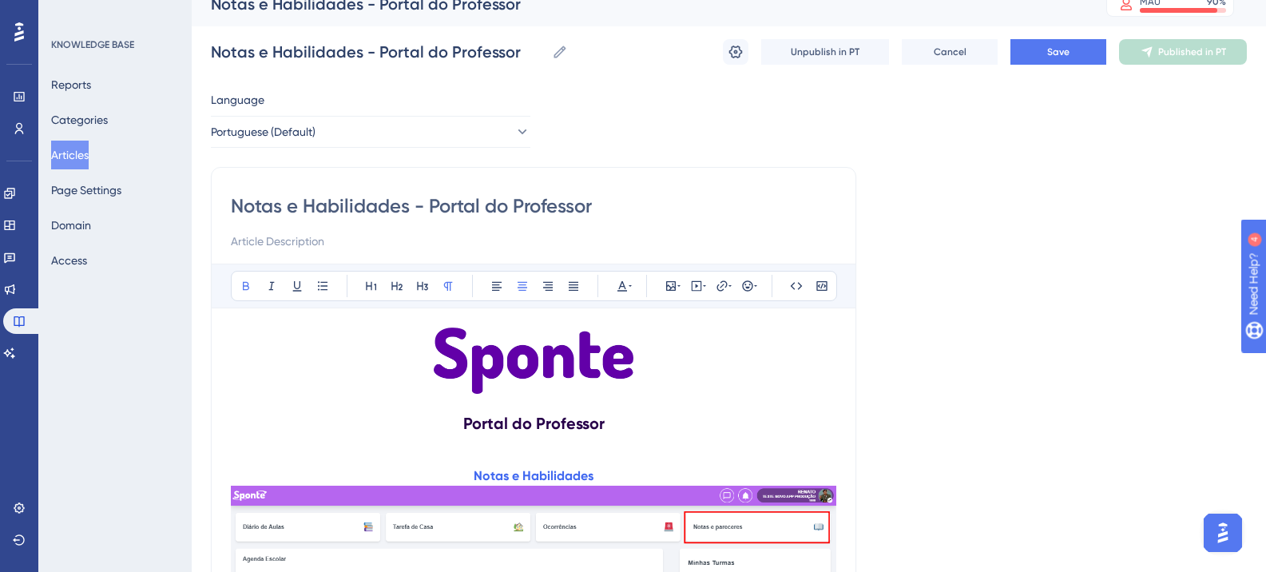
click at [630, 481] on p "Notas e Habilidades" at bounding box center [534, 476] width 606 height 19
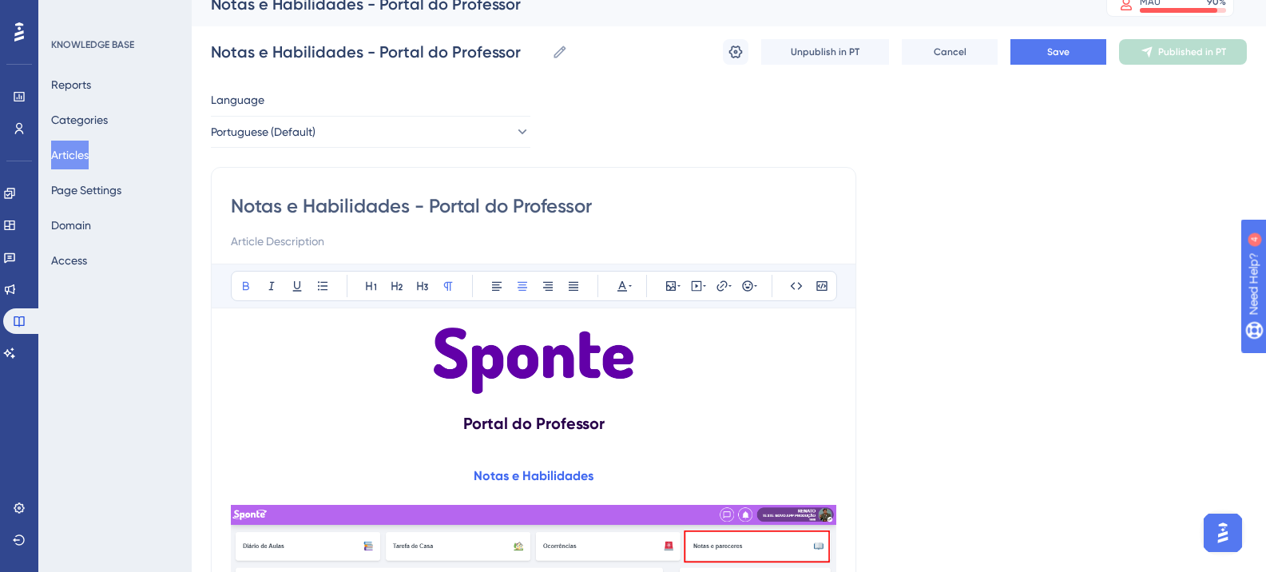
click at [554, 474] on strong "Notas e Habilidades" at bounding box center [534, 475] width 120 height 15
click at [395, 288] on icon at bounding box center [397, 286] width 13 height 13
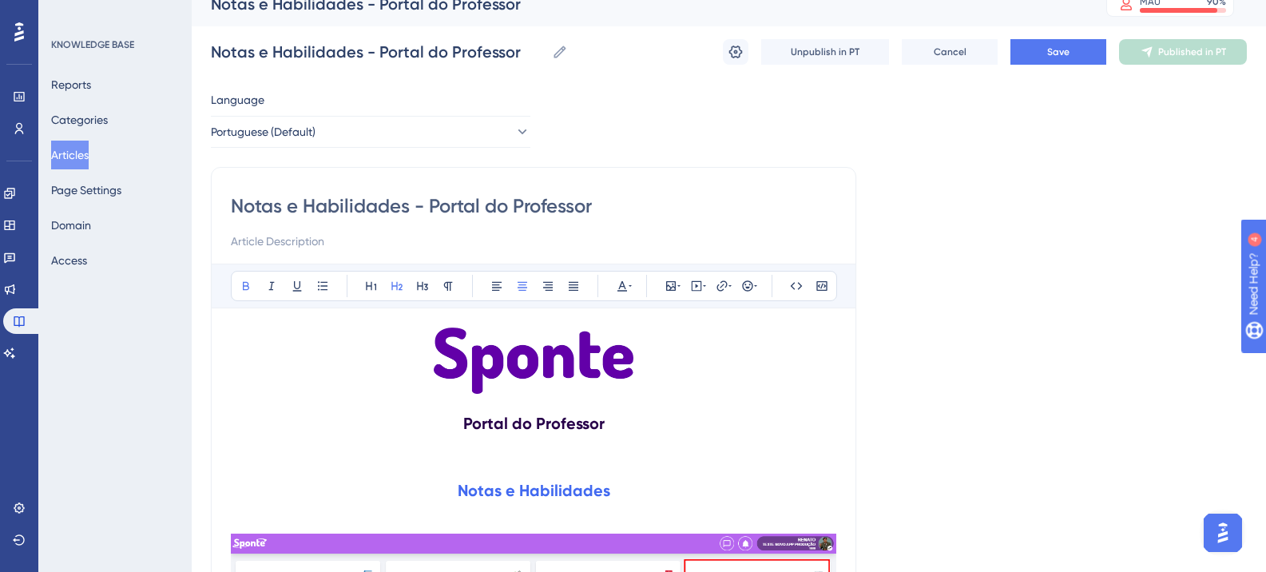
click at [667, 409] on h2 "Portal do Professor" at bounding box center [534, 423] width 606 height 48
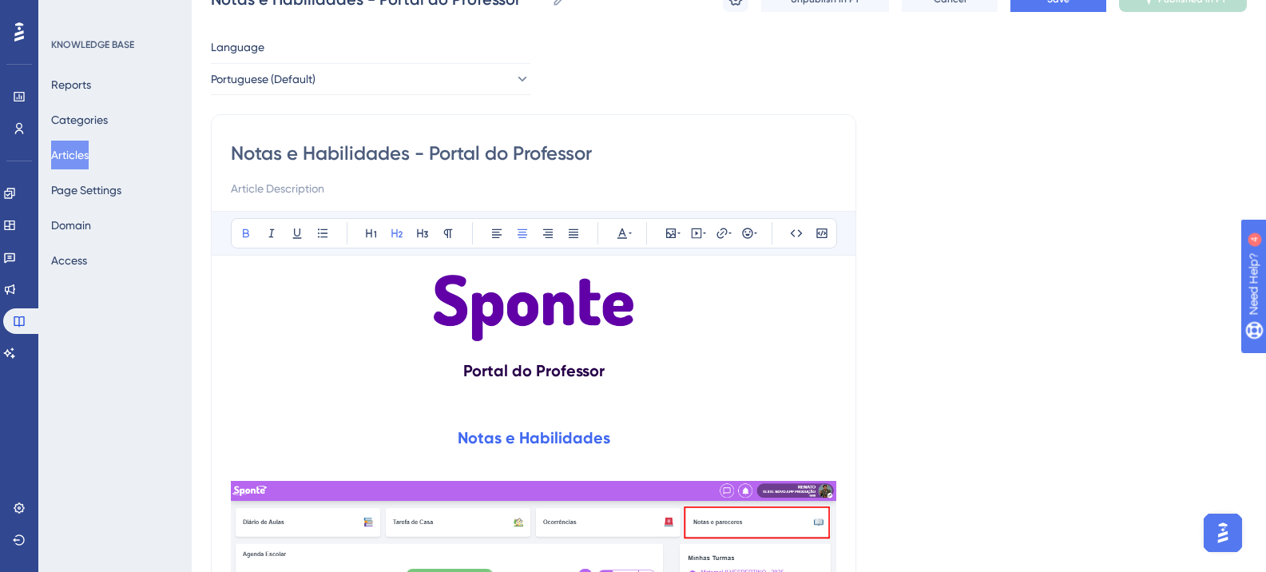
scroll to position [98, 0]
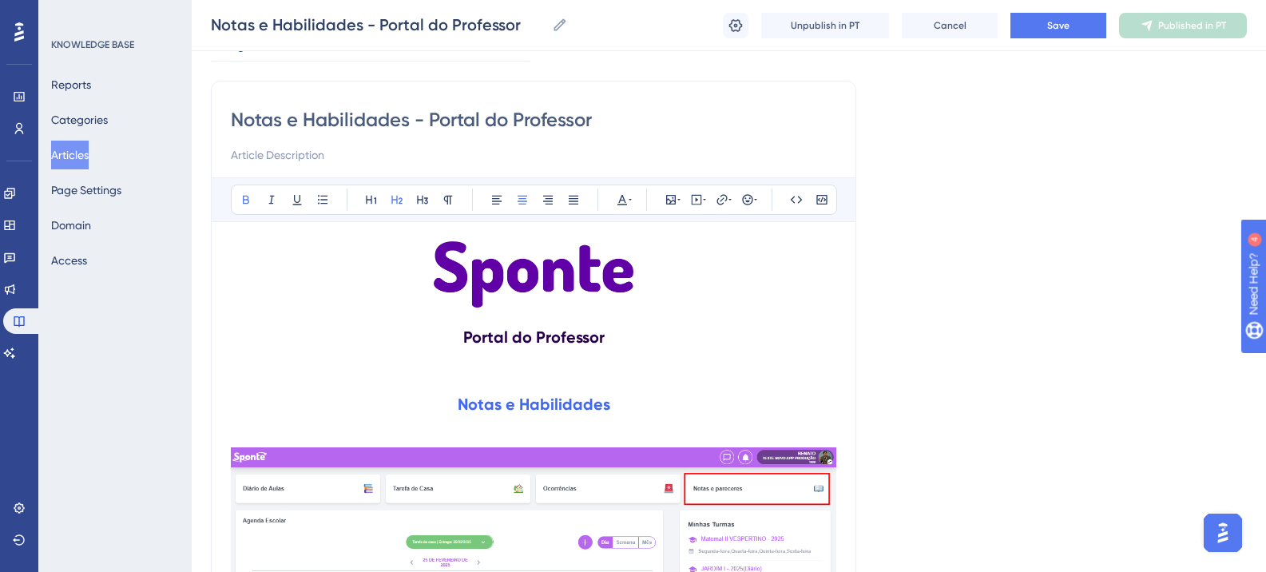
click at [509, 397] on strong "Notas e Habilidades" at bounding box center [534, 404] width 153 height 19
click at [619, 204] on icon at bounding box center [622, 199] width 13 height 13
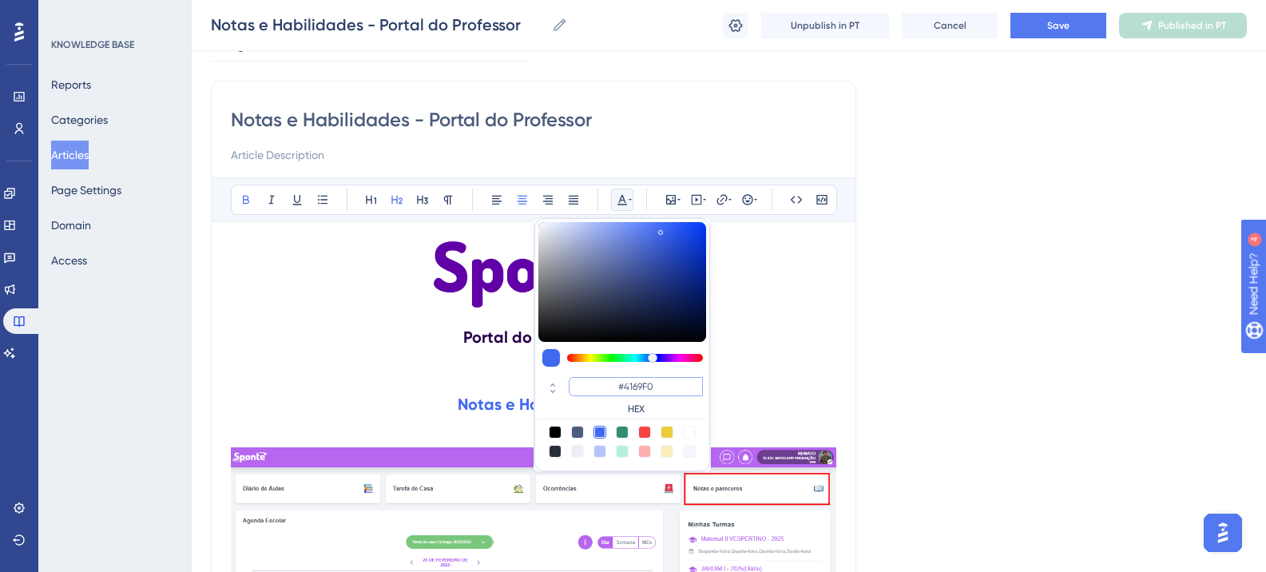
drag, startPoint x: 652, startPoint y: 388, endPoint x: 595, endPoint y: 388, distance: 56.7
click at [595, 388] on input "#4169F0" at bounding box center [636, 386] width 134 height 19
paste input "6200A8"
type input "#6200A8"
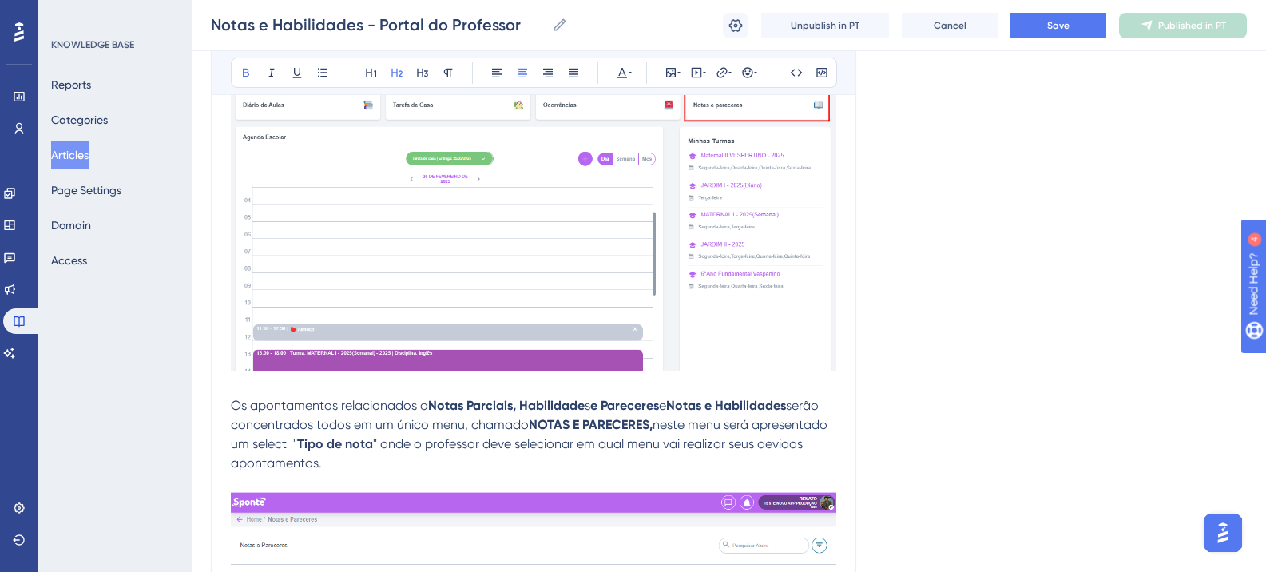
scroll to position [578, 0]
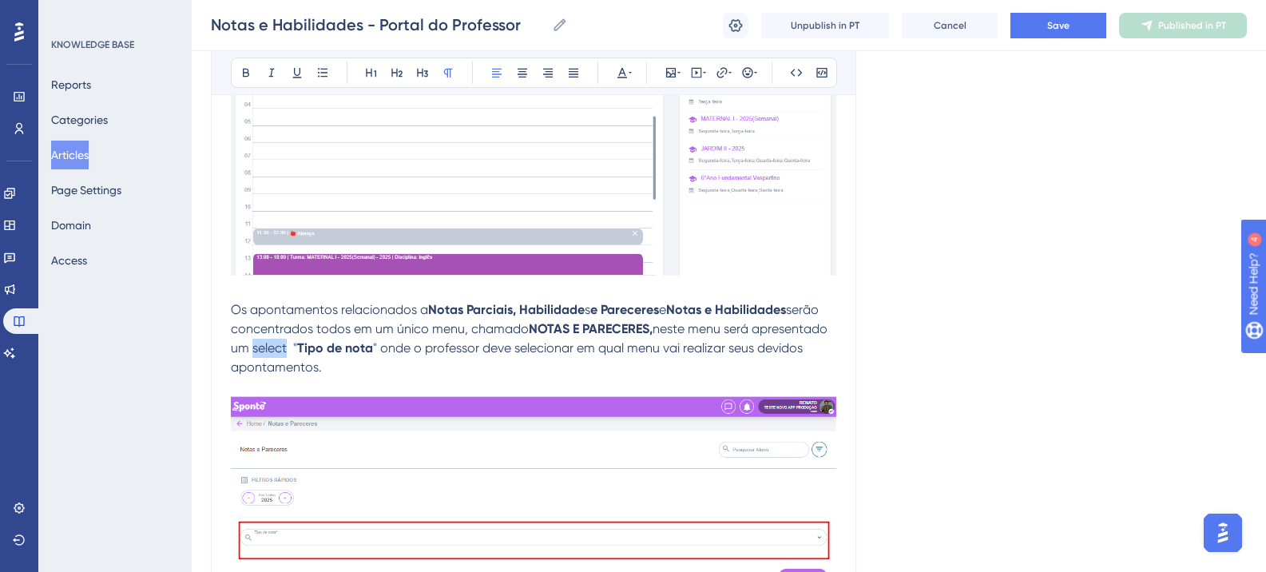
drag, startPoint x: 252, startPoint y: 351, endPoint x: 285, endPoint y: 351, distance: 32.8
click at [285, 351] on span "neste menu será apresentado um select "" at bounding box center [531, 338] width 600 height 34
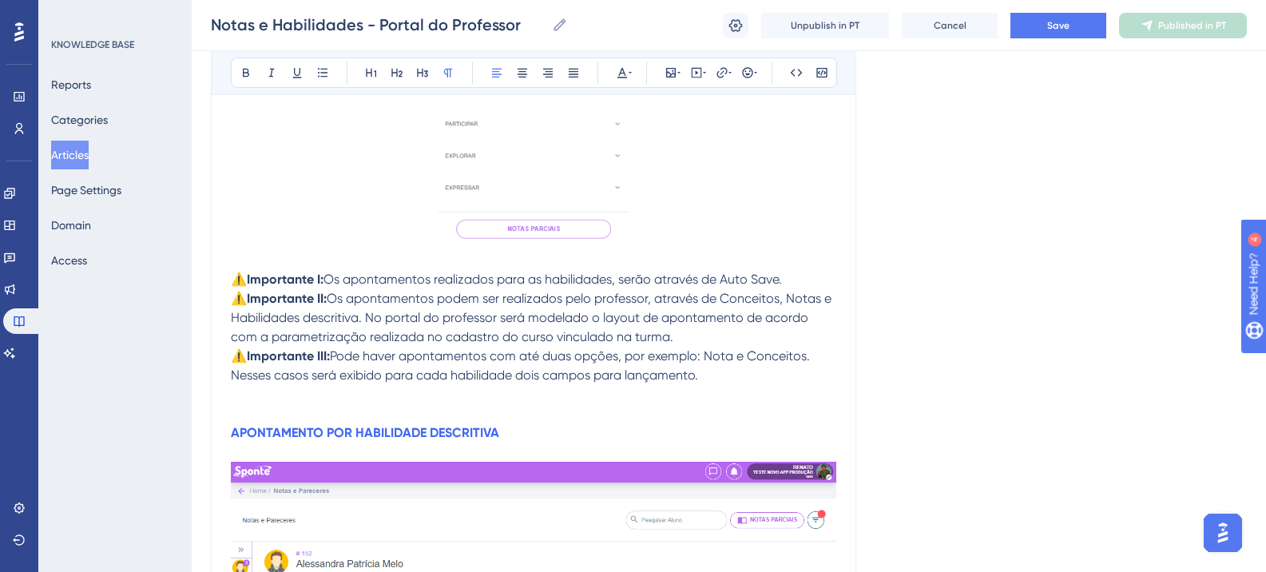
scroll to position [3374, 0]
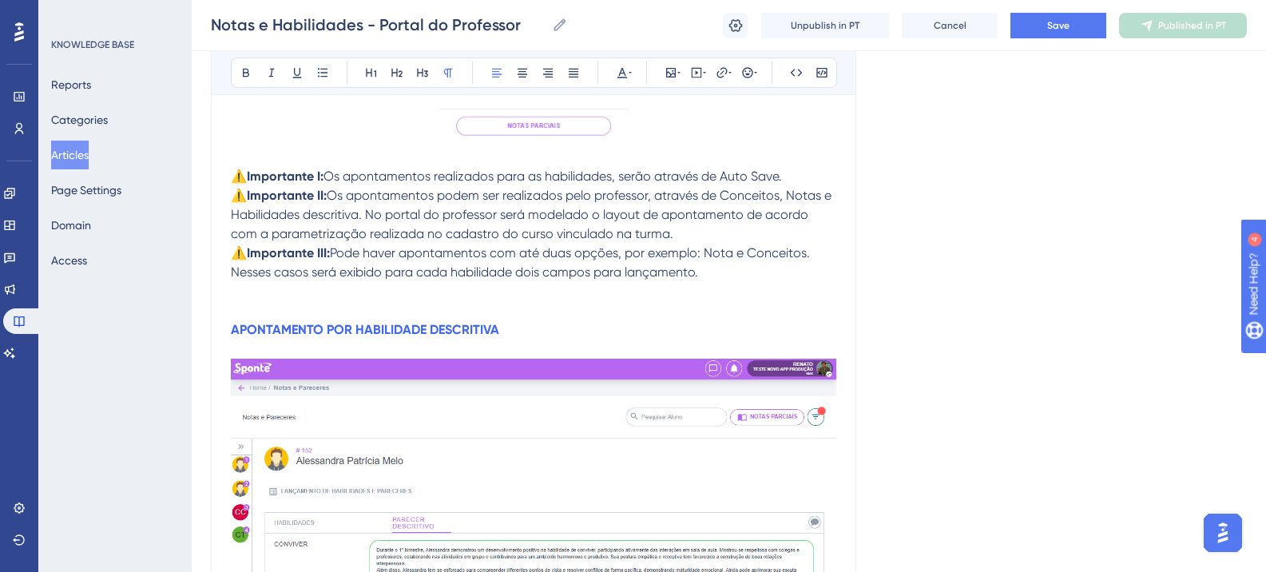
click at [308, 328] on strong "APONTAMENTO POR HABILIDADE DESCRITIVA" at bounding box center [365, 329] width 268 height 15
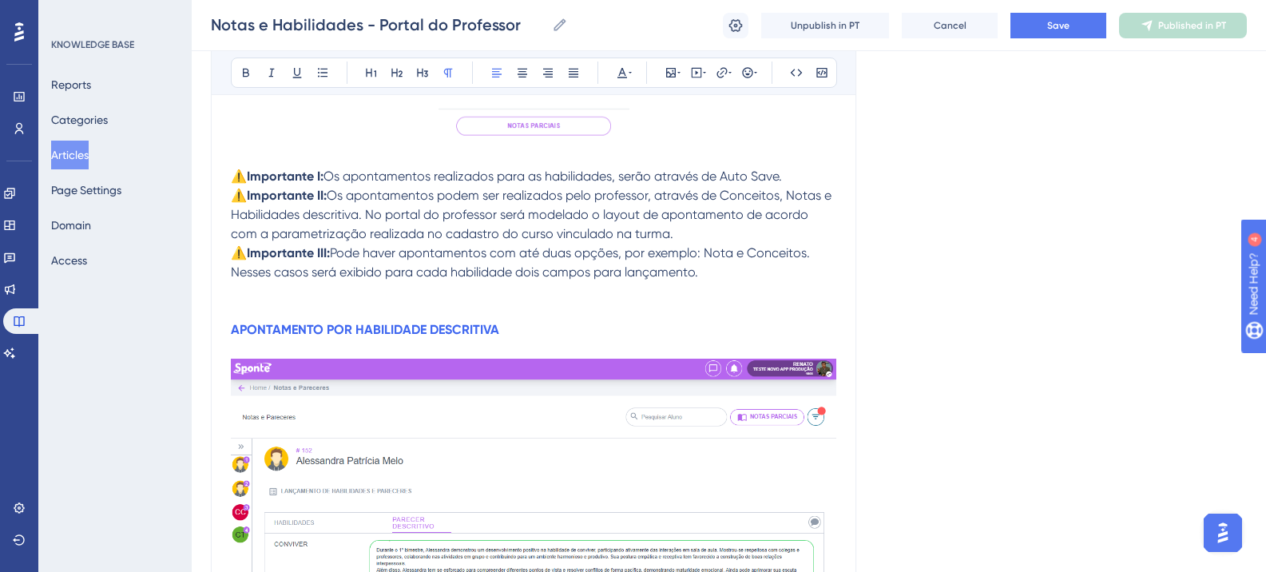
click at [308, 328] on strong "APONTAMENTO POR HABILIDADE DESCRITIVA" at bounding box center [365, 329] width 268 height 15
click at [357, 321] on p "APONTAMENTO POR HABILIDADE DESCRITIVA" at bounding box center [534, 329] width 606 height 19
click at [360, 324] on strong "APONTAMENTO POR HABILIDADE DESCRITIVA" at bounding box center [365, 329] width 268 height 15
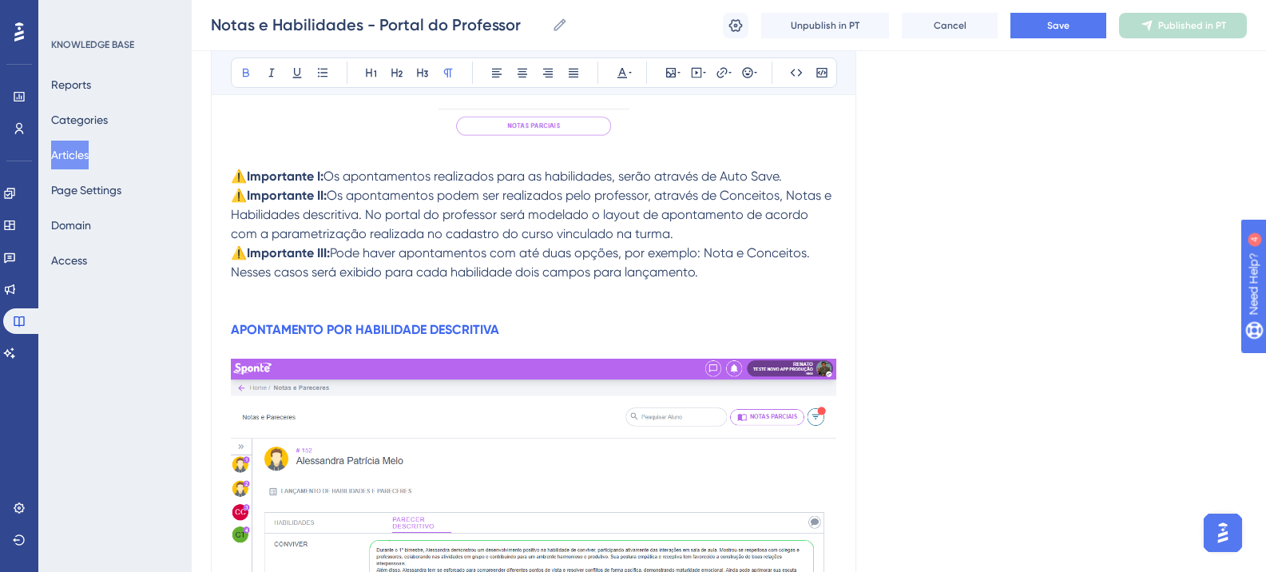
click at [360, 324] on strong "APONTAMENTO POR HABILIDADE DESCRITIVA" at bounding box center [365, 329] width 268 height 15
click at [465, 320] on p "APONTAMENTO POR HABILIDADE DESCRITIVA" at bounding box center [534, 329] width 606 height 19
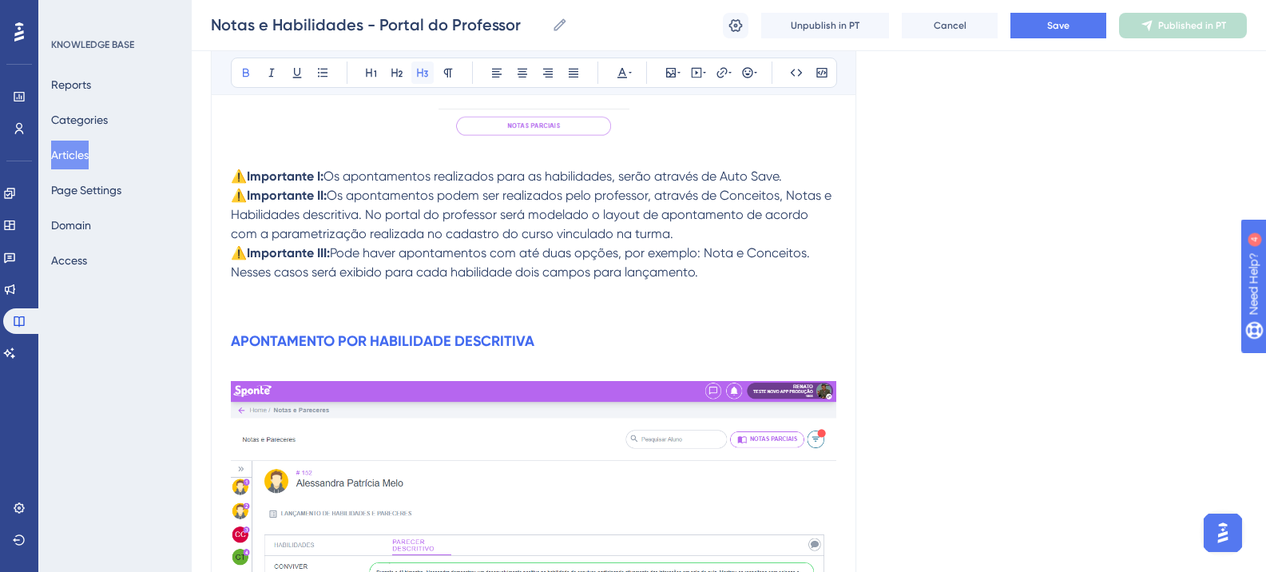
click at [422, 78] on icon at bounding box center [422, 72] width 13 height 13
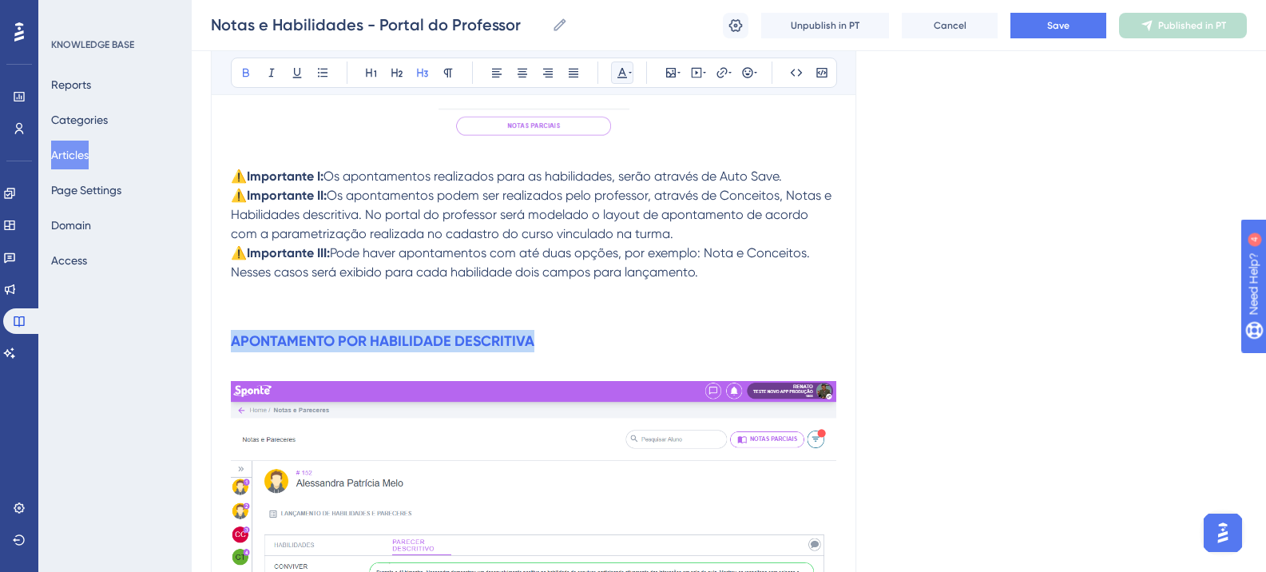
click at [630, 76] on icon at bounding box center [630, 72] width 3 height 13
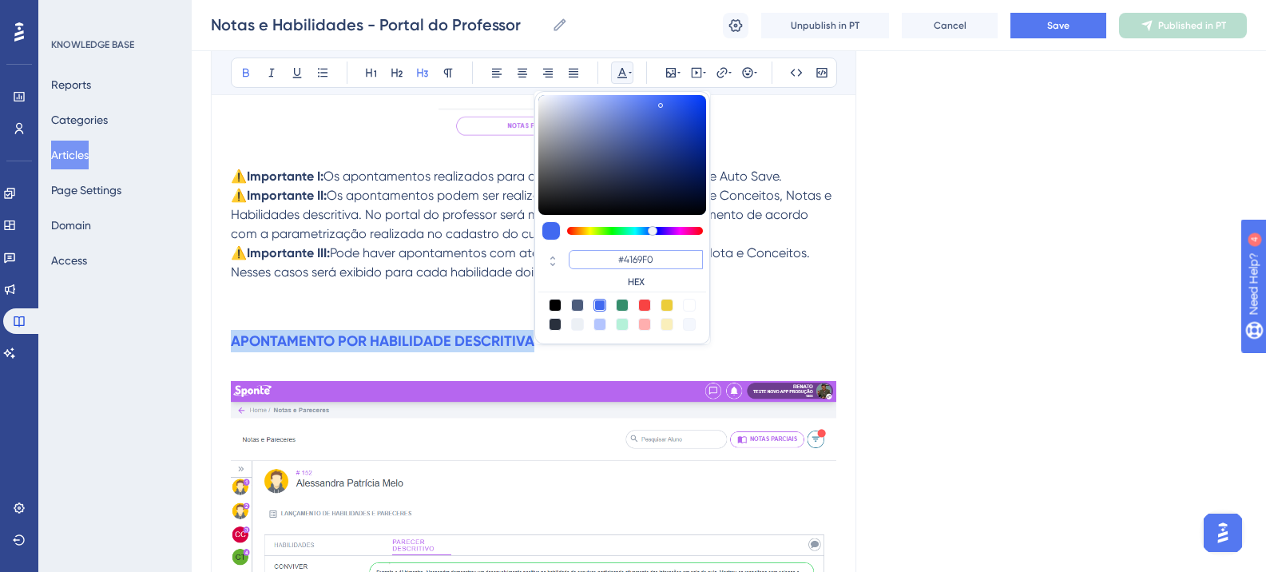
click at [617, 262] on input "#4169F0" at bounding box center [636, 259] width 134 height 19
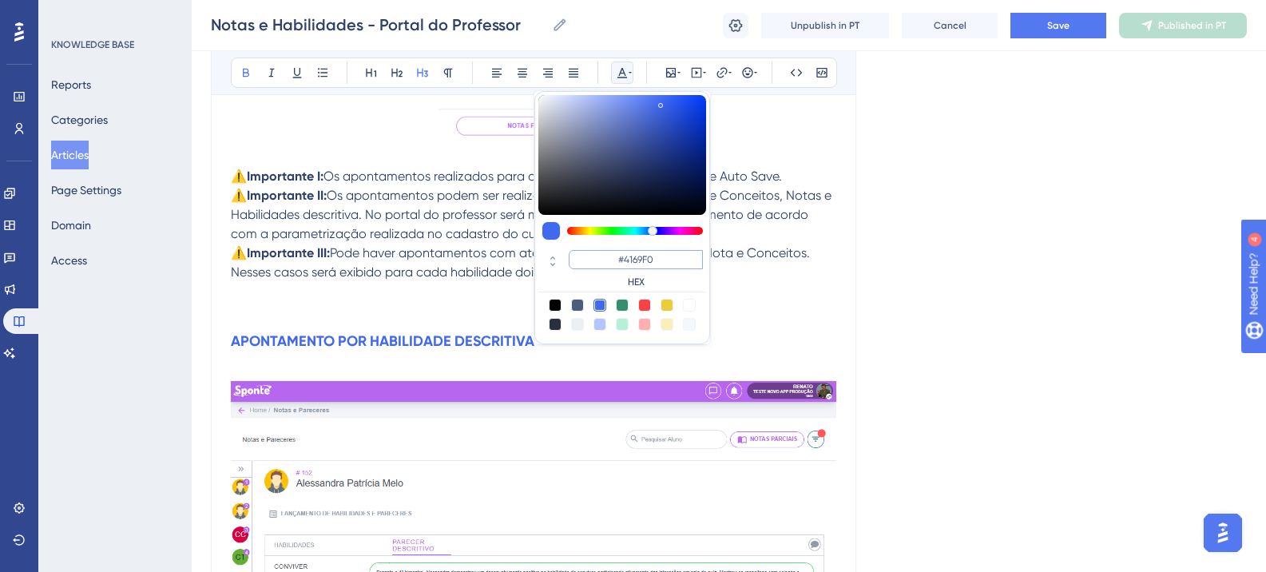
click at [626, 257] on input "#4169F0" at bounding box center [636, 259] width 134 height 19
paste input "6200A8"
type input "#6200A8"
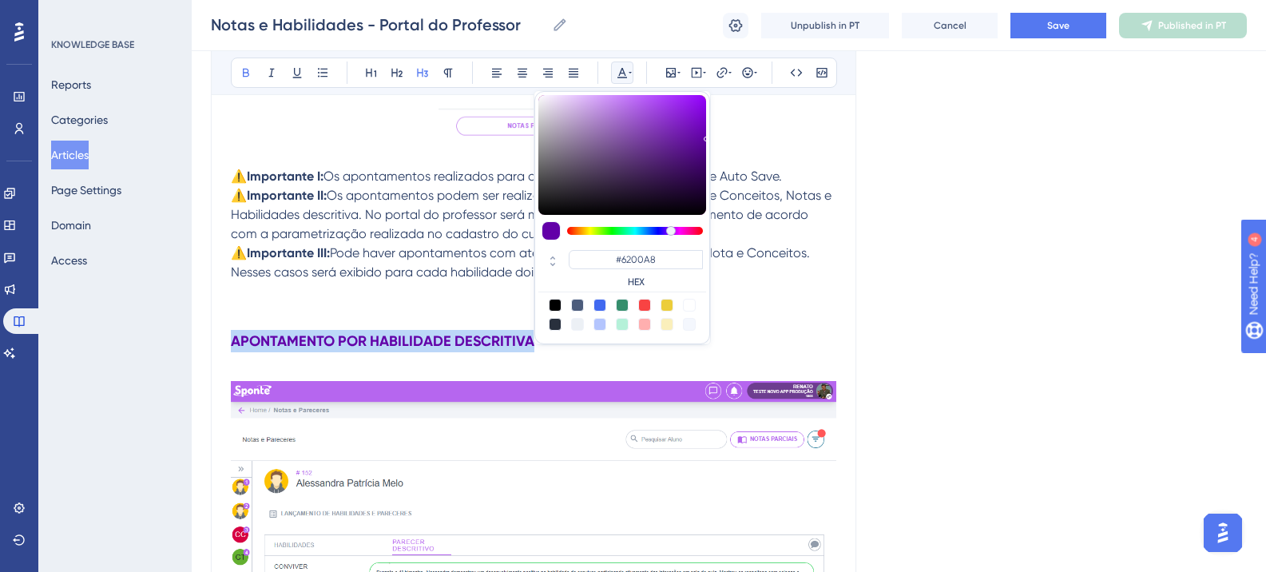
click at [1111, 320] on div "Language Portuguese (Default) Notas e Habilidades - Portal do Professor Bold It…" at bounding box center [729, 476] width 1036 height 7497
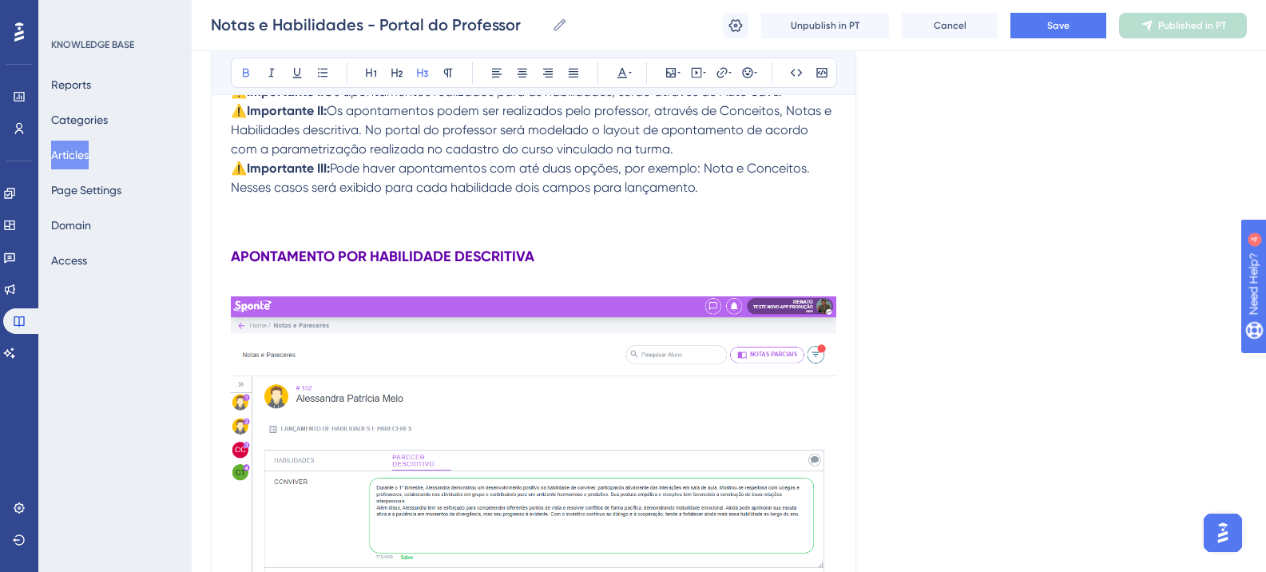
scroll to position [3853, 0]
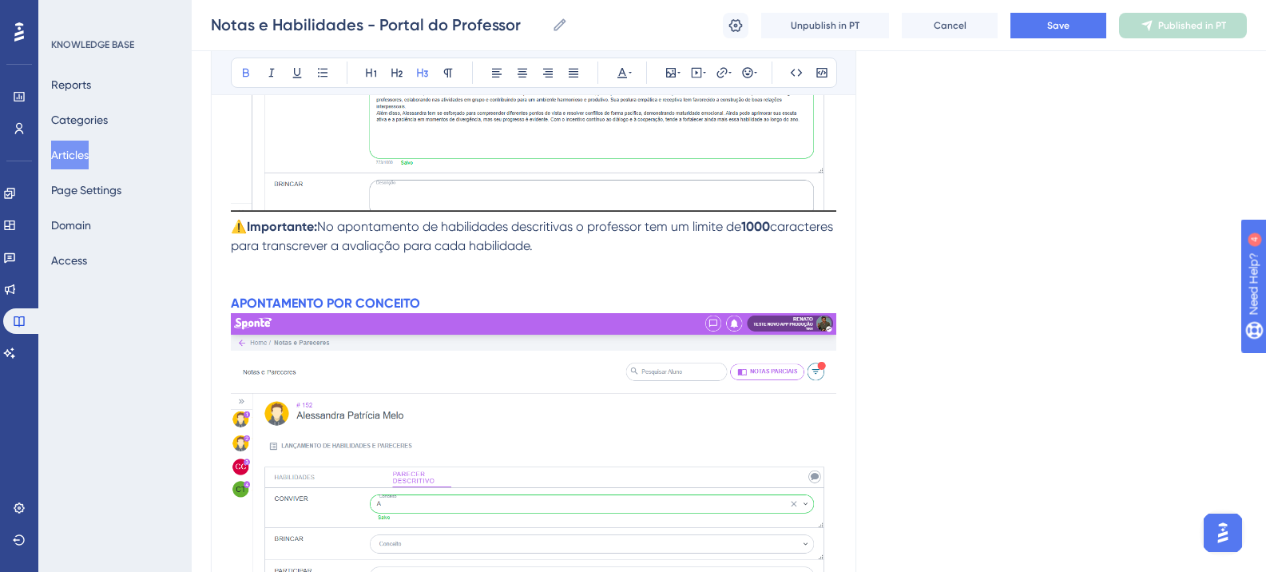
click at [425, 301] on p "APONTAMENTO POR CONCEITO" at bounding box center [534, 303] width 606 height 19
click at [318, 299] on strong "APONTAMENTO POR CONCEITO" at bounding box center [325, 303] width 189 height 15
click at [422, 71] on icon at bounding box center [422, 72] width 13 height 13
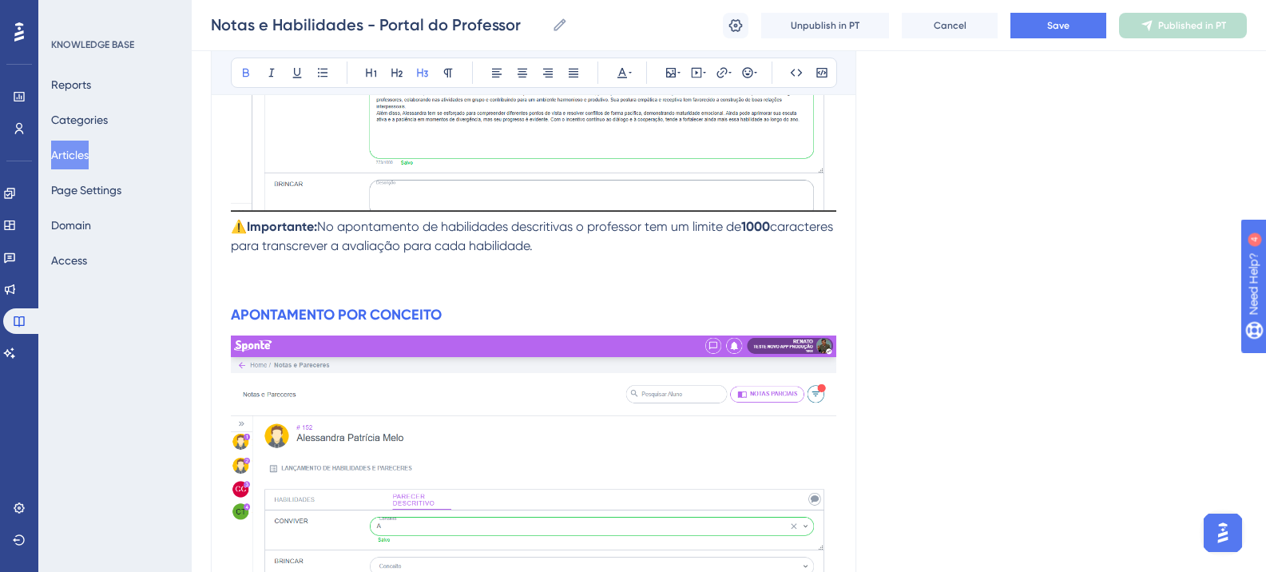
click at [509, 292] on p at bounding box center [534, 284] width 606 height 19
click at [404, 308] on strong "APONTAMENTO POR CONCEITO" at bounding box center [336, 315] width 211 height 18
click at [624, 73] on icon at bounding box center [623, 73] width 10 height 10
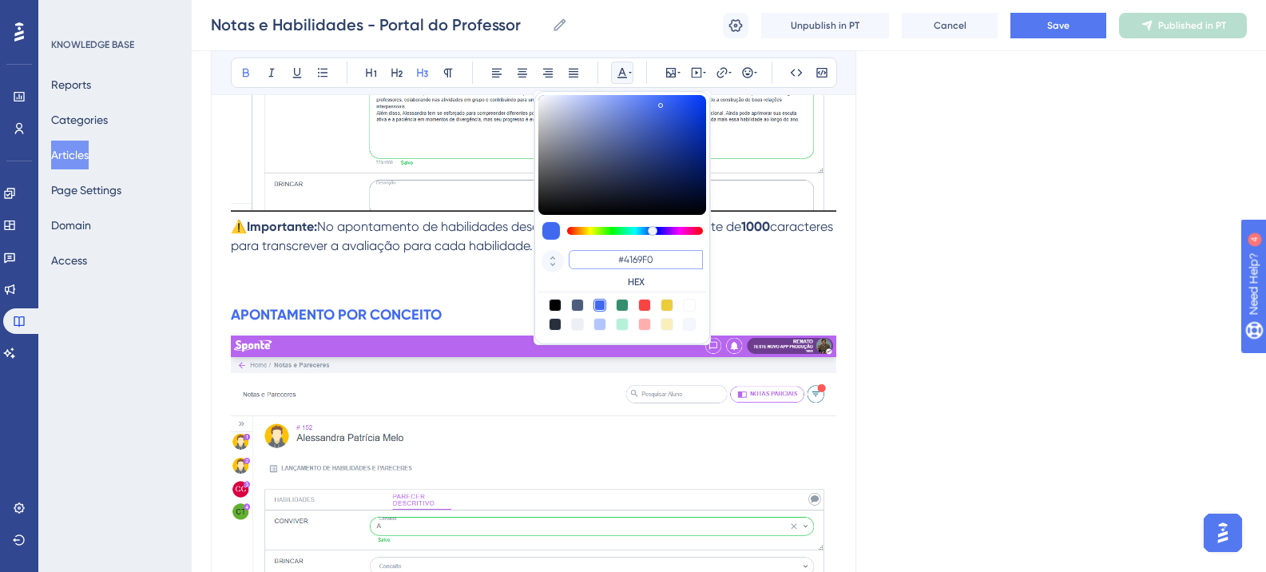
drag, startPoint x: 658, startPoint y: 262, endPoint x: 558, endPoint y: 263, distance: 99.9
click at [558, 263] on div "#4169F0 HEX" at bounding box center [623, 270] width 168 height 46
paste input "6200A8"
type input "#6200A8"
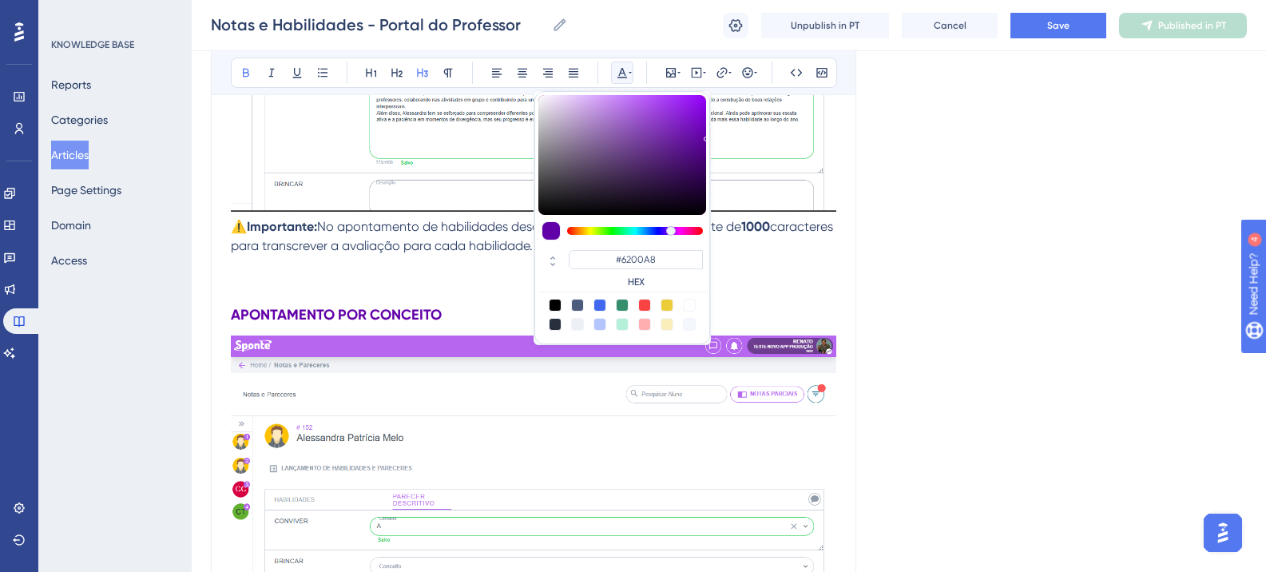
click at [956, 279] on div "Language Portuguese (Default) Notas e Habilidades - Portal do Professor Bold It…" at bounding box center [729, 8] width 1036 height 7519
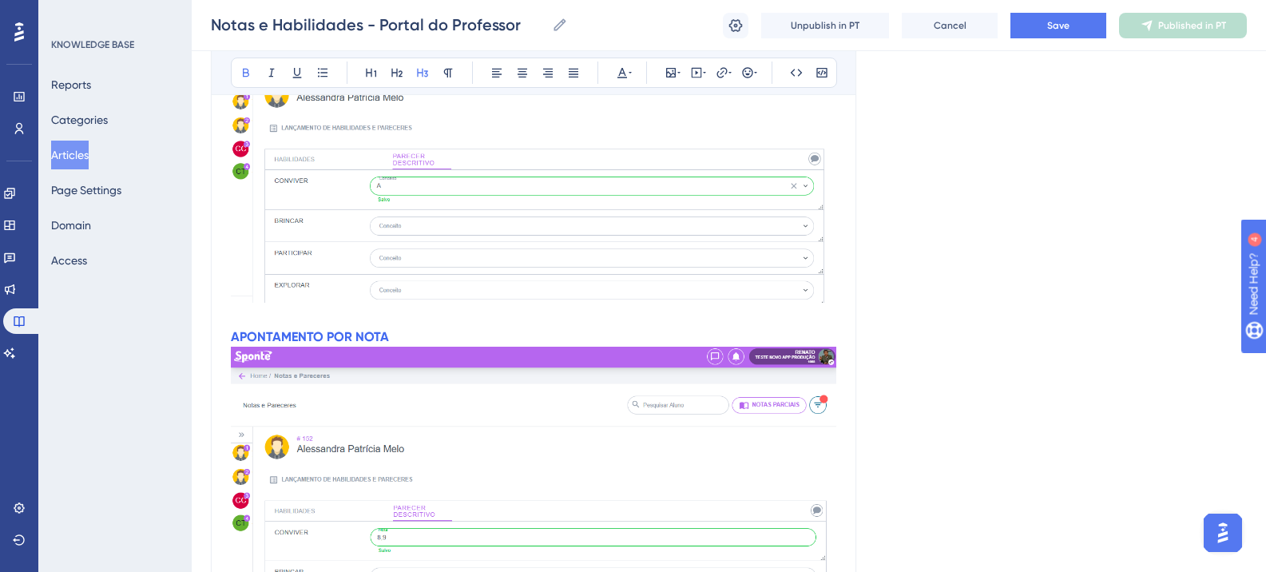
scroll to position [4253, 0]
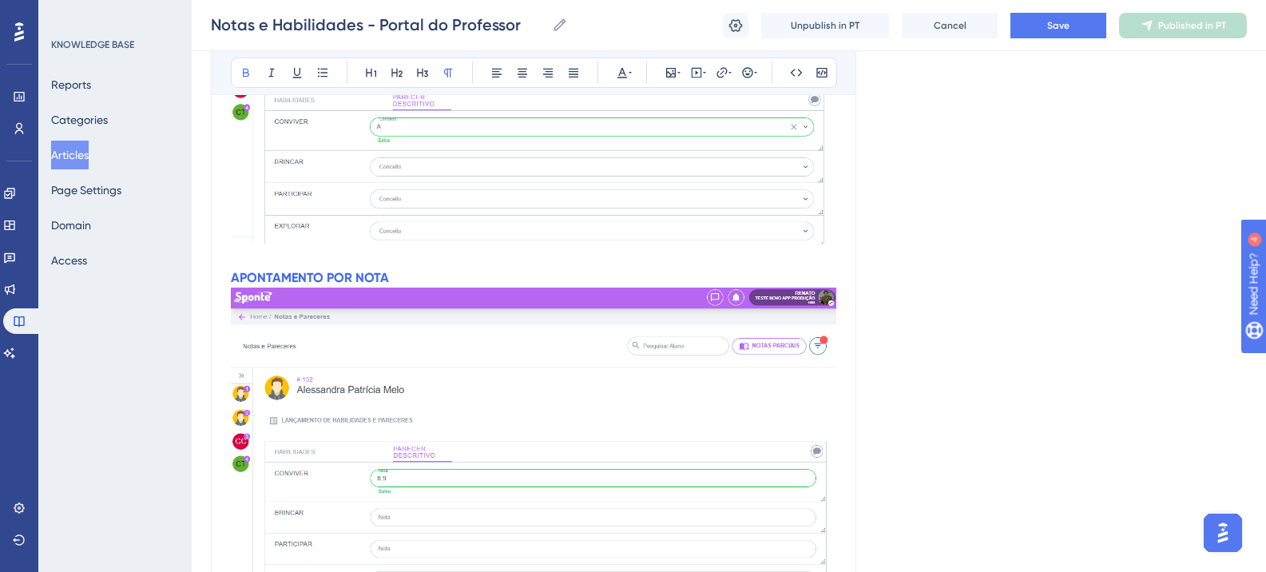
click at [373, 276] on strong "APONTAMENTO POR NOTA" at bounding box center [310, 277] width 158 height 15
click at [418, 71] on icon at bounding box center [422, 73] width 11 height 9
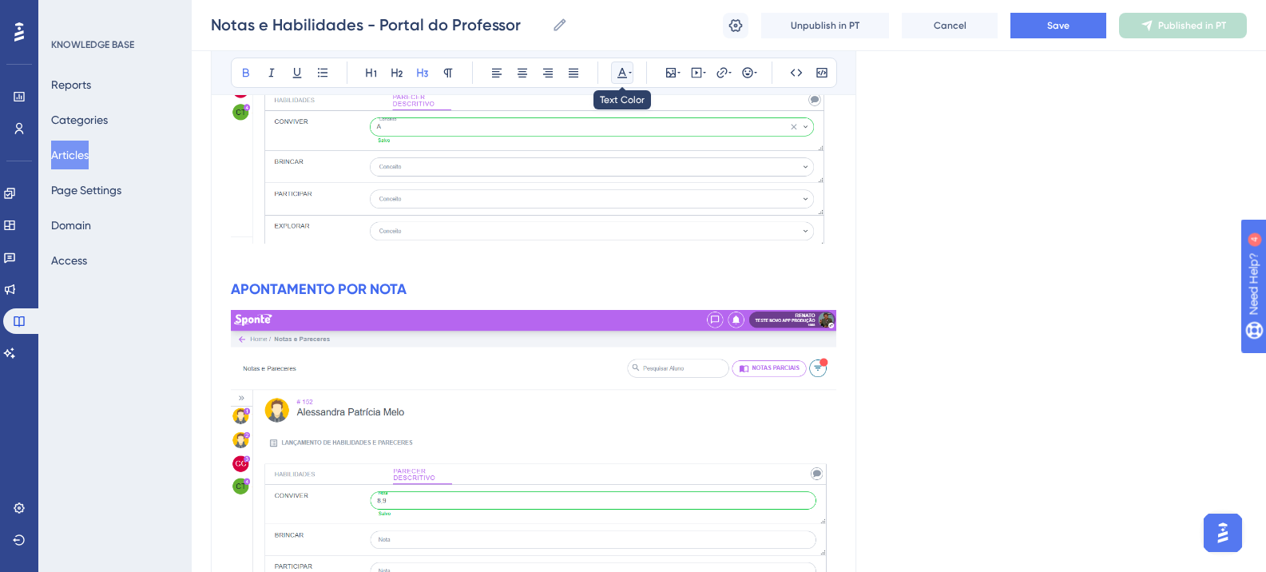
click at [620, 71] on icon at bounding box center [622, 72] width 13 height 13
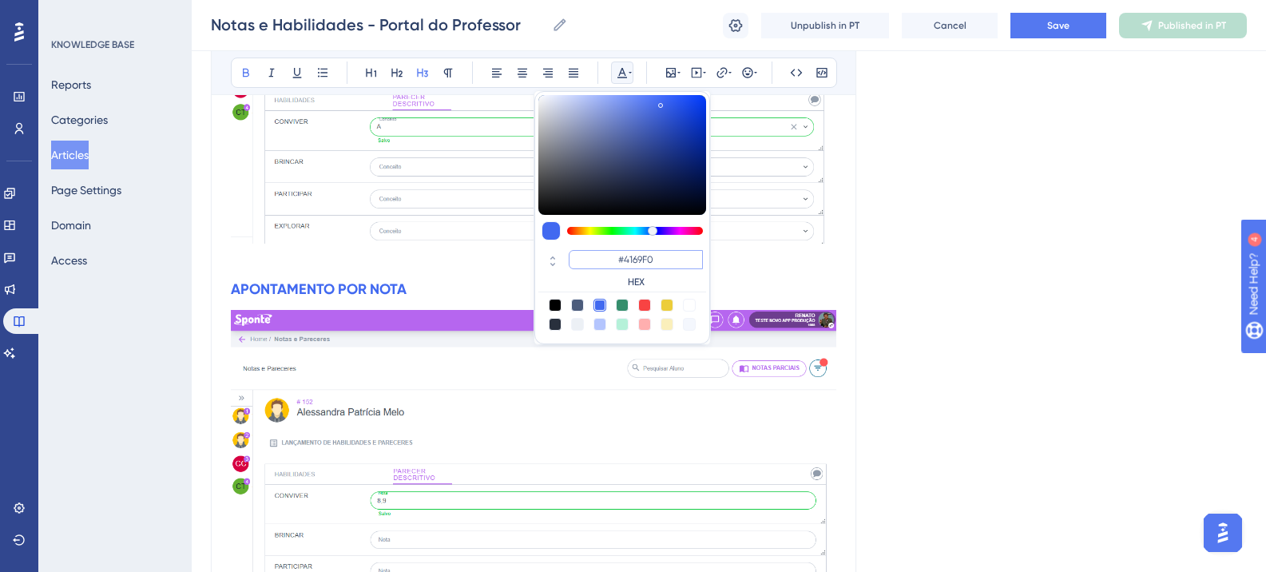
drag, startPoint x: 652, startPoint y: 260, endPoint x: 607, endPoint y: 261, distance: 44.8
click at [608, 261] on input "#4169F0" at bounding box center [636, 259] width 134 height 19
paste input "6200A8"
type input "#6200A8"
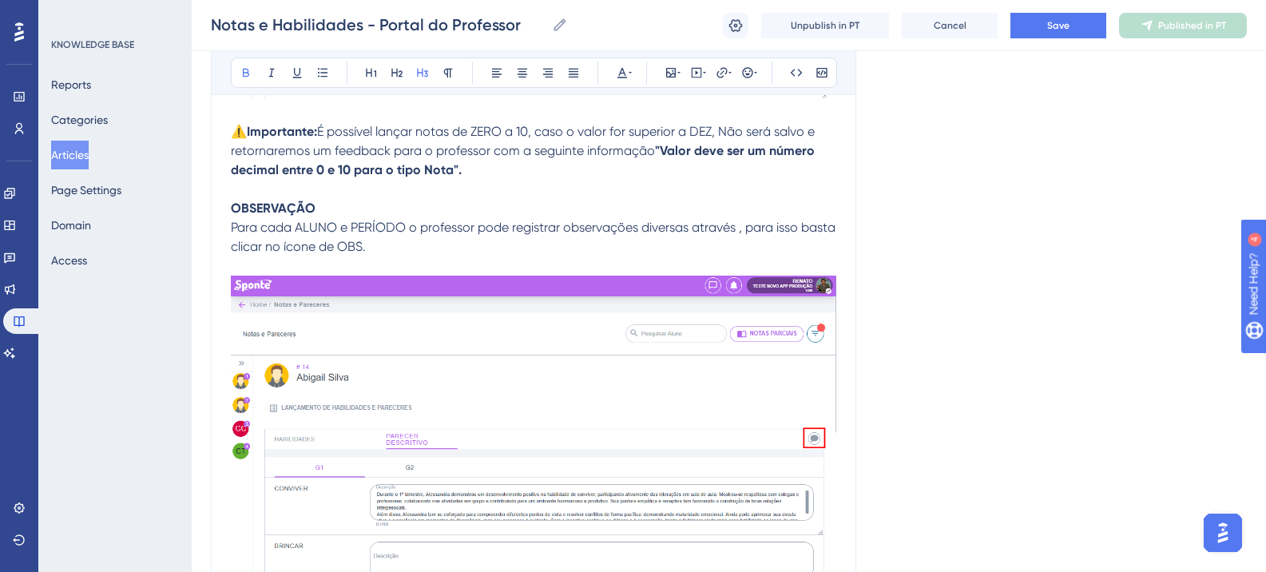
scroll to position [4732, 0]
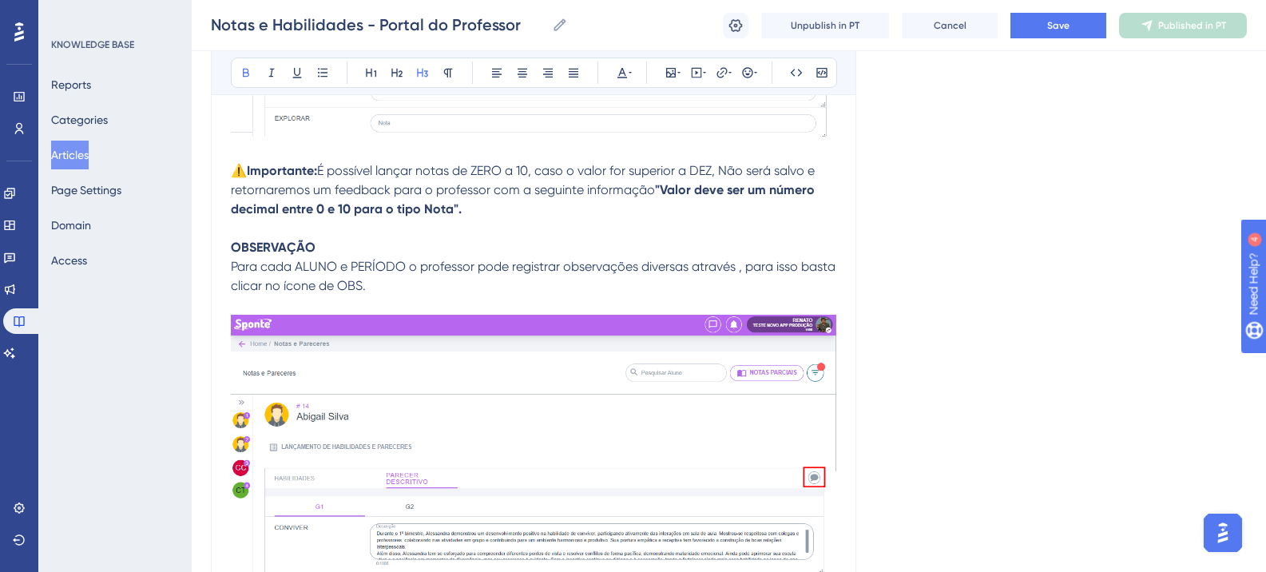
click at [284, 242] on strong "OBSERVAÇÃO" at bounding box center [273, 247] width 85 height 15
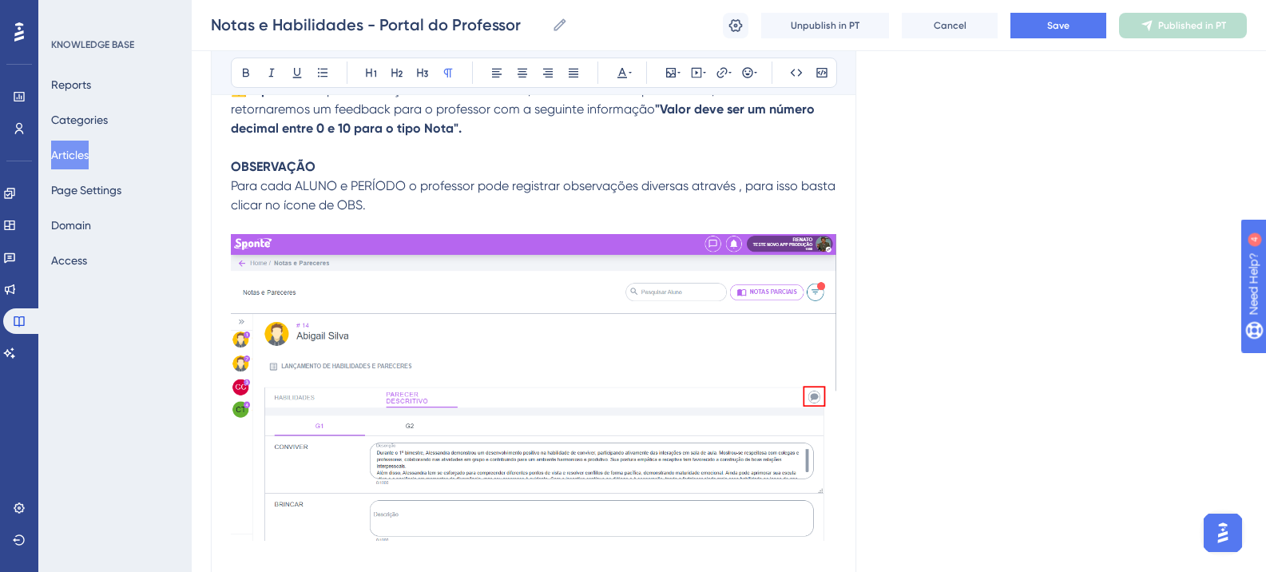
scroll to position [4812, 0]
click at [302, 168] on strong "OBSERVAÇÃO" at bounding box center [273, 167] width 85 height 15
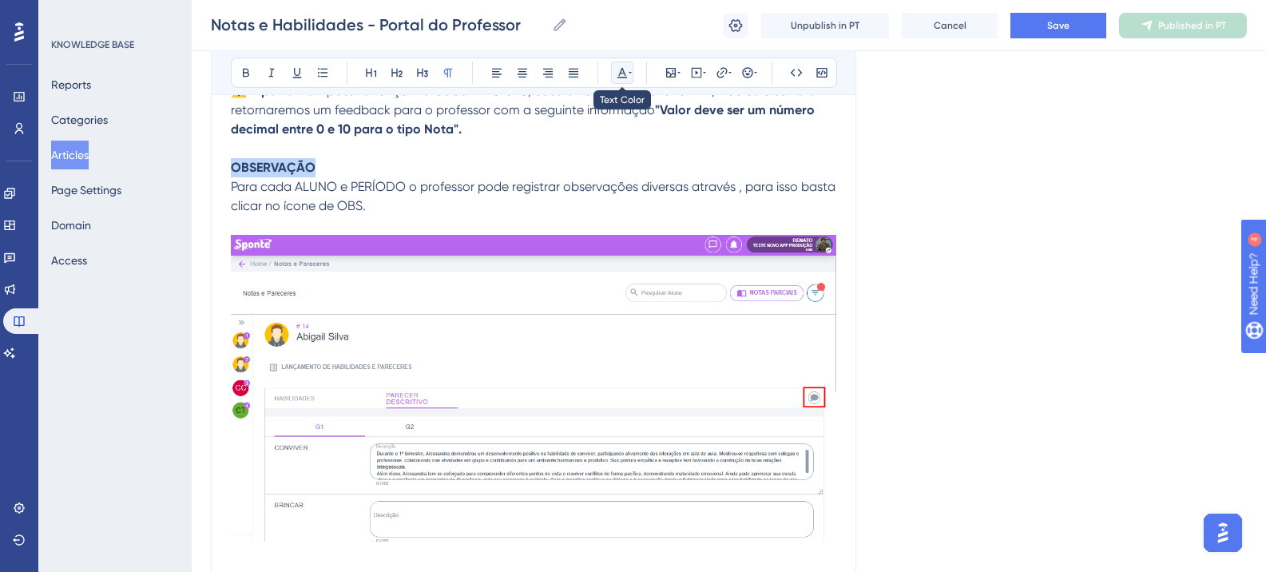
click at [624, 76] on icon at bounding box center [622, 72] width 13 height 13
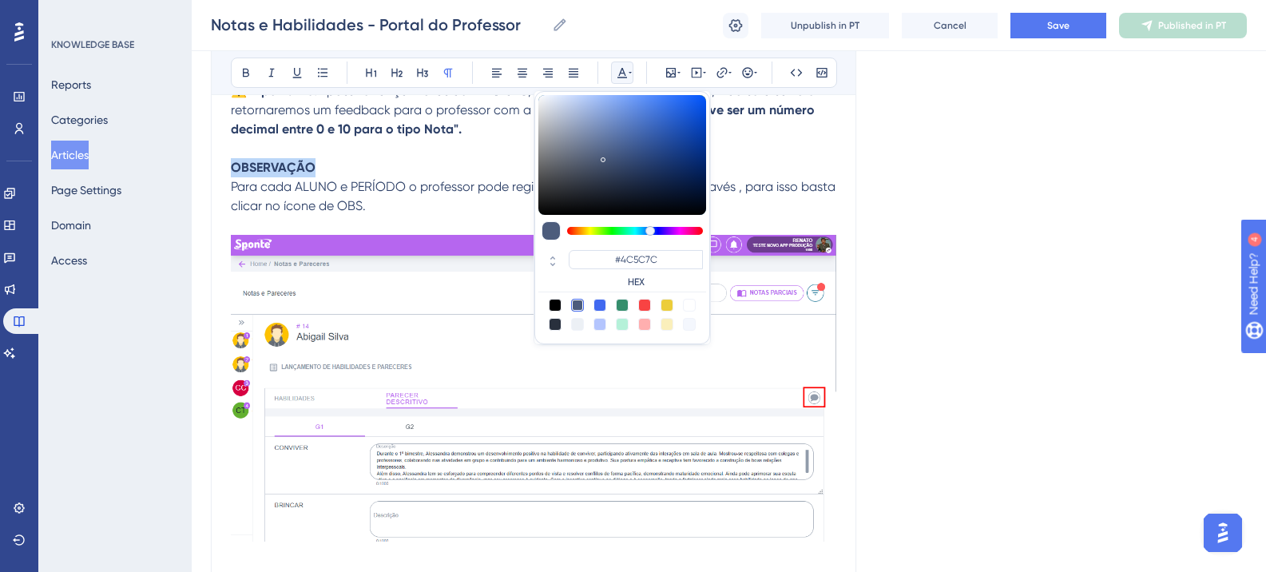
click at [646, 307] on div at bounding box center [644, 305] width 13 height 13
type input "#F84343"
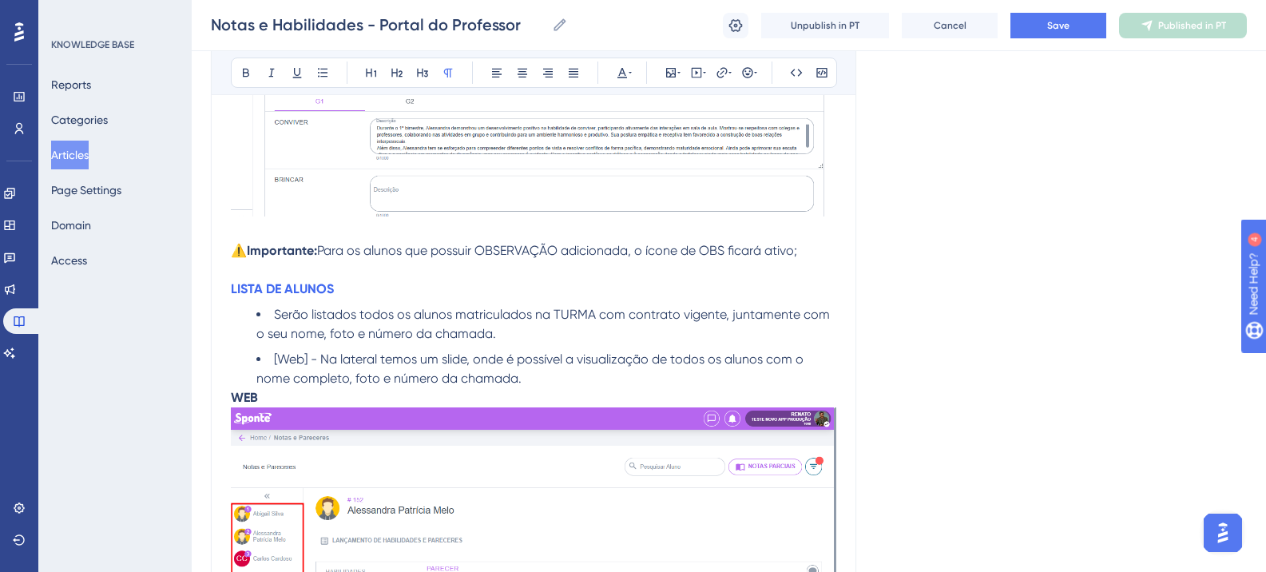
scroll to position [6170, 0]
click at [291, 287] on strong "LISTA DE ALUNOS" at bounding box center [282, 287] width 103 height 15
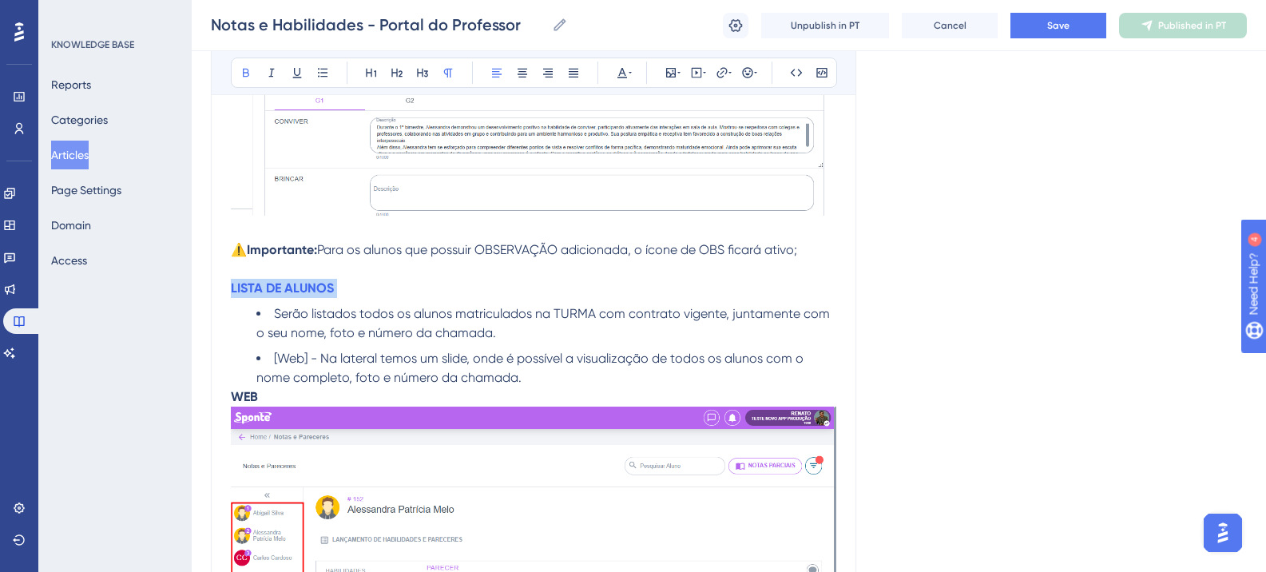
click at [291, 287] on strong "LISTA DE ALUNOS" at bounding box center [282, 287] width 103 height 15
click at [423, 71] on icon at bounding box center [422, 73] width 11 height 9
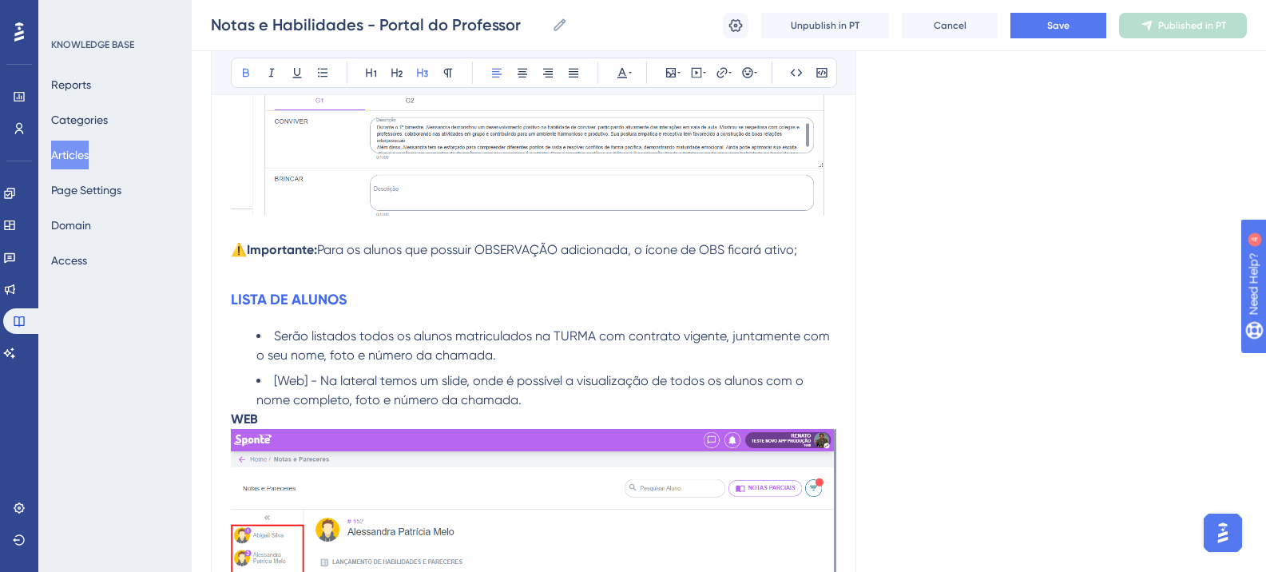
click at [635, 75] on div "Bold Italic Underline Bullet Point Heading 1 Heading 2 Heading 3 Normal Align L…" at bounding box center [534, 73] width 606 height 30
click at [625, 75] on icon at bounding box center [623, 73] width 10 height 10
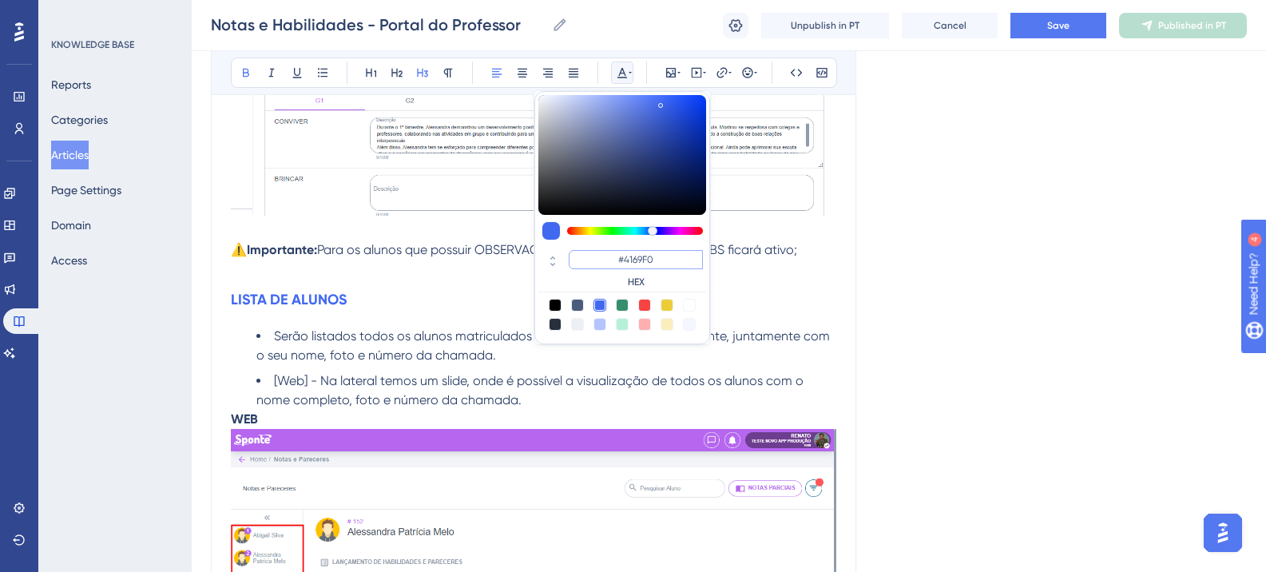
drag, startPoint x: 658, startPoint y: 258, endPoint x: 612, endPoint y: 258, distance: 46.3
click at [612, 258] on input "#4169F0" at bounding box center [636, 259] width 134 height 19
paste input "6200A8"
type input "#6200A8"
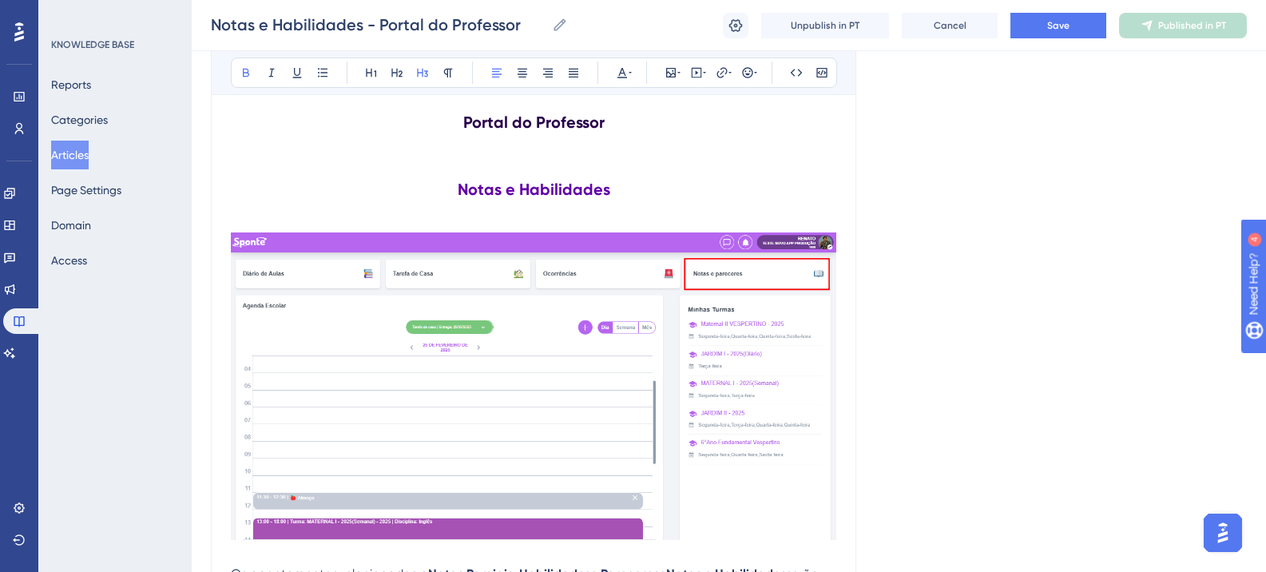
scroll to position [211, 0]
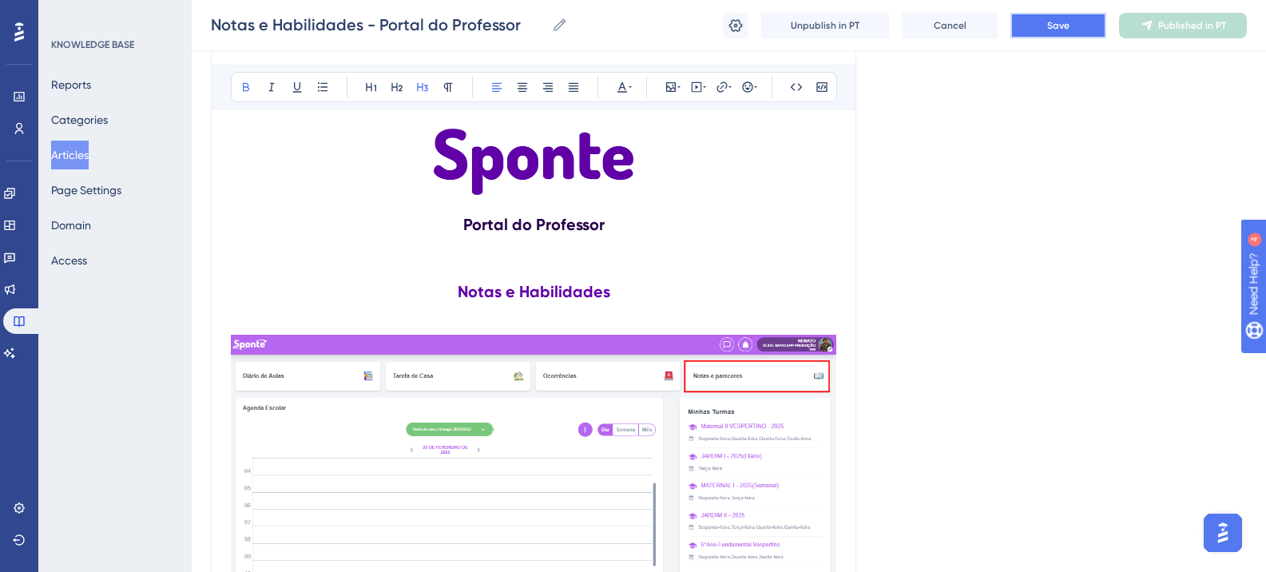
click at [1063, 29] on span "Save" at bounding box center [1058, 25] width 22 height 13
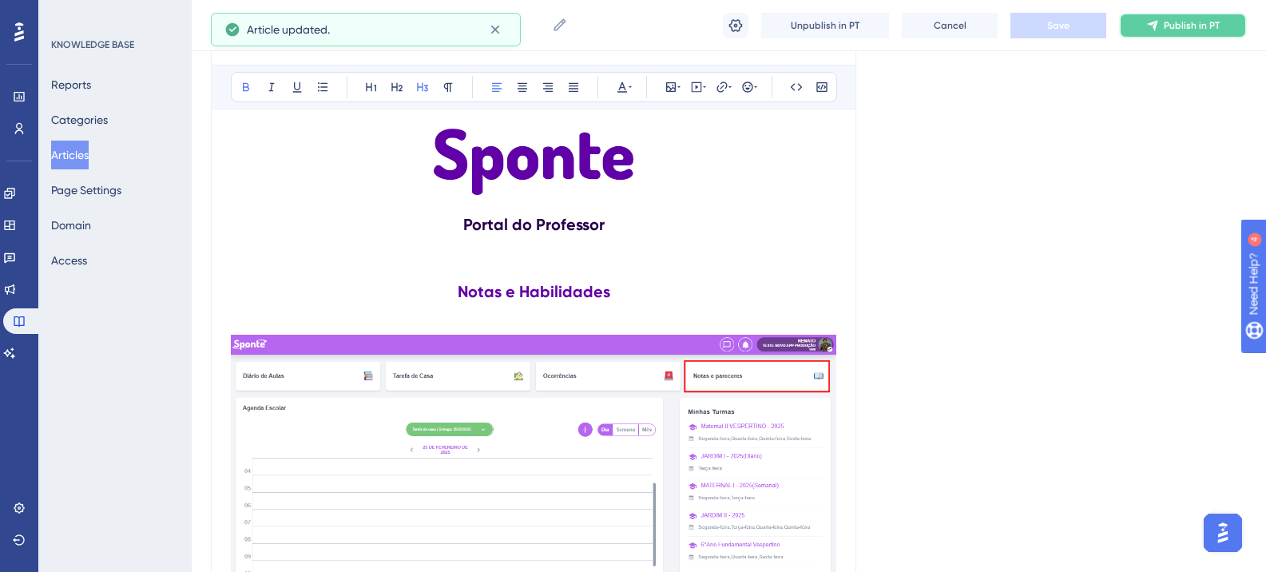
click at [1168, 23] on span "Publish in PT" at bounding box center [1192, 25] width 56 height 13
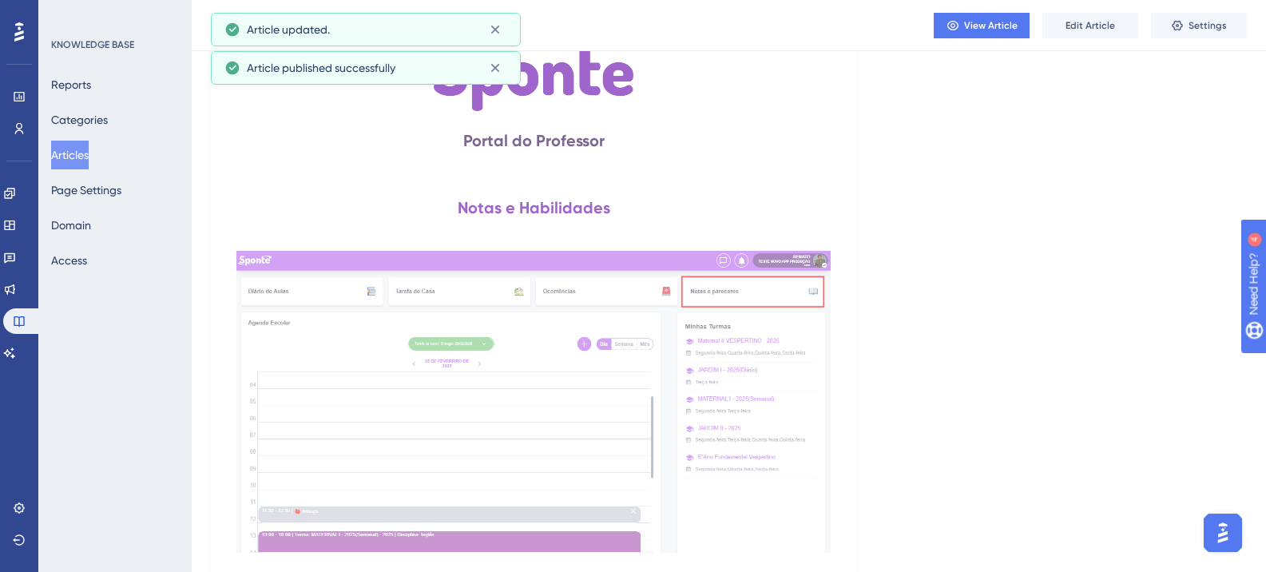
click at [83, 152] on button "Articles" at bounding box center [70, 155] width 38 height 29
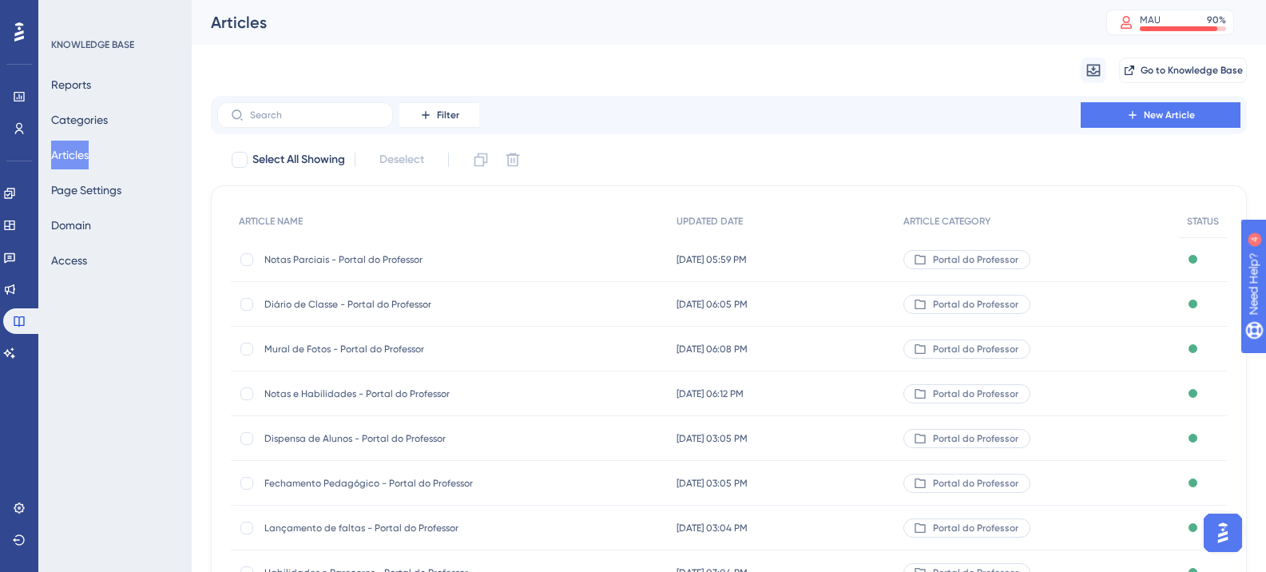
scroll to position [80, 0]
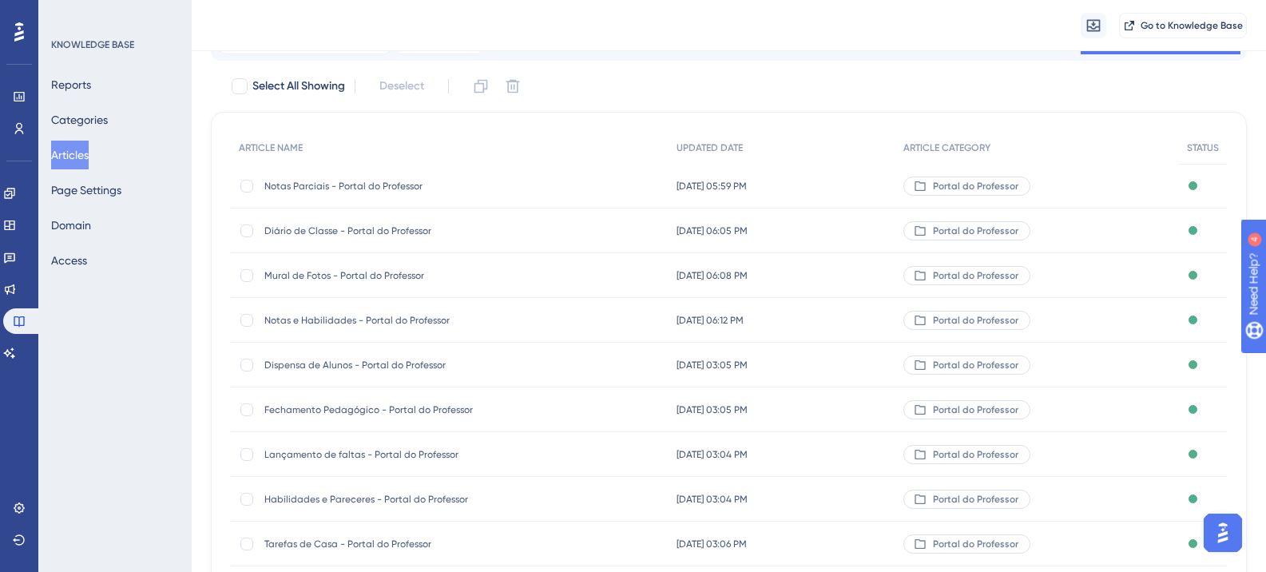
click at [374, 371] on span "Dispensa de Alunos - Portal do Professor" at bounding box center [392, 365] width 256 height 13
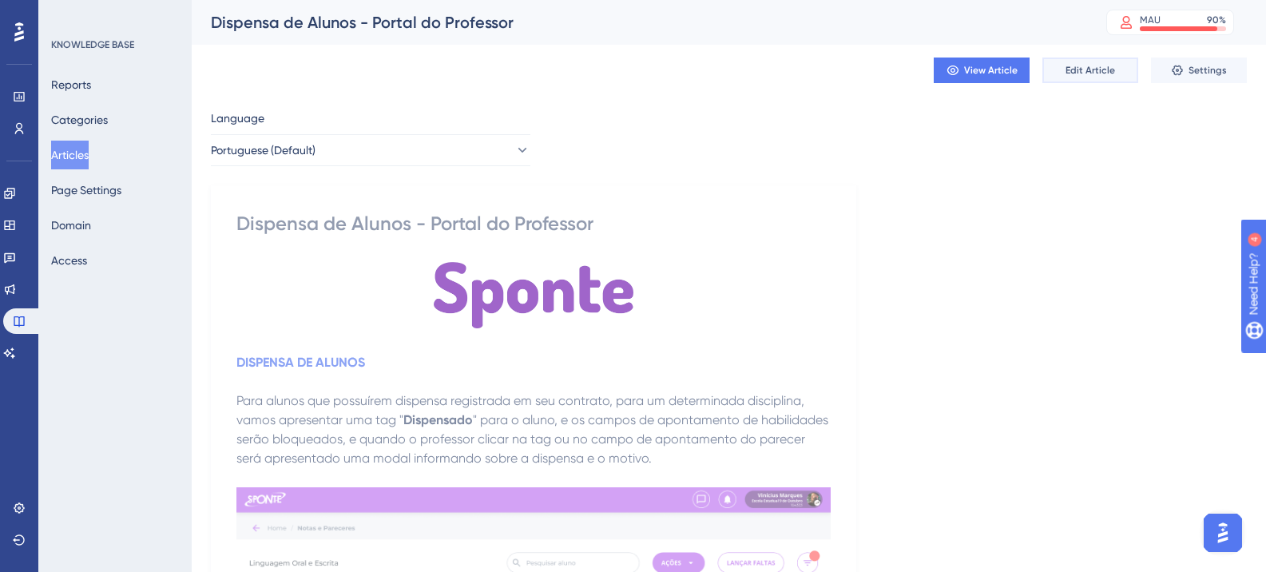
click at [1079, 65] on span "Edit Article" at bounding box center [1091, 70] width 50 height 13
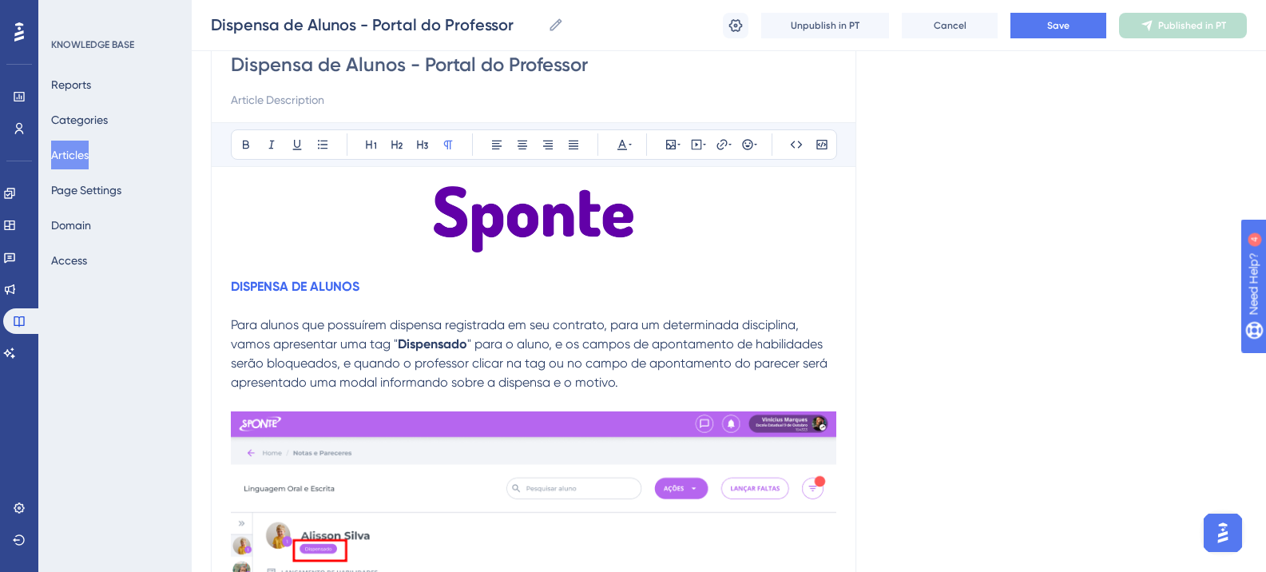
scroll to position [188, 0]
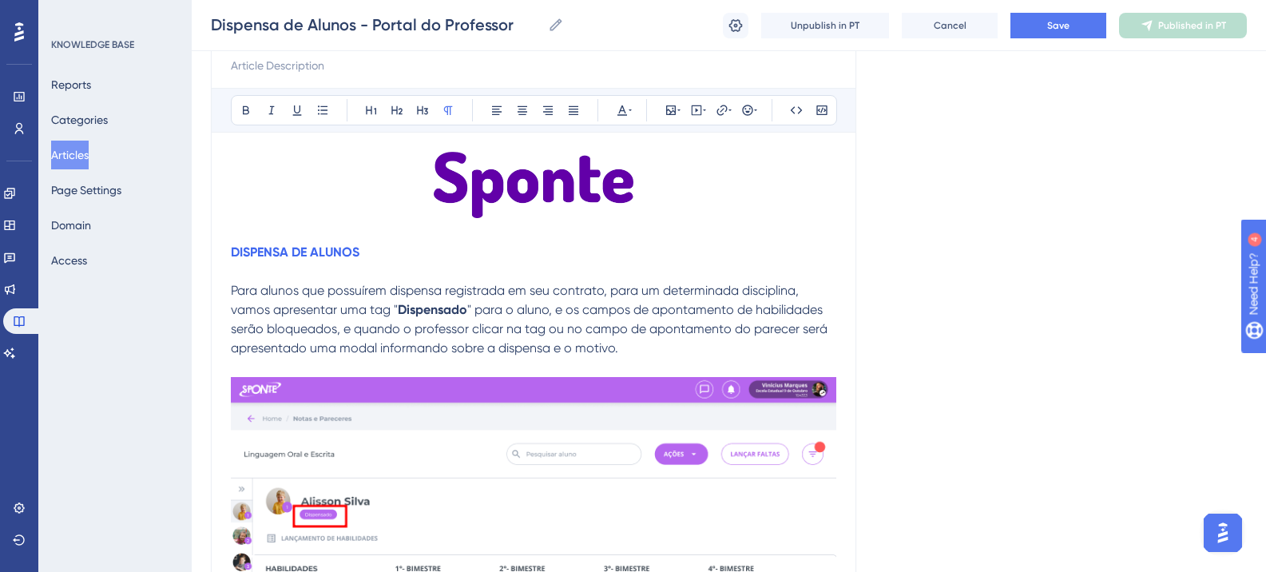
click at [655, 185] on p at bounding box center [534, 188] width 606 height 72
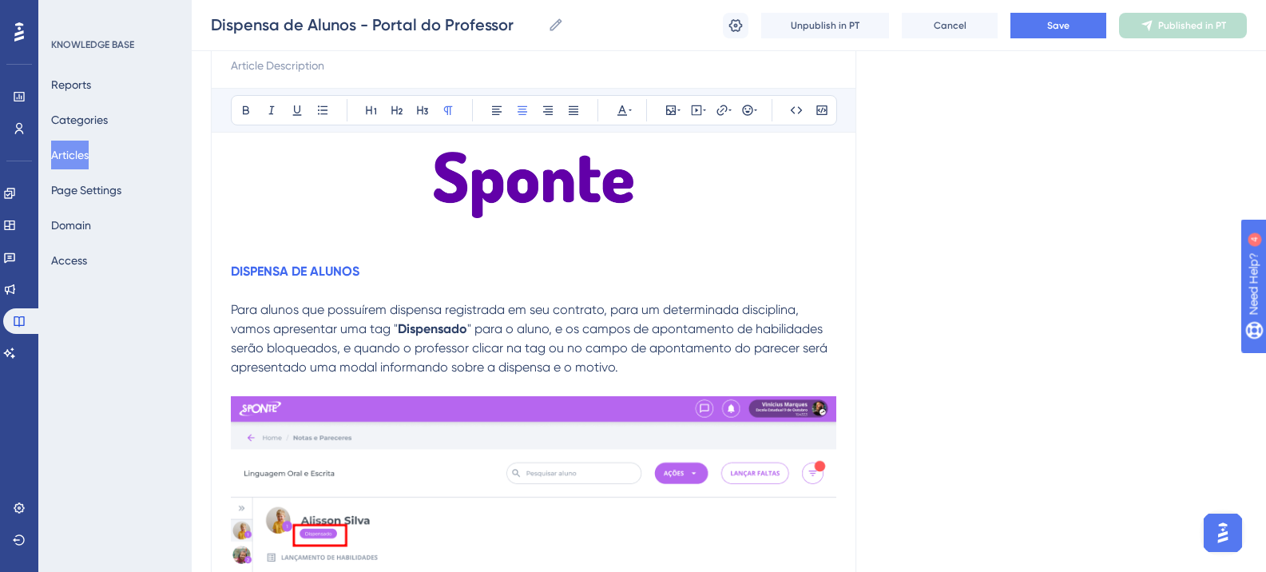
click at [564, 238] on p at bounding box center [534, 233] width 606 height 19
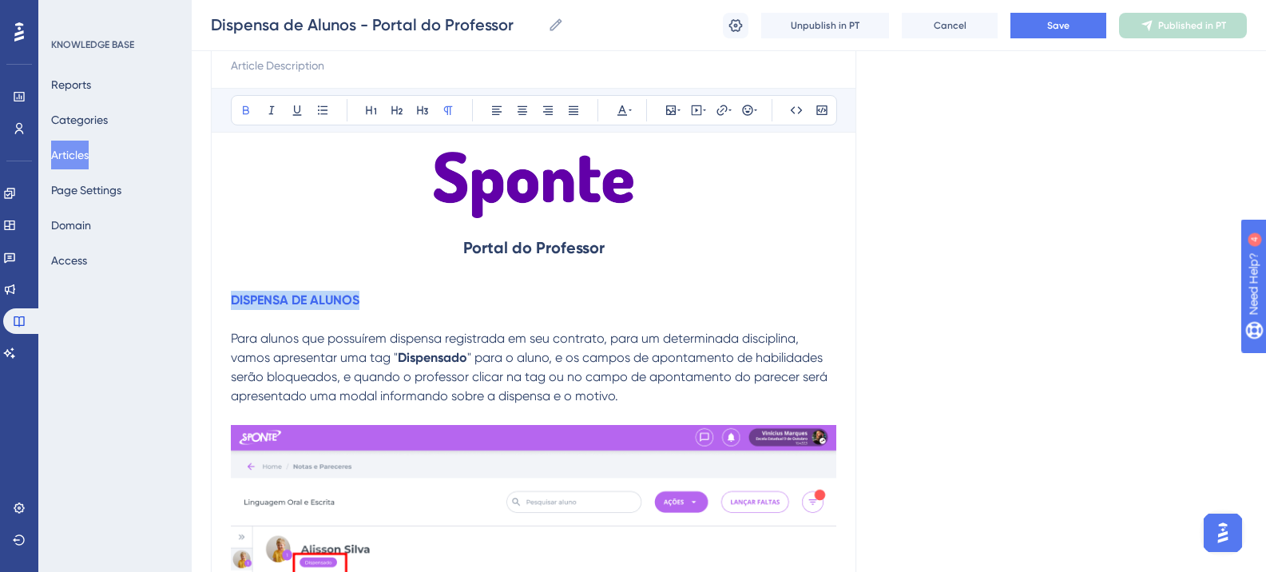
drag, startPoint x: 232, startPoint y: 299, endPoint x: 380, endPoint y: 299, distance: 147.8
click at [380, 299] on p "DISPENSA DE ALUNOS" at bounding box center [534, 300] width 606 height 19
click at [523, 105] on icon at bounding box center [522, 110] width 13 height 13
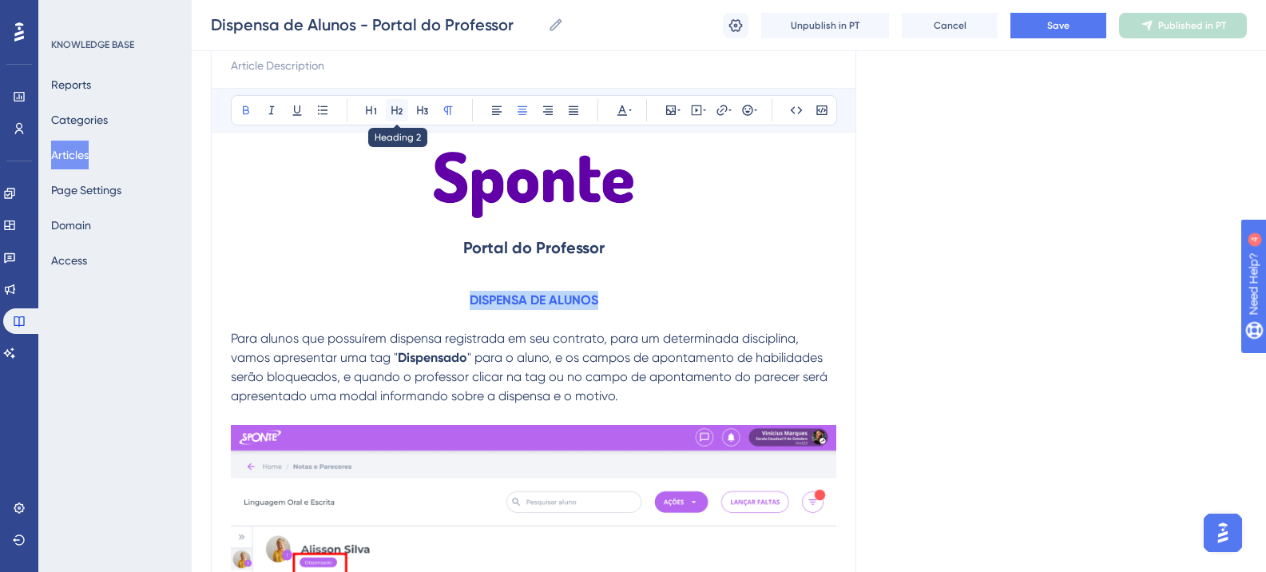
click at [398, 117] on button at bounding box center [397, 110] width 22 height 22
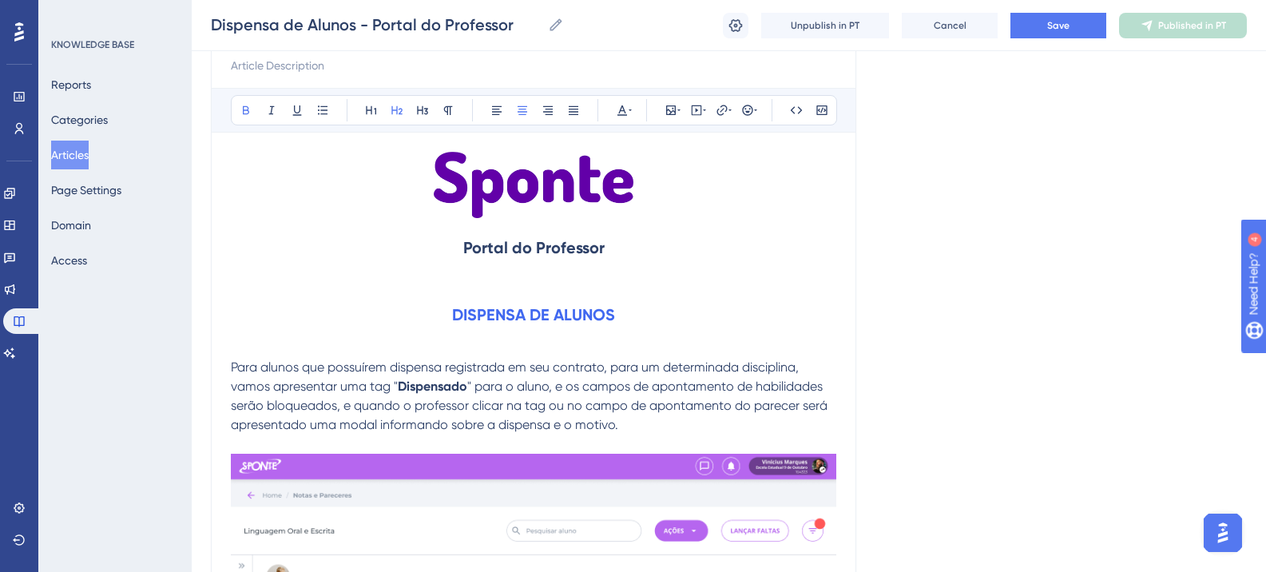
click at [732, 241] on h2 "Portal do Professor" at bounding box center [534, 248] width 606 height 48
click at [435, 112] on div "Bold Italic Underline Bullet Point Heading 1 Heading 2 Heading 3 Normal Align L…" at bounding box center [534, 110] width 606 height 30
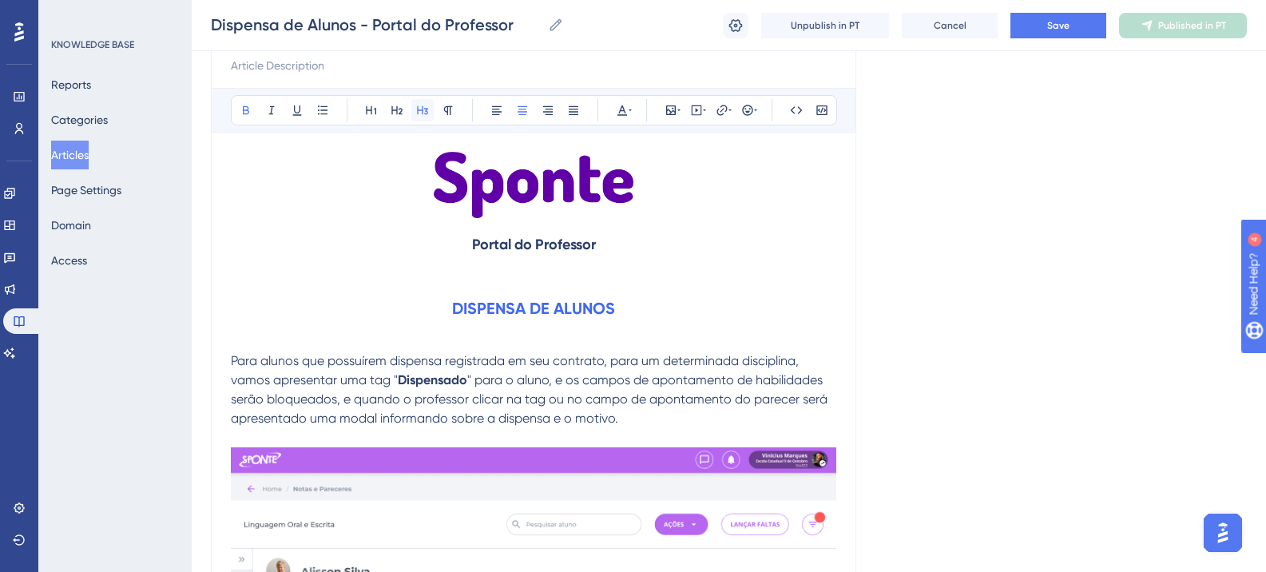
click at [427, 109] on icon at bounding box center [422, 110] width 11 height 9
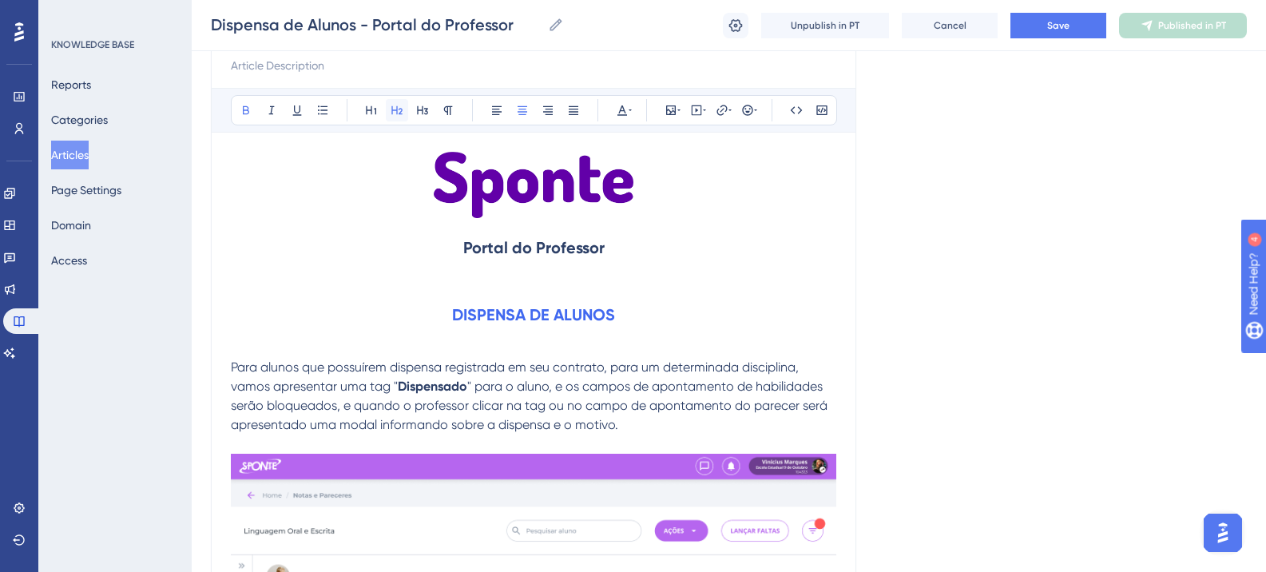
click at [400, 109] on icon at bounding box center [397, 110] width 13 height 13
click at [418, 109] on icon at bounding box center [422, 110] width 11 height 9
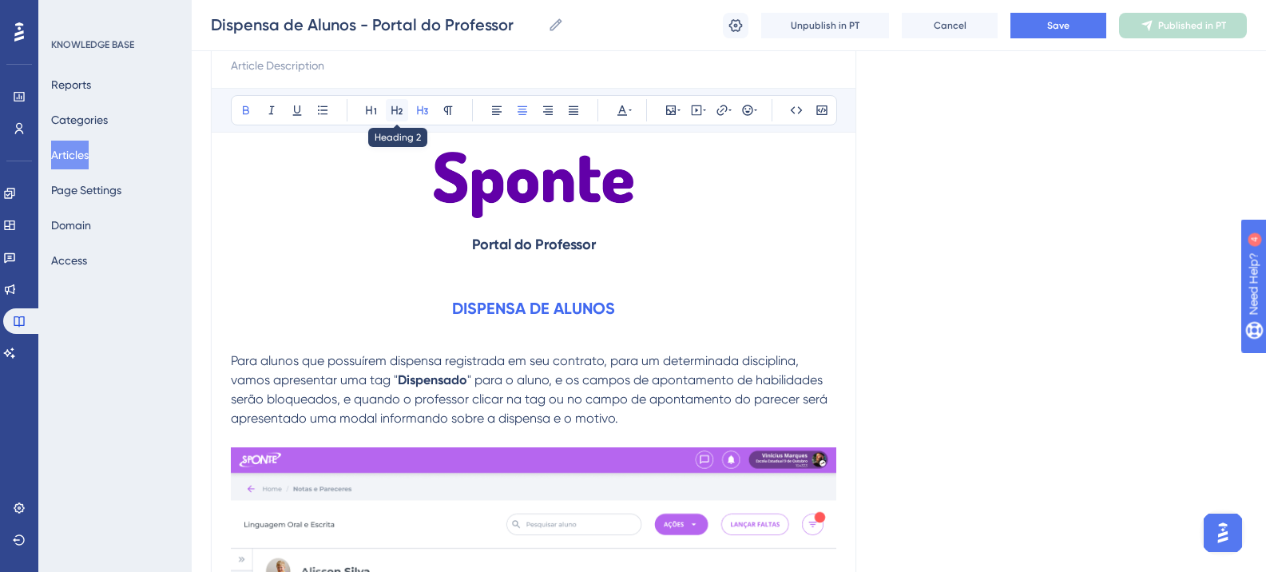
click at [400, 112] on icon at bounding box center [396, 110] width 11 height 9
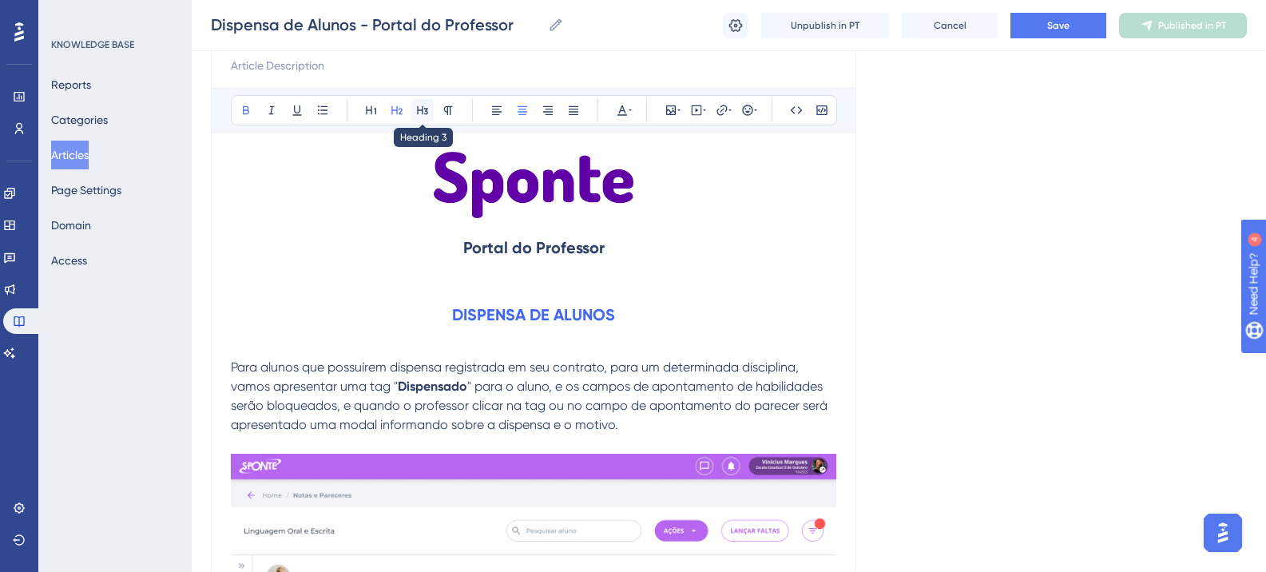
click at [421, 112] on icon at bounding box center [422, 110] width 13 height 13
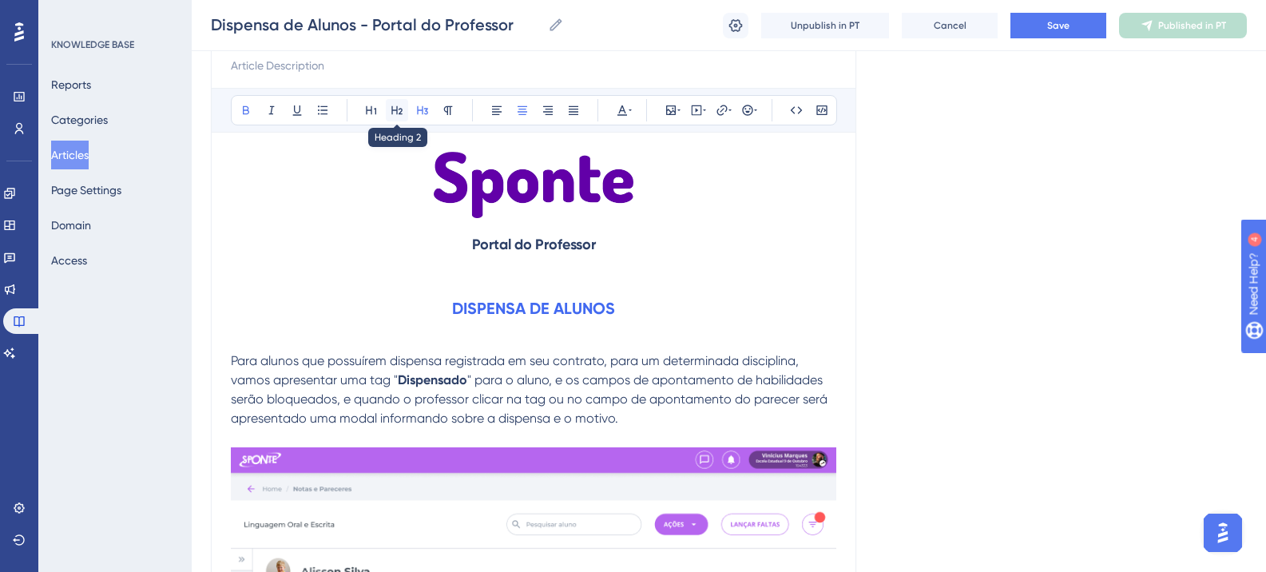
click at [397, 114] on icon at bounding box center [396, 110] width 11 height 9
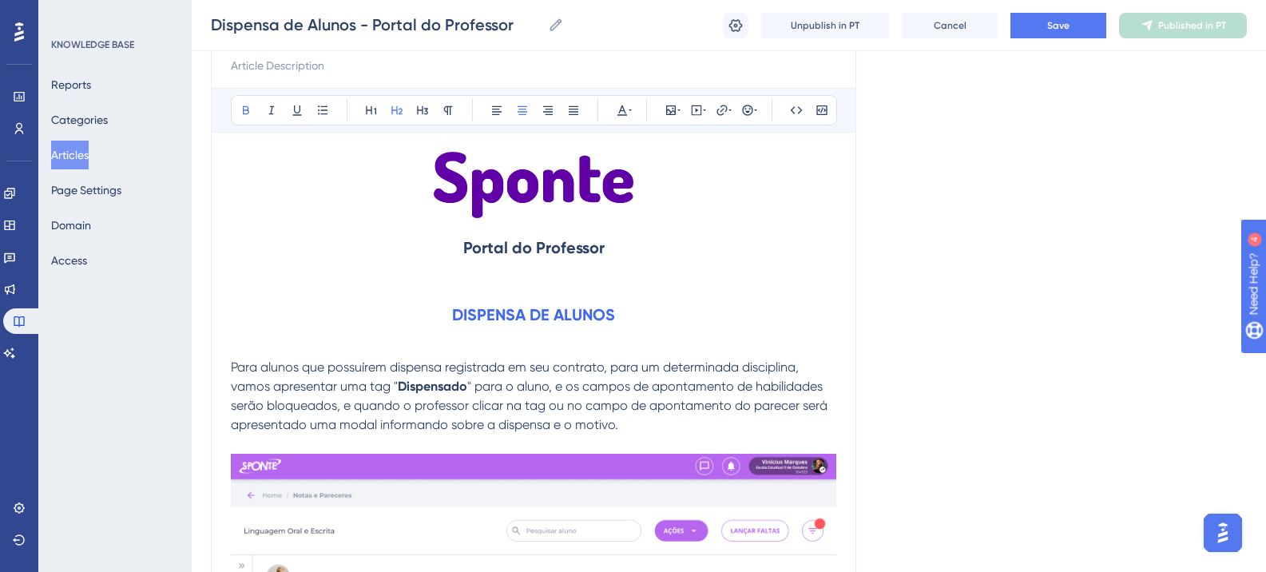
click at [687, 288] on p at bounding box center [534, 281] width 606 height 19
click at [481, 240] on strong "Portal do Professor" at bounding box center [533, 247] width 141 height 19
drag, startPoint x: 465, startPoint y: 252, endPoint x: 636, endPoint y: 252, distance: 171.0
click at [636, 252] on h2 "Portal do Professor" at bounding box center [534, 248] width 606 height 48
click at [518, 313] on strong "DISPENSA DE ALUNOS" at bounding box center [533, 314] width 163 height 19
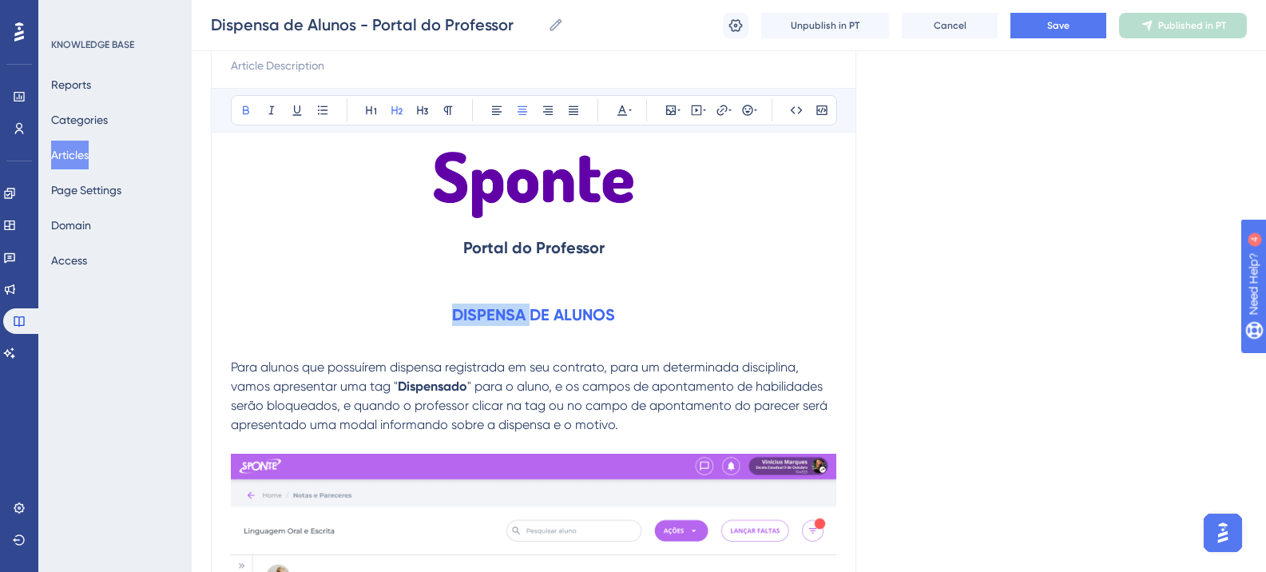
click at [518, 313] on strong "DISPENSA DE ALUNOS" at bounding box center [533, 314] width 163 height 19
click at [551, 316] on strong "DISPENSA DE ALUNOS" at bounding box center [533, 314] width 163 height 19
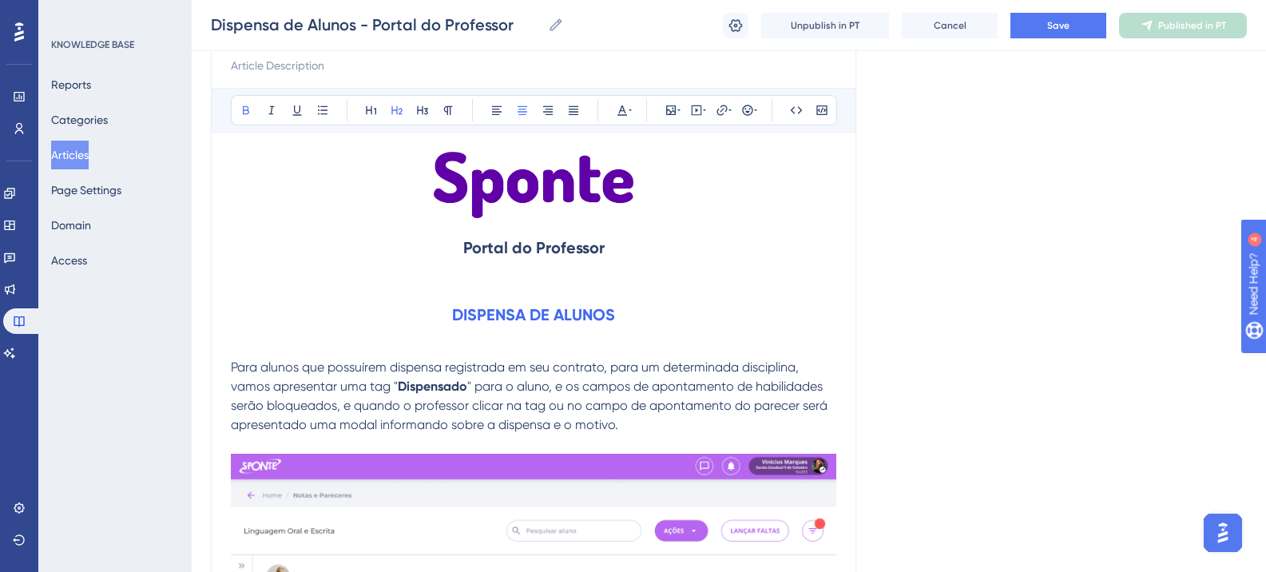
click at [634, 113] on div "Bold Italic Underline Bullet Point Heading 1 Heading 2 Heading 3 Normal Align L…" at bounding box center [534, 110] width 606 height 30
click at [626, 111] on icon at bounding box center [622, 110] width 13 height 13
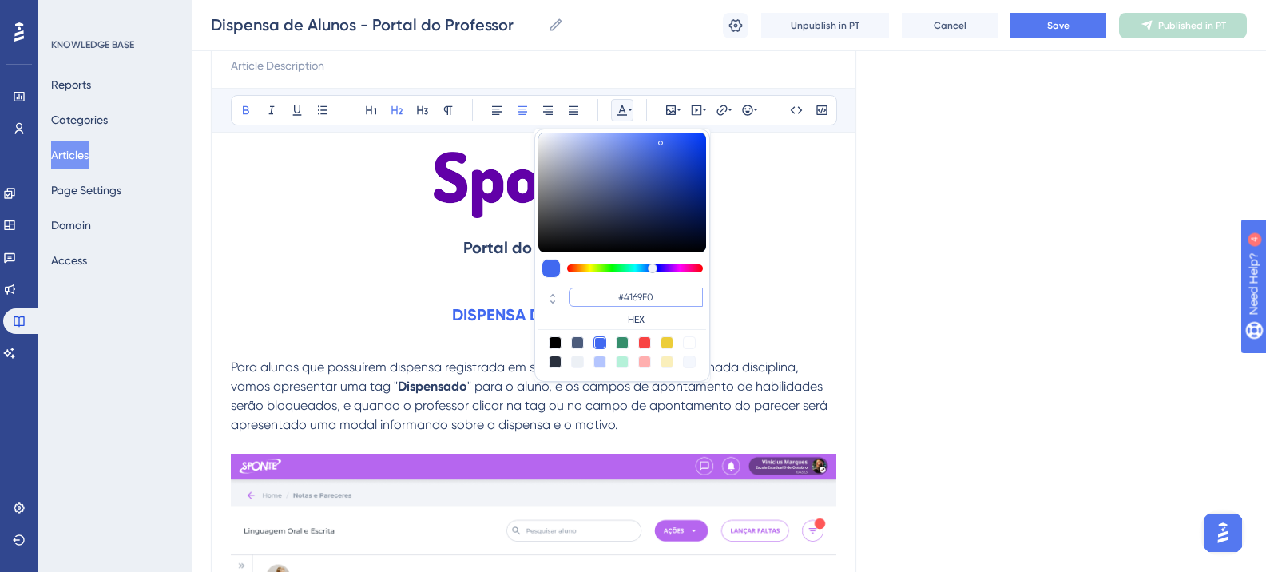
click at [615, 300] on input "#4169F0" at bounding box center [636, 297] width 134 height 19
paste input "6200A8"
type input "#6200A8"
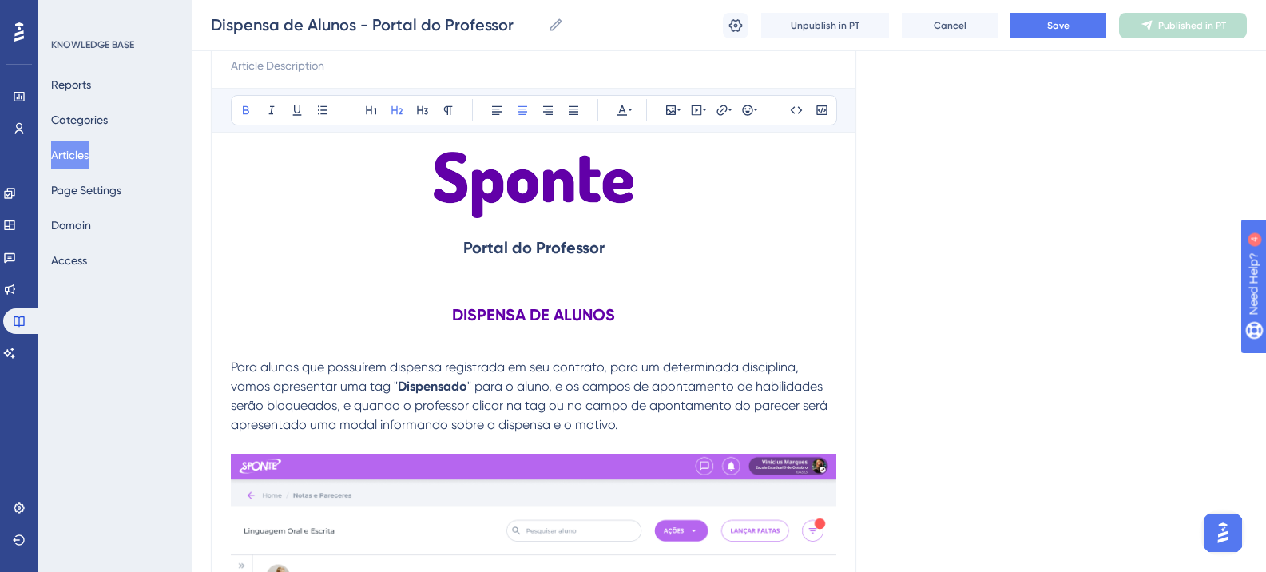
drag, startPoint x: 916, startPoint y: 373, endPoint x: 785, endPoint y: 328, distance: 138.5
click at [547, 256] on strong "Portal do Professor" at bounding box center [533, 247] width 141 height 19
click at [547, 255] on strong "Portal do Professor" at bounding box center [533, 247] width 141 height 19
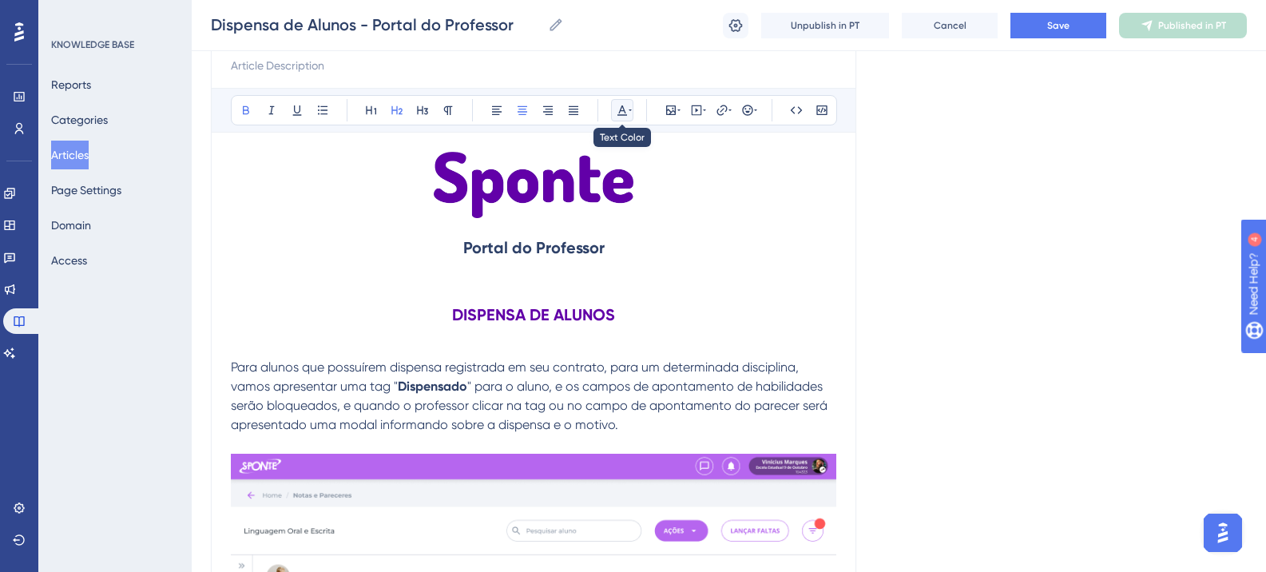
click at [621, 117] on button at bounding box center [622, 110] width 22 height 22
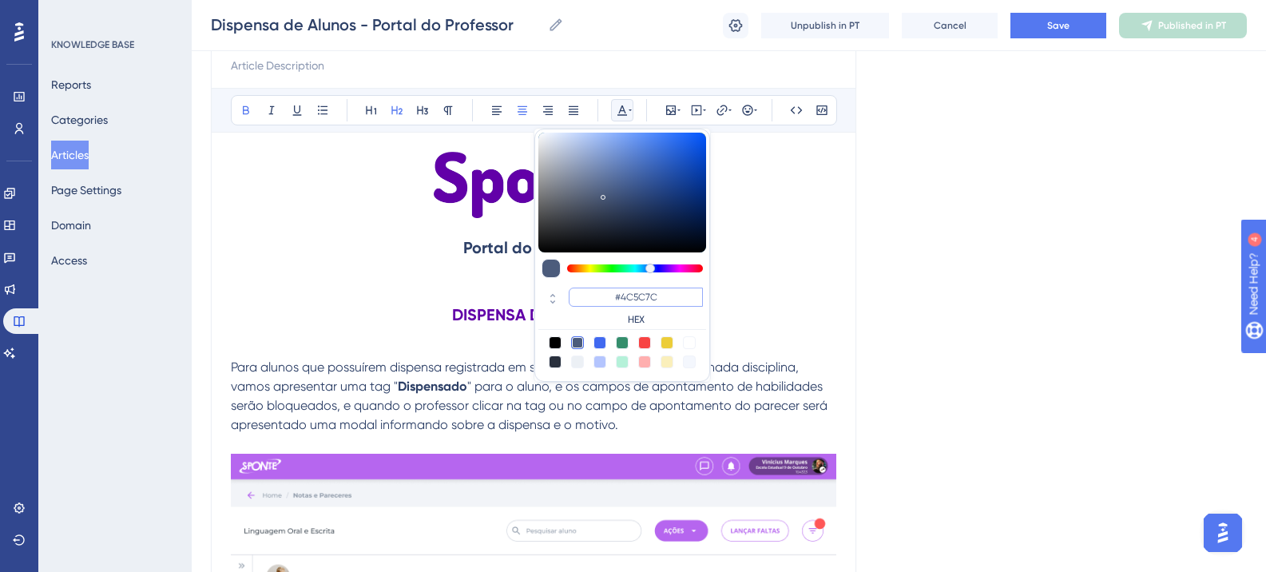
drag, startPoint x: 662, startPoint y: 298, endPoint x: 585, endPoint y: 303, distance: 76.9
click at [586, 303] on input "#4C5C7C" at bounding box center [636, 297] width 134 height 19
paste input "270049"
type input "#270049"
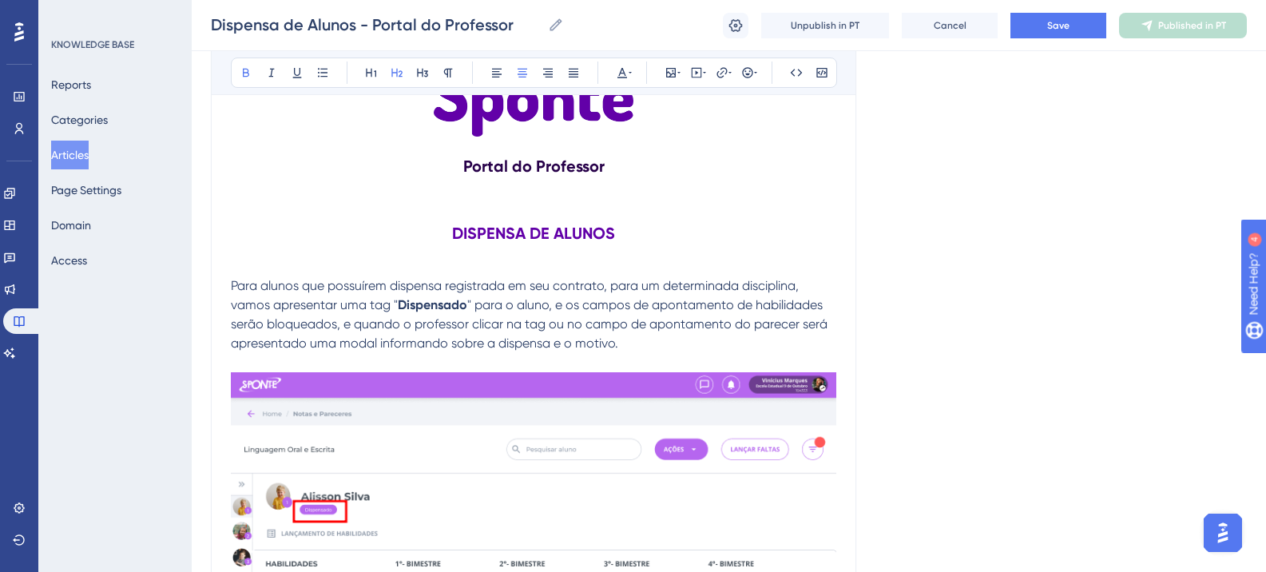
scroll to position [348, 0]
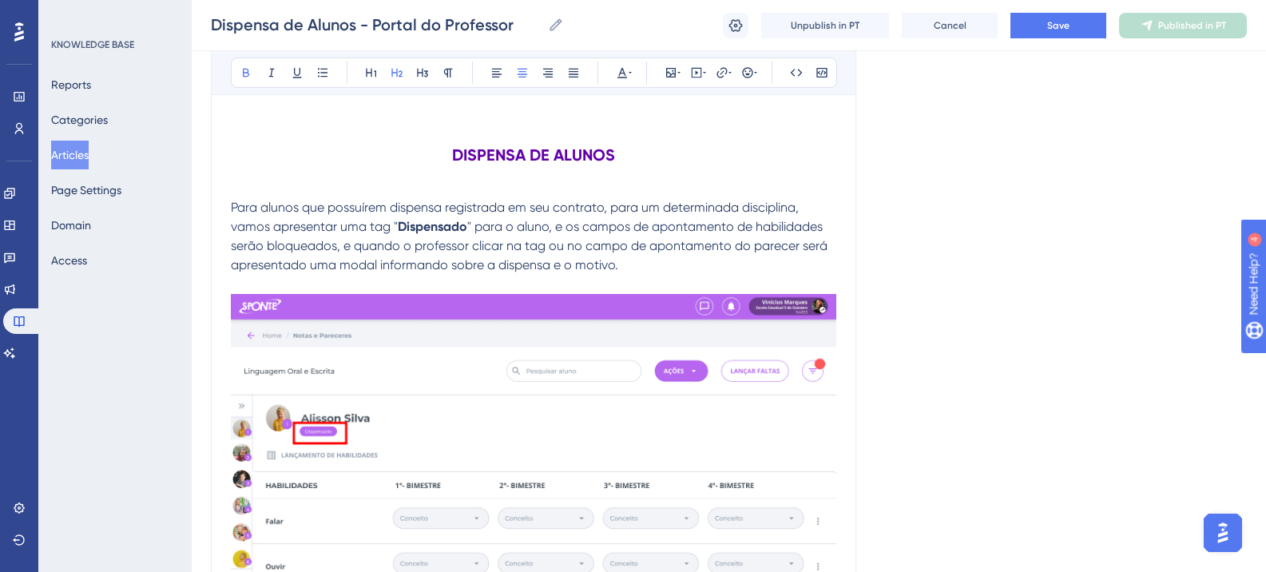
click at [543, 157] on strong "DISPENSA DE ALUNOS" at bounding box center [533, 154] width 163 height 19
click at [624, 75] on icon at bounding box center [622, 72] width 13 height 13
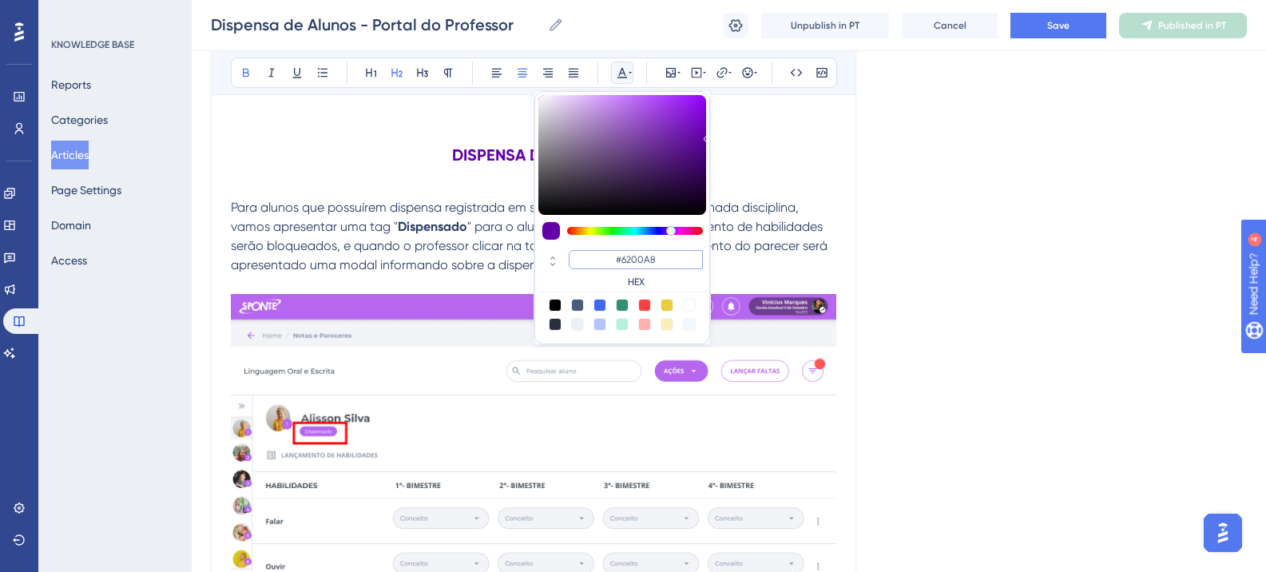
click at [639, 252] on input "#6200A8" at bounding box center [636, 259] width 134 height 19
click at [1021, 275] on div "Language Portuguese (Default) Dispensa de Alunos - Portal do Professor Bold Ita…" at bounding box center [729, 457] width 1036 height 1405
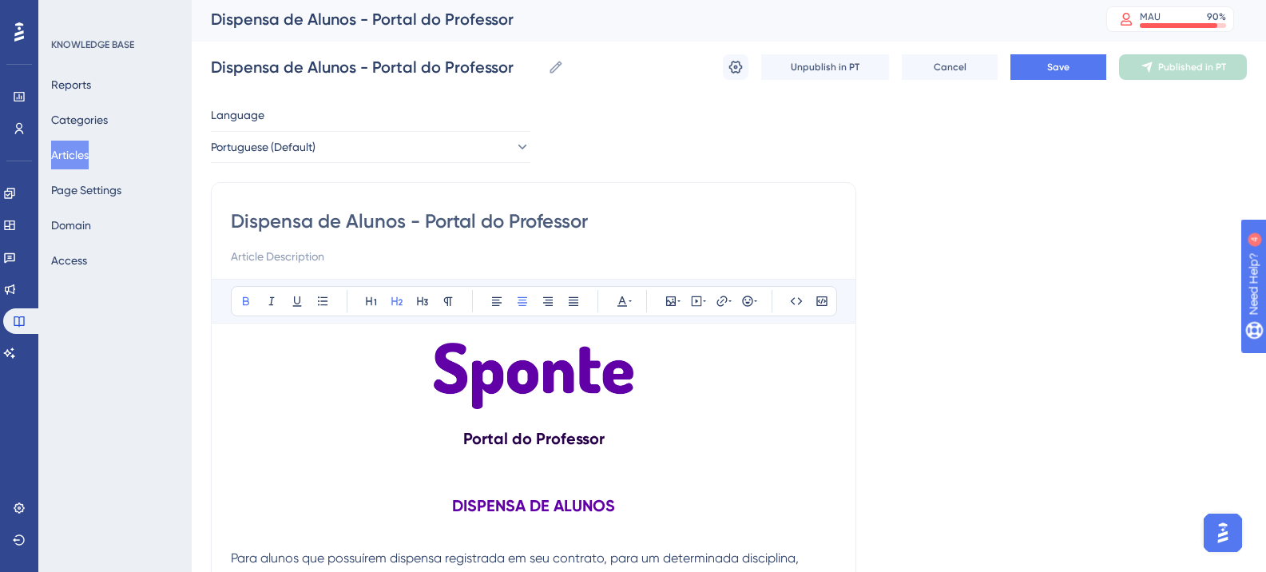
scroll to position [0, 0]
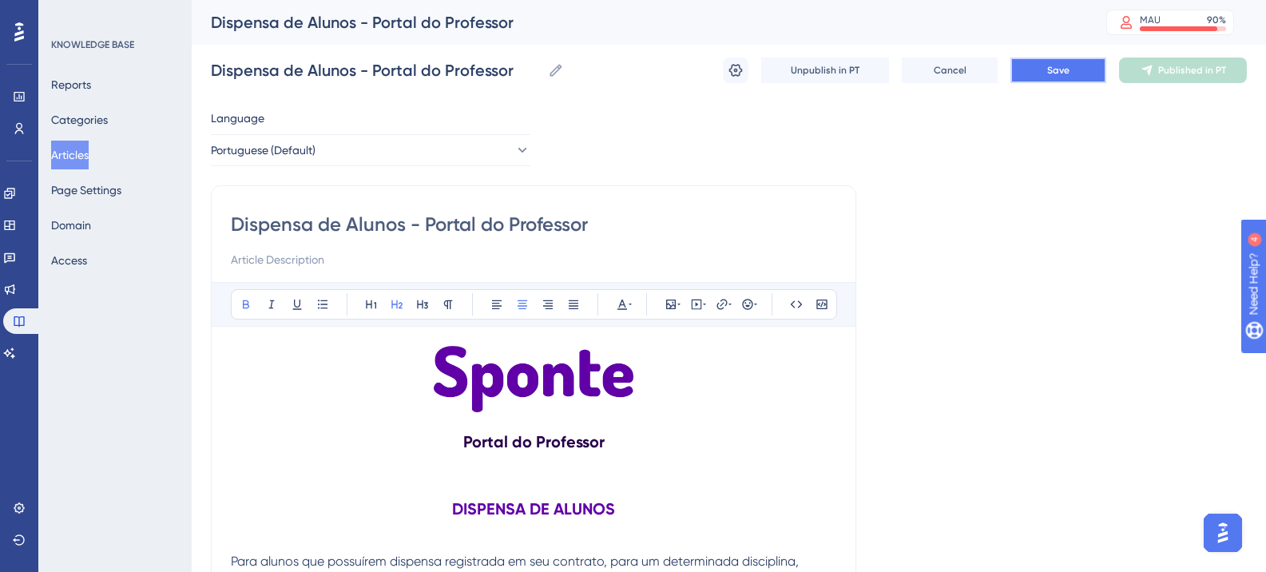
click at [1062, 75] on span "Save" at bounding box center [1058, 70] width 22 height 13
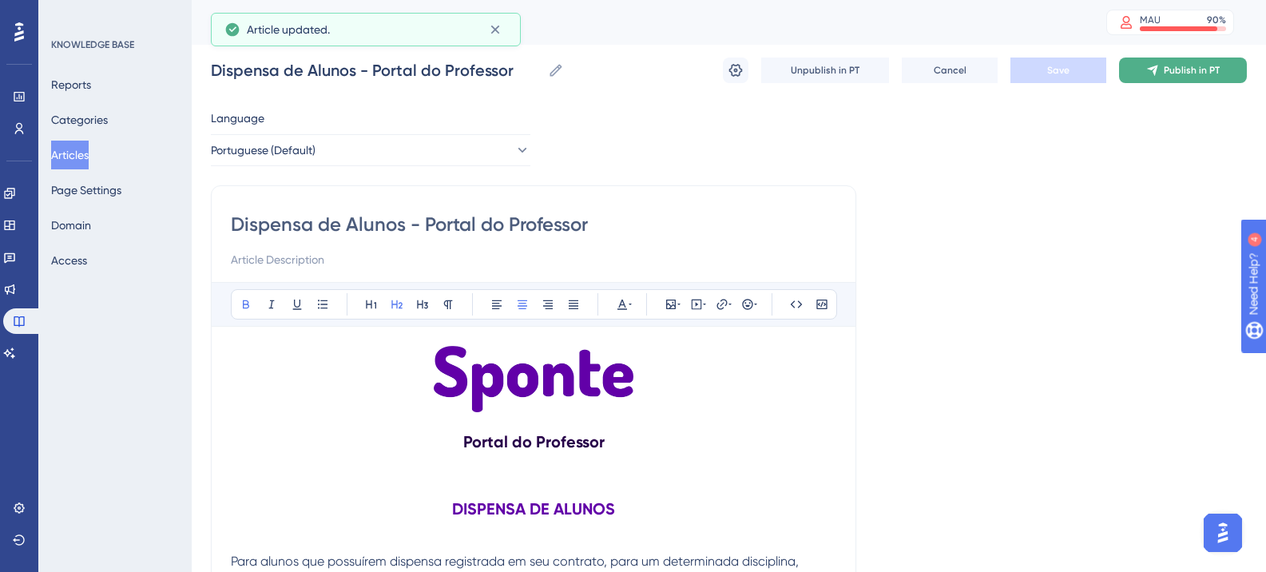
click at [1175, 75] on span "Publish in PT" at bounding box center [1192, 70] width 56 height 13
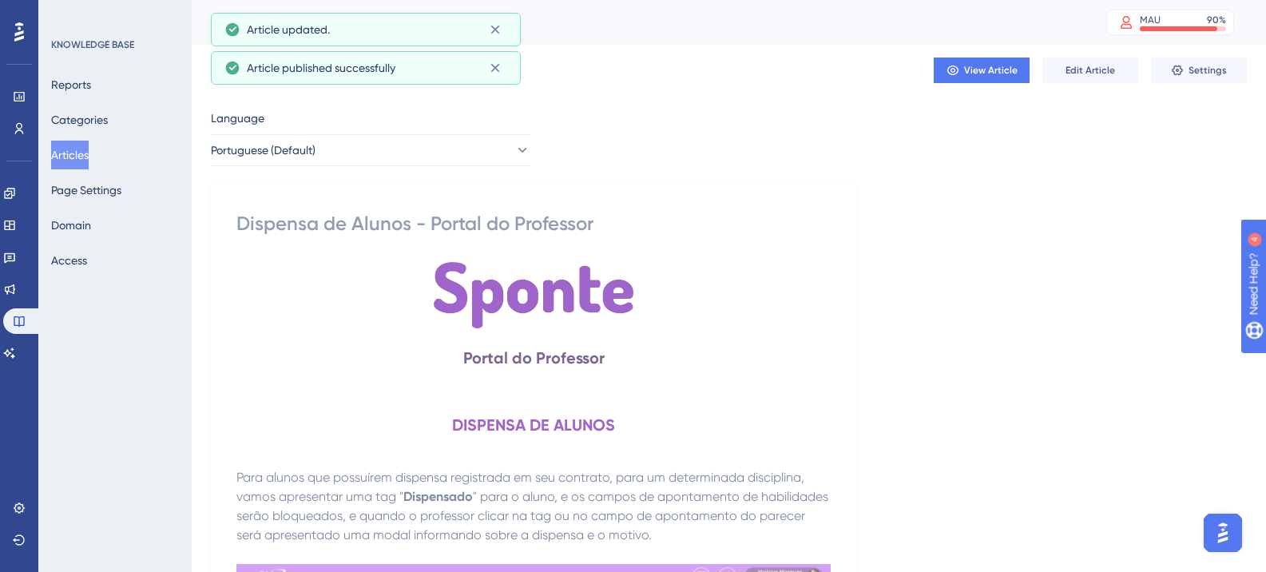
click at [78, 163] on button "Articles" at bounding box center [70, 155] width 38 height 29
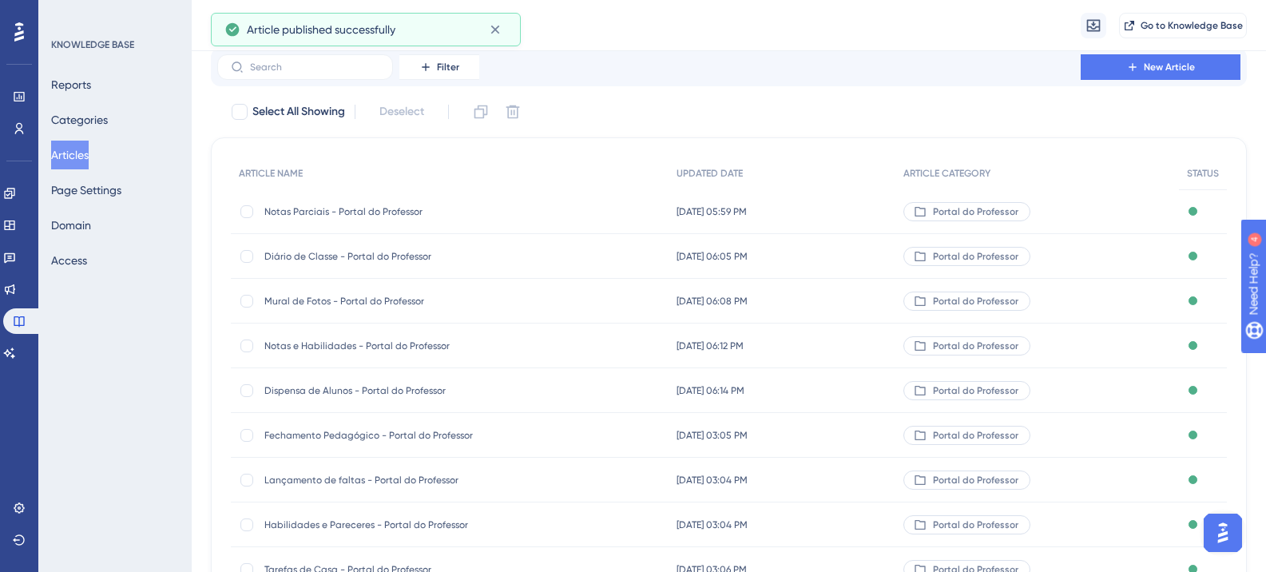
scroll to position [80, 0]
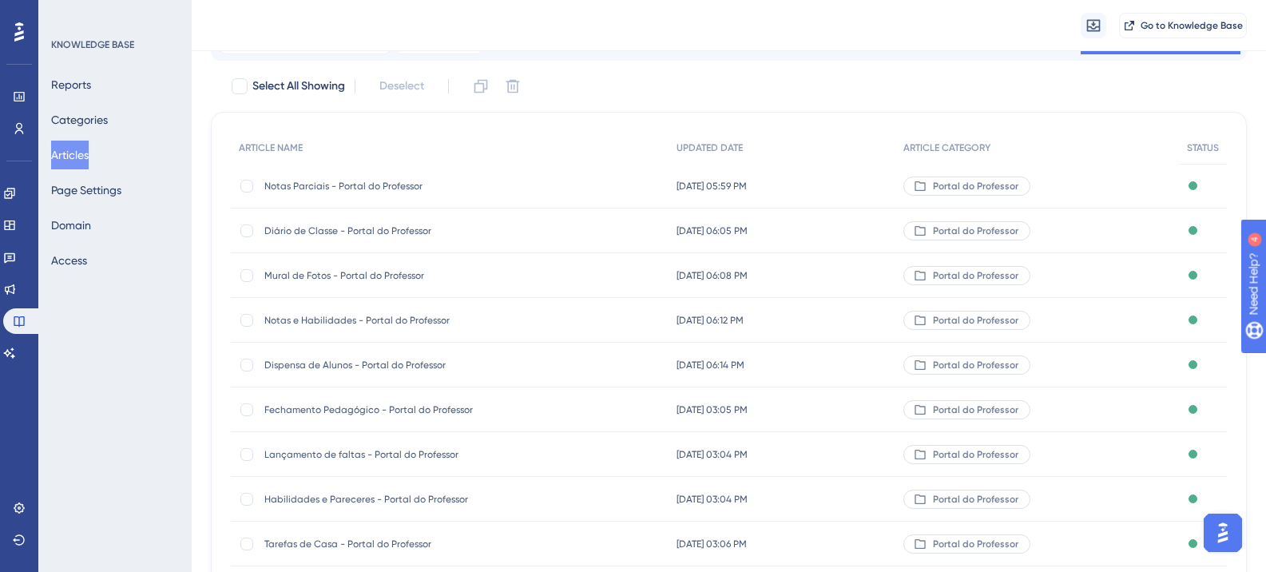
click at [388, 414] on span "Fechamento Pedagógico - Portal do Professor" at bounding box center [392, 409] width 256 height 13
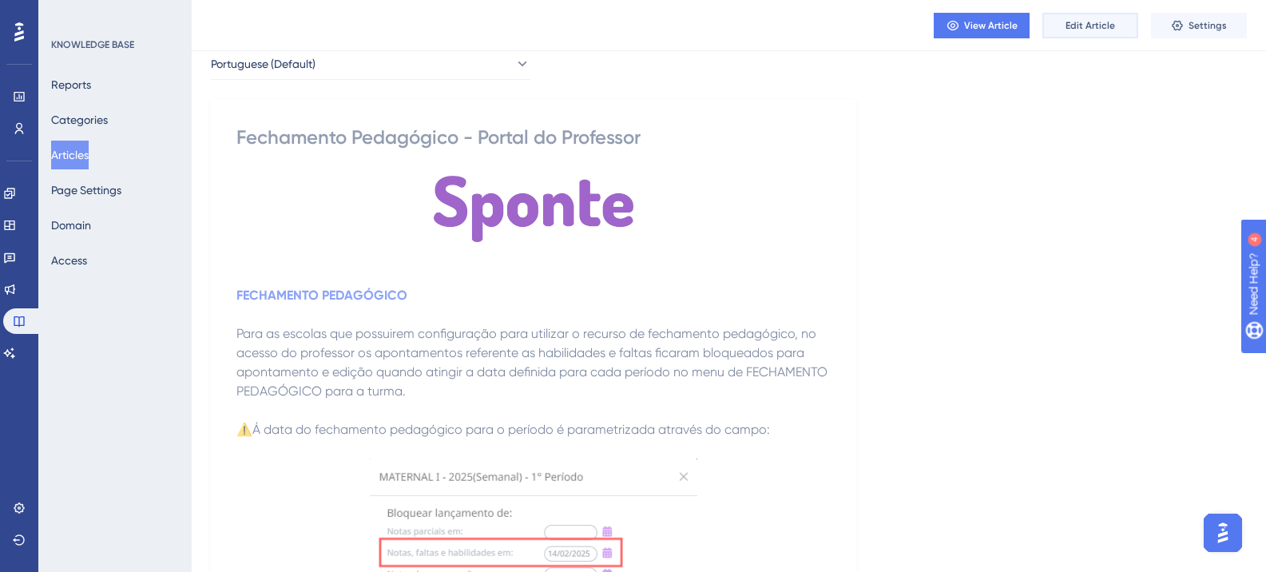
click at [1111, 28] on span "Edit Article" at bounding box center [1091, 25] width 50 height 13
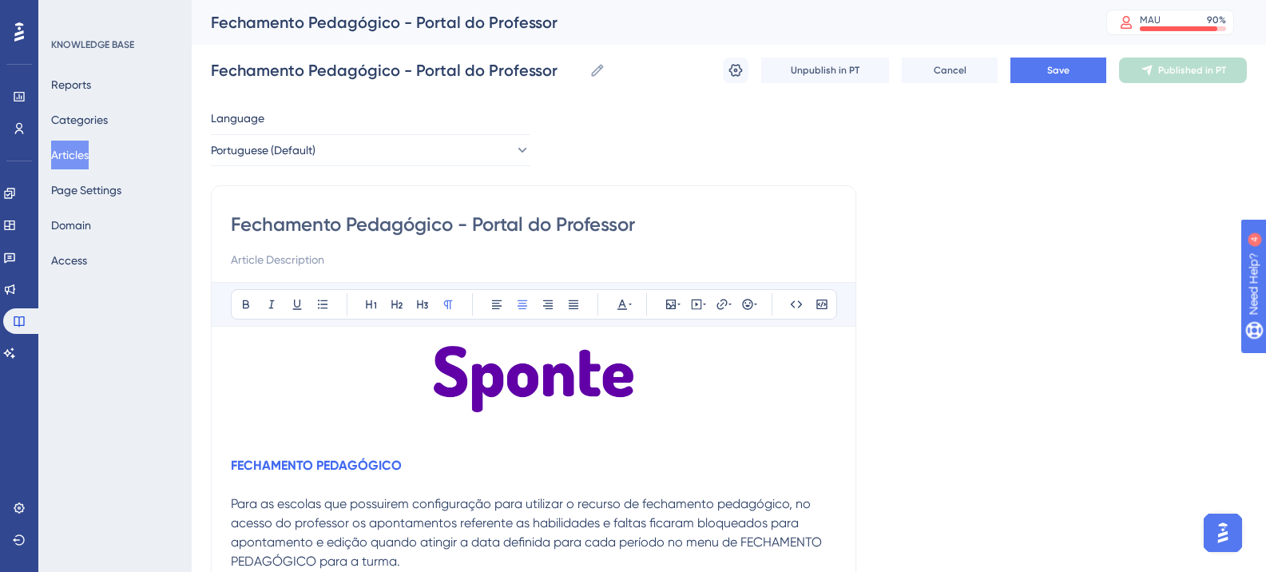
click at [640, 372] on p at bounding box center [534, 382] width 606 height 72
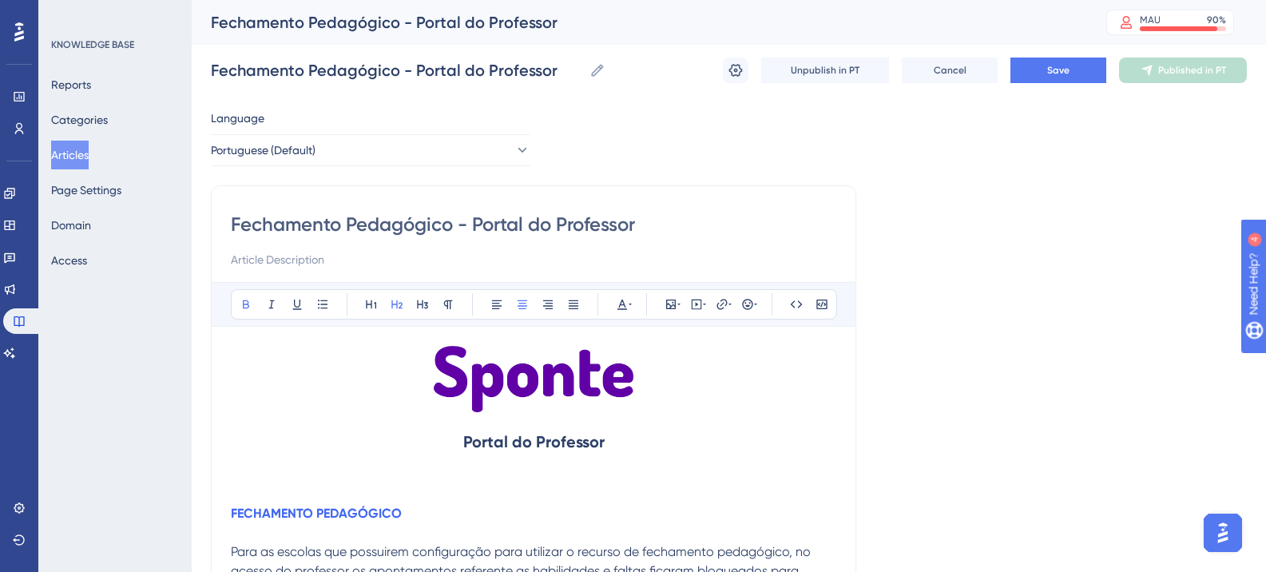
click at [527, 439] on strong "Portal do Professor" at bounding box center [533, 441] width 141 height 19
click at [527, 441] on strong "Portal do Professor" at bounding box center [533, 441] width 141 height 19
click at [525, 440] on strong "Portal do Professor" at bounding box center [533, 441] width 141 height 19
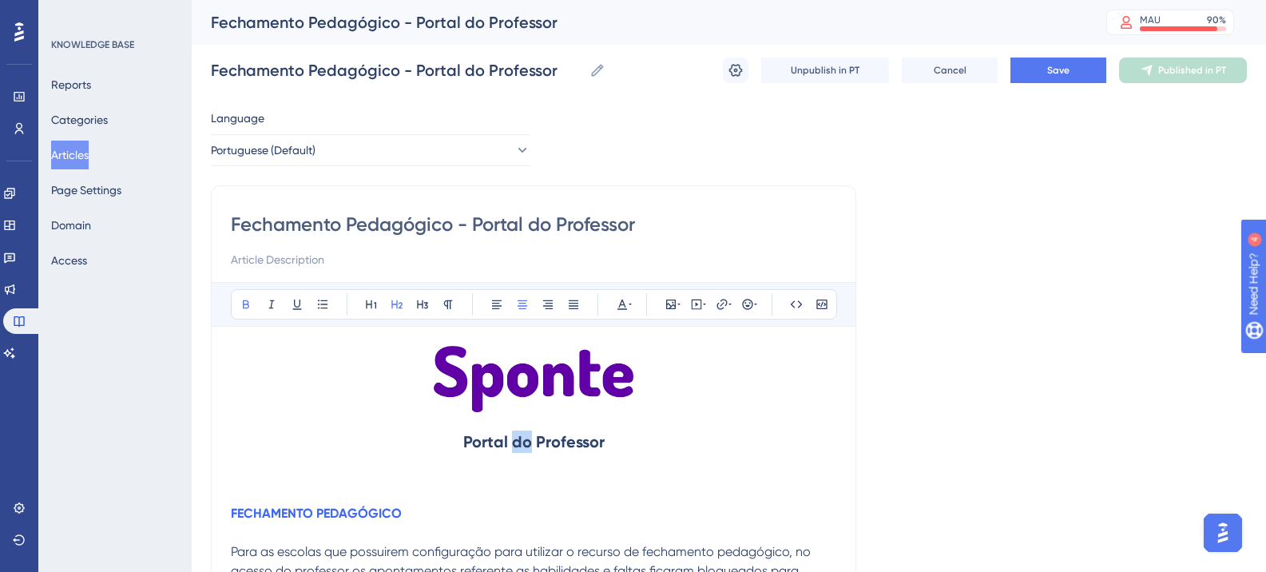
click at [525, 440] on strong "Portal do Professor" at bounding box center [533, 441] width 141 height 19
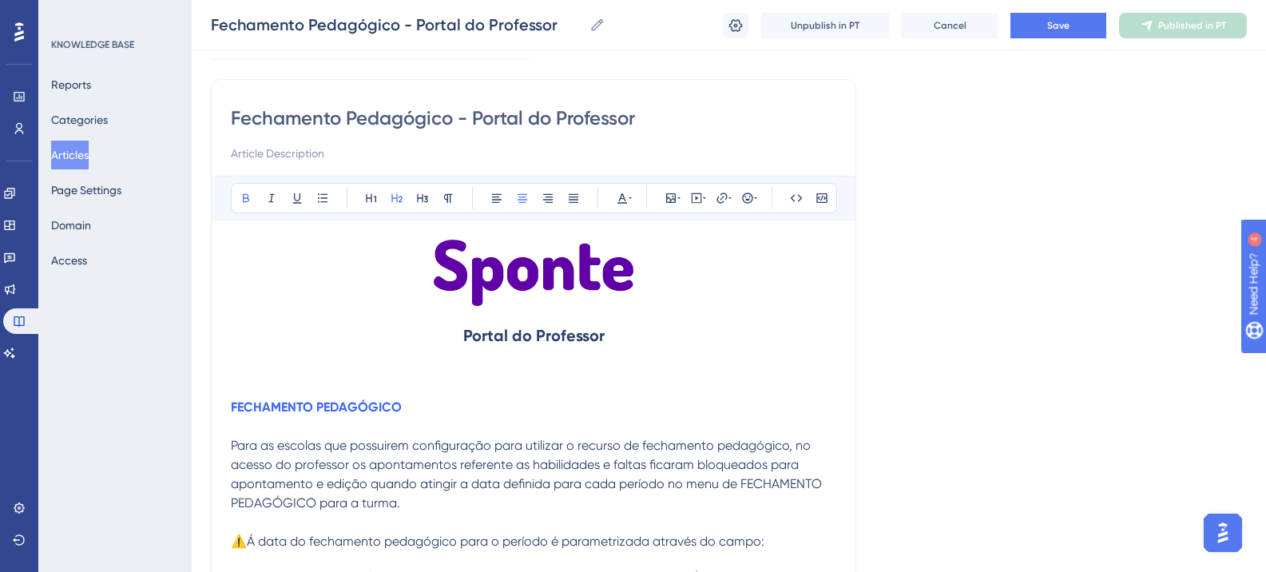
scroll to position [160, 0]
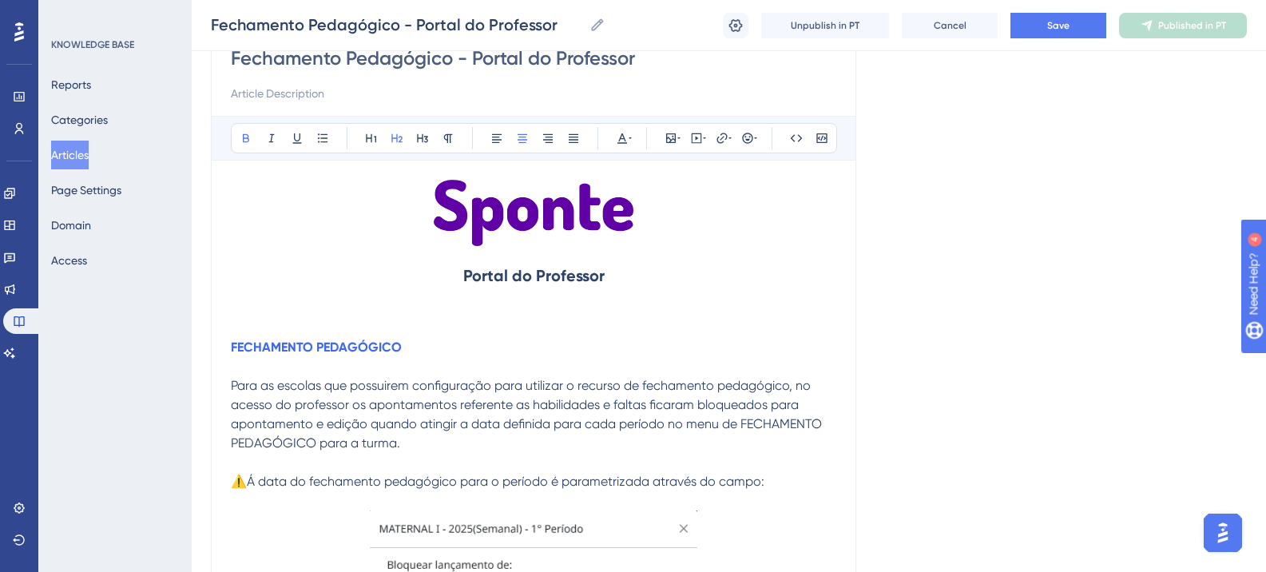
click at [318, 348] on strong "FECHAMENTO PEDAGÓGICO" at bounding box center [316, 347] width 171 height 15
click at [393, 136] on icon at bounding box center [397, 138] width 13 height 13
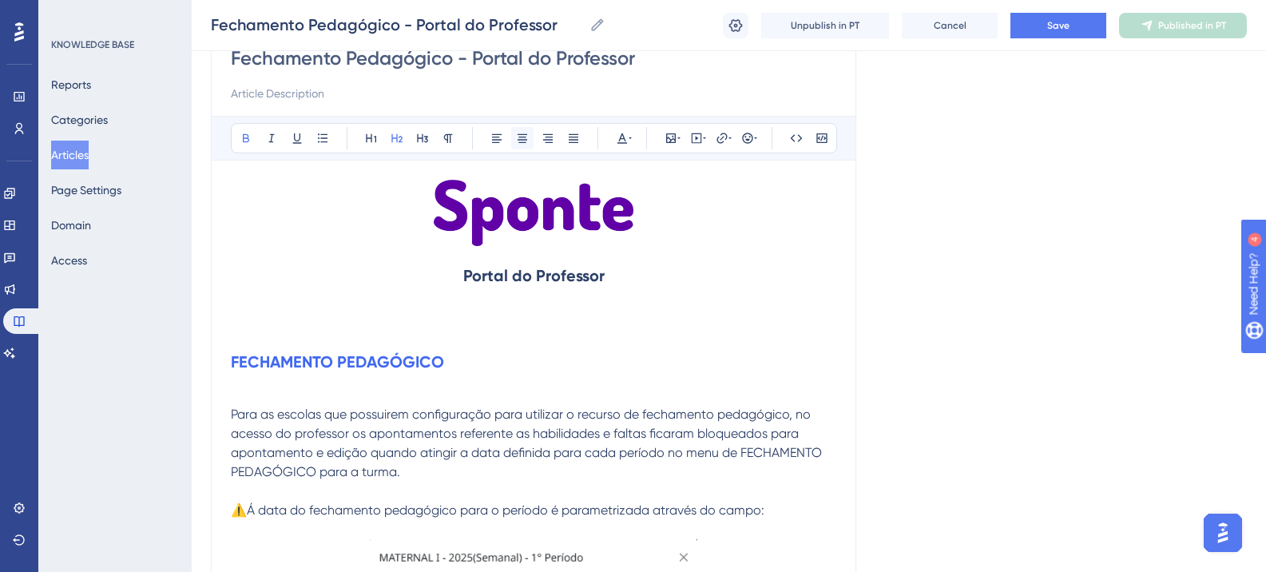
click at [529, 142] on button at bounding box center [522, 138] width 22 height 22
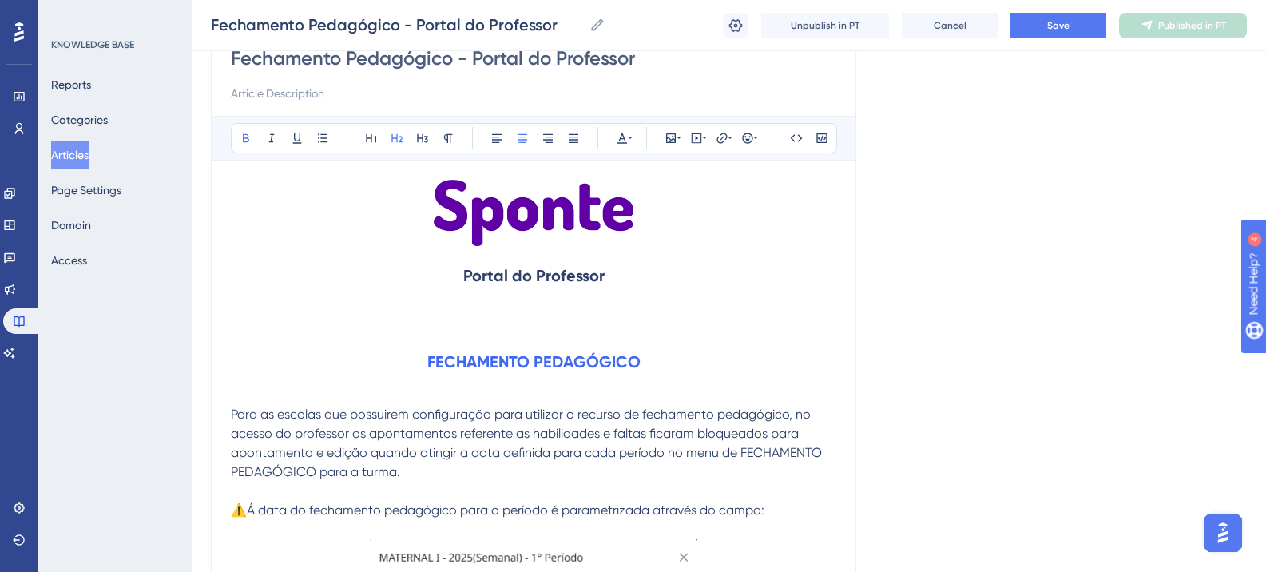
click at [344, 425] on span "Para as escolas que possuirem configuração para utilizar o recurso de fechament…" at bounding box center [528, 443] width 594 height 73
click at [388, 415] on span "Para as escolas que possuirem configuração para utilizar o recurso de fechament…" at bounding box center [528, 443] width 594 height 73
click at [562, 422] on p "Para as escolas que possuírem configuração para utilizar o recurso de fechament…" at bounding box center [534, 443] width 606 height 77
click at [532, 282] on strong "Portal do Professor" at bounding box center [533, 275] width 141 height 19
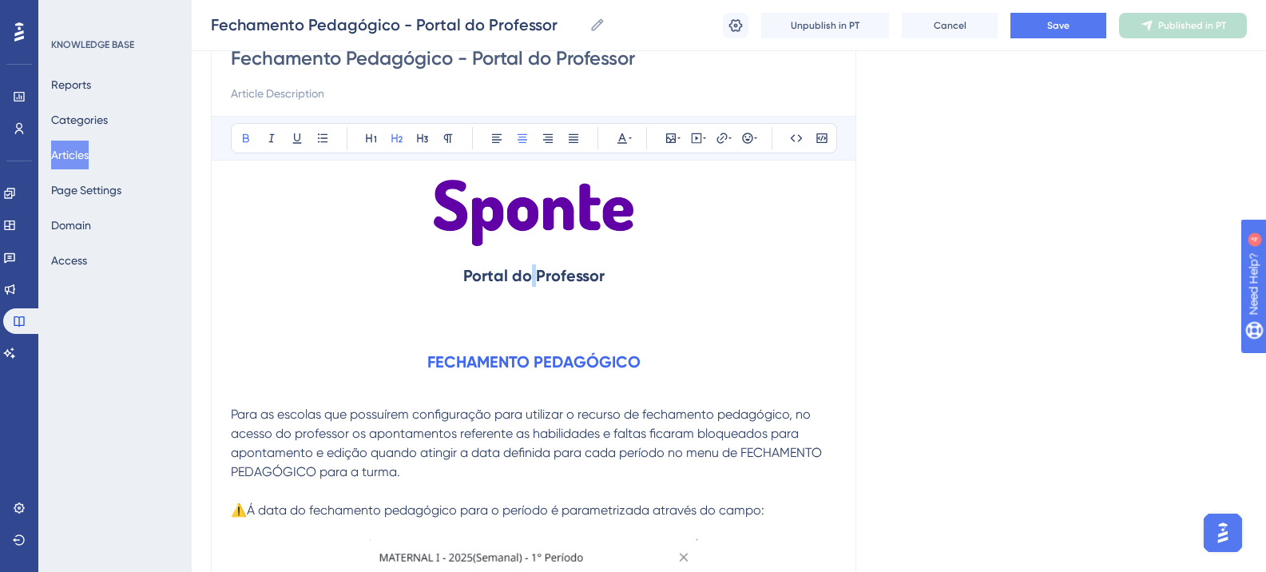
click at [532, 282] on strong "Portal do Professor" at bounding box center [533, 275] width 141 height 19
click at [624, 135] on icon at bounding box center [622, 138] width 13 height 13
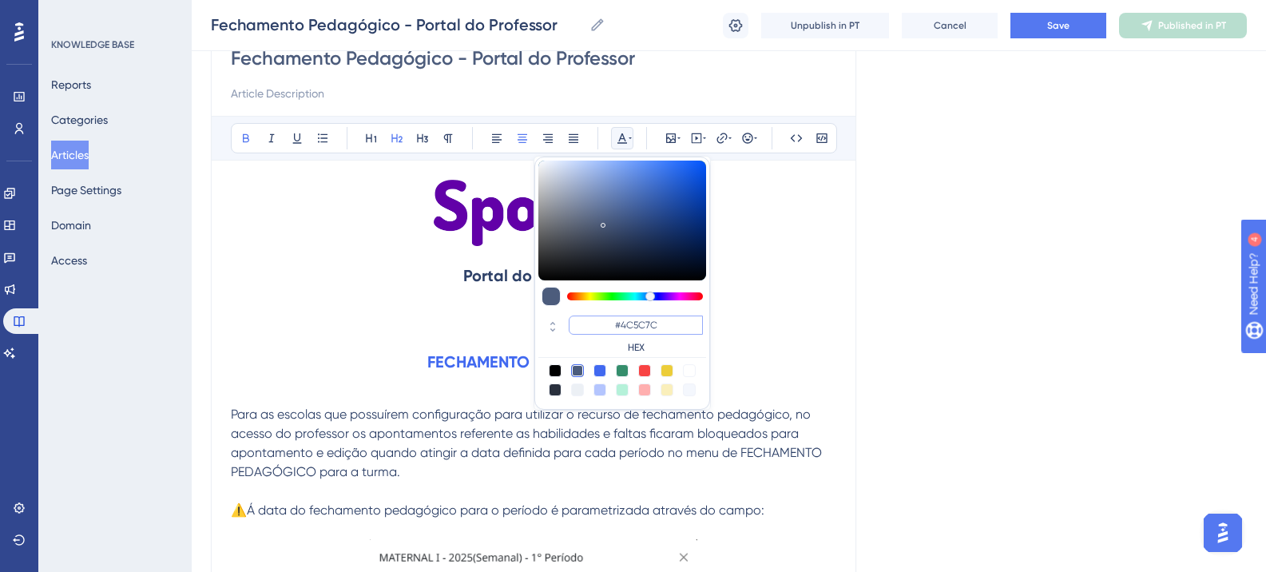
drag, startPoint x: 658, startPoint y: 325, endPoint x: 610, endPoint y: 330, distance: 47.4
click at [608, 328] on input "#4C5C7C" at bounding box center [636, 325] width 134 height 19
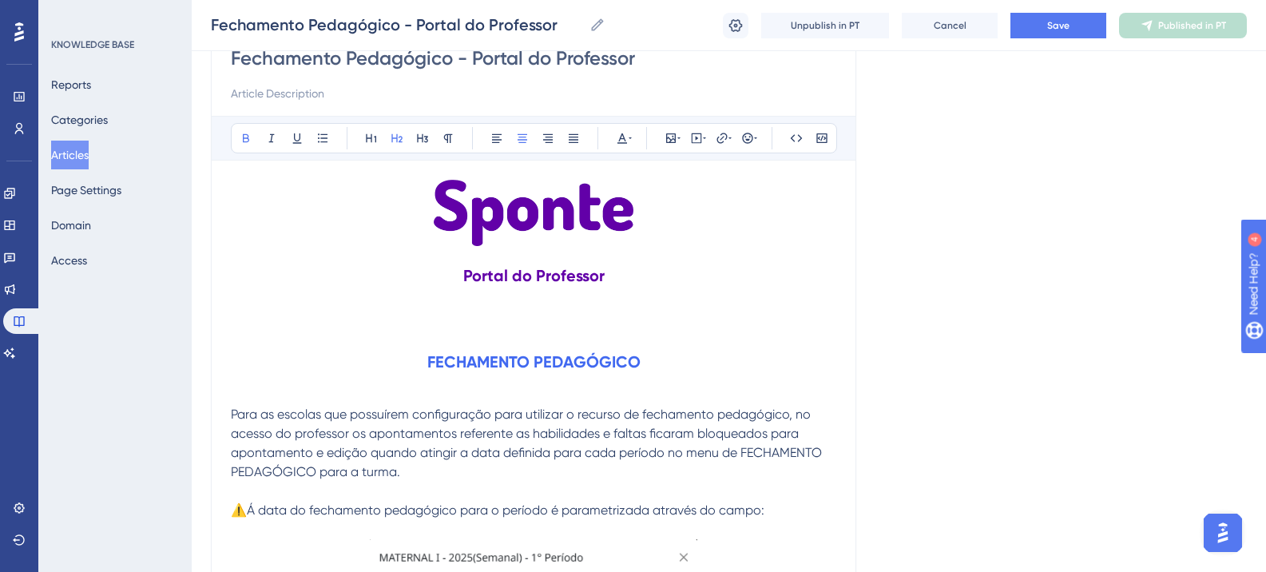
click at [474, 362] on strong "FECHAMENTO PEDAGÓGICO" at bounding box center [533, 361] width 213 height 19
click at [618, 136] on icon at bounding box center [622, 138] width 13 height 13
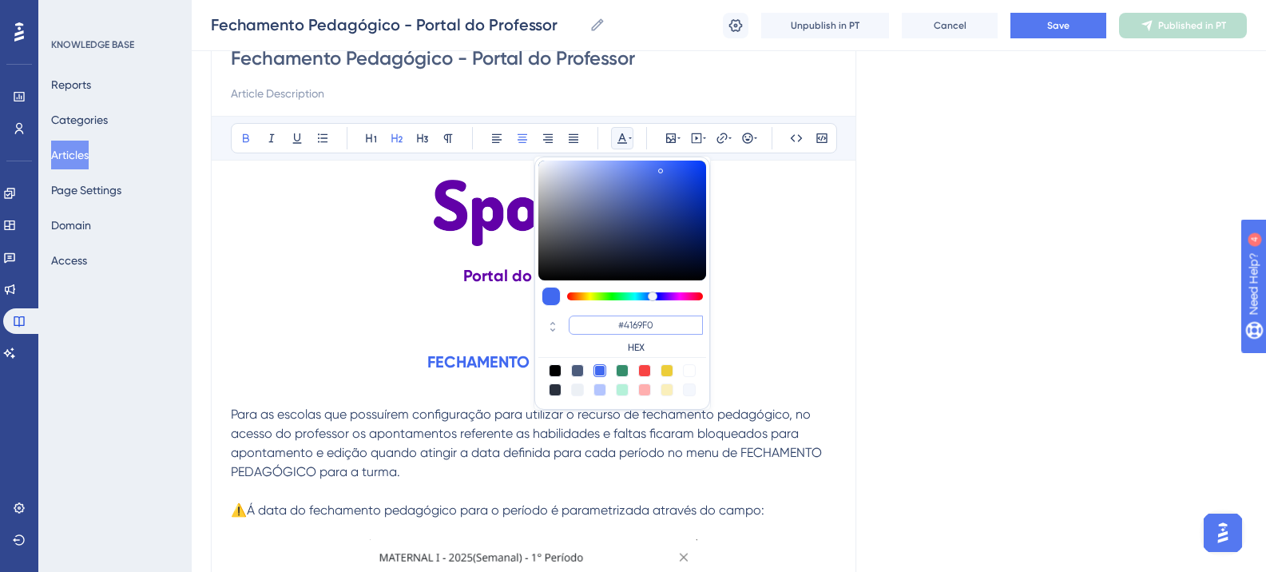
click at [661, 322] on input "#4169F0" at bounding box center [636, 325] width 134 height 19
click at [658, 322] on input "#4169F0" at bounding box center [636, 325] width 134 height 19
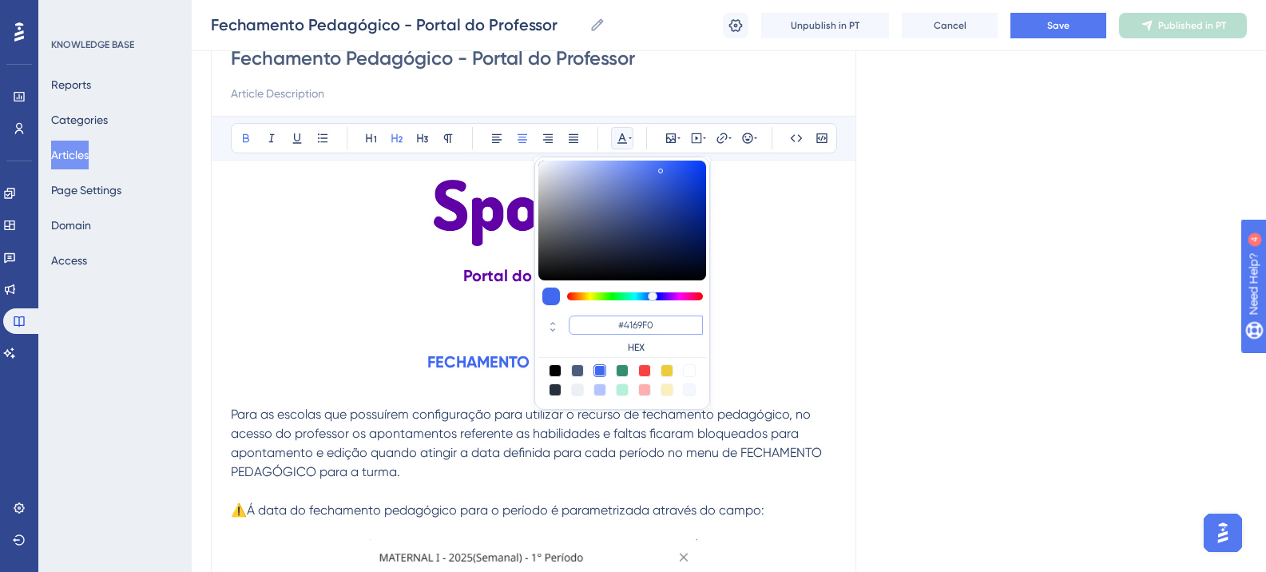
click at [658, 322] on input "#4169F0" at bounding box center [636, 325] width 134 height 19
paste input "6200A8"
type input "#6200A8"
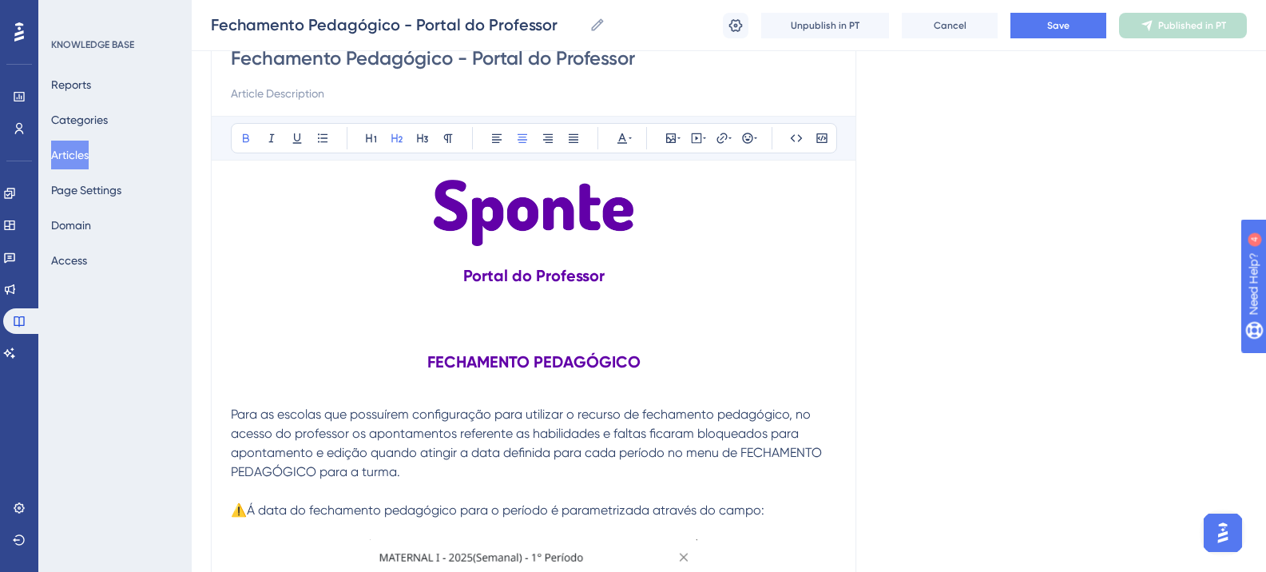
click at [530, 283] on strong "Portal do Professor" at bounding box center [533, 275] width 141 height 19
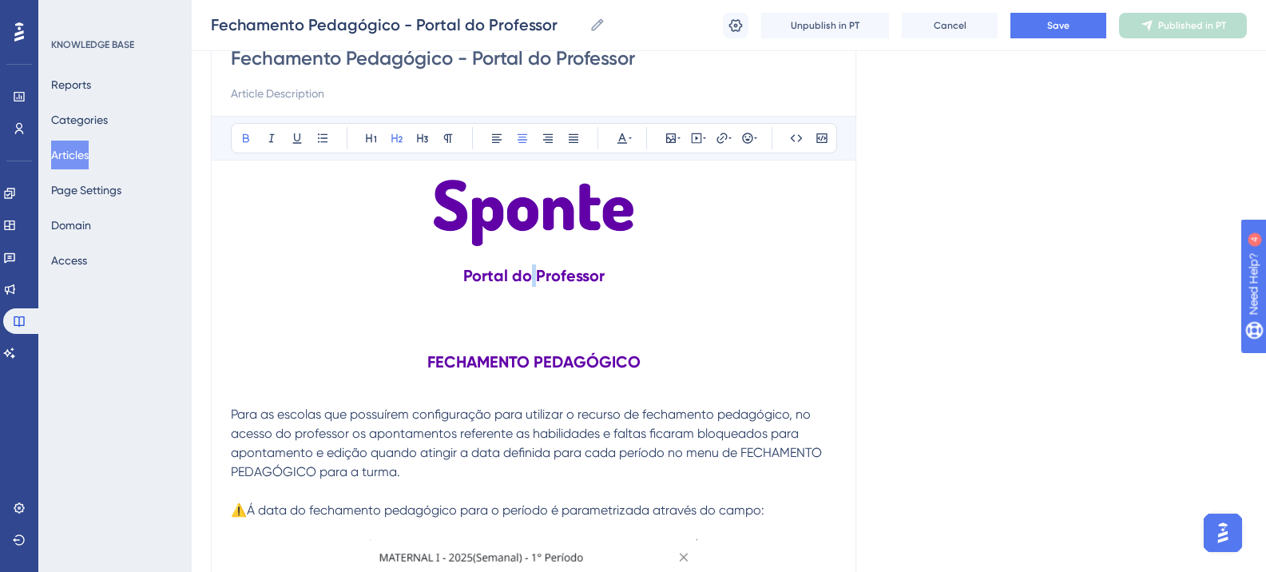
click at [555, 276] on strong "Portal do Professor" at bounding box center [533, 275] width 141 height 19
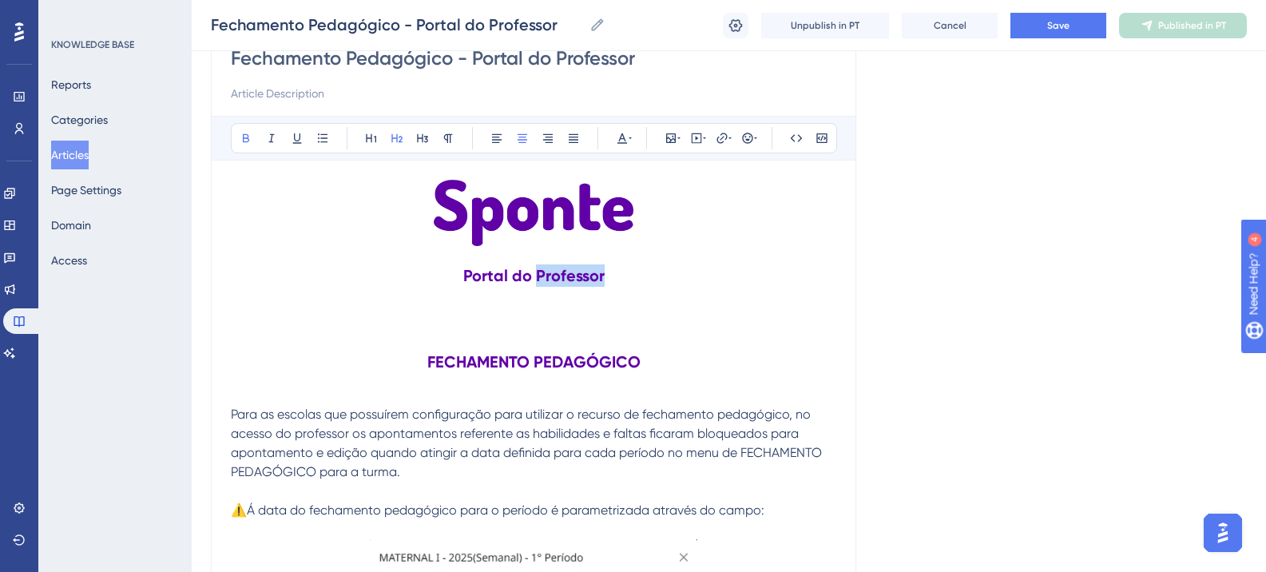
click at [745, 295] on h2 "Portal do Professor" at bounding box center [534, 276] width 606 height 48
click at [526, 272] on strong "Portal do Professor" at bounding box center [533, 275] width 141 height 19
click at [618, 137] on icon at bounding box center [622, 138] width 13 height 13
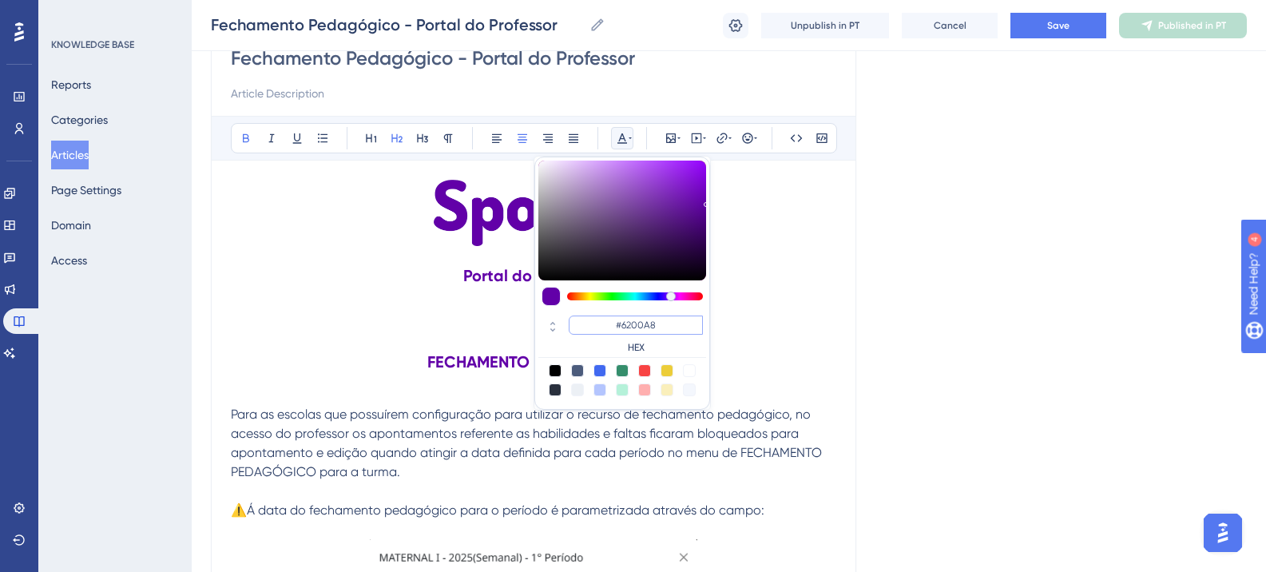
click at [630, 320] on input "#6200A8" at bounding box center [636, 325] width 134 height 19
paste input "270049"
type input "#270049"
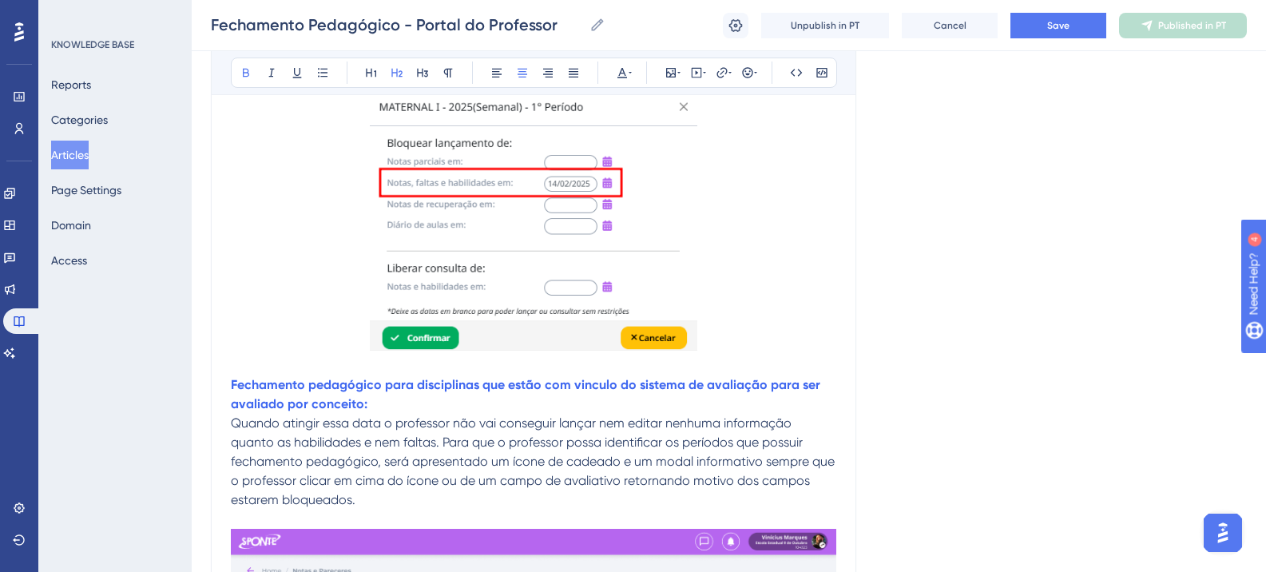
scroll to position [639, 0]
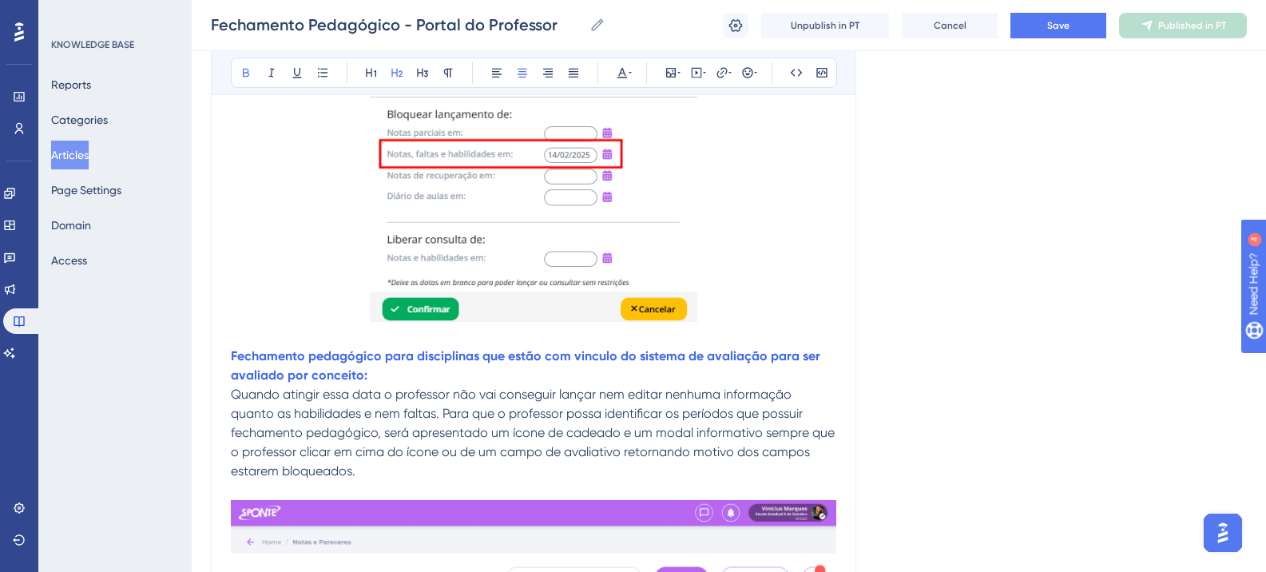
click at [351, 360] on strong "Fechamento pedagógico para disciplinas que estão com vinculo do sistema de aval…" at bounding box center [527, 365] width 593 height 34
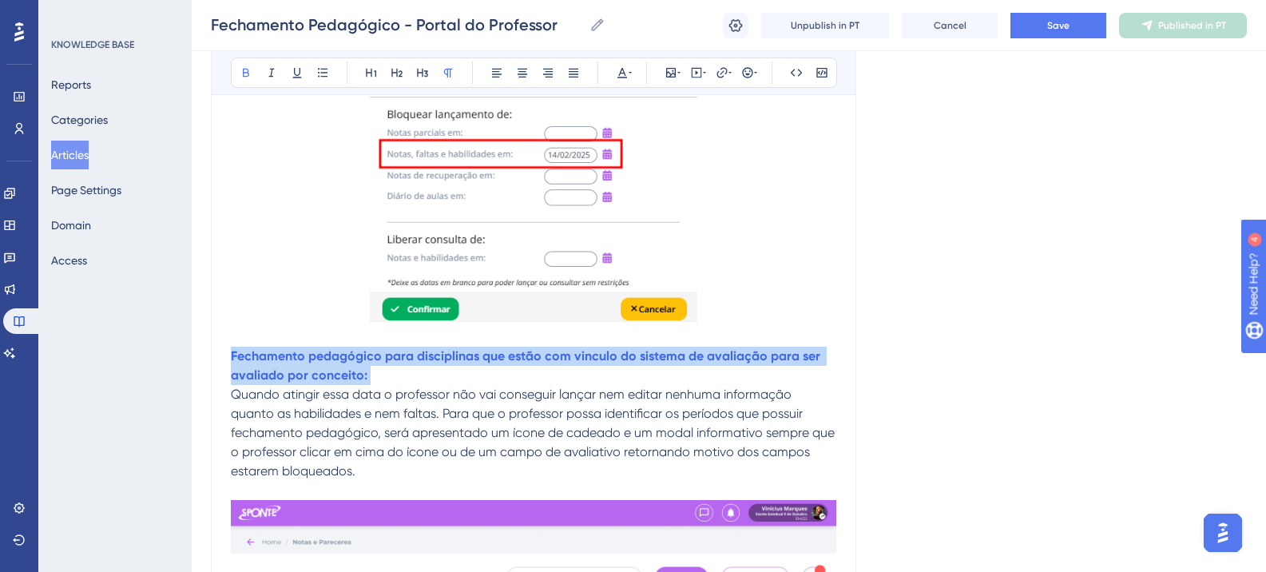
click at [351, 360] on strong "Fechamento pedagógico para disciplinas que estão com vinculo do sistema de aval…" at bounding box center [527, 365] width 593 height 34
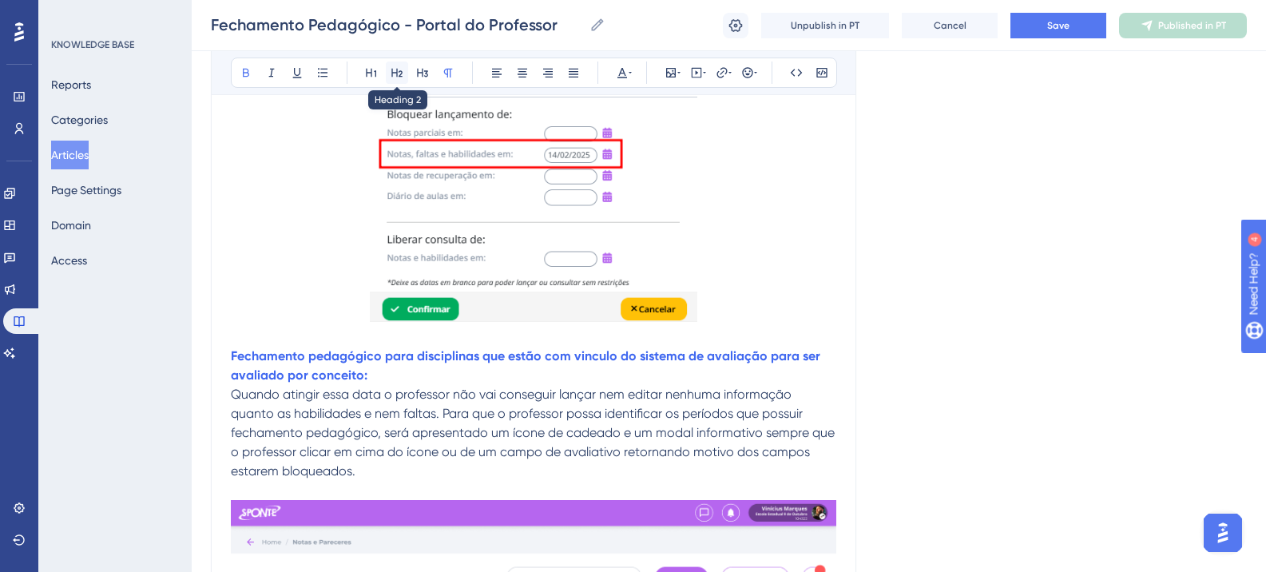
click at [406, 78] on button at bounding box center [397, 73] width 22 height 22
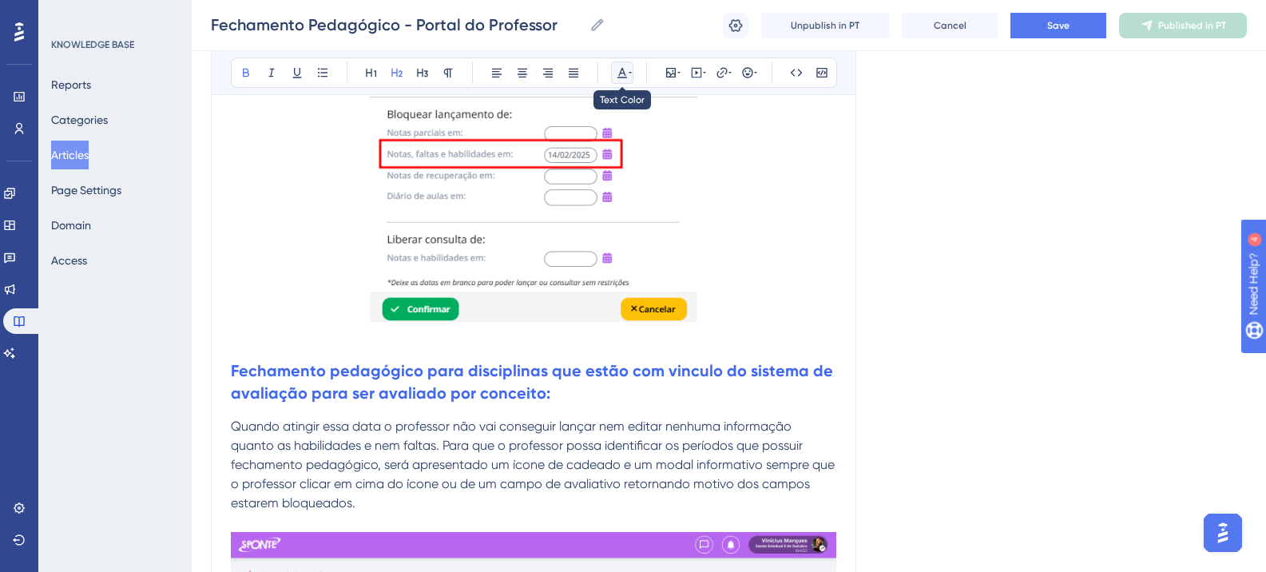
click at [627, 80] on button at bounding box center [622, 73] width 22 height 22
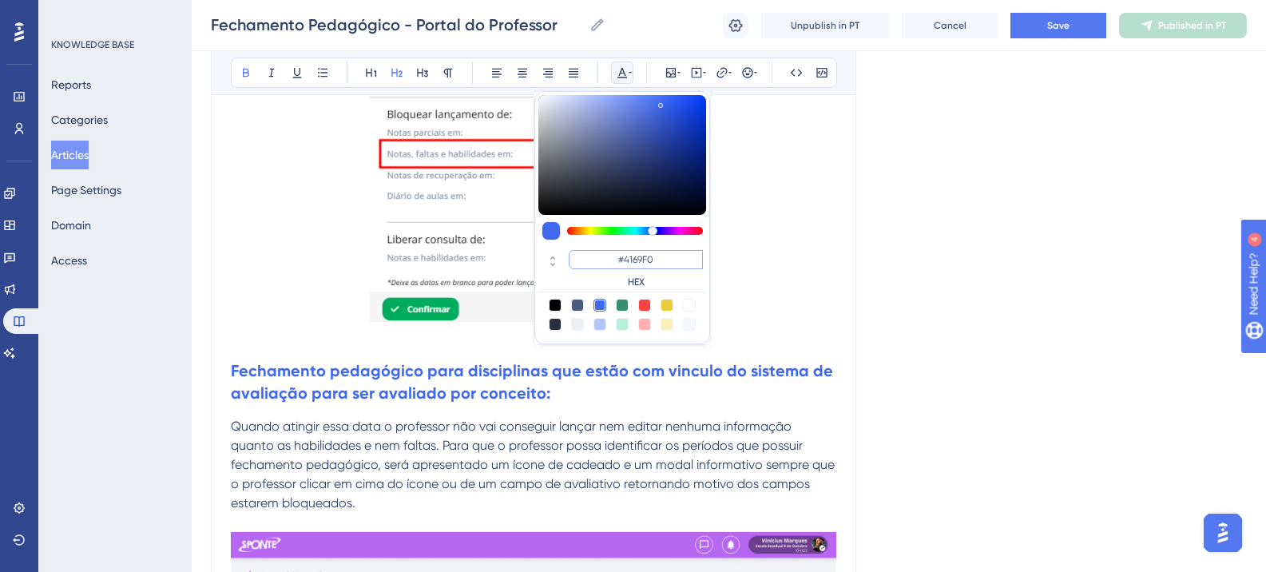
click at [644, 262] on input "#4169F0" at bounding box center [636, 259] width 134 height 19
paste input "270049"
type input "#270049"
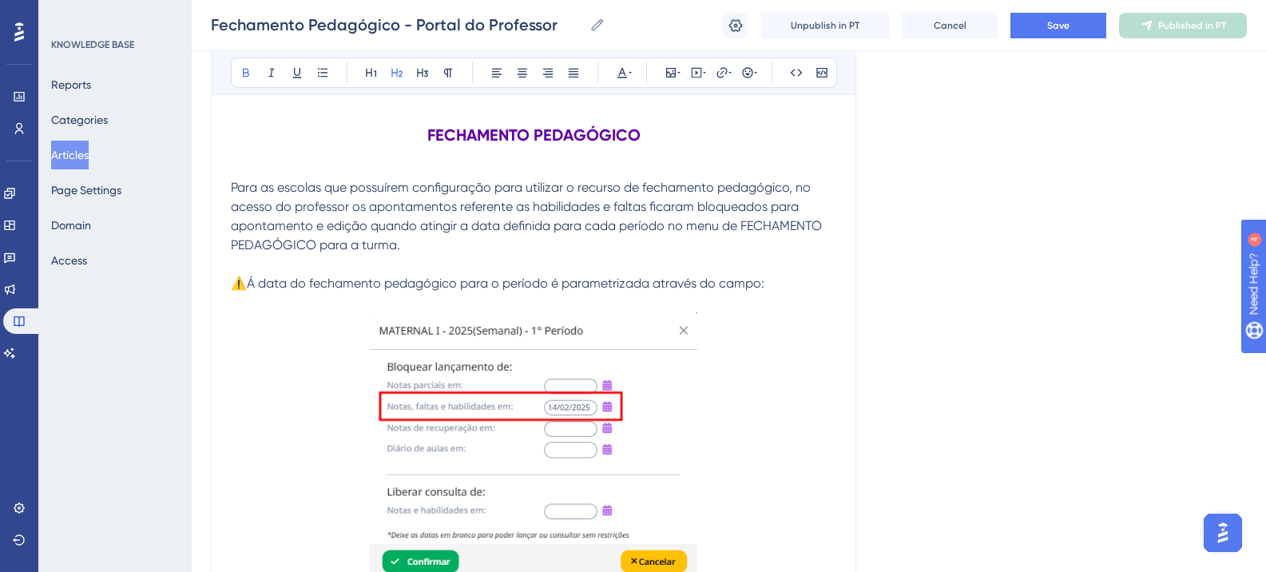
scroll to position [559, 0]
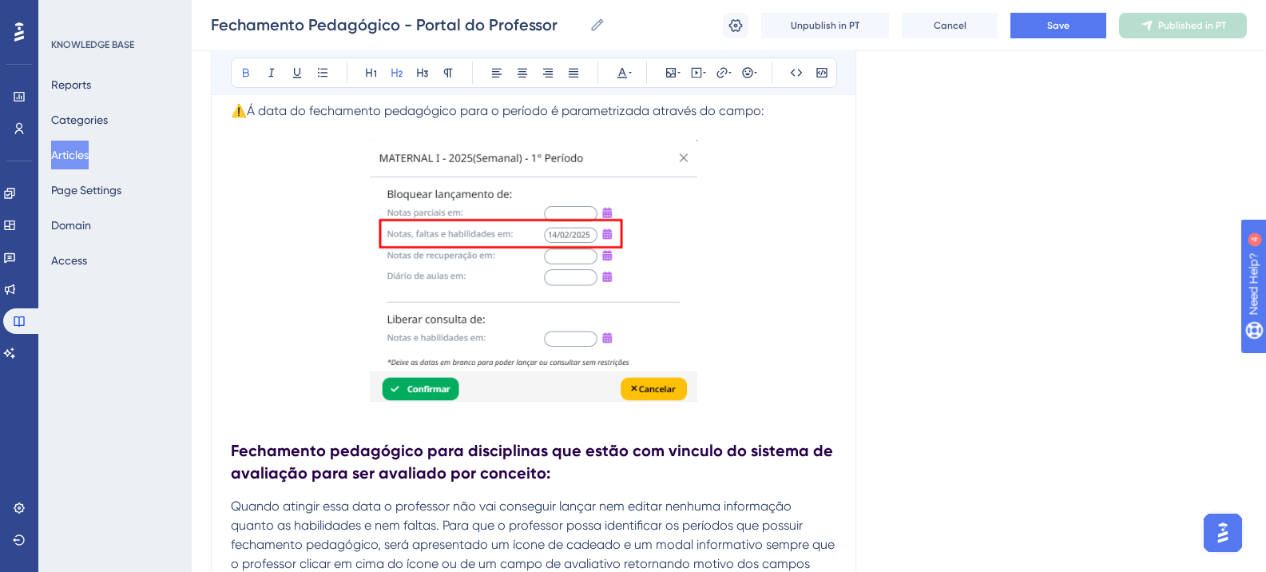
click at [380, 438] on h2 "Fechamento pedagógico para disciplinas que estão com vinculo do sistema de aval…" at bounding box center [534, 462] width 606 height 70
click at [378, 447] on strong "Fechamento pedagógico para disciplinas que estão com vinculo do sistema de aval…" at bounding box center [534, 462] width 606 height 42
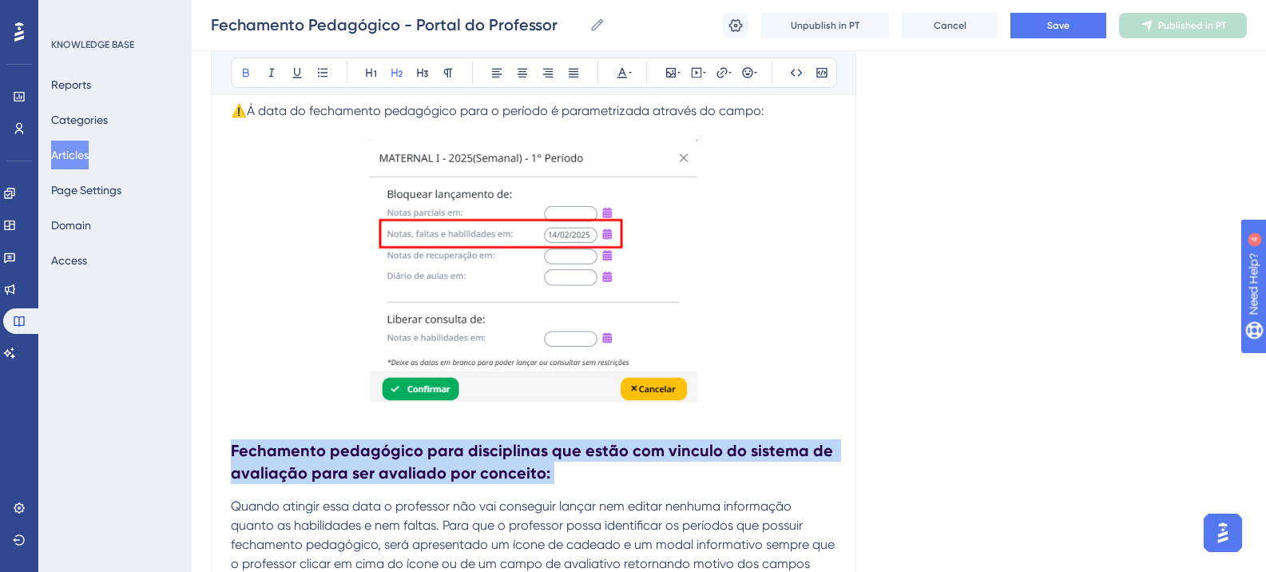
click at [378, 447] on strong "Fechamento pedagógico para disciplinas que estão com vinculo do sistema de aval…" at bounding box center [534, 462] width 606 height 42
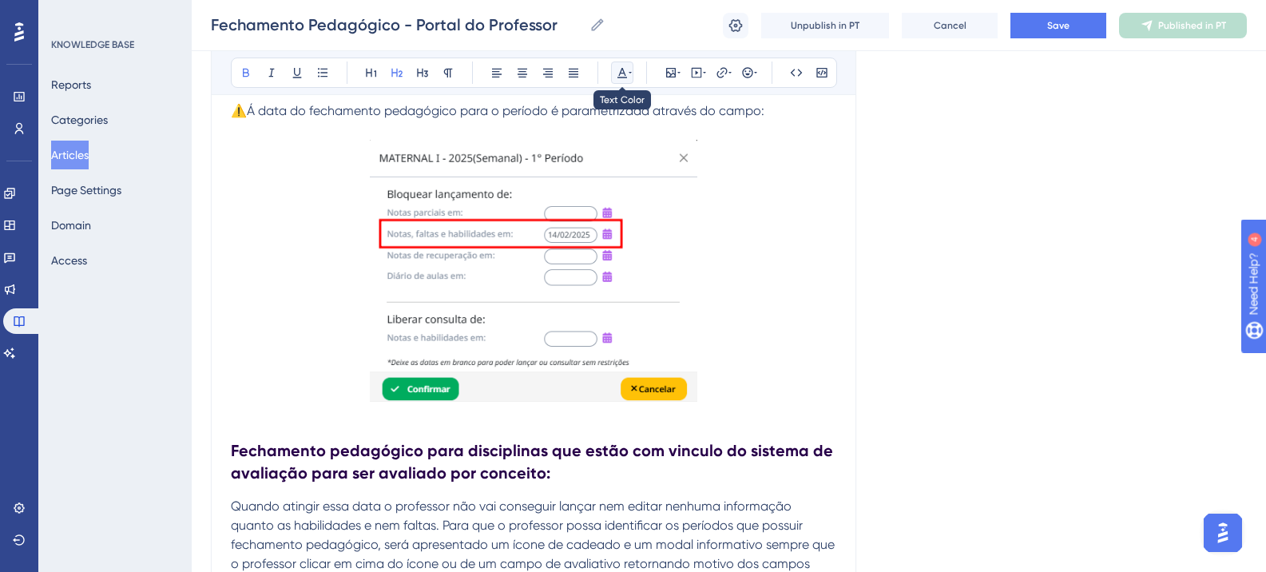
click at [625, 75] on icon at bounding box center [623, 73] width 10 height 10
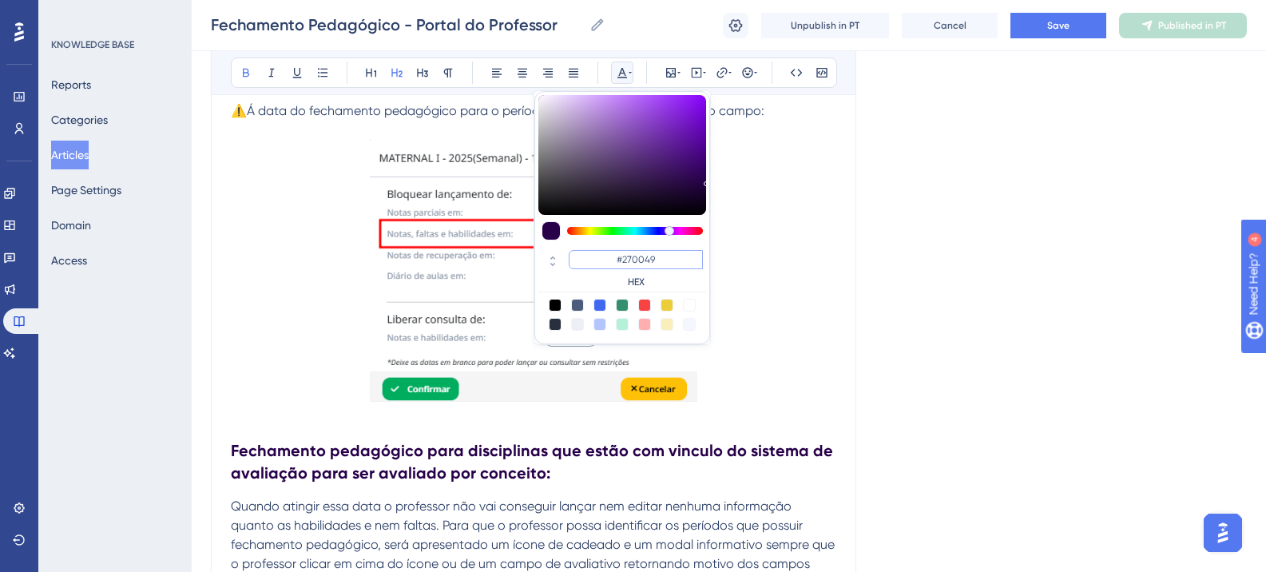
click at [628, 263] on input "#270049" at bounding box center [636, 259] width 134 height 19
click at [628, 264] on input "#270049" at bounding box center [636, 259] width 134 height 19
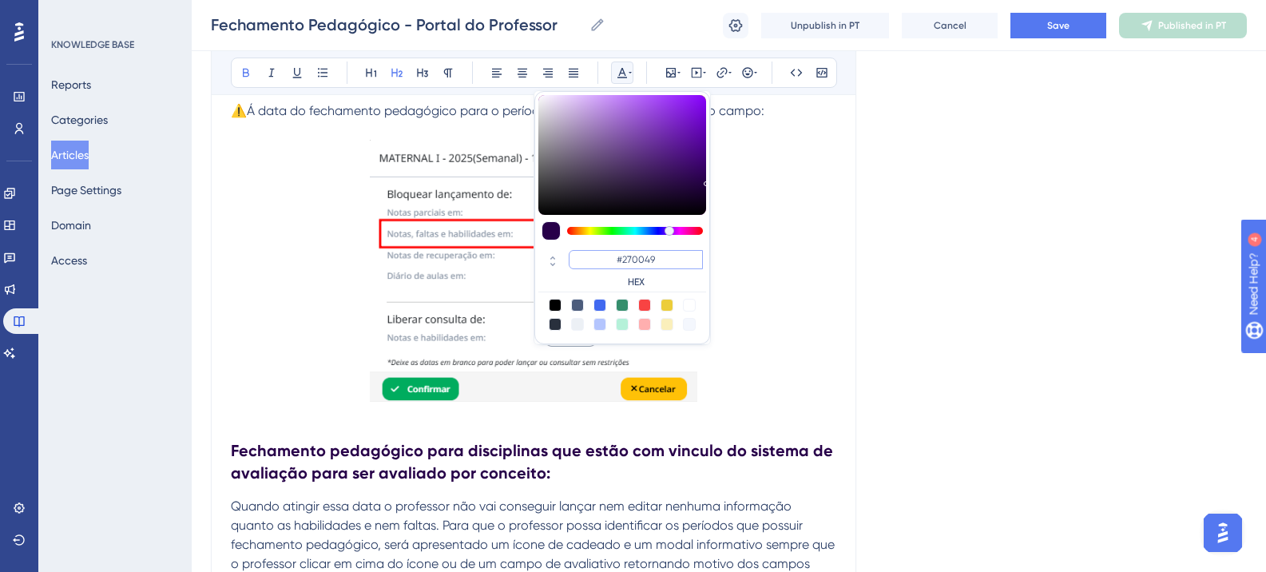
paste input "6200A8"
type input "#6200A8"
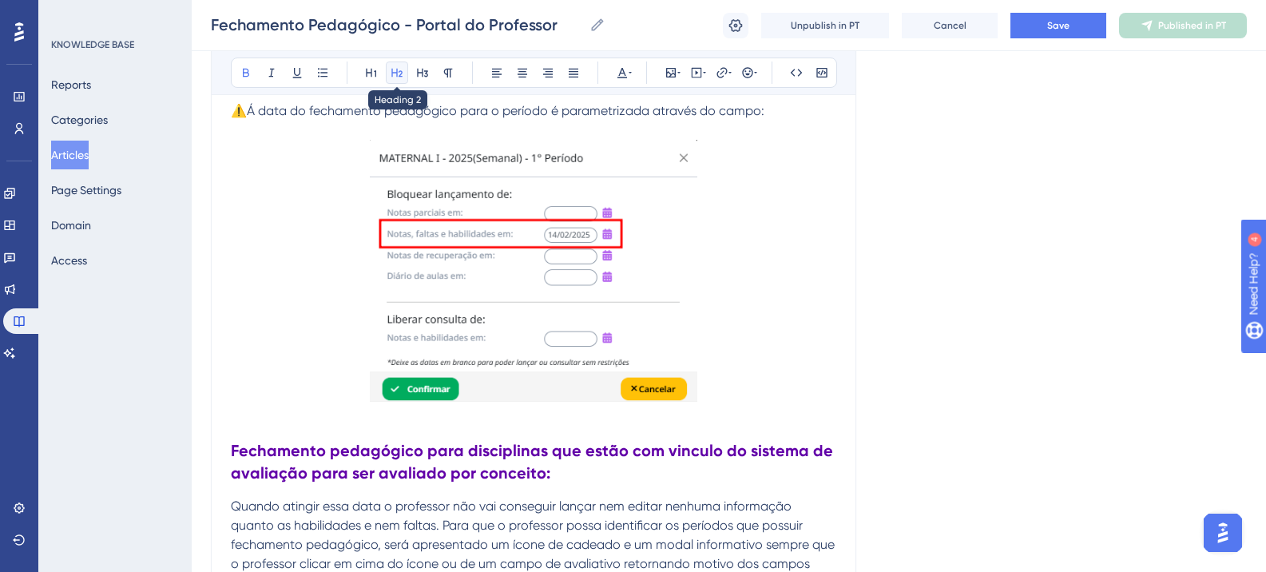
click at [391, 78] on icon at bounding box center [397, 72] width 13 height 13
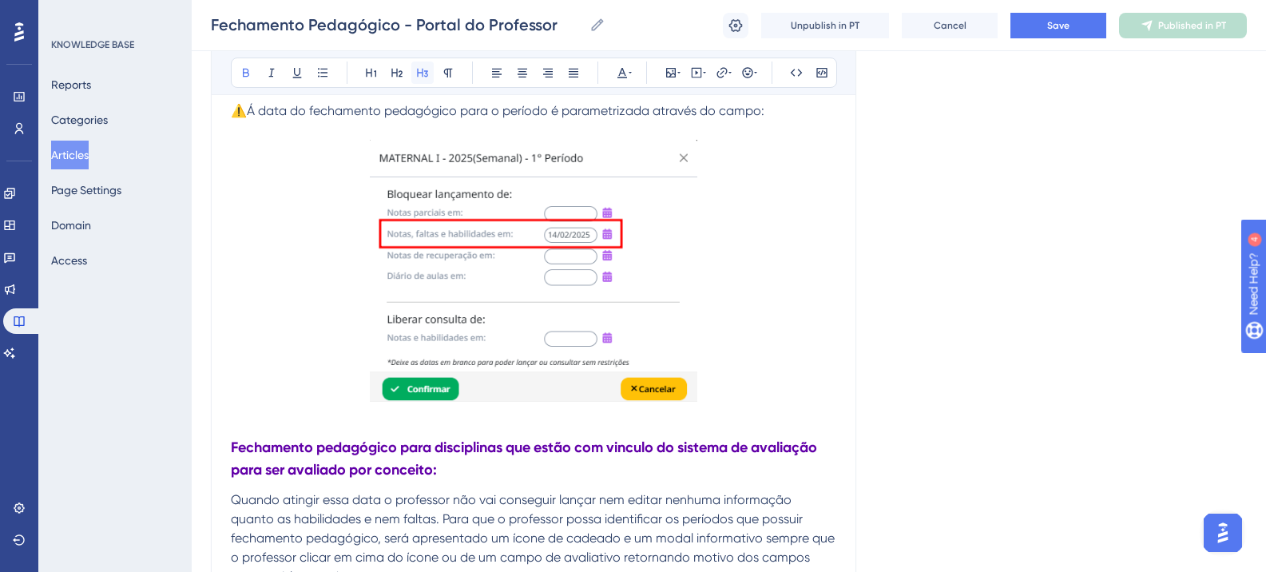
click at [419, 74] on icon at bounding box center [422, 72] width 13 height 13
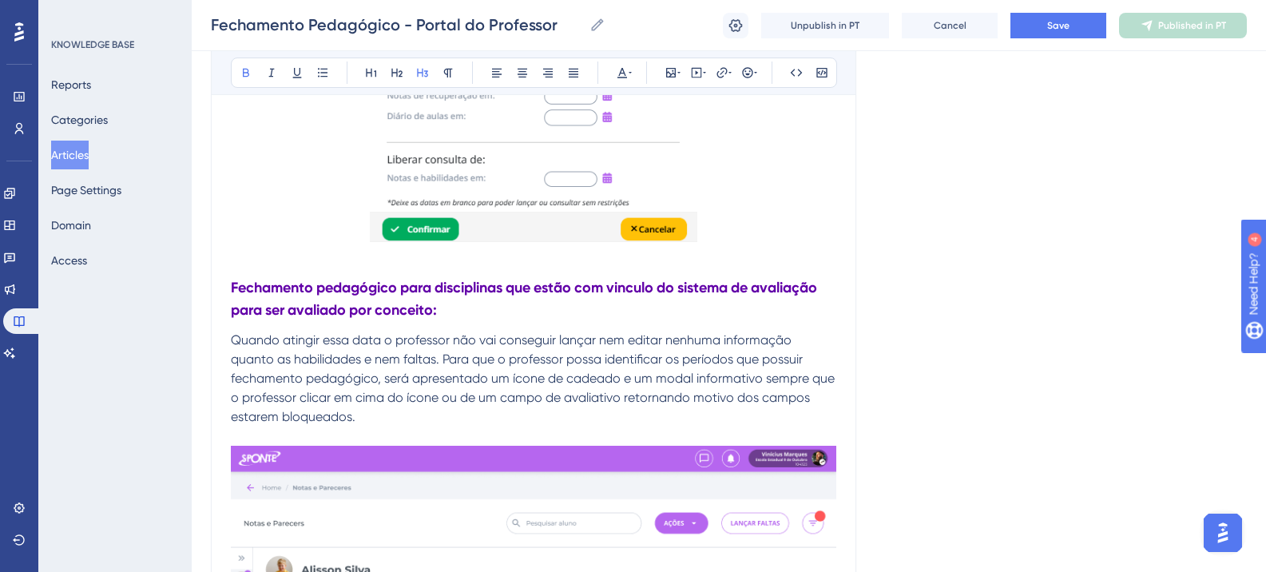
scroll to position [639, 0]
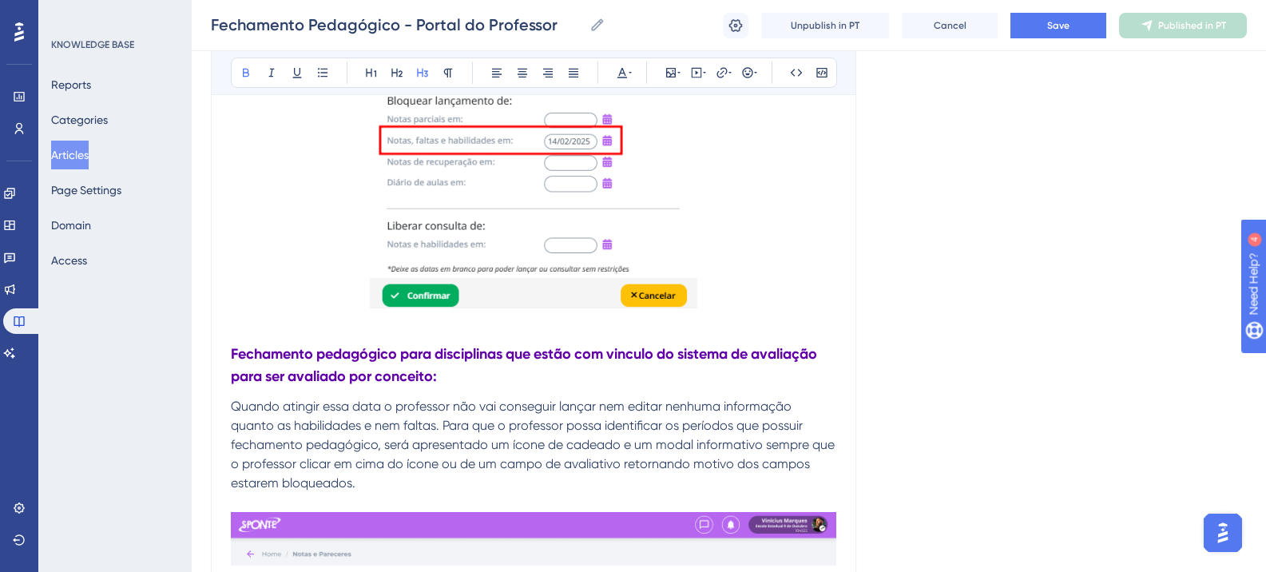
click at [773, 219] on p at bounding box center [534, 180] width 606 height 268
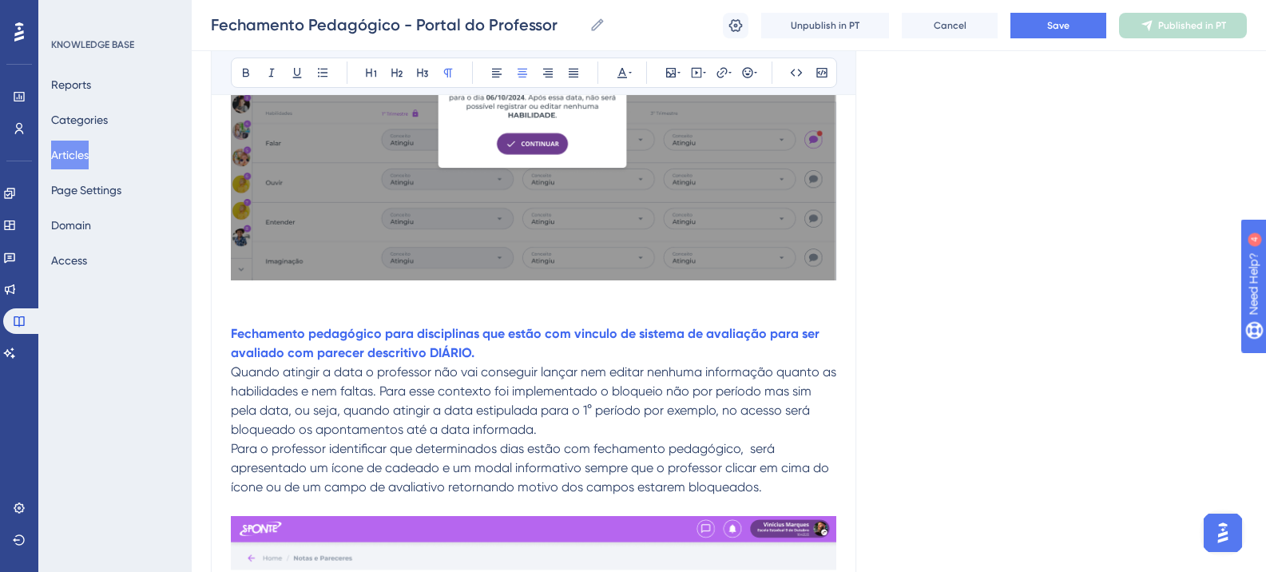
scroll to position [1758, 0]
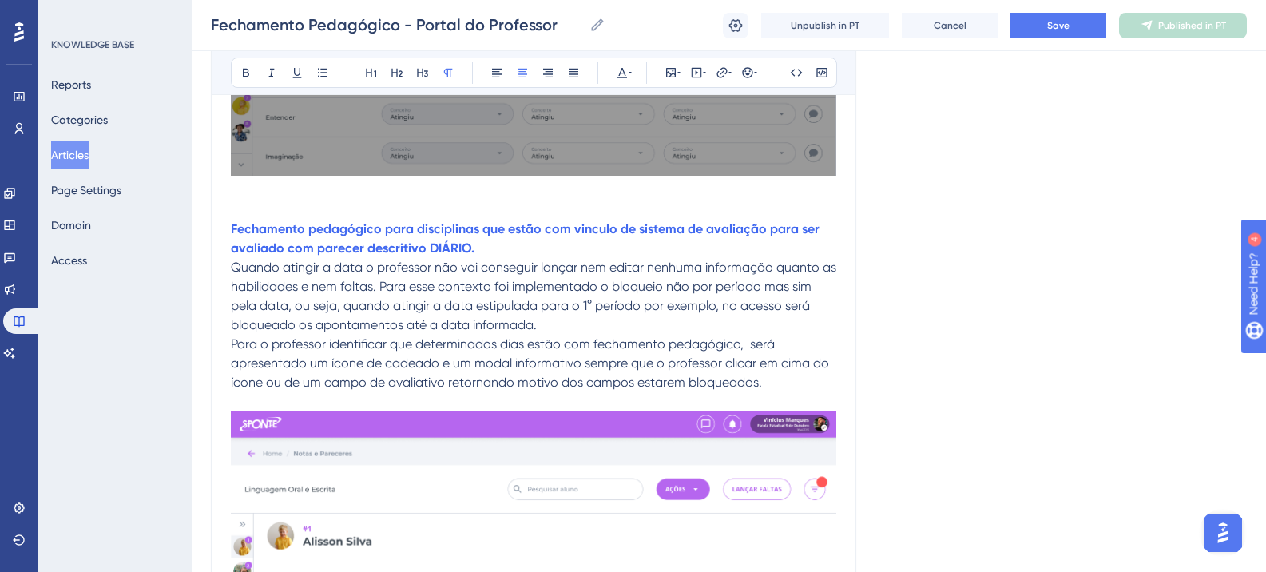
click at [335, 226] on strong "Fechamento pedagógico para disciplinas que estão com vinculo de sistema de aval…" at bounding box center [527, 238] width 592 height 34
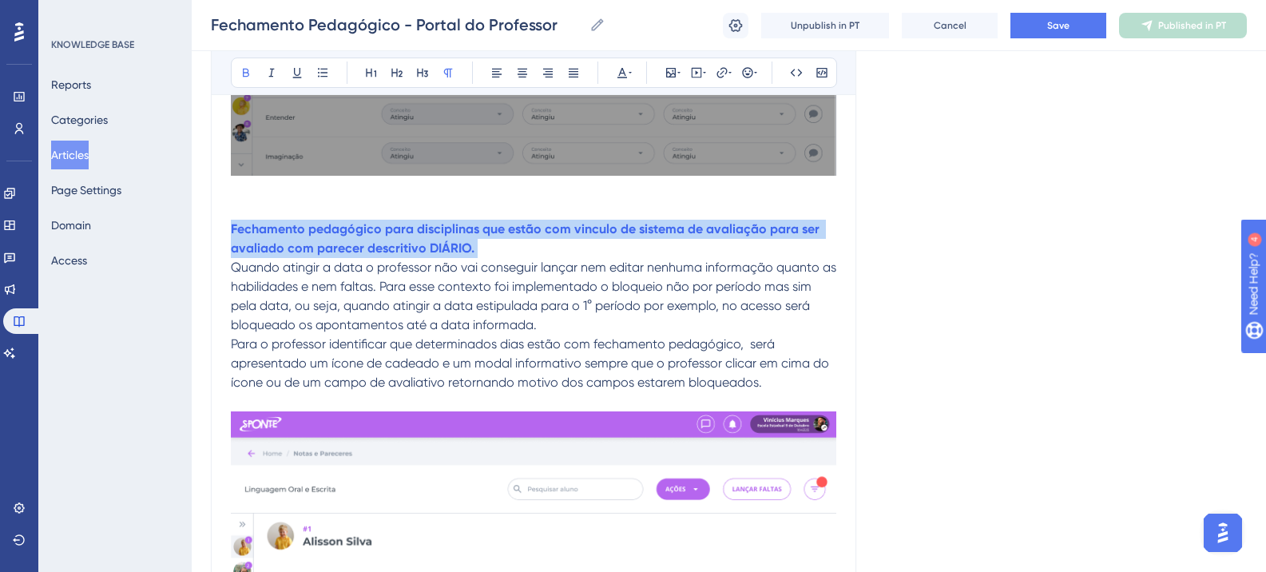
click at [335, 226] on strong "Fechamento pedagógico para disciplinas que estão com vinculo de sistema de aval…" at bounding box center [527, 238] width 592 height 34
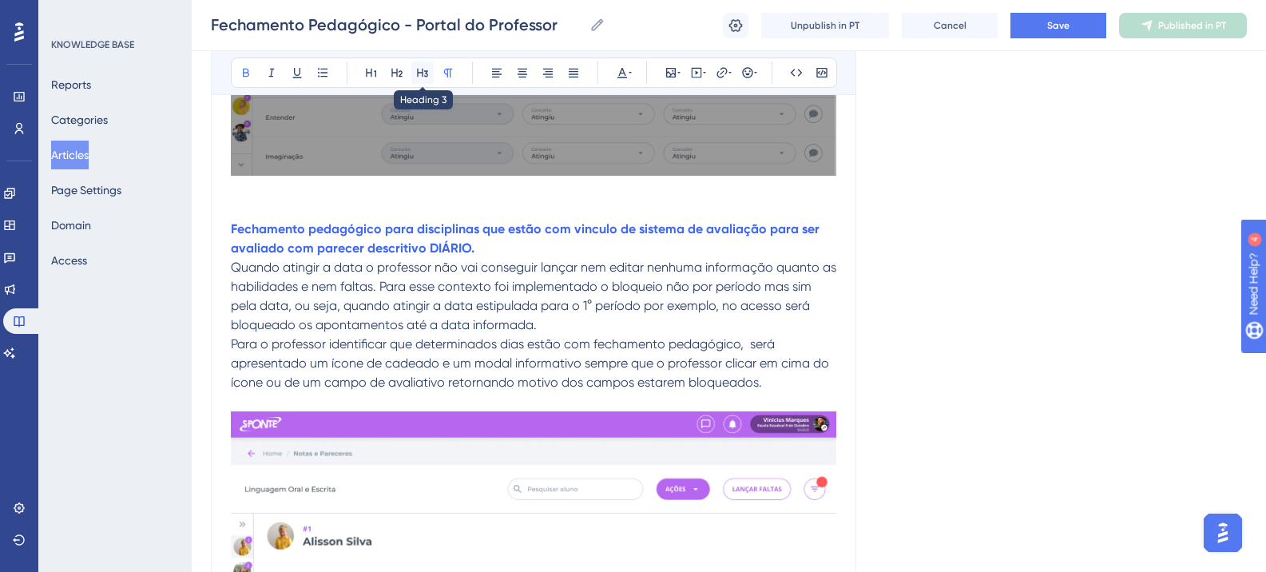
click at [422, 72] on icon at bounding box center [422, 72] width 13 height 13
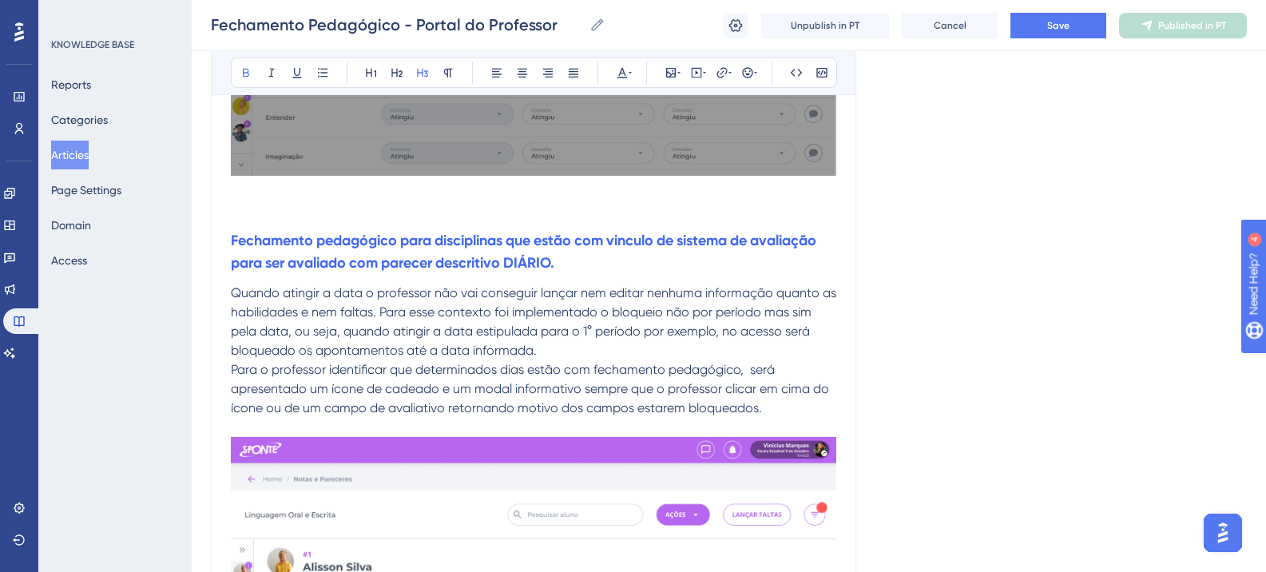
click at [625, 60] on div "Bold Italic Underline Bullet Point Heading 1 Heading 2 Heading 3 Normal Align L…" at bounding box center [534, 73] width 606 height 30
click at [625, 64] on button at bounding box center [622, 73] width 22 height 22
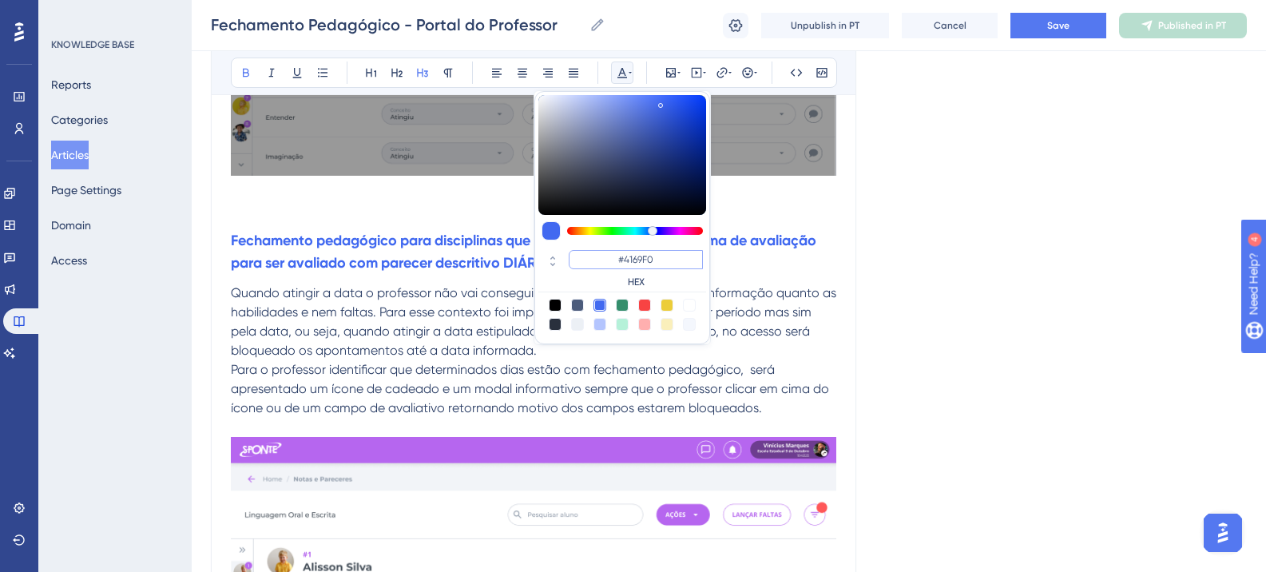
click at [635, 263] on input "#4169F0" at bounding box center [636, 259] width 134 height 19
paste input "6200A8"
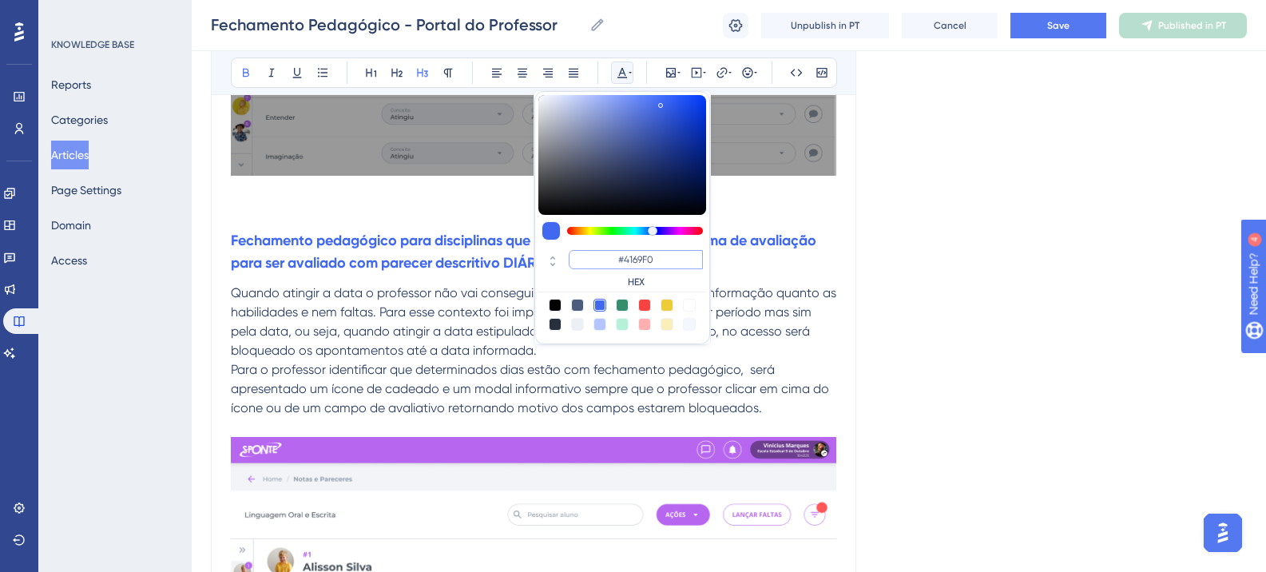
type input "#6200A8"
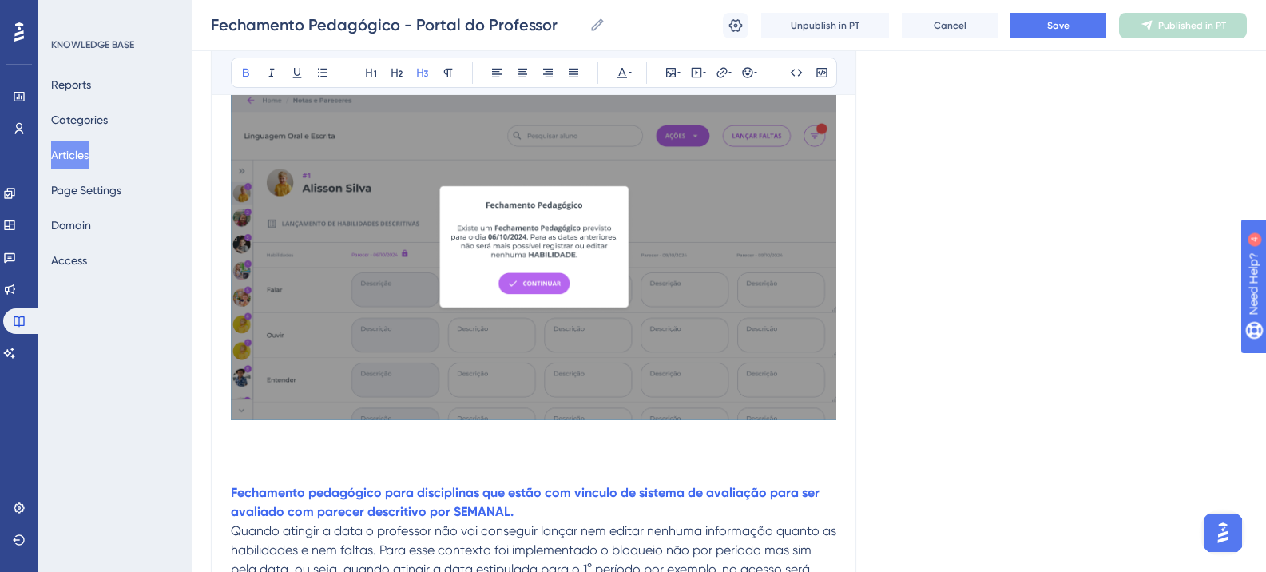
scroll to position [2637, 0]
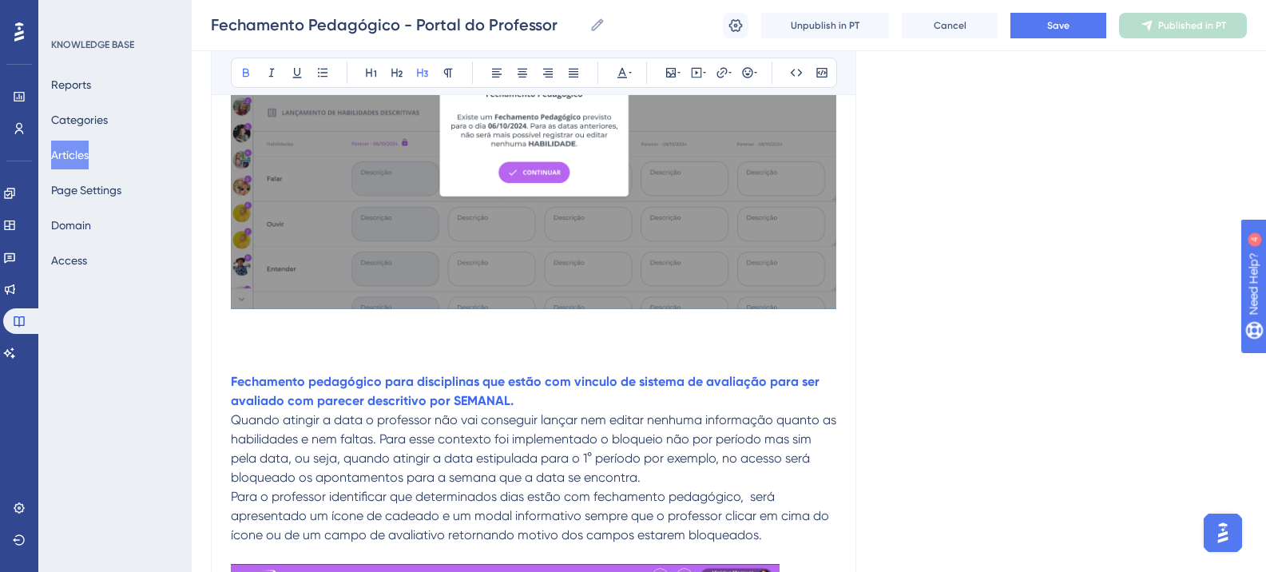
click at [431, 381] on strong "Fechamento pedagógico para disciplinas que estão com vinculo de sistema de aval…" at bounding box center [527, 391] width 592 height 34
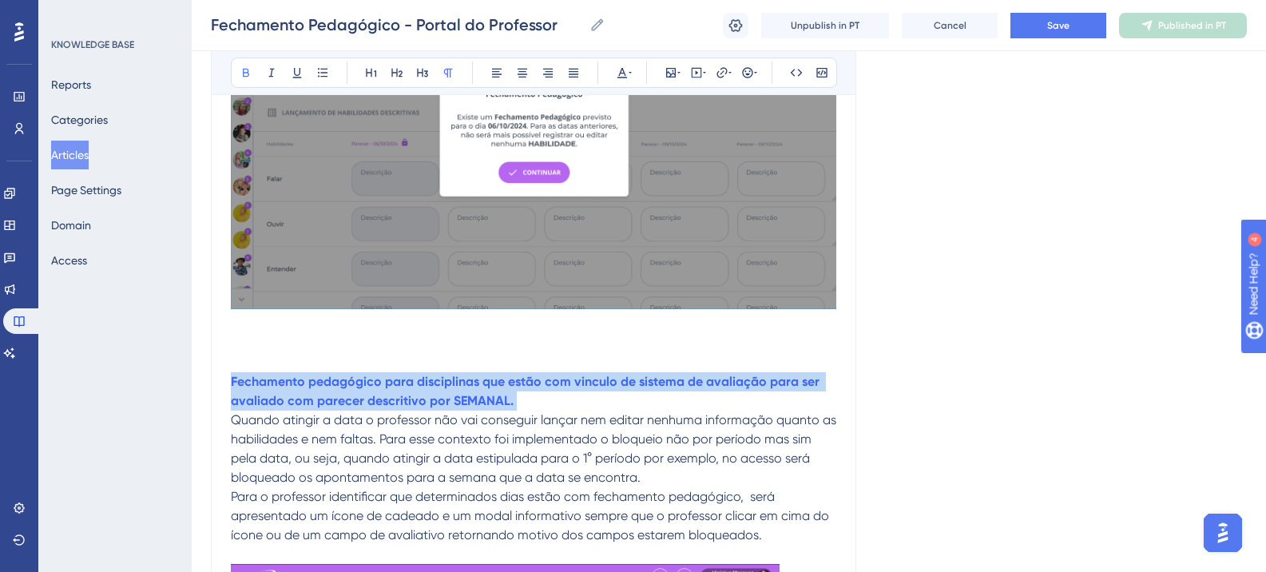
click at [431, 381] on strong "Fechamento pedagógico para disciplinas que estão com vinculo de sistema de aval…" at bounding box center [527, 391] width 592 height 34
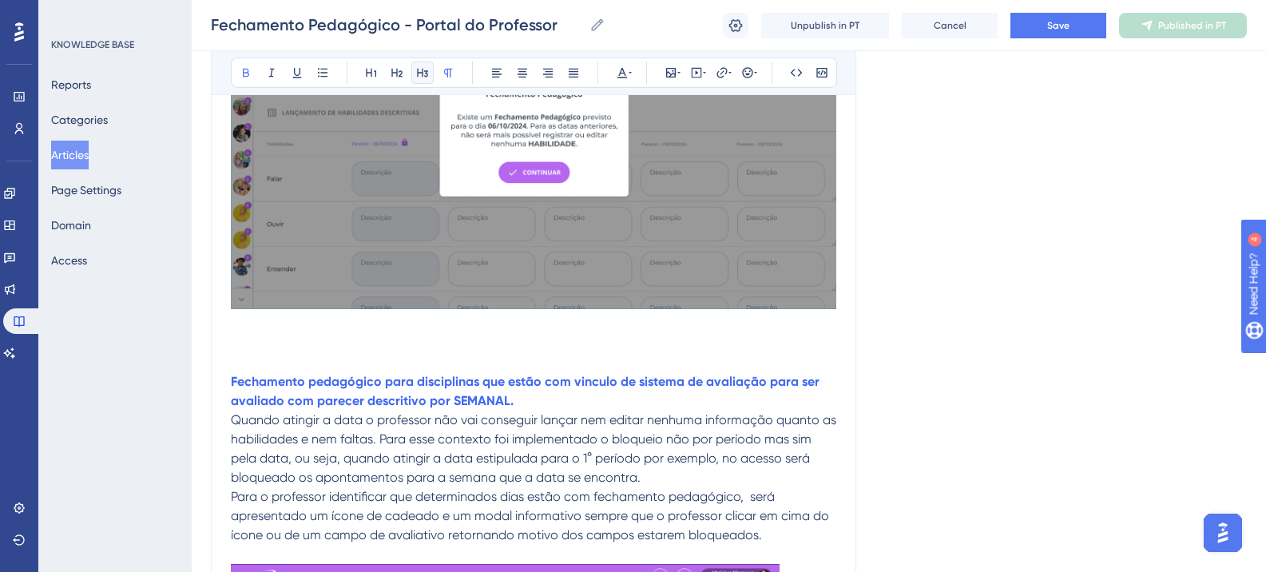
click at [419, 74] on icon at bounding box center [422, 72] width 13 height 13
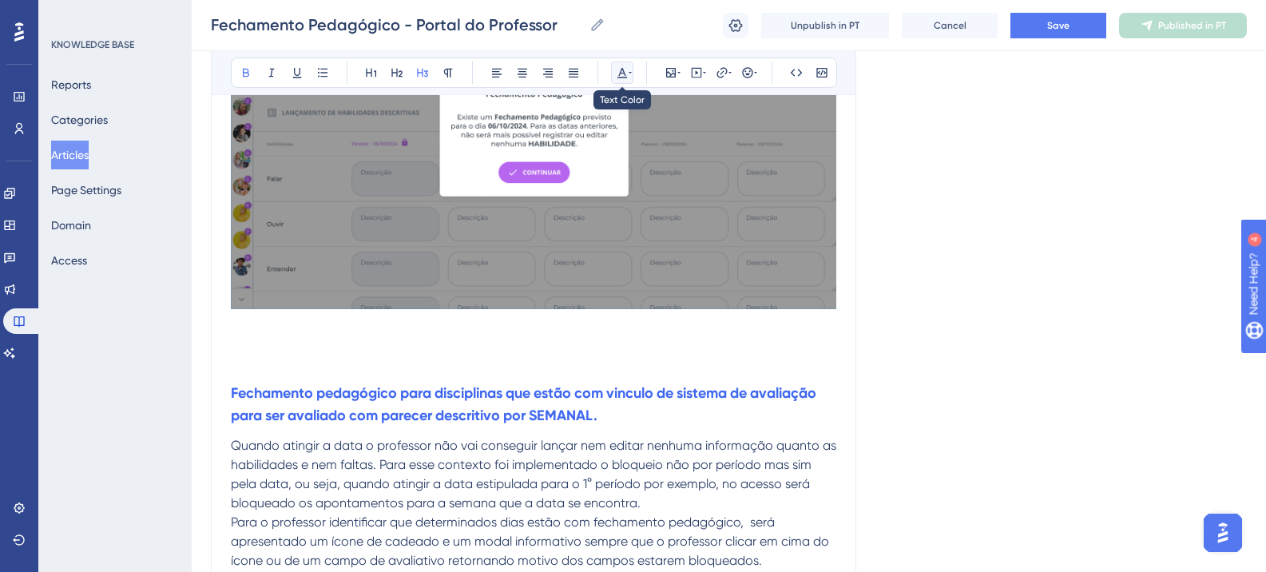
click at [624, 74] on icon at bounding box center [623, 73] width 10 height 10
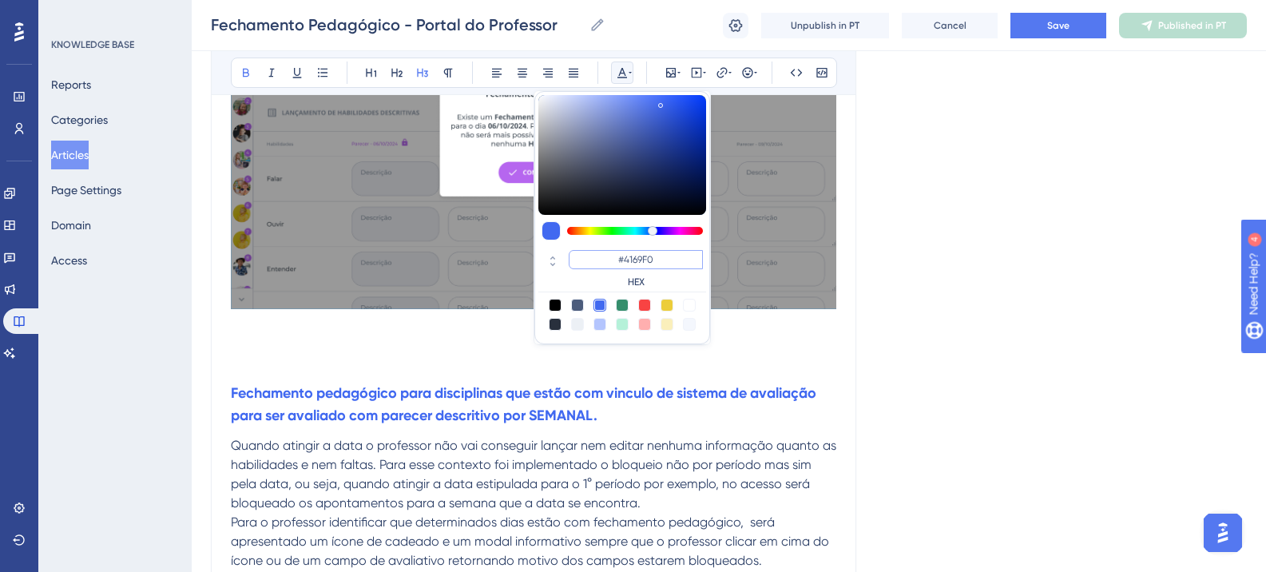
click at [638, 261] on input "#4169F0" at bounding box center [636, 259] width 134 height 19
click
paste input "6200A8"
type input "#6200A8"
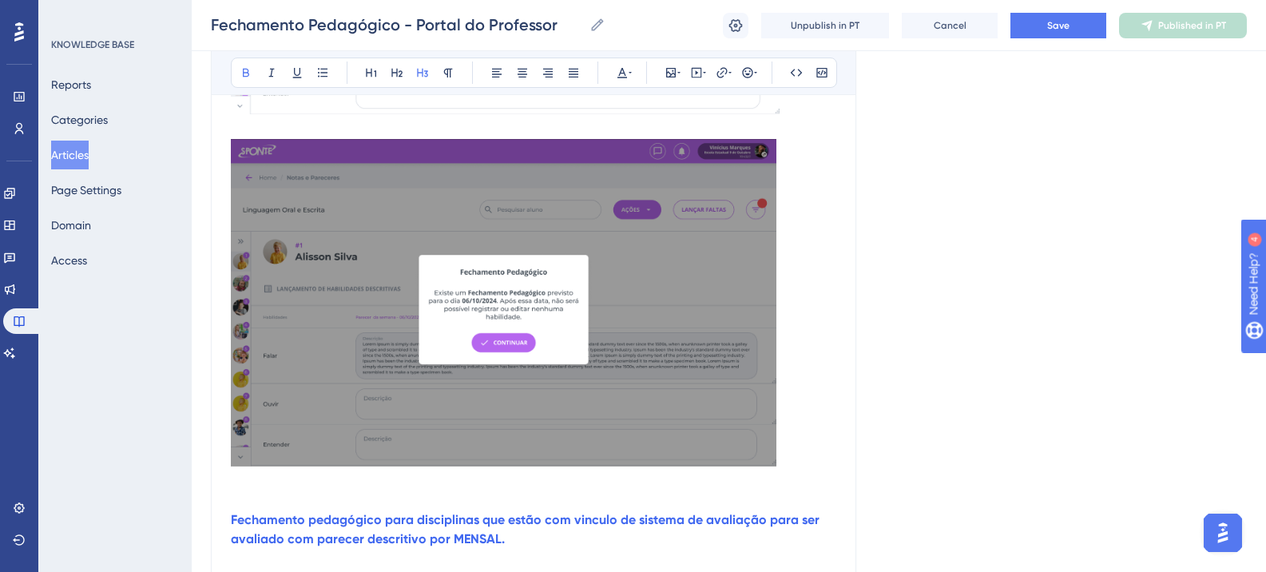
scroll to position [3675, 0]
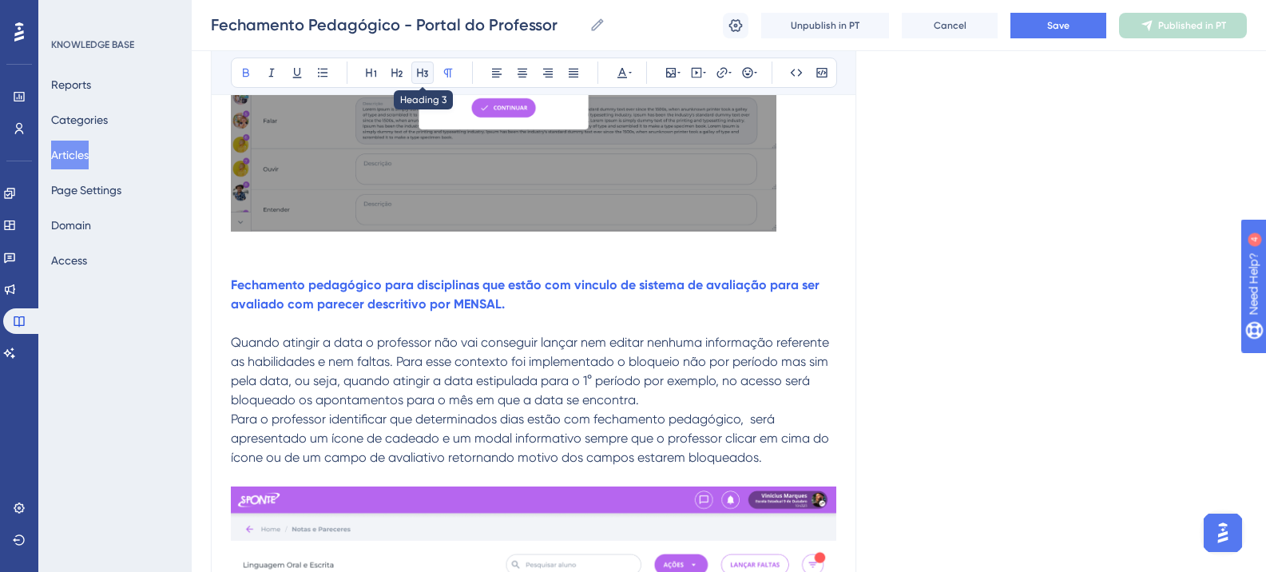
click at [423, 75] on icon at bounding box center [422, 73] width 11 height 9
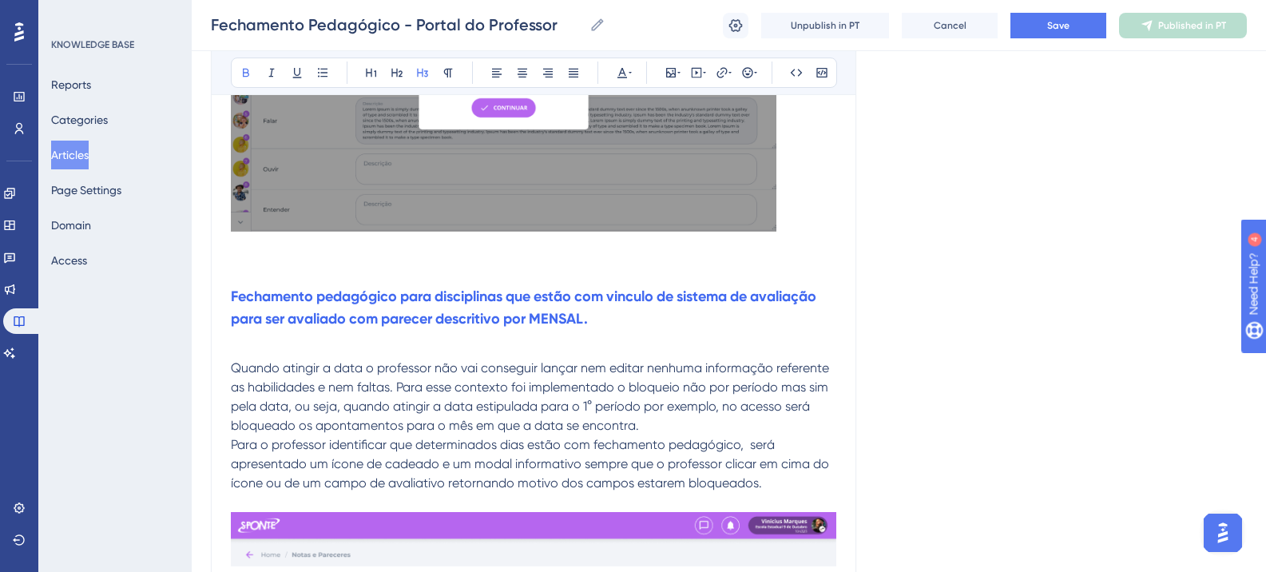
click at [606, 74] on div "Bold Italic Underline Bullet Point Heading 1 Heading 2 Heading 3 Normal Align L…" at bounding box center [534, 73] width 606 height 30
click at [612, 74] on button at bounding box center [622, 73] width 22 height 22
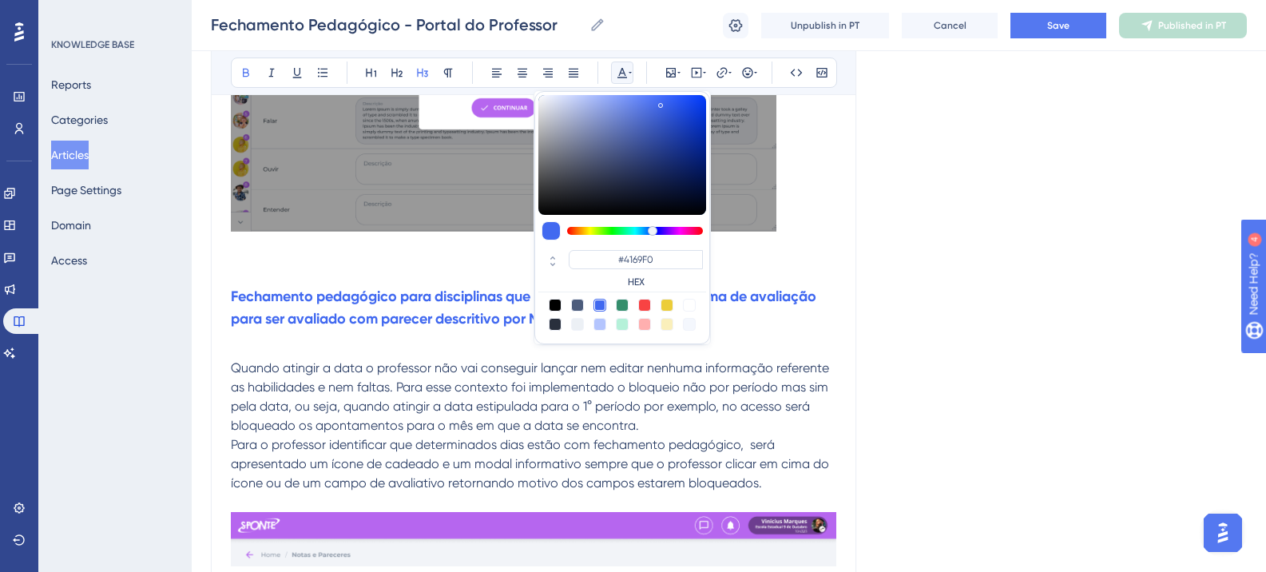
click at [626, 249] on div "#4169F0 HEX" at bounding box center [623, 270] width 168 height 46
click at [628, 257] on input "#4169F0" at bounding box center [636, 259] width 134 height 19
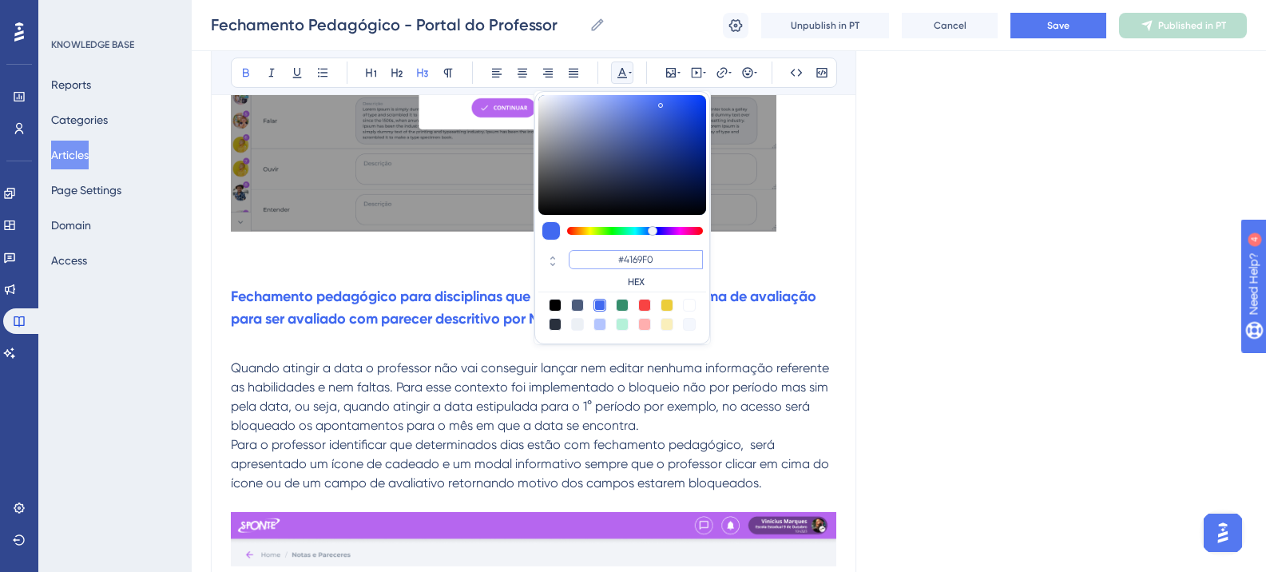
click at [628, 257] on input "#4169F0" at bounding box center [636, 259] width 134 height 19
paste input "6200A8"
type input "#6200A8"
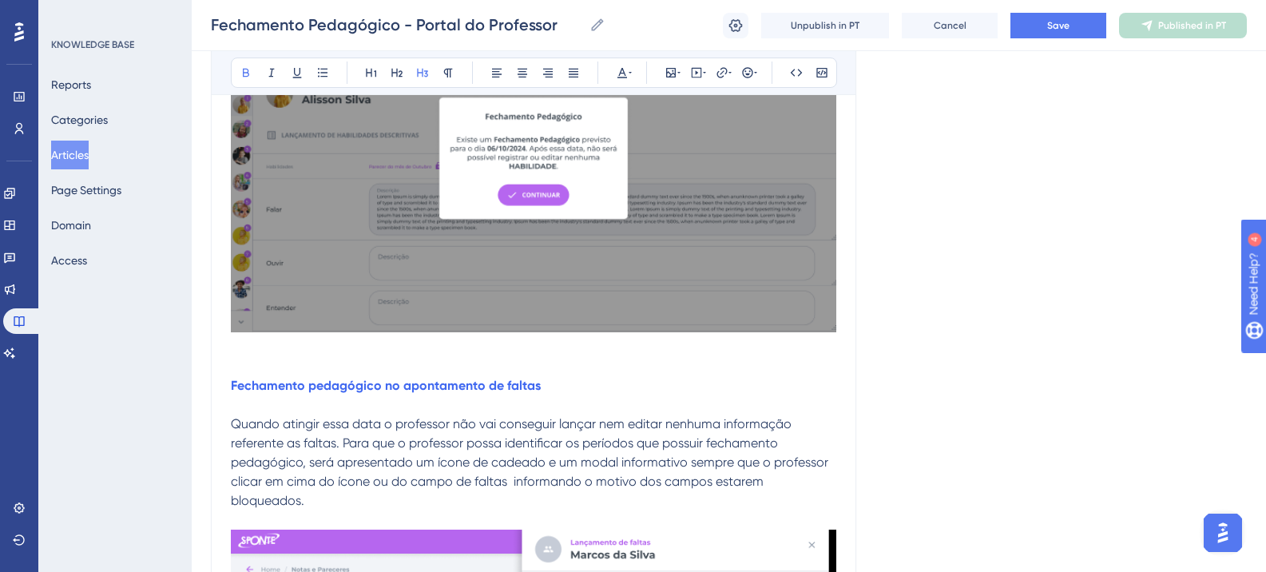
scroll to position [4634, 0]
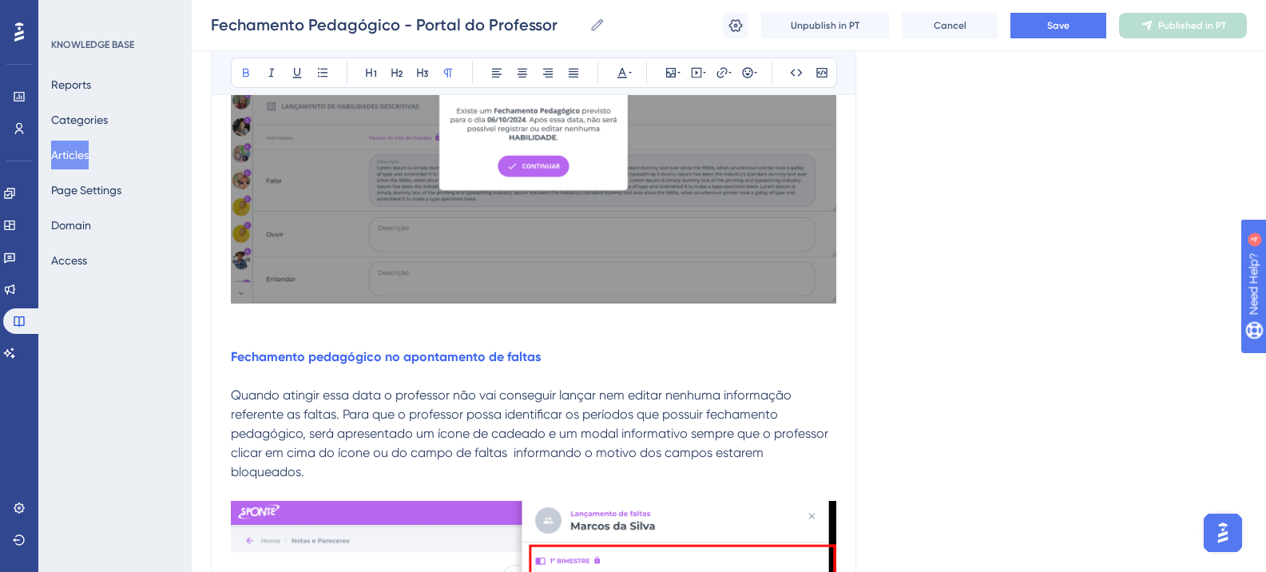
click at [385, 358] on strong "Fechamento pedagógico no apontamento de faltas" at bounding box center [386, 356] width 310 height 15
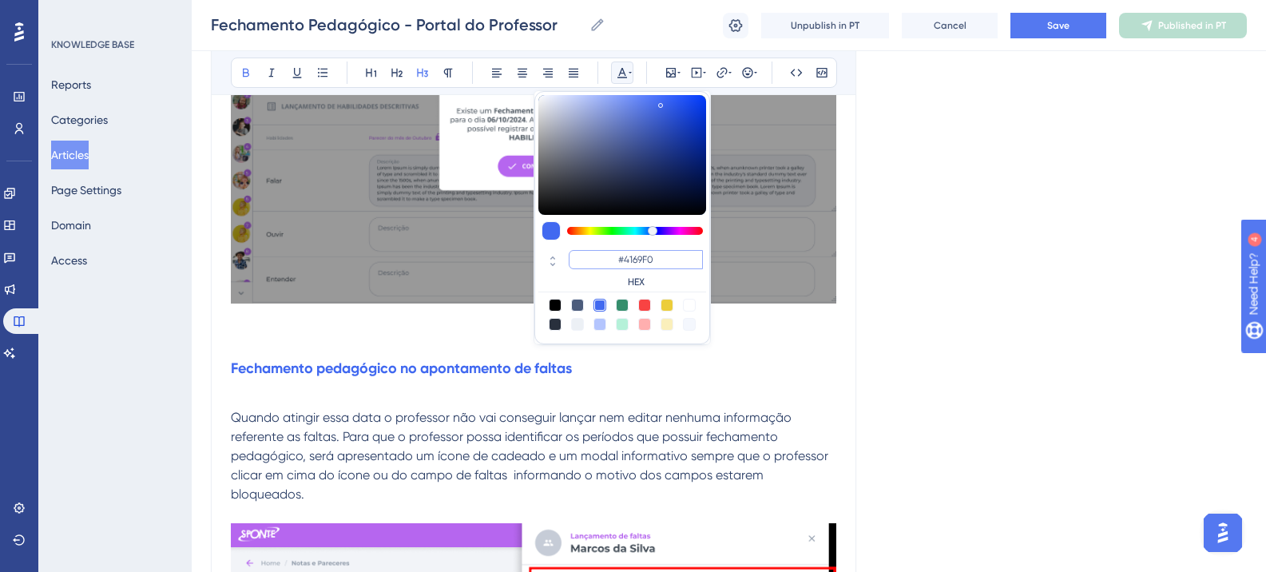
paste input "6200A8"
type input "#6200A8"
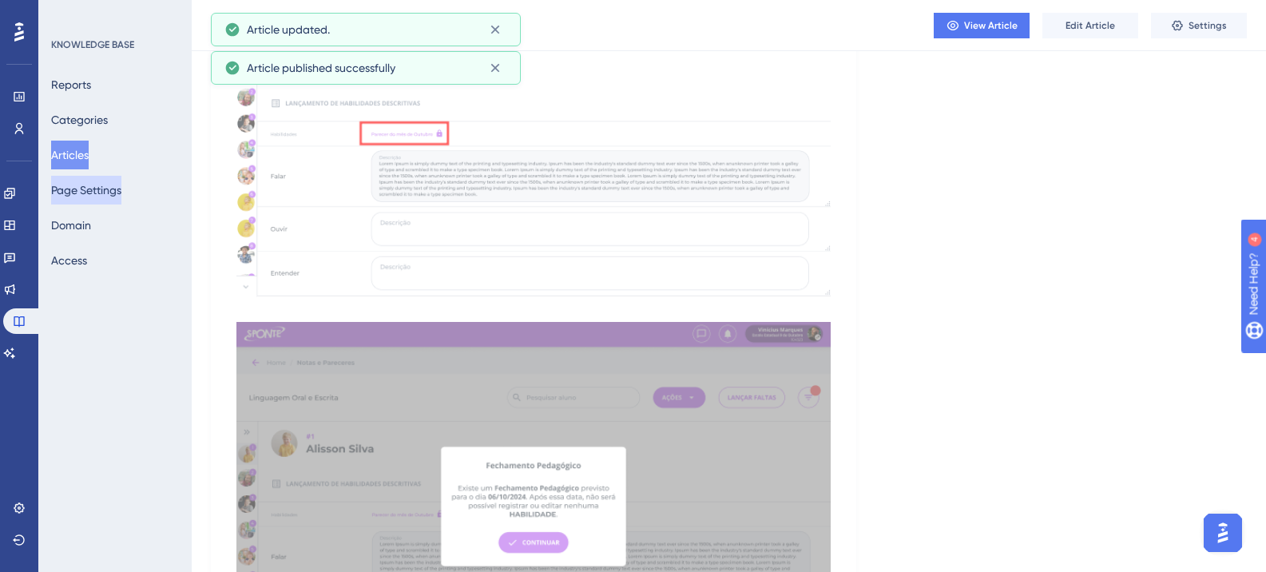
scroll to position [4060, 0]
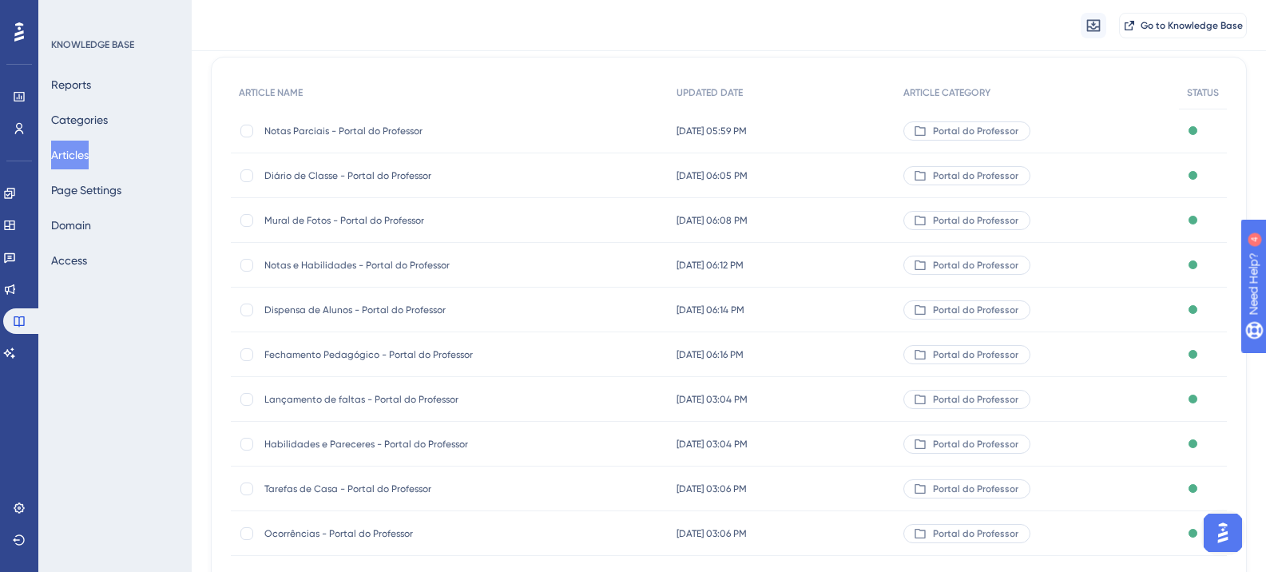
scroll to position [160, 0]
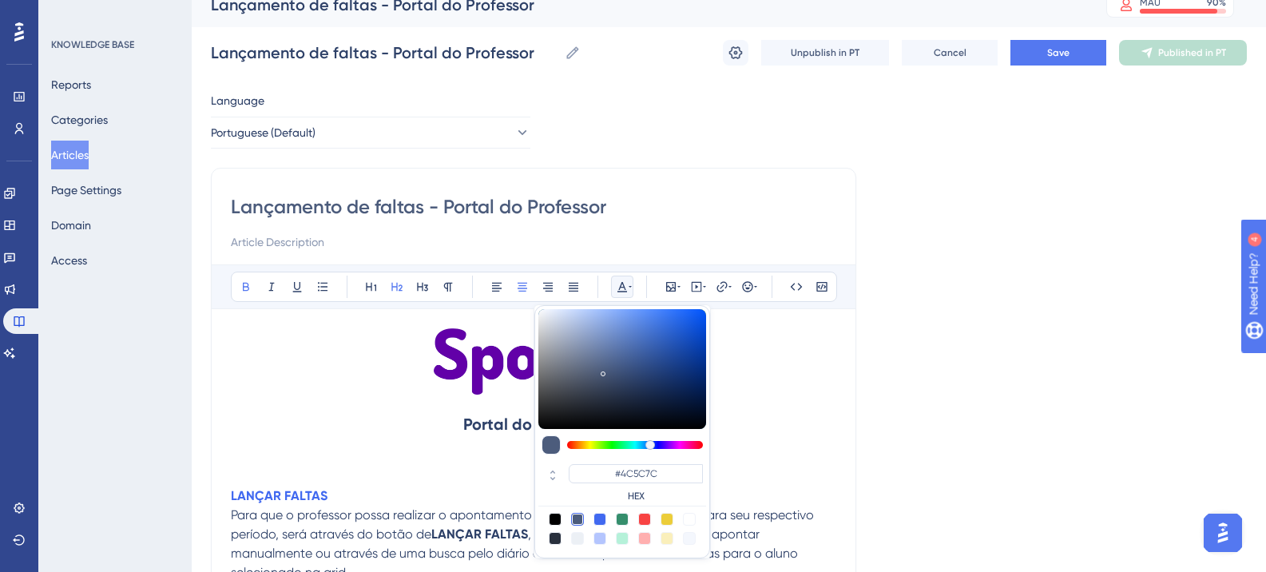
scroll to position [18, 0]
paste input "270049"
type input "#270049"
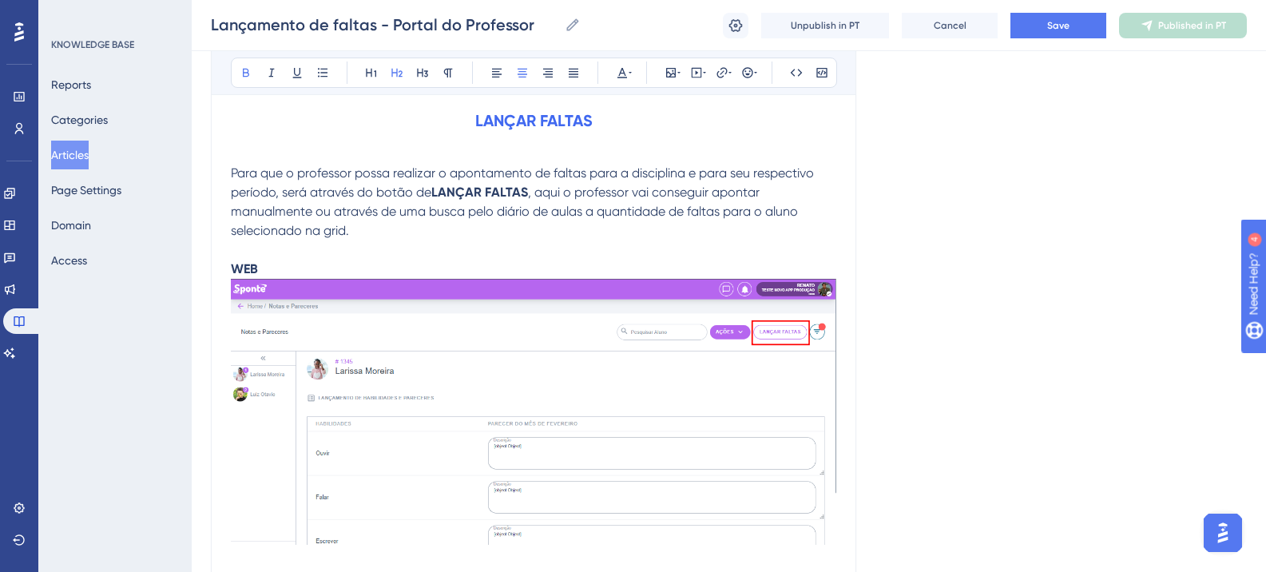
scroll to position [178, 0]
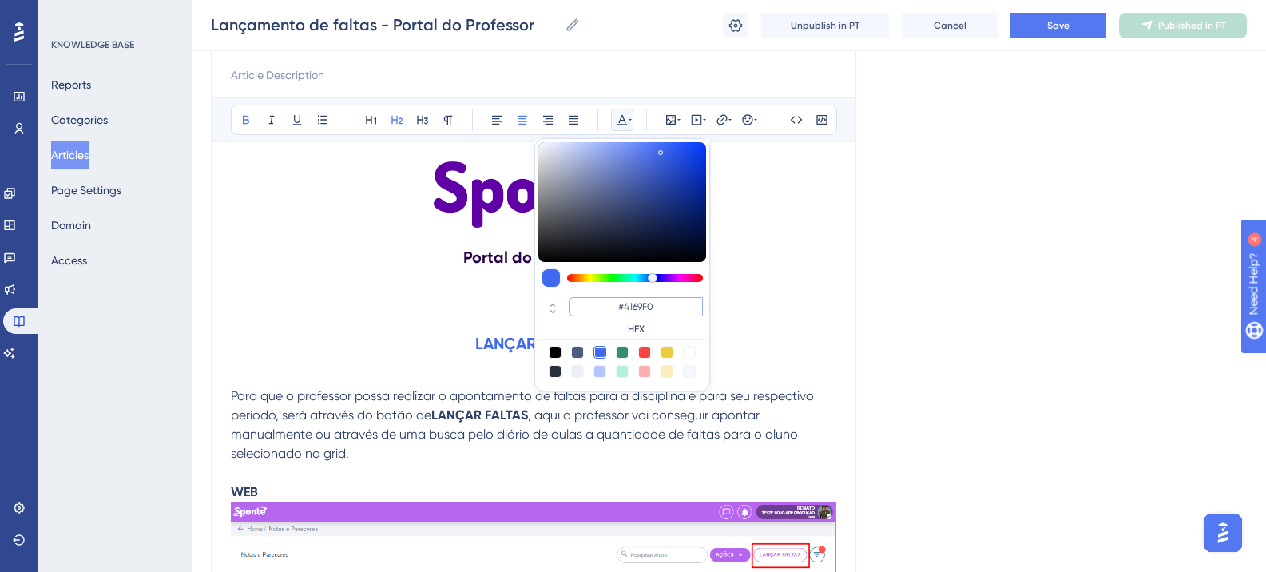
paste input "6200A8"
type input "#6200A8"
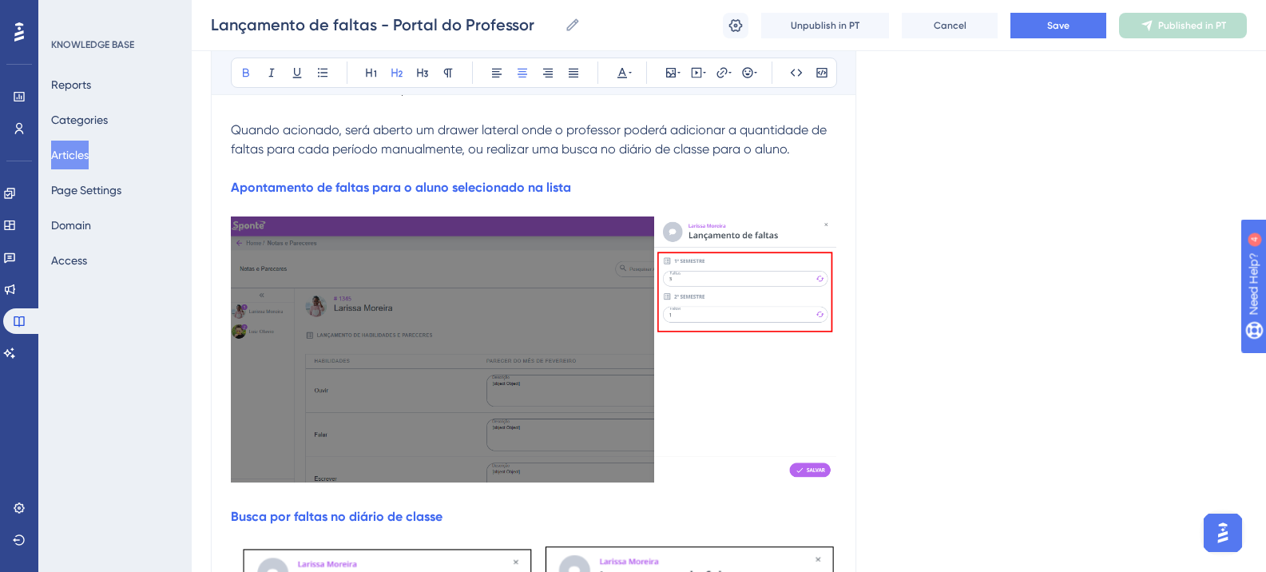
scroll to position [1217, 0]
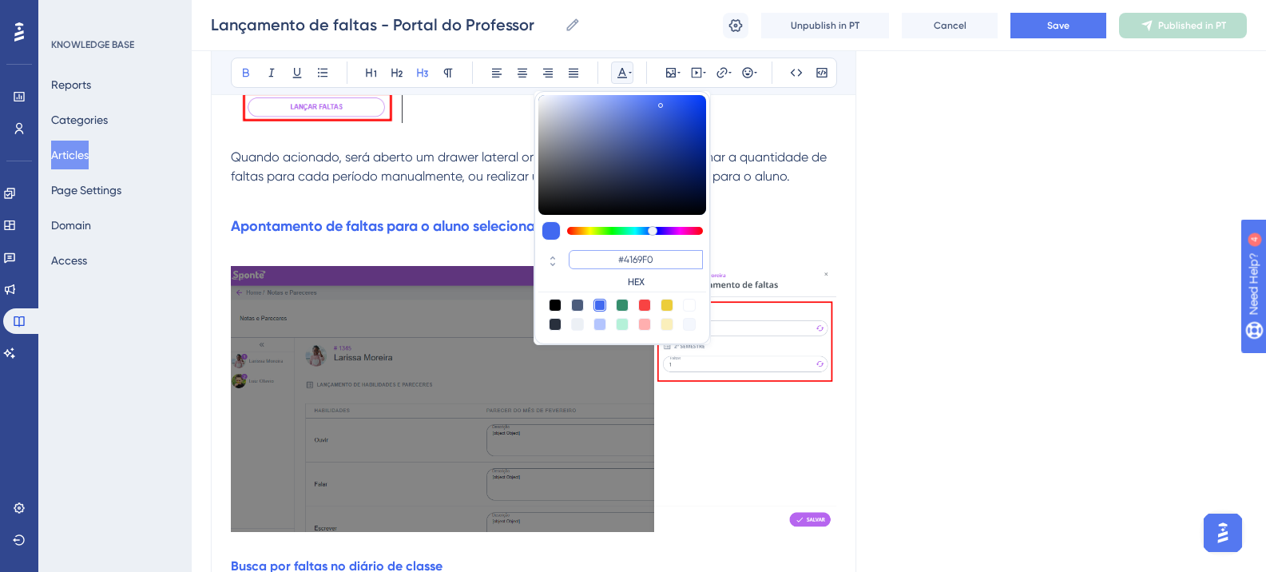
paste input "6200A8"
type input "#6200A8"
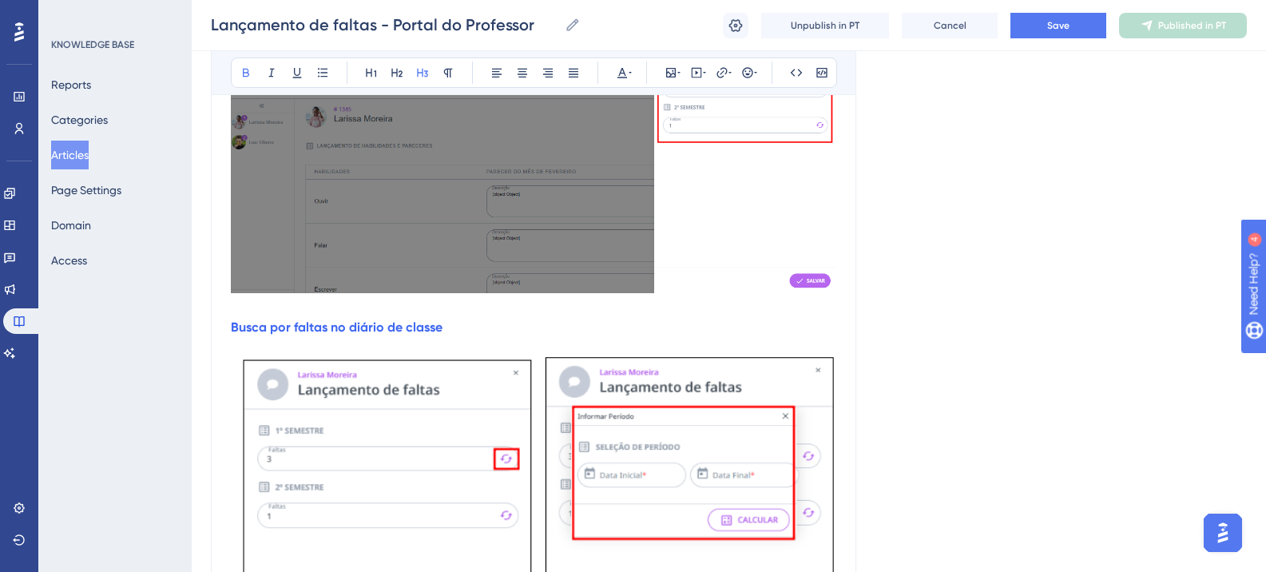
scroll to position [1457, 0]
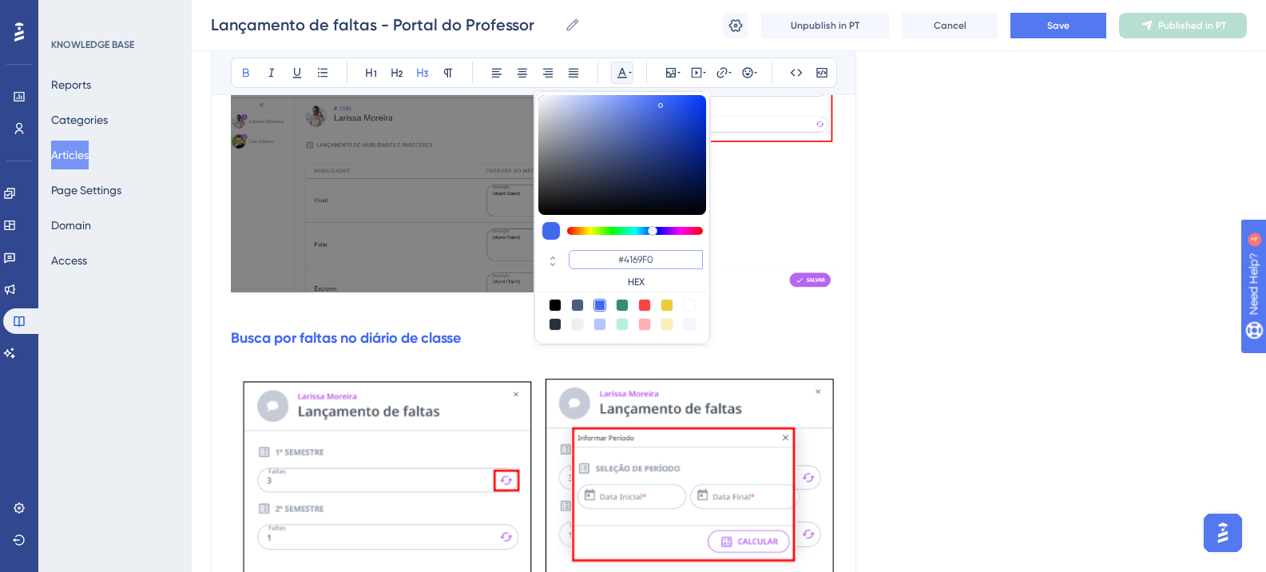
paste input "6200A8"
type input "#6200A8"
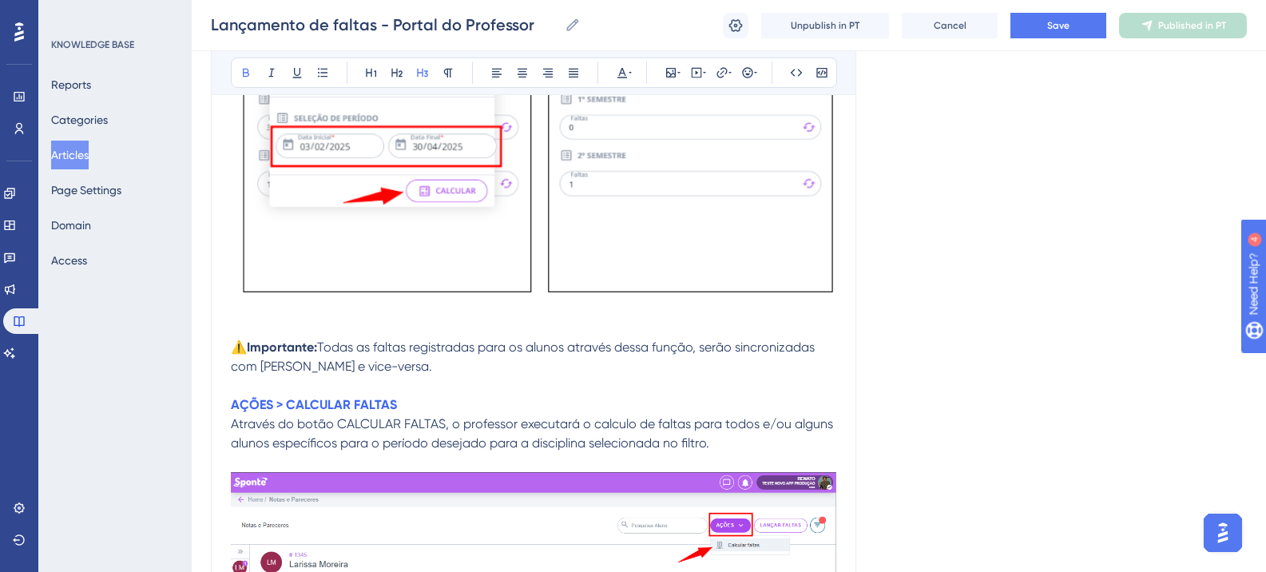
scroll to position [2256, 0]
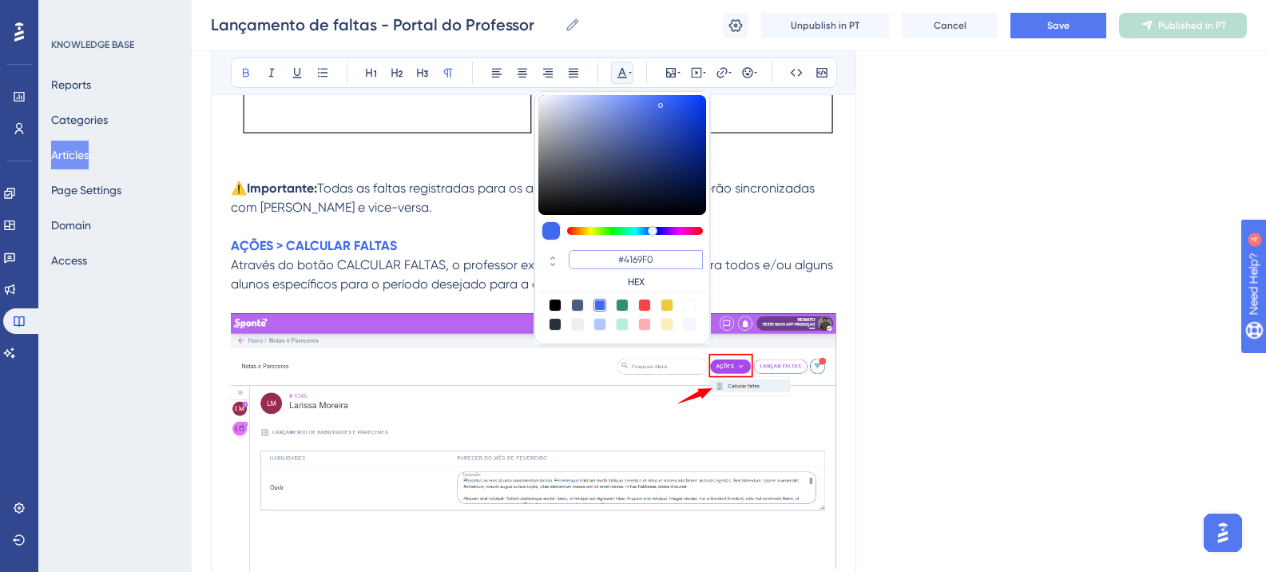
paste input "6200A8"
type input "#6200A8"
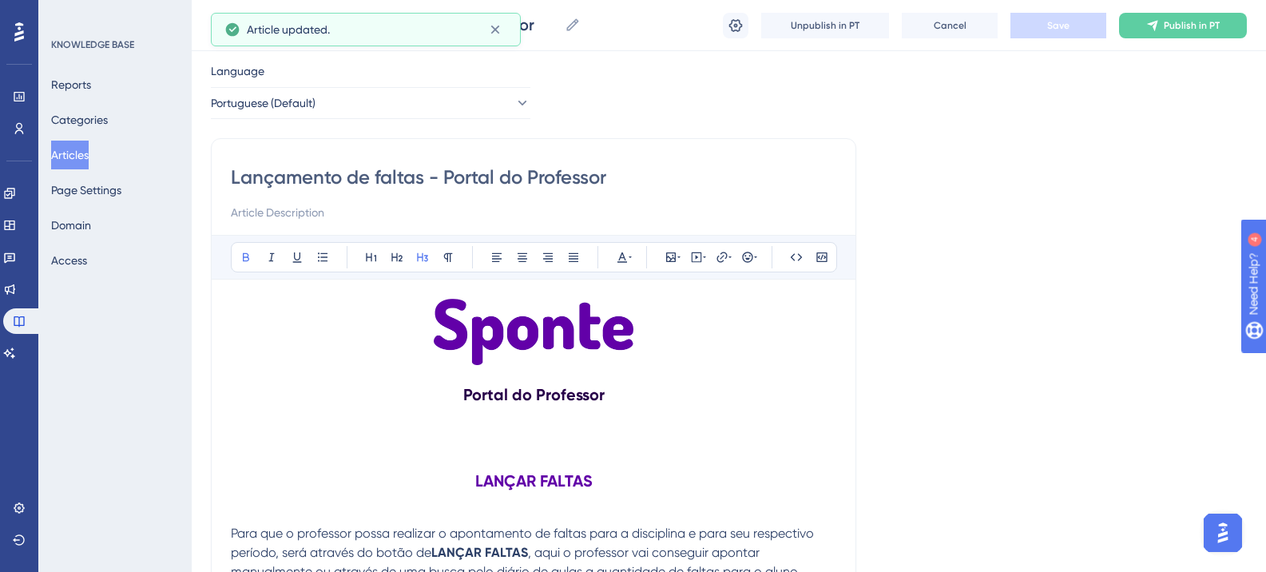
scroll to position [0, 0]
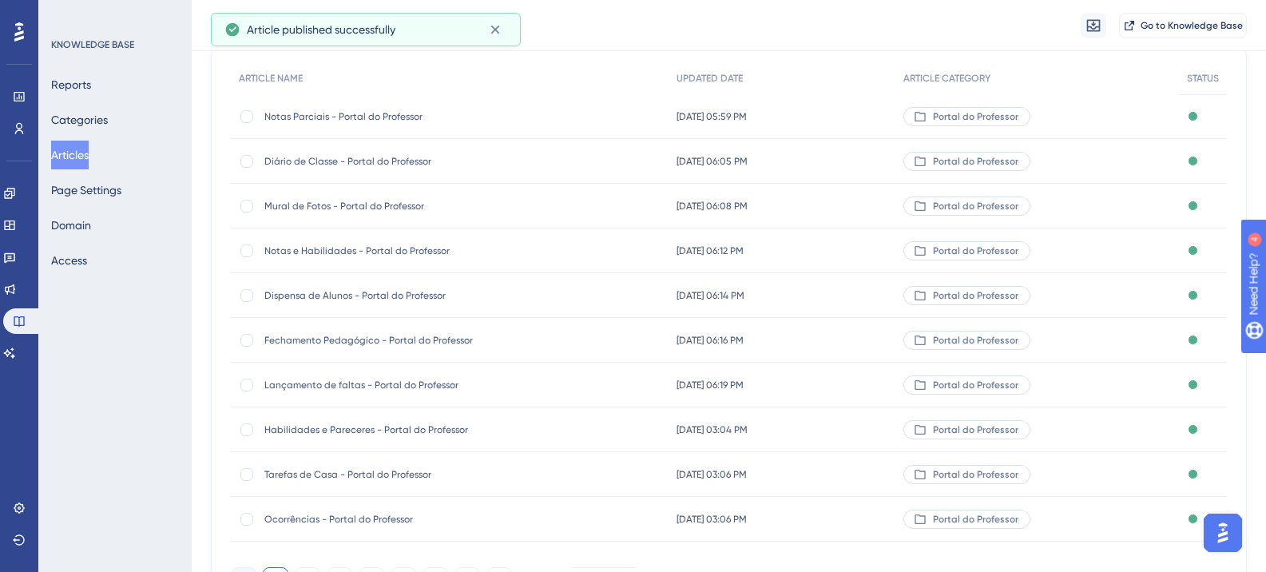
scroll to position [240, 0]
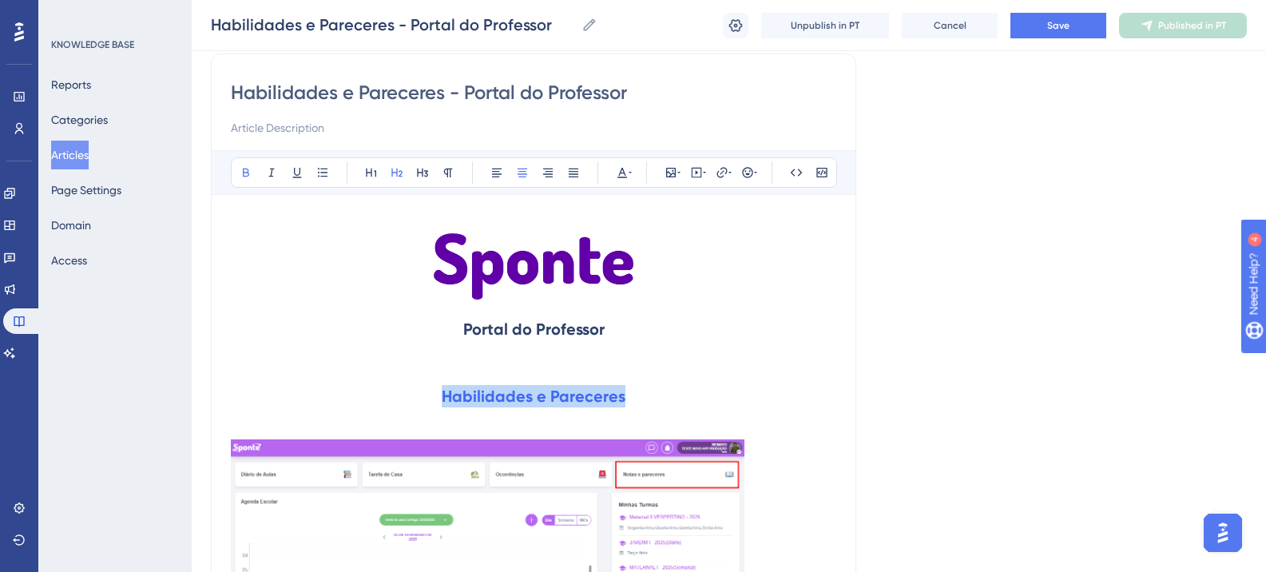
scroll to position [160, 0]
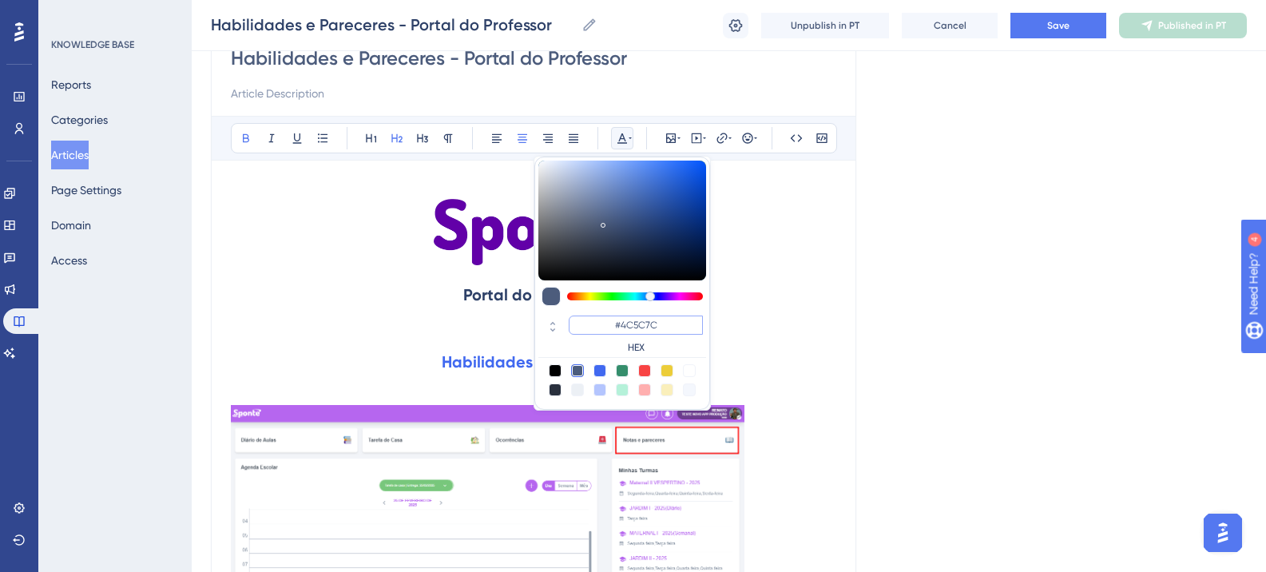
paste input "270049"
type input "#270049"
drag, startPoint x: 665, startPoint y: 324, endPoint x: 602, endPoint y: 325, distance: 62.3
paste input "6200A8"
type input "#6200A8"
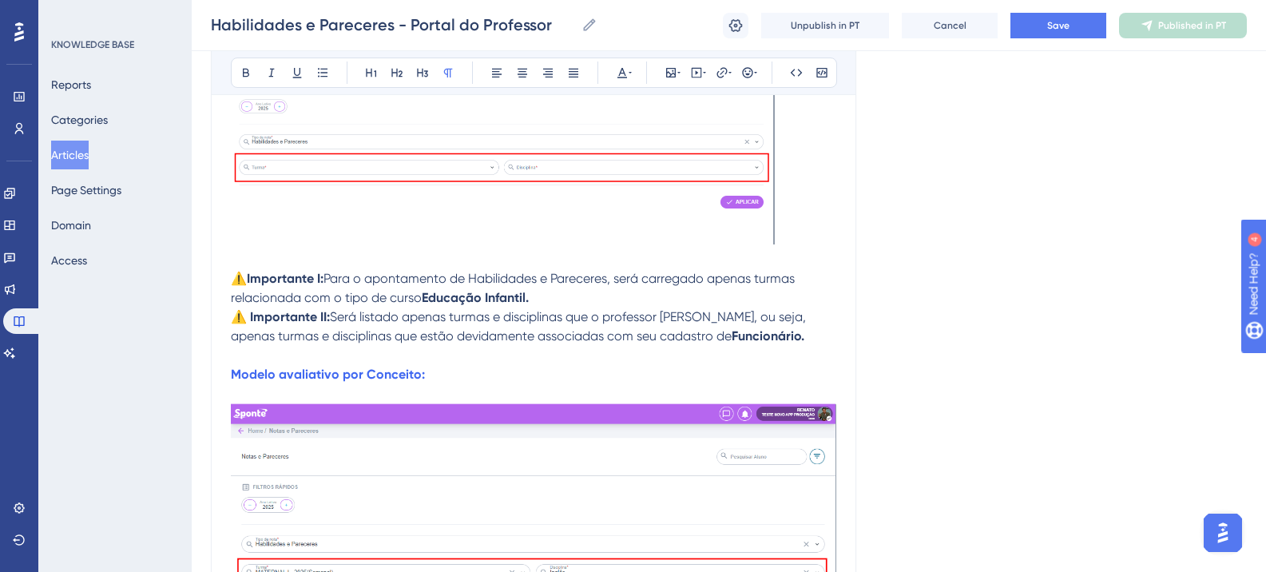
scroll to position [2111, 0]
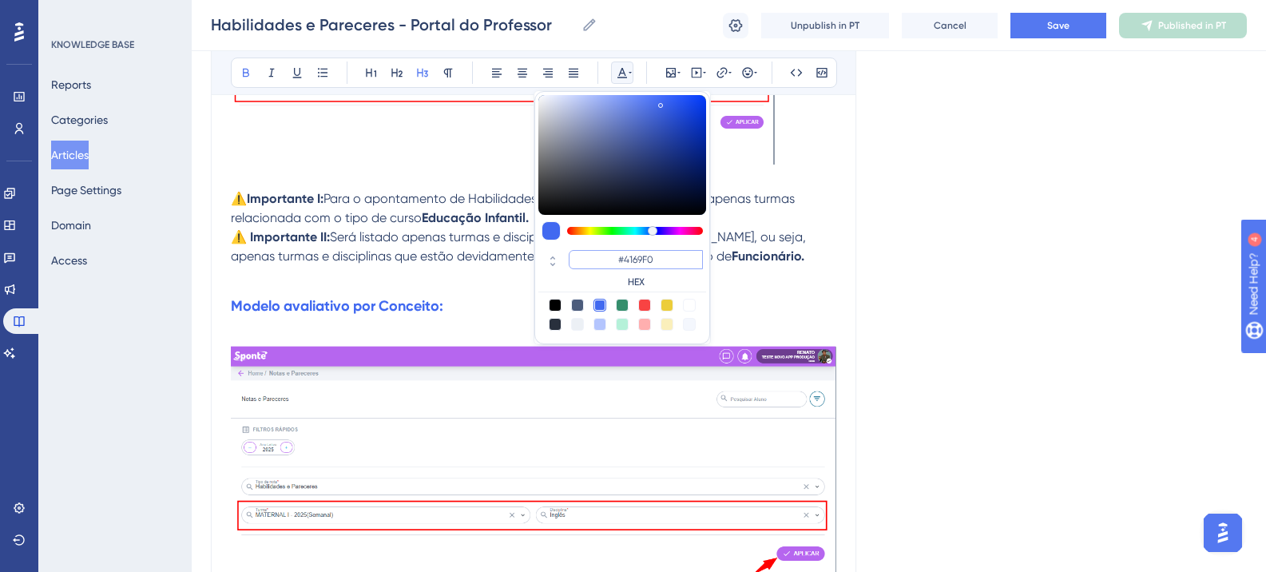
paste input "6200A8"
type input "#6200A8"
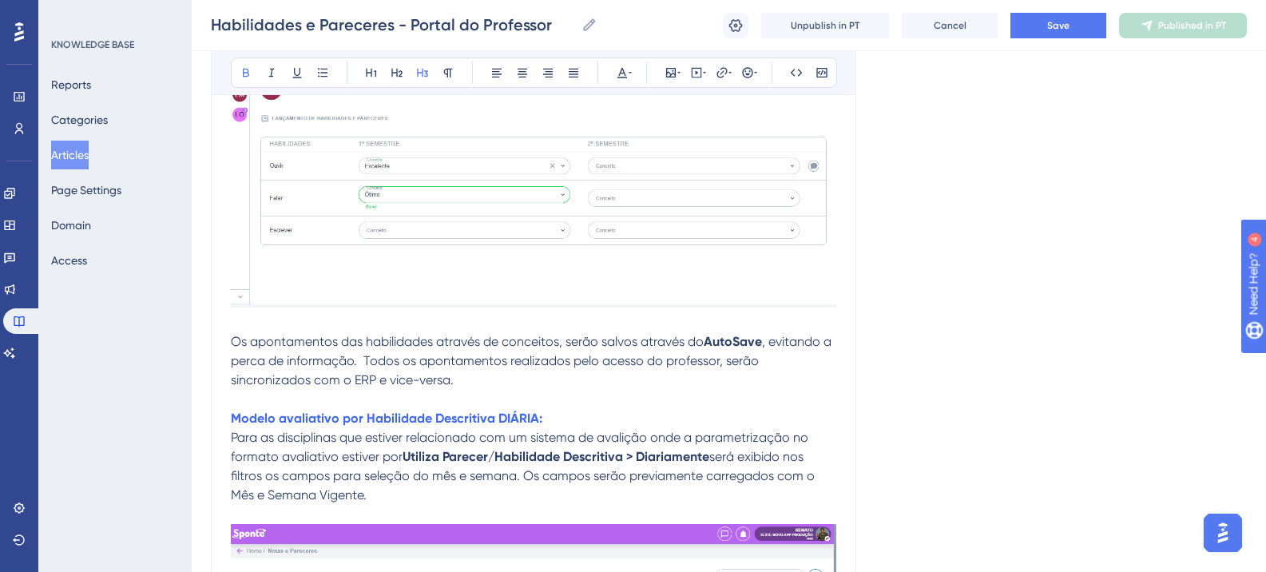
scroll to position [2830, 0]
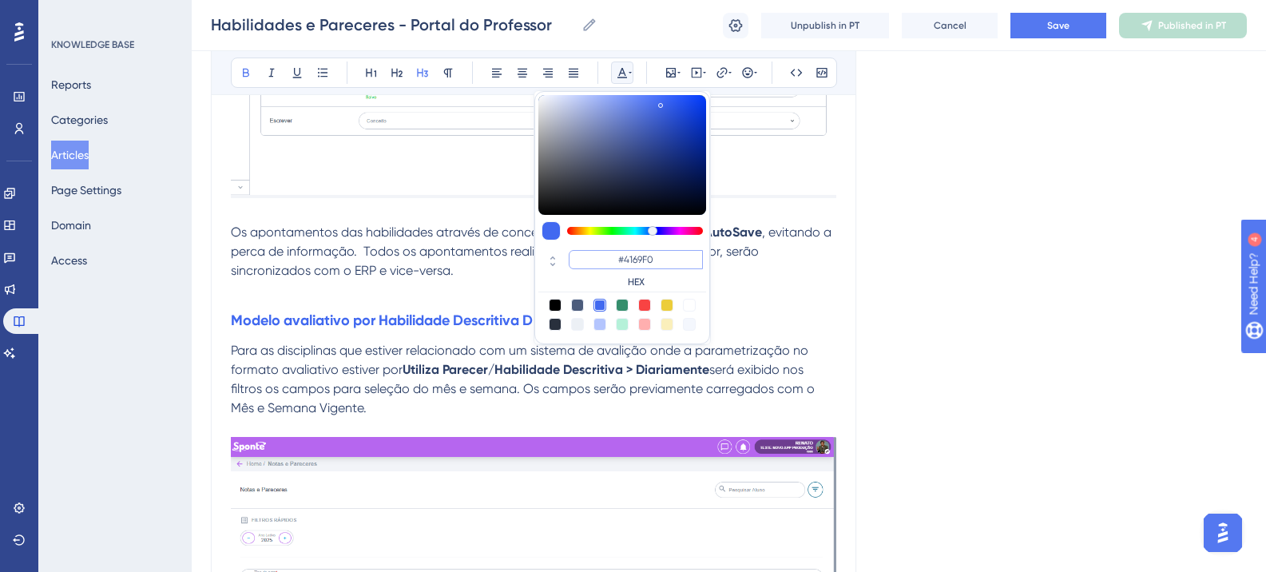
paste input "6200A8"
type input "#6200A8"
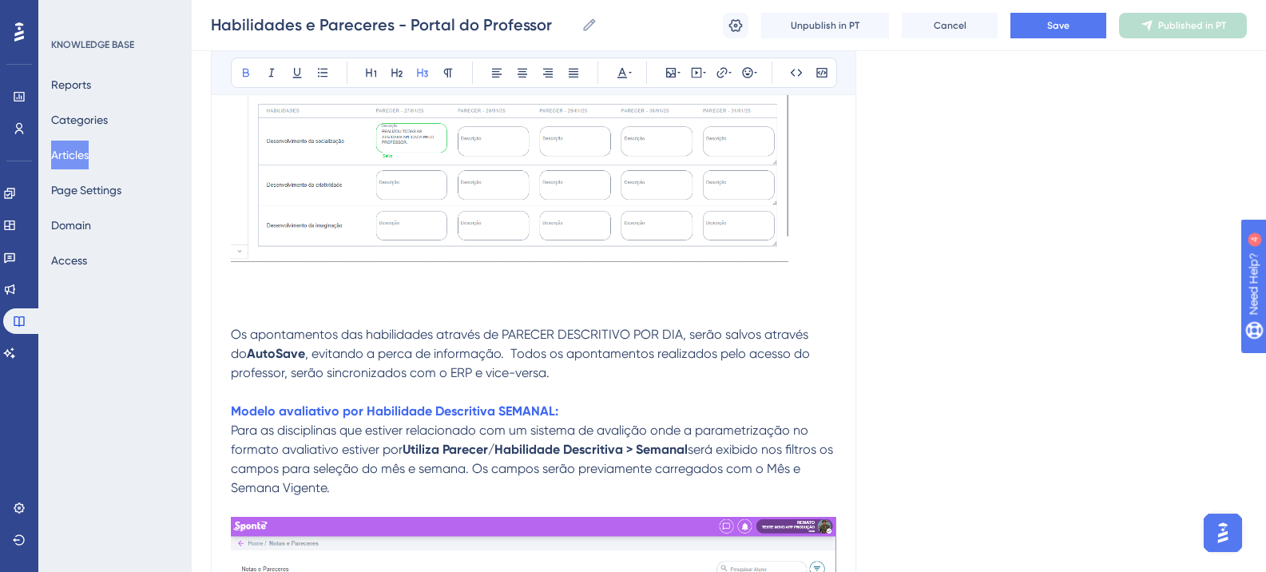
scroll to position [3629, 0]
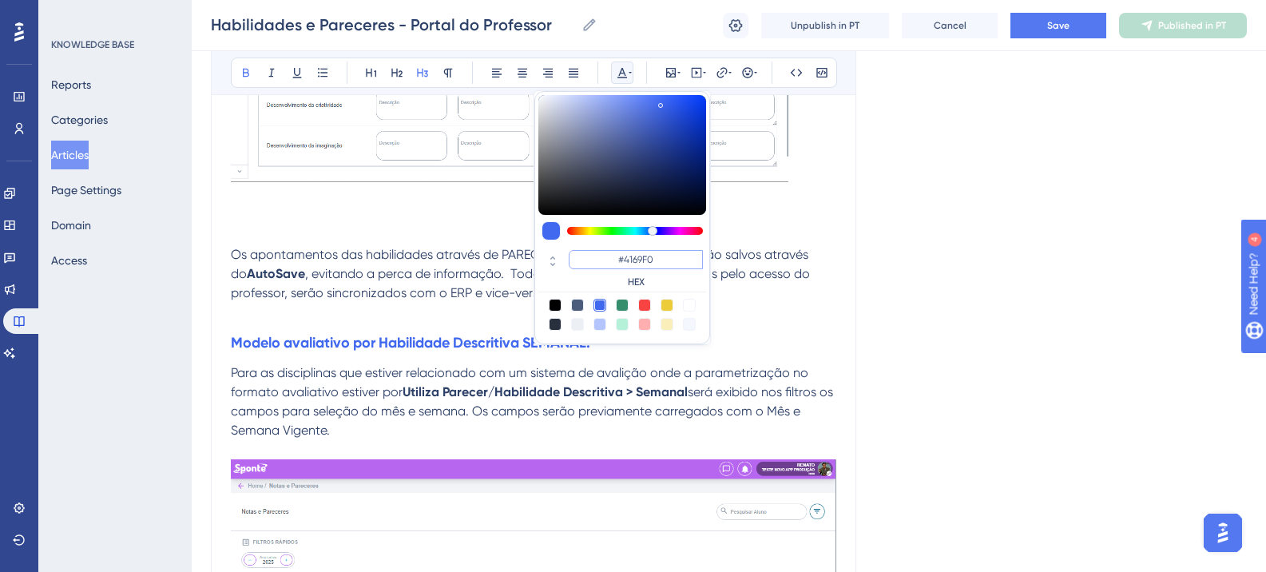
paste input "6200A8"
type input "#6200A8"
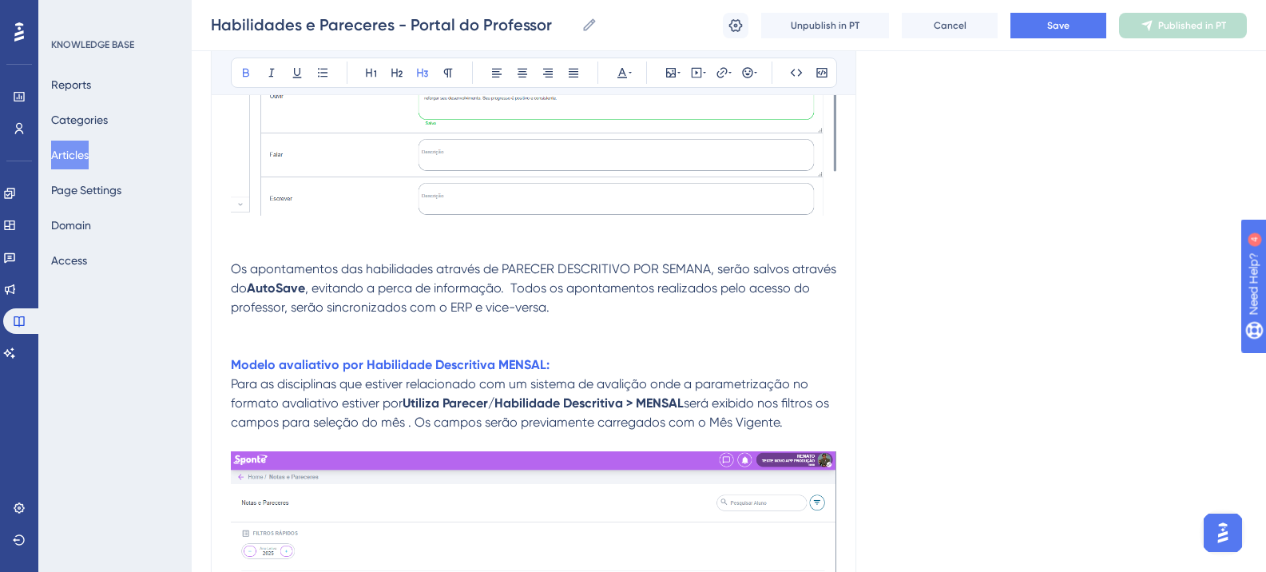
scroll to position [4508, 0]
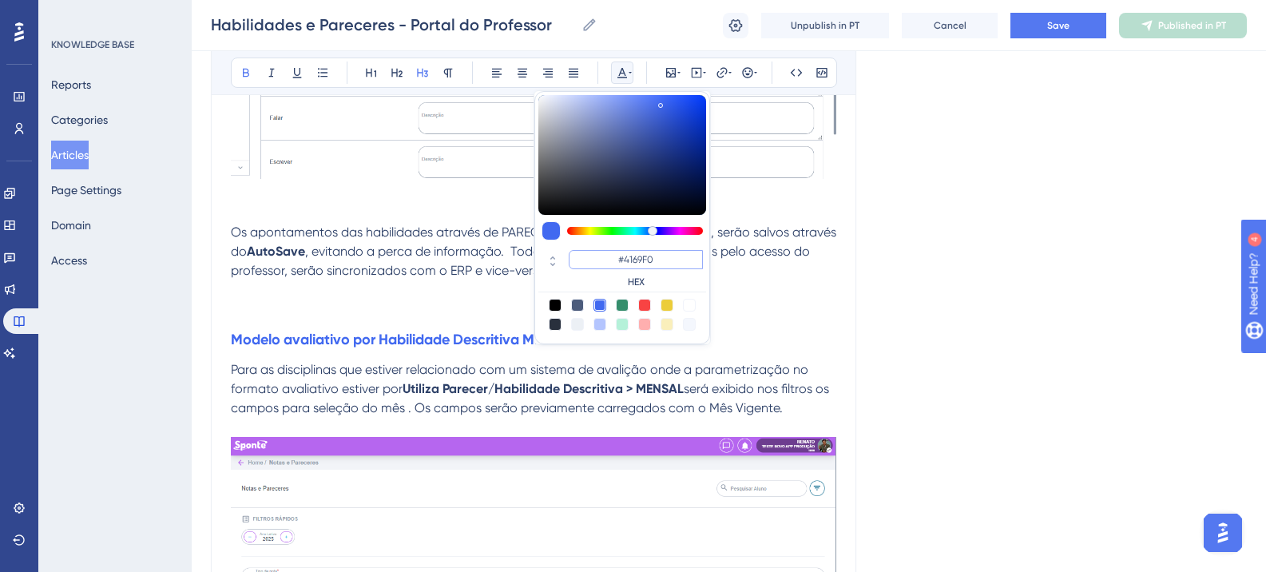
paste input "6200A8"
type input "#6200A8"
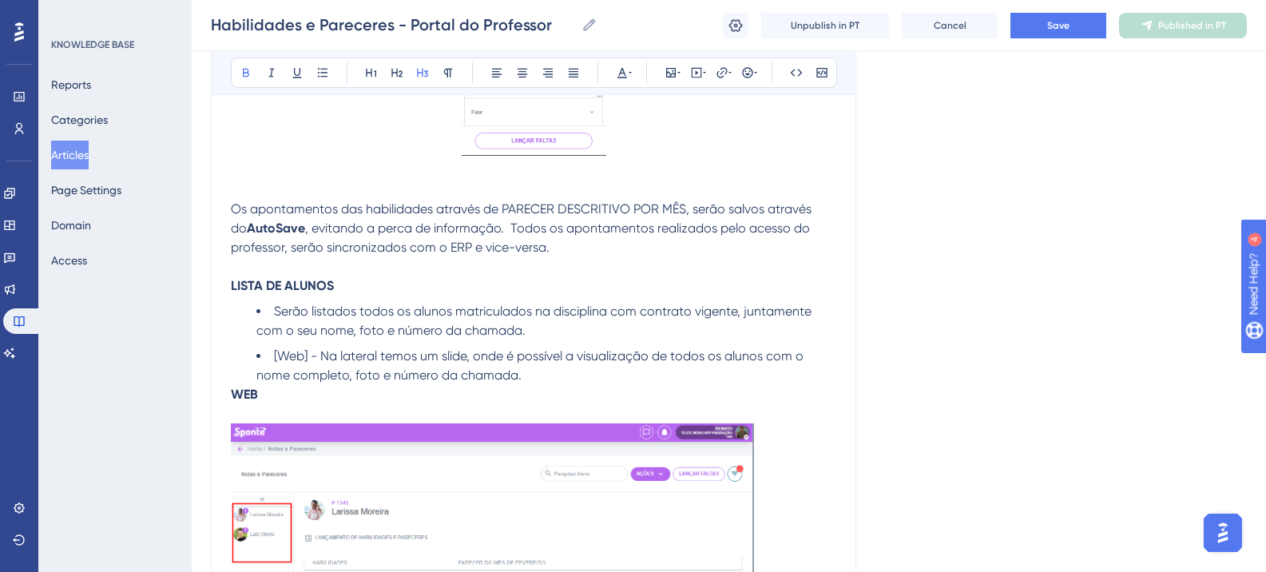
scroll to position [5786, 0]
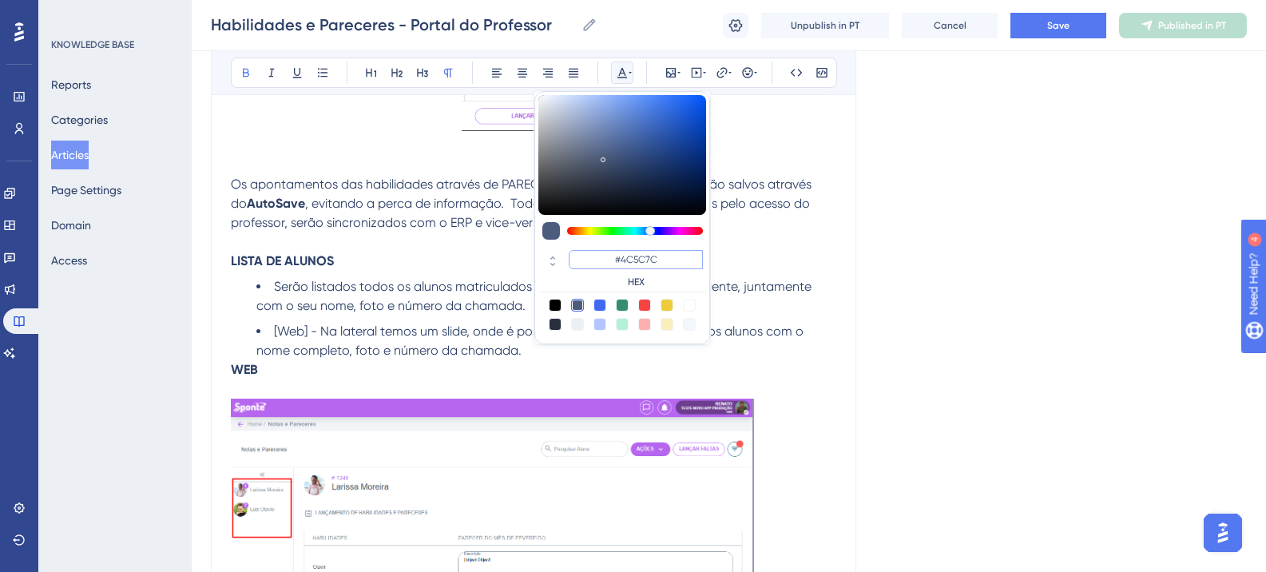
paste input "6200A8"
type input "#6200A8"
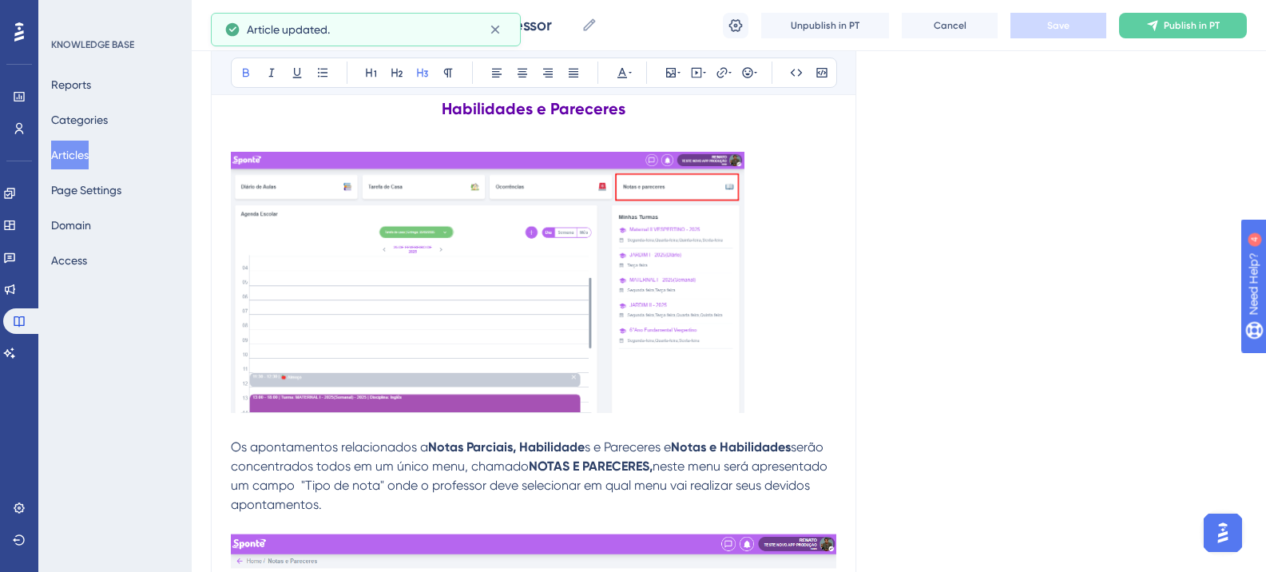
scroll to position [0, 0]
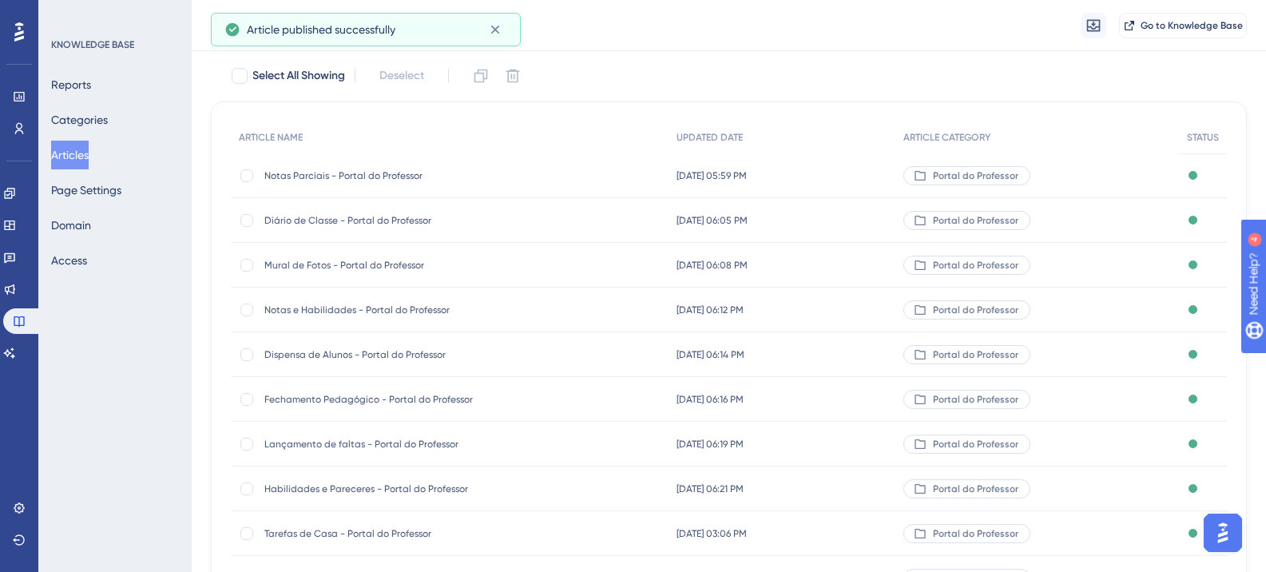
scroll to position [160, 0]
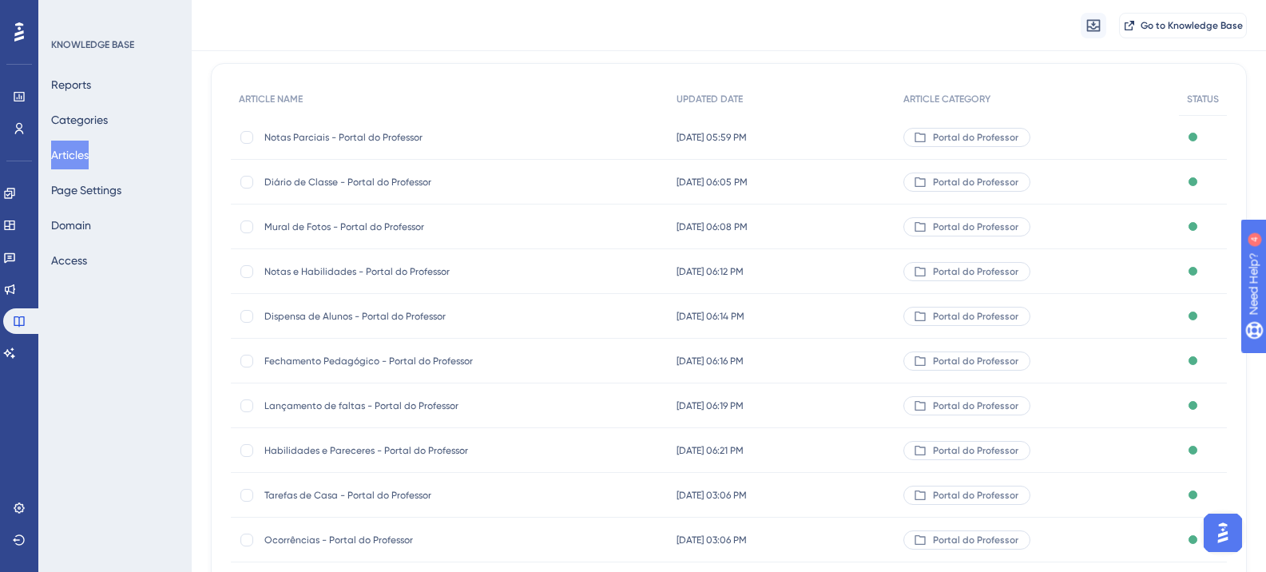
scroll to position [235, 0]
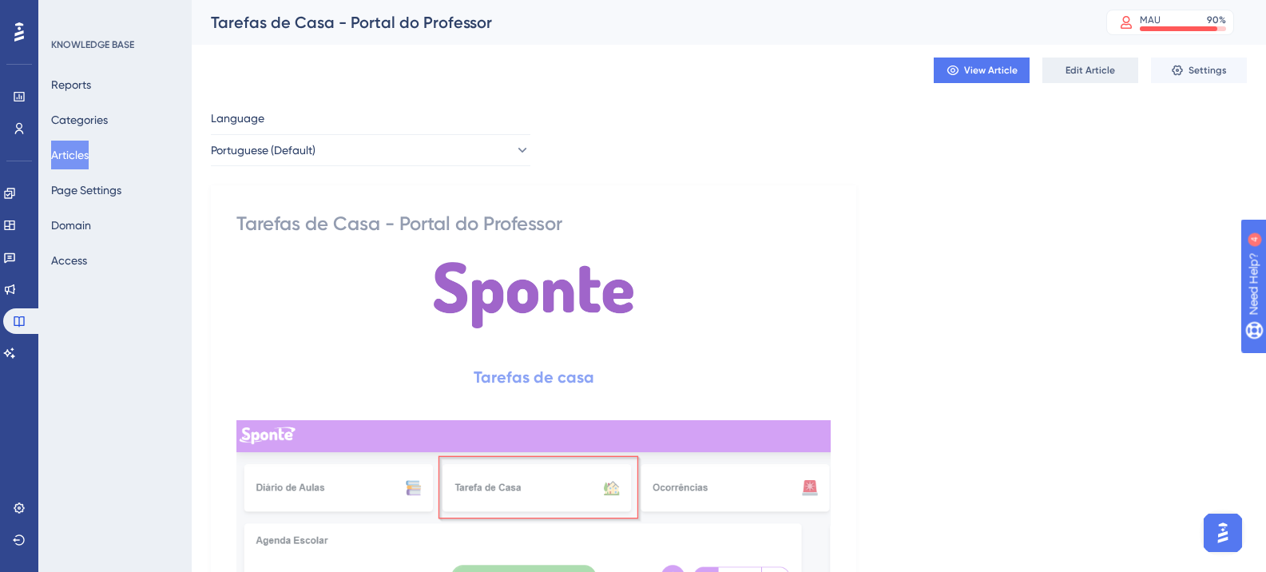
scroll to position [133, 0]
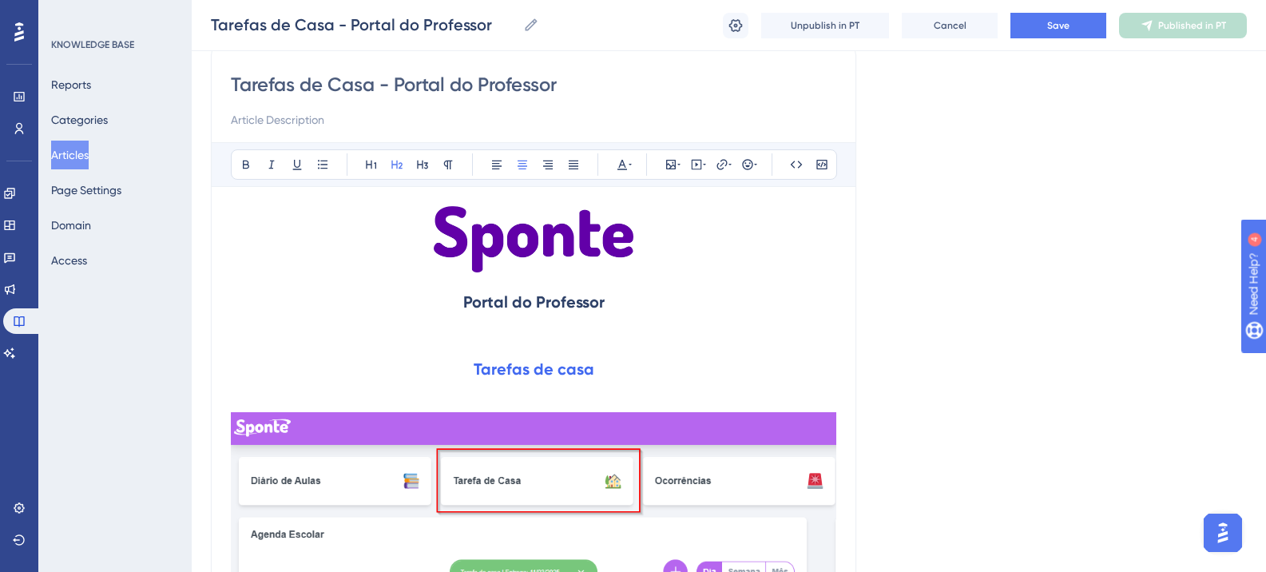
drag, startPoint x: 299, startPoint y: 330, endPoint x: 425, endPoint y: 330, distance: 126.2
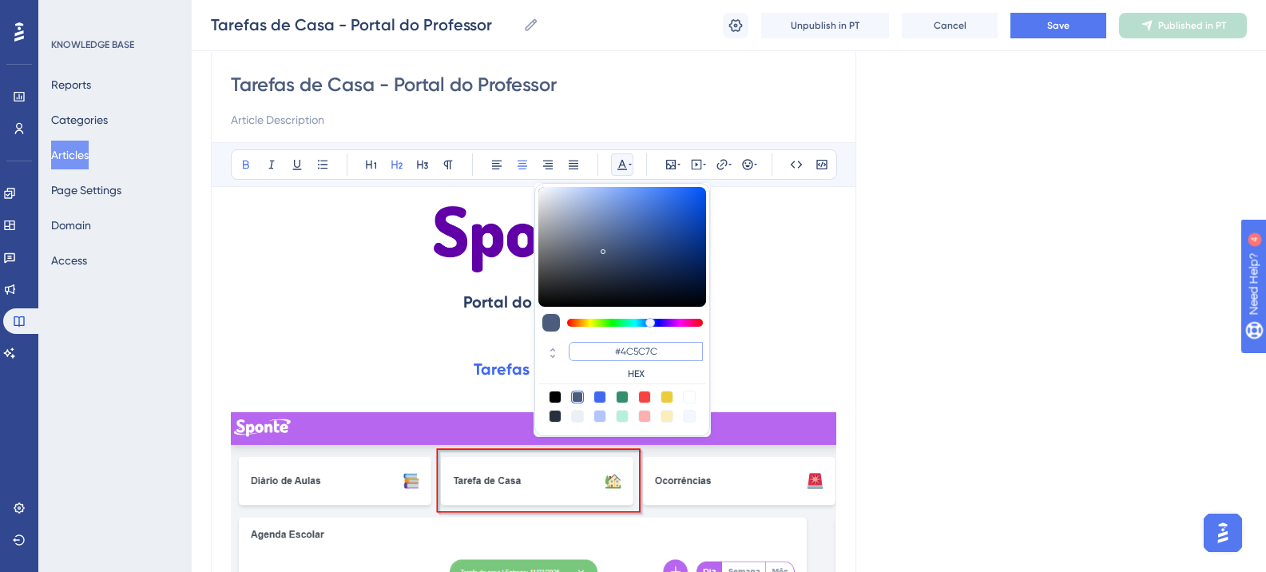
paste input "270049"
type input "#270049"
paste input "6200A8"
type input "#6200A8"
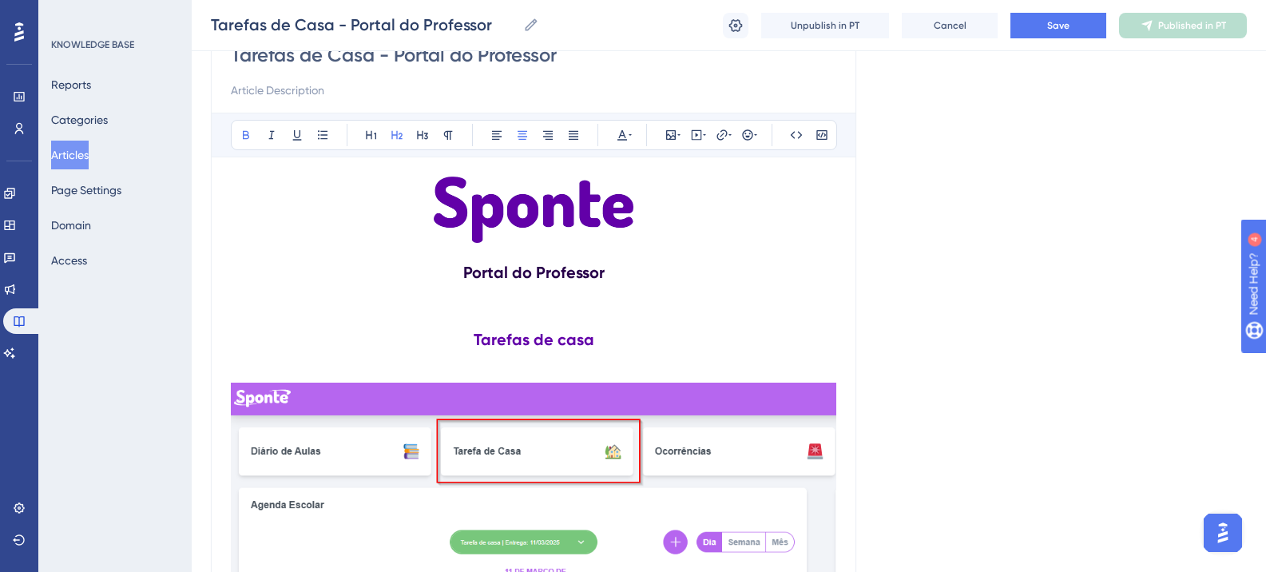
scroll to position [108, 0]
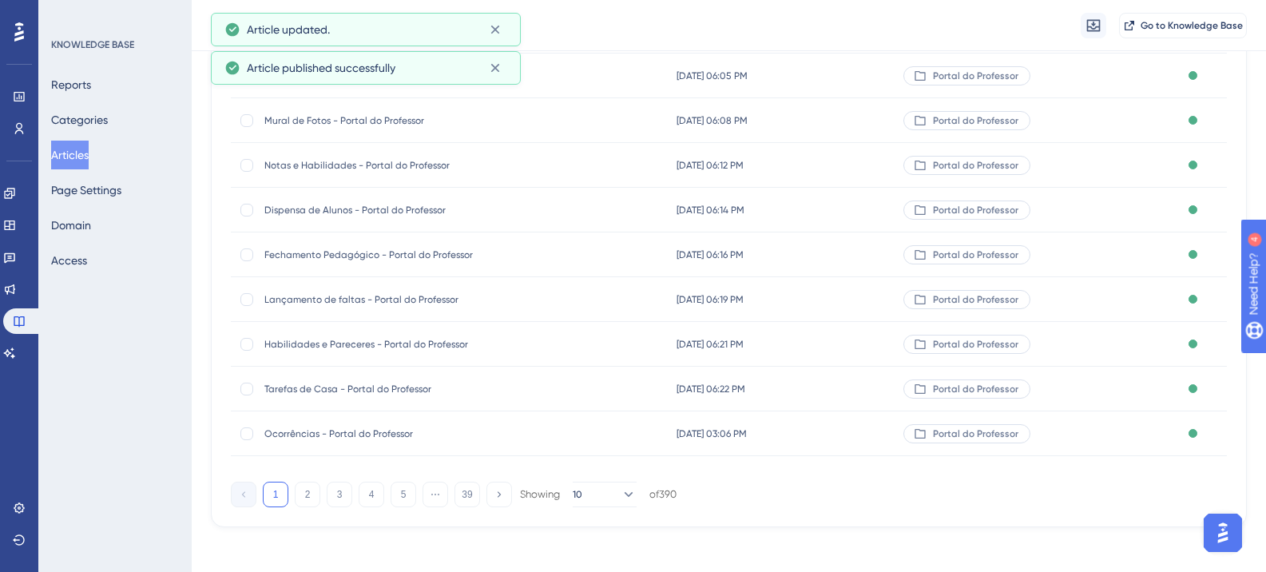
scroll to position [241, 0]
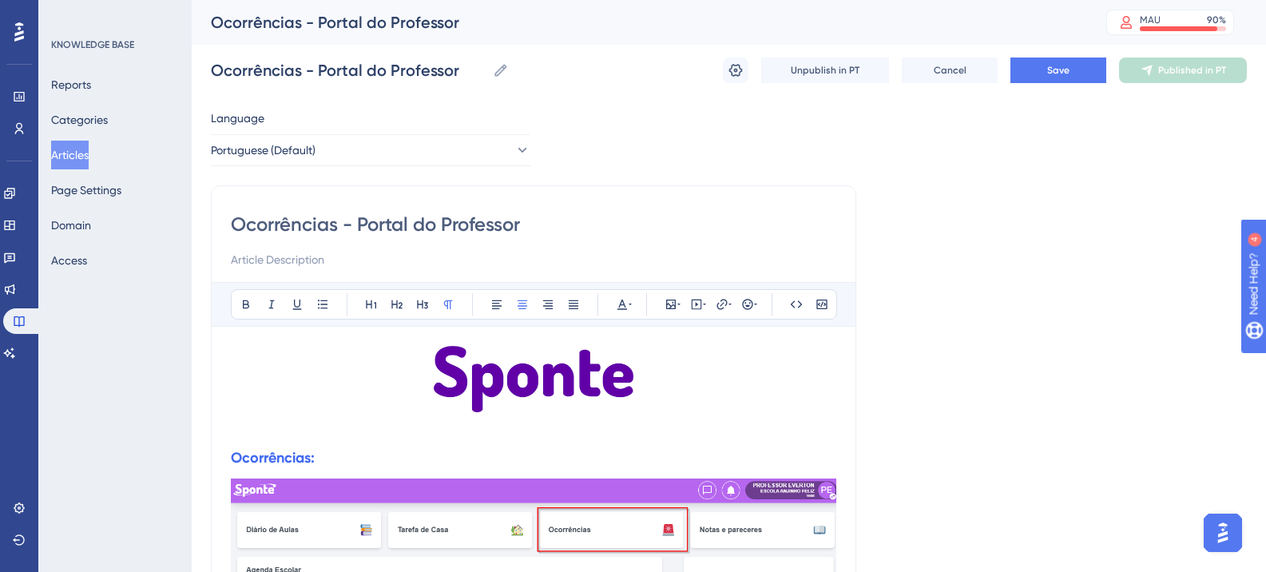
drag, startPoint x: 654, startPoint y: 360, endPoint x: 646, endPoint y: 364, distance: 9.7
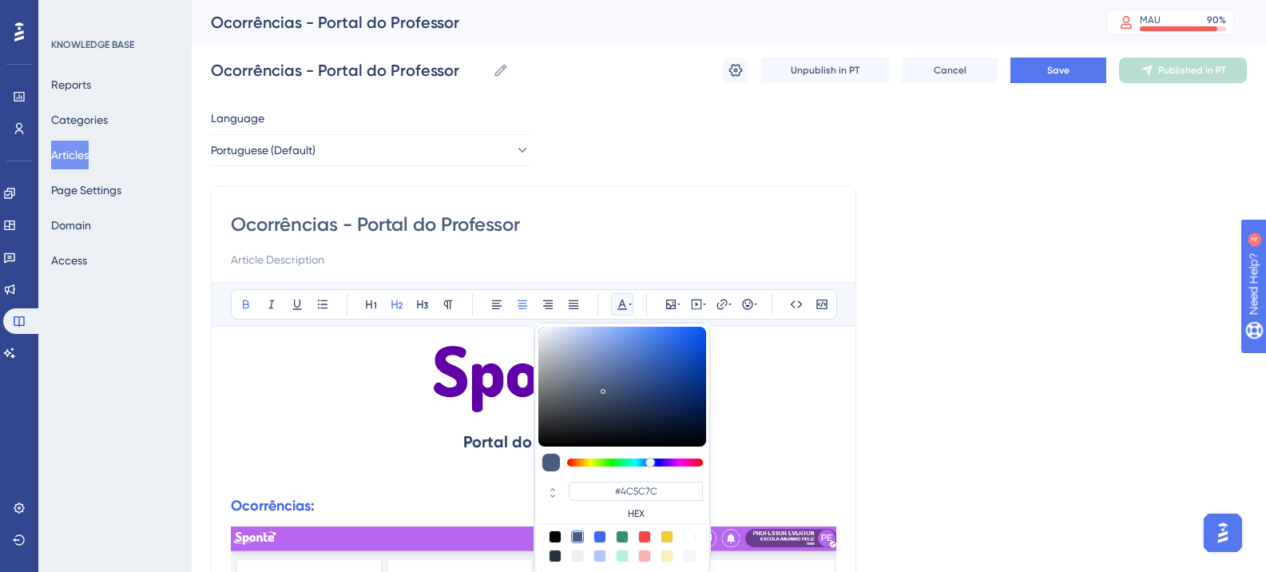
scroll to position [18, 0]
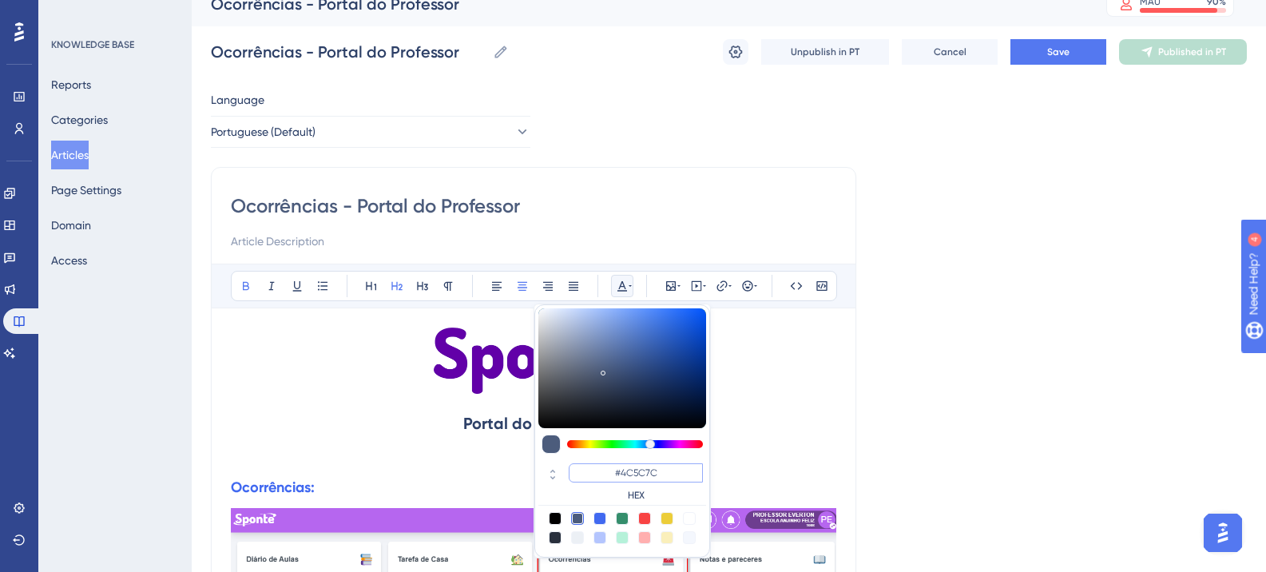
paste input "270049"
type input "#270049"
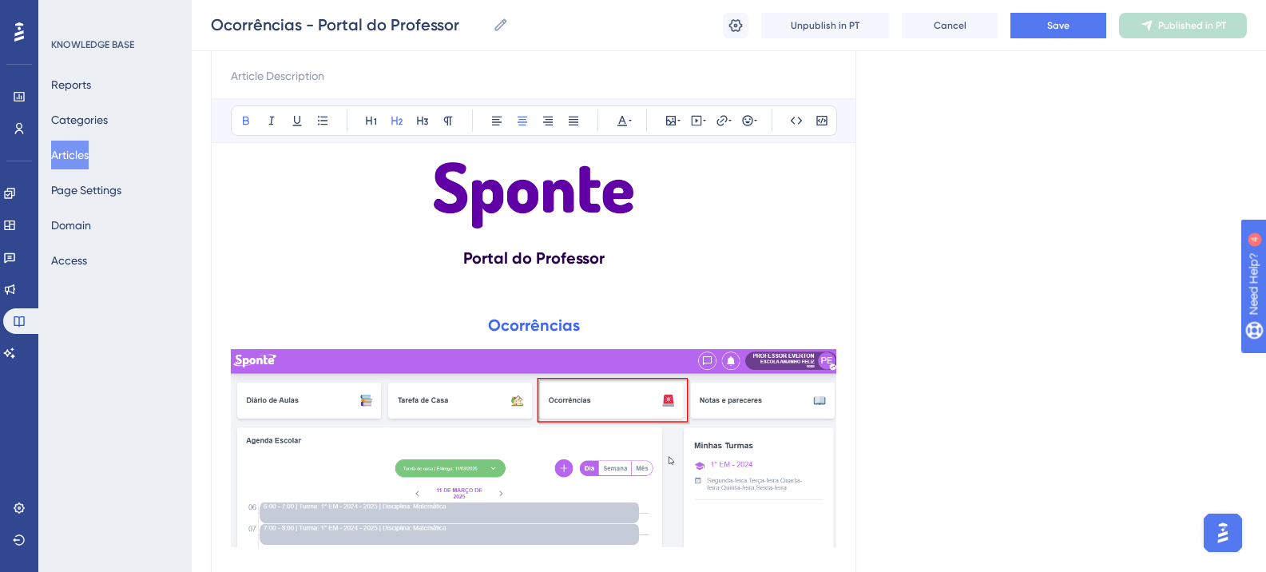
scroll to position [178, 0]
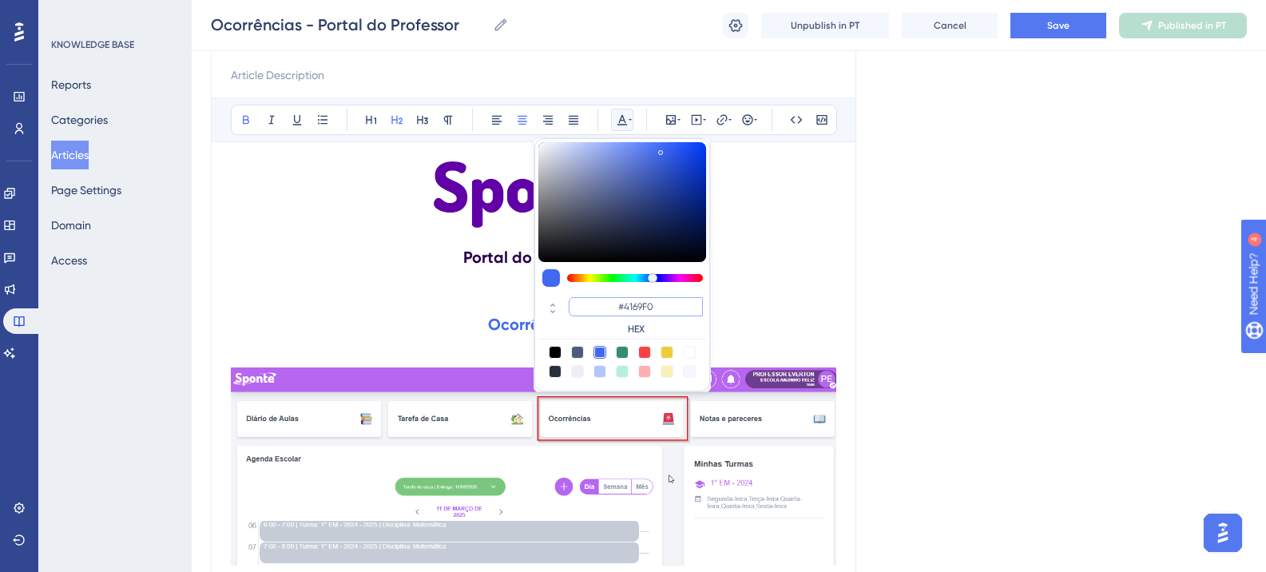
paste input "6200A8"
type input "#6200A8"
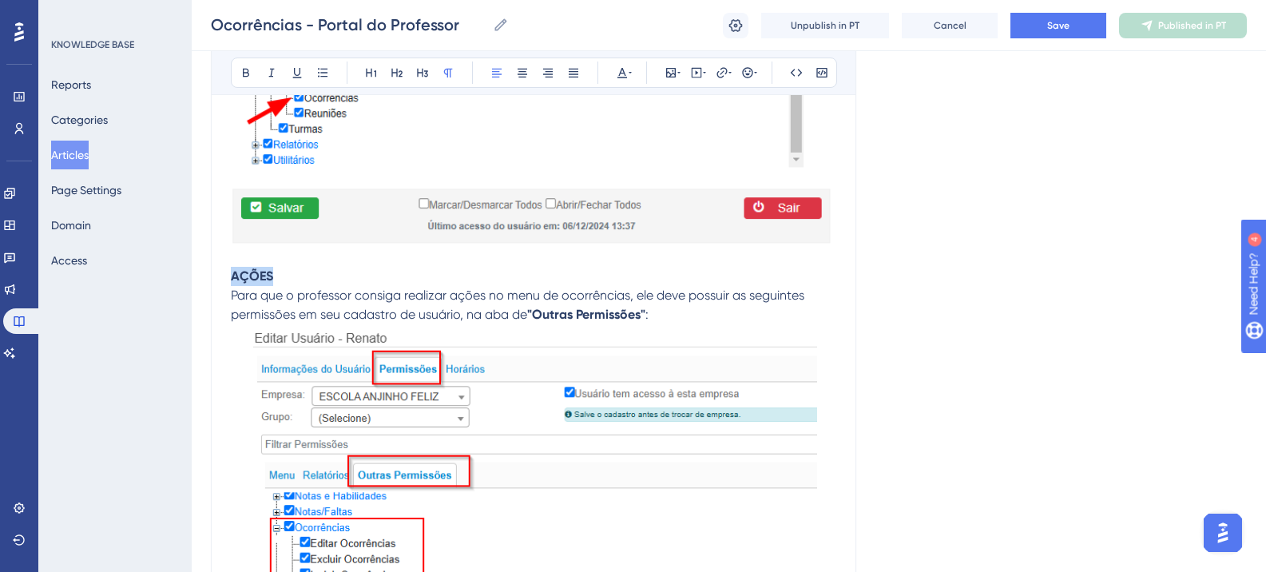
scroll to position [1137, 0]
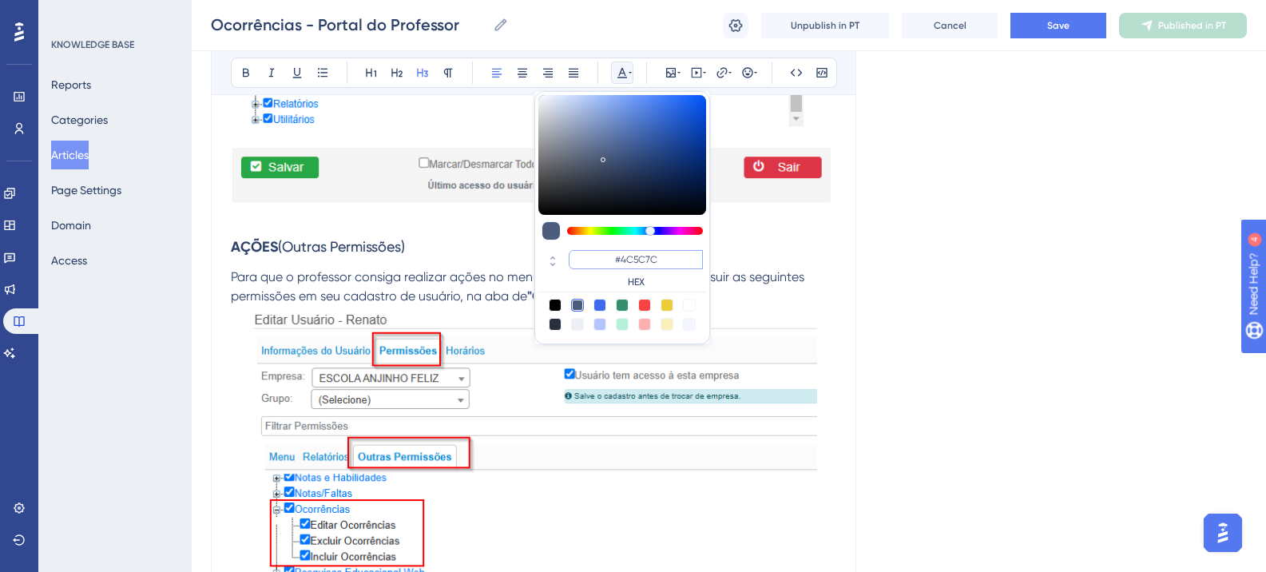
paste input "6200A8"
type input "#6200A8"
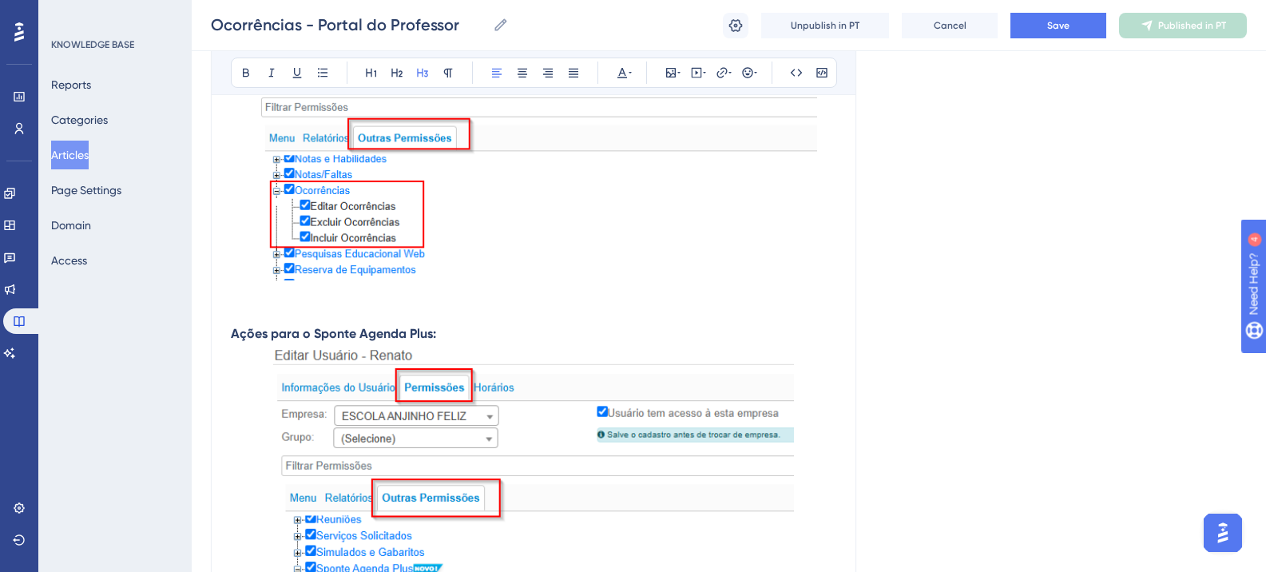
scroll to position [1457, 0]
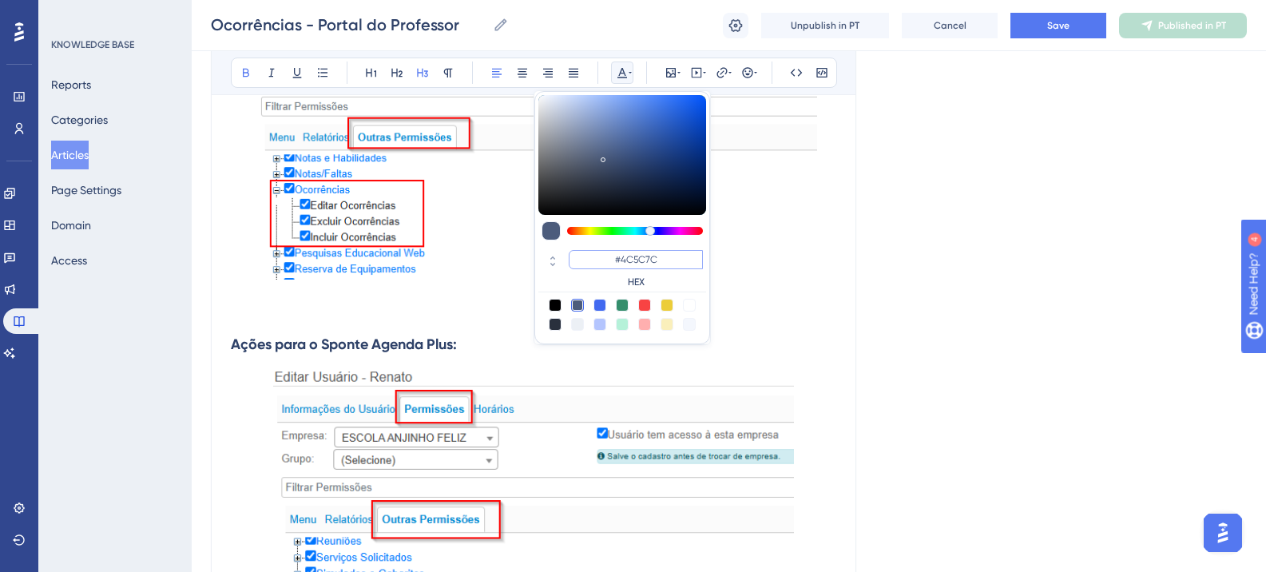
paste input "6200A8"
type input "#6200A8"
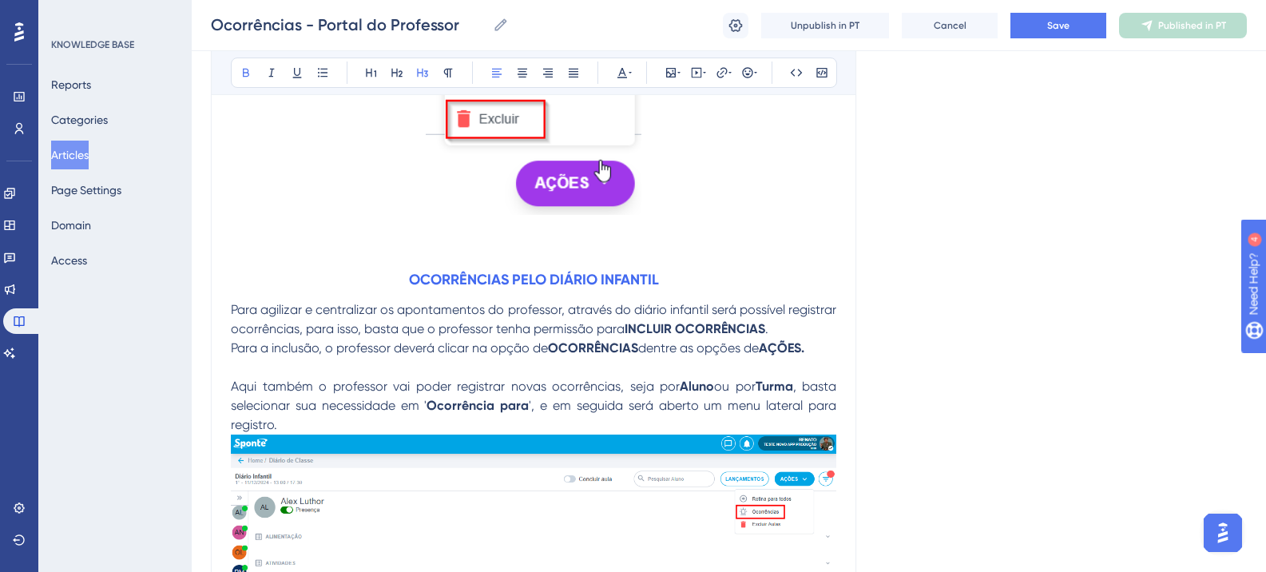
scroll to position [4732, 0]
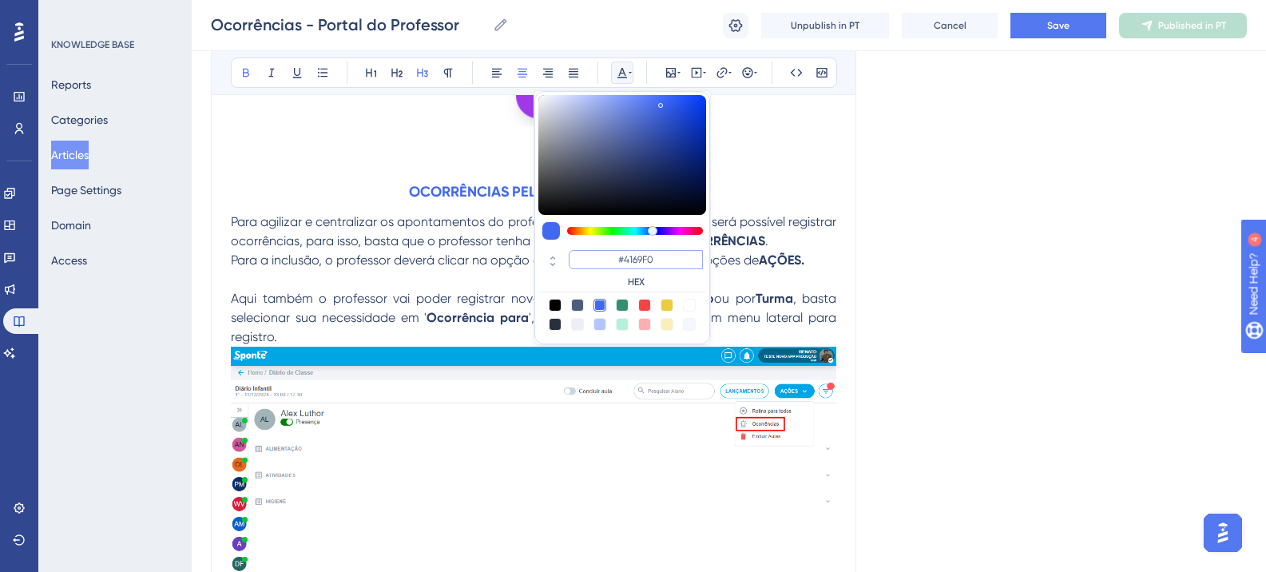
paste input "6200A8"
type input "#6200A8"
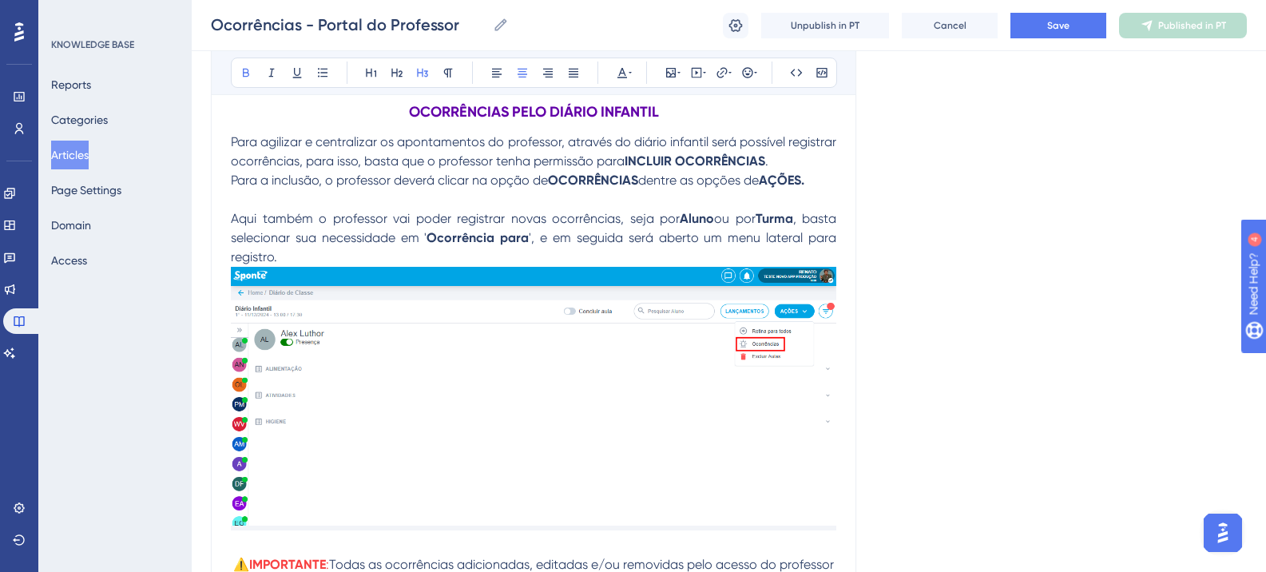
scroll to position [5039, 0]
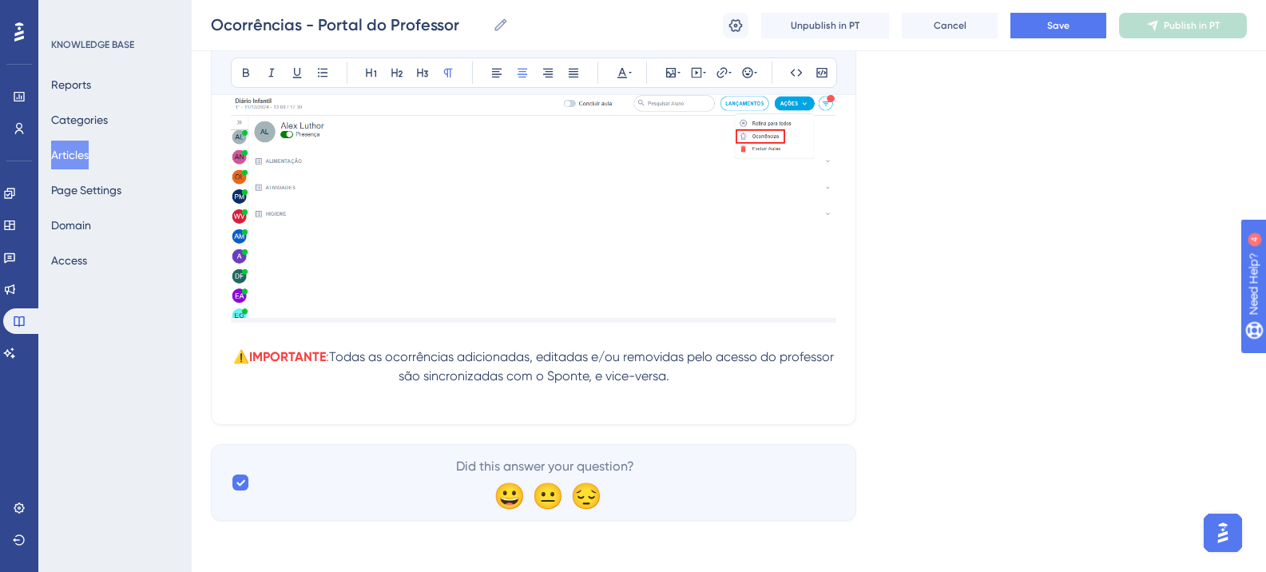
drag, startPoint x: 1201, startPoint y: 353, endPoint x: 1088, endPoint y: 137, distance: 244.1
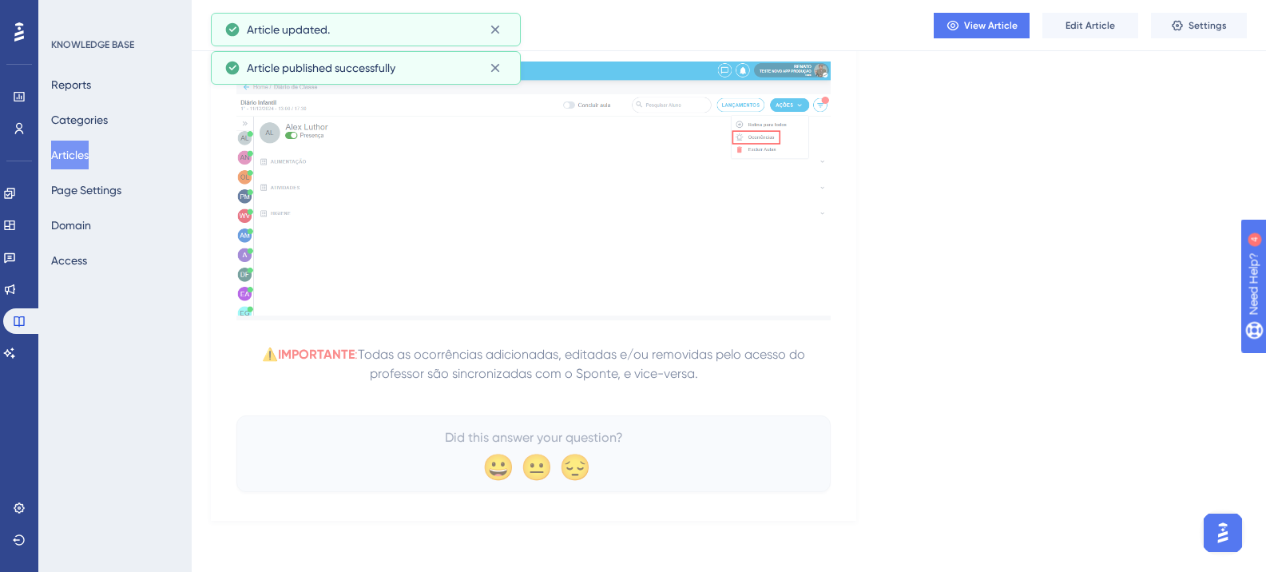
scroll to position [4930, 0]
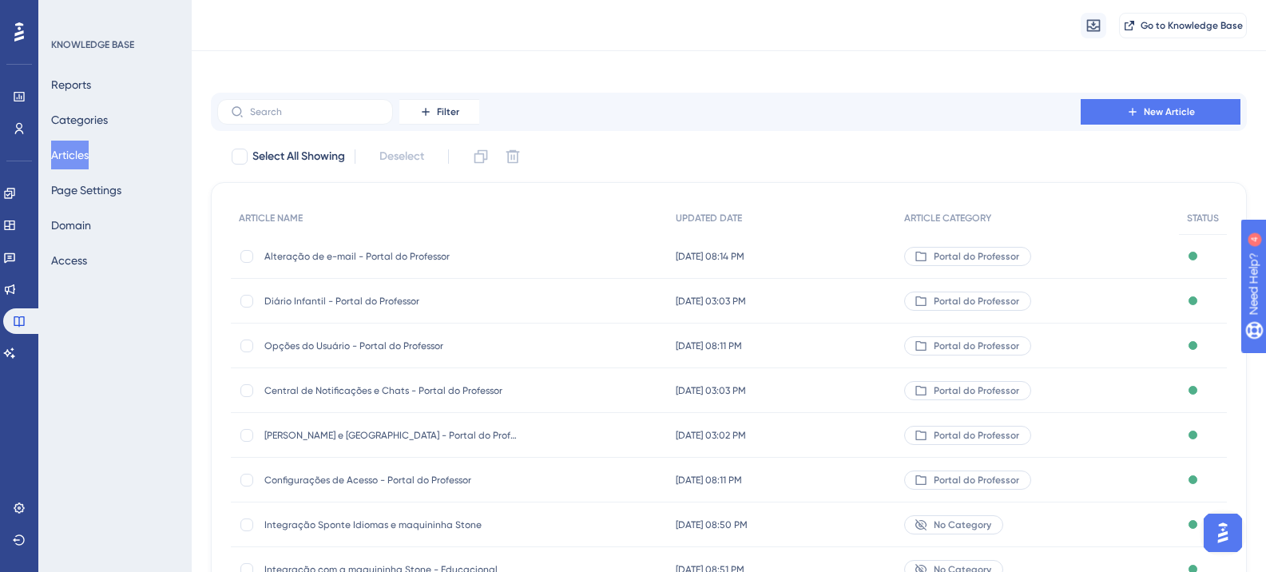
scroll to position [2, 0]
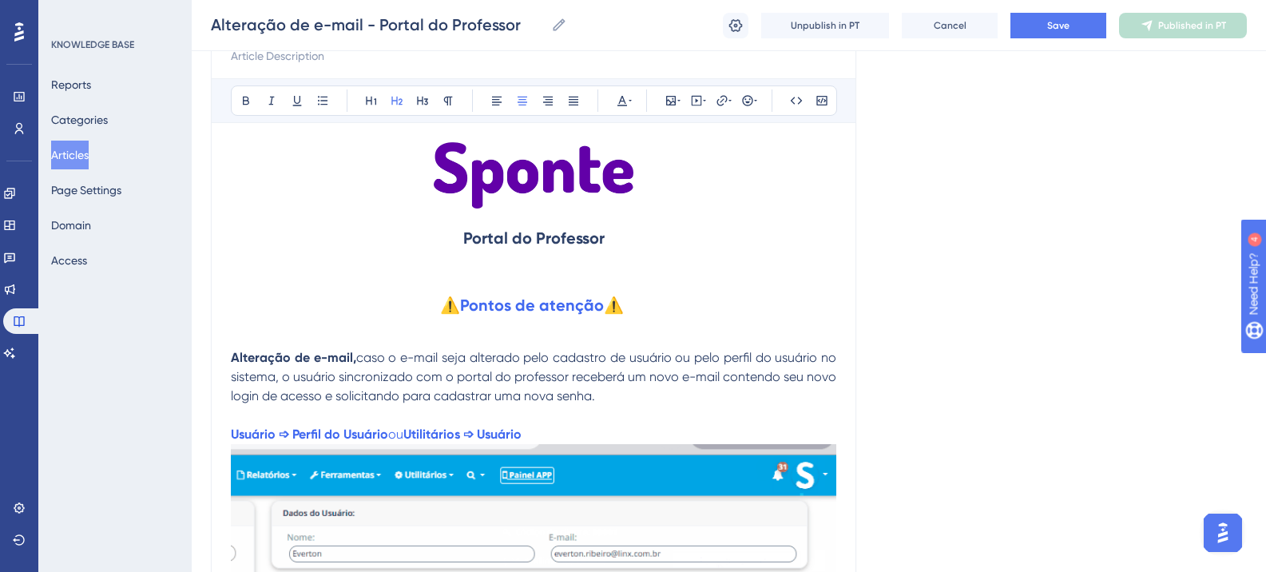
scroll to position [274, 0]
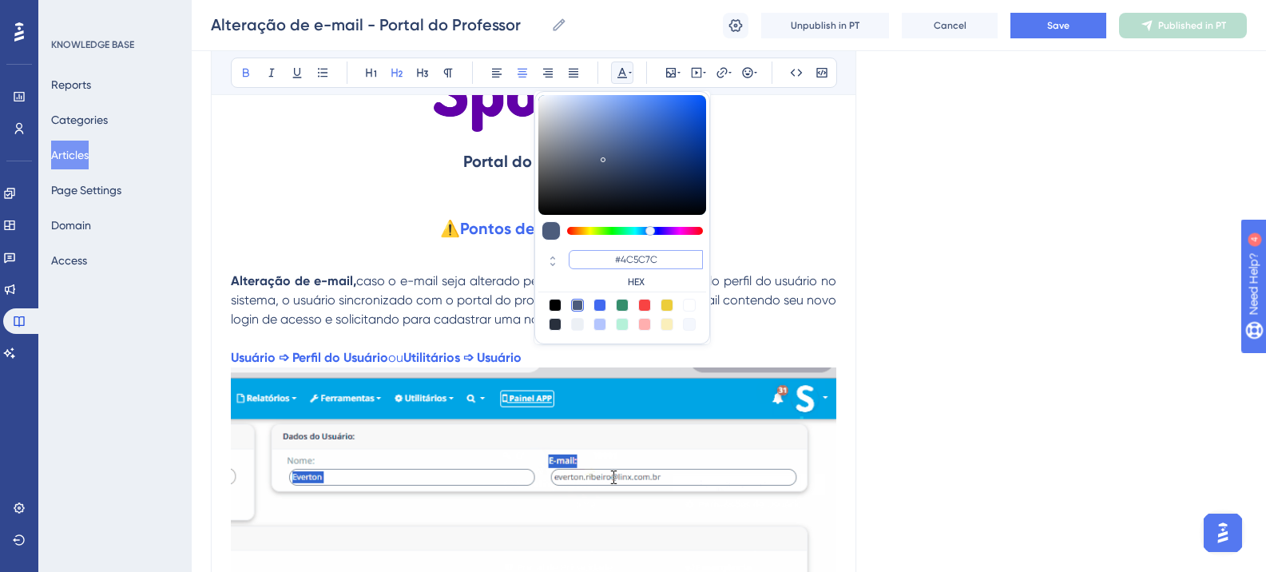
paste input "270049"
type input "#270049"
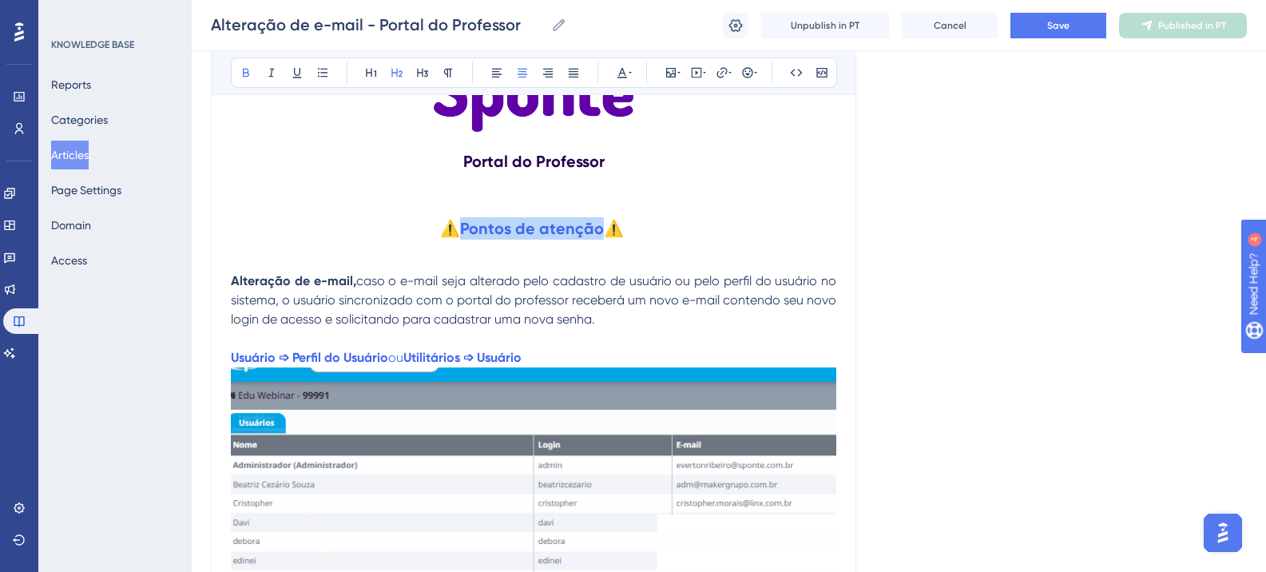
drag, startPoint x: 466, startPoint y: 229, endPoint x: 544, endPoint y: 304, distance: 109.1
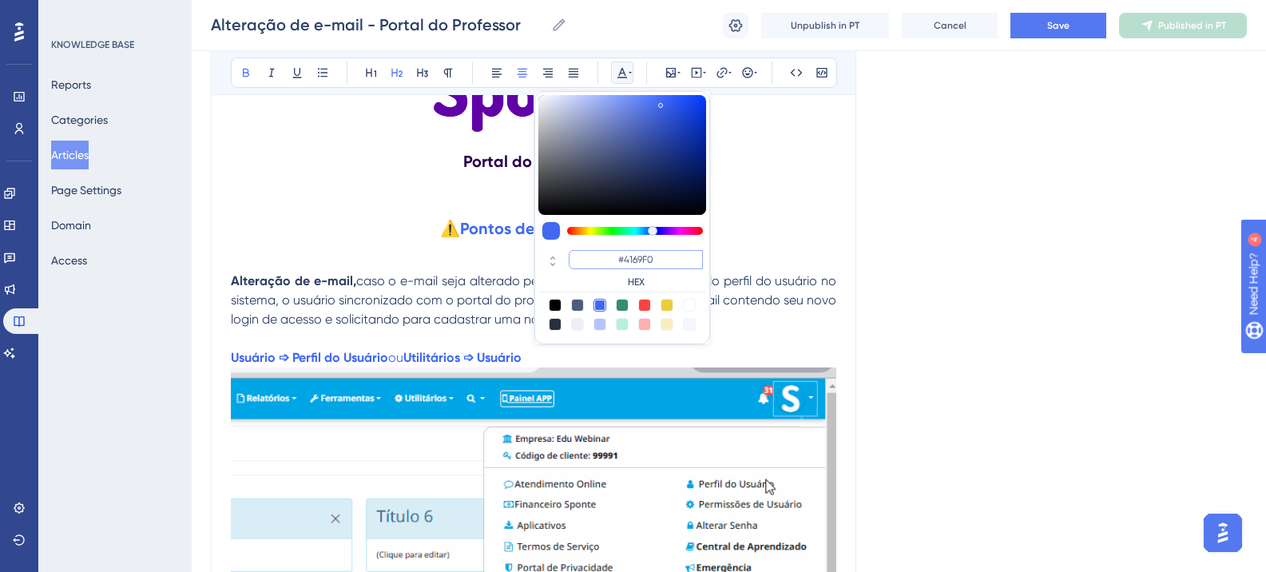
paste input "6200A8"
type input "#6200A8"
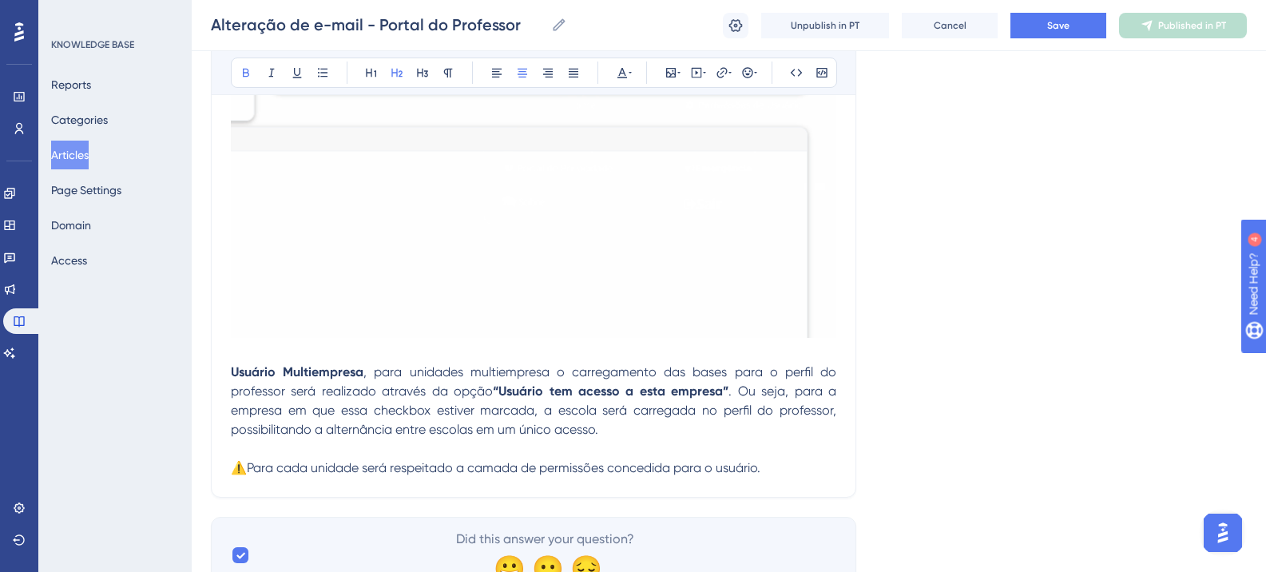
scroll to position [746, 0]
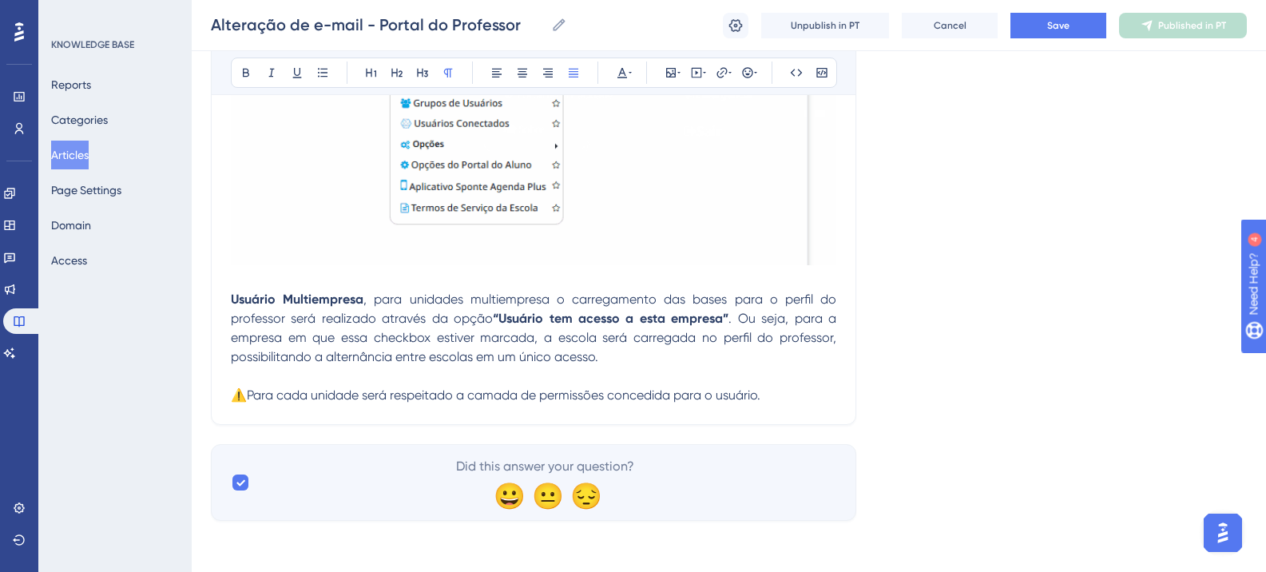
drag, startPoint x: 250, startPoint y: 399, endPoint x: 768, endPoint y: 398, distance: 517.7
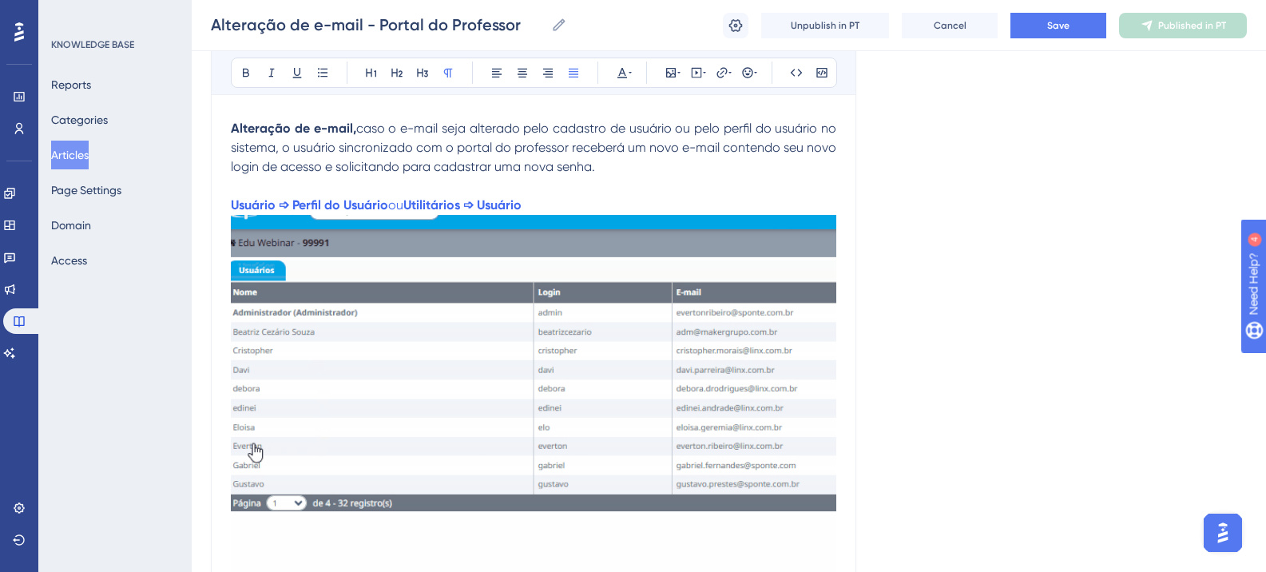
scroll to position [347, 0]
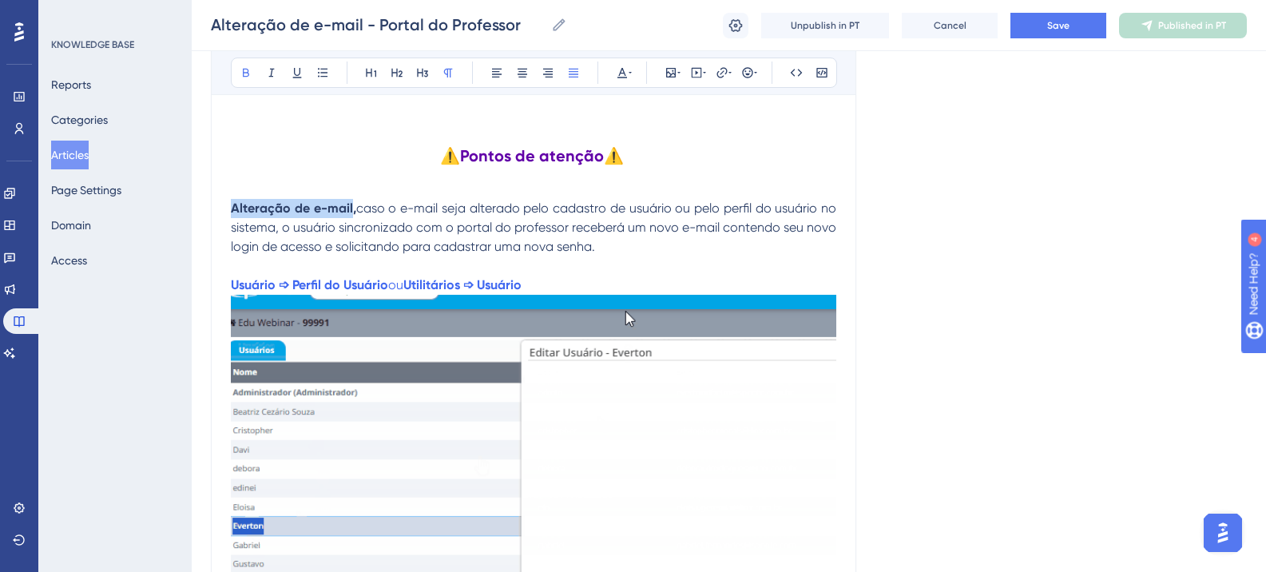
drag, startPoint x: 233, startPoint y: 207, endPoint x: 352, endPoint y: 213, distance: 118.4
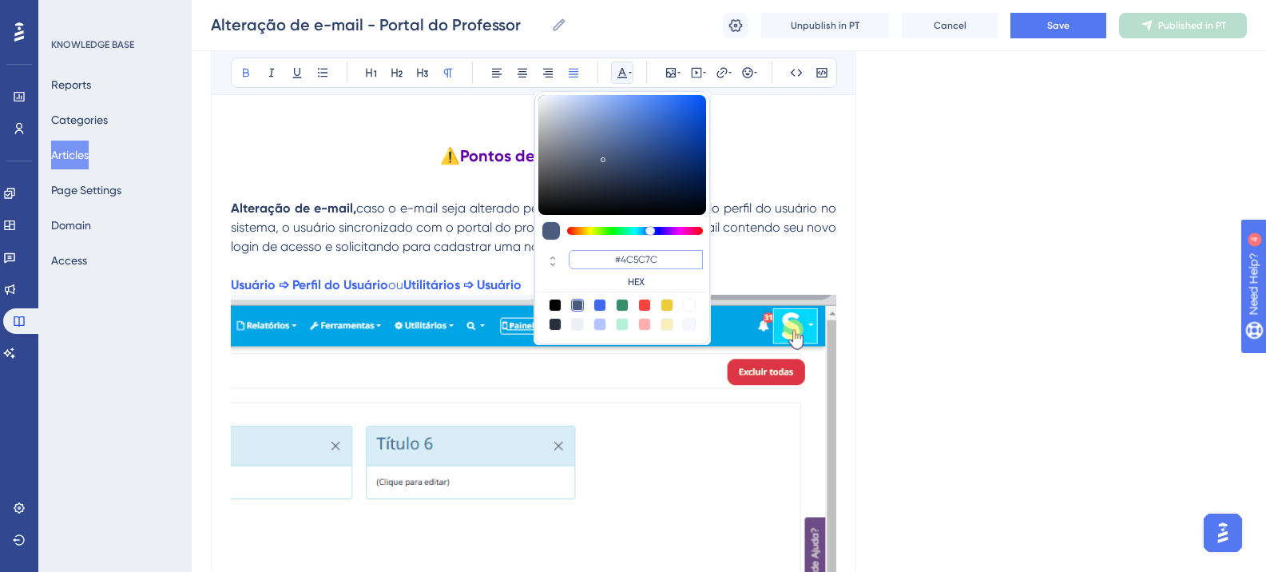
paste input "6200A8"
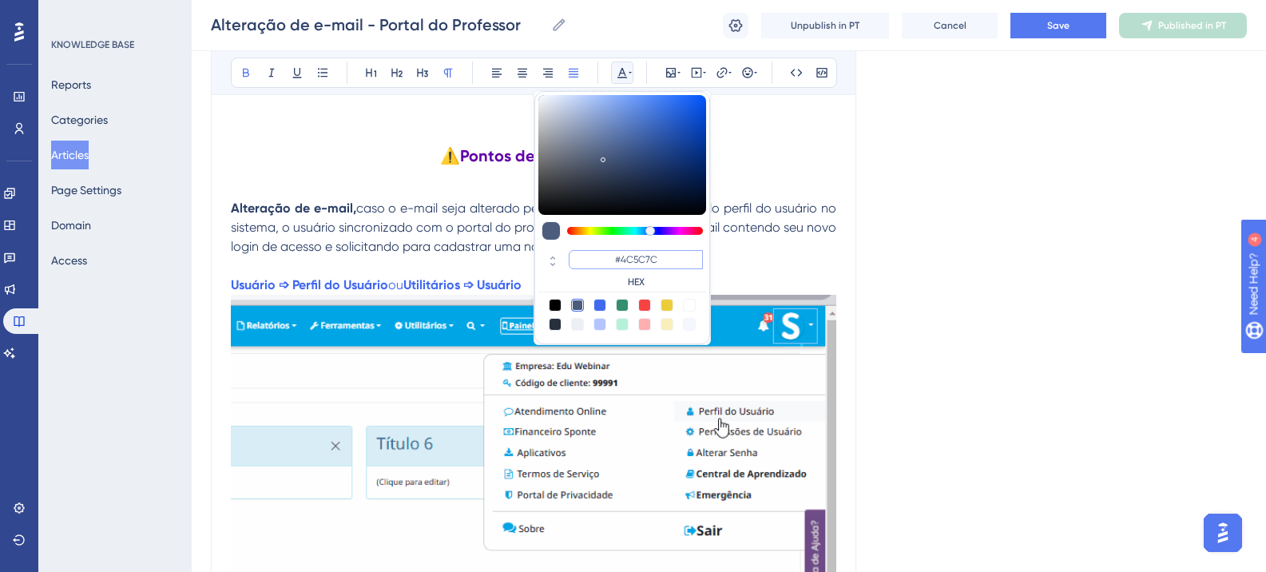
type input "#6200A8"
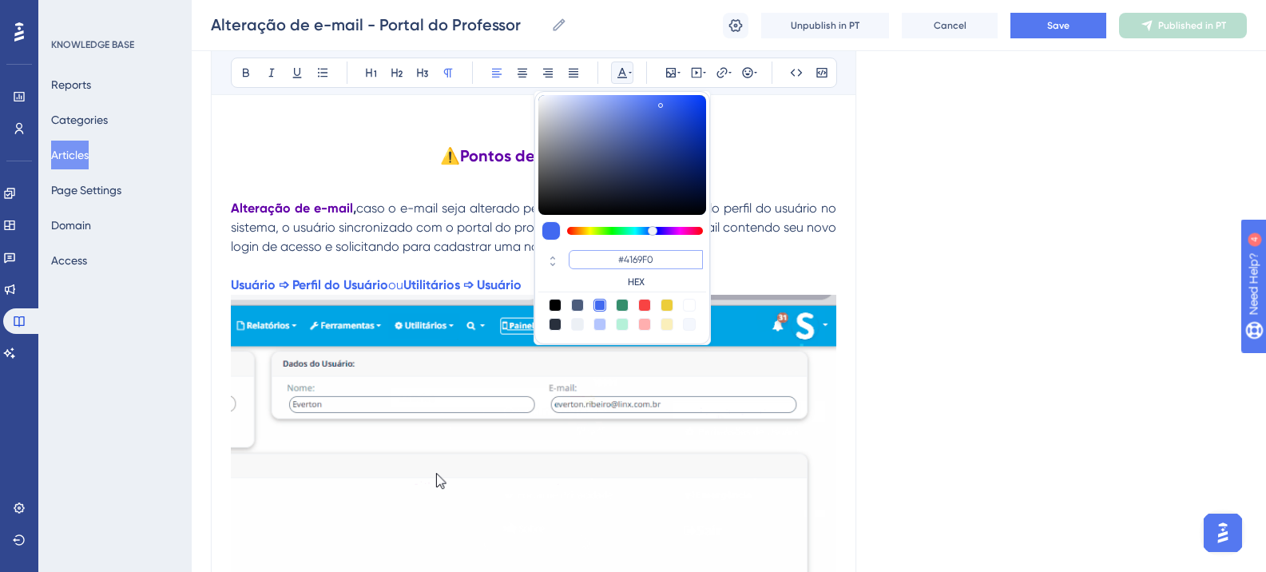
paste input "6200A8"
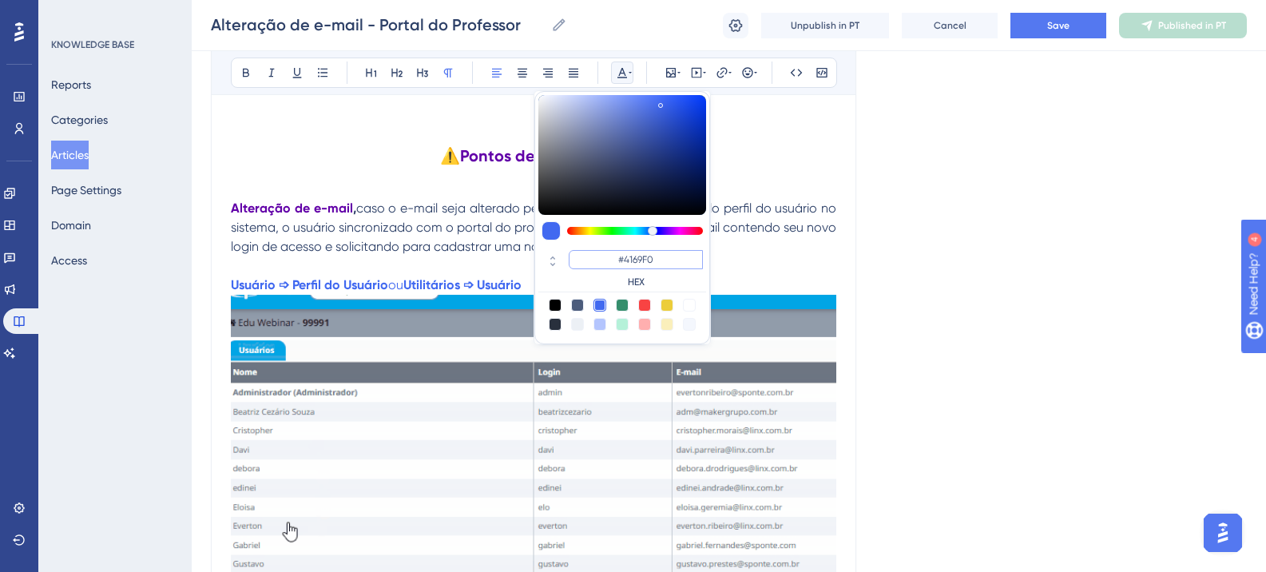
type input "#6200A8"
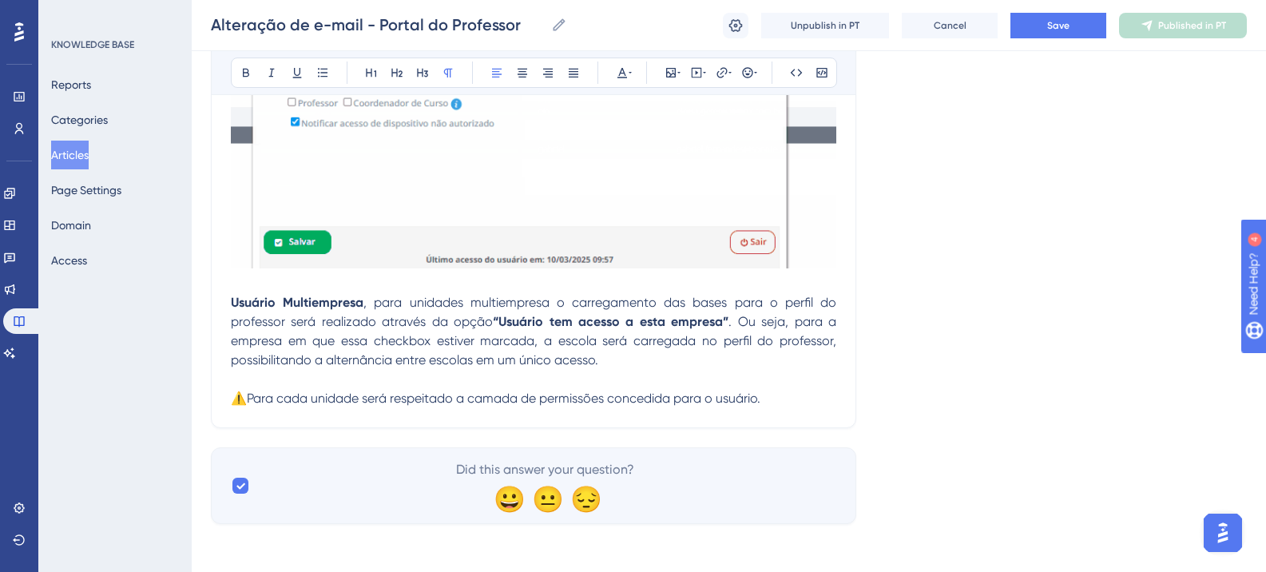
scroll to position [746, 0]
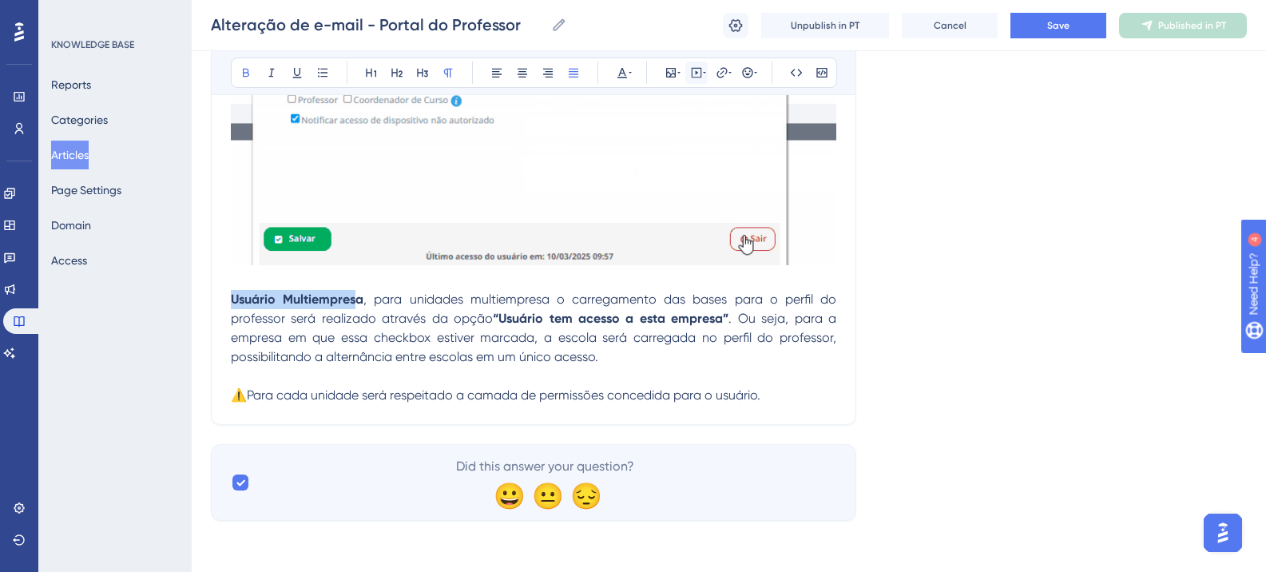
drag, startPoint x: 232, startPoint y: 300, endPoint x: 697, endPoint y: 64, distance: 521.7
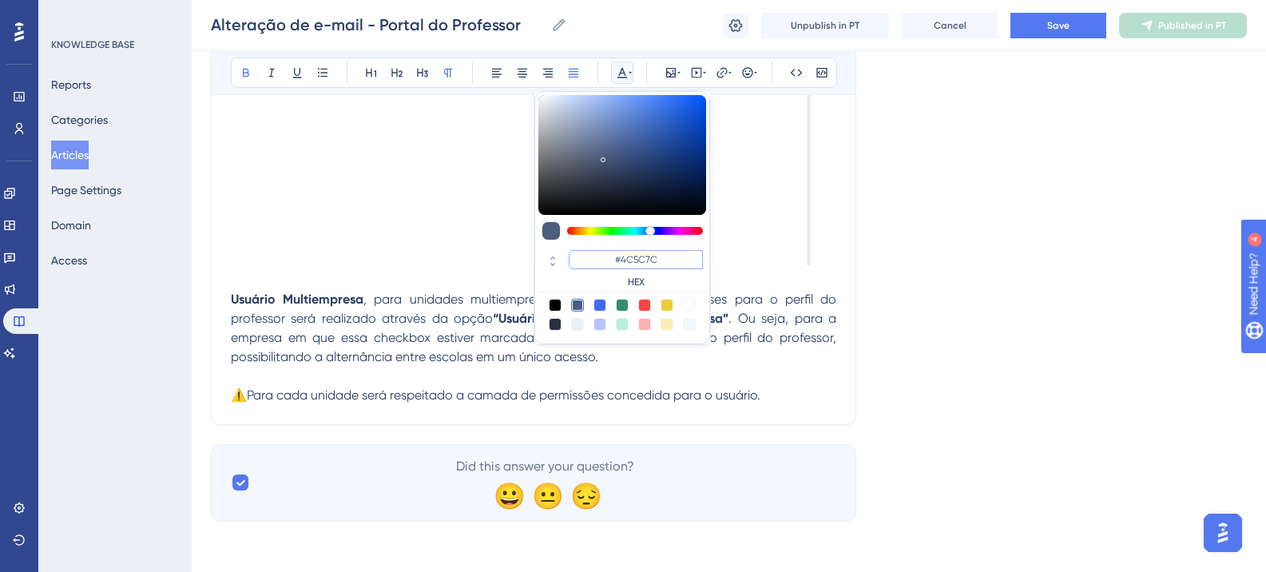
paste input "6200A8"
type input "#6200A8"
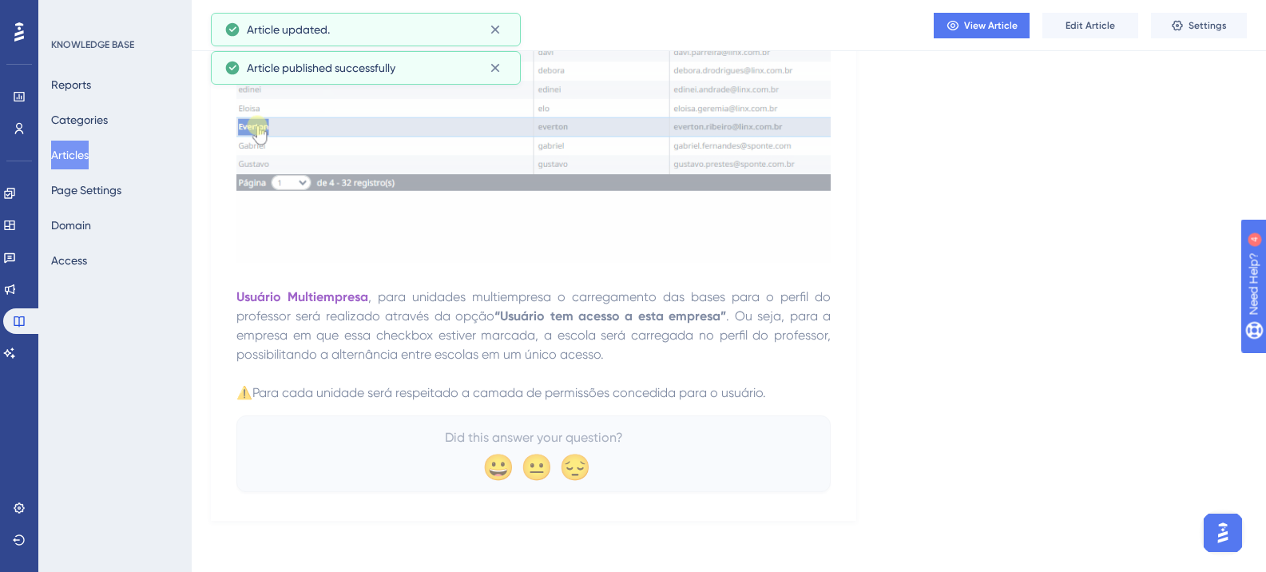
scroll to position [658, 0]
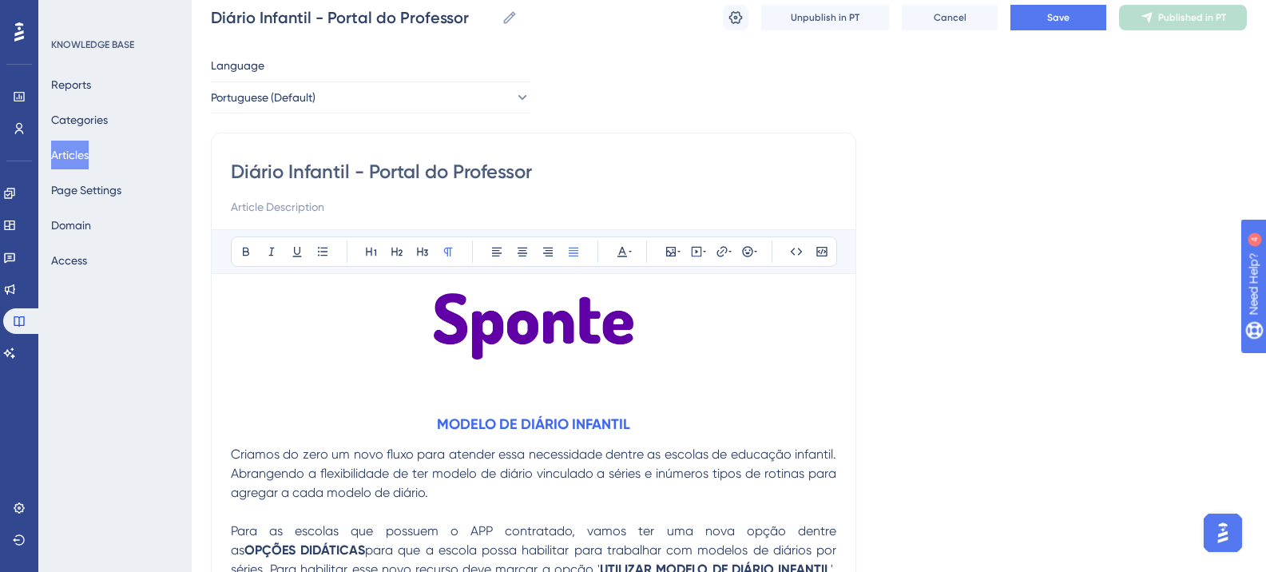
scroll to position [80, 0]
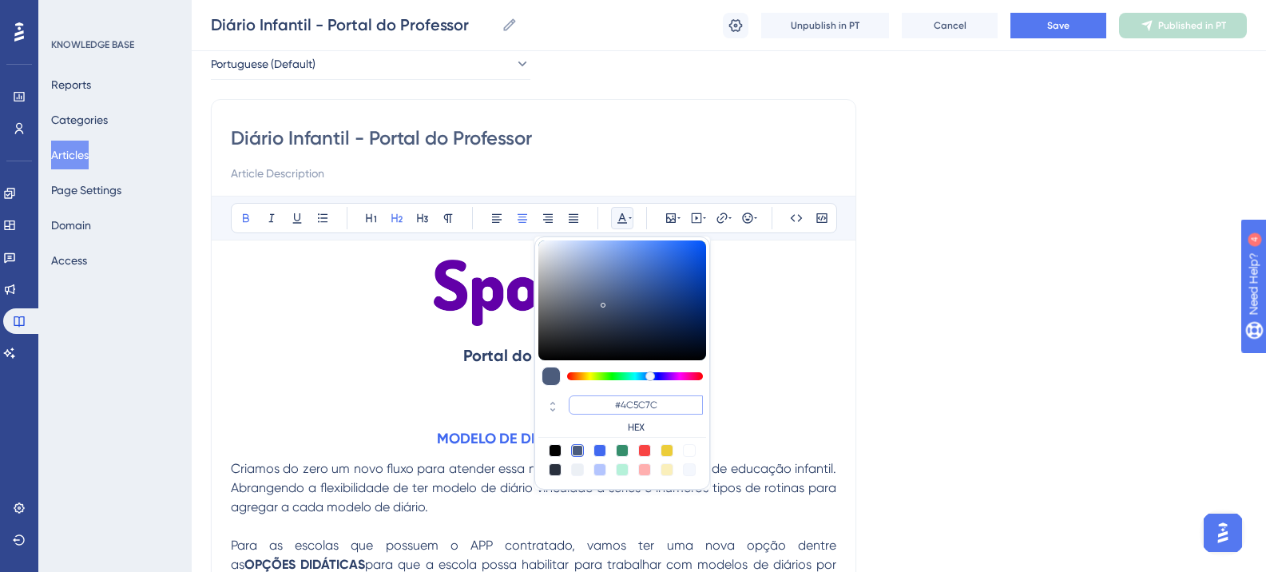
paste input "270049"
type input "#270049"
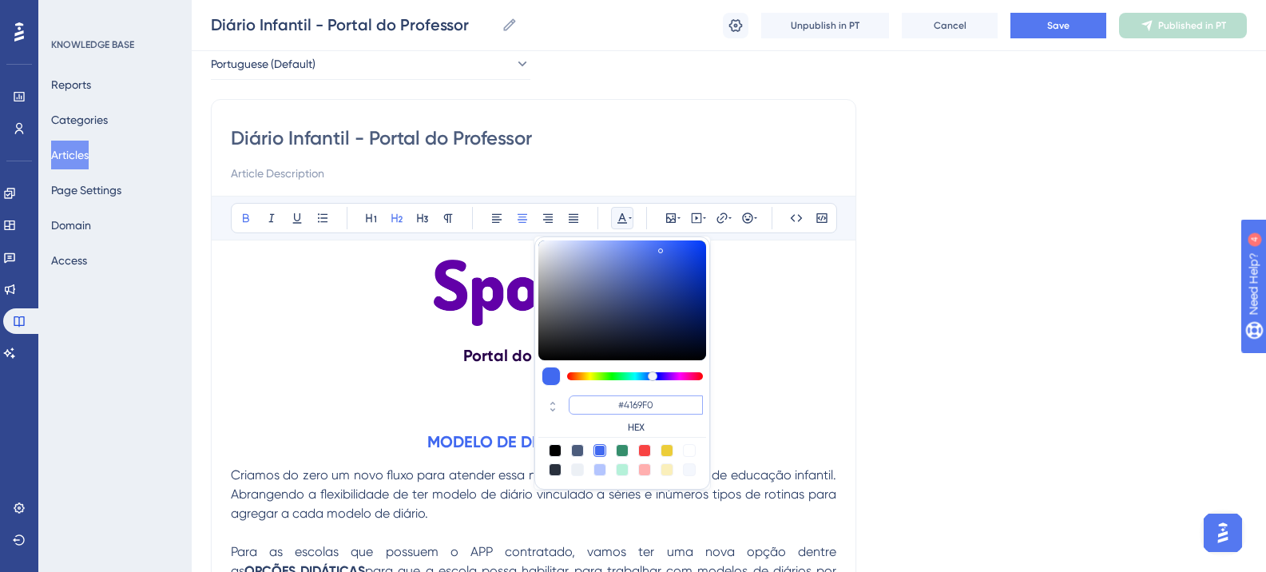
paste input "6200A8"
type input "#6200A8"
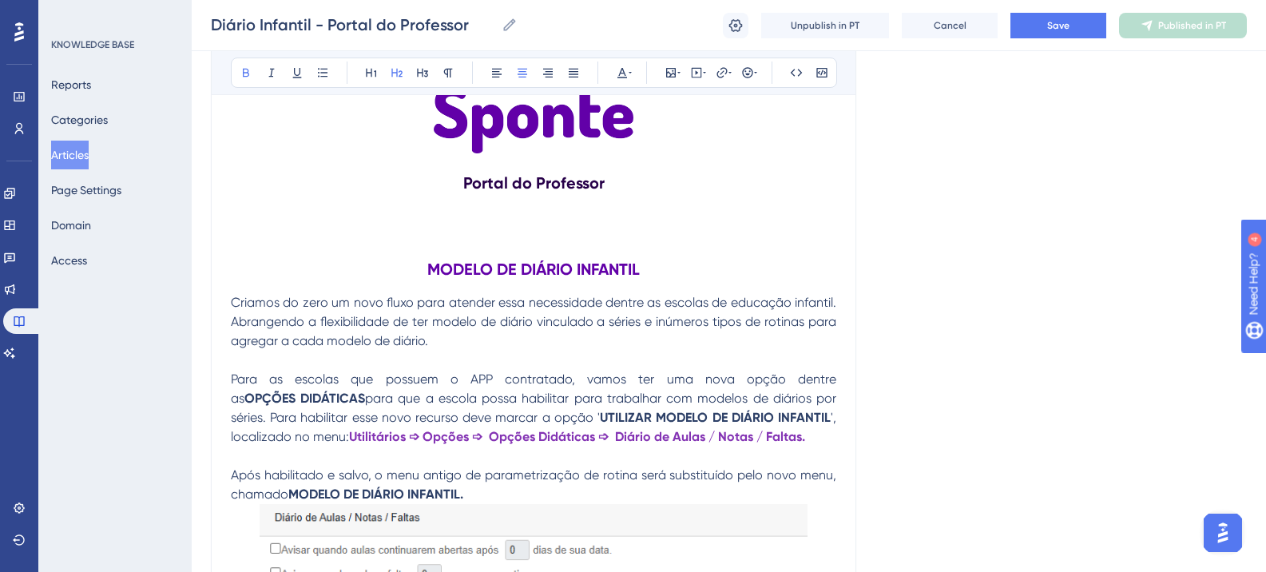
scroll to position [160, 0]
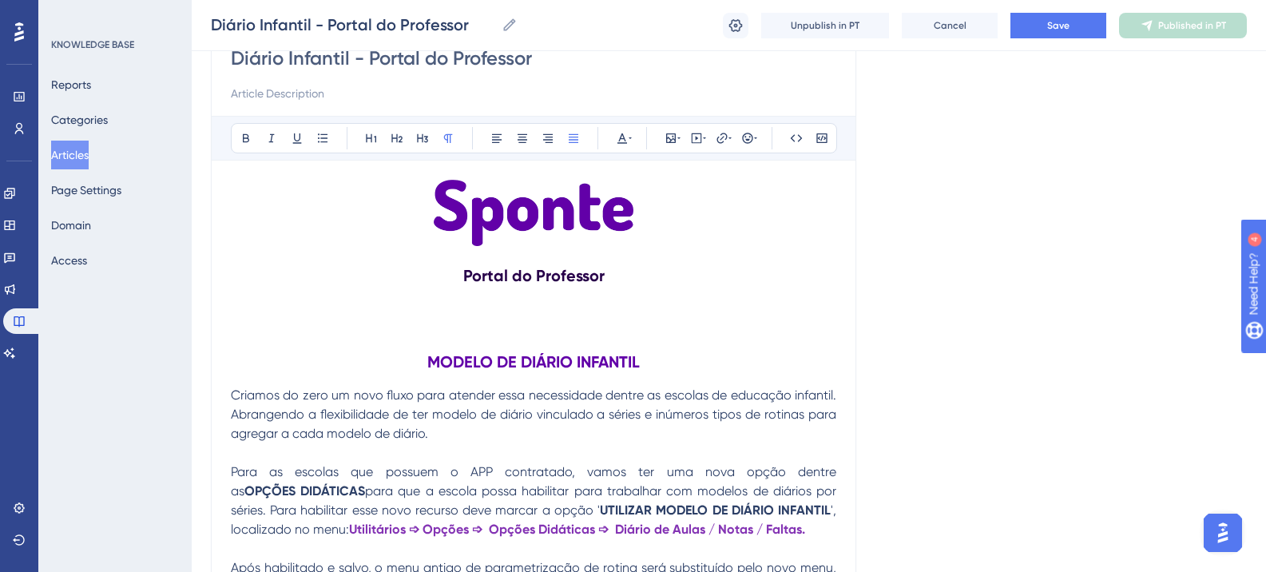
drag, startPoint x: 443, startPoint y: 435, endPoint x: 252, endPoint y: 403, distance: 192.8
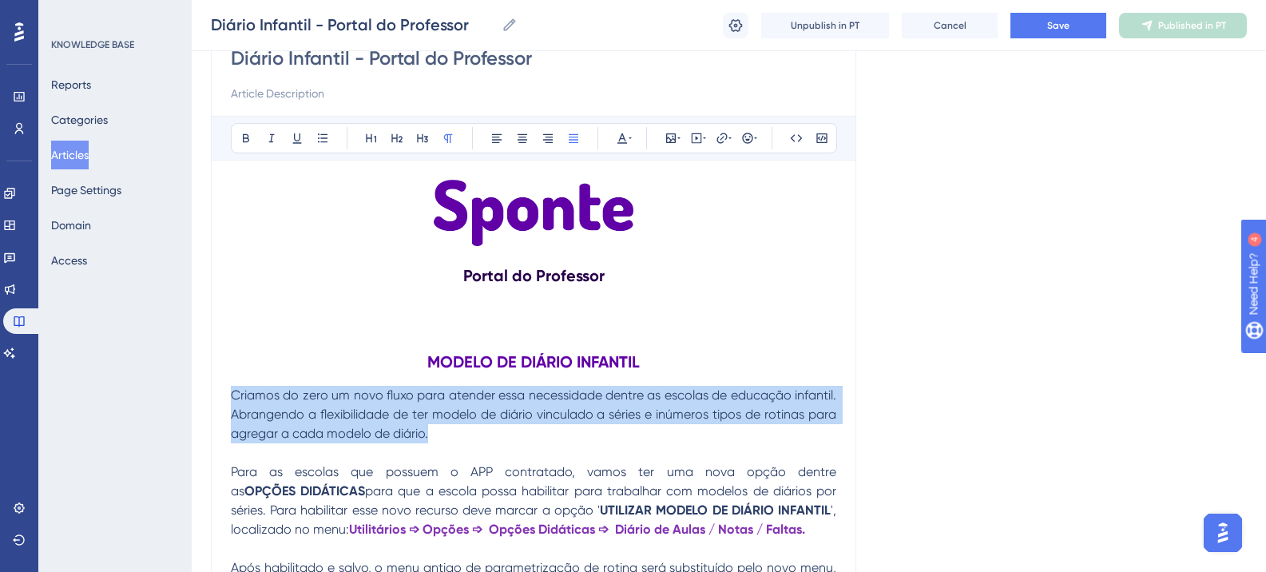
drag, startPoint x: 431, startPoint y: 437, endPoint x: 233, endPoint y: 395, distance: 203.2
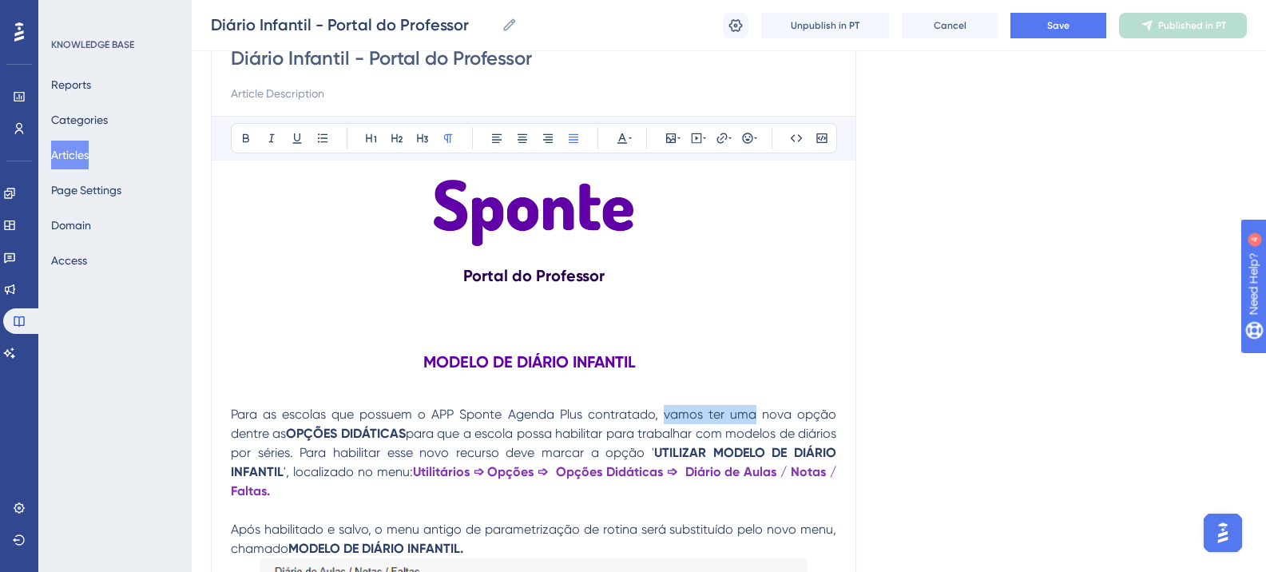
drag, startPoint x: 666, startPoint y: 418, endPoint x: 756, endPoint y: 415, distance: 90.3
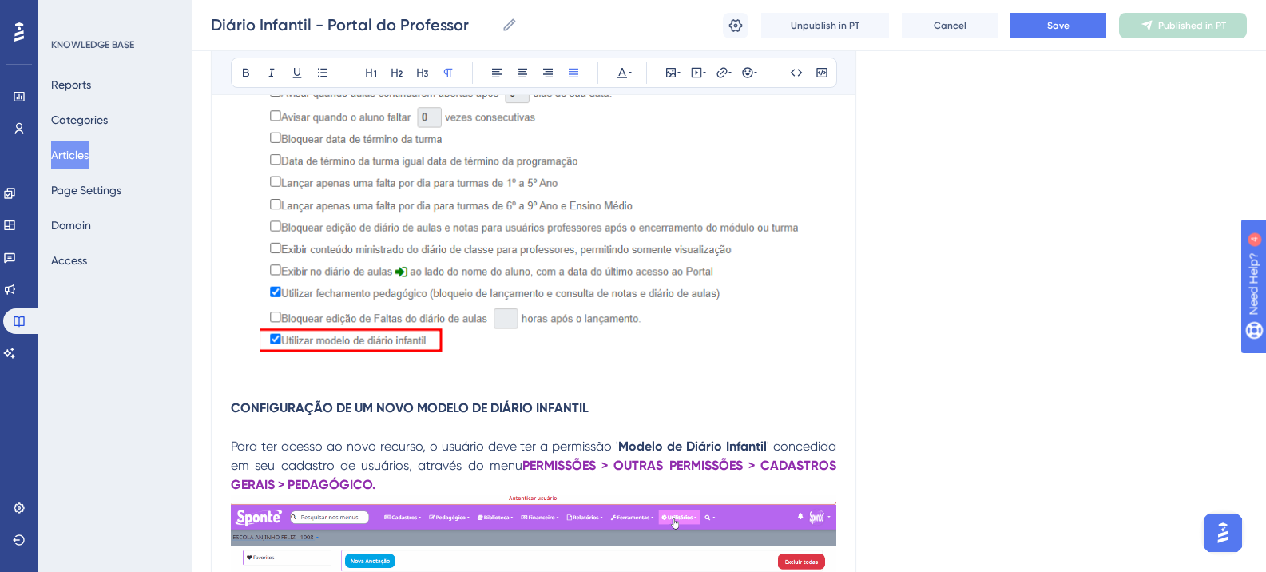
scroll to position [719, 0]
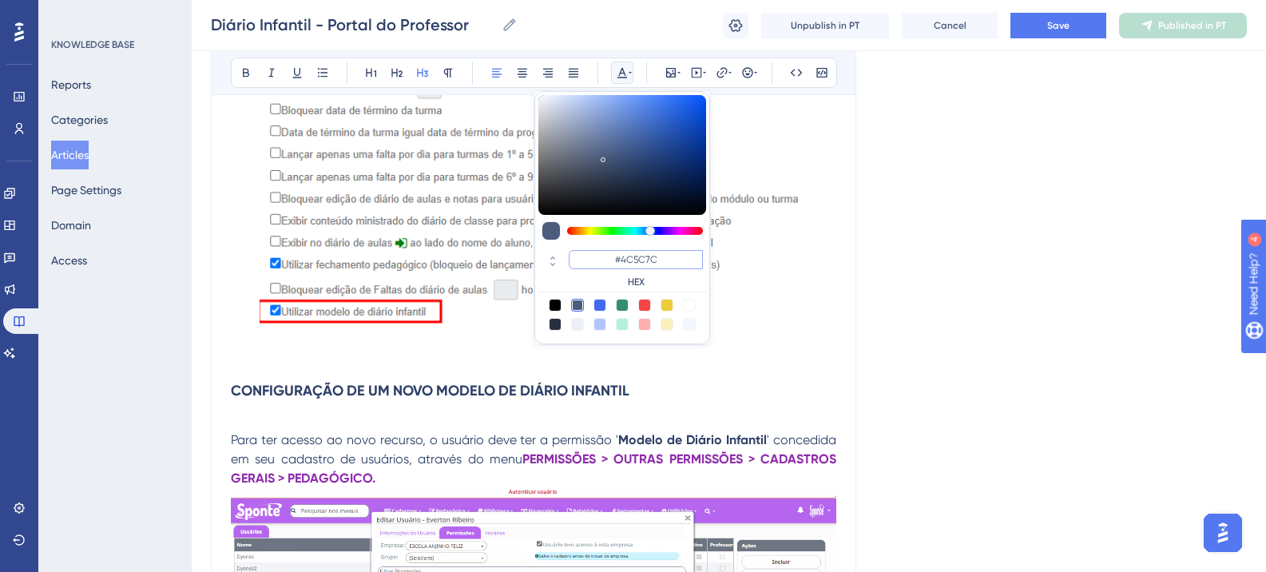
paste input "6200A8"
type input "#6200A8"
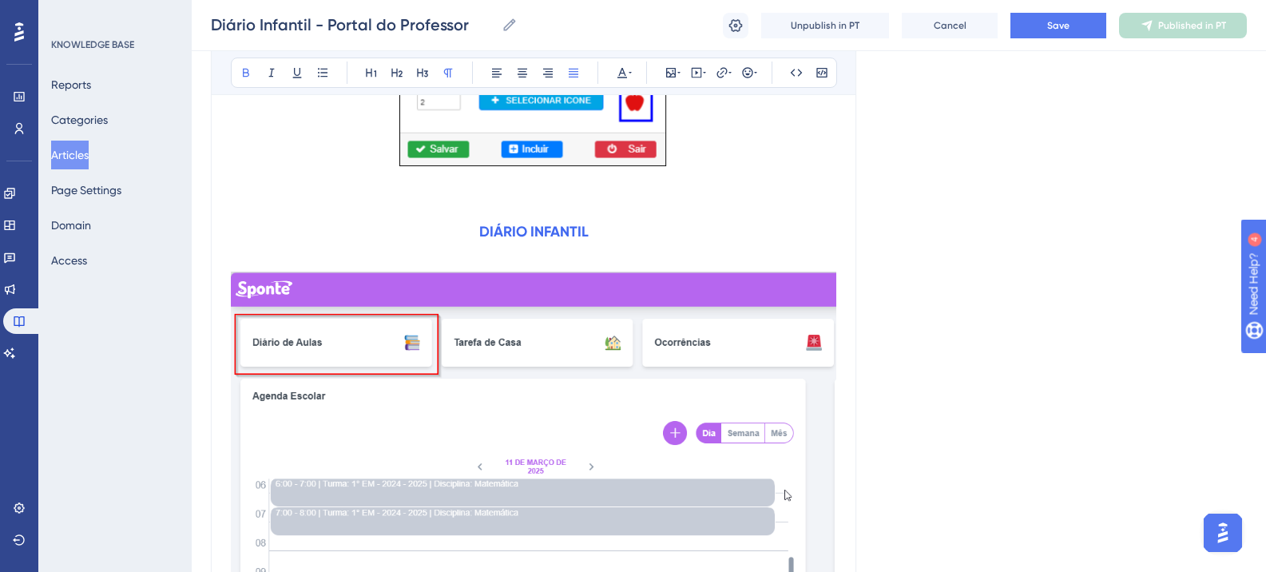
scroll to position [6552, 0]
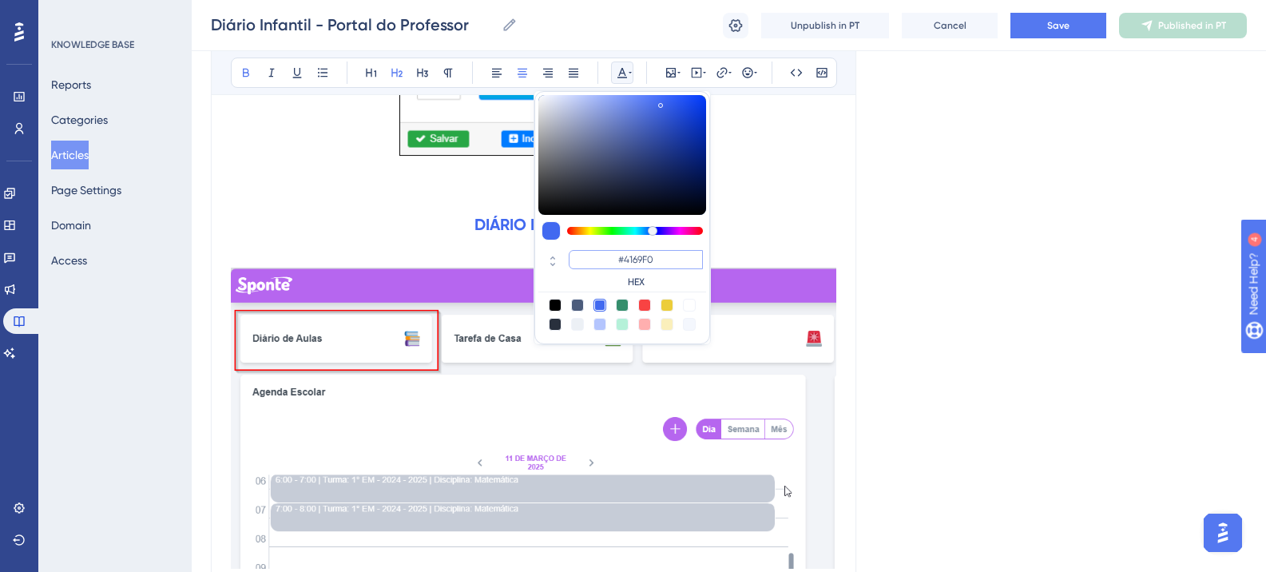
paste input "6200A8"
type input "#6200A8"
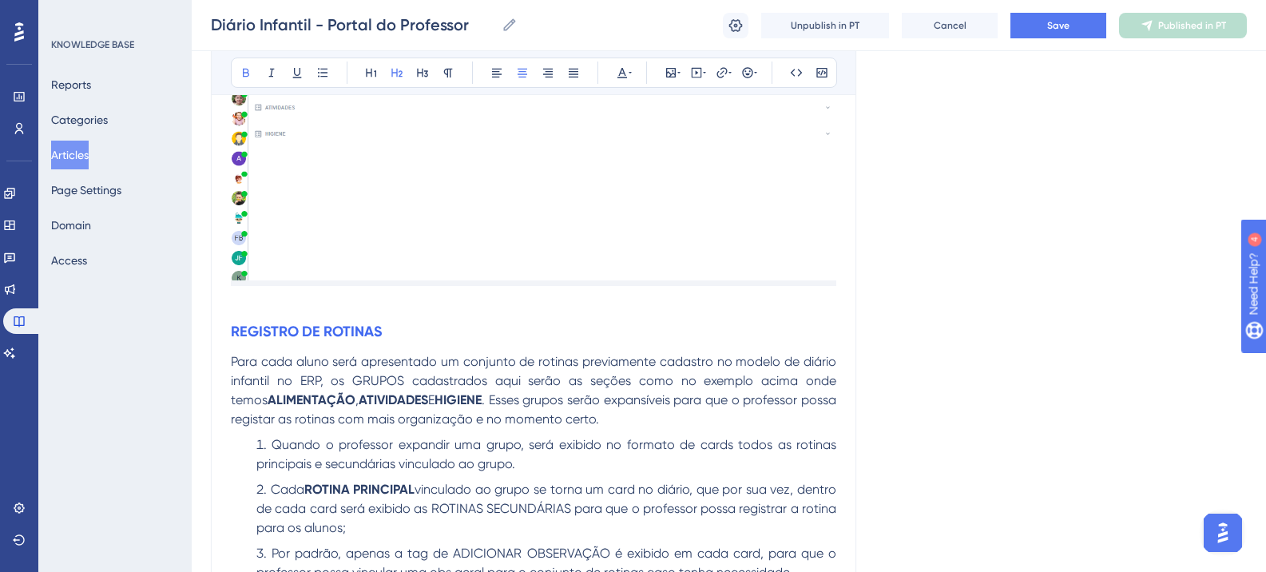
scroll to position [8629, 0]
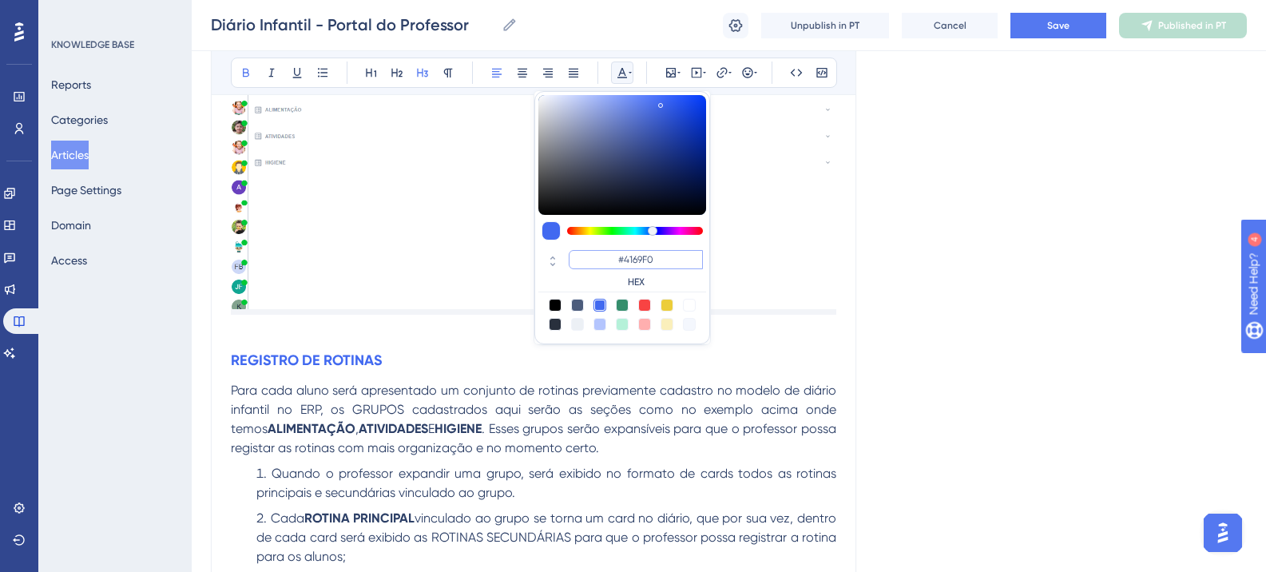
paste input "6200A8"
type input "#6200A8"
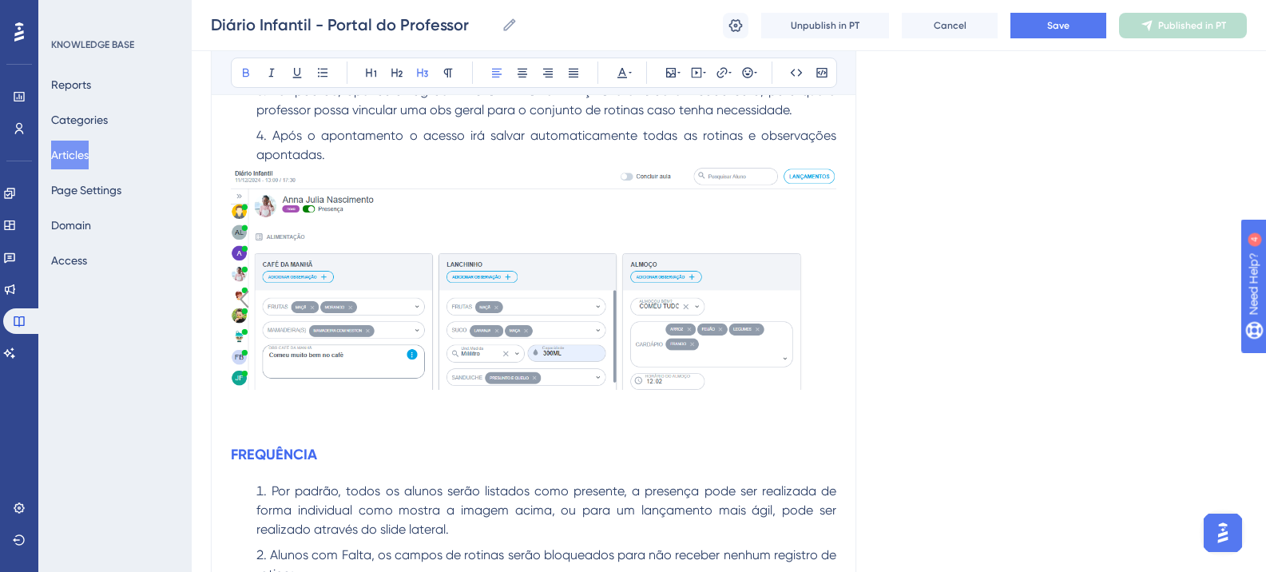
scroll to position [9268, 0]
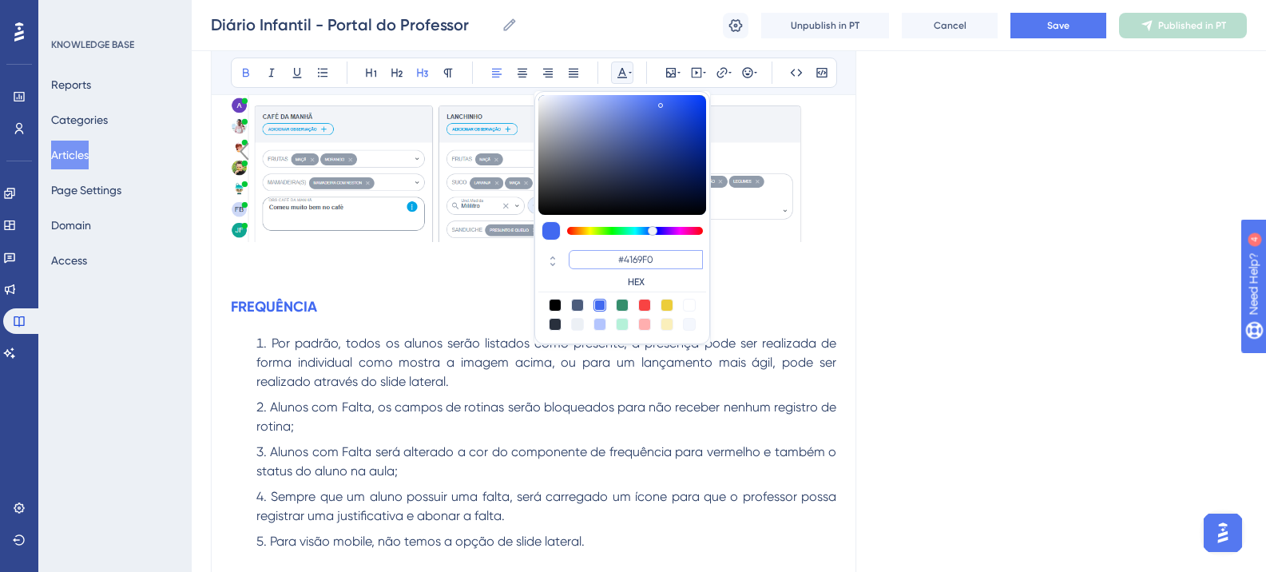
paste input "6200A8"
type input "#6200A8"
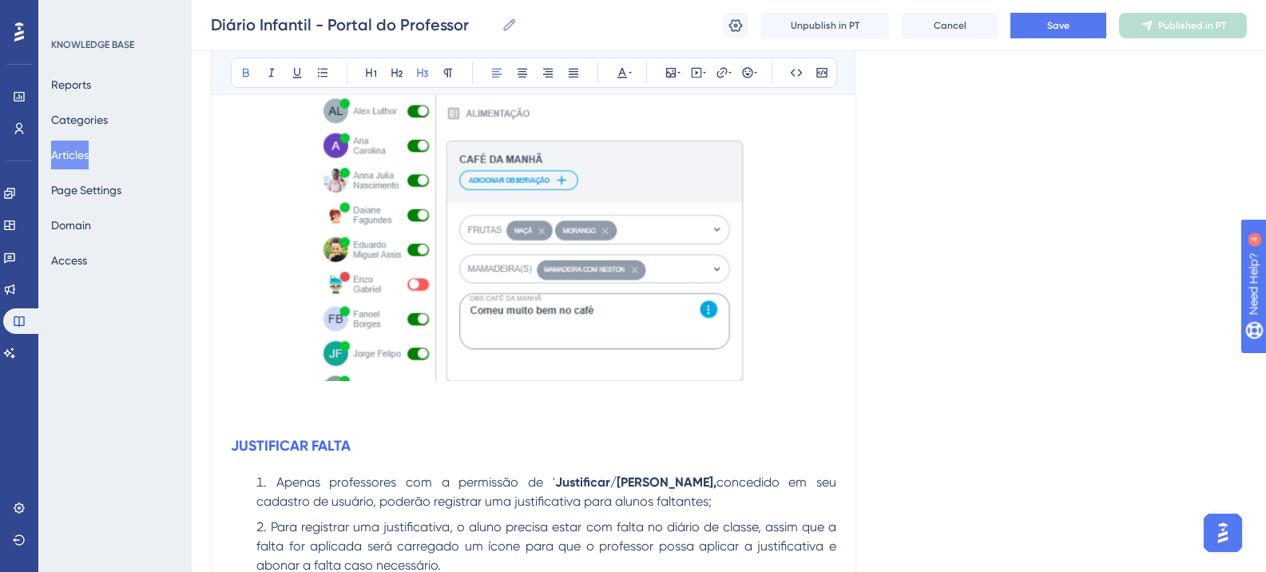
scroll to position [10067, 0]
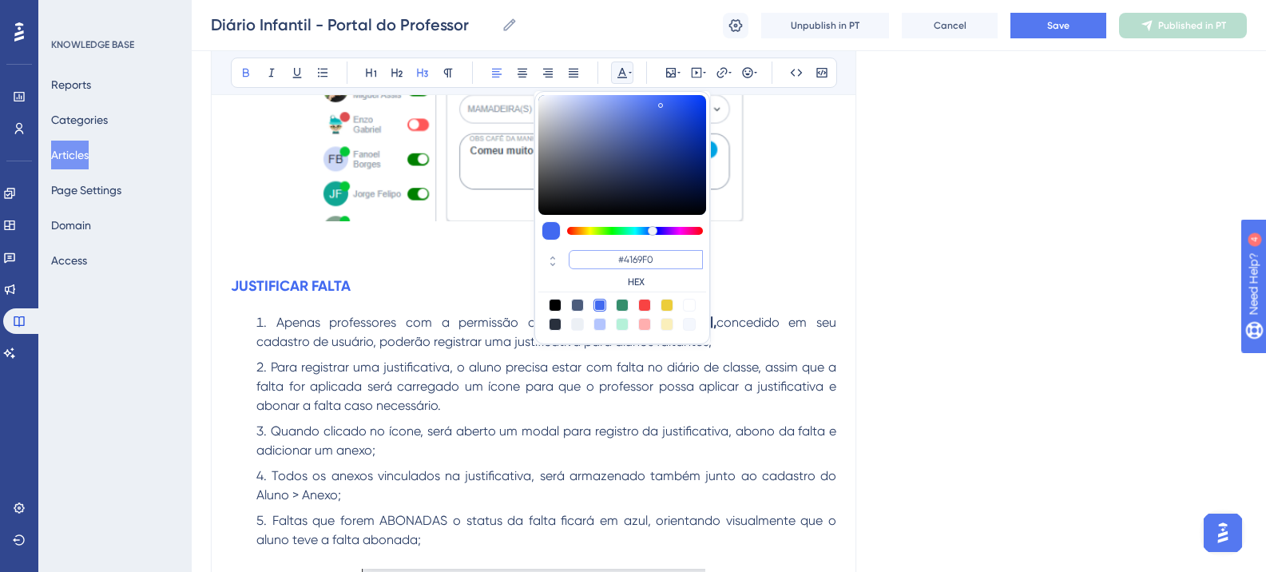
paste input "6200A8"
type input "#6200A8"
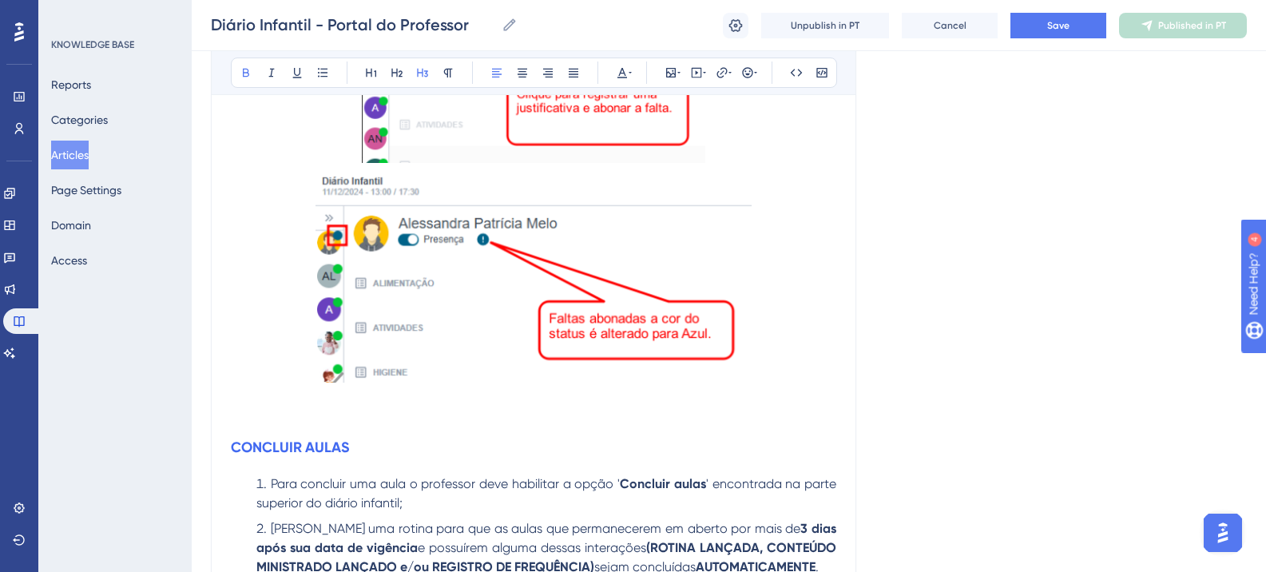
scroll to position [10706, 0]
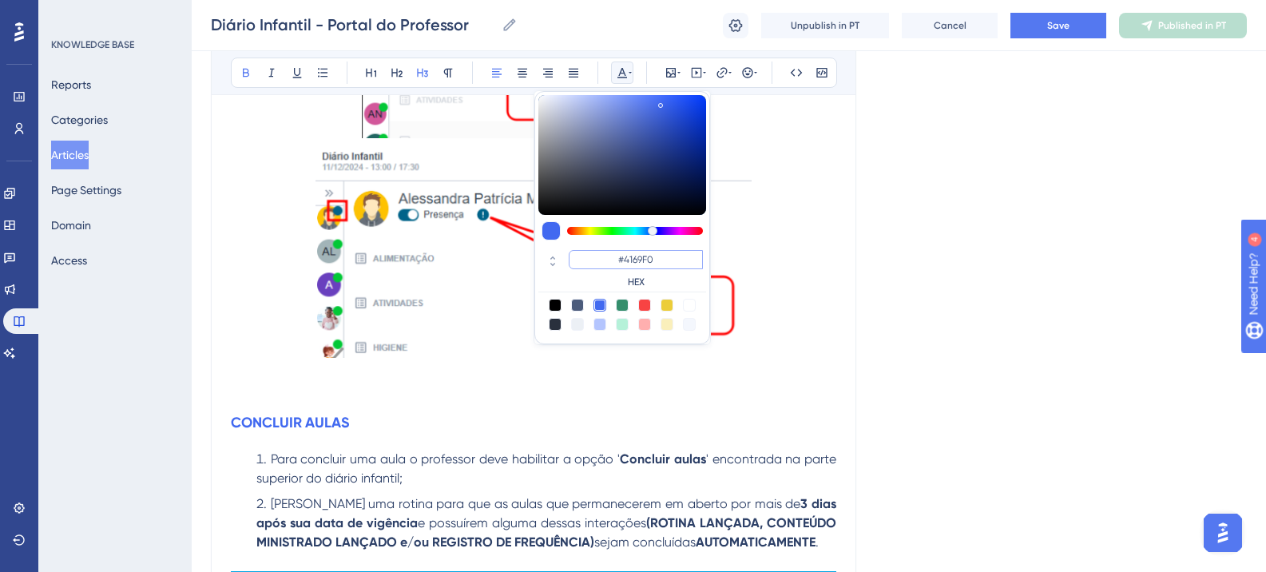
paste input "6200A8"
type input "#6200A8"
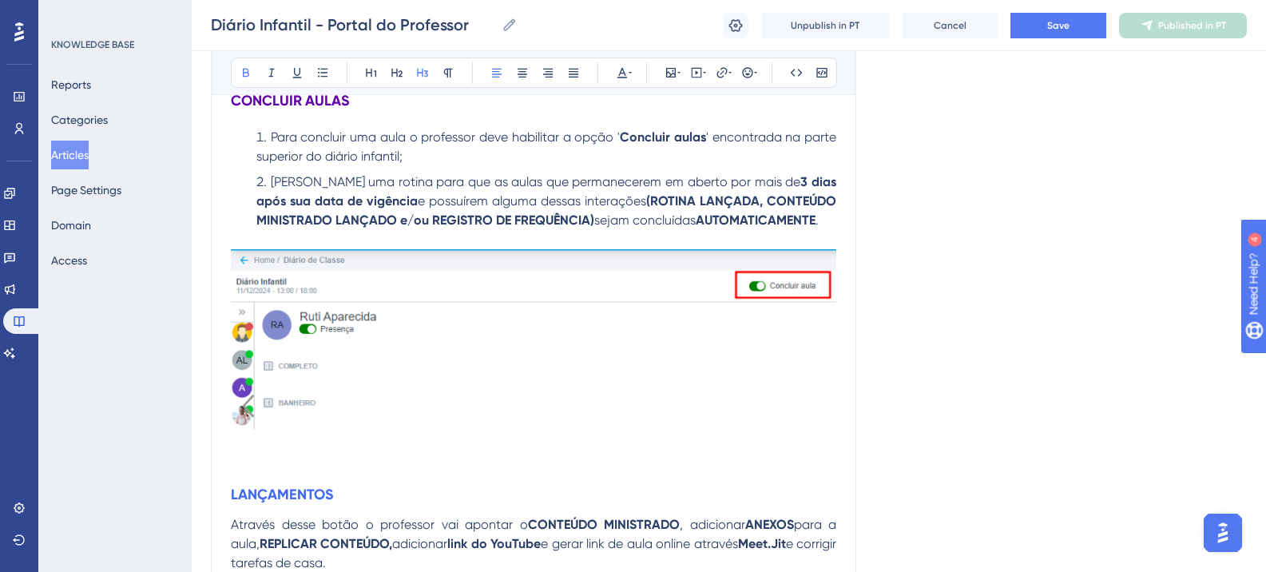
scroll to position [11106, 0]
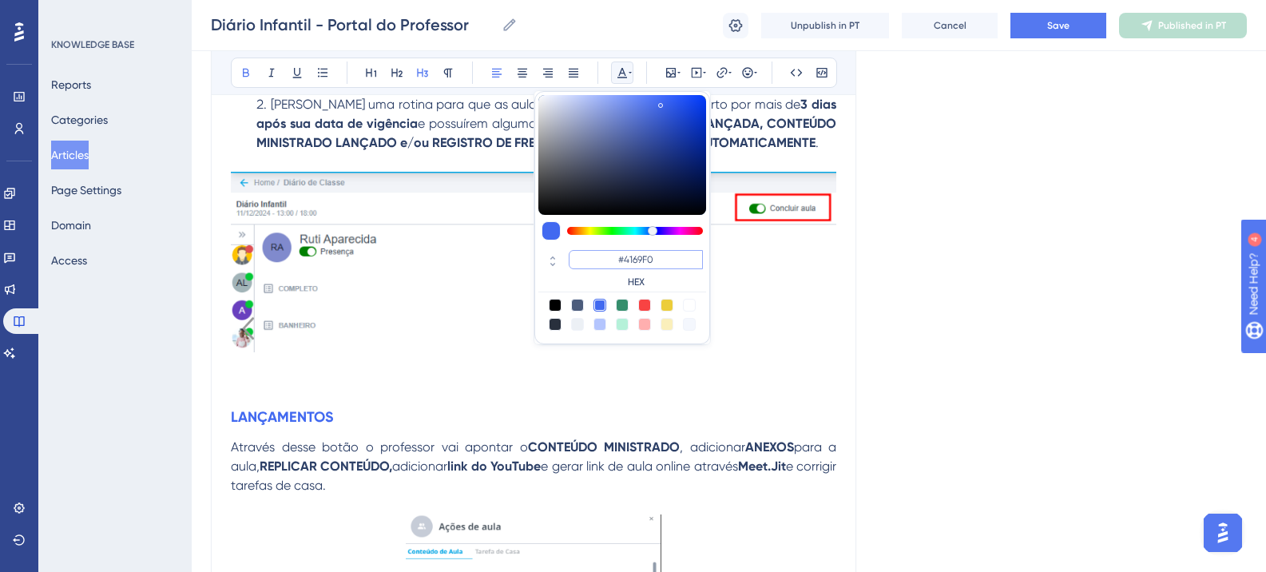
paste input "6200A8"
type input "#6200A8"
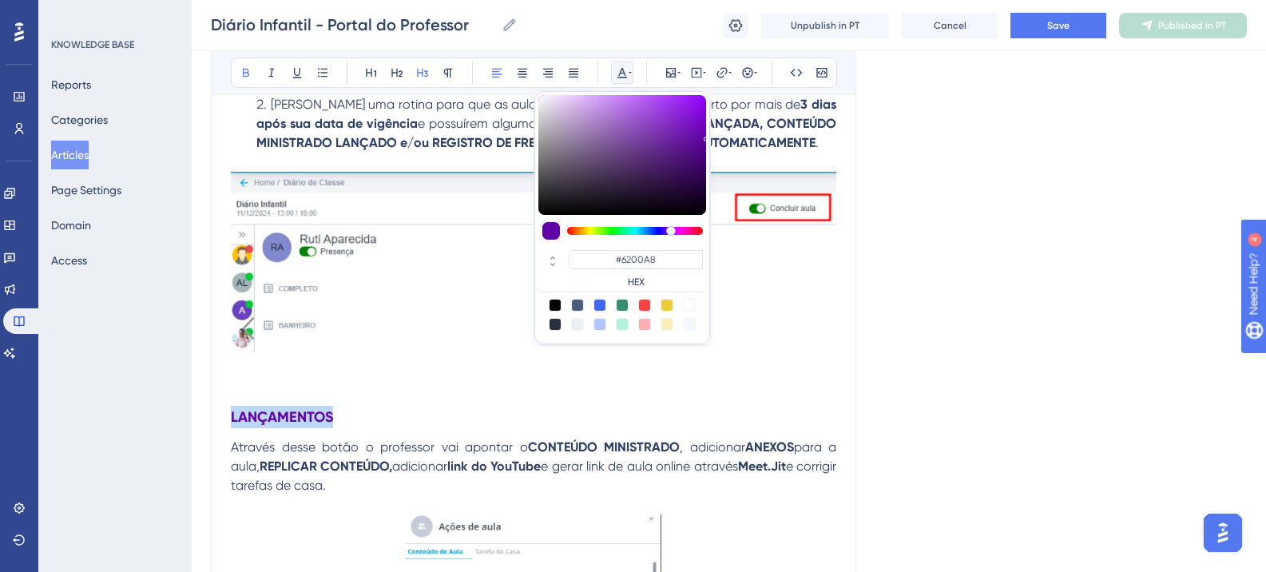
drag, startPoint x: 936, startPoint y: 300, endPoint x: 837, endPoint y: 332, distance: 104.6
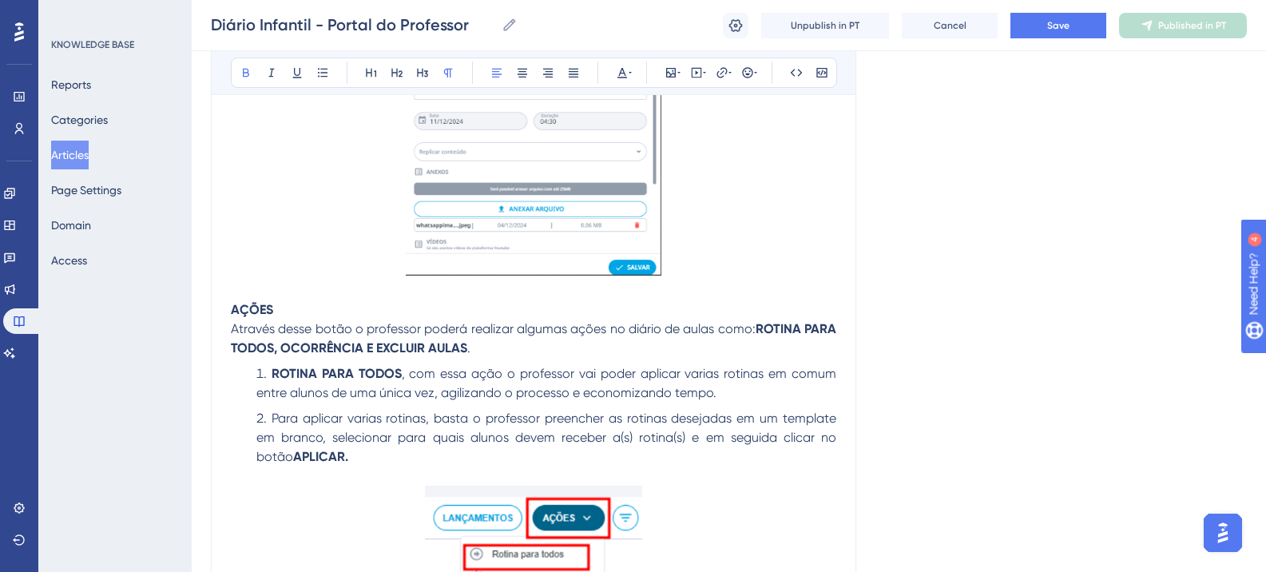
scroll to position [11680, 0]
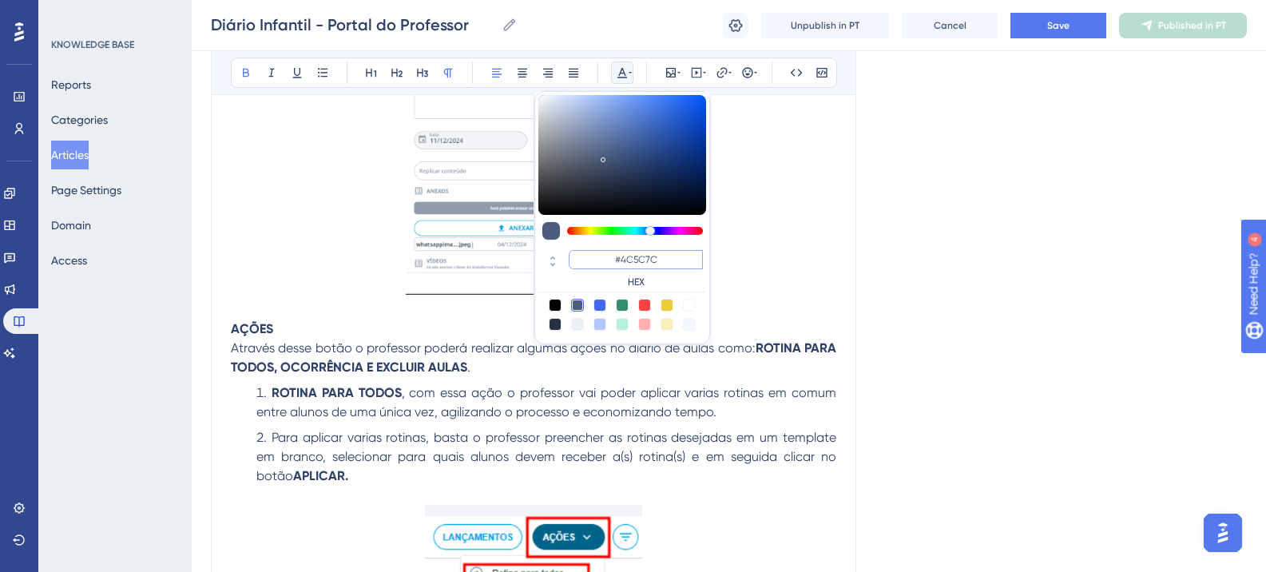
paste input "6200A8"
type input "#6200A8"
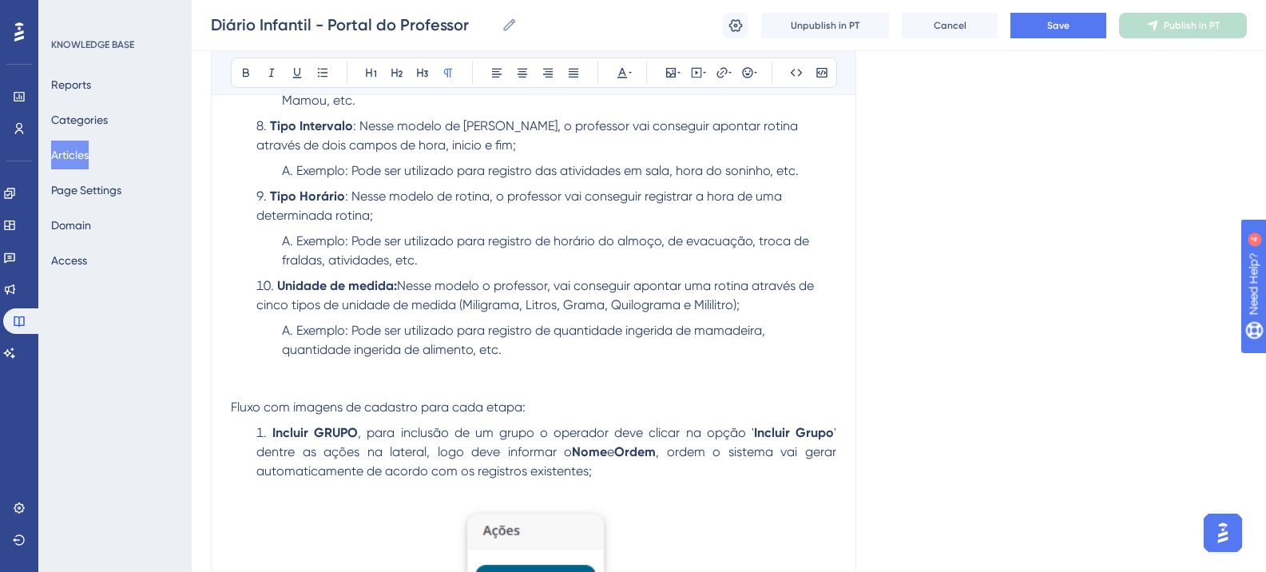
scroll to position [2444, 0]
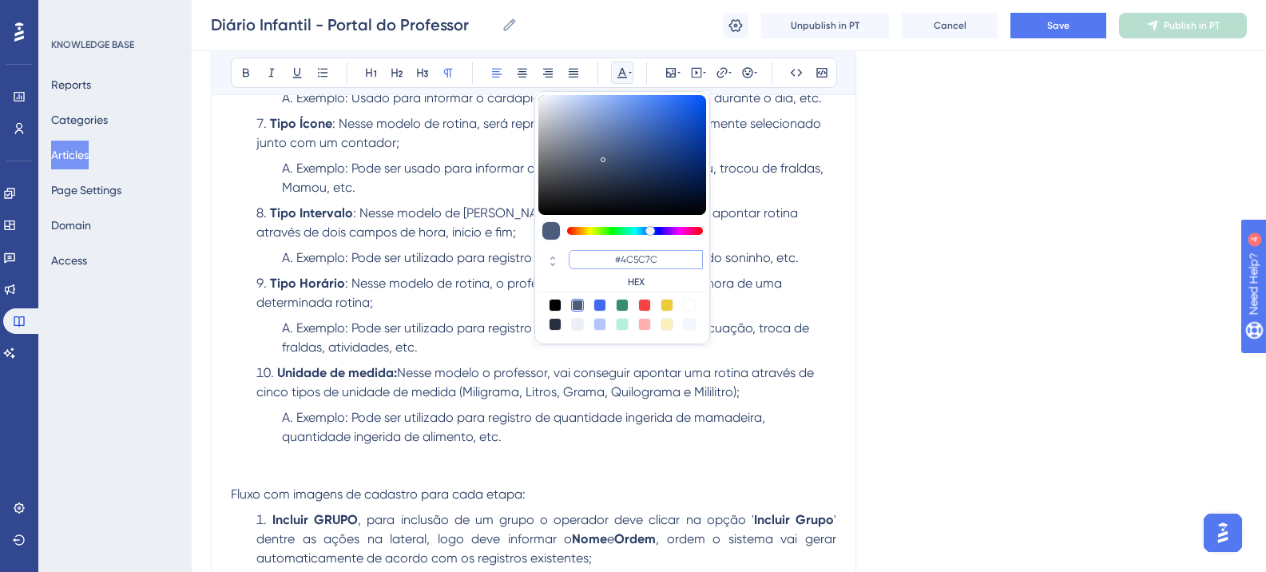
paste input "6200A8"
type input "#6200A8"
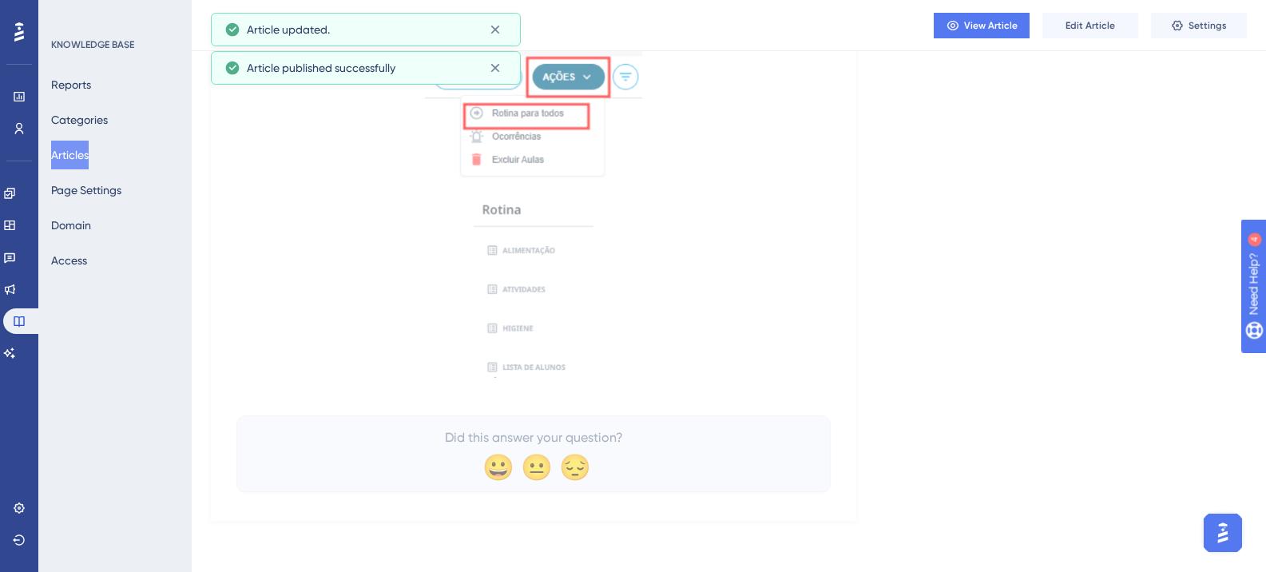
scroll to position [12050, 0]
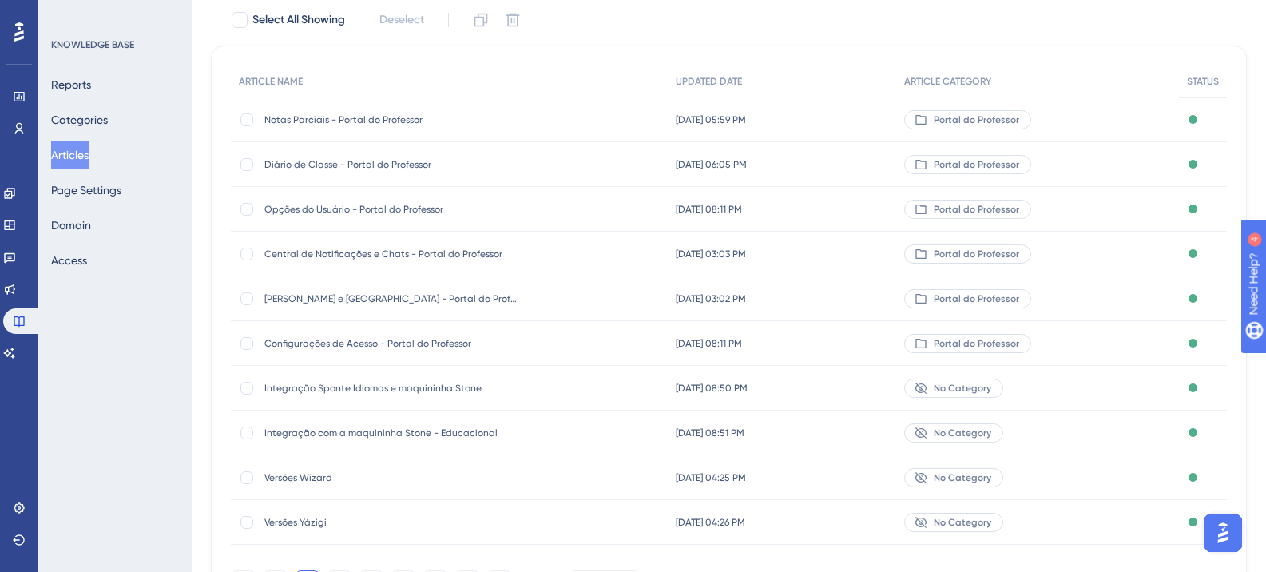
scroll to position [2, 0]
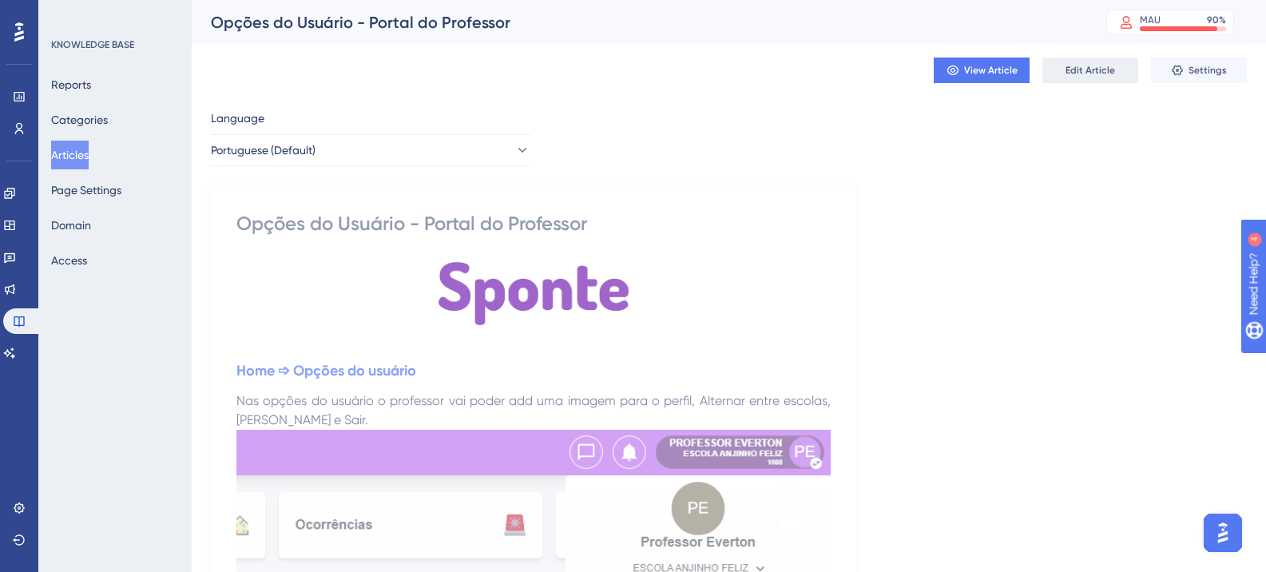
scroll to position [185, 0]
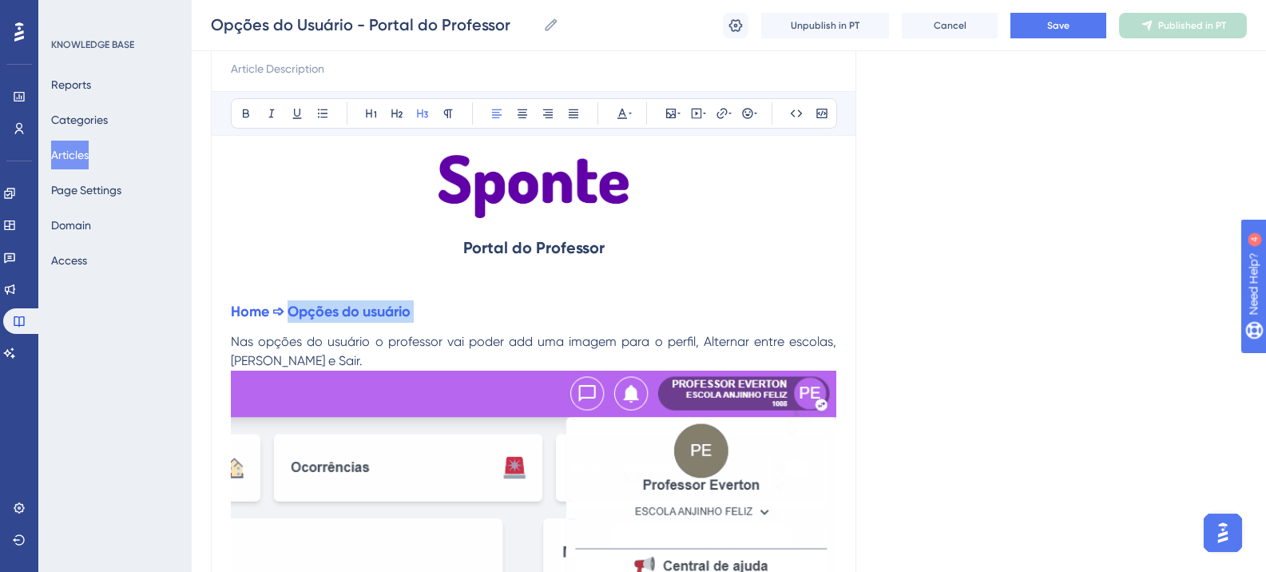
drag, startPoint x: 295, startPoint y: 312, endPoint x: 422, endPoint y: 313, distance: 127.0
copy h3 "Opções do usuário"
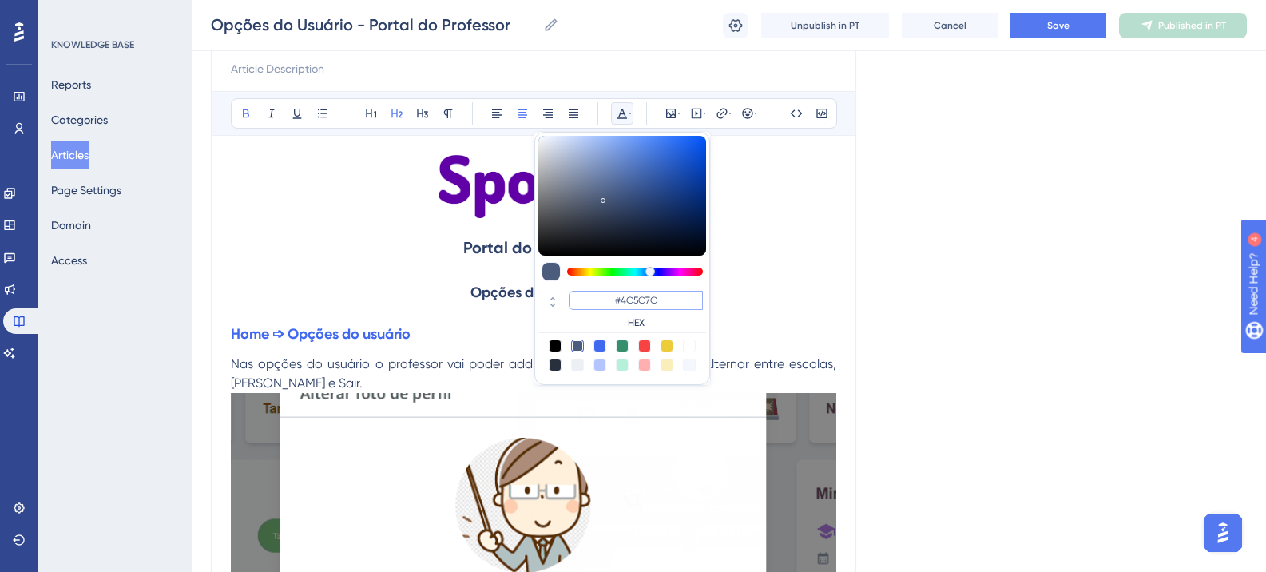
paste input "270049"
type input "#270049"
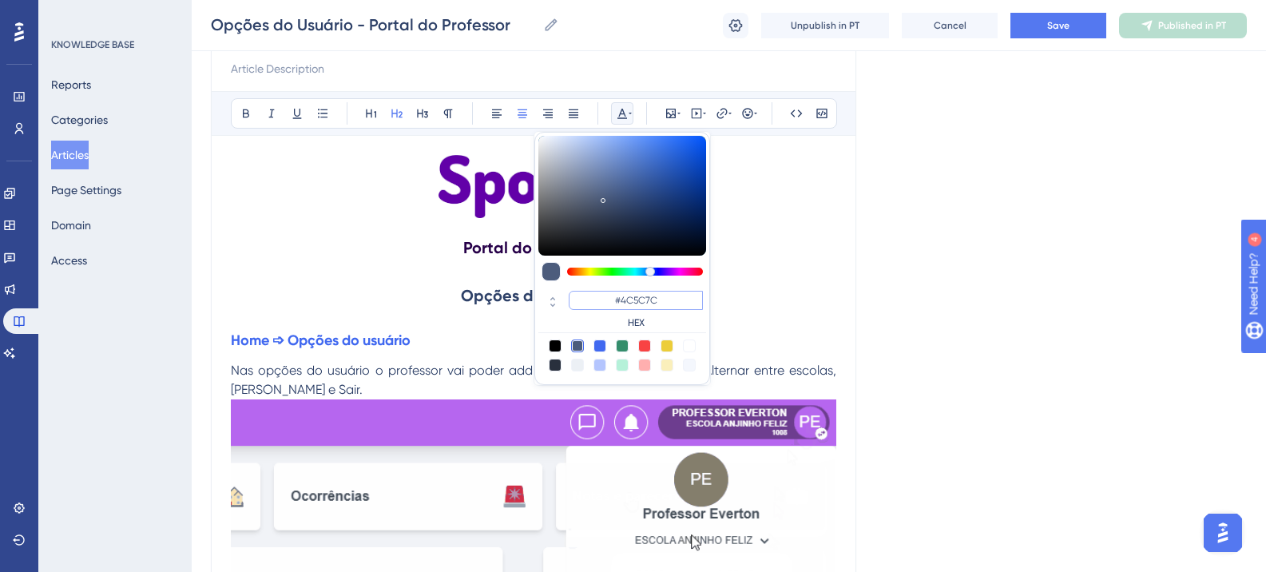
paste input "6200A8"
type input "#6200A8"
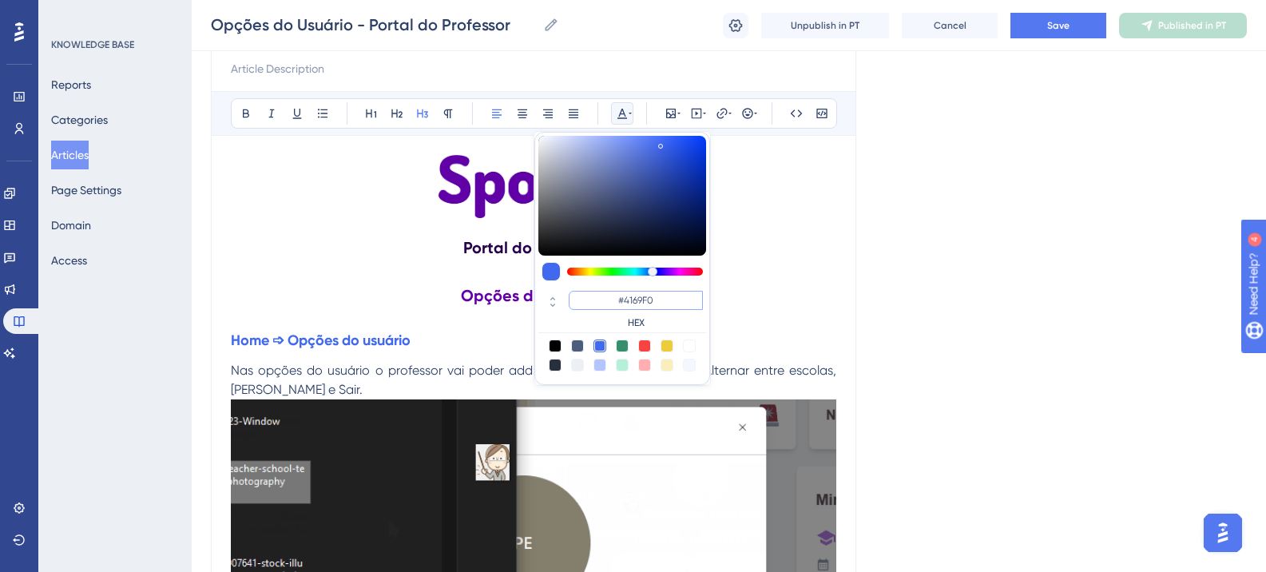
paste input "6200A8"
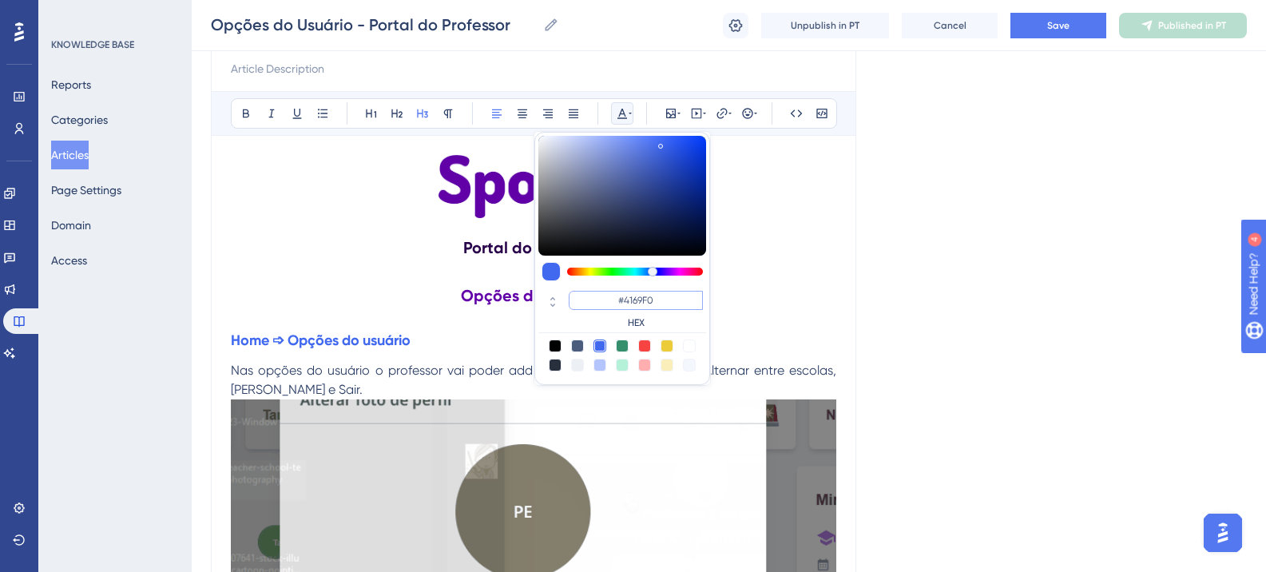
type input "#6200A8"
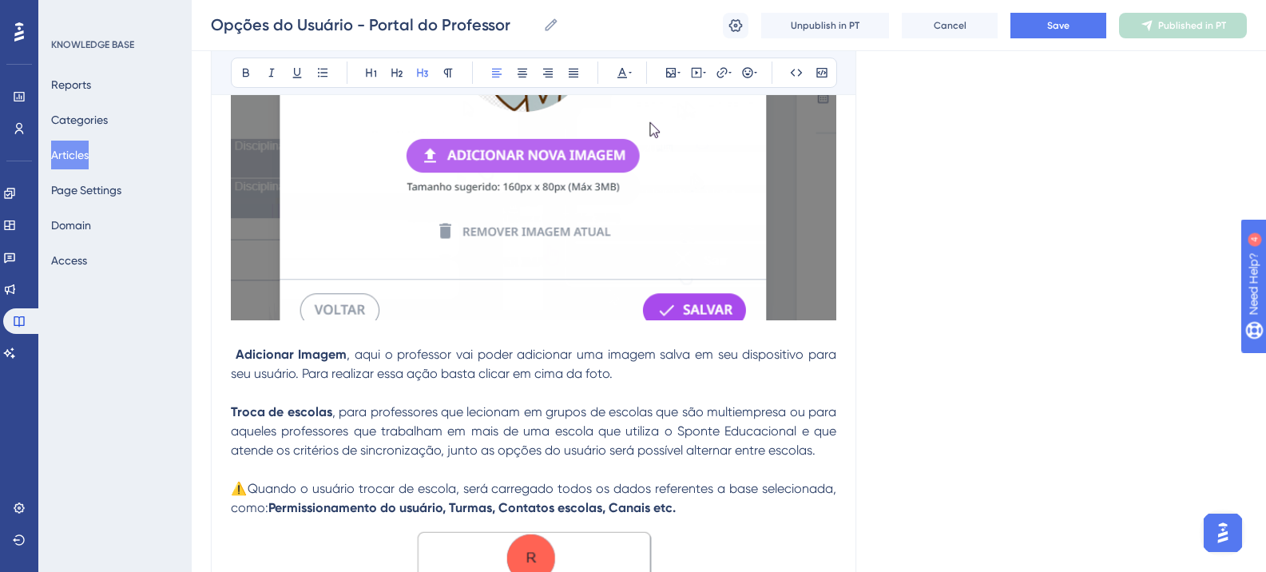
scroll to position [744, 0]
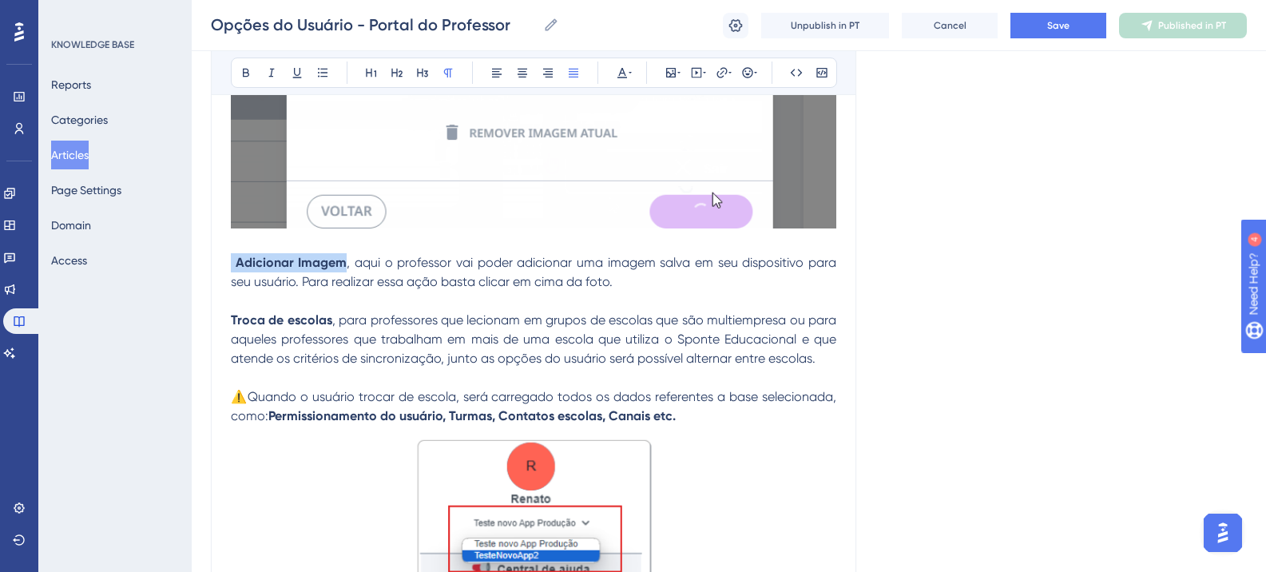
drag, startPoint x: 344, startPoint y: 262, endPoint x: 231, endPoint y: 265, distance: 113.5
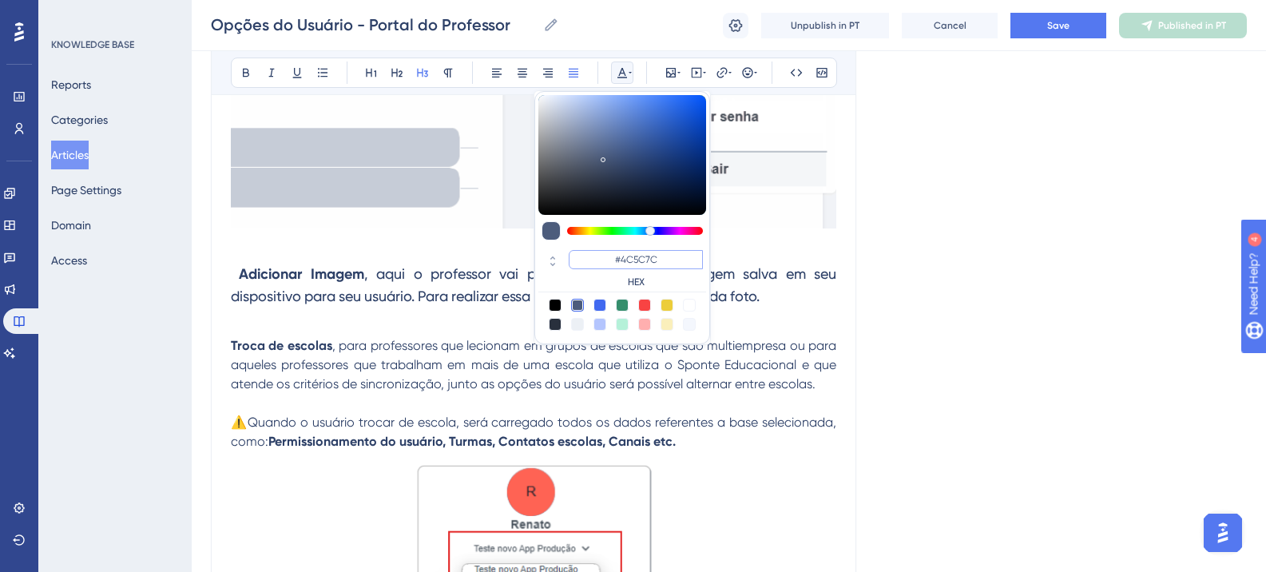
paste input "6200A8"
type input "#6200A8"
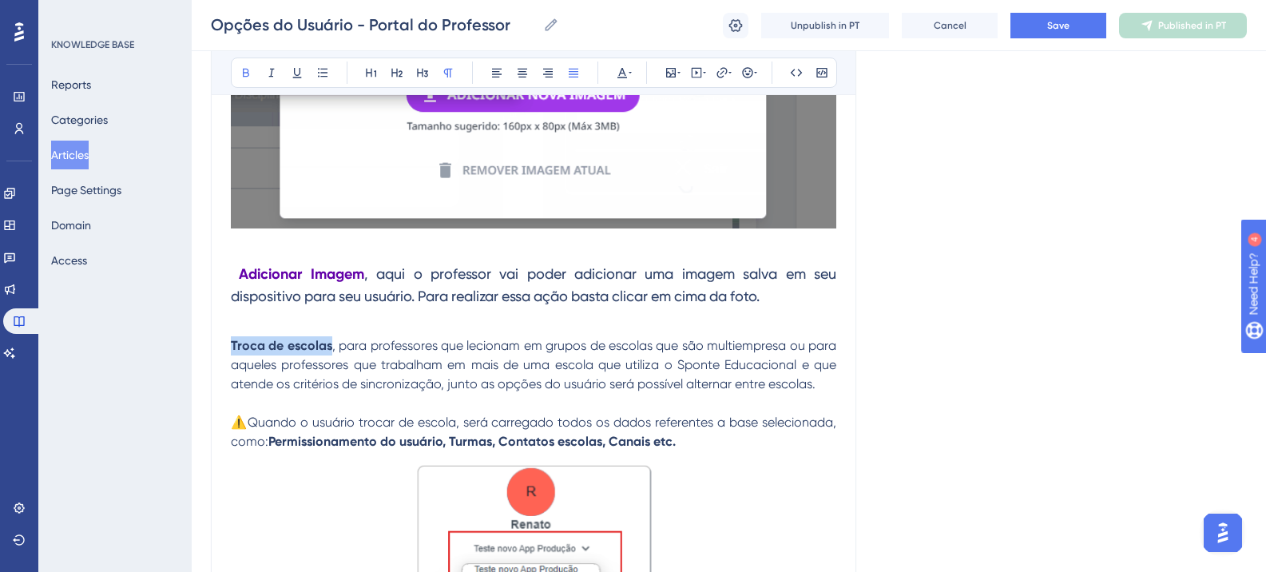
drag, startPoint x: 231, startPoint y: 346, endPoint x: 331, endPoint y: 346, distance: 99.9
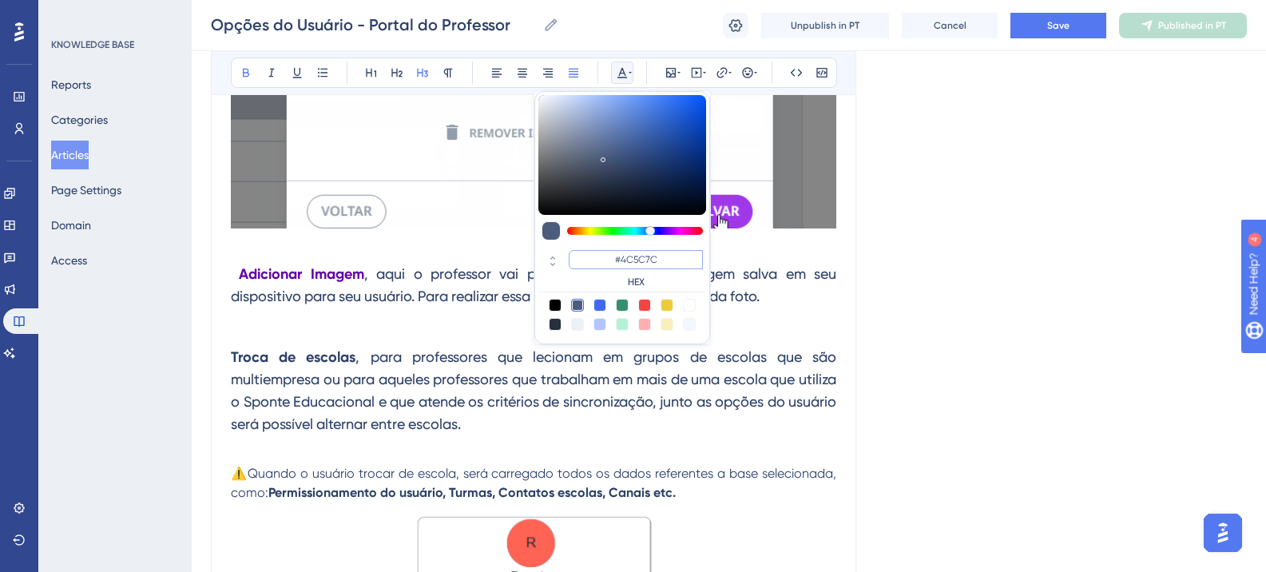
paste input "6200A8"
type input "#6200A8"
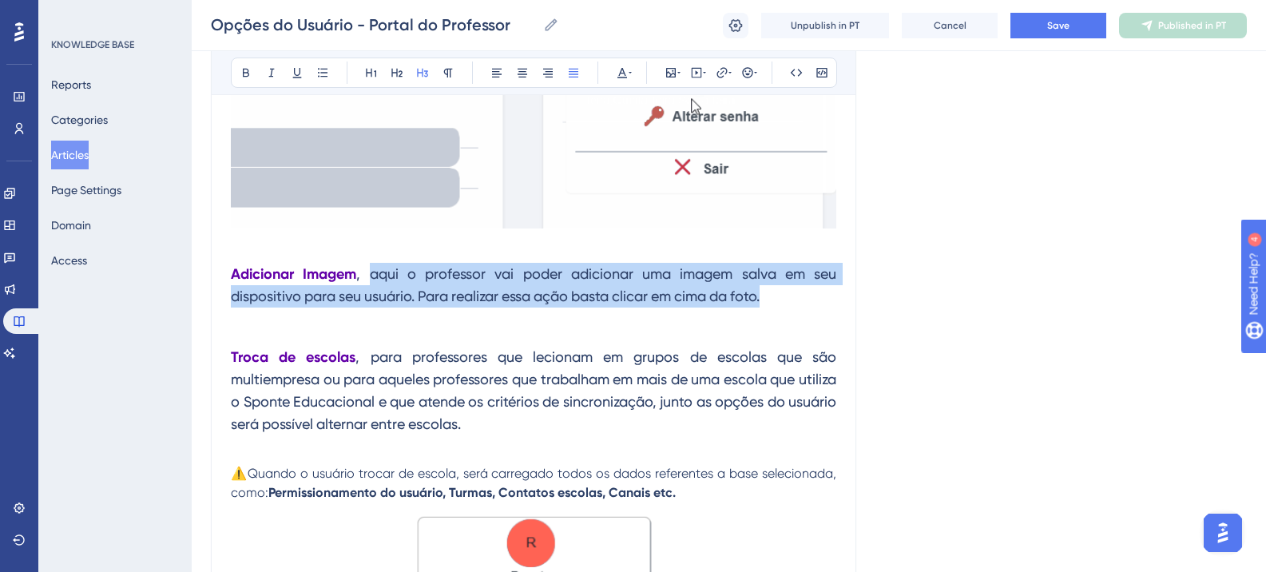
drag, startPoint x: 373, startPoint y: 275, endPoint x: 810, endPoint y: 297, distance: 437.6
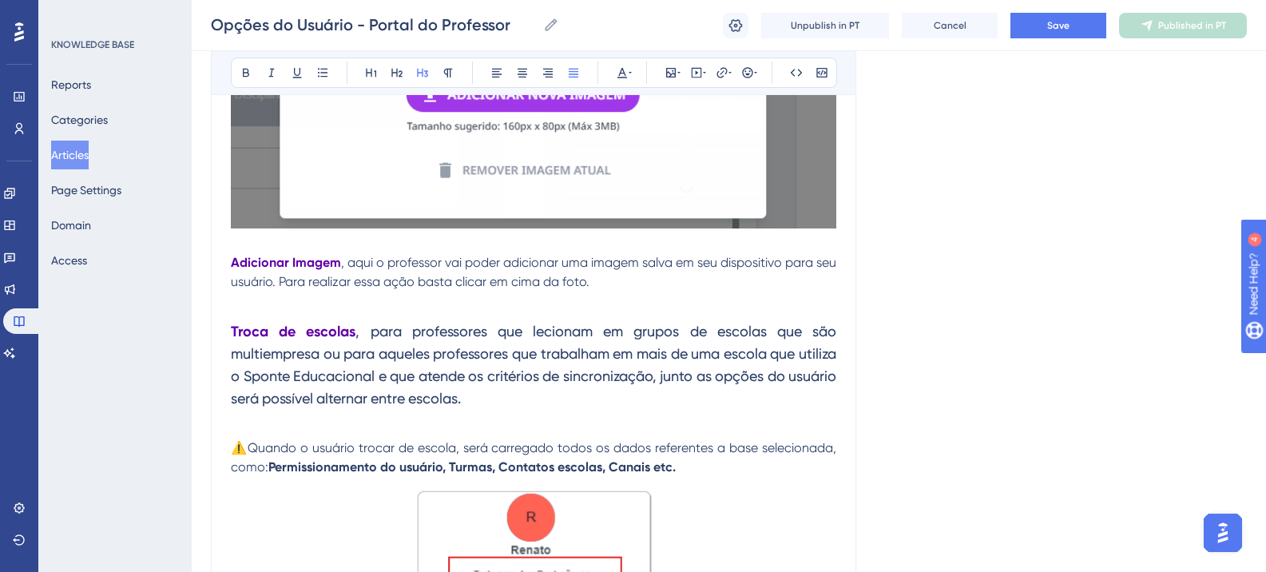
drag, startPoint x: 372, startPoint y: 332, endPoint x: 473, endPoint y: 322, distance: 101.1
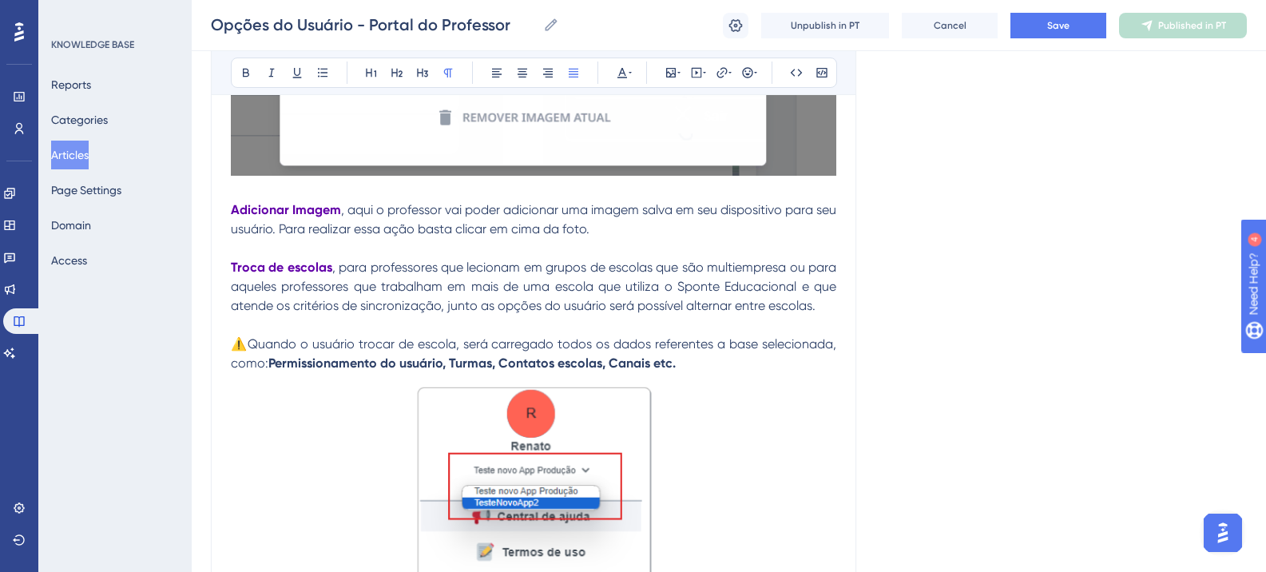
scroll to position [824, 0]
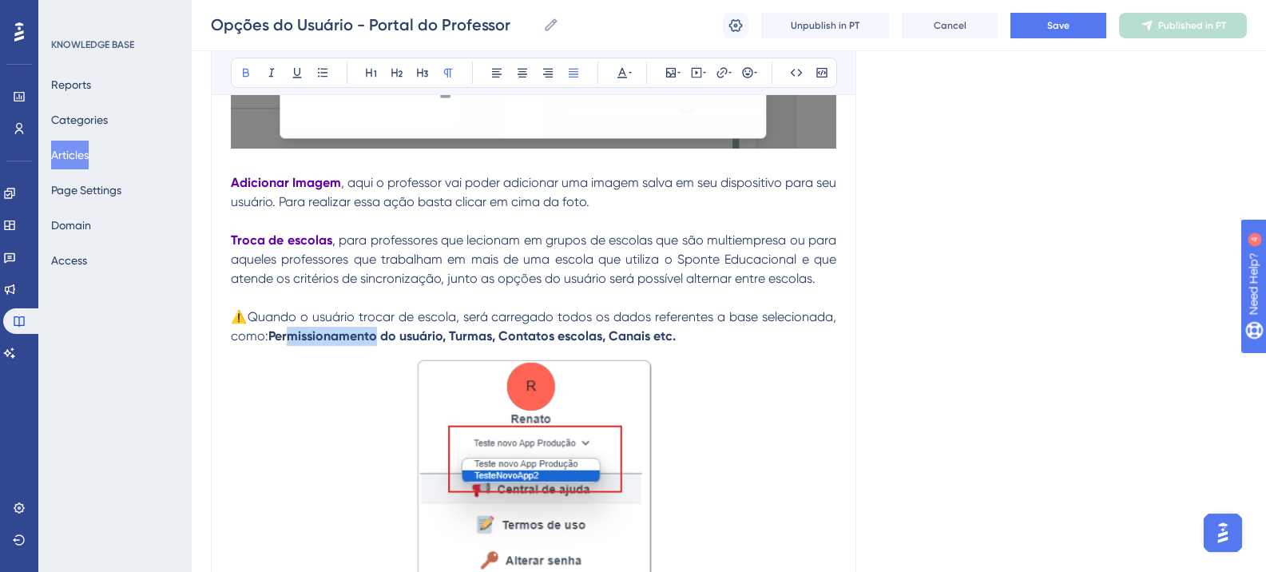
drag, startPoint x: 377, startPoint y: 337, endPoint x: 290, endPoint y: 342, distance: 87.2
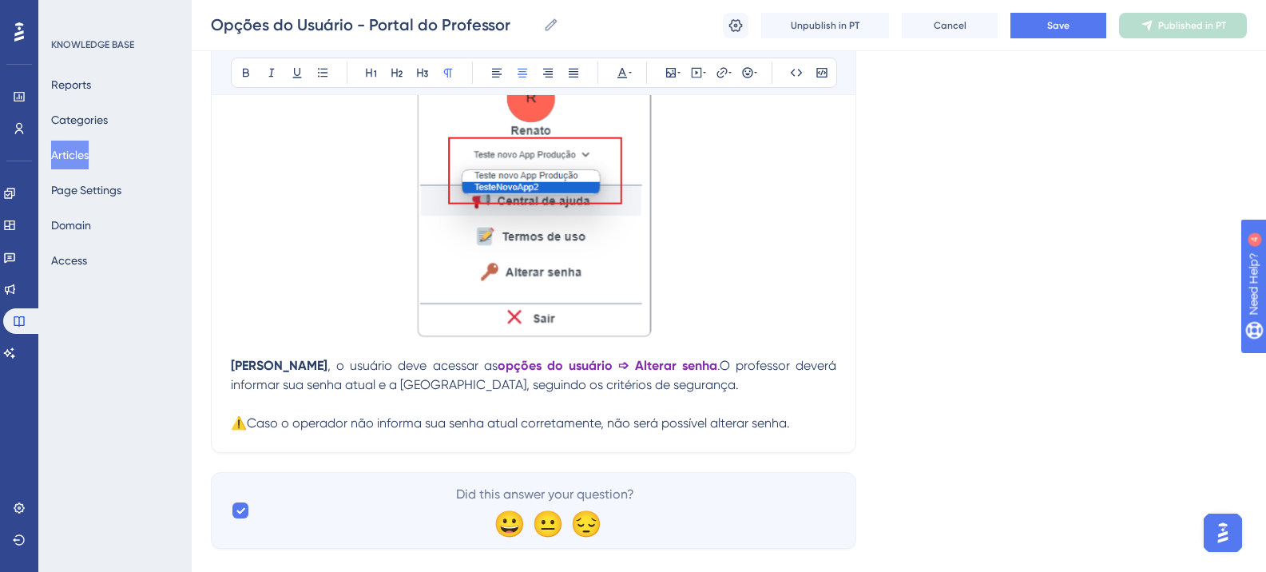
scroll to position [1140, 0]
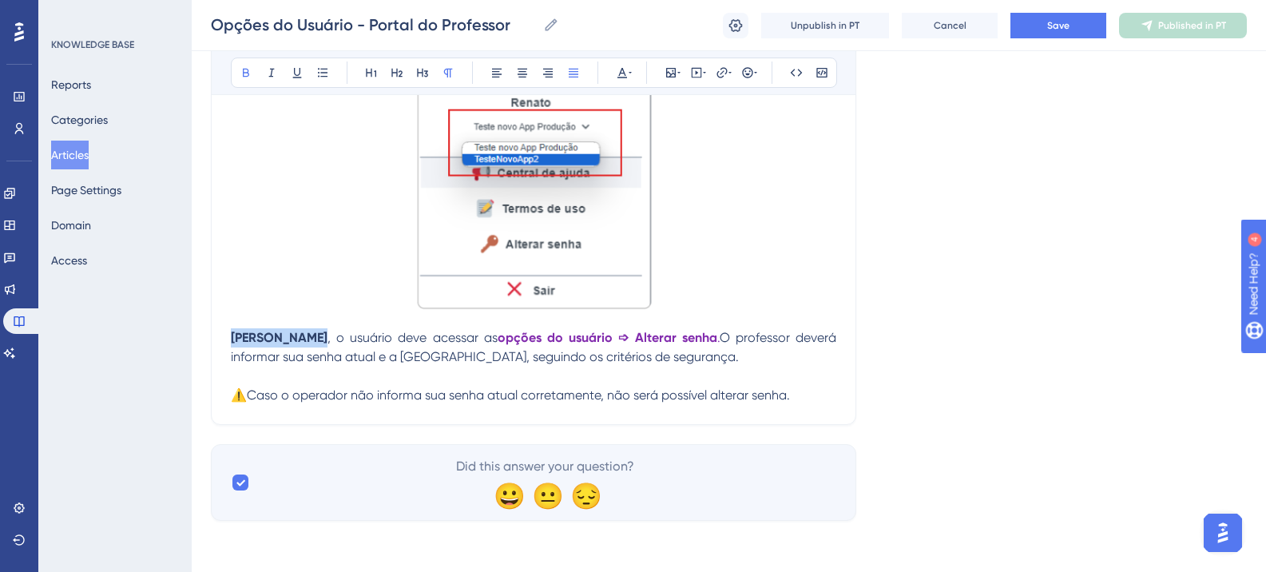
drag, startPoint x: 233, startPoint y: 338, endPoint x: 311, endPoint y: 340, distance: 77.5
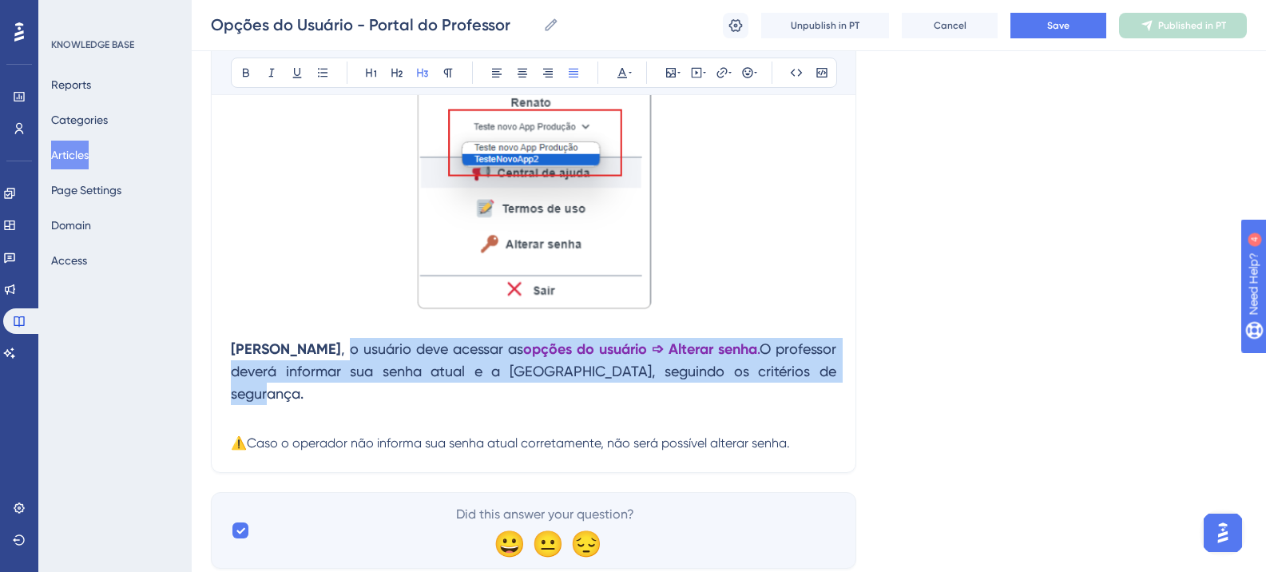
drag, startPoint x: 423, startPoint y: 346, endPoint x: 797, endPoint y: 384, distance: 375.0
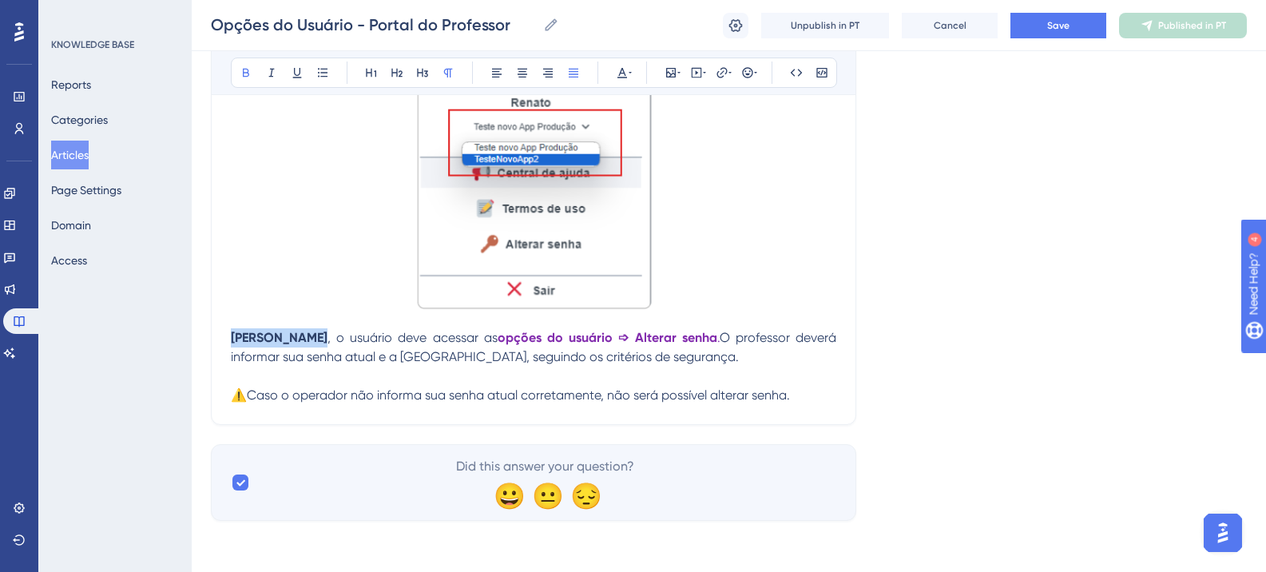
drag, startPoint x: 236, startPoint y: 337, endPoint x: 311, endPoint y: 337, distance: 75.1
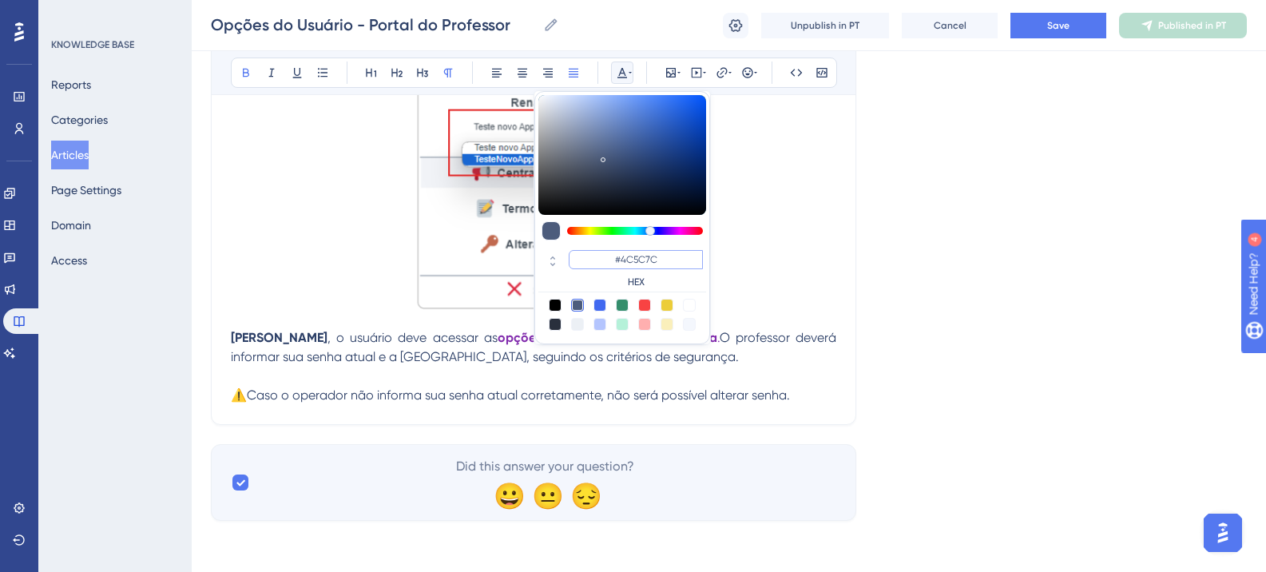
paste input "6200A8"
type input "#6200A8"
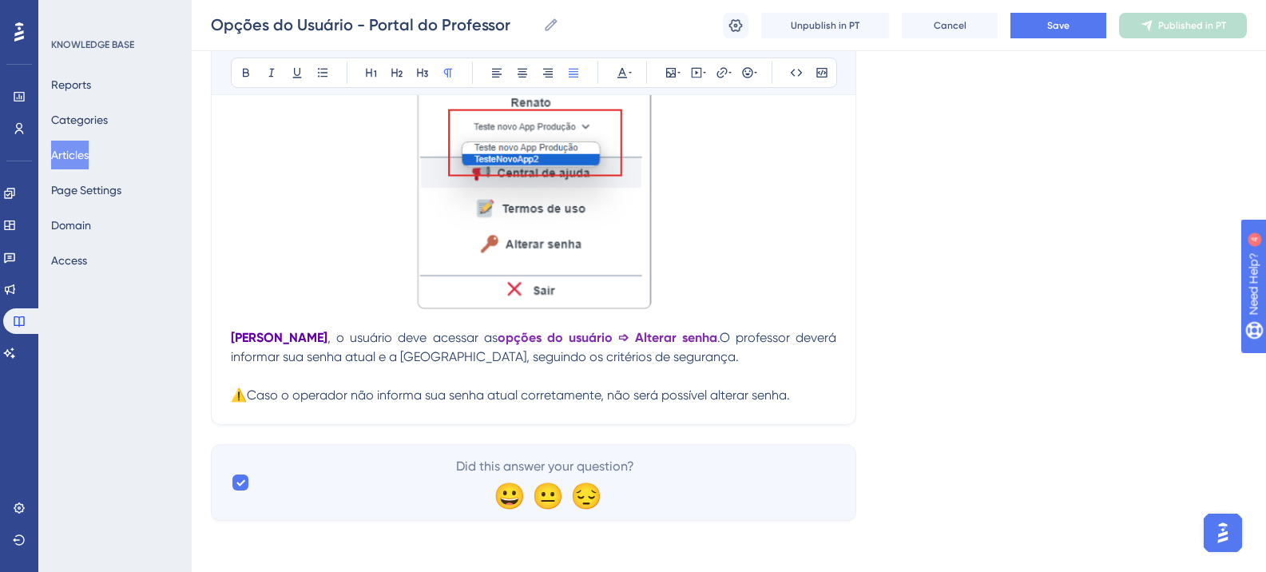
drag, startPoint x: 253, startPoint y: 399, endPoint x: 797, endPoint y: 402, distance: 543.3
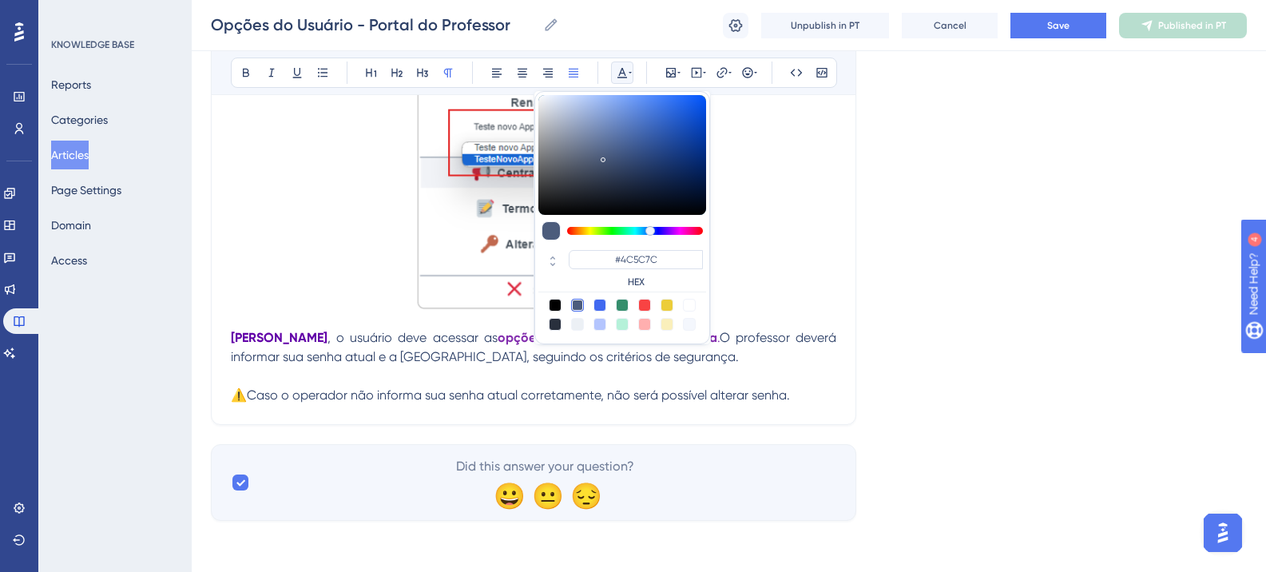
type input "#F84343"
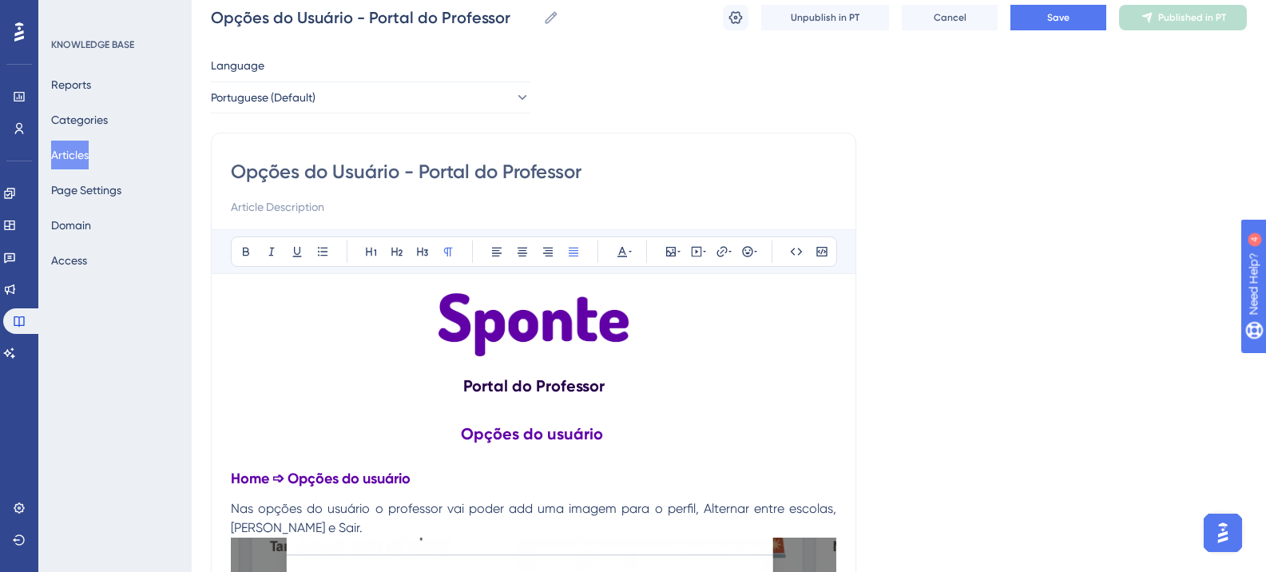
scroll to position [26, 0]
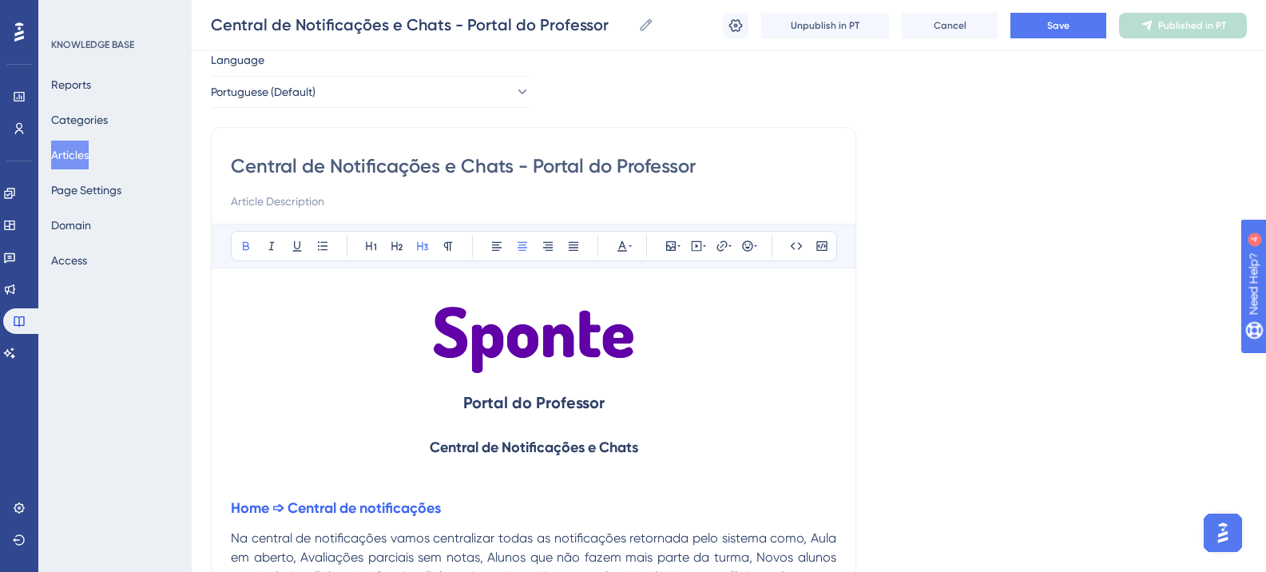
scroll to position [80, 0]
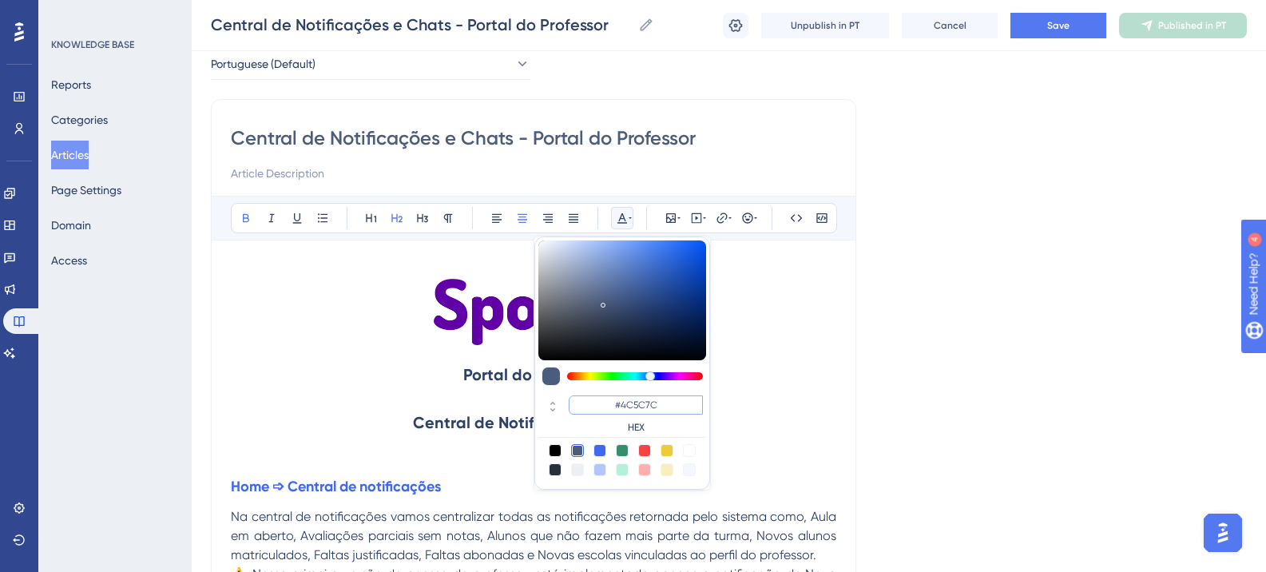
paste input "270049"
type input "#270049"
paste input "6200A8"
type input "#6200A8"
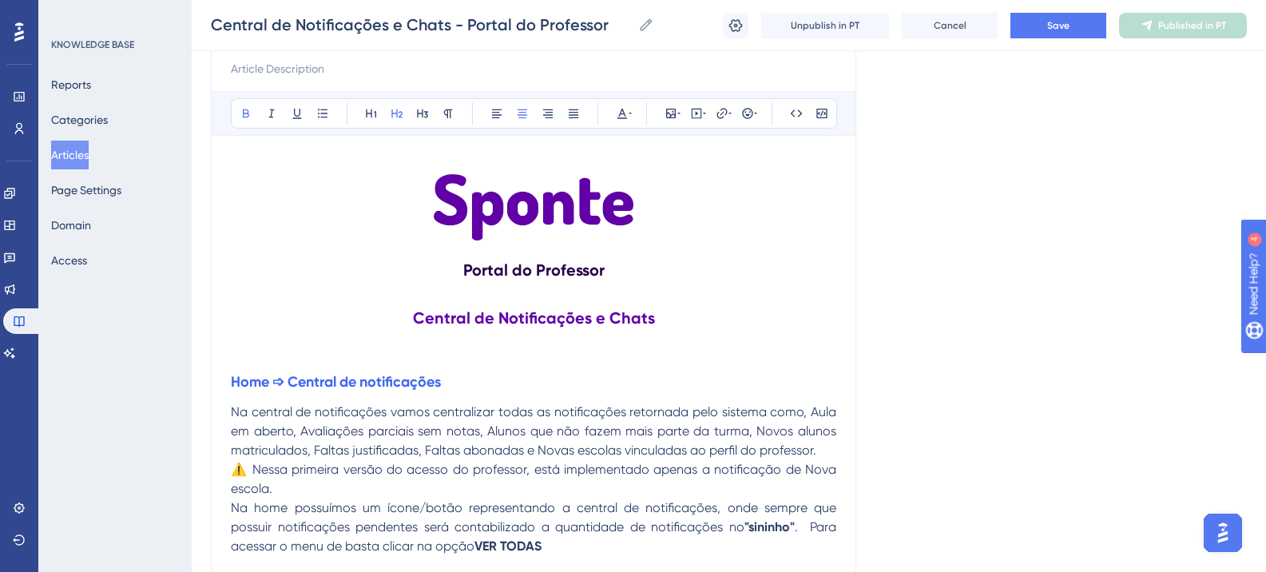
scroll to position [240, 0]
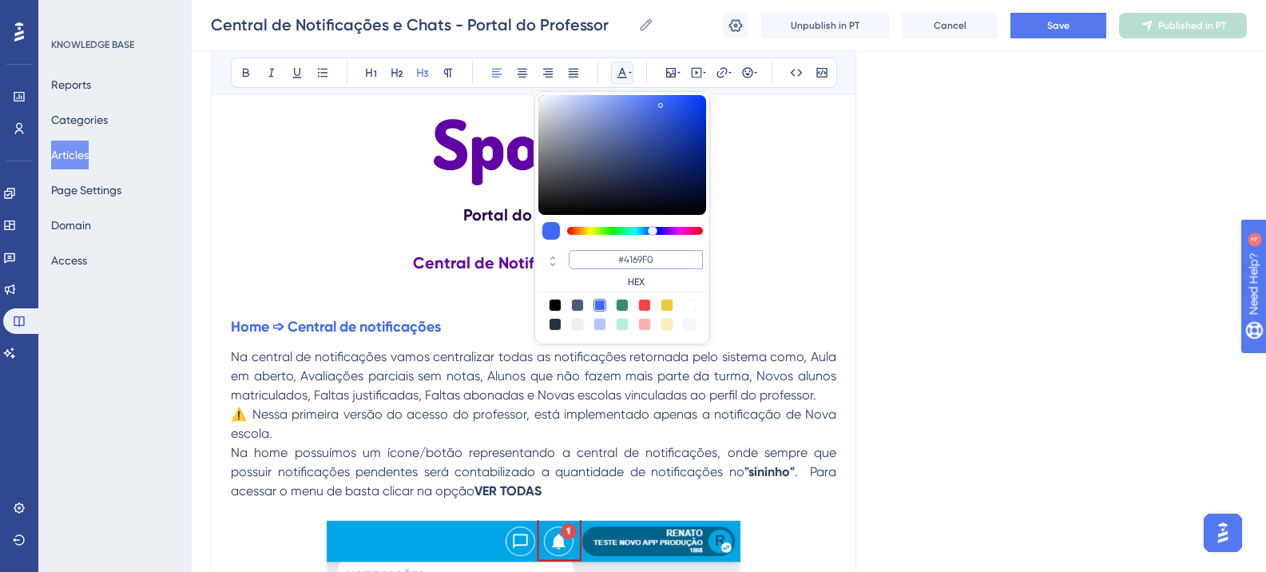
paste input "6200A8"
type input "#6200A8"
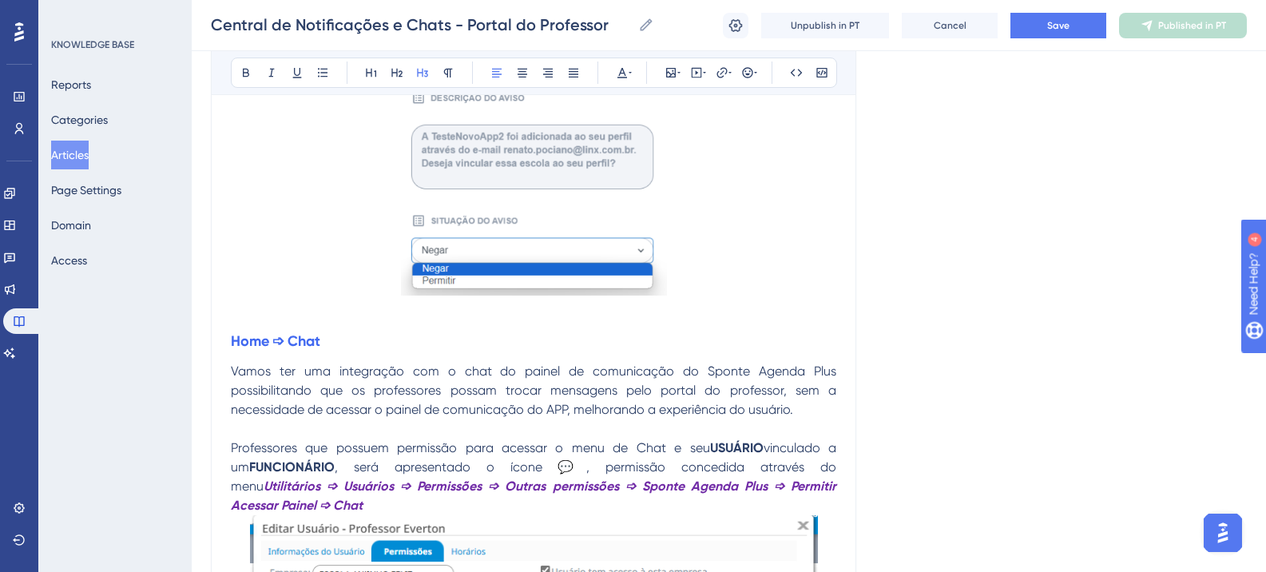
scroll to position [1438, 0]
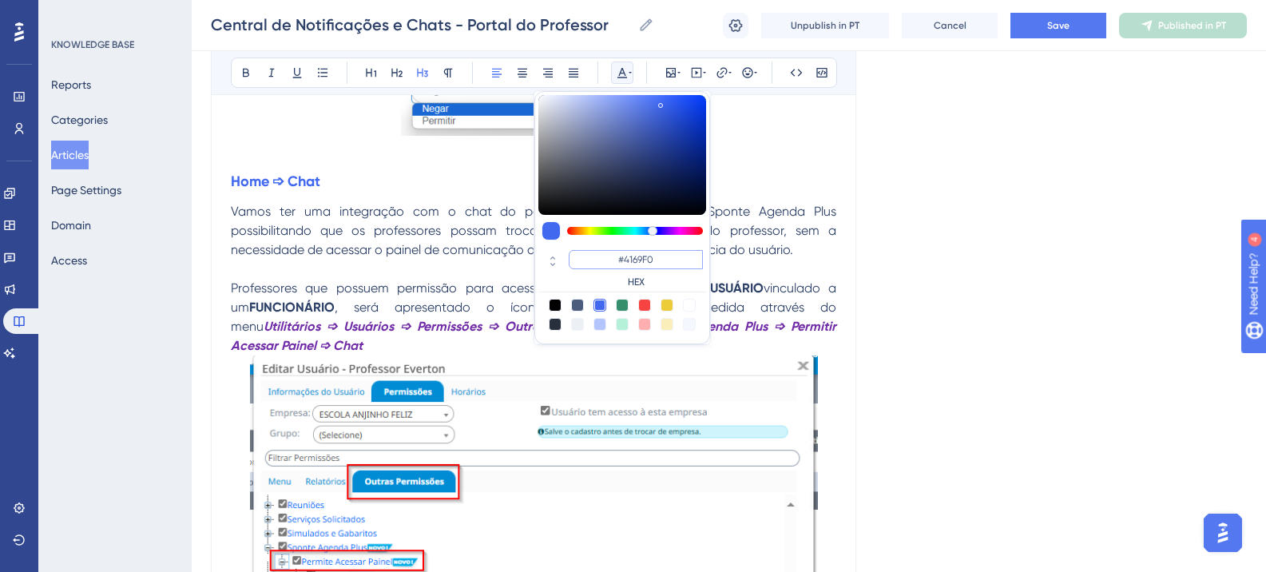
paste input "6200A8"
type input "#6200A8"
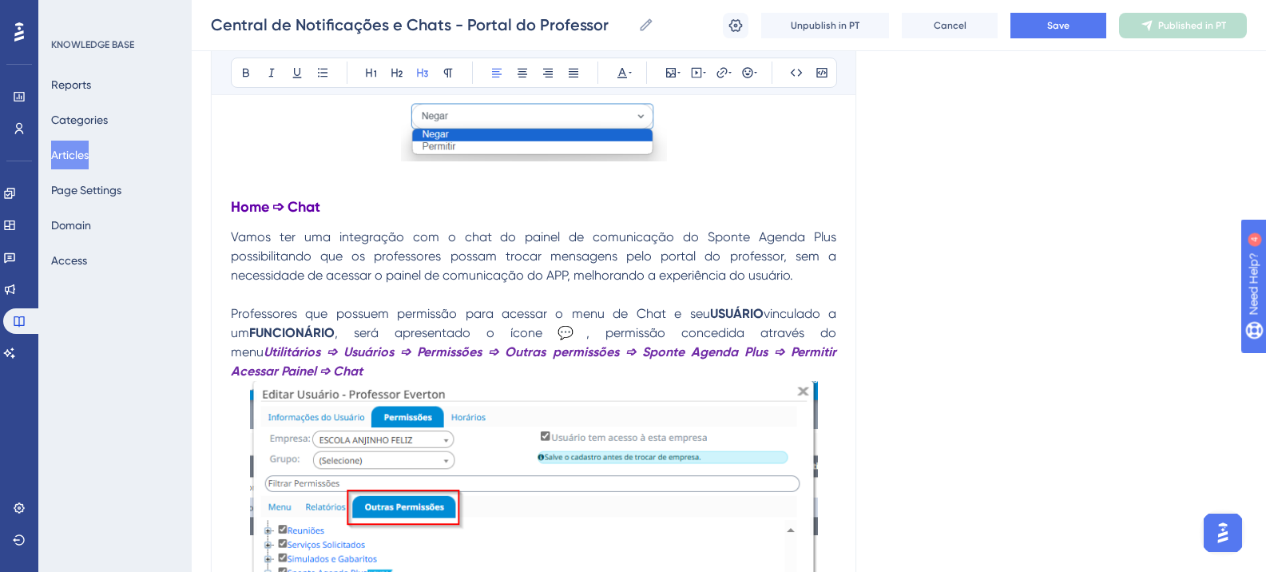
scroll to position [1358, 0]
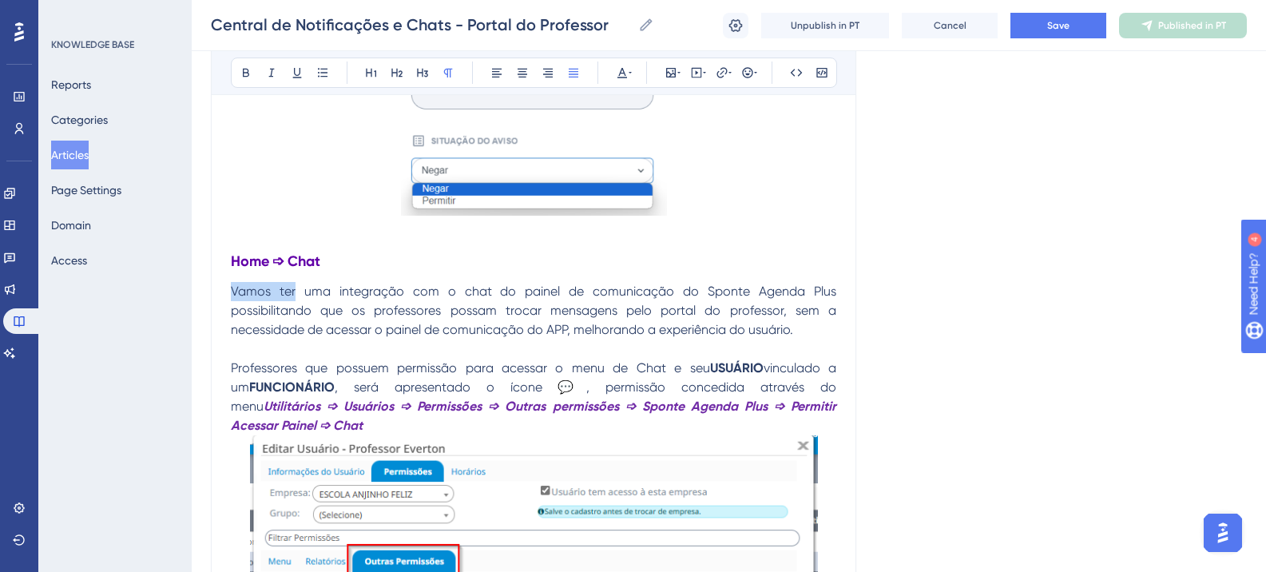
drag, startPoint x: 284, startPoint y: 312, endPoint x: 233, endPoint y: 312, distance: 51.1
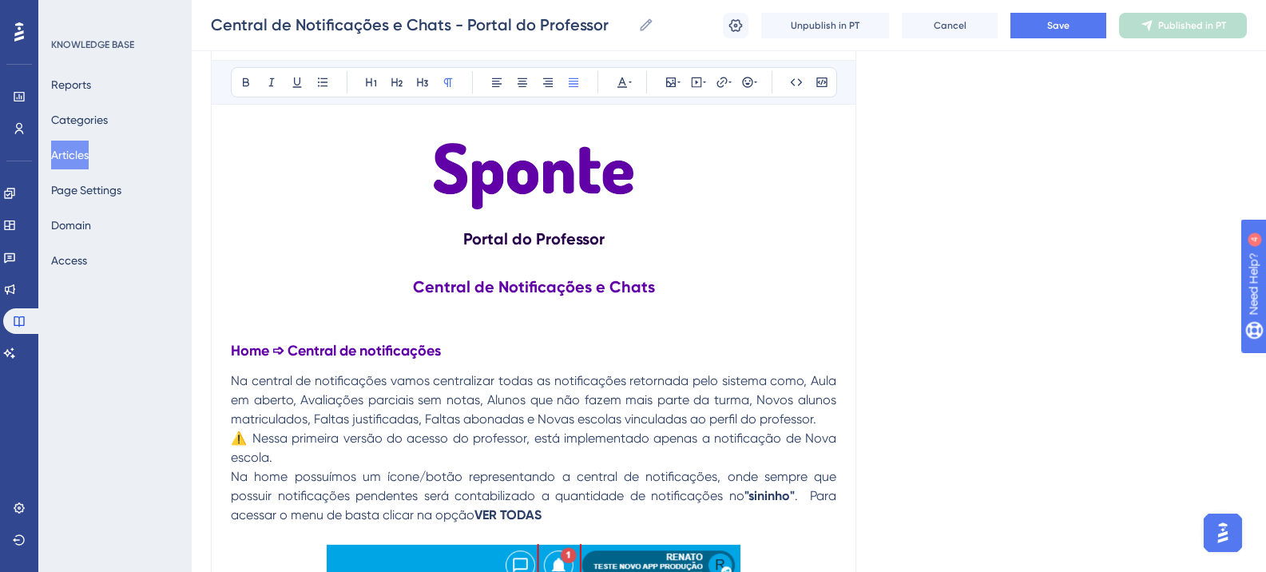
scroll to position [240, 0]
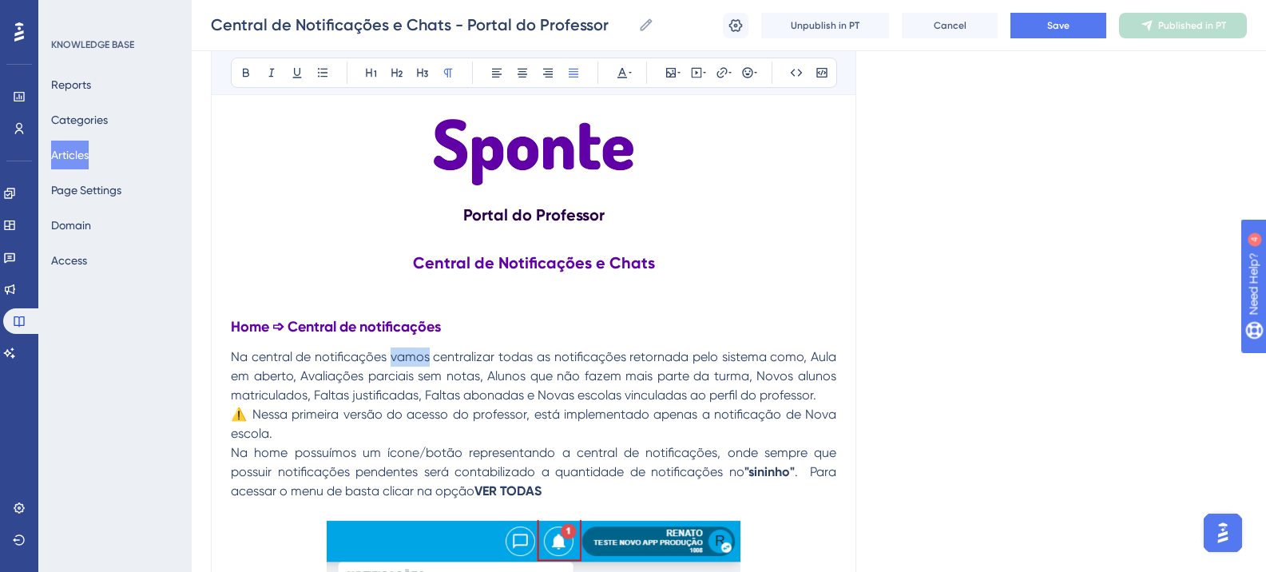
drag, startPoint x: 392, startPoint y: 356, endPoint x: 431, endPoint y: 359, distance: 39.2
drag, startPoint x: 263, startPoint y: 417, endPoint x: 284, endPoint y: 415, distance: 21.6
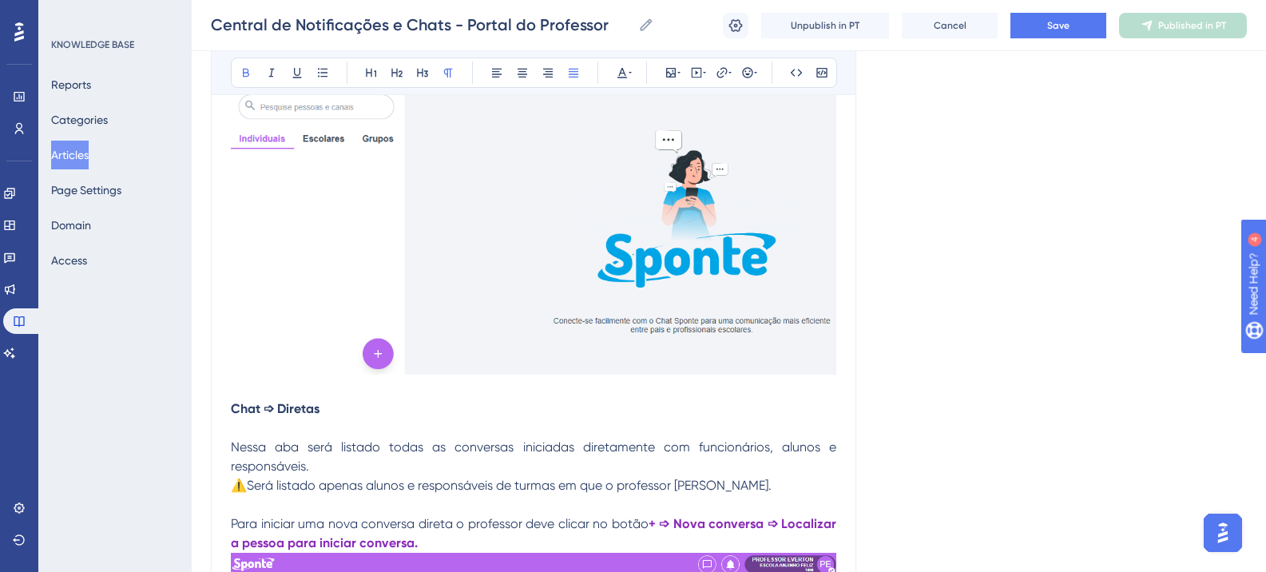
scroll to position [3036, 0]
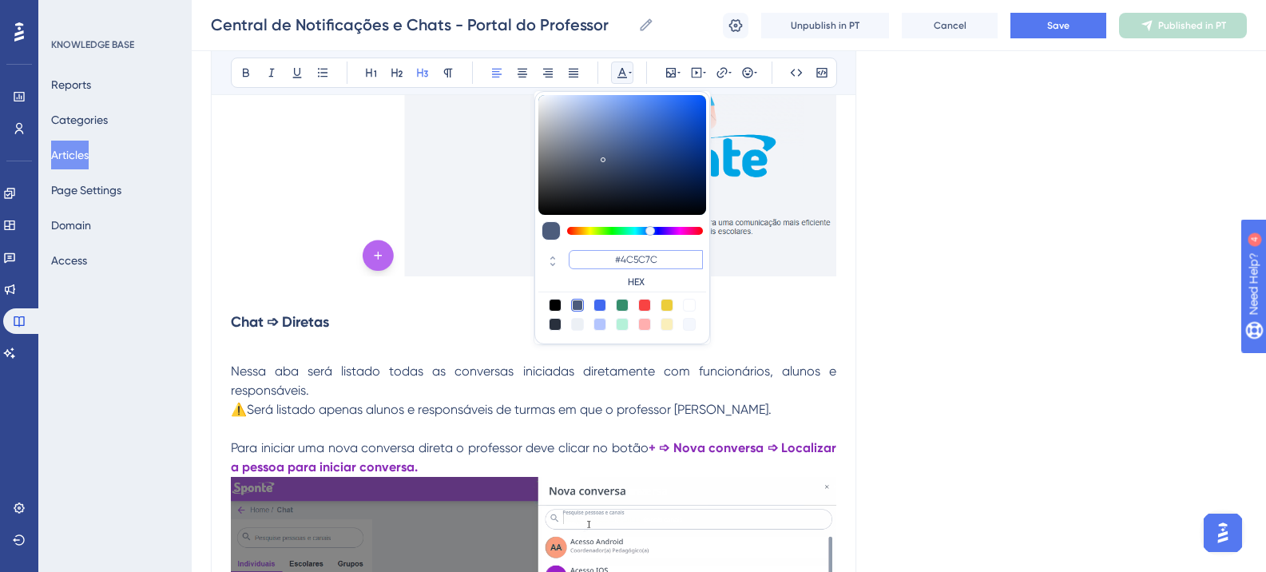
paste input "6200A8"
type input "#6200A8"
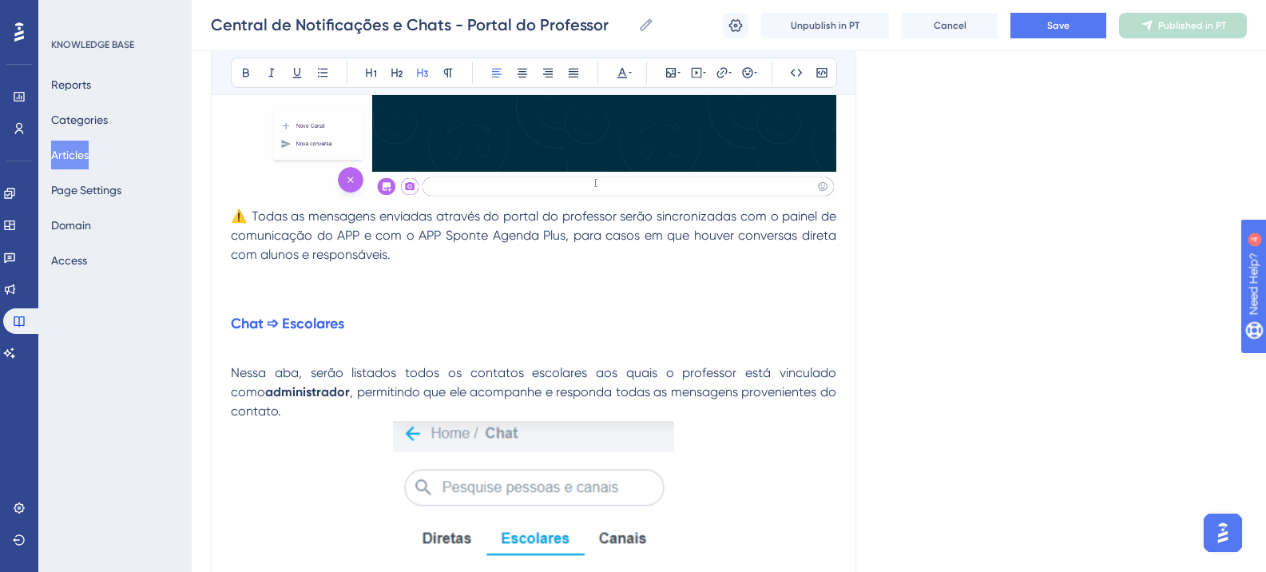
scroll to position [3675, 0]
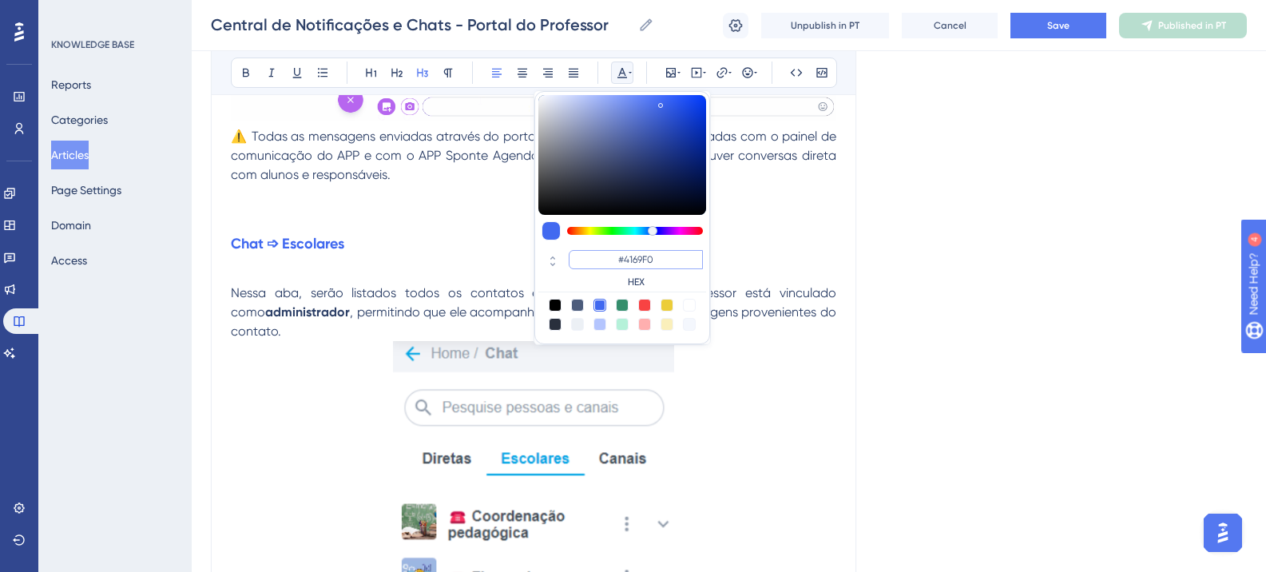
paste input "6200A8"
type input "#6200A8"
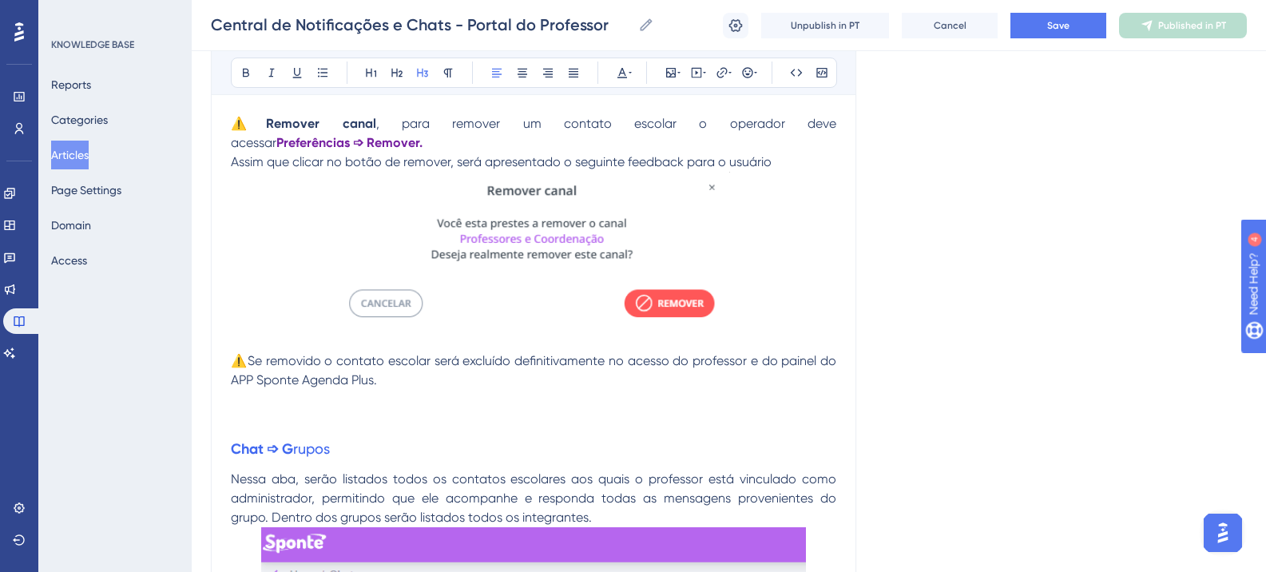
scroll to position [6152, 0]
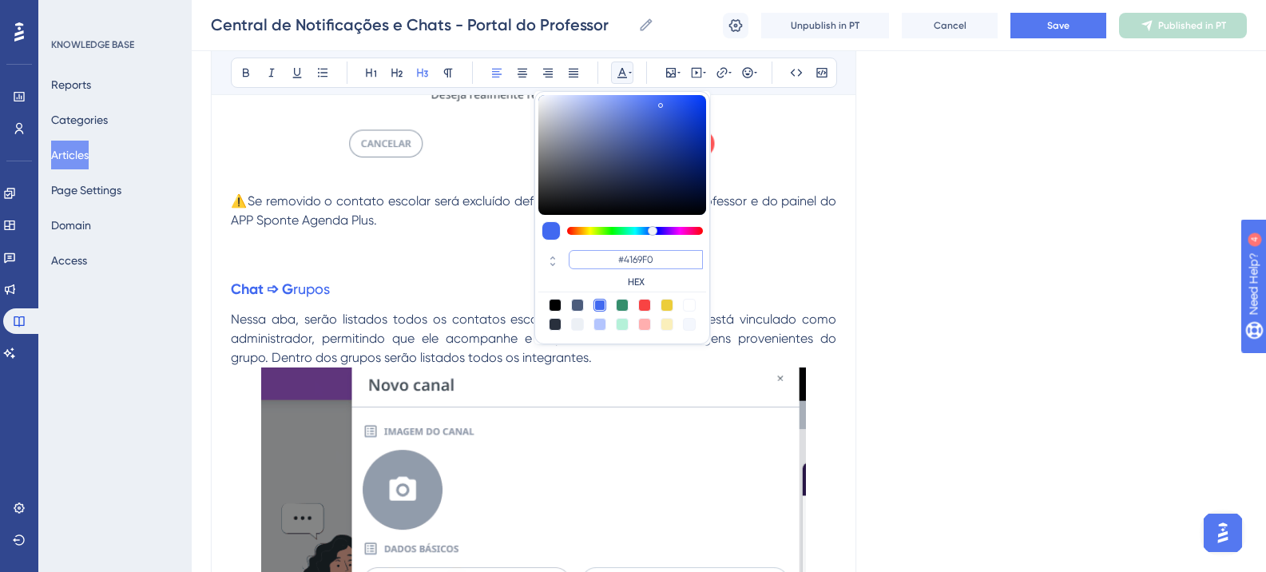
paste input "6200A8"
type input "#6200A8"
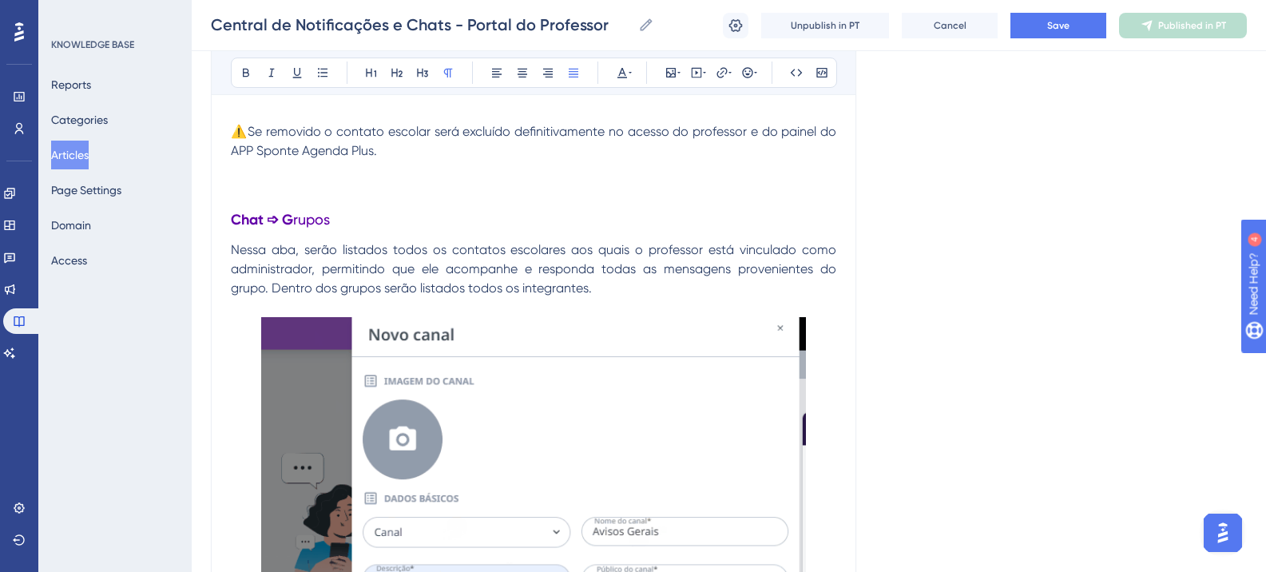
scroll to position [6072, 0]
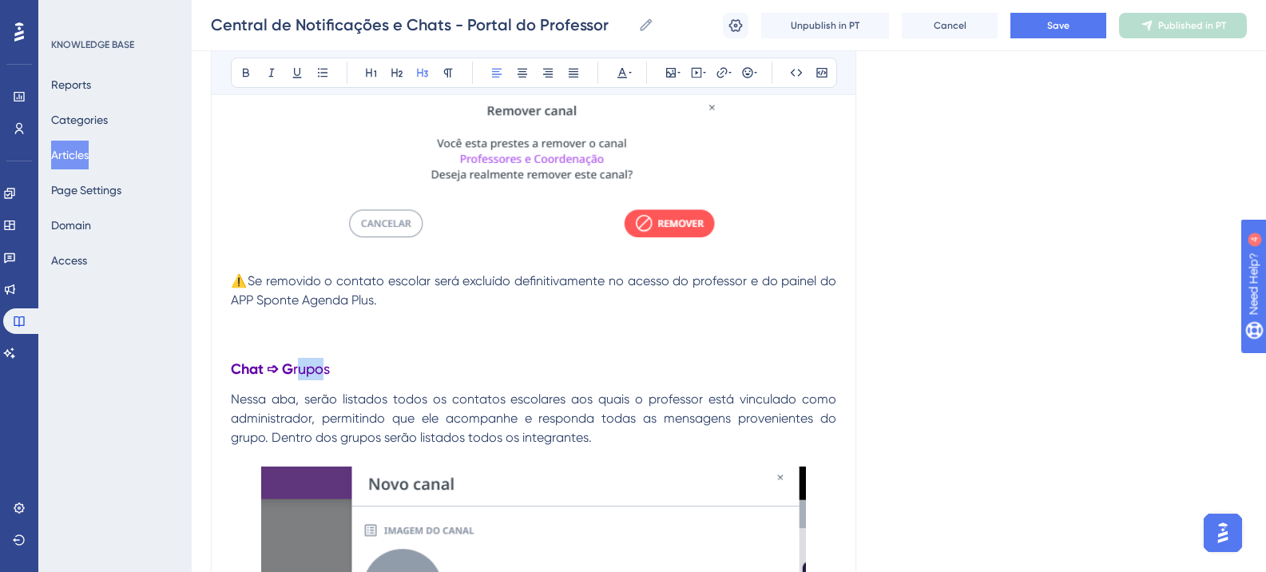
drag, startPoint x: 300, startPoint y: 389, endPoint x: 331, endPoint y: 390, distance: 30.4
drag, startPoint x: 339, startPoint y: 390, endPoint x: 304, endPoint y: 391, distance: 34.4
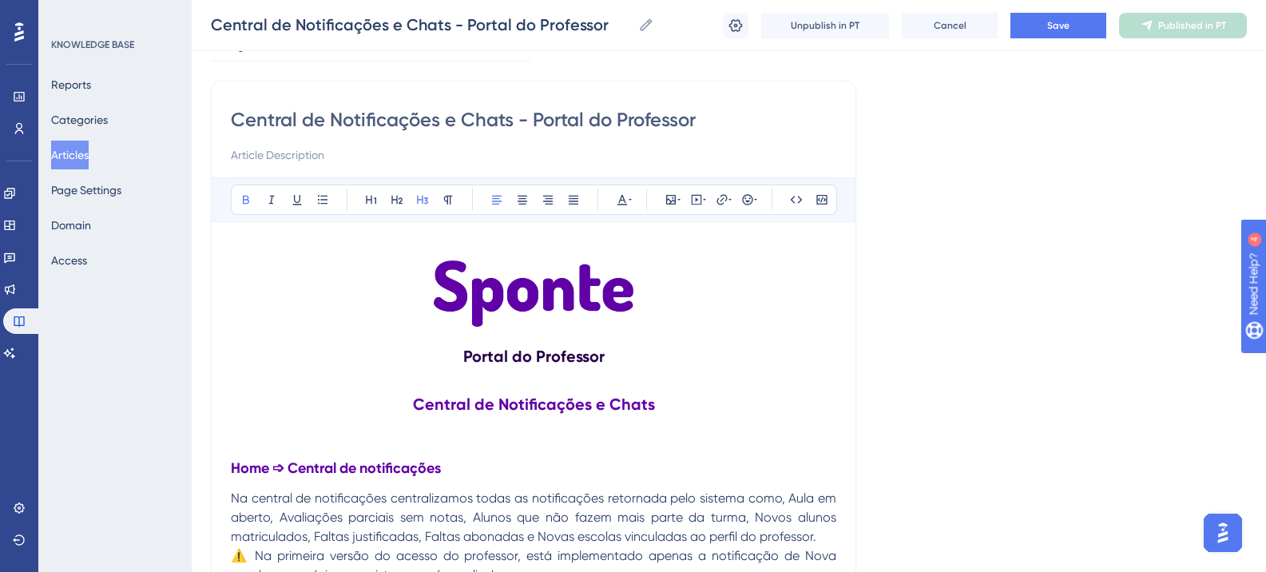
scroll to position [0, 0]
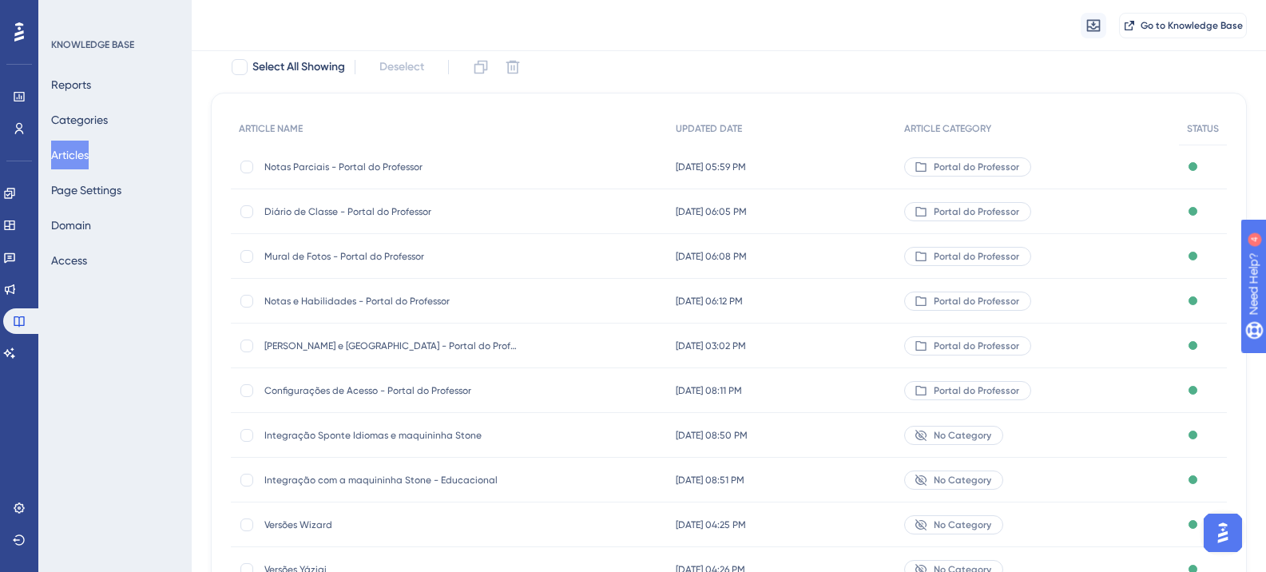
scroll to position [75, 0]
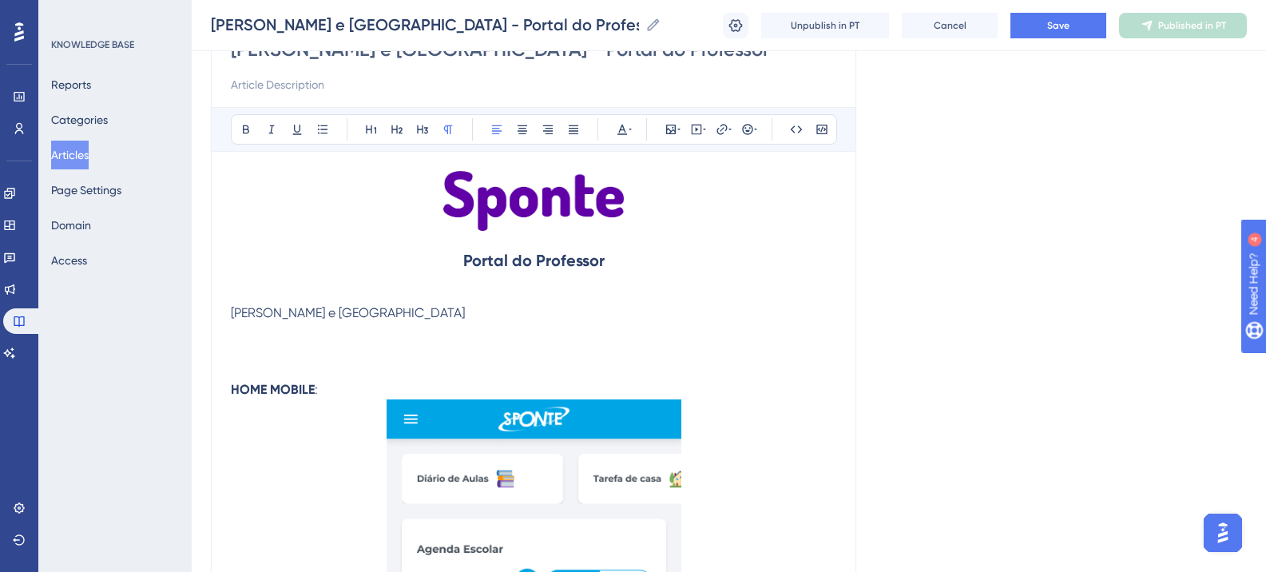
scroll to position [50, 0]
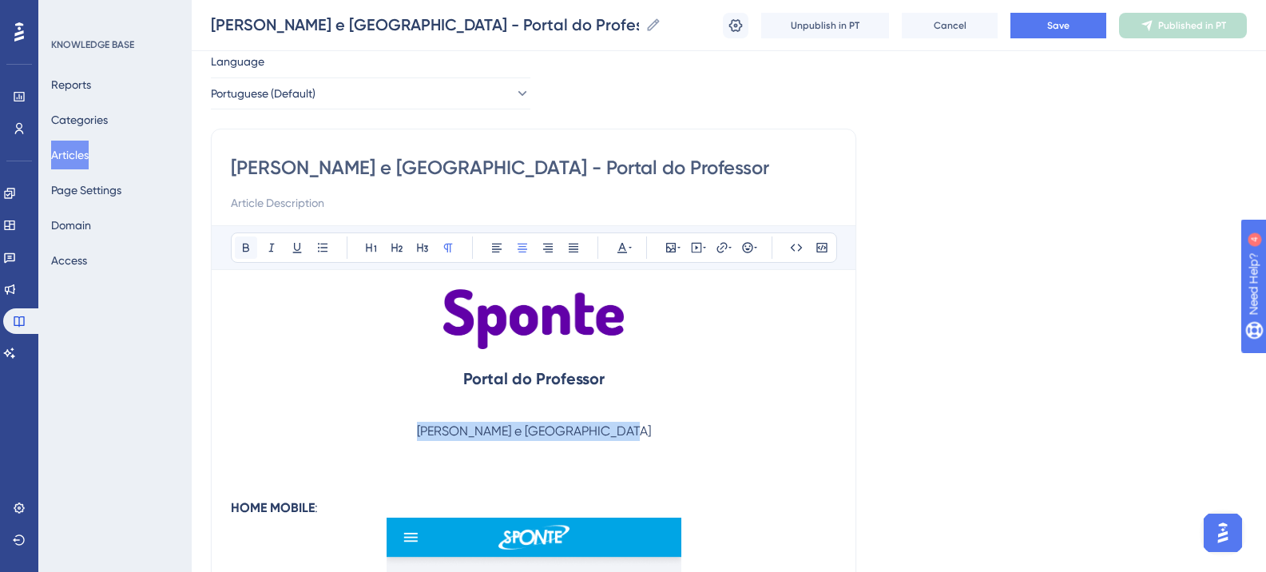
drag, startPoint x: 234, startPoint y: 252, endPoint x: 245, endPoint y: 251, distance: 11.2
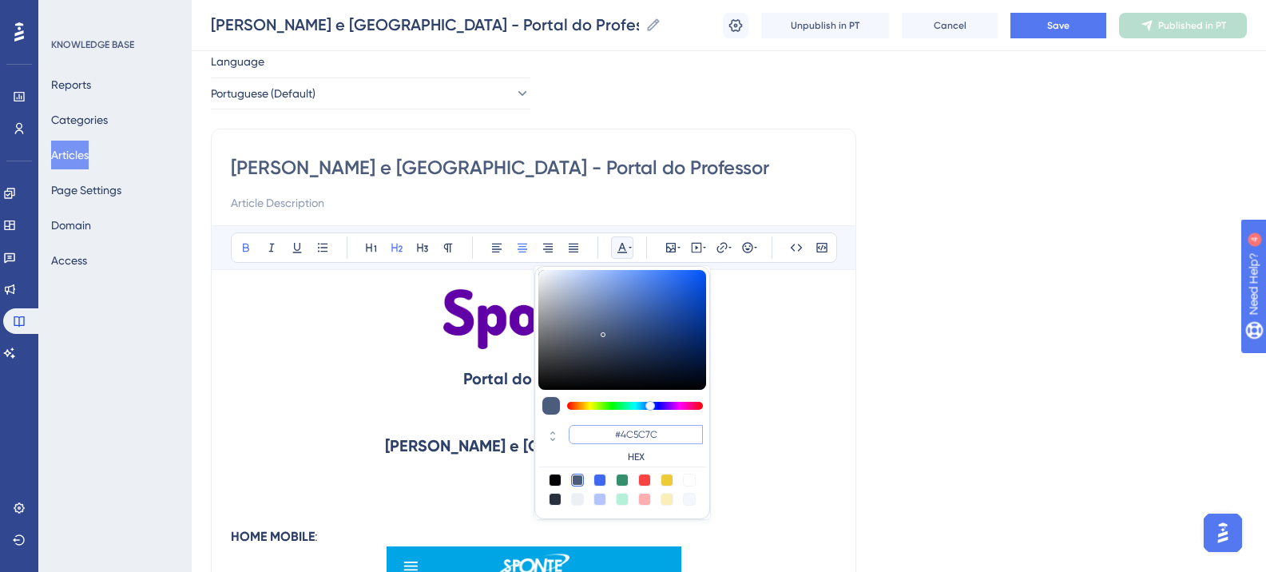
paste input "270049"
type input "#270049"
paste input "6200A8"
type input "#6200A8"
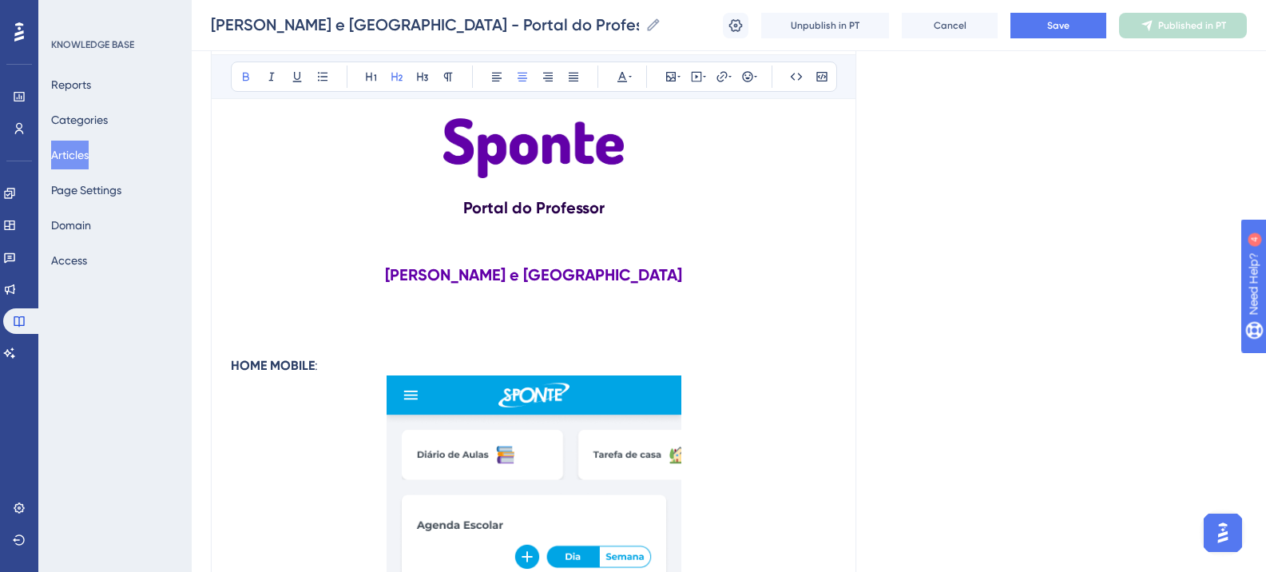
scroll to position [210, 0]
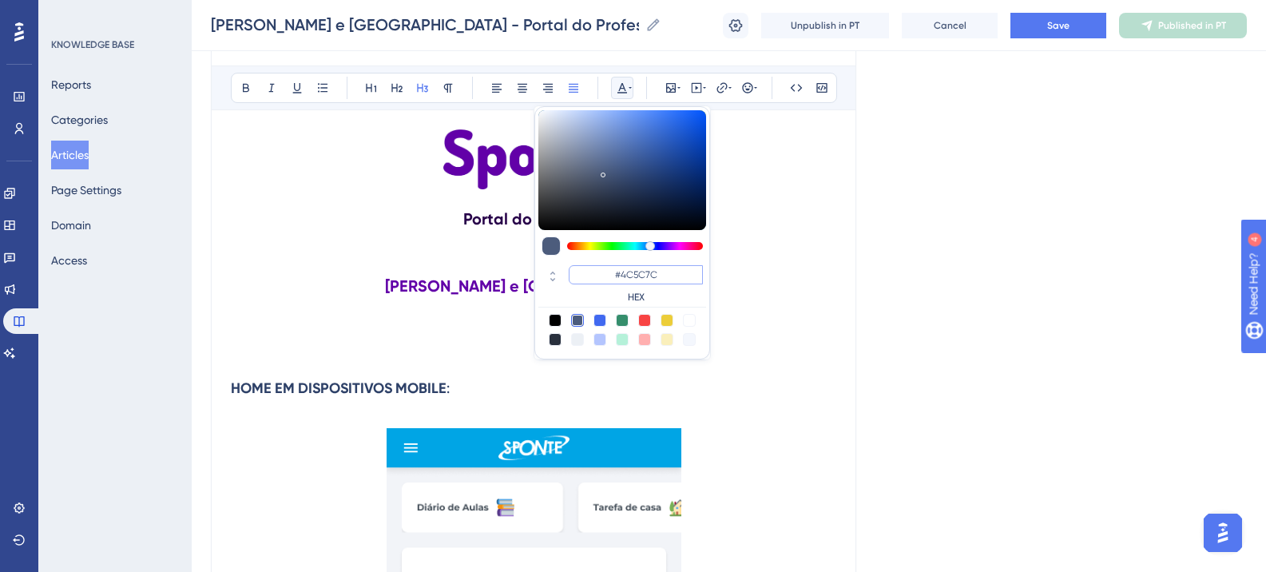
paste
type input "#6200A8"
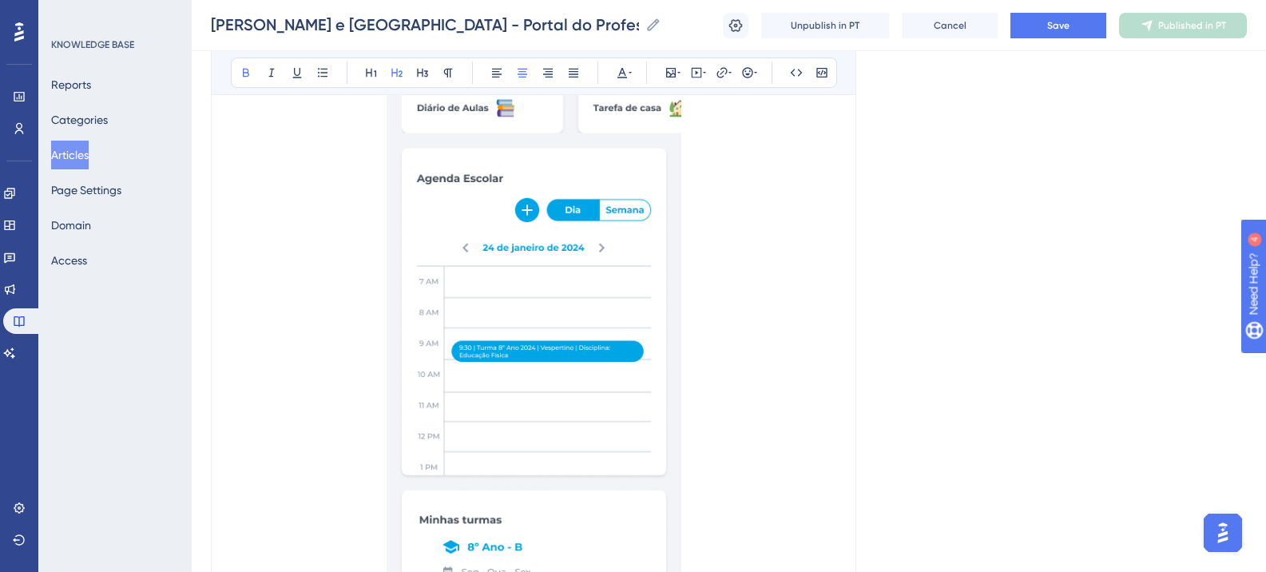
scroll to position [290, 0]
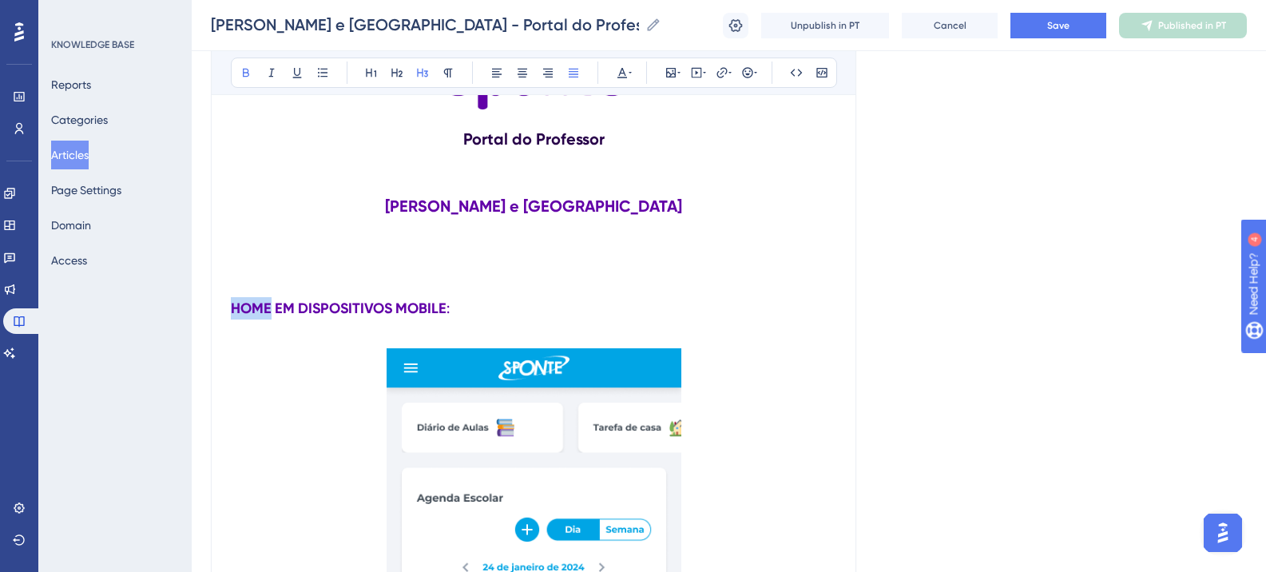
drag, startPoint x: 269, startPoint y: 312, endPoint x: 234, endPoint y: 313, distance: 35.2
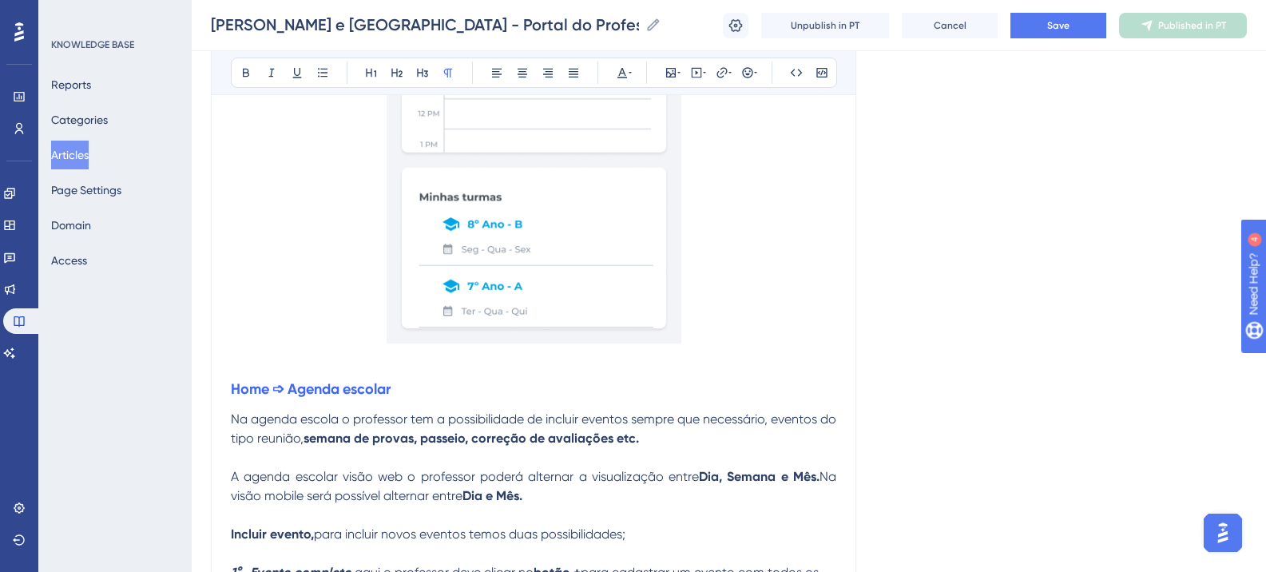
scroll to position [1009, 0]
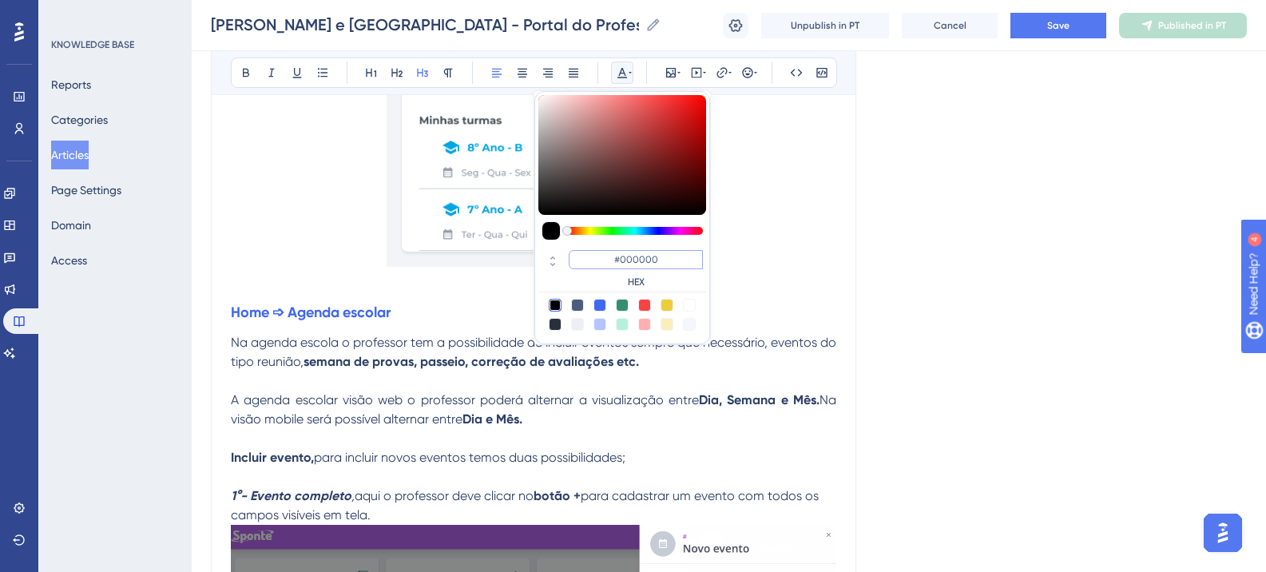
type input "#6200A8"
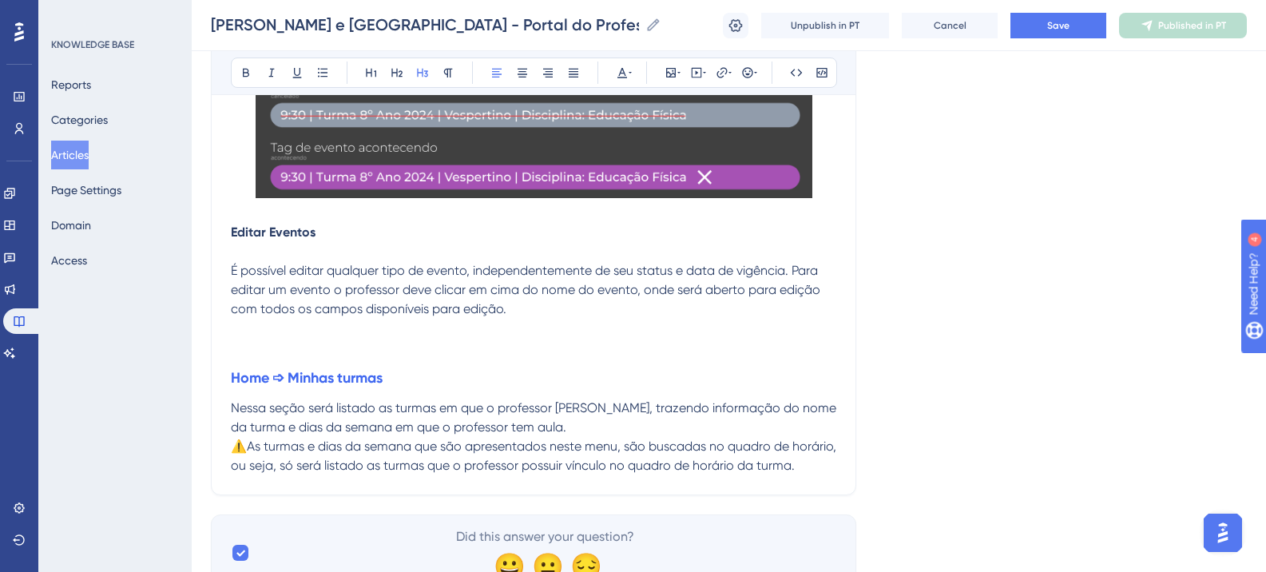
scroll to position [3323, 0]
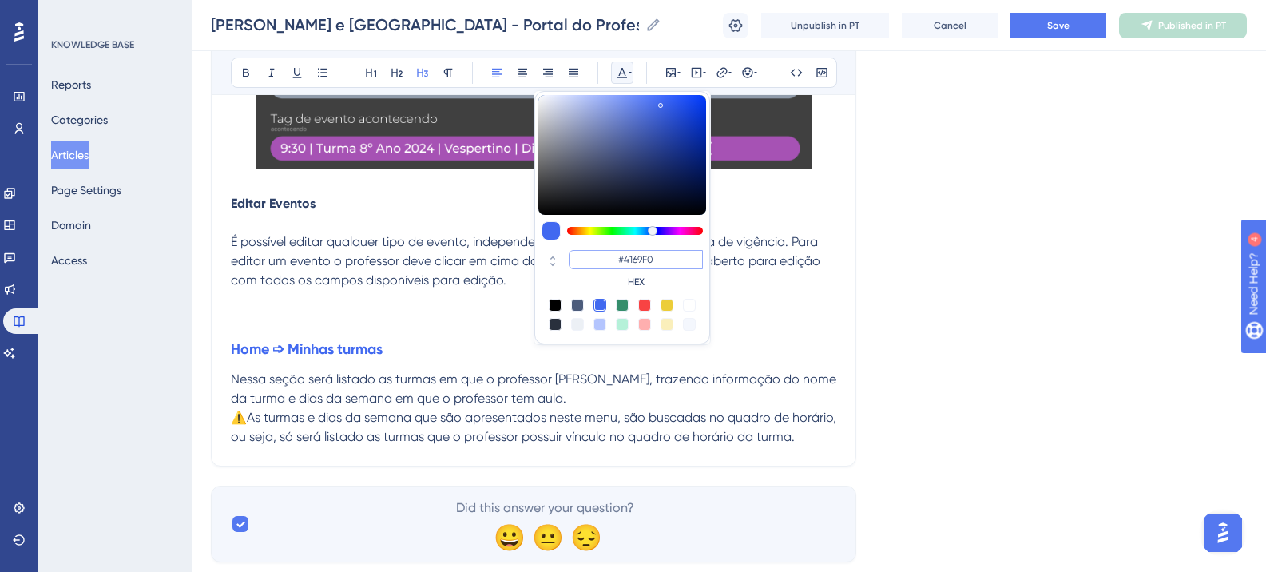
type input "#6200A8"
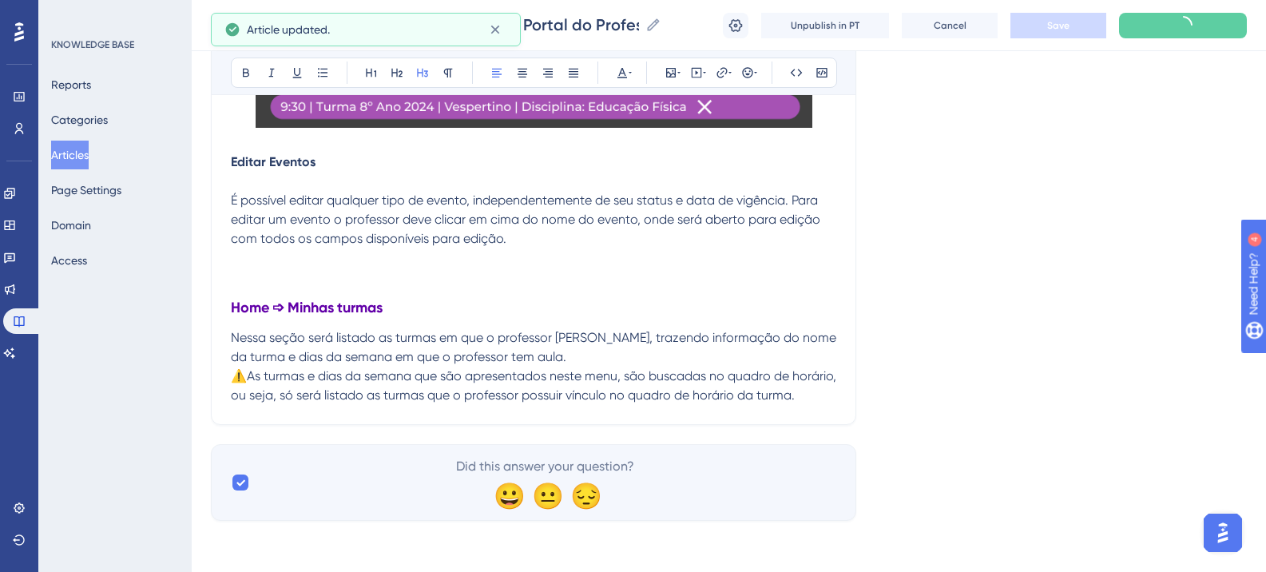
scroll to position [3319, 0]
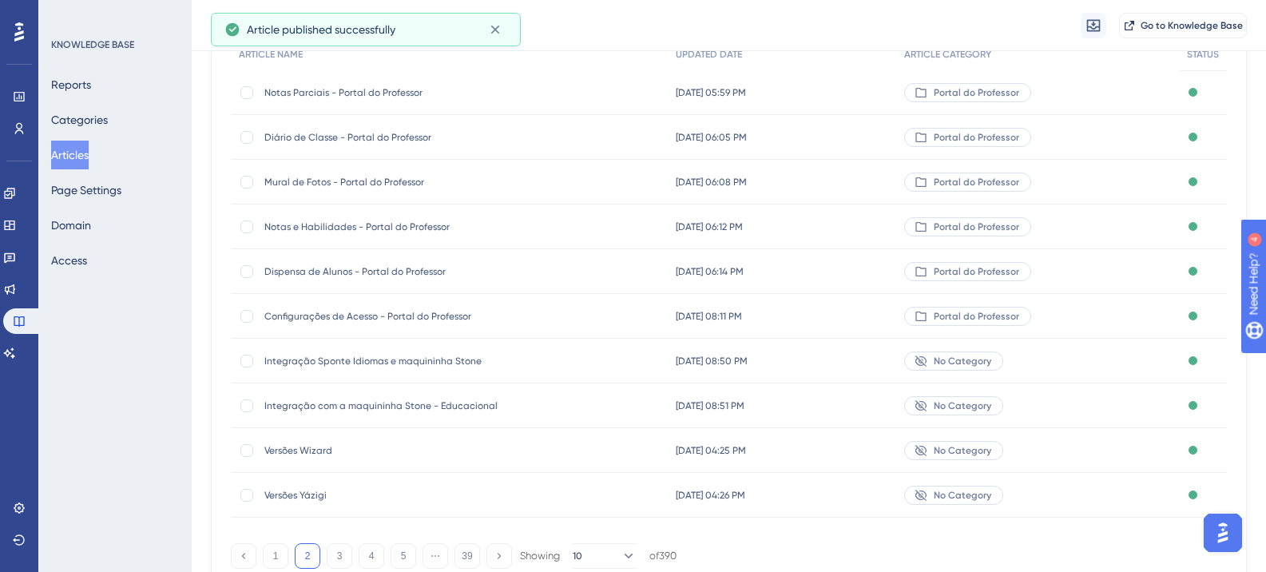
scroll to position [81, 0]
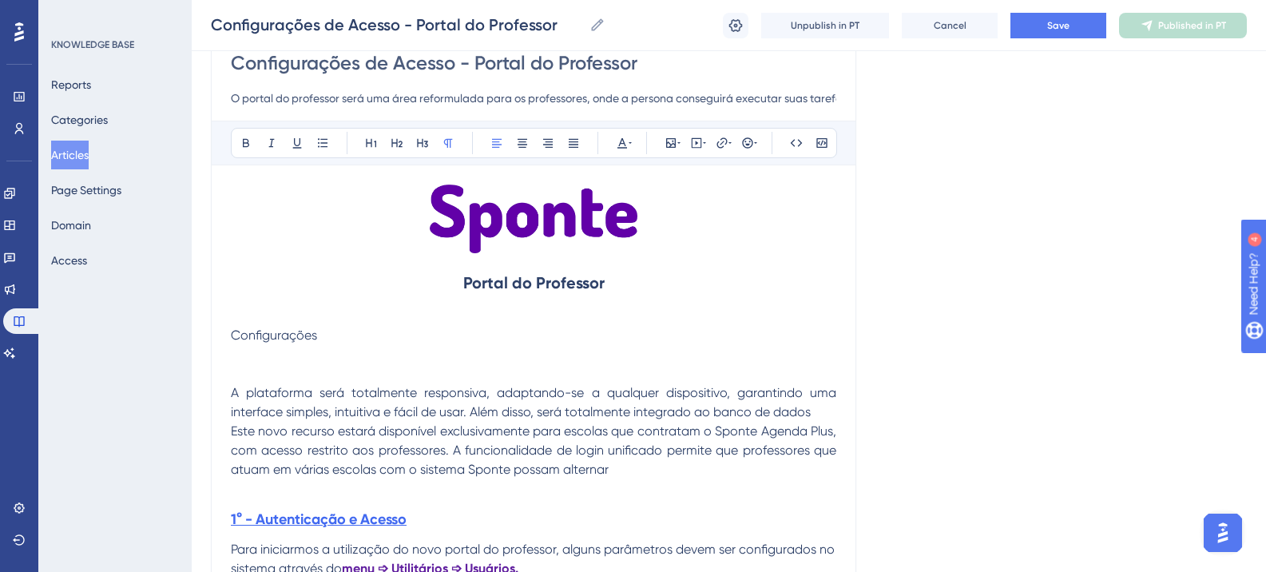
scroll to position [240, 0]
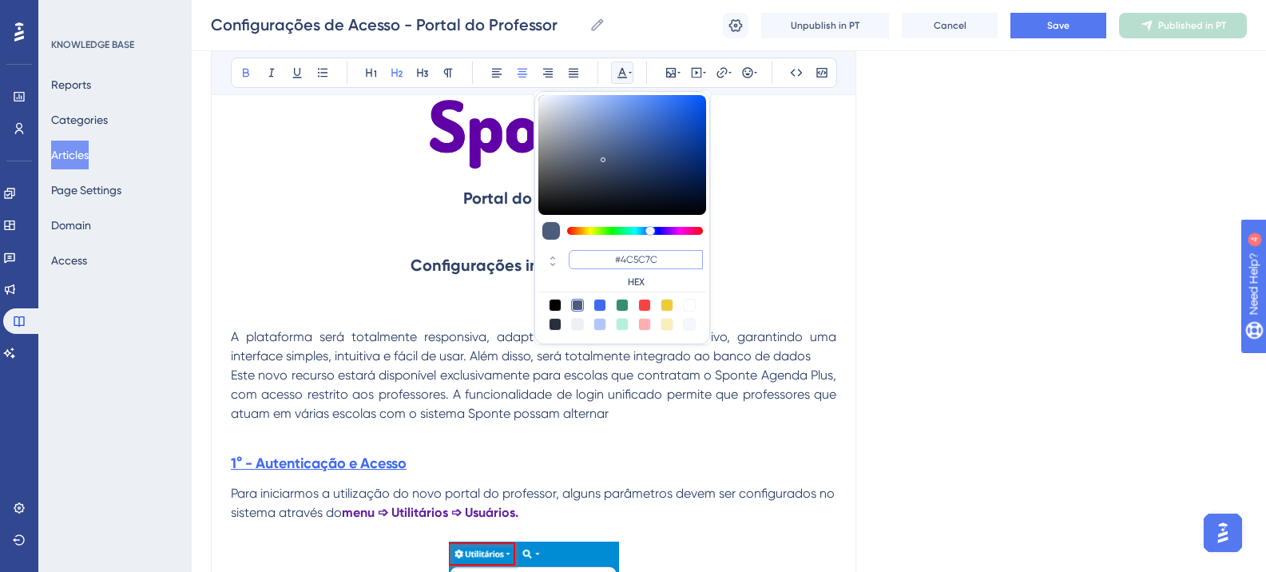
type input "#270049"
type input "#6200A8"
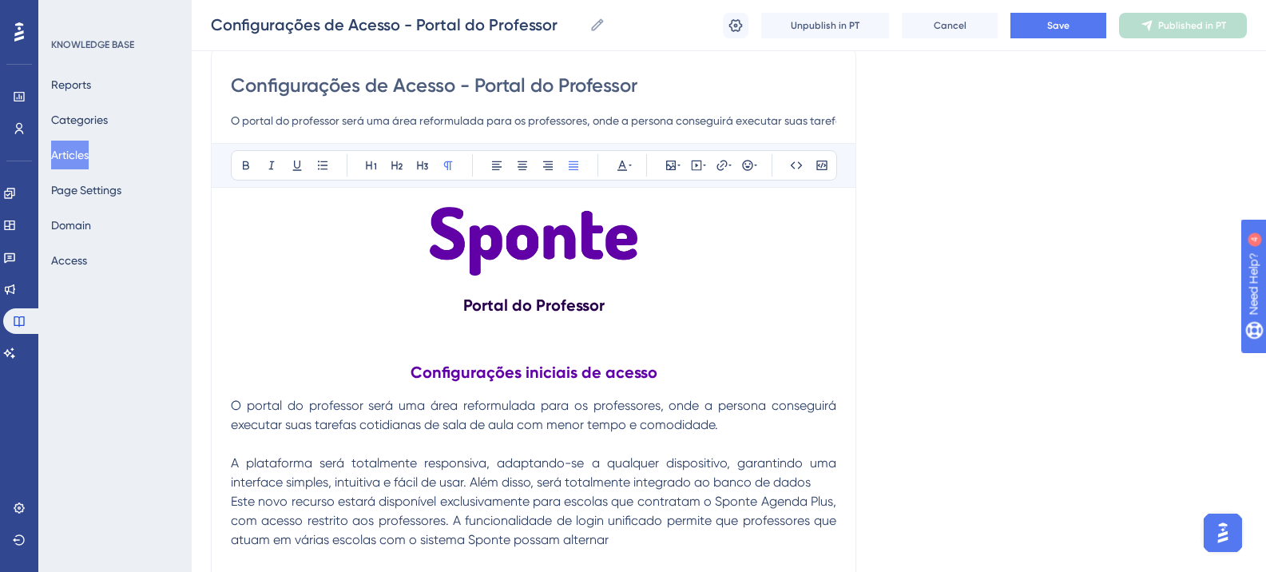
scroll to position [160, 0]
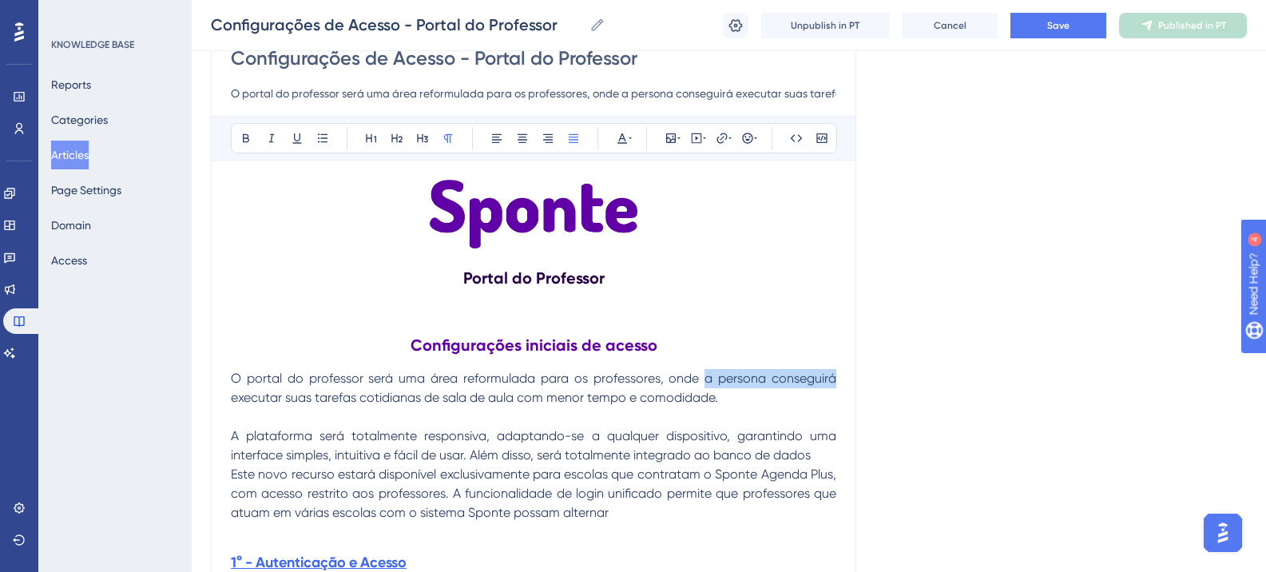
drag, startPoint x: 701, startPoint y: 380, endPoint x: 834, endPoint y: 383, distance: 132.7
drag, startPoint x: 231, startPoint y: 475, endPoint x: 566, endPoint y: 474, distance: 335.6
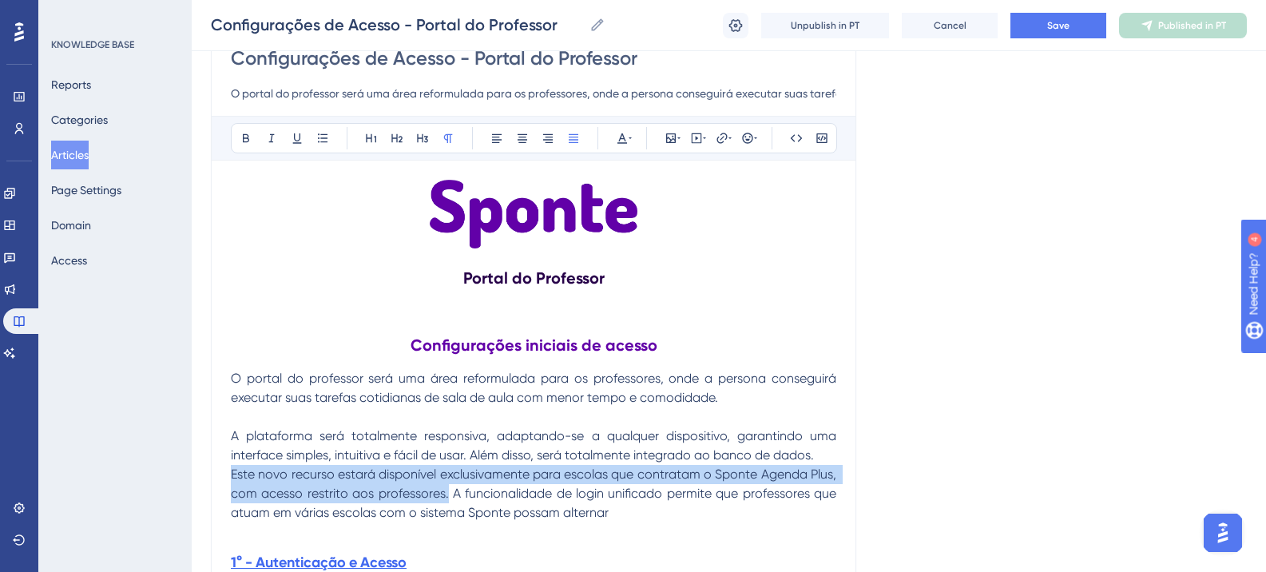
drag, startPoint x: 233, startPoint y: 476, endPoint x: 445, endPoint y: 488, distance: 212.9
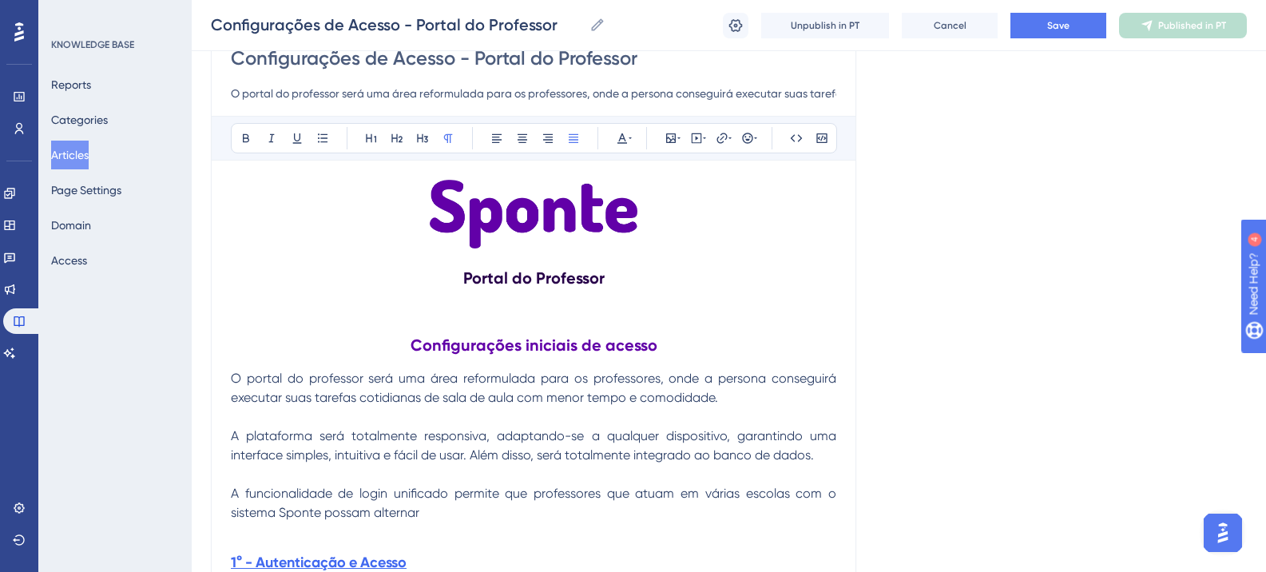
drag, startPoint x: 513, startPoint y: 503, endPoint x: 521, endPoint y: 502, distance: 8.0
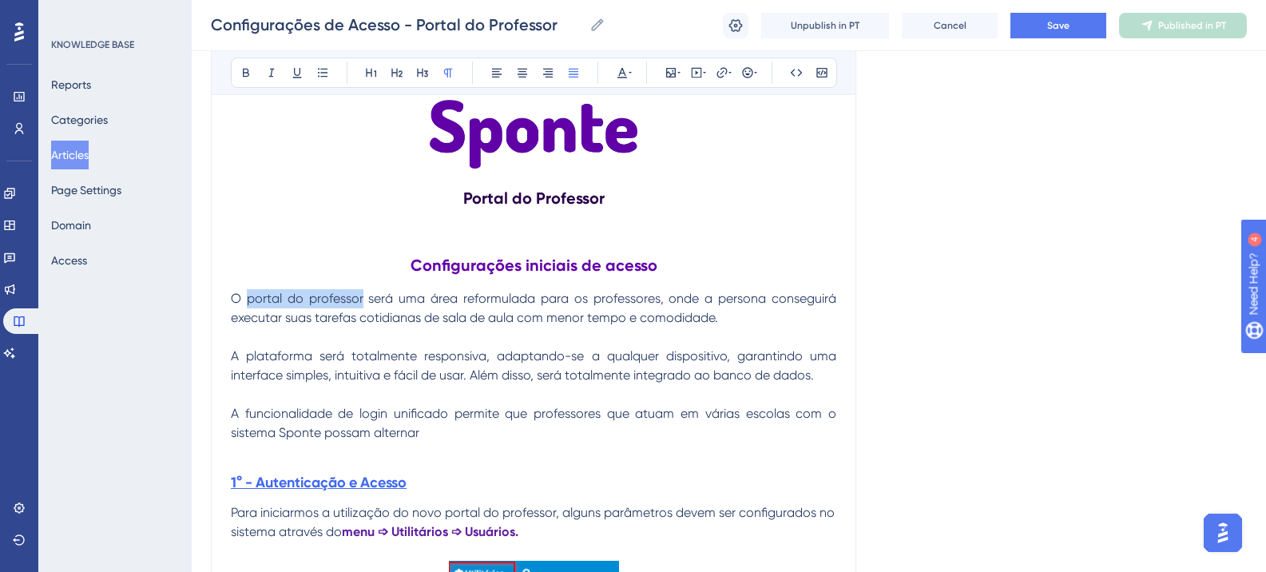
drag, startPoint x: 250, startPoint y: 304, endPoint x: 361, endPoint y: 299, distance: 111.2
drag, startPoint x: 368, startPoint y: 297, endPoint x: 391, endPoint y: 299, distance: 24.0
drag, startPoint x: 317, startPoint y: 360, endPoint x: 341, endPoint y: 359, distance: 24.0
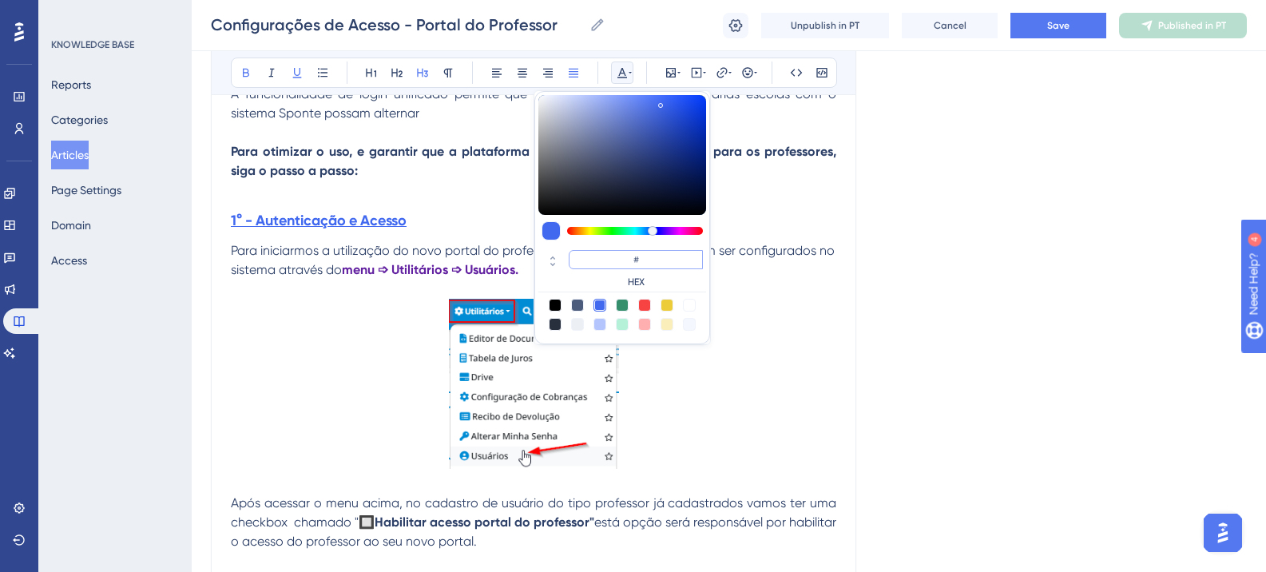
scroll to position [0, 0]
type input "#4169F0"
type input "#6200A8"
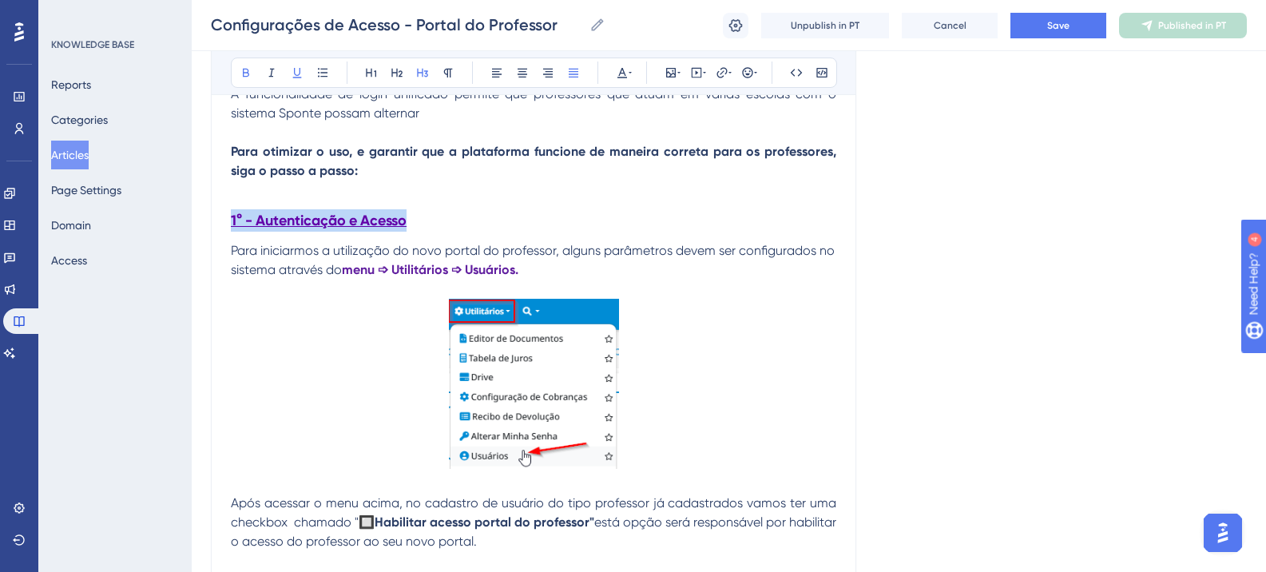
drag, startPoint x: 415, startPoint y: 213, endPoint x: 216, endPoint y: 223, distance: 200.0
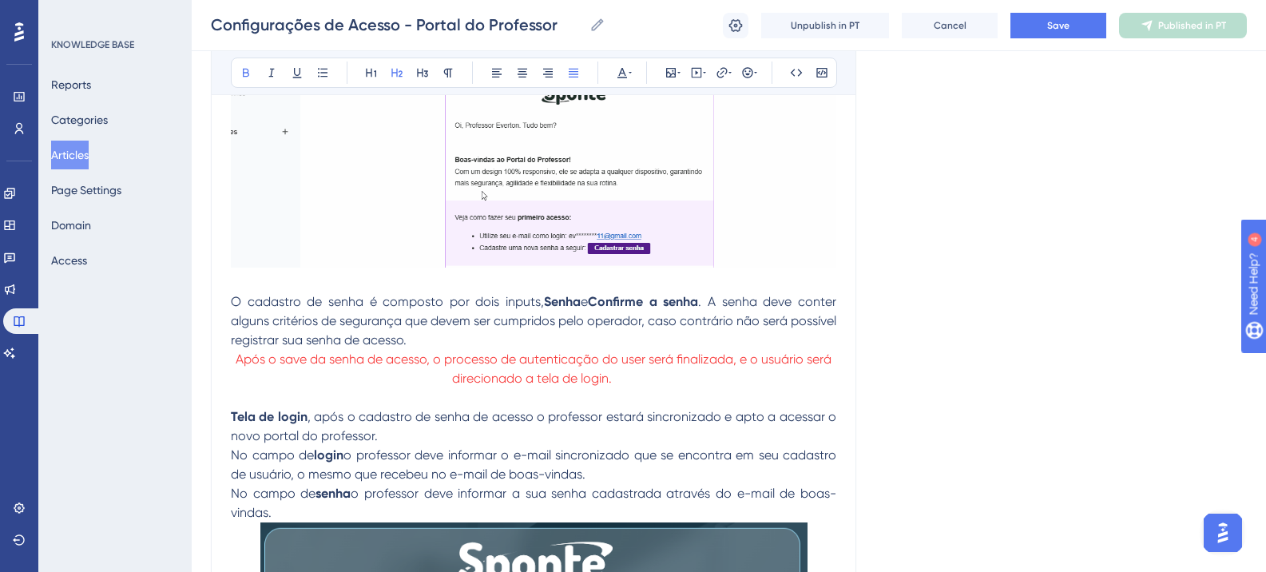
scroll to position [3595, 0]
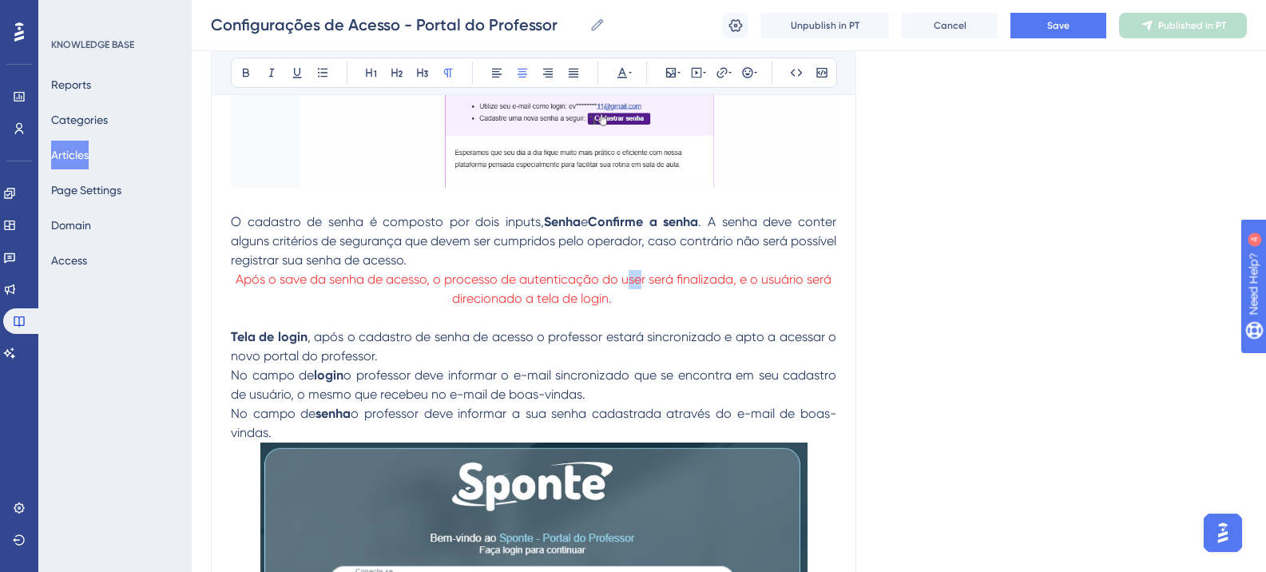
drag, startPoint x: 628, startPoint y: 300, endPoint x: 643, endPoint y: 301, distance: 15.3
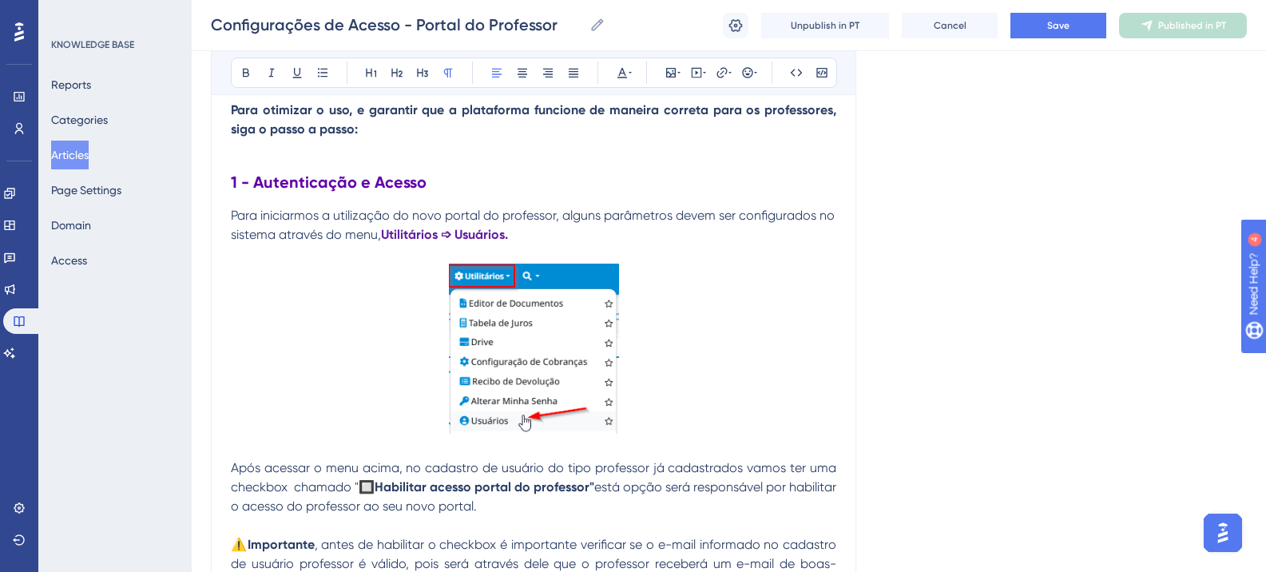
scroll to position [681, 0]
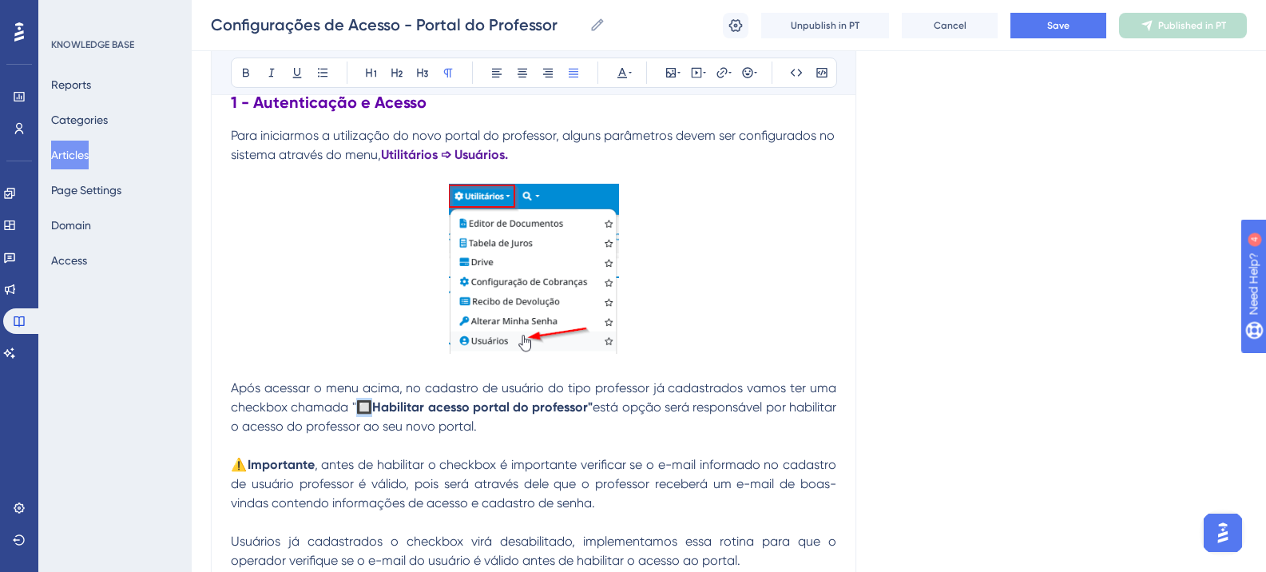
drag, startPoint x: 391, startPoint y: 410, endPoint x: 371, endPoint y: 410, distance: 20.0
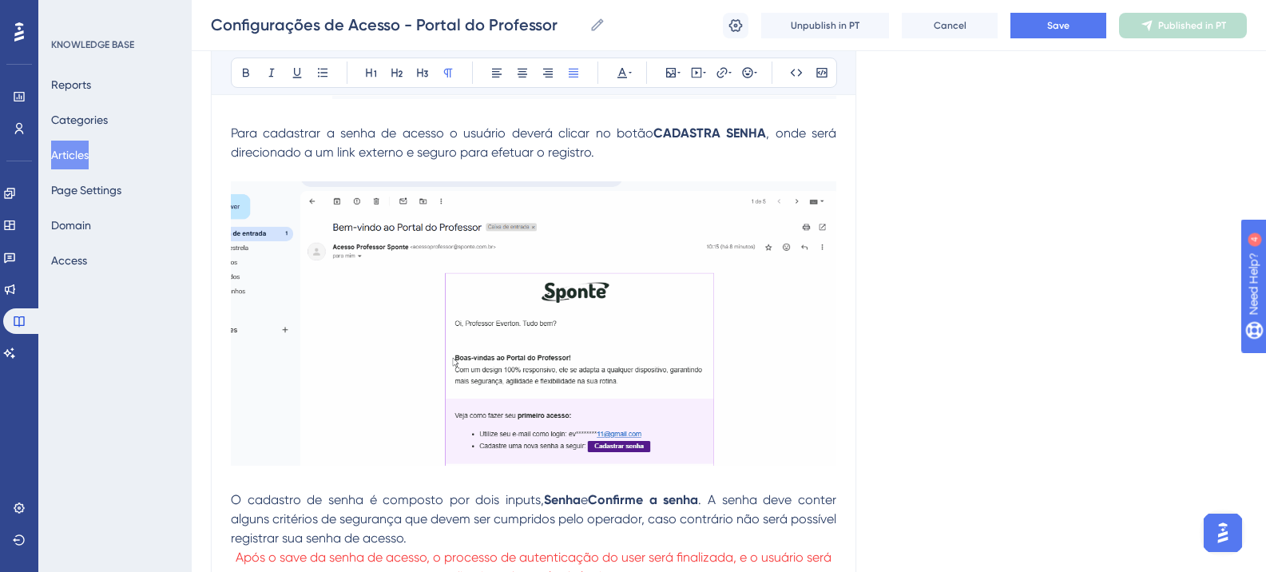
scroll to position [3557, 0]
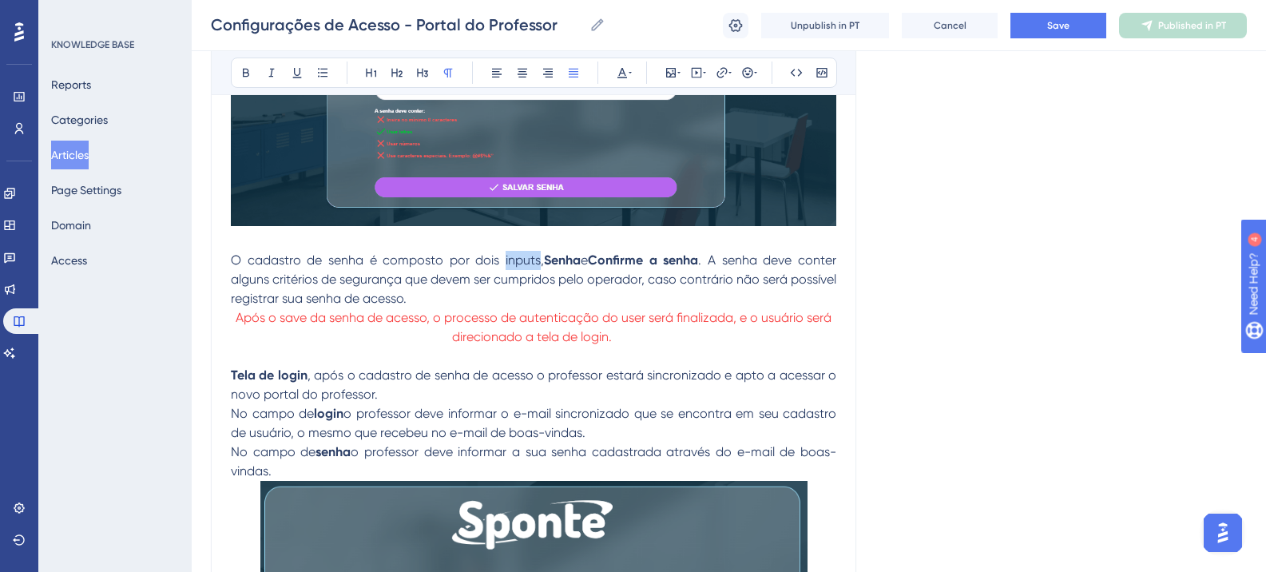
drag, startPoint x: 496, startPoint y: 280, endPoint x: 530, endPoint y: 280, distance: 33.6
drag, startPoint x: 272, startPoint y: 342, endPoint x: 316, endPoint y: 342, distance: 44.7
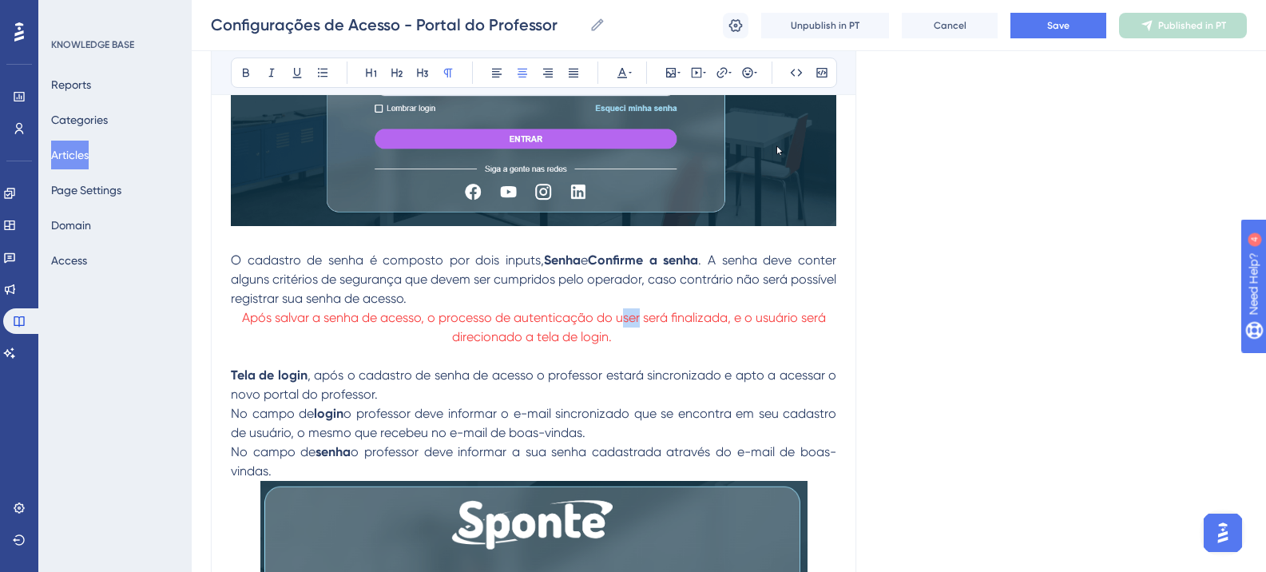
drag, startPoint x: 621, startPoint y: 341, endPoint x: 638, endPoint y: 340, distance: 16.8
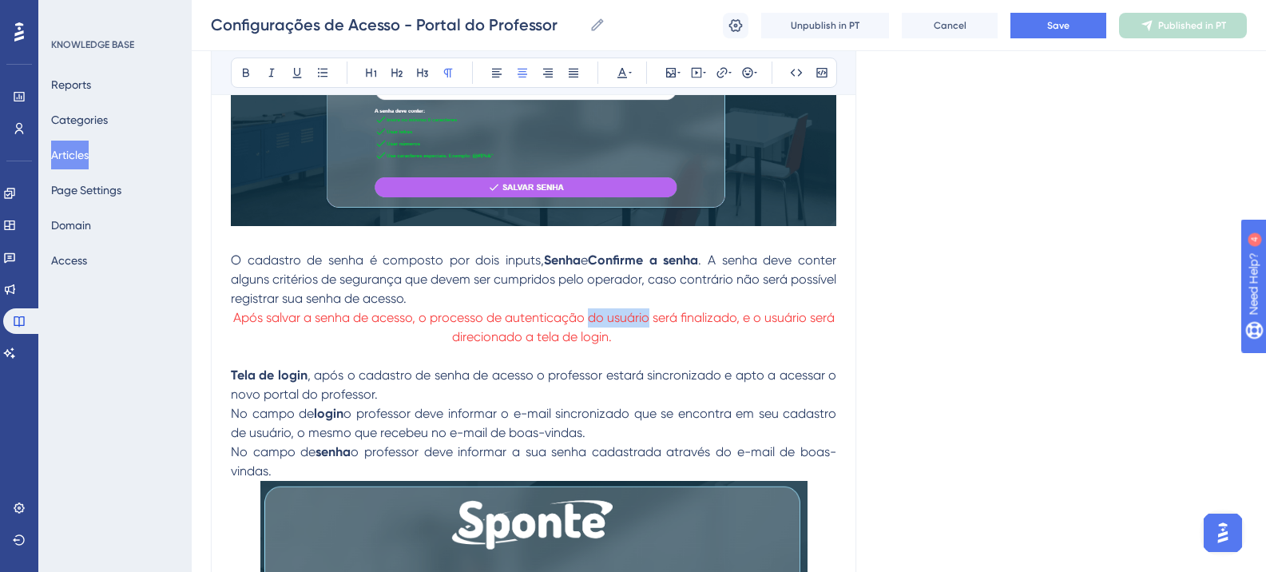
drag, startPoint x: 650, startPoint y: 334, endPoint x: 590, endPoint y: 342, distance: 60.5
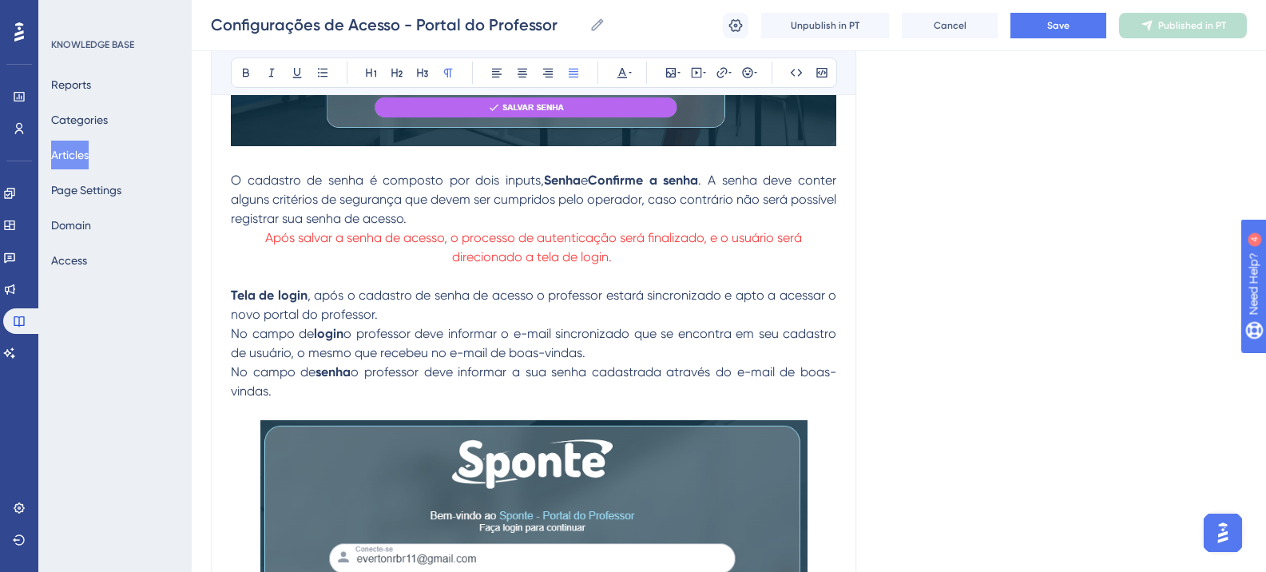
scroll to position [4036, 0]
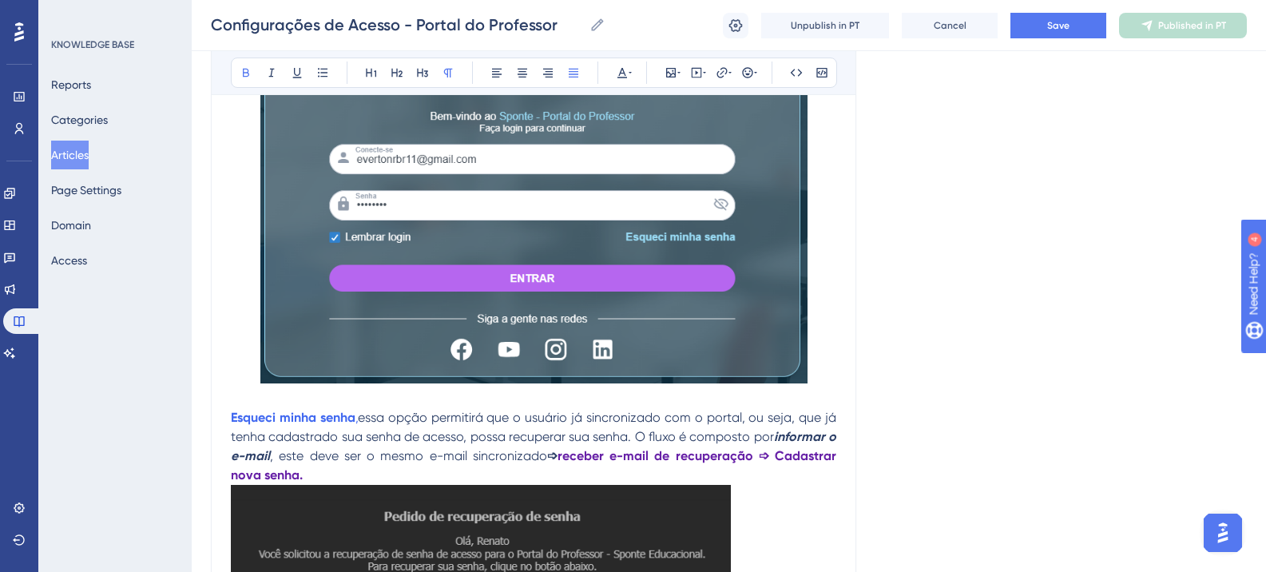
drag, startPoint x: 230, startPoint y: 436, endPoint x: 267, endPoint y: 436, distance: 36.8
drag, startPoint x: 233, startPoint y: 435, endPoint x: 353, endPoint y: 435, distance: 119.8
click at [353, 425] on strong "Esqueci minha senha" at bounding box center [293, 417] width 125 height 15
click at [423, 71] on icon at bounding box center [422, 73] width 11 height 9
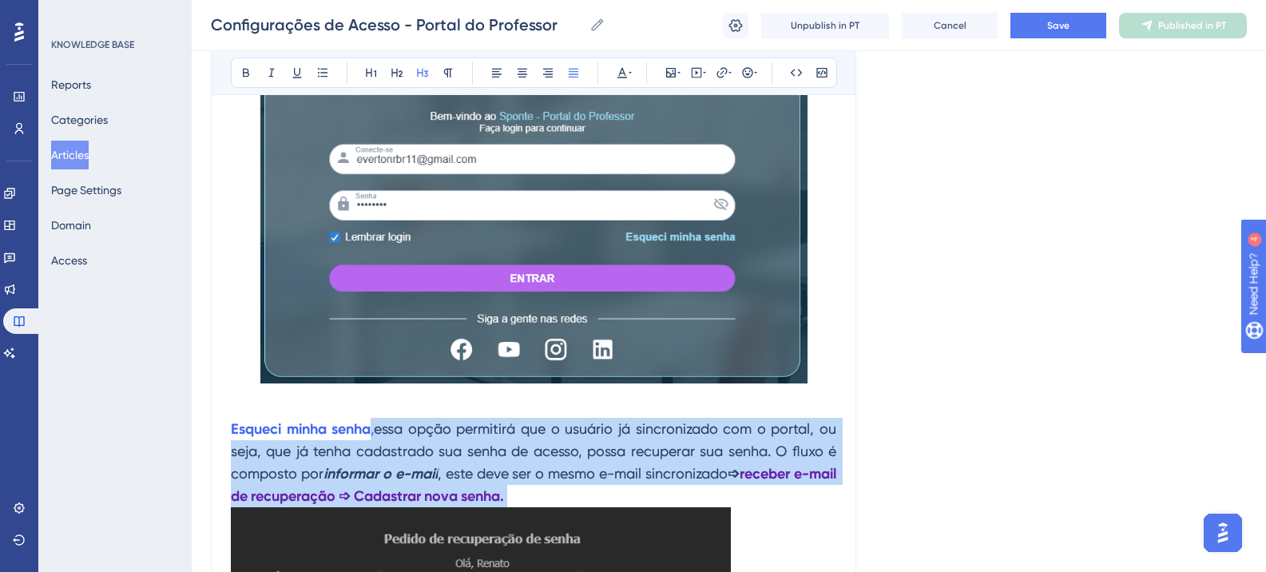
drag, startPoint x: 373, startPoint y: 451, endPoint x: 577, endPoint y: 508, distance: 211.7
click at [445, 71] on icon at bounding box center [448, 73] width 9 height 9
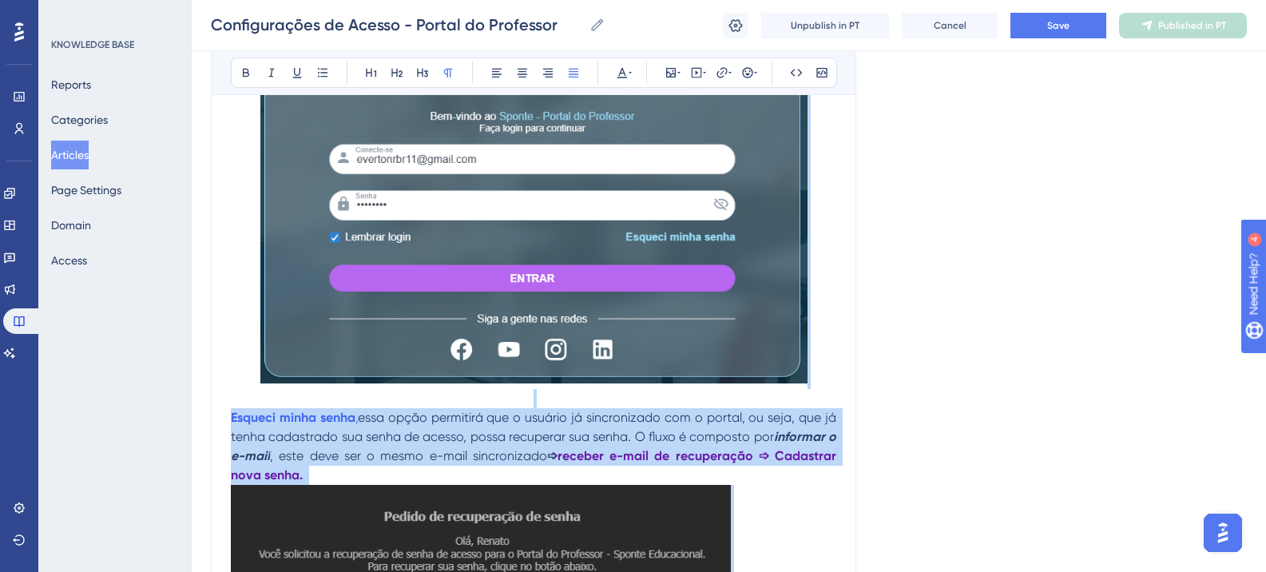
click at [405, 384] on img at bounding box center [533, 202] width 547 height 363
click at [519, 465] on p "Esqueci minha senha , essa opção permitirá que o usuário já sincronizado com o …" at bounding box center [534, 569] width 606 height 323
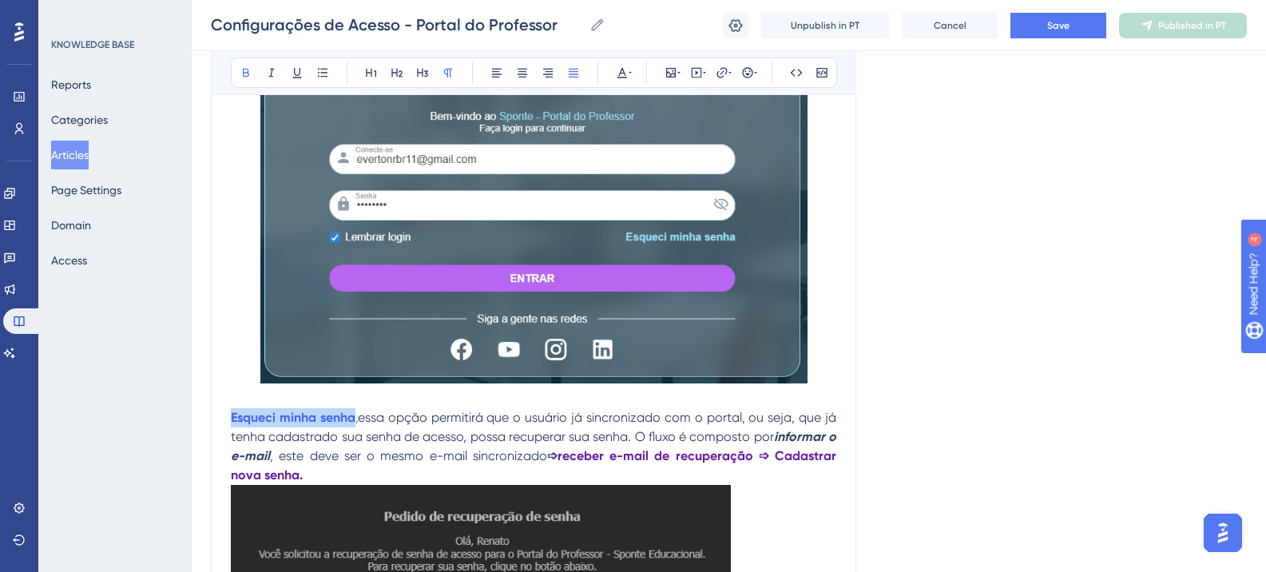
drag, startPoint x: 233, startPoint y: 439, endPoint x: 353, endPoint y: 443, distance: 119.9
click at [353, 425] on strong "Esqueci minha senha" at bounding box center [293, 417] width 125 height 15
click at [622, 77] on icon at bounding box center [622, 72] width 13 height 13
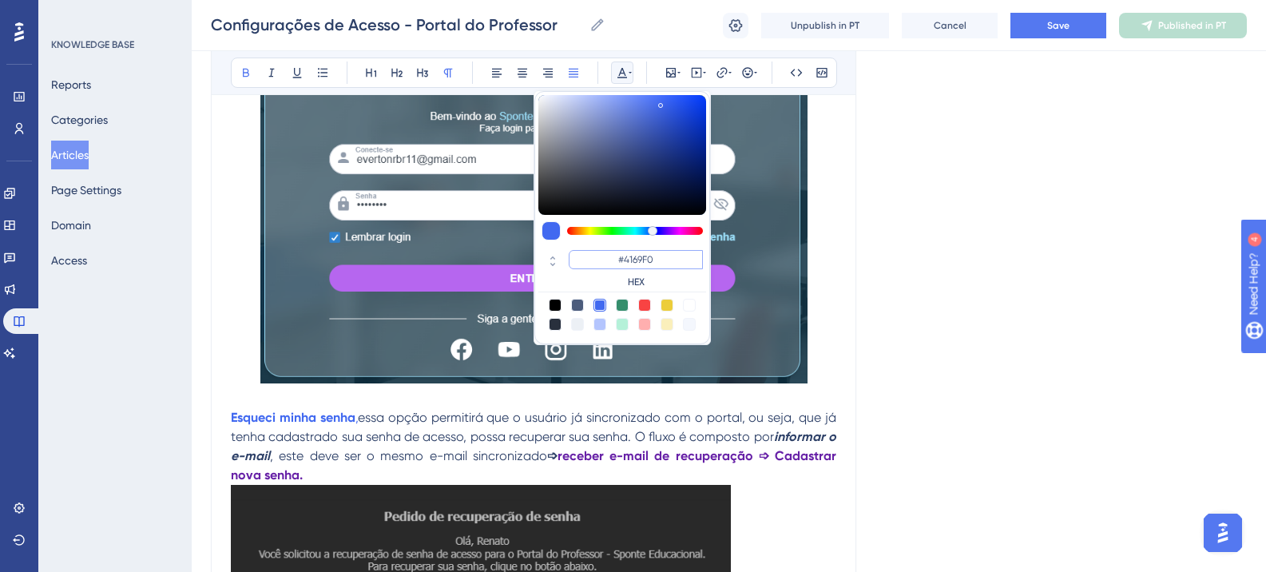
click at [630, 264] on input "#4169F0" at bounding box center [636, 259] width 134 height 19
type input "#6200A8"
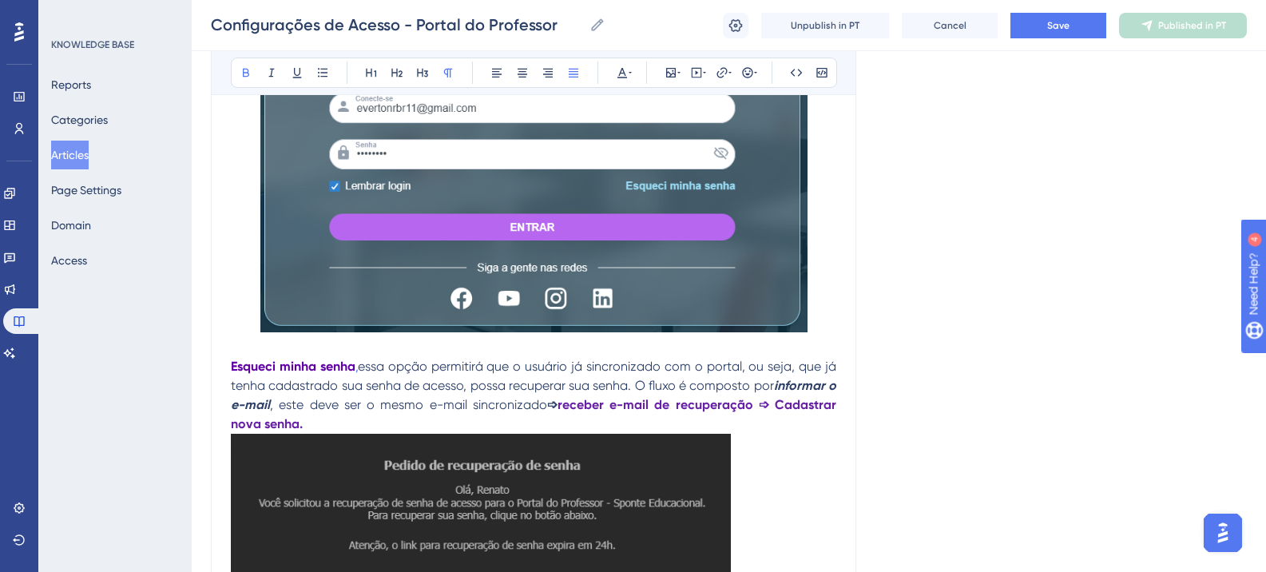
scroll to position [4196, 0]
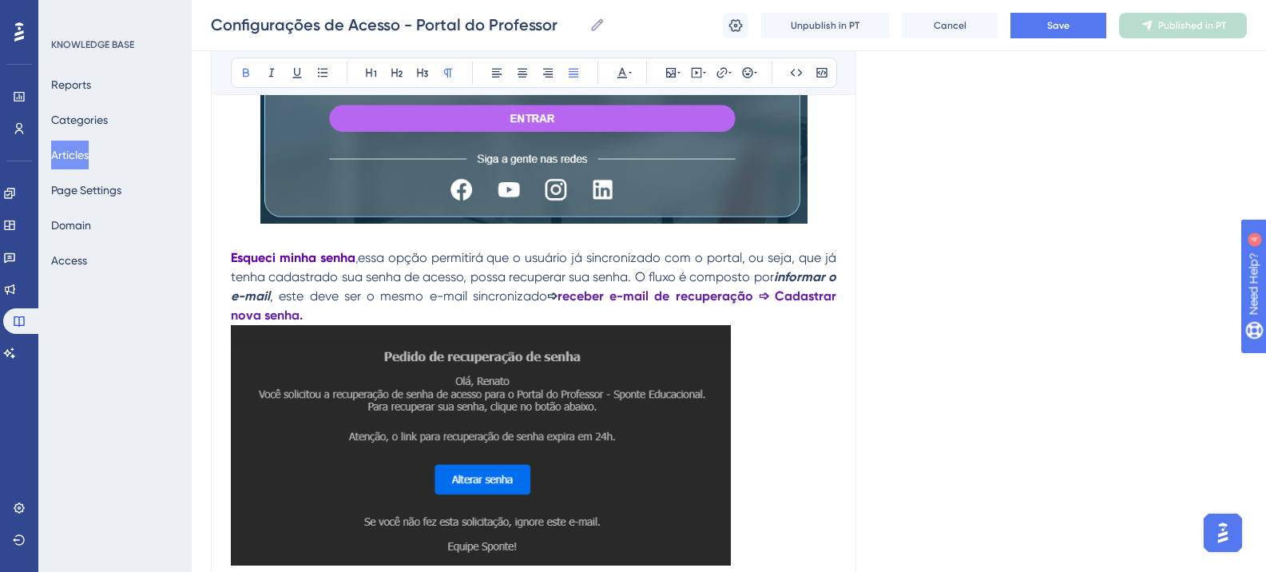
click at [297, 265] on strong "Esqueci minha senha" at bounding box center [293, 257] width 125 height 15
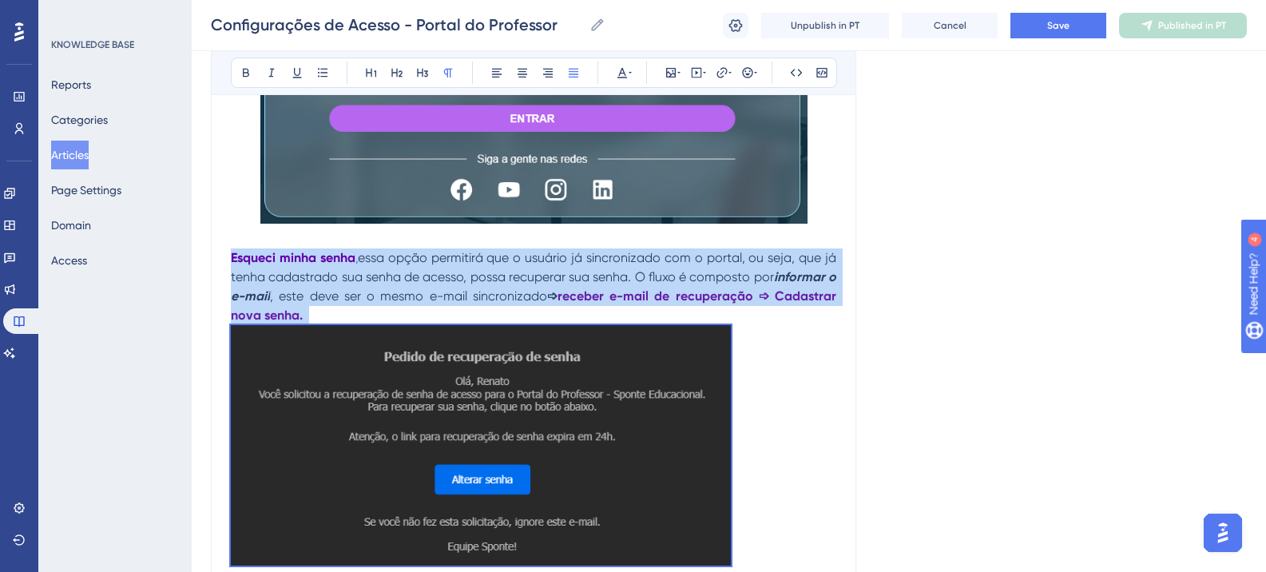
drag, startPoint x: 238, startPoint y: 279, endPoint x: 317, endPoint y: 279, distance: 79.1
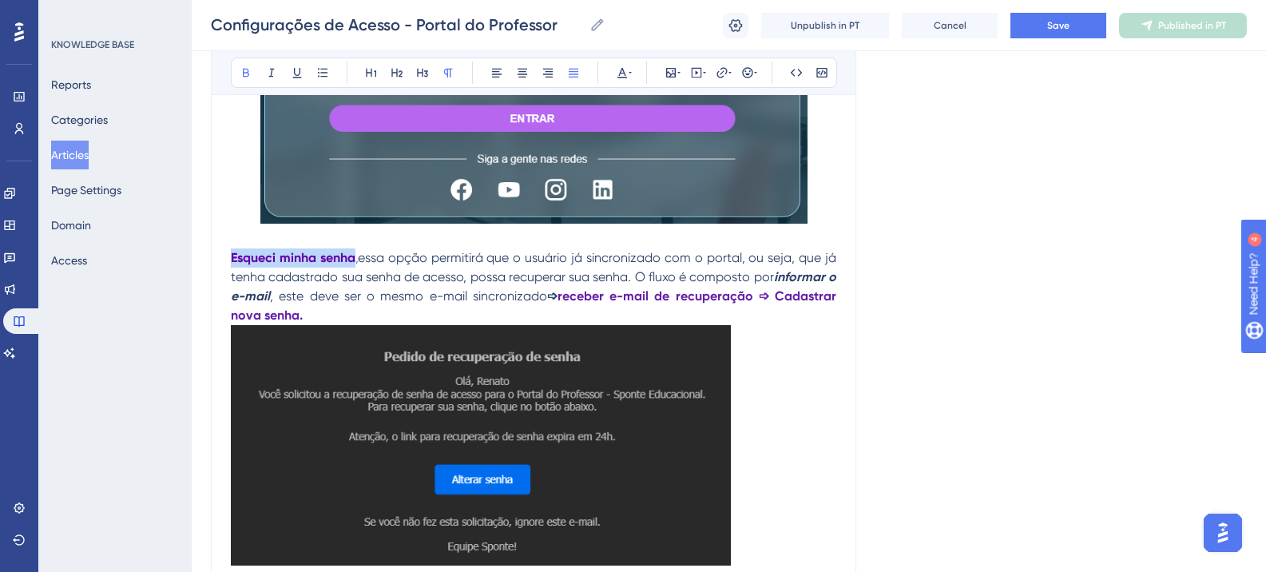
drag, startPoint x: 356, startPoint y: 274, endPoint x: 233, endPoint y: 276, distance: 123.1
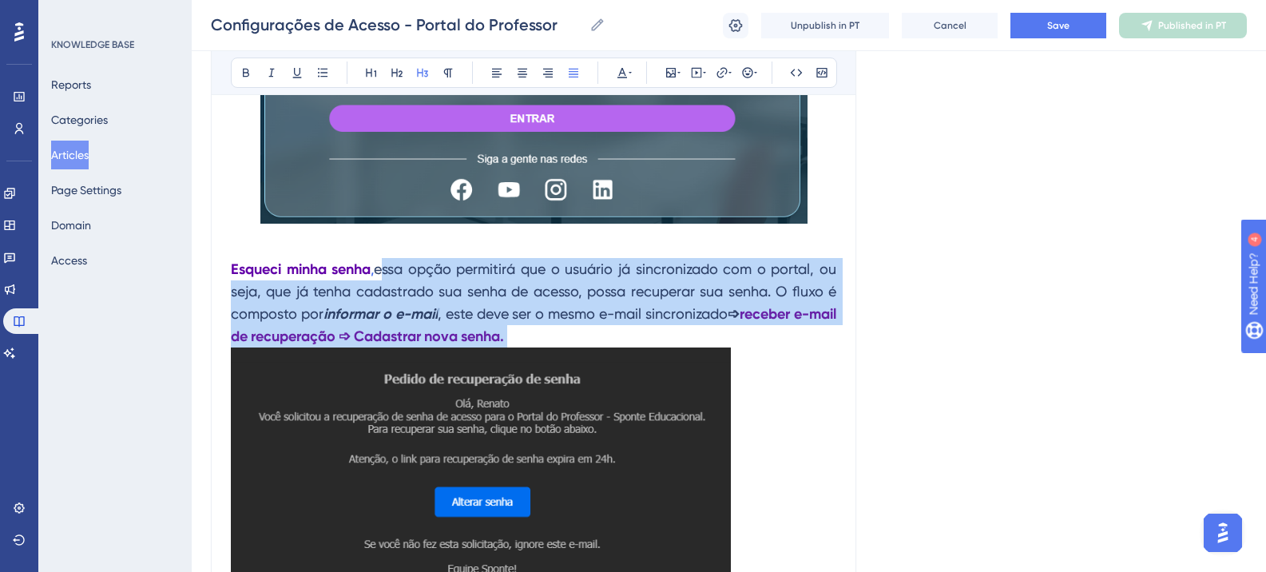
drag, startPoint x: 384, startPoint y: 288, endPoint x: 558, endPoint y: 348, distance: 184.7
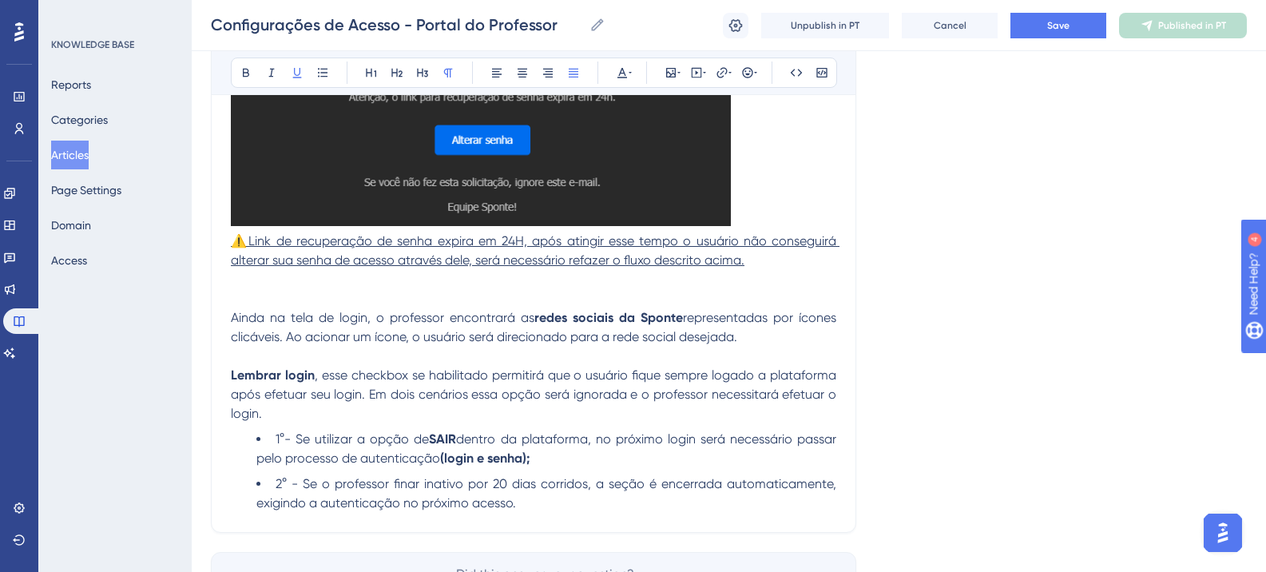
scroll to position [4583, 0]
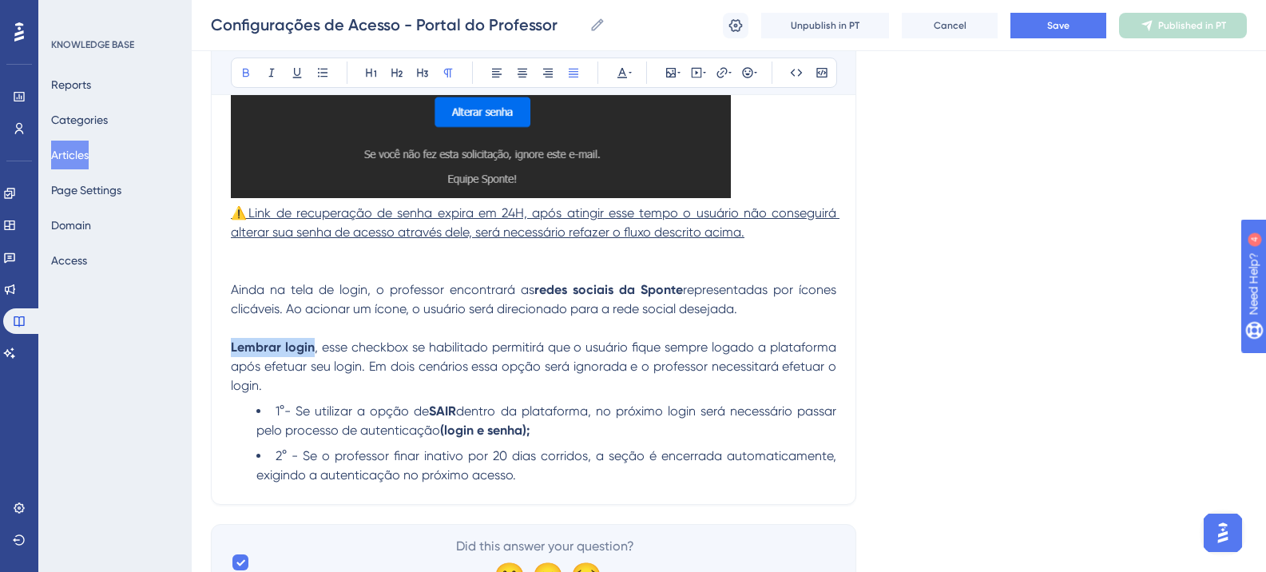
drag, startPoint x: 233, startPoint y: 364, endPoint x: 310, endPoint y: 364, distance: 77.5
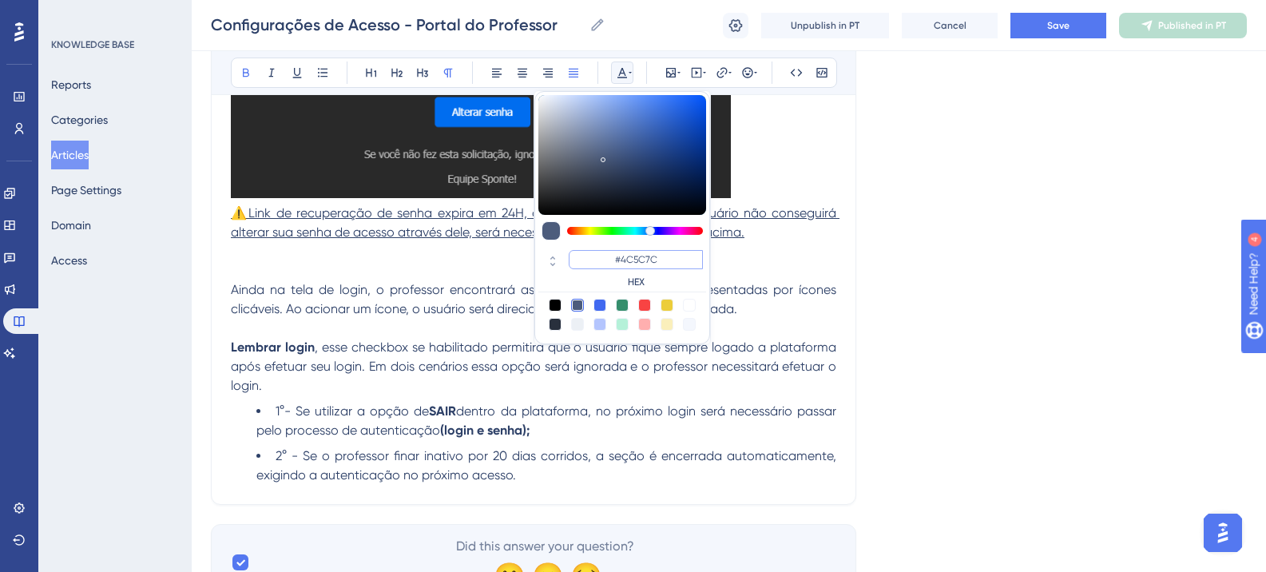
type input "#6200A8"
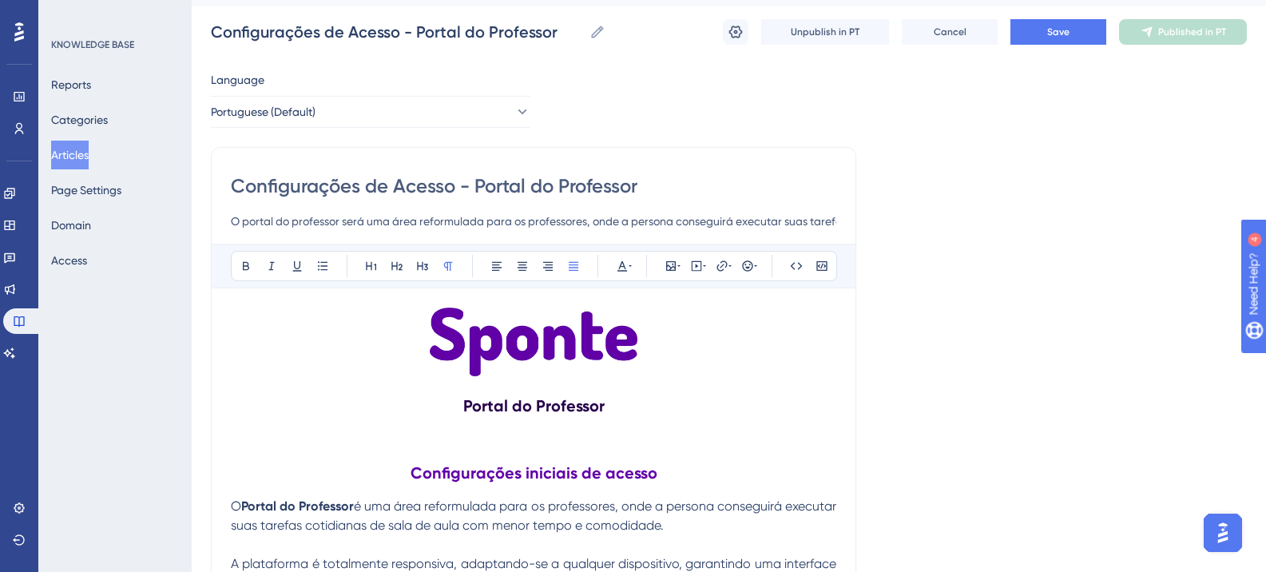
scroll to position [0, 0]
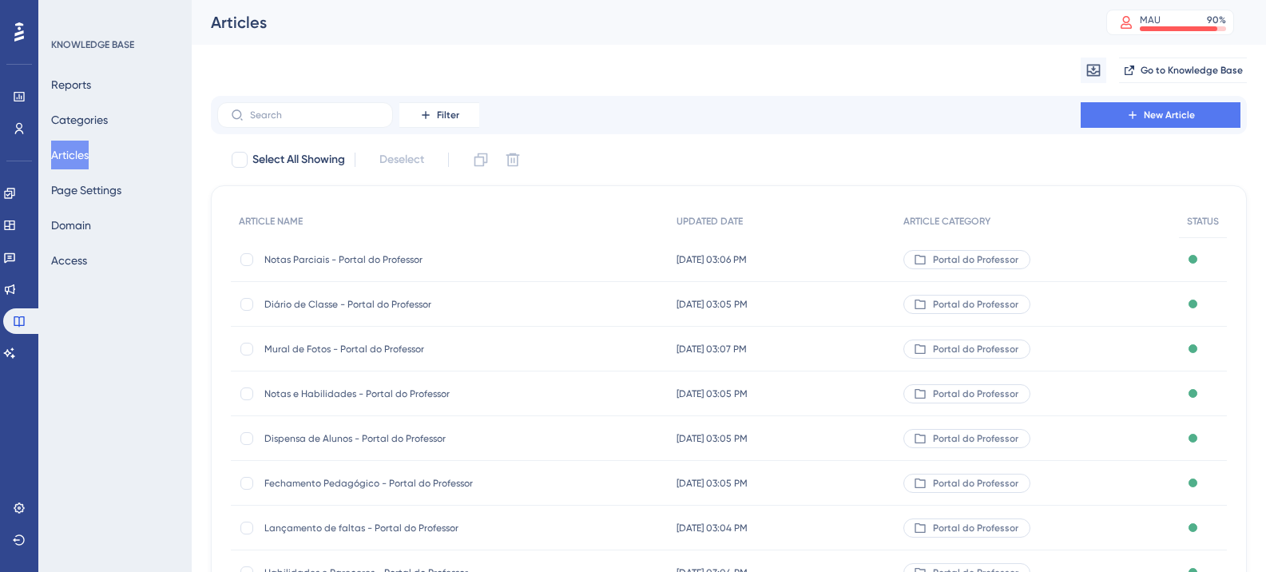
click at [360, 270] on div "Notas Parciais - Portal do Professor Notas Parciais - Portal do Professor" at bounding box center [392, 259] width 256 height 45
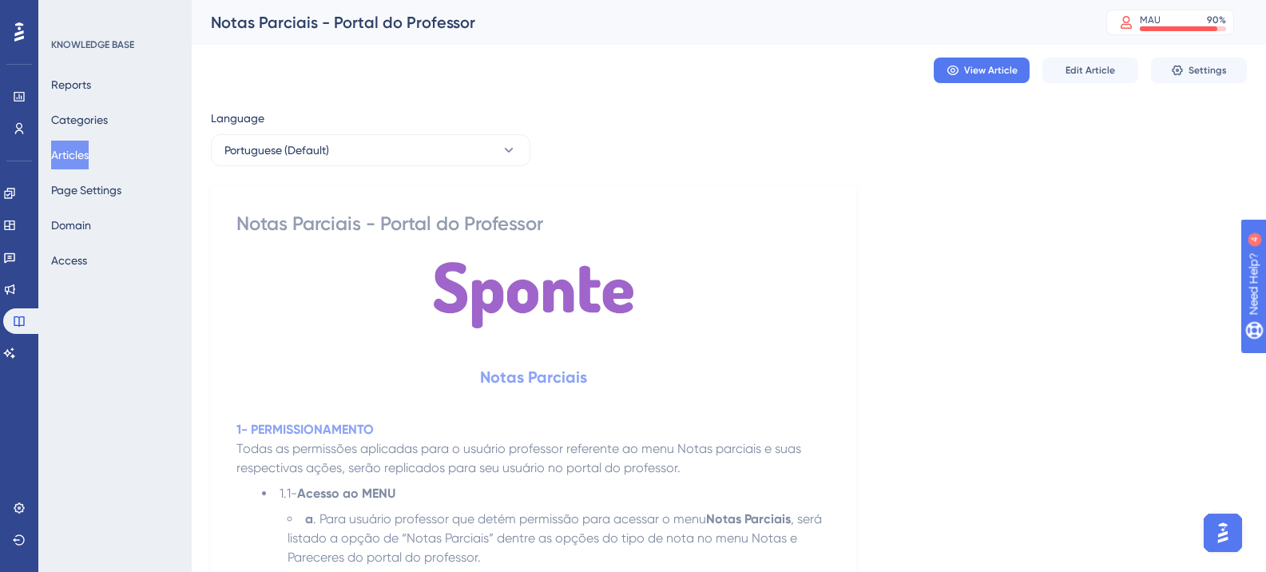
click at [79, 155] on button "Articles" at bounding box center [70, 155] width 38 height 29
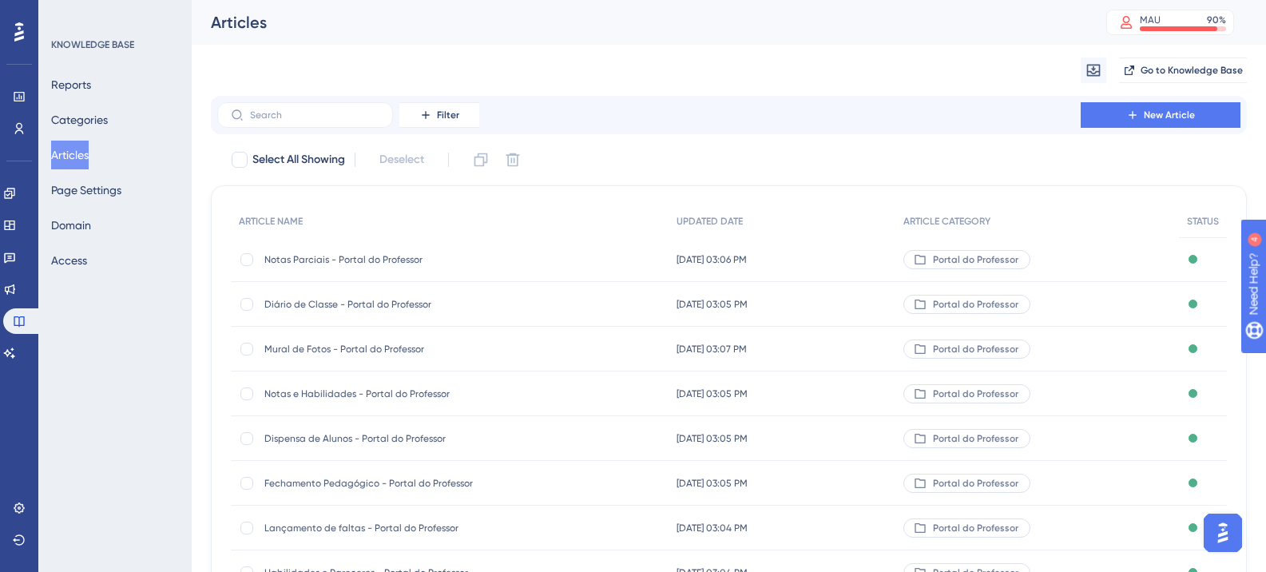
click at [413, 256] on span "Notas Parciais - Portal do Professor" at bounding box center [392, 259] width 256 height 13
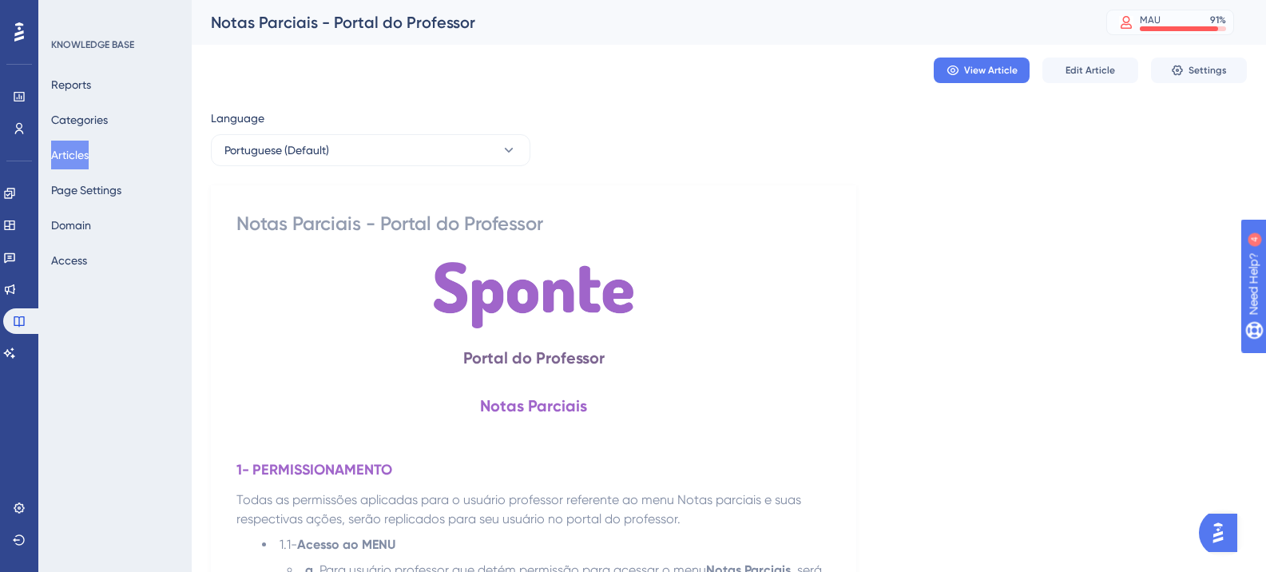
drag, startPoint x: 467, startPoint y: 358, endPoint x: 1181, endPoint y: 28, distance: 786.1
click at [604, 357] on h2 "Portal do Professor" at bounding box center [533, 358] width 594 height 48
click at [523, 356] on strong "Portal do Professor" at bounding box center [533, 357] width 141 height 19
drag, startPoint x: 465, startPoint y: 357, endPoint x: 618, endPoint y: 356, distance: 153.4
click at [618, 356] on h2 "Portal do Professor" at bounding box center [533, 358] width 594 height 48
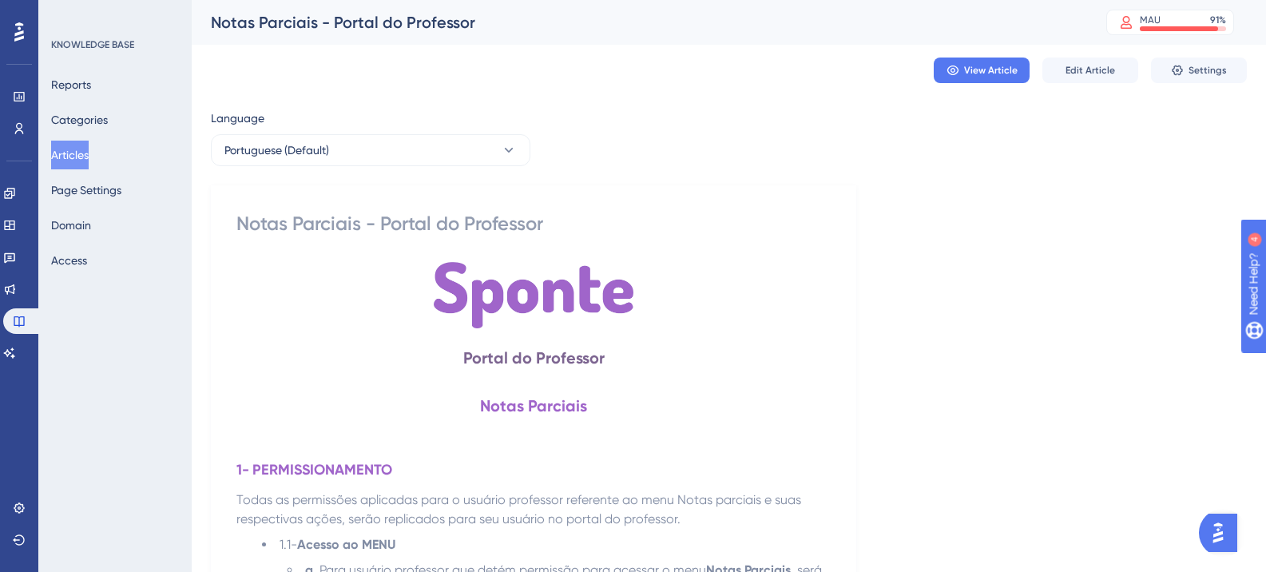
click at [594, 357] on strong "Portal do Professor" at bounding box center [533, 357] width 141 height 19
click at [1091, 70] on span "Edit Article" at bounding box center [1091, 70] width 50 height 13
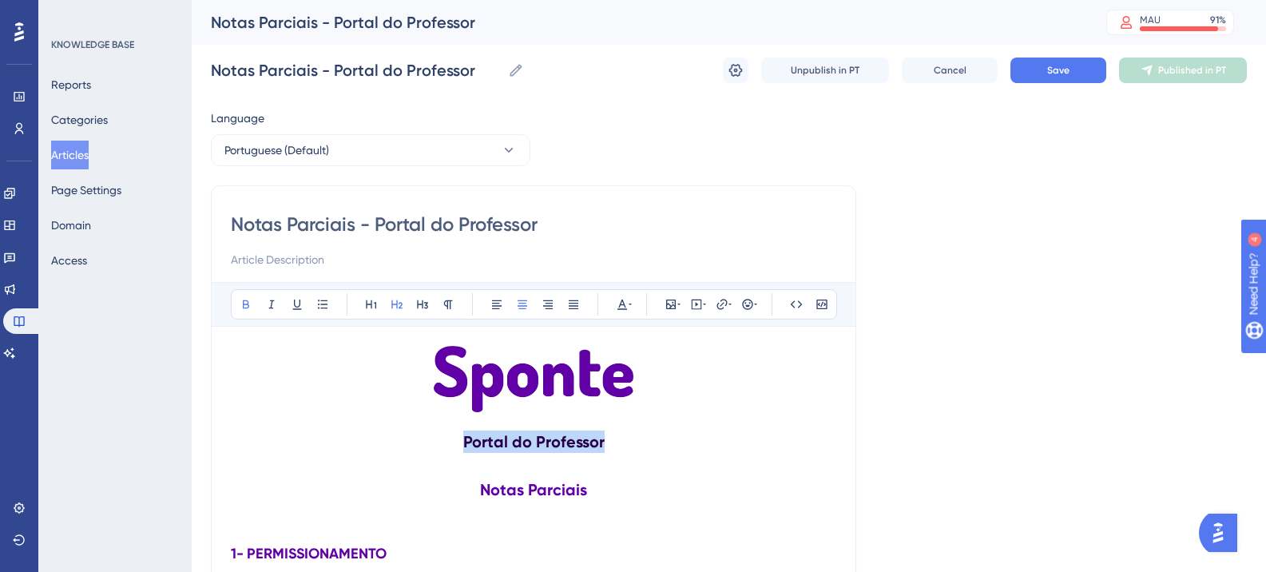
drag, startPoint x: 466, startPoint y: 439, endPoint x: 617, endPoint y: 439, distance: 151.0
click at [617, 439] on h2 "Portal do Professor" at bounding box center [534, 442] width 606 height 48
copy strong "Portal do Professor"
click at [474, 419] on h2 "Portal do Professor" at bounding box center [534, 442] width 606 height 48
click at [469, 443] on strong "Portal do Professor" at bounding box center [533, 441] width 141 height 19
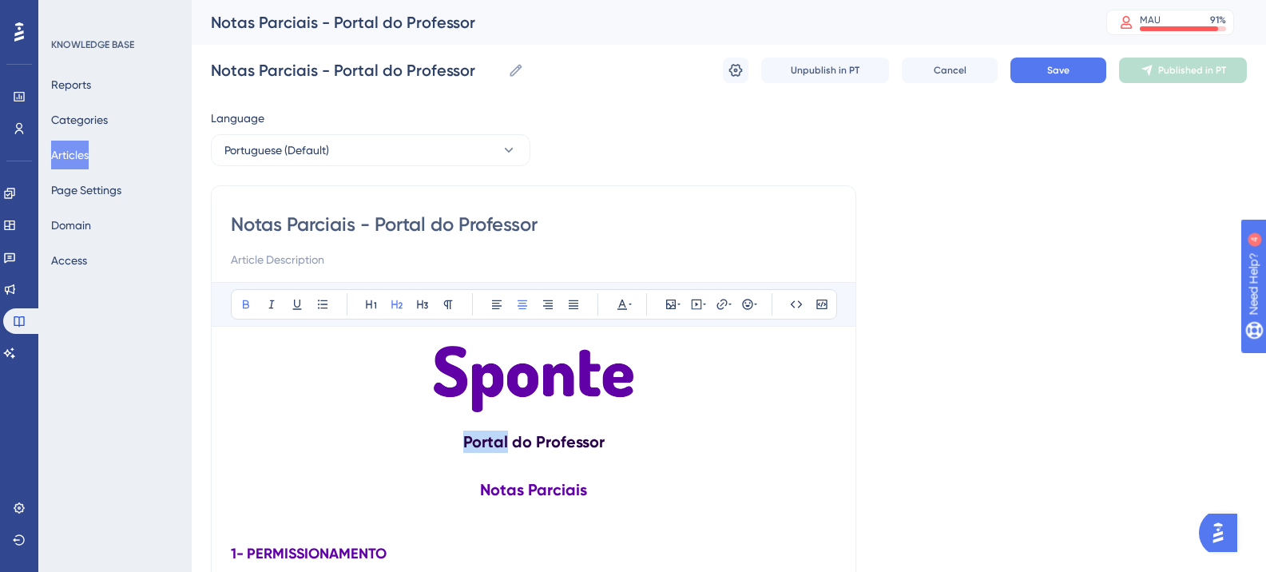
click at [470, 443] on strong "Portal do Professor" at bounding box center [533, 441] width 141 height 19
click at [472, 443] on strong "Portal do Professor" at bounding box center [533, 441] width 141 height 19
click at [479, 452] on h2 "Portal do Professor" at bounding box center [534, 442] width 606 height 48
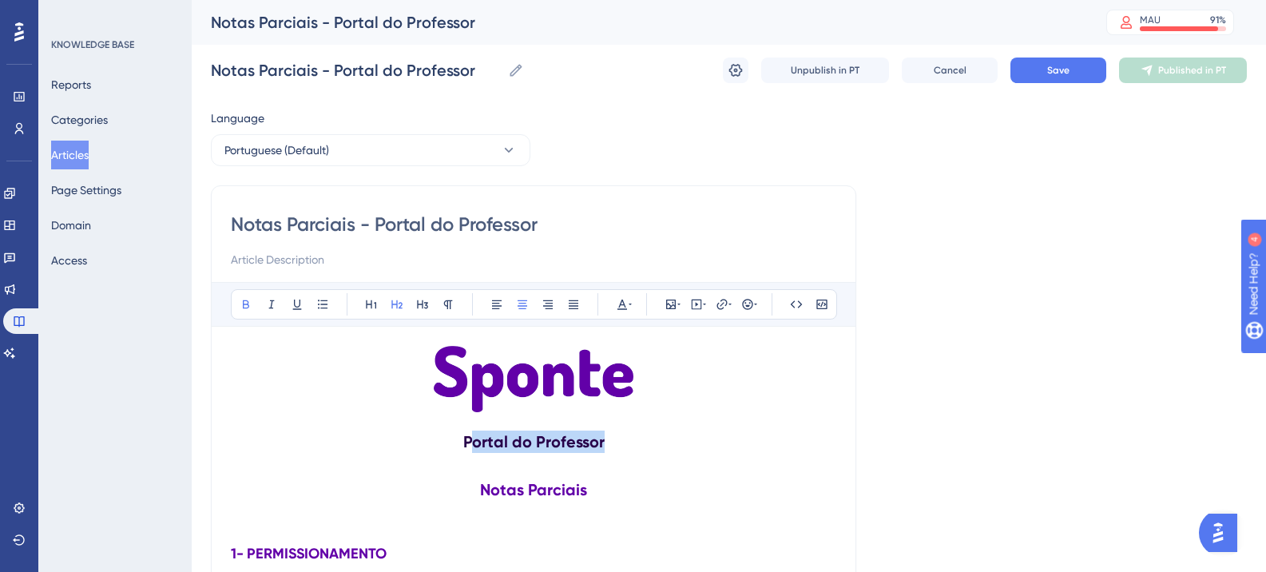
drag, startPoint x: 469, startPoint y: 442, endPoint x: 638, endPoint y: 442, distance: 169.4
click at [638, 442] on h2 "Portal do Professor" at bounding box center [534, 442] width 606 height 48
click at [572, 445] on strong "Portal do Professor" at bounding box center [533, 441] width 141 height 19
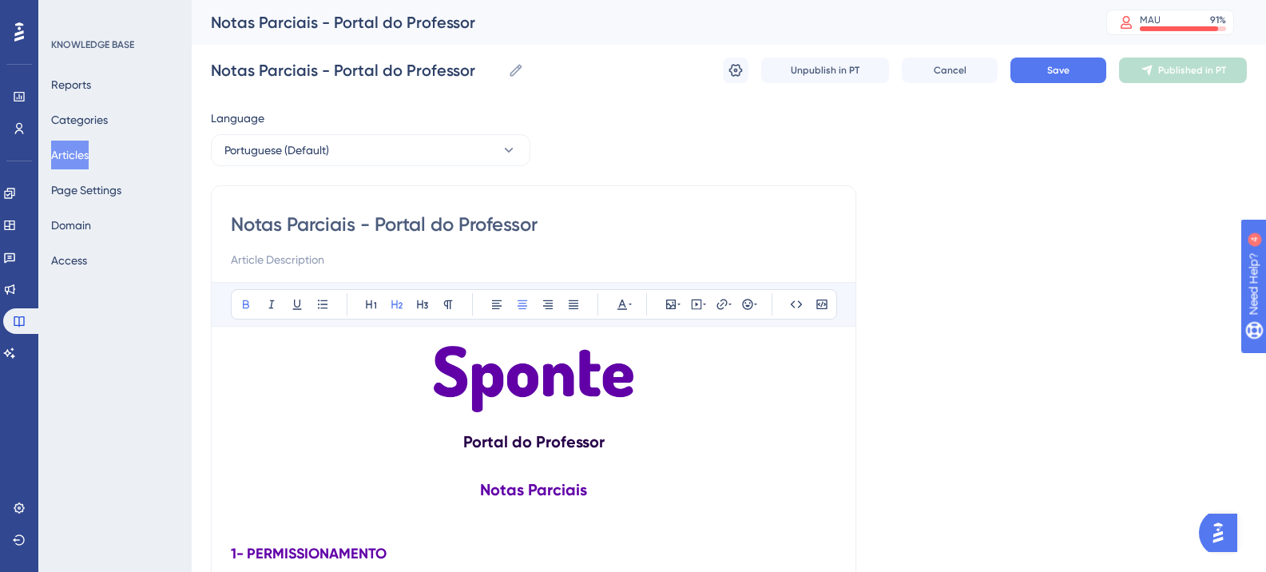
click at [778, 485] on h2 "Notas Parciais" at bounding box center [534, 490] width 606 height 48
click at [526, 446] on strong "Portal do Professor" at bounding box center [533, 441] width 141 height 19
click at [621, 312] on button at bounding box center [622, 304] width 22 height 22
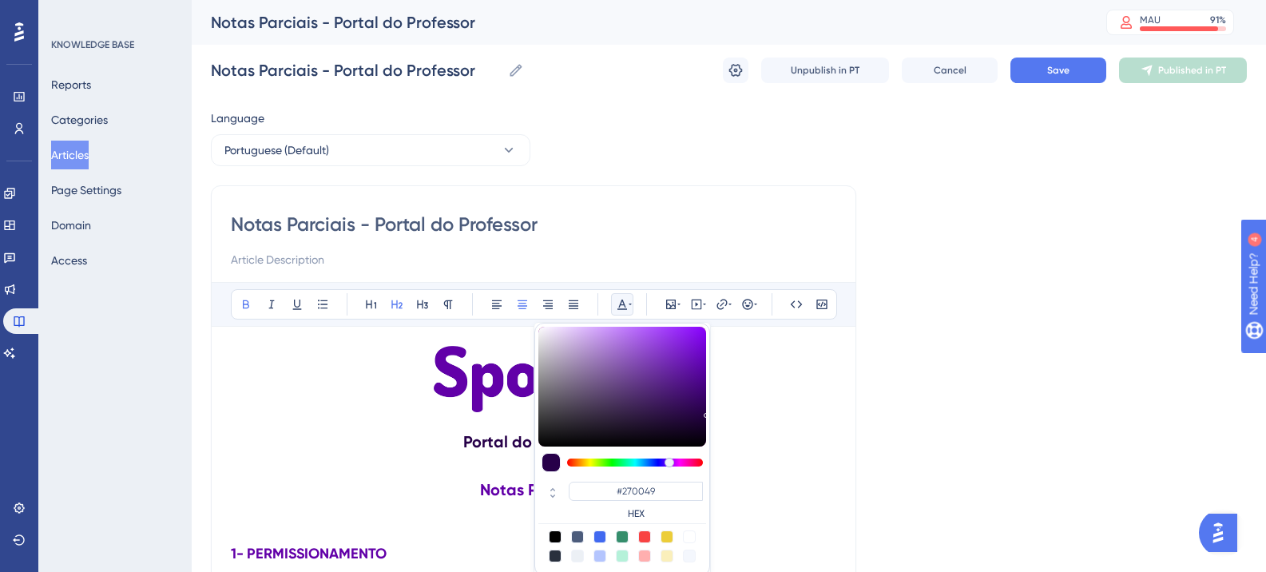
scroll to position [18, 0]
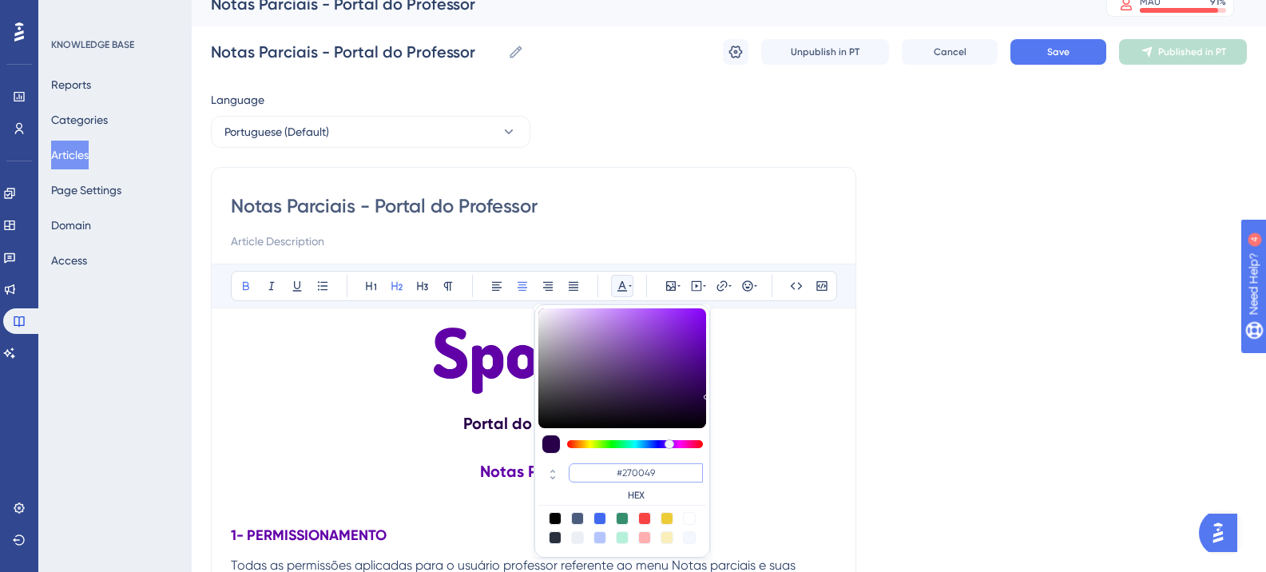
drag, startPoint x: 659, startPoint y: 467, endPoint x: 606, endPoint y: 470, distance: 53.6
click at [590, 467] on input "#270049" at bounding box center [636, 472] width 134 height 19
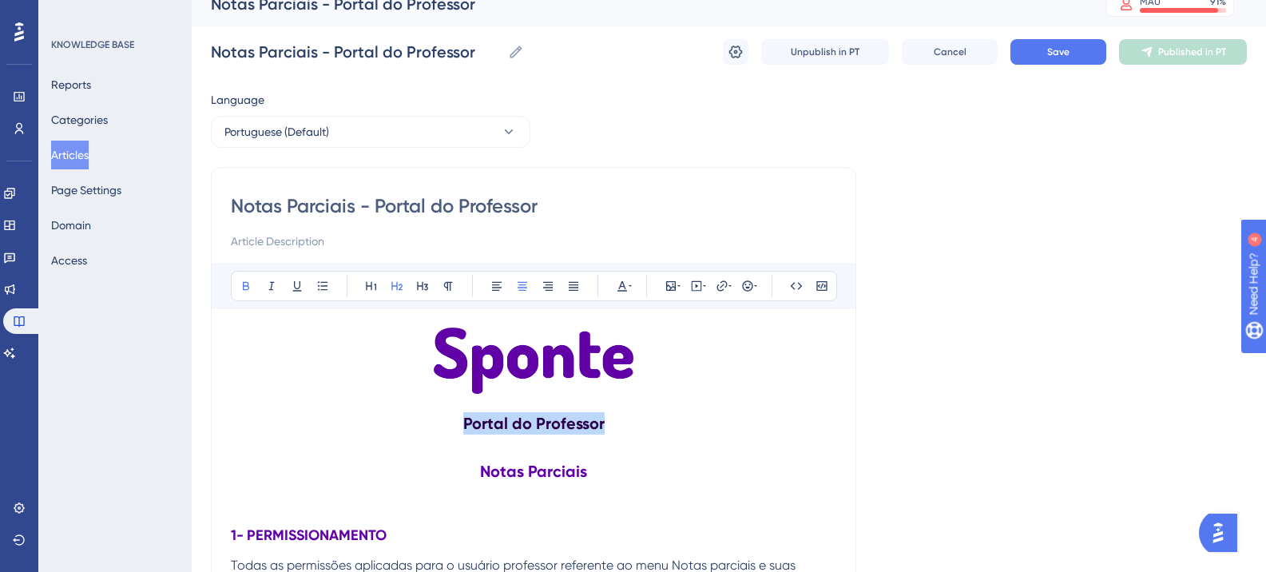
drag, startPoint x: 467, startPoint y: 424, endPoint x: 622, endPoint y: 423, distance: 154.2
click at [622, 423] on h2 "Portal do Professor" at bounding box center [534, 423] width 606 height 48
copy strong "Portal do Professor"
click at [505, 437] on h2 "Portal do Professor" at bounding box center [534, 423] width 606 height 48
click at [491, 407] on h2 "Portal do Professor" at bounding box center [534, 423] width 606 height 48
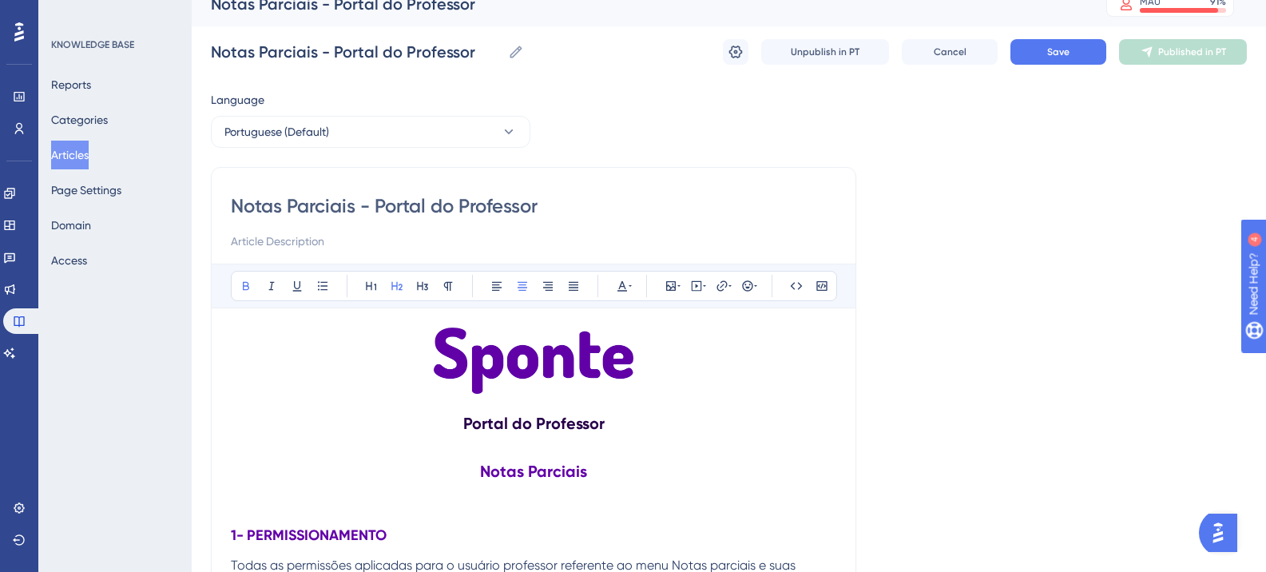
click at [492, 412] on h2 "Portal do Professor" at bounding box center [534, 423] width 606 height 48
click at [495, 419] on strong "Portal do Professor" at bounding box center [533, 423] width 141 height 19
click at [503, 428] on strong "Portal do Professor" at bounding box center [533, 423] width 141 height 19
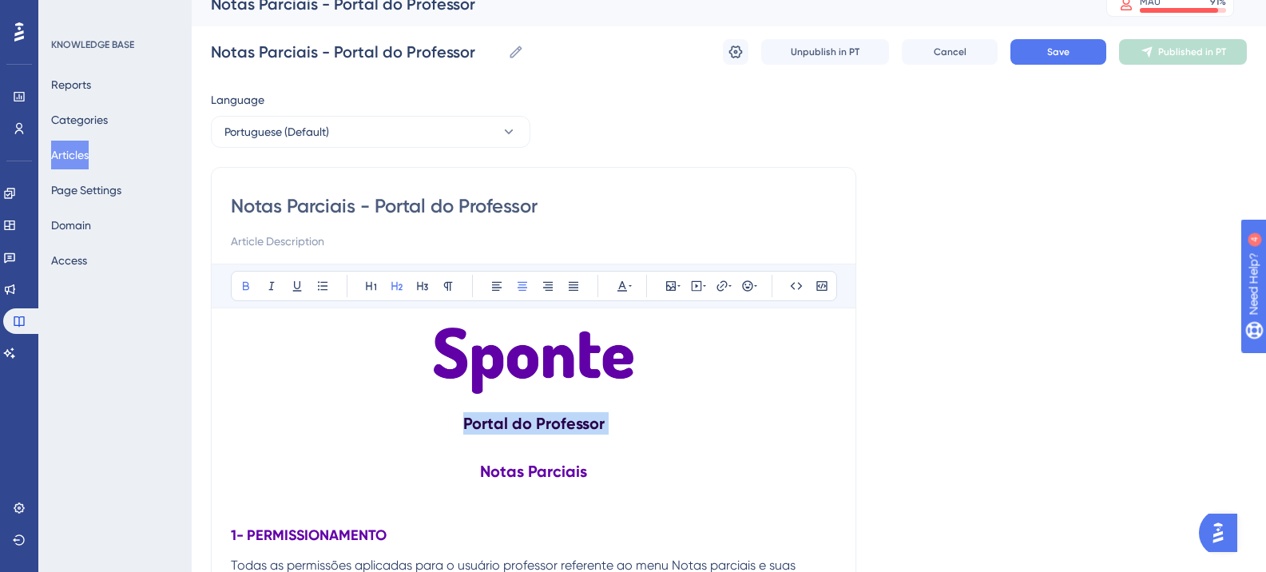
click at [503, 428] on strong "Portal do Professor" at bounding box center [533, 423] width 141 height 19
click at [474, 414] on strong "Portal do Professor" at bounding box center [533, 423] width 141 height 19
drag, startPoint x: 467, startPoint y: 425, endPoint x: 623, endPoint y: 425, distance: 156.6
click at [623, 425] on h2 "Portal do Professor" at bounding box center [534, 423] width 606 height 48
copy strong "Portal do Professor"
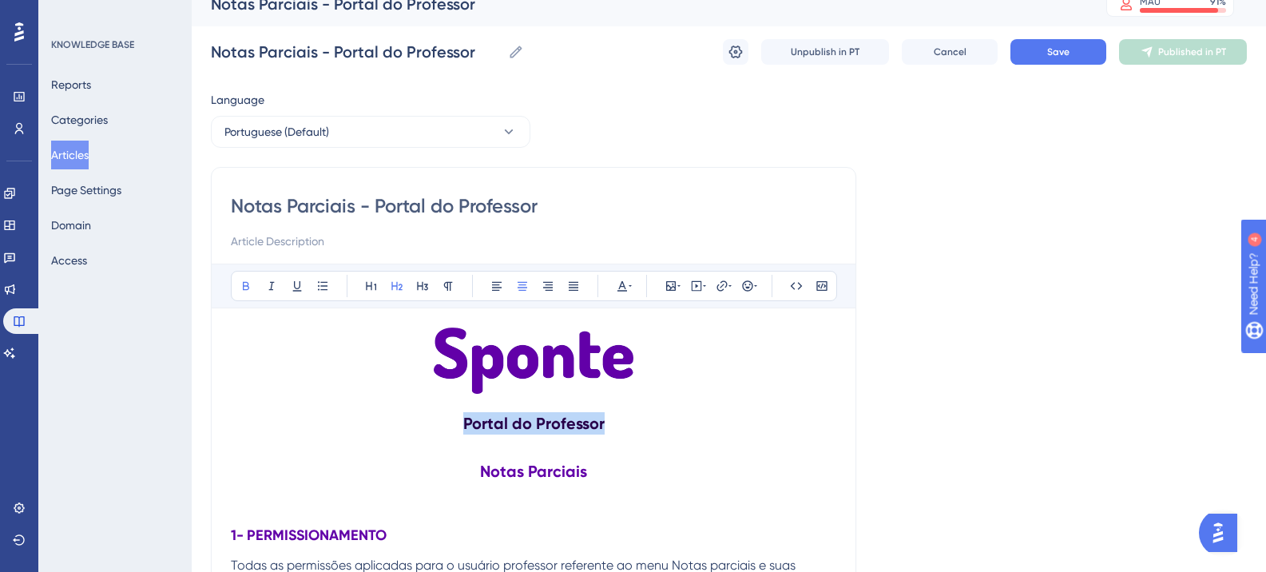
click at [524, 429] on strong "Portal do Professor" at bounding box center [533, 423] width 141 height 19
click at [479, 411] on h2 "Portal do Professor" at bounding box center [534, 423] width 606 height 48
drag, startPoint x: 467, startPoint y: 427, endPoint x: 633, endPoint y: 427, distance: 165.4
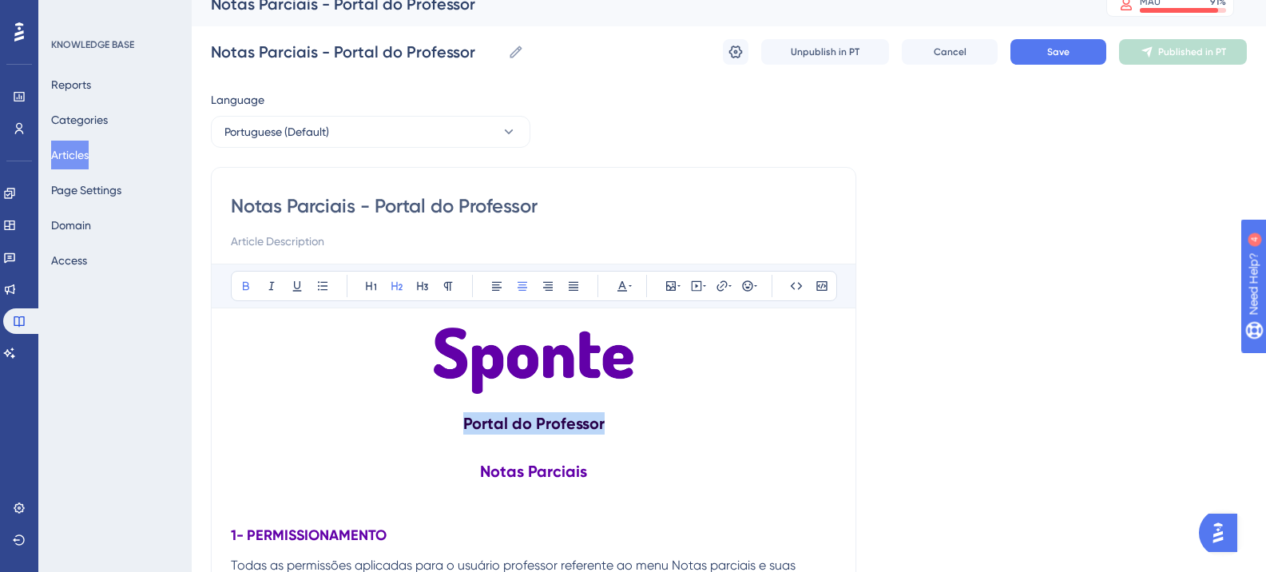
click at [633, 427] on h2 "Portal do Professor" at bounding box center [534, 423] width 606 height 48
copy strong "Portal do Professor"
click at [332, 383] on p at bounding box center [534, 364] width 606 height 72
drag, startPoint x: 490, startPoint y: 425, endPoint x: 610, endPoint y: 425, distance: 120.6
click at [610, 425] on h2 "Portal do Professor" at bounding box center [534, 423] width 606 height 48
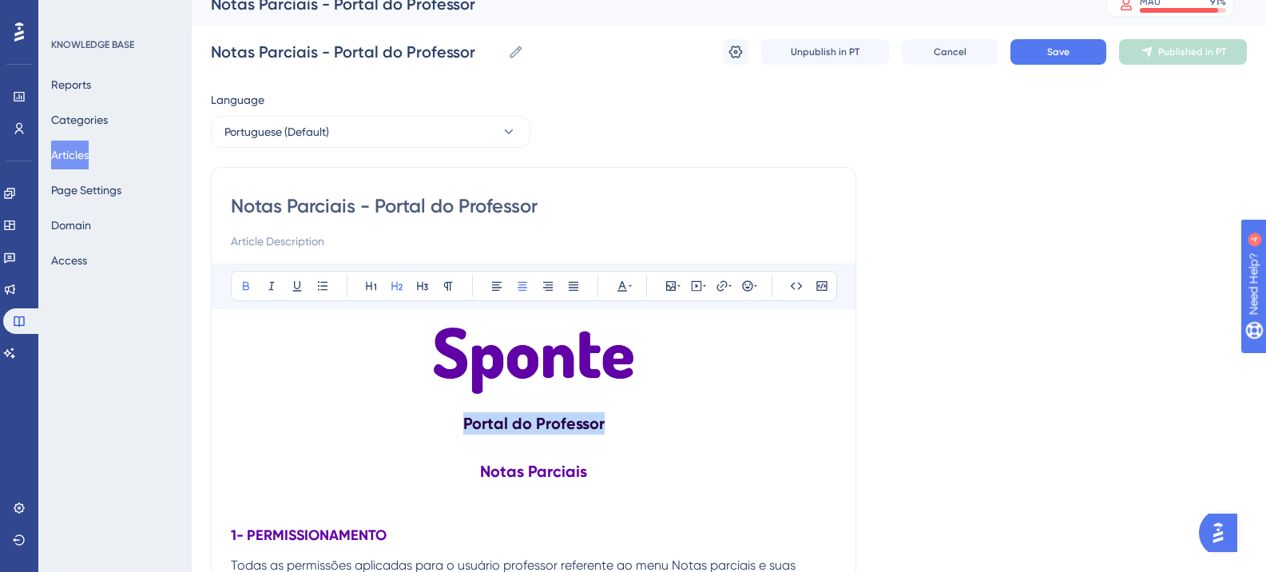
copy strong "Portal do Professor"
click at [488, 424] on strong "Portal do Professor" at bounding box center [533, 423] width 141 height 19
click at [501, 401] on h2 "Portal do Professor" at bounding box center [534, 423] width 606 height 48
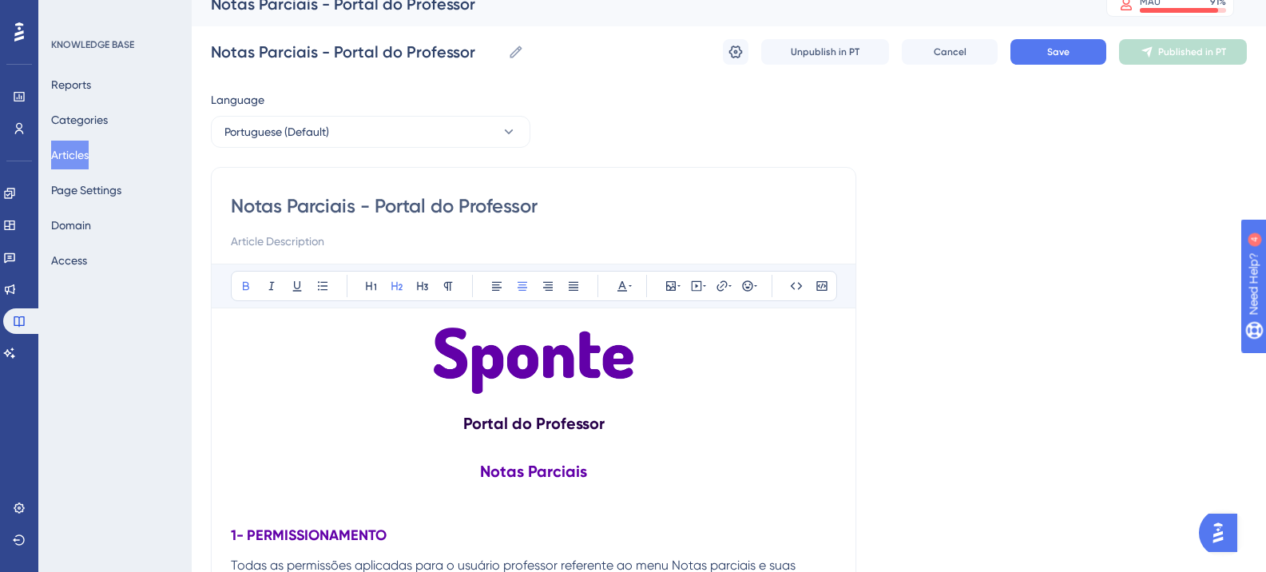
click at [503, 420] on strong "Portal do Professor" at bounding box center [533, 423] width 141 height 19
click at [496, 427] on strong "Portal do Professor" at bounding box center [533, 423] width 141 height 19
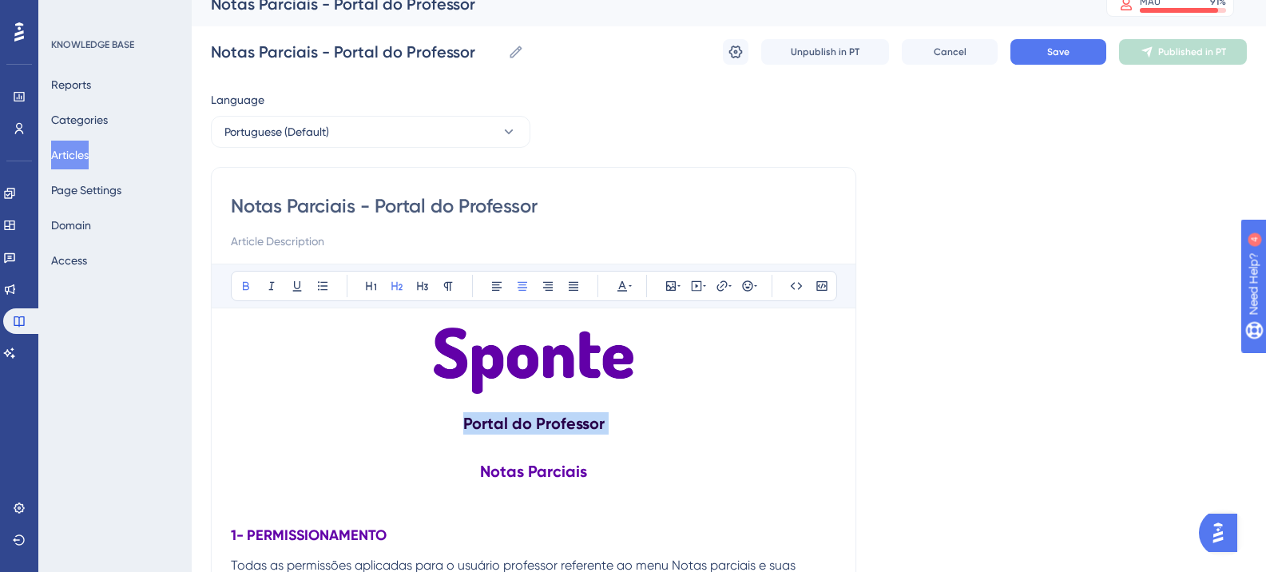
click at [496, 427] on strong "Portal do Professor" at bounding box center [533, 423] width 141 height 19
click at [483, 410] on h2 "Portal do Professor" at bounding box center [534, 423] width 606 height 48
click at [487, 420] on strong "Portal do Professor" at bounding box center [533, 423] width 141 height 19
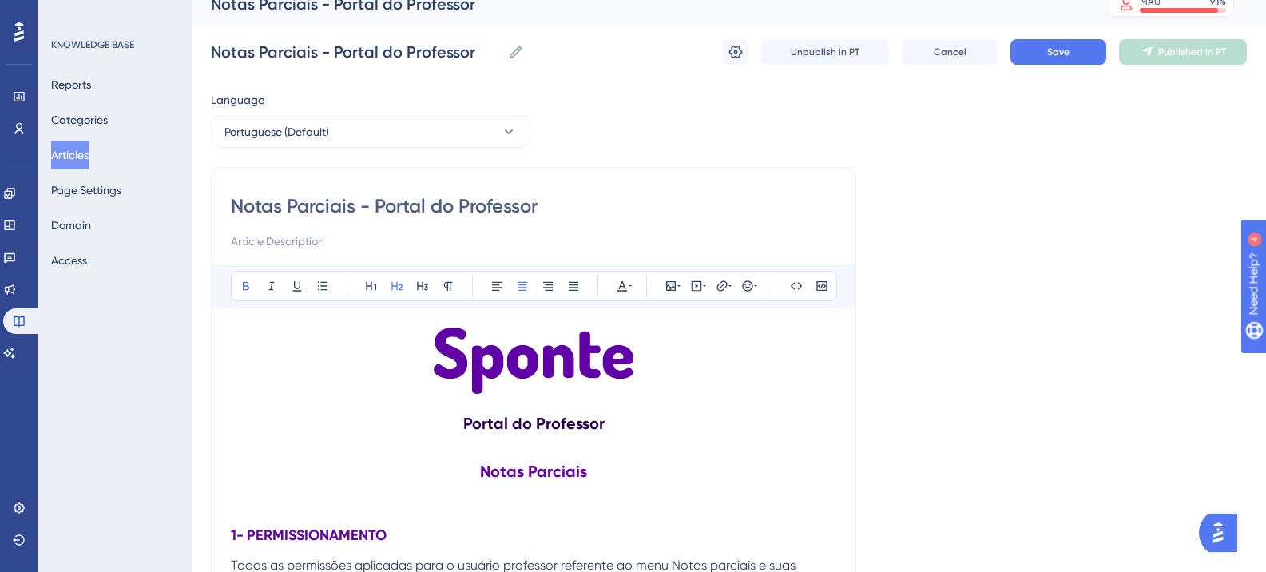
click at [494, 423] on strong "Portal do Professor" at bounding box center [533, 423] width 141 height 19
click at [575, 433] on h2 "Portal do Professor" at bounding box center [534, 423] width 606 height 48
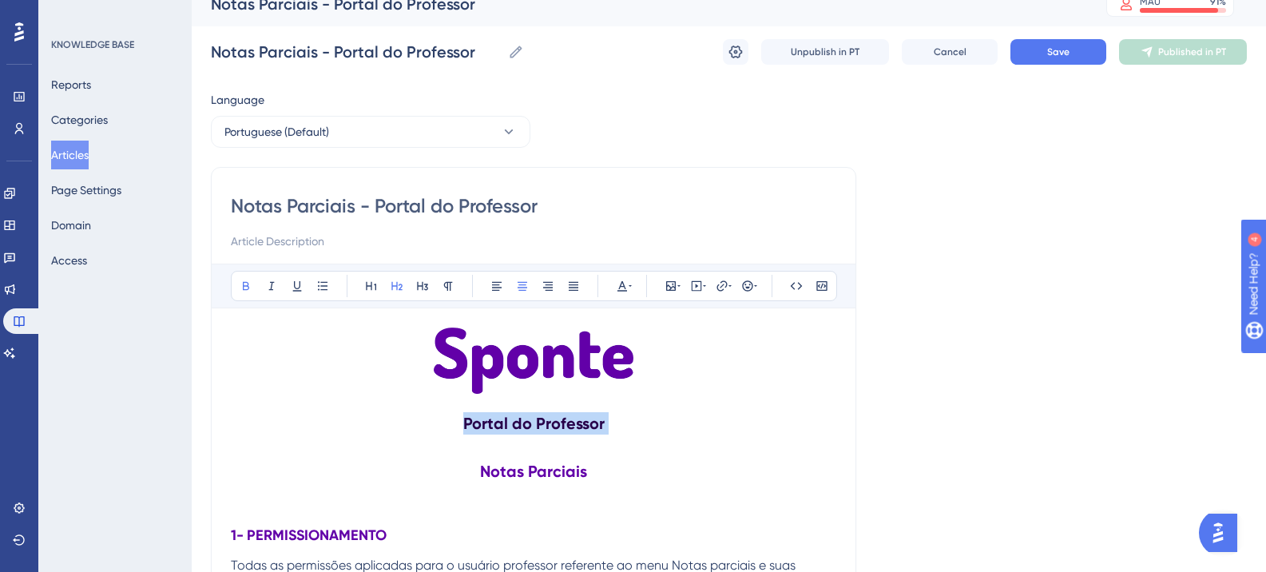
click at [575, 433] on h2 "Portal do Professor" at bounding box center [534, 423] width 606 height 48
